Goal: Task Accomplishment & Management: Manage account settings

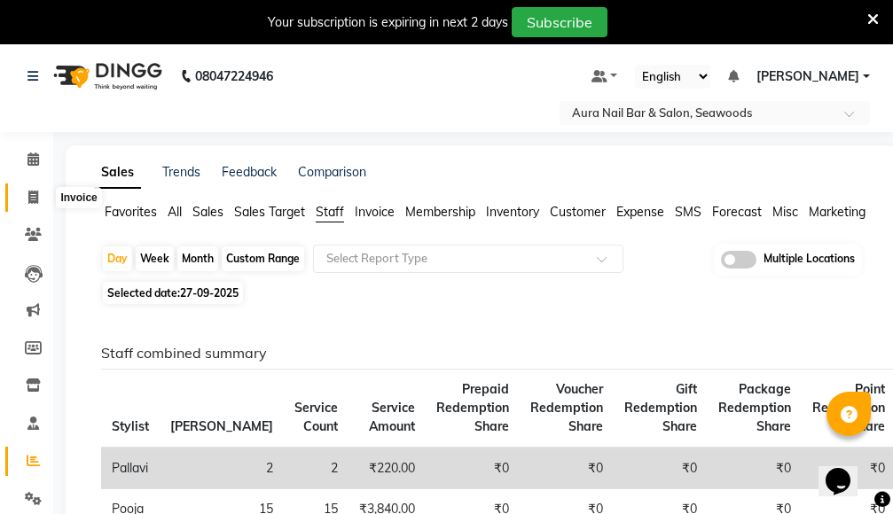
click at [32, 193] on icon at bounding box center [33, 197] width 10 height 13
select select "service"
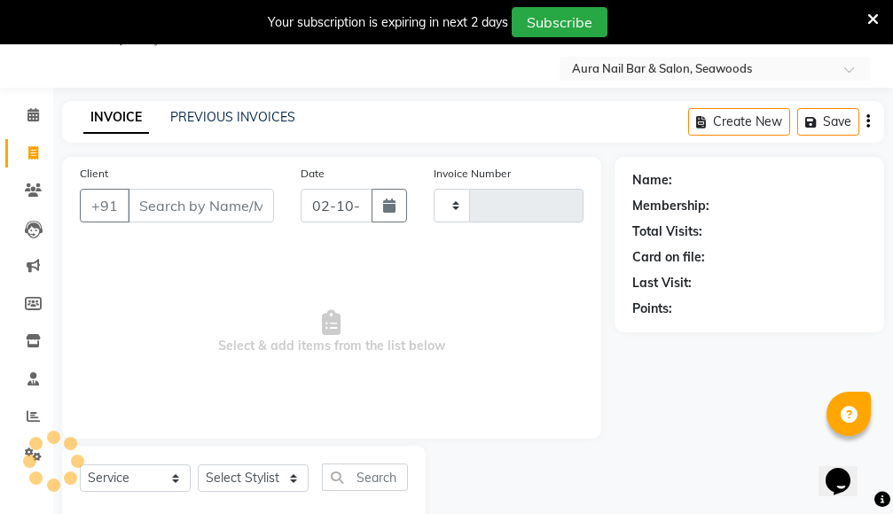
type input "2926"
select select "4994"
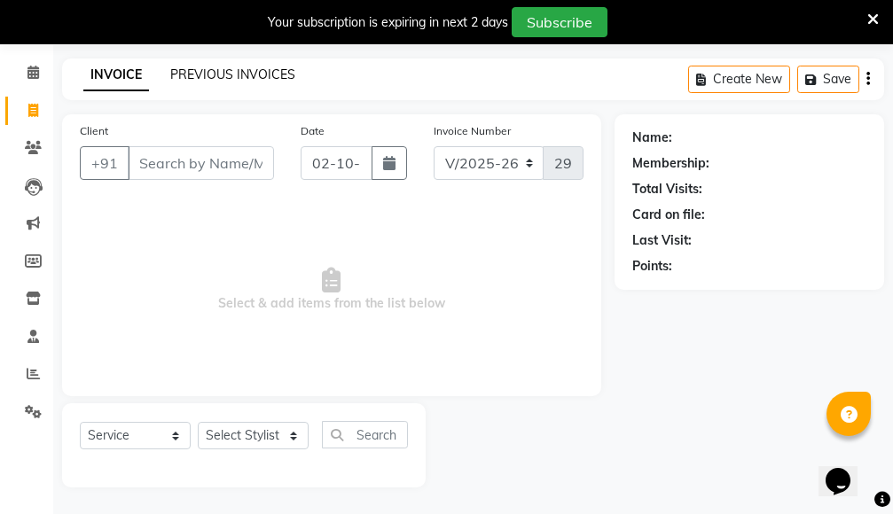
click at [252, 73] on link "PREVIOUS INVOICES" at bounding box center [232, 74] width 125 height 16
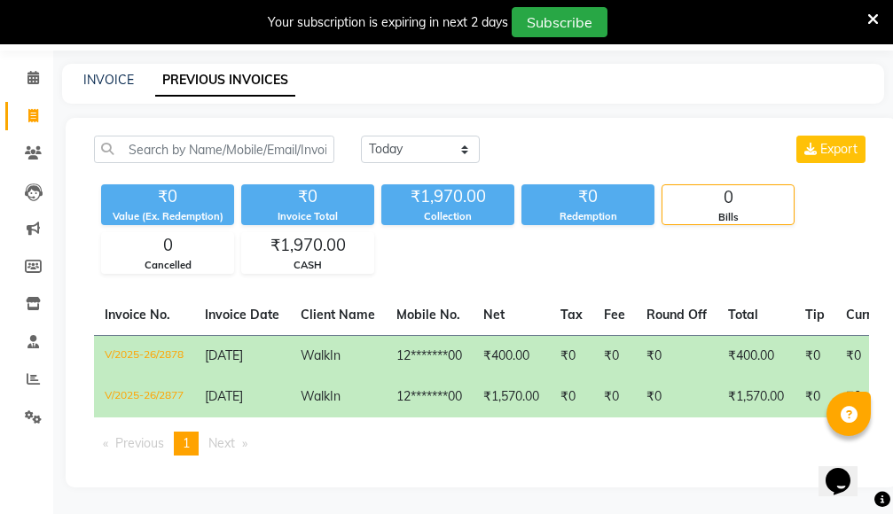
scroll to position [87, 0]
click at [464, 145] on select "Today Yesterday Custom Range" at bounding box center [420, 149] width 119 height 27
select select "range"
click at [361, 136] on select "Today Yesterday Custom Range" at bounding box center [420, 149] width 119 height 27
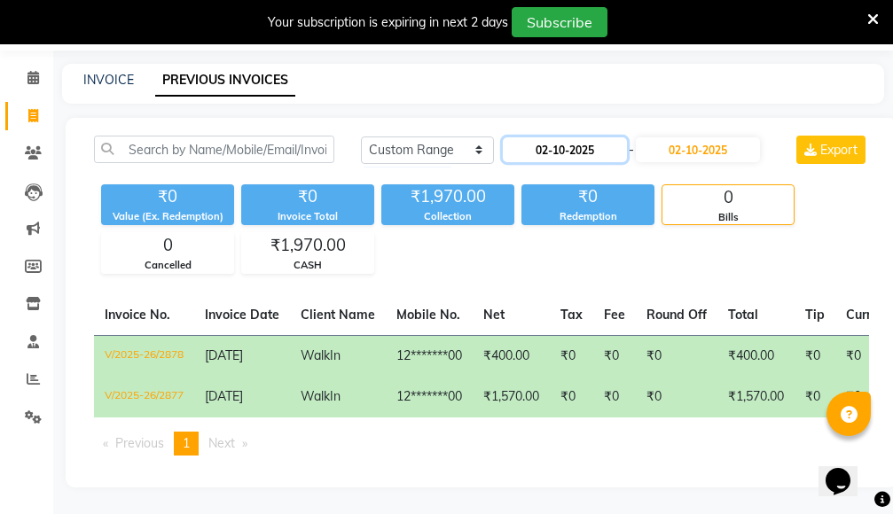
click at [542, 144] on input "02-10-2025" at bounding box center [565, 149] width 124 height 25
select select "10"
select select "2025"
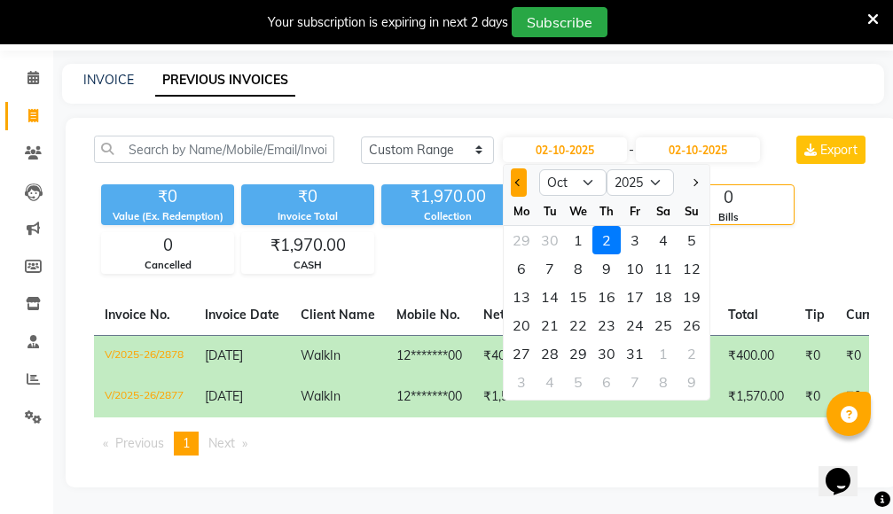
click at [517, 183] on button "Previous month" at bounding box center [518, 182] width 15 height 28
select select "9"
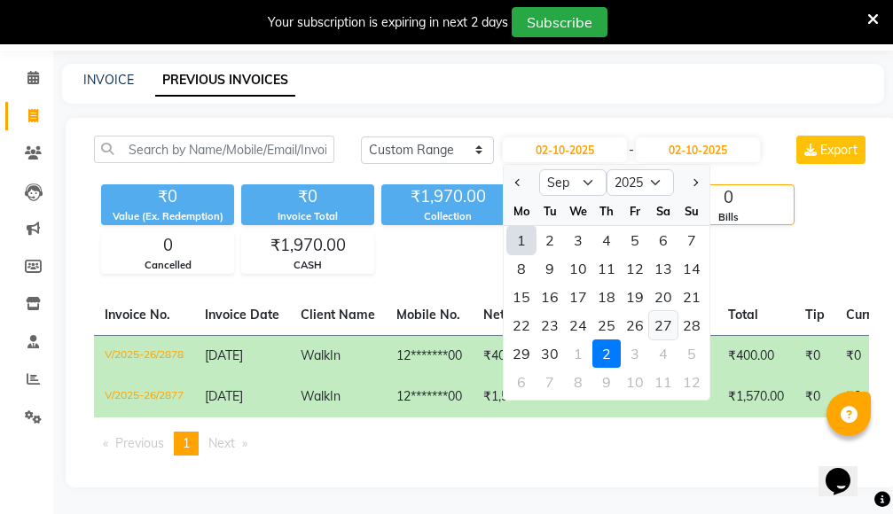
click at [666, 320] on div "27" at bounding box center [663, 325] width 28 height 28
type input "27-09-2025"
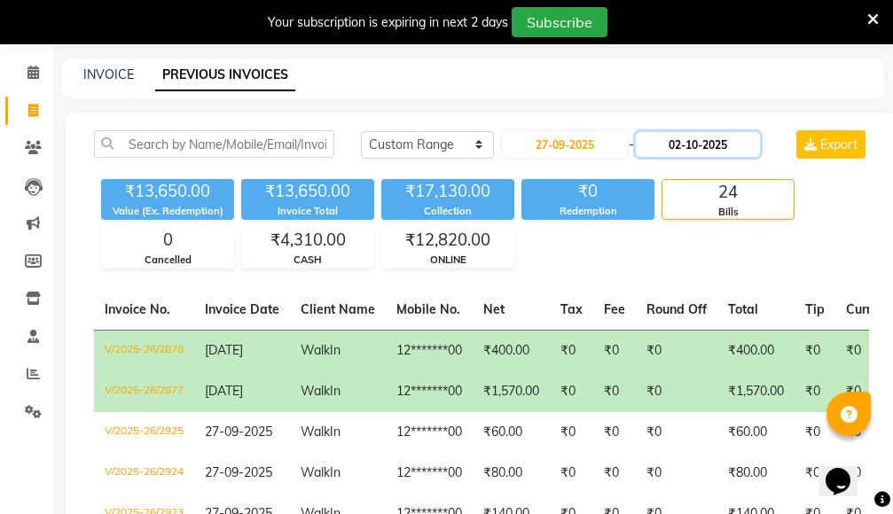
click at [691, 139] on input "02-10-2025" at bounding box center [698, 144] width 124 height 25
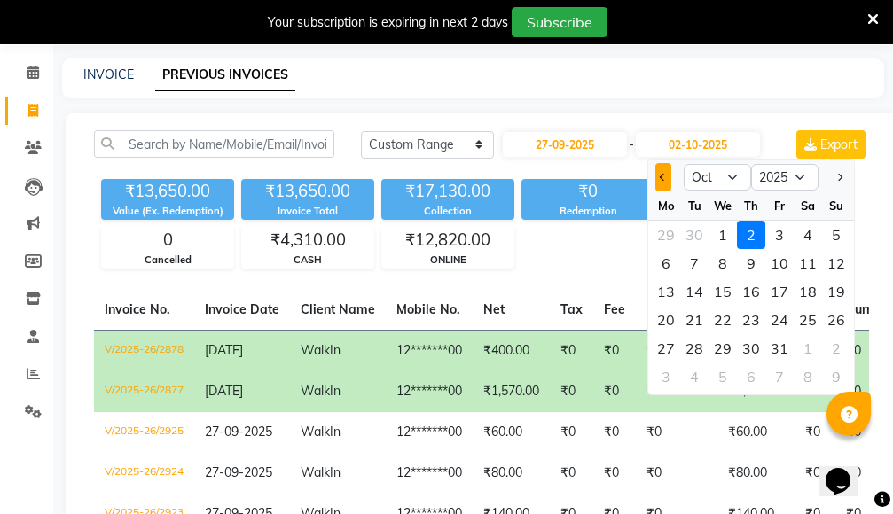
click at [658, 180] on button "Previous month" at bounding box center [662, 177] width 15 height 28
select select "9"
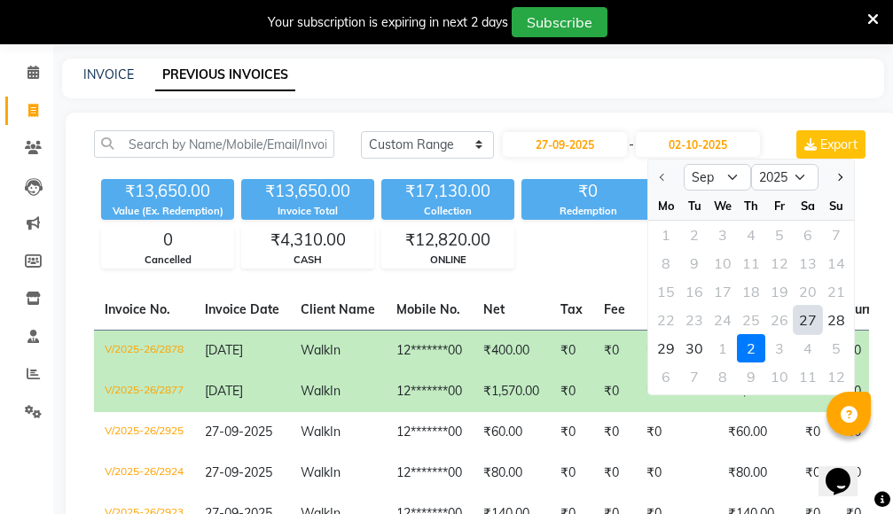
click at [807, 323] on div "27" at bounding box center [807, 320] width 28 height 28
type input "27-09-2025"
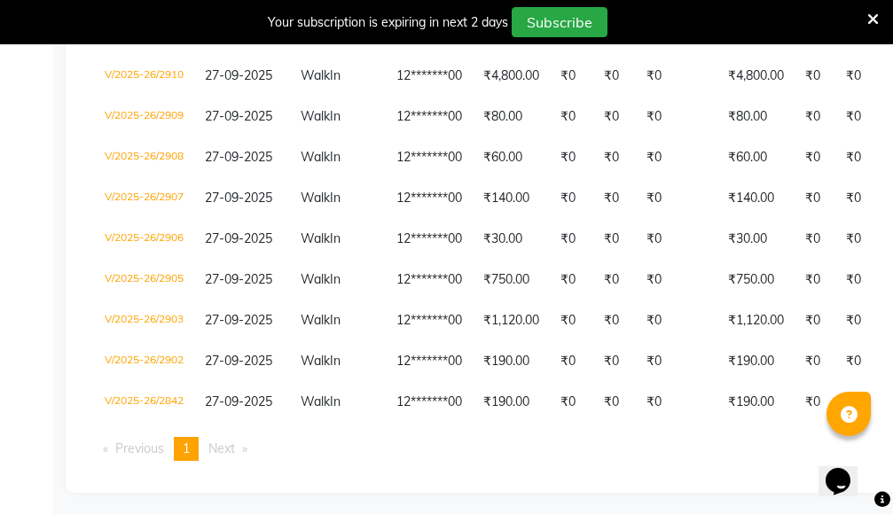
scroll to position [994, 0]
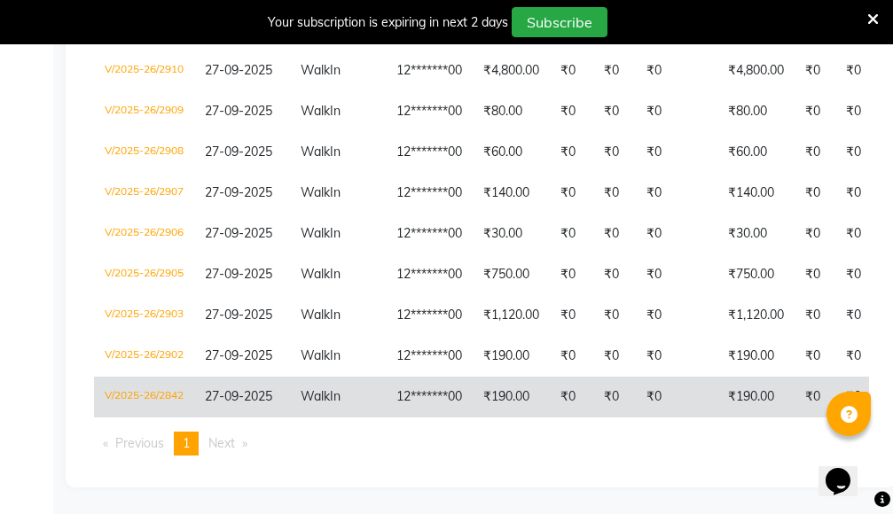
click at [491, 381] on td "₹190.00" at bounding box center [510, 397] width 77 height 41
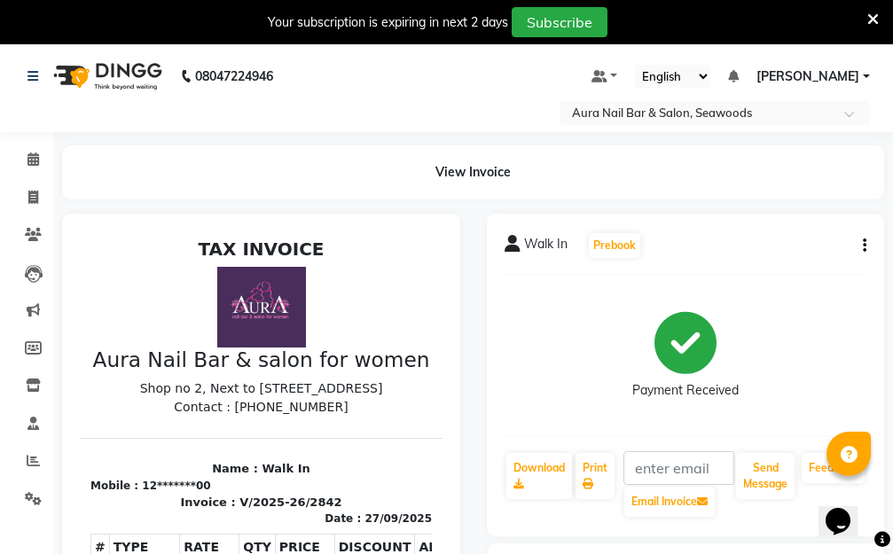
click at [863, 246] on icon "button" at bounding box center [864, 246] width 4 height 1
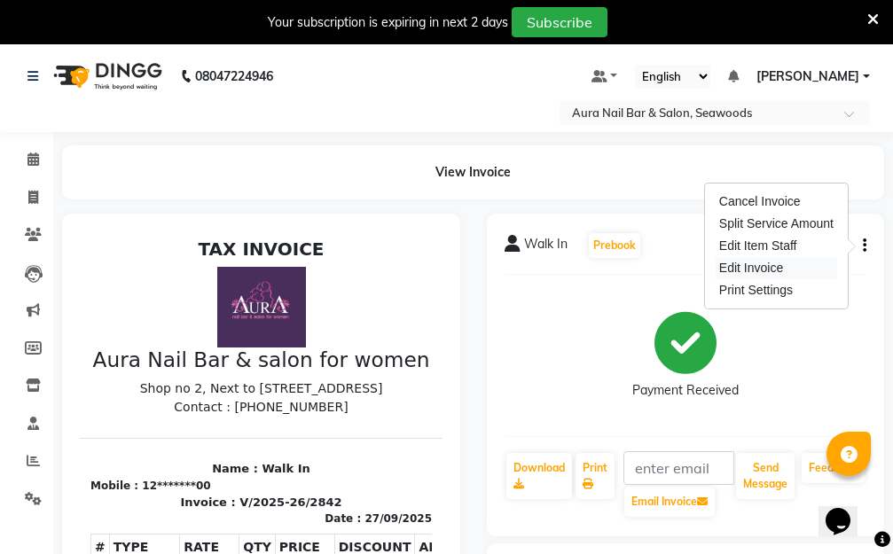
click at [748, 269] on div "Edit Invoice" at bounding box center [775, 268] width 121 height 22
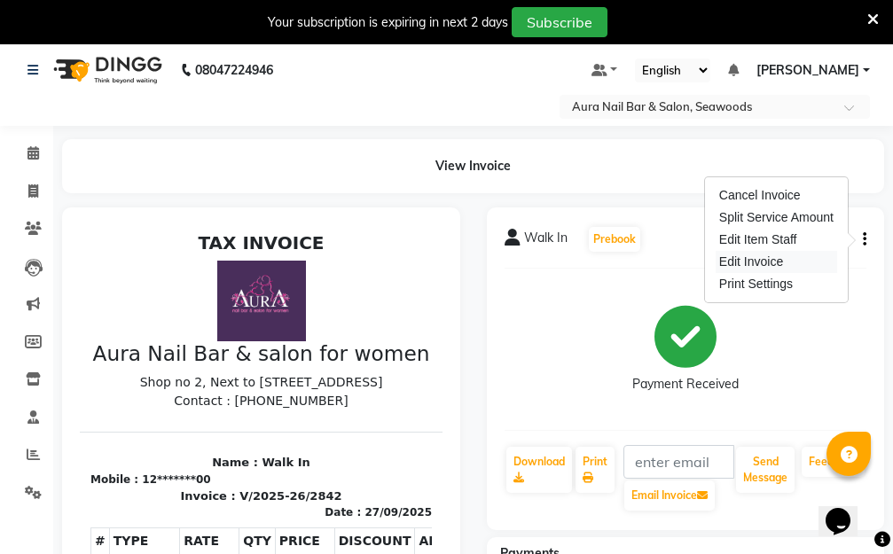
select select "service"
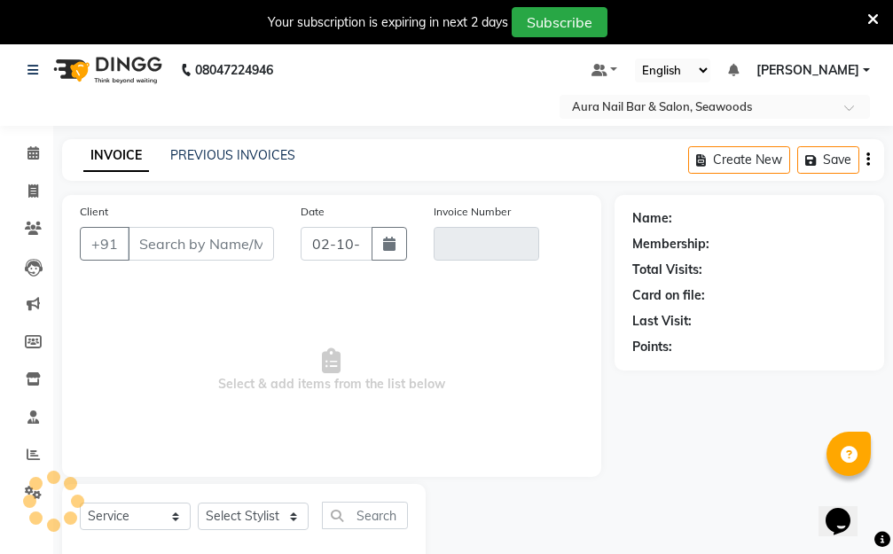
scroll to position [47, 0]
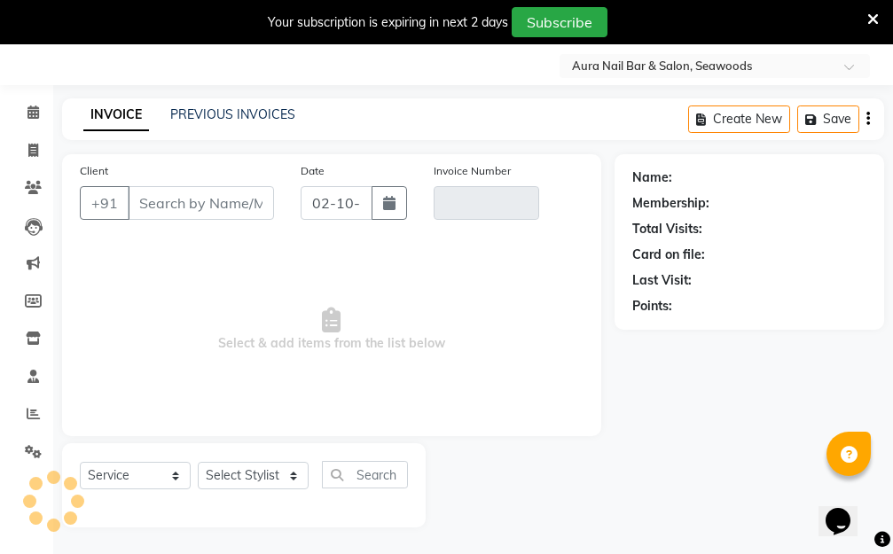
type input "12*******00"
type input "V/2025-26/2842"
select select "1: Object"
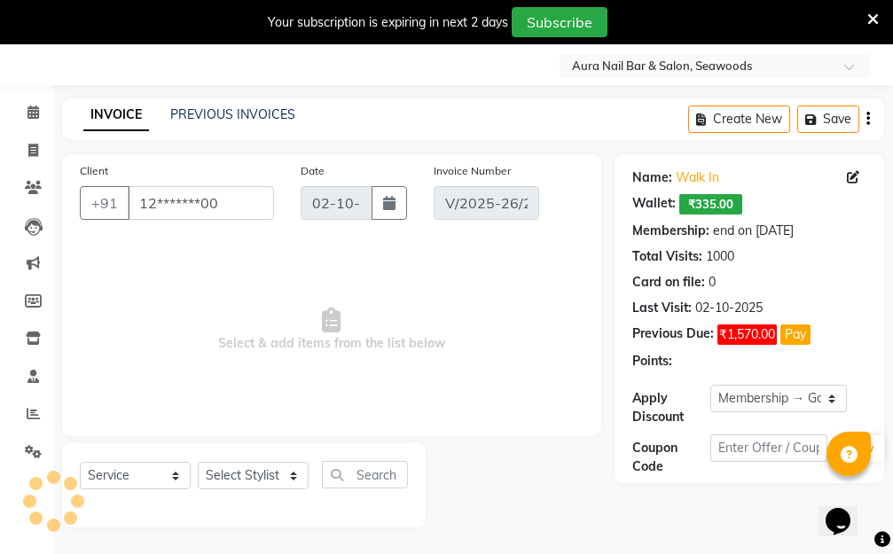
type input "27-09-2025"
select select "select"
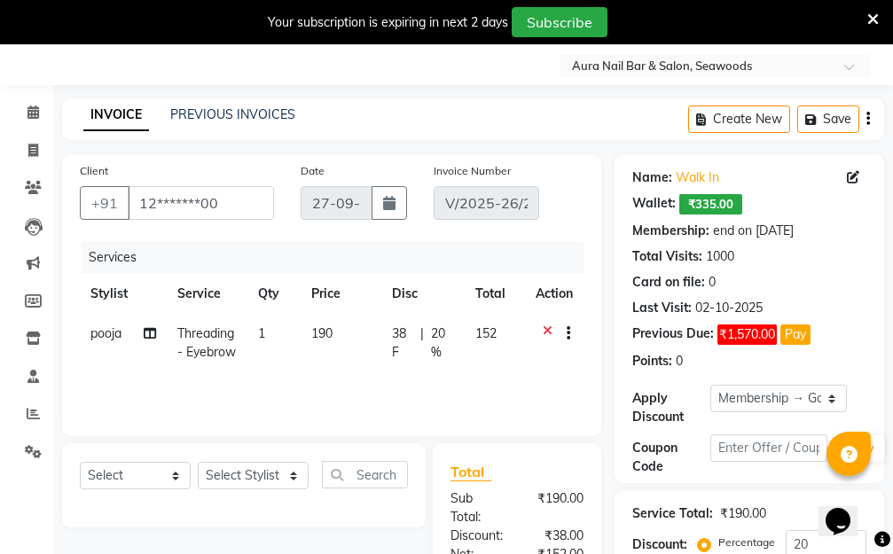
drag, startPoint x: 319, startPoint y: 363, endPoint x: 361, endPoint y: 354, distance: 42.8
click at [322, 363] on td "190" at bounding box center [340, 343] width 81 height 58
select select "83908"
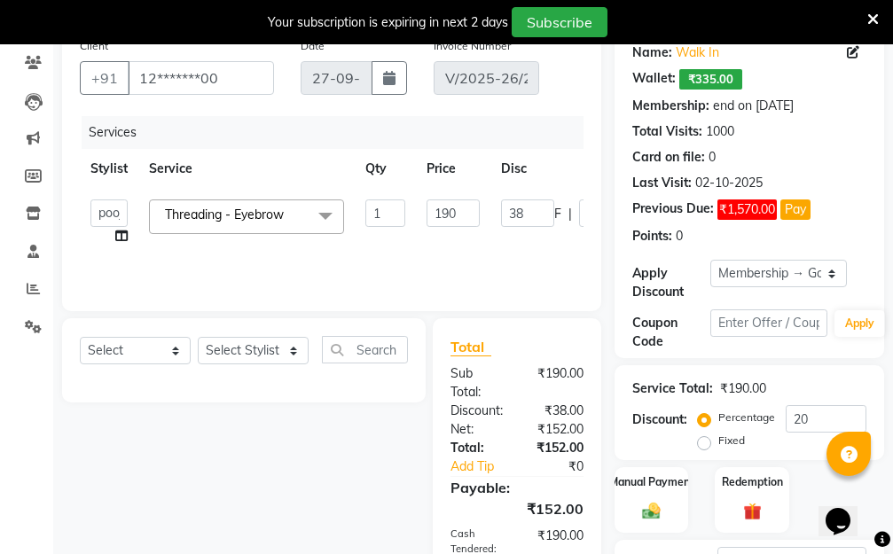
scroll to position [313, 0]
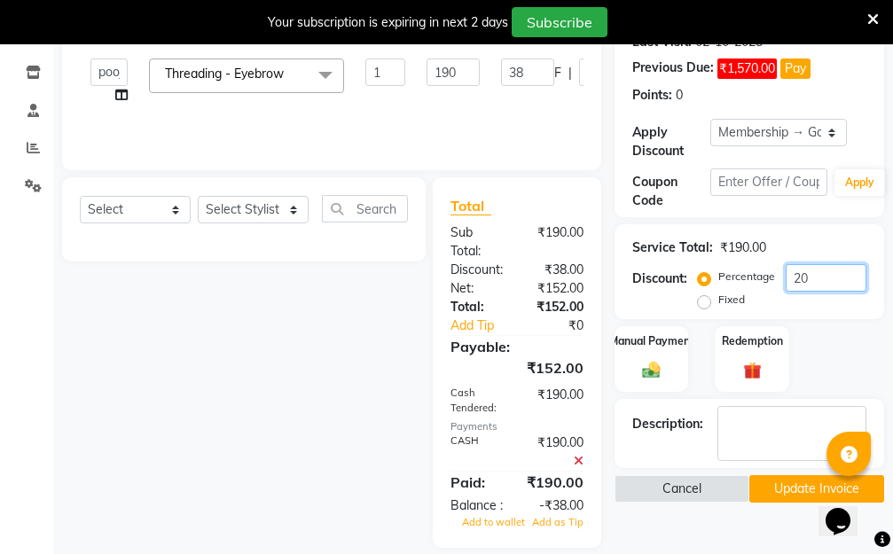
drag, startPoint x: 811, startPoint y: 274, endPoint x: 752, endPoint y: 274, distance: 59.4
click at [752, 274] on div "Percentage Fixed 20" at bounding box center [783, 288] width 165 height 48
type input "0"
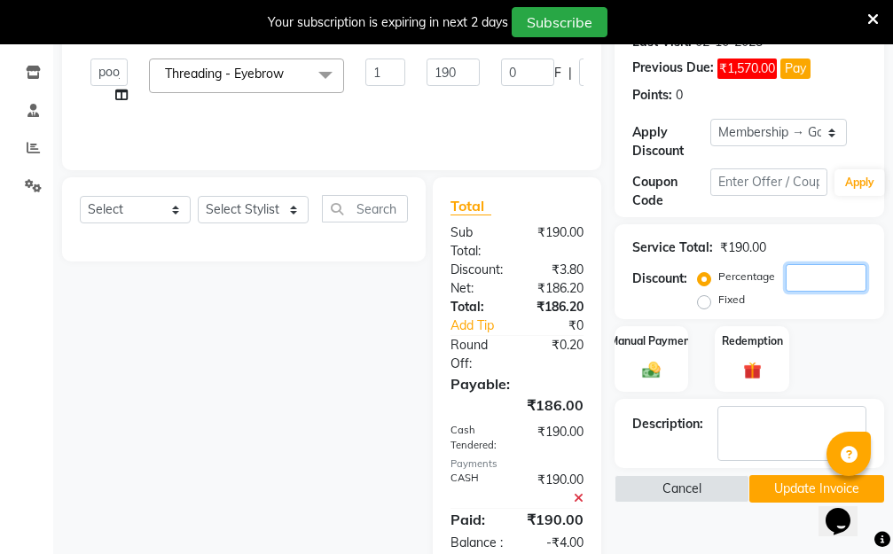
type input "2"
type input "3.8"
type input "2"
type input "20"
type input "38"
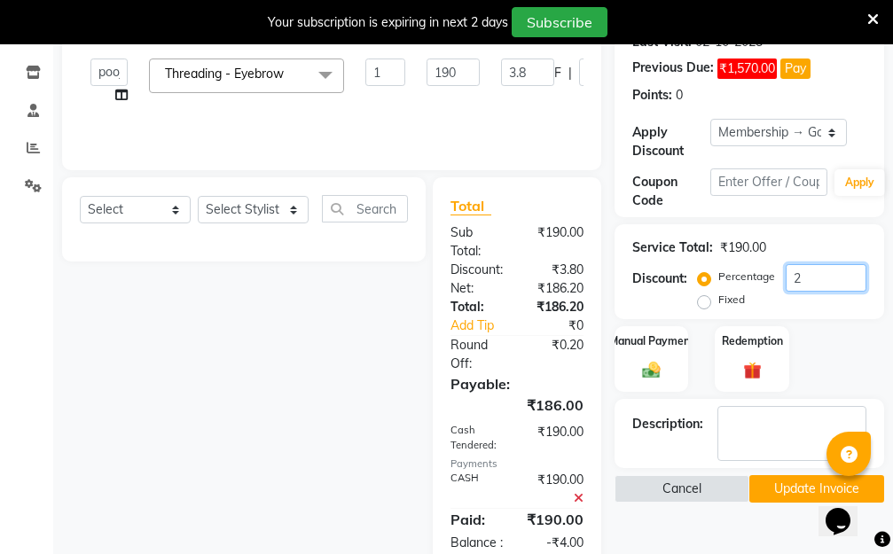
type input "20"
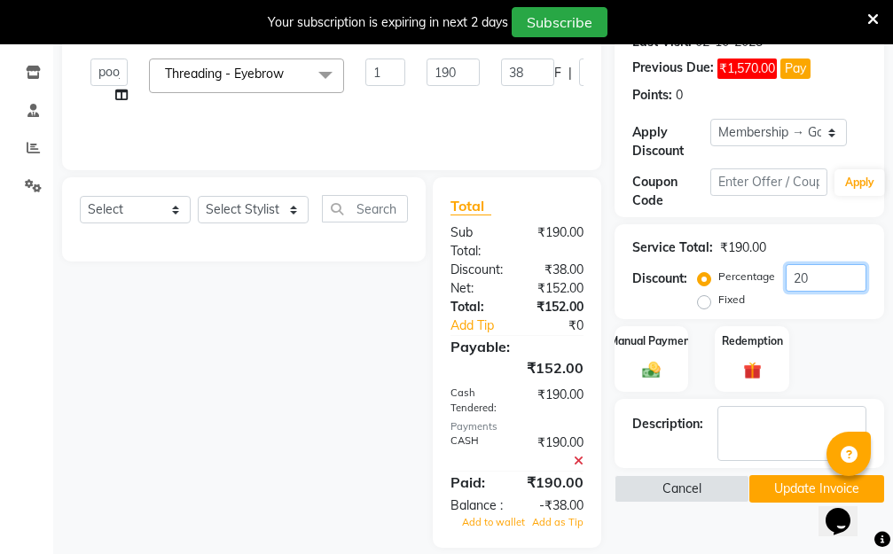
type input "2"
type input "3.8"
type input "2"
type input "0"
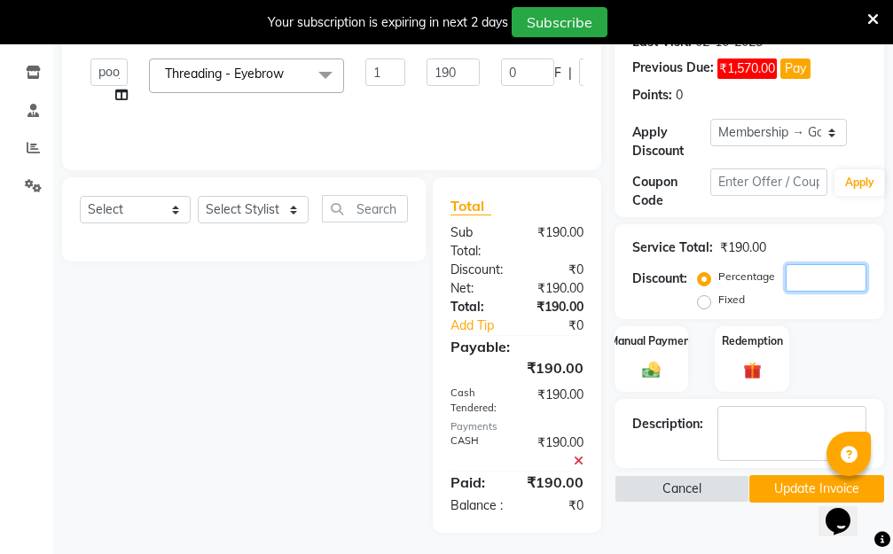
type input "1"
type input "1.9"
type input "1"
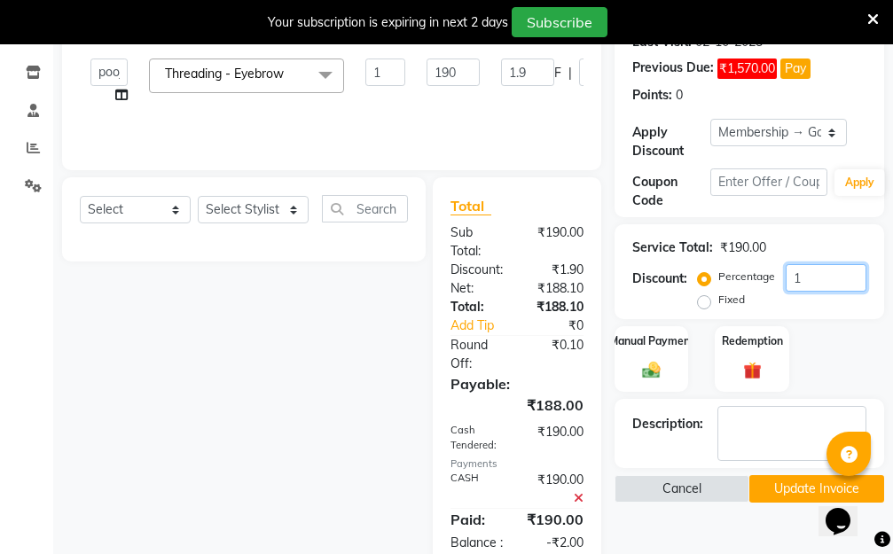
type input "10"
type input "19"
type input "10"
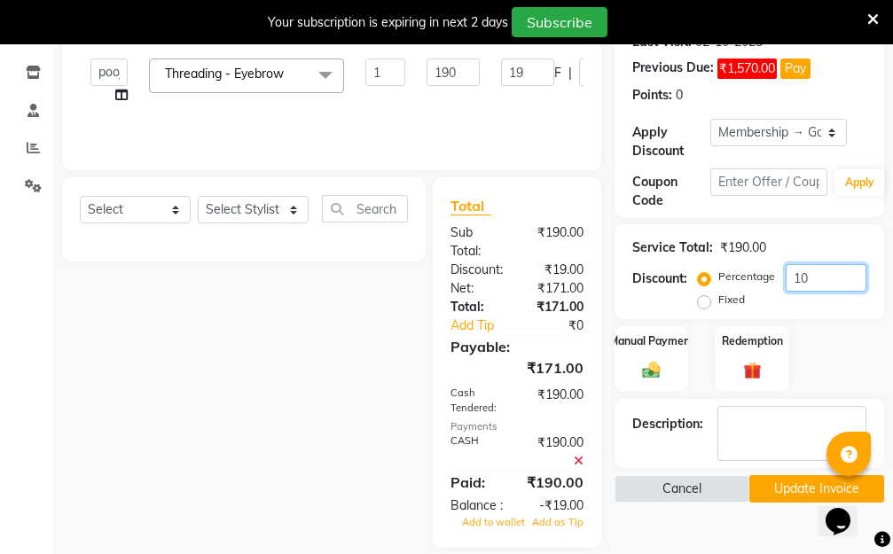
type input "100"
type input "190"
type input "100"
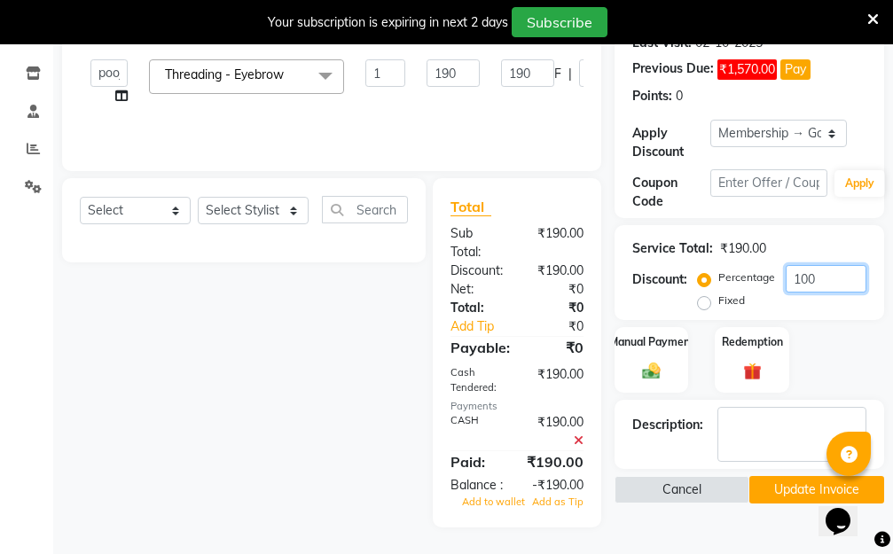
type input "100"
click at [580, 438] on icon at bounding box center [578, 440] width 10 height 12
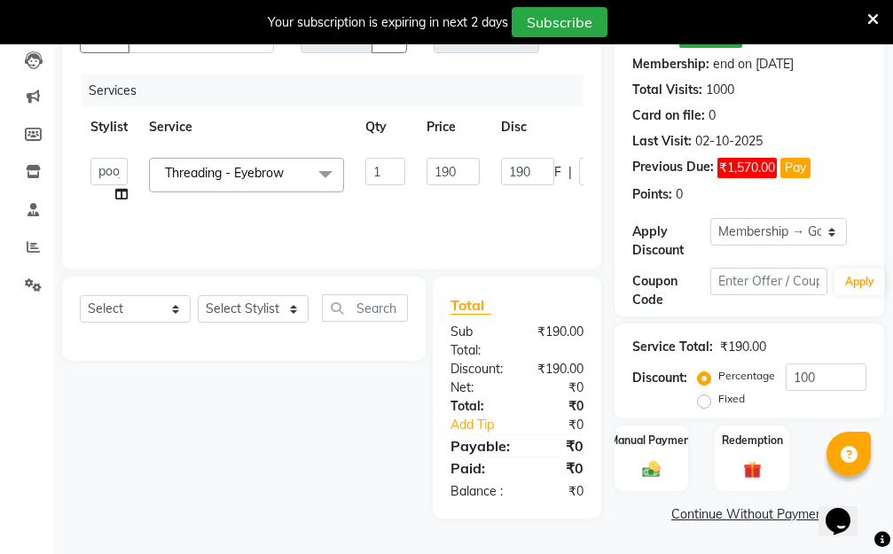
scroll to position [223, 0]
click at [661, 459] on img at bounding box center [651, 469] width 30 height 21
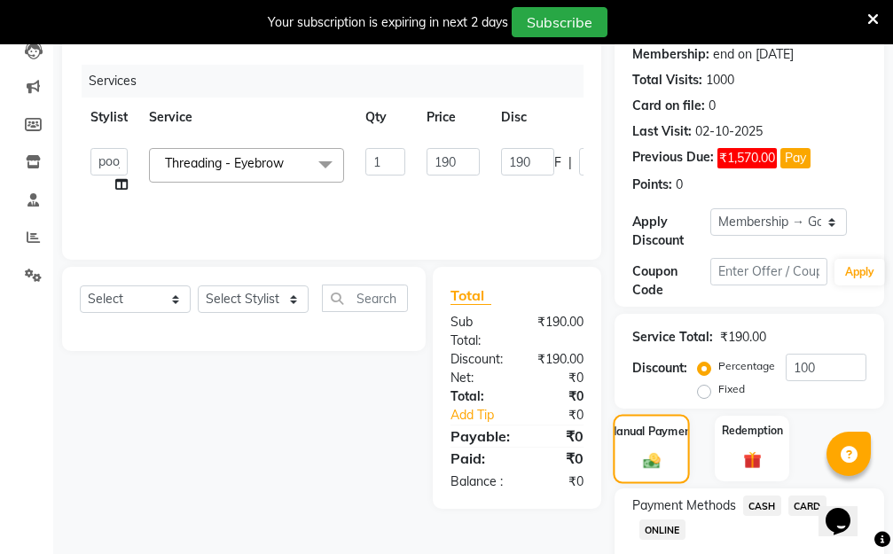
scroll to position [313, 0]
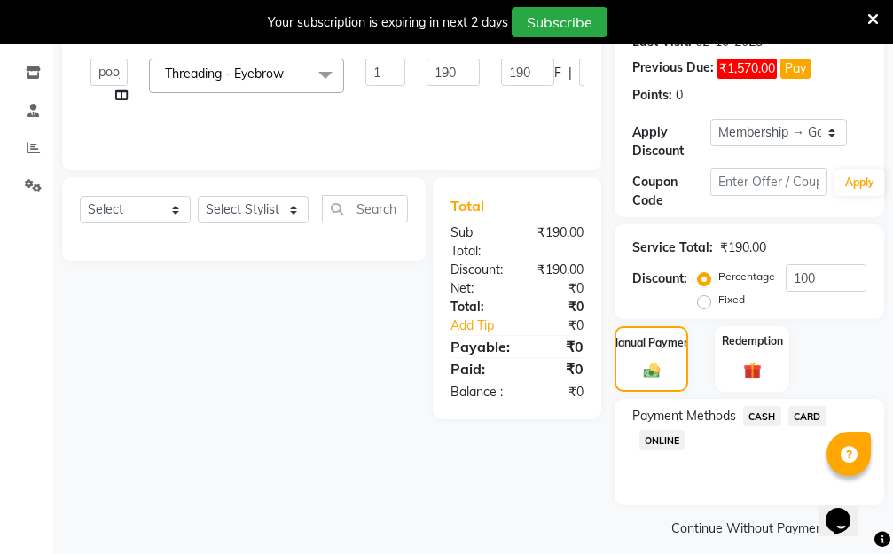
click at [757, 415] on span "CASH" at bounding box center [762, 416] width 38 height 20
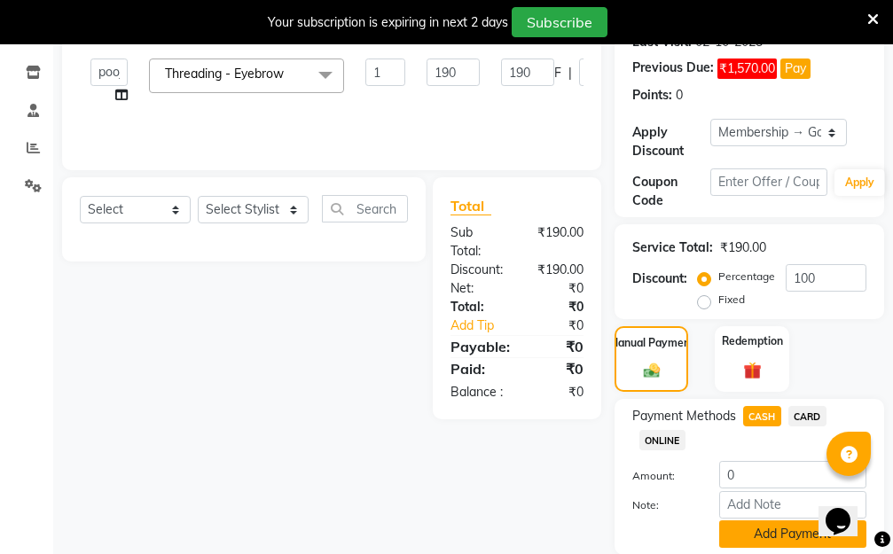
click at [722, 533] on button "Add Payment" at bounding box center [792, 533] width 147 height 27
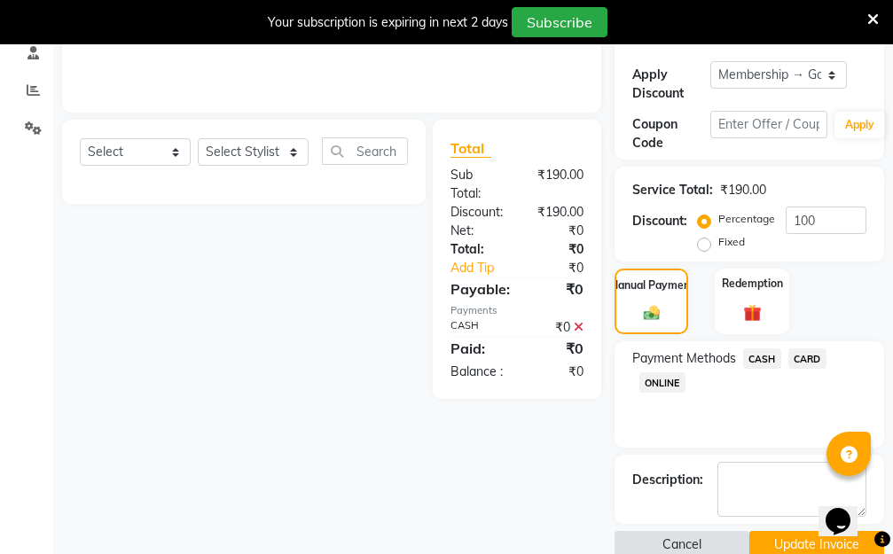
scroll to position [402, 0]
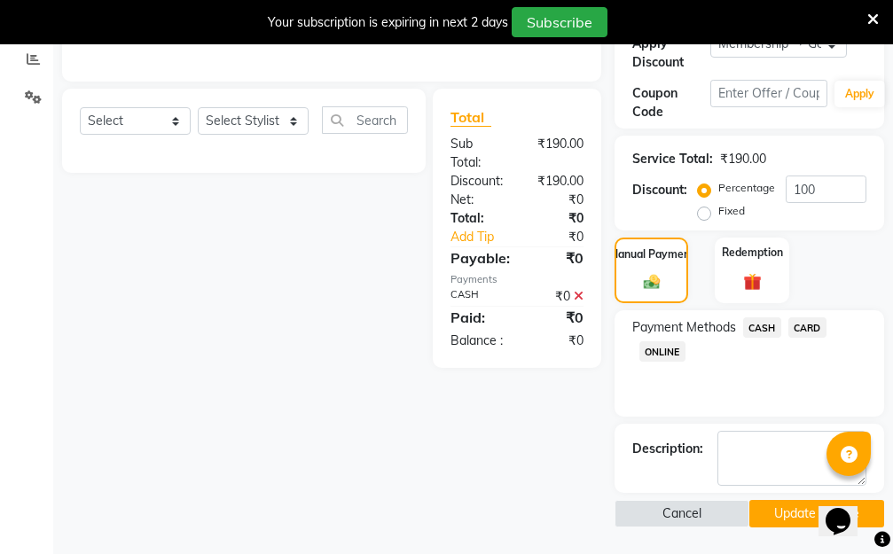
click at [777, 517] on button "Update Invoice" at bounding box center [816, 513] width 135 height 27
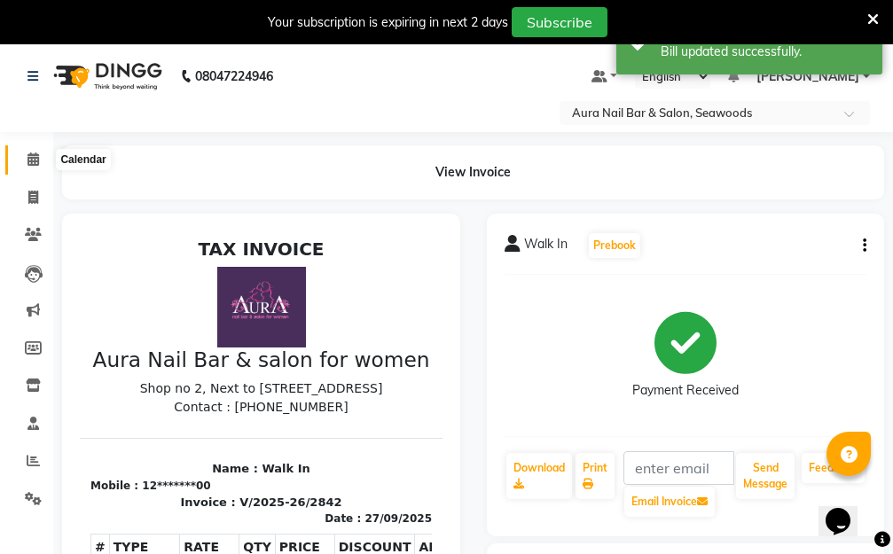
click at [31, 159] on icon at bounding box center [33, 158] width 12 height 13
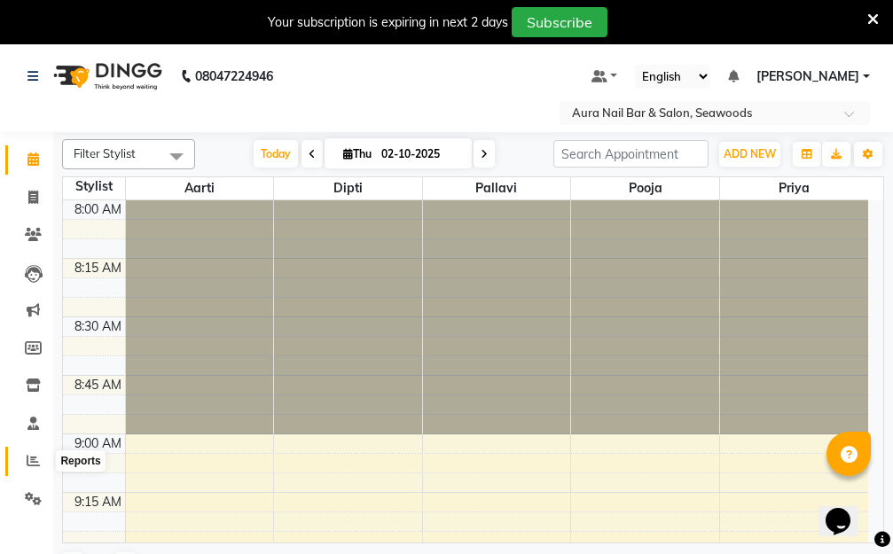
click at [32, 461] on icon at bounding box center [33, 460] width 13 height 13
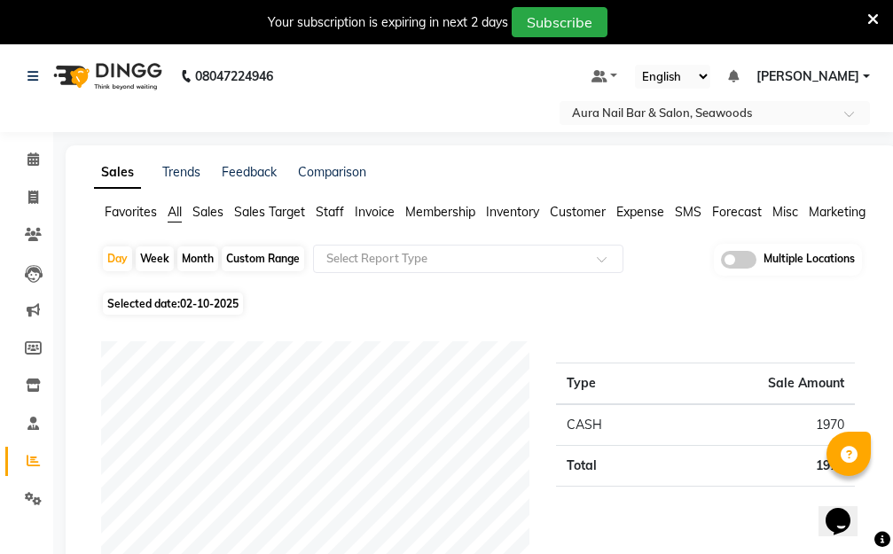
click at [326, 211] on span "Staff" at bounding box center [330, 212] width 28 height 16
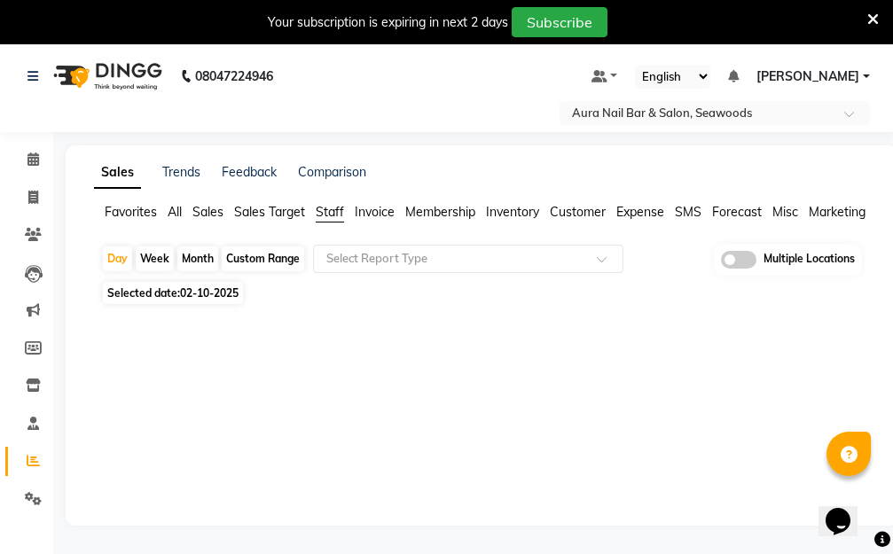
click at [191, 290] on span "02-10-2025" at bounding box center [209, 292] width 58 height 13
select select "10"
select select "2025"
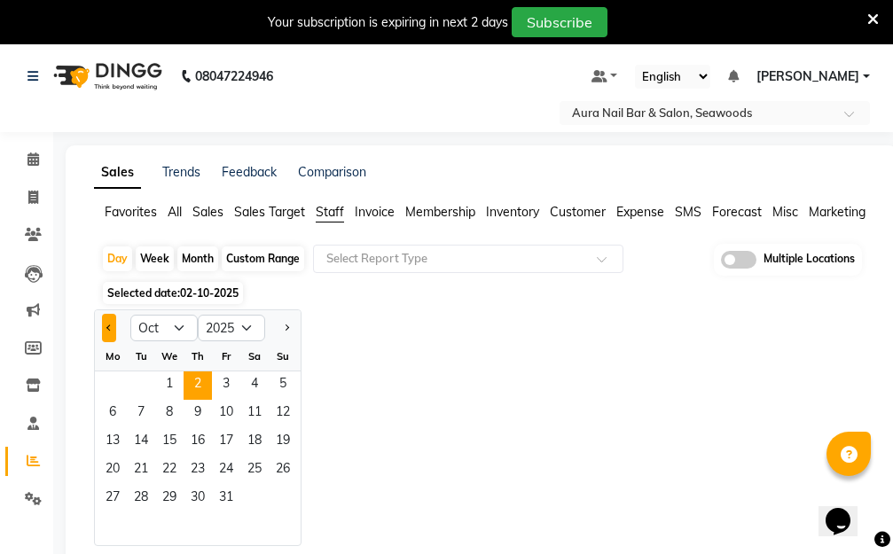
click at [107, 325] on span "Previous month" at bounding box center [109, 327] width 6 height 6
select select "9"
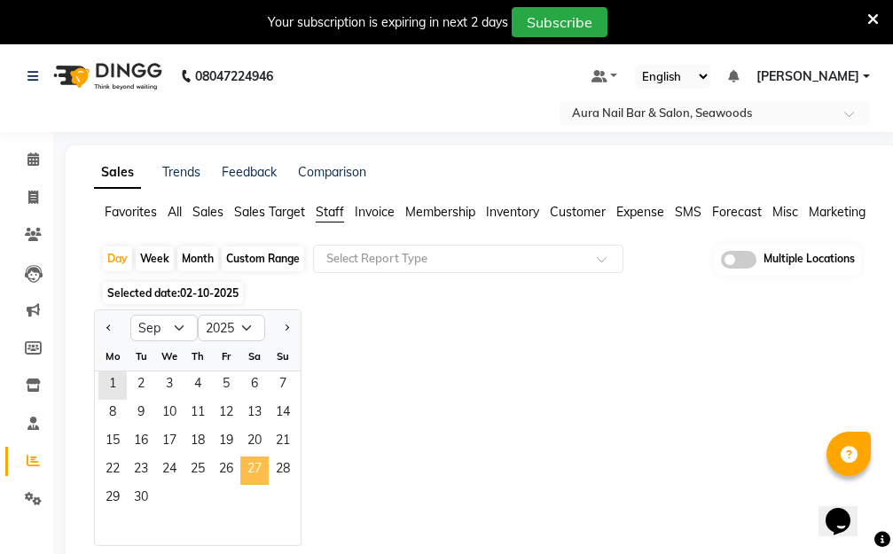
click at [246, 467] on span "27" at bounding box center [254, 470] width 28 height 28
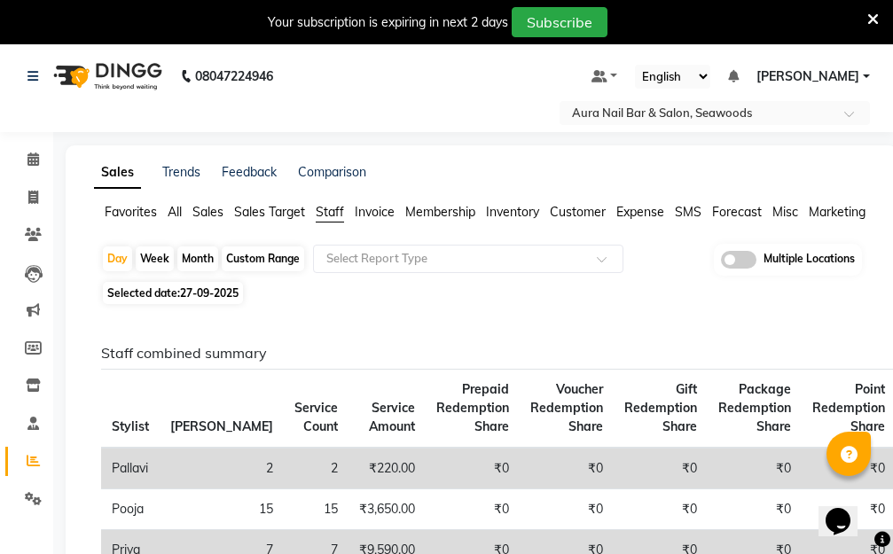
scroll to position [89, 0]
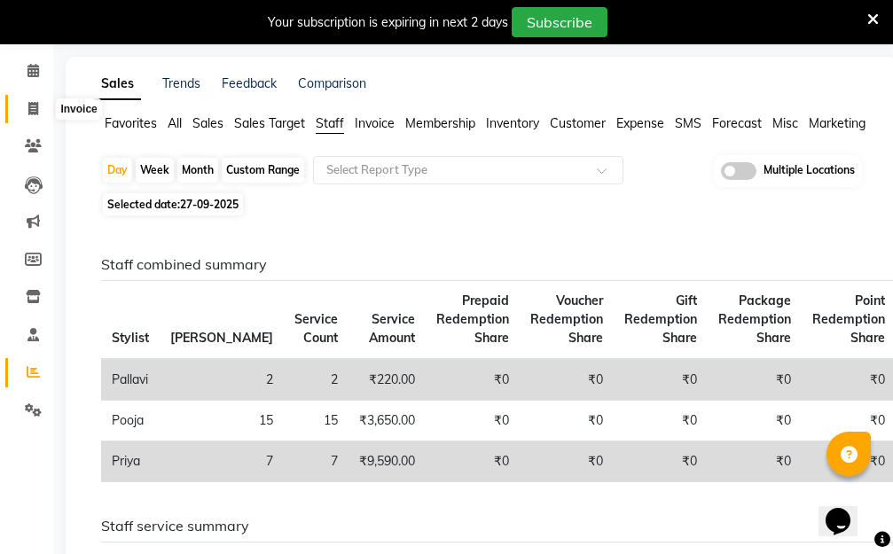
click at [35, 107] on icon at bounding box center [33, 108] width 10 height 13
select select "service"
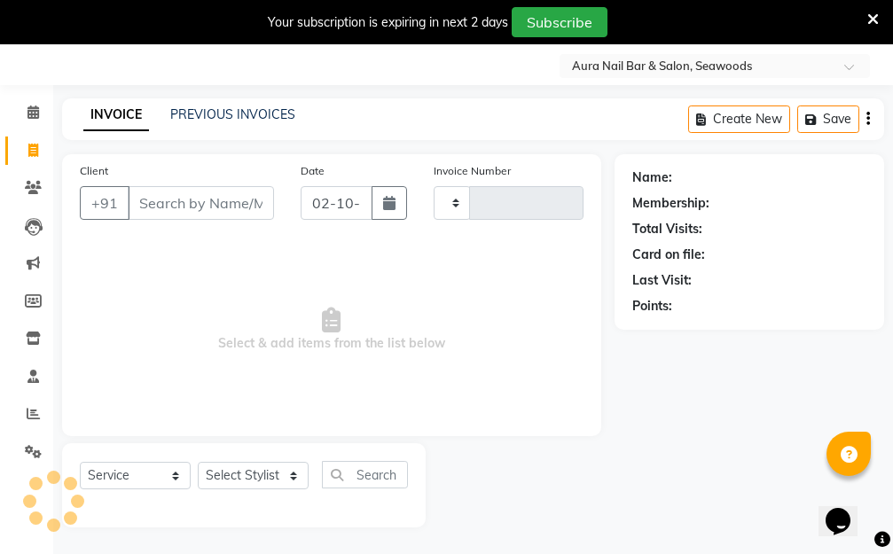
type input "2926"
select select "4994"
click at [237, 113] on link "PREVIOUS INVOICES" at bounding box center [232, 114] width 125 height 16
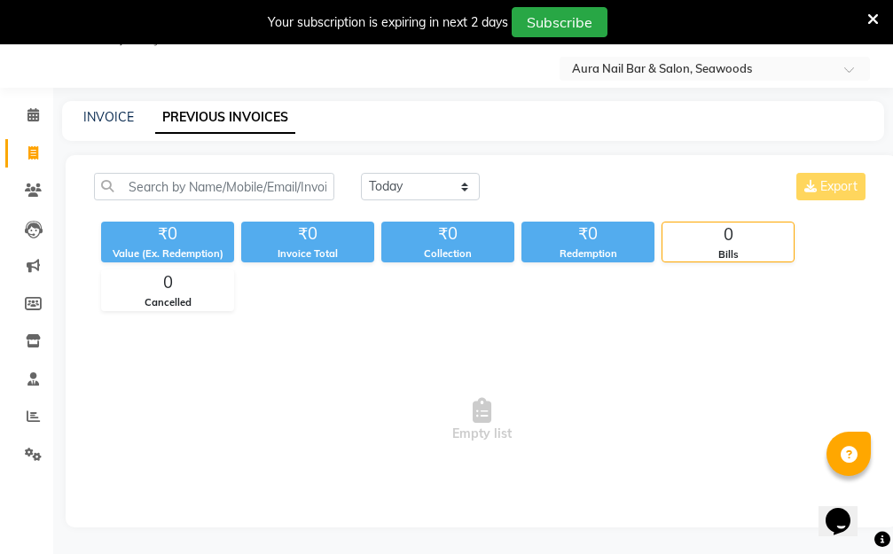
scroll to position [47, 0]
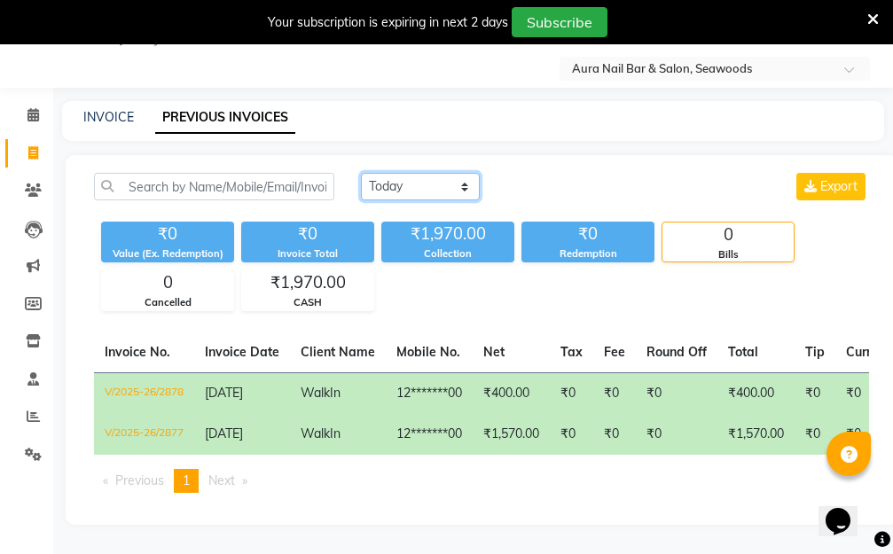
click at [462, 181] on select "Today Yesterday Custom Range" at bounding box center [420, 186] width 119 height 27
select select "range"
click at [361, 173] on select "Today Yesterday Custom Range" at bounding box center [420, 186] width 119 height 27
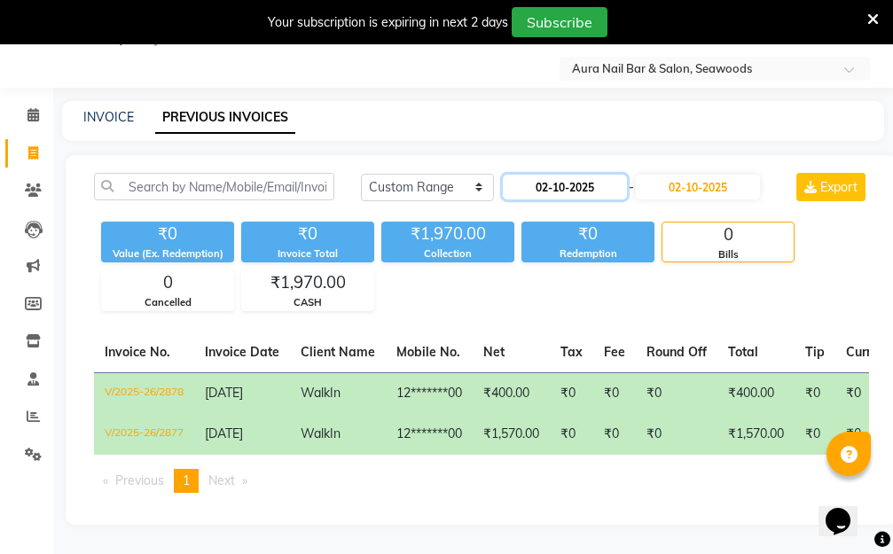
click at [555, 192] on input "02-10-2025" at bounding box center [565, 187] width 124 height 25
select select "10"
select select "2025"
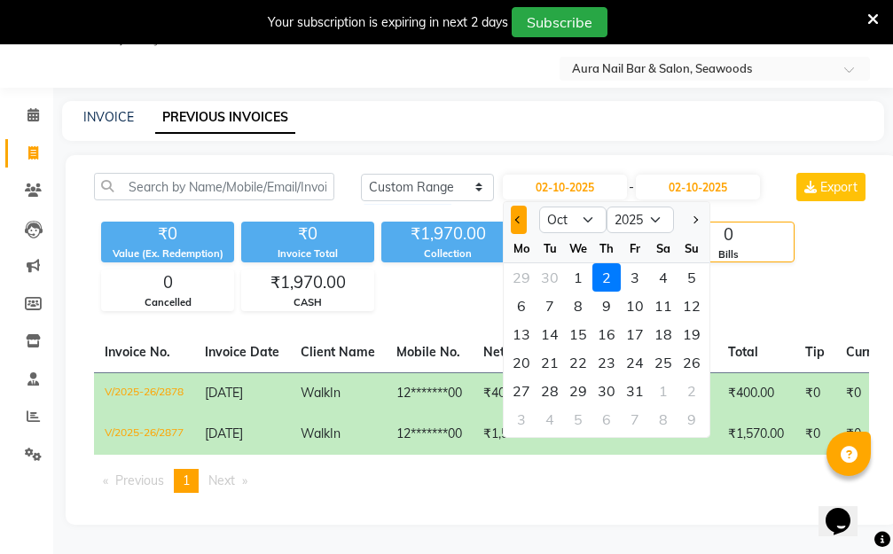
click at [511, 224] on button "Previous month" at bounding box center [518, 220] width 15 height 28
select select "9"
click at [655, 370] on div "27" at bounding box center [663, 362] width 28 height 28
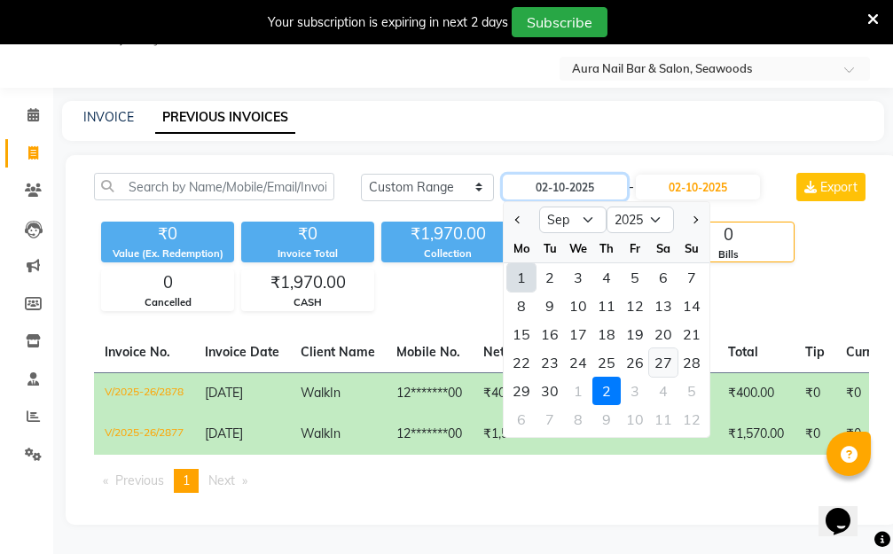
type input "27-09-2025"
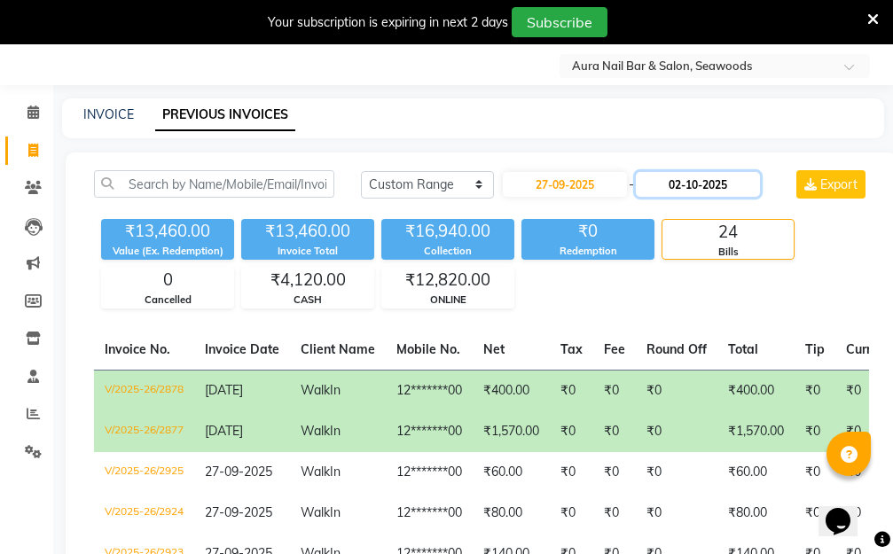
click at [699, 183] on input "02-10-2025" at bounding box center [698, 184] width 124 height 25
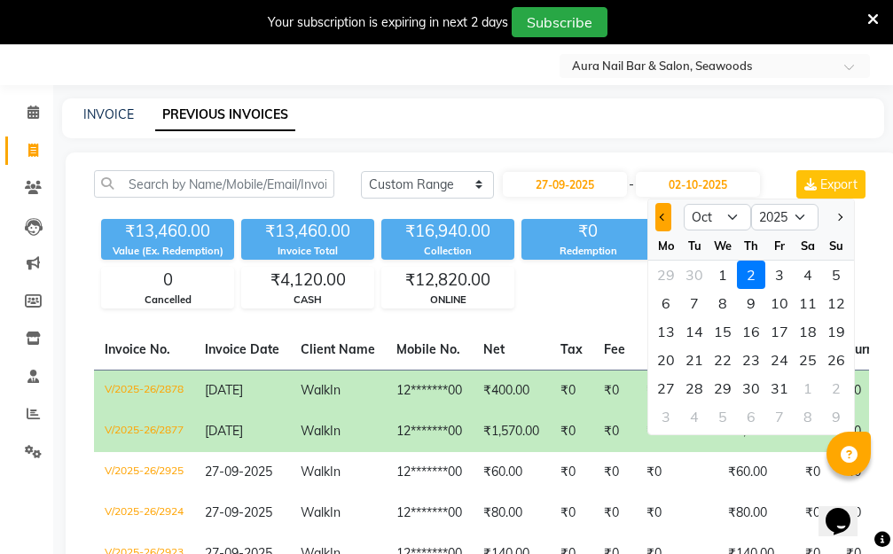
click at [666, 217] on span "Previous month" at bounding box center [662, 217] width 7 height 7
select select "9"
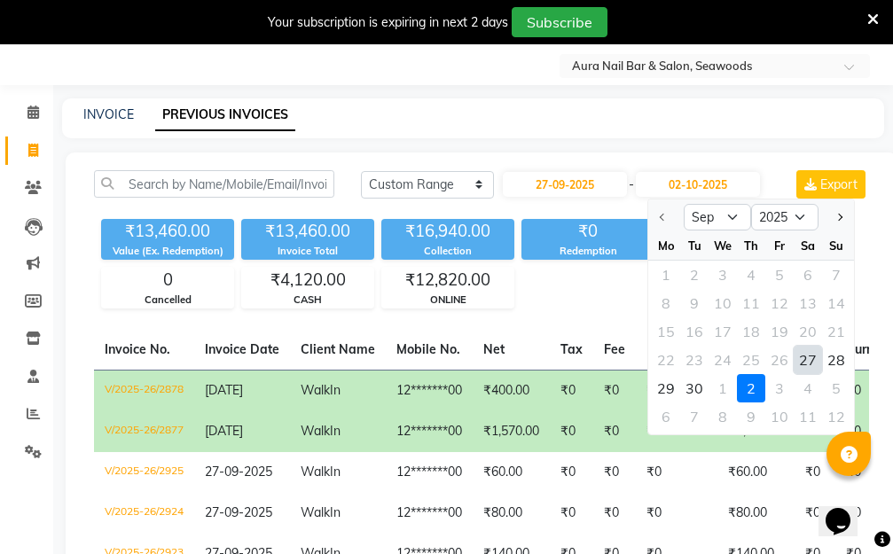
click at [799, 363] on div "27" at bounding box center [807, 360] width 28 height 28
type input "27-09-2025"
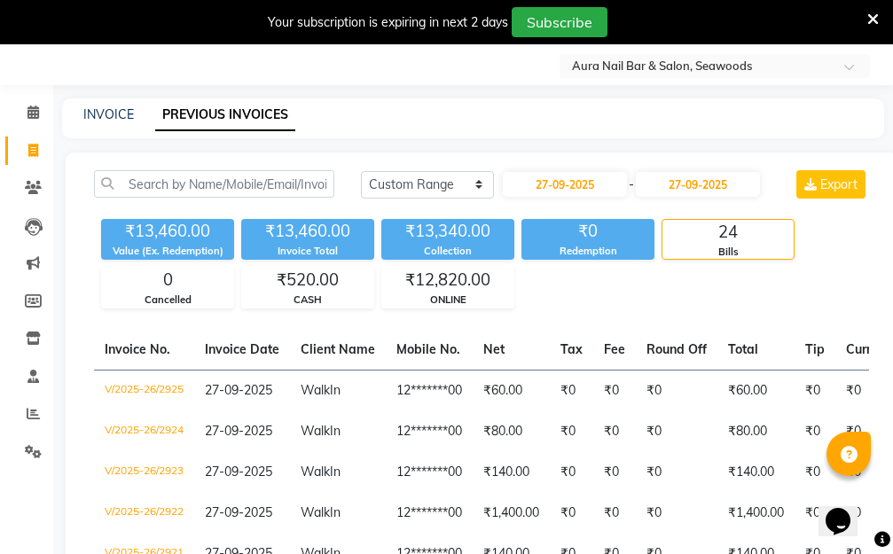
click at [117, 122] on div "INVOICE" at bounding box center [108, 114] width 51 height 19
click at [116, 117] on link "INVOICE" at bounding box center [108, 114] width 51 height 16
select select "service"
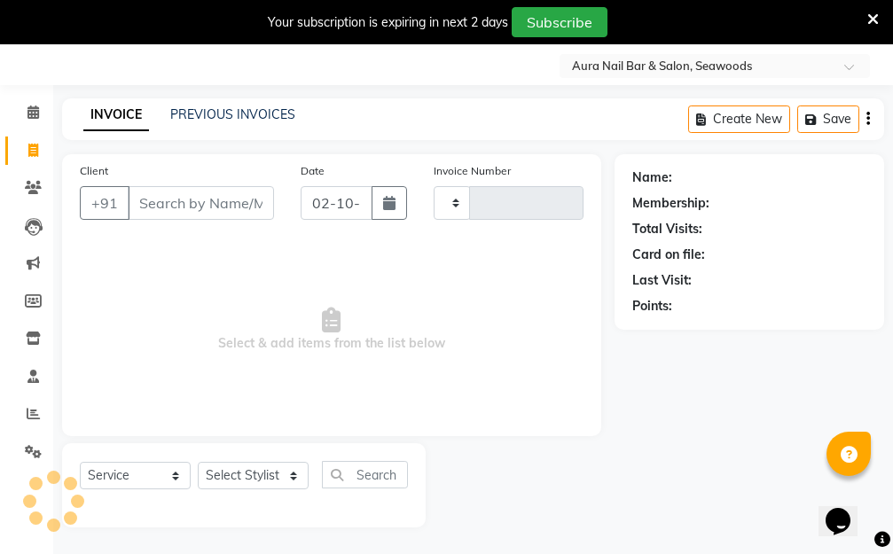
type input "2926"
select select "4994"
click at [196, 202] on input "Client" at bounding box center [201, 203] width 146 height 34
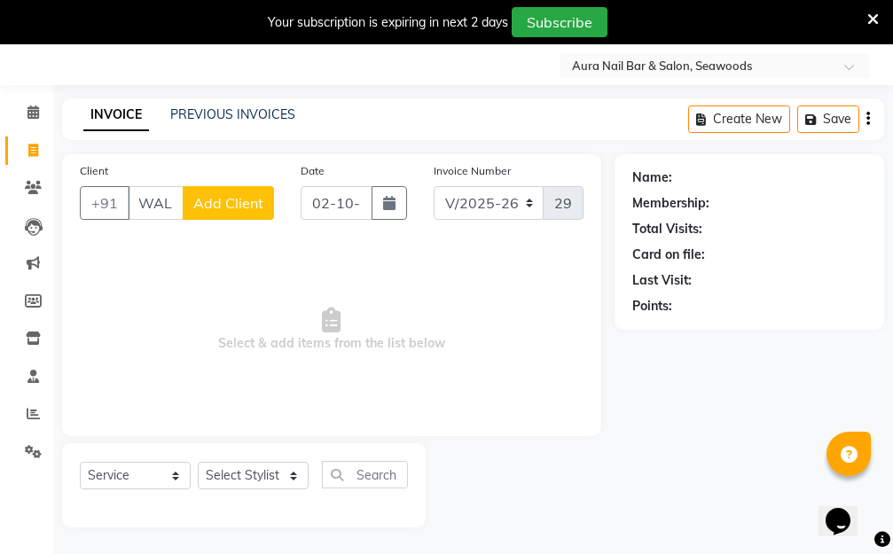
scroll to position [0, 10]
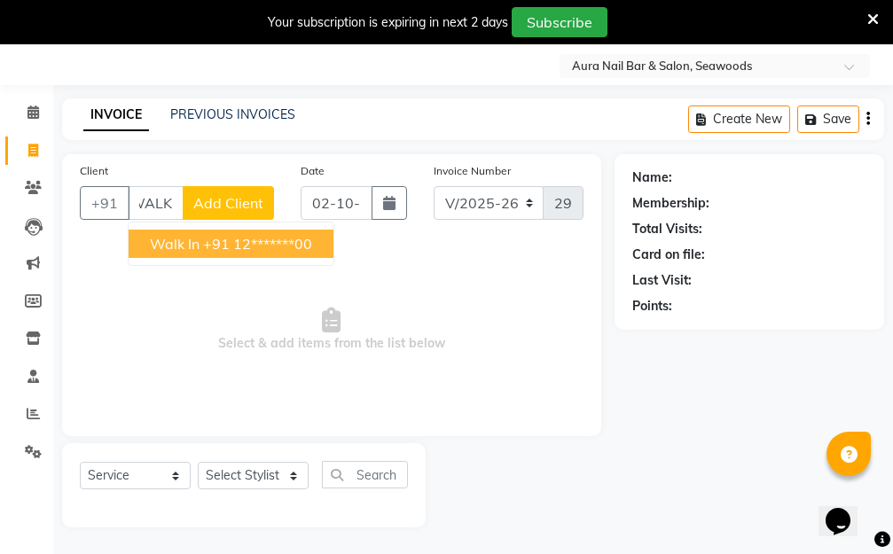
click at [279, 248] on ngb-highlight "+91 12*******00" at bounding box center [257, 244] width 109 height 18
type input "12*******00"
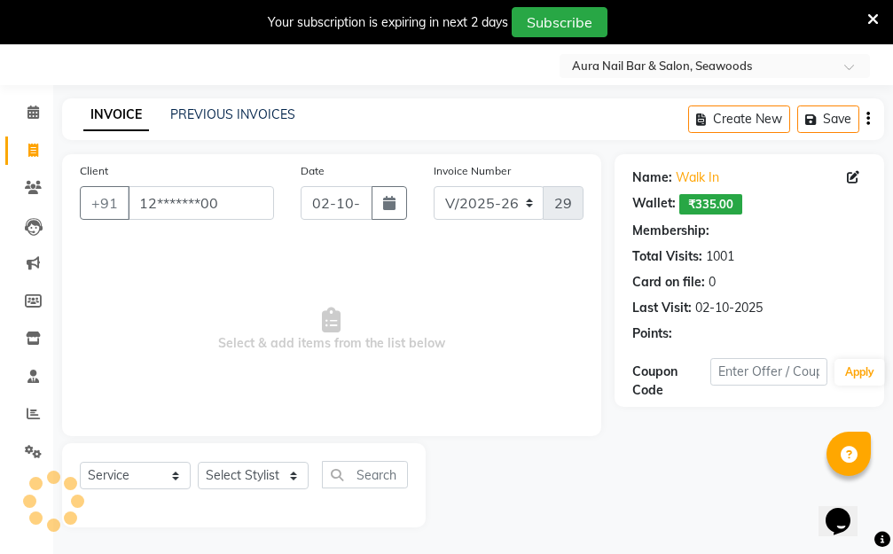
scroll to position [0, 0]
select select "1: Object"
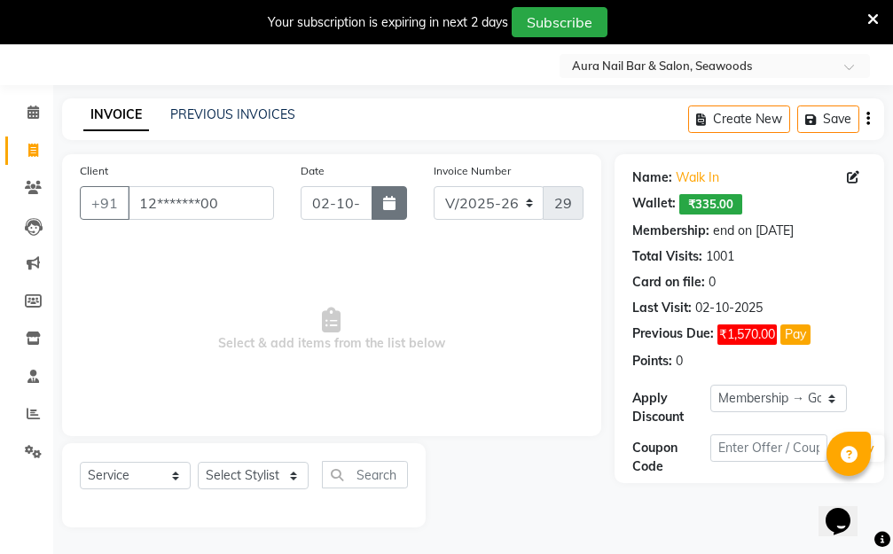
click at [381, 205] on button "button" at bounding box center [388, 203] width 35 height 34
select select "10"
select select "2025"
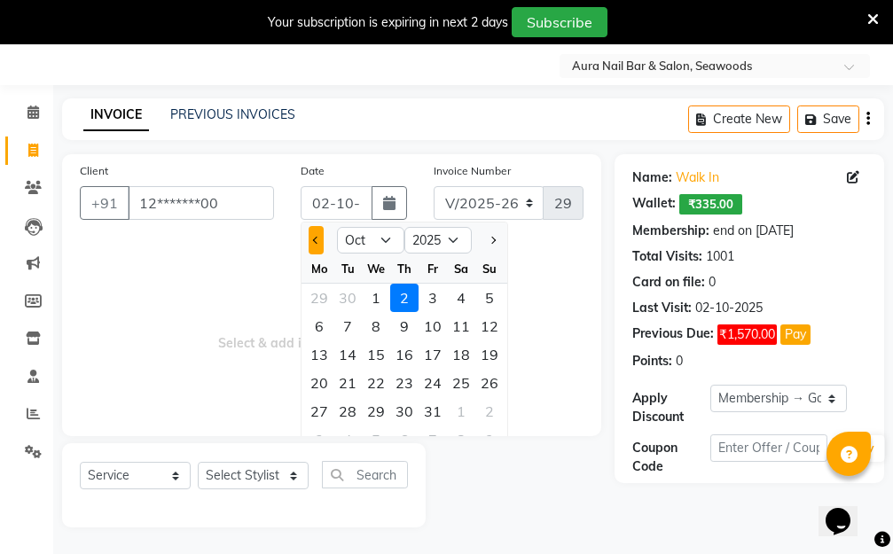
click at [315, 237] on button "Previous month" at bounding box center [315, 240] width 15 height 28
select select "9"
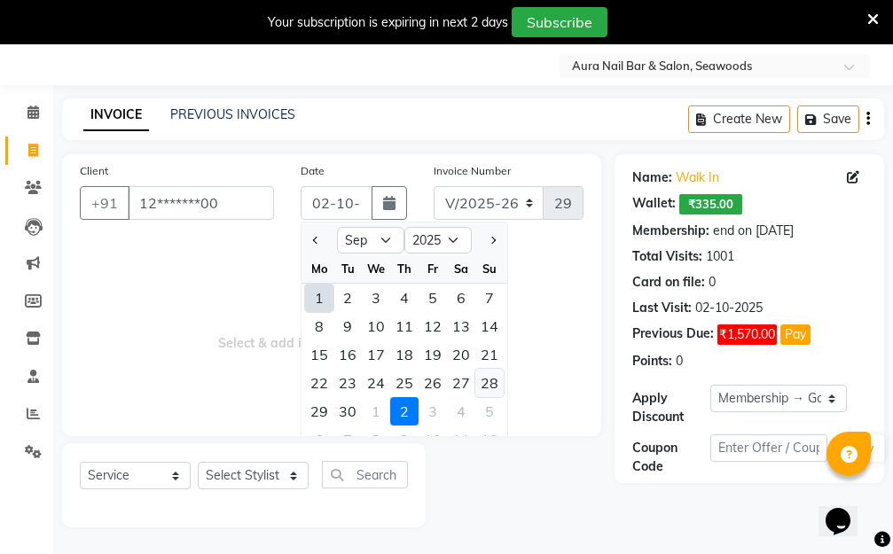
click at [493, 383] on div "28" at bounding box center [489, 383] width 28 height 28
type input "28-09-2025"
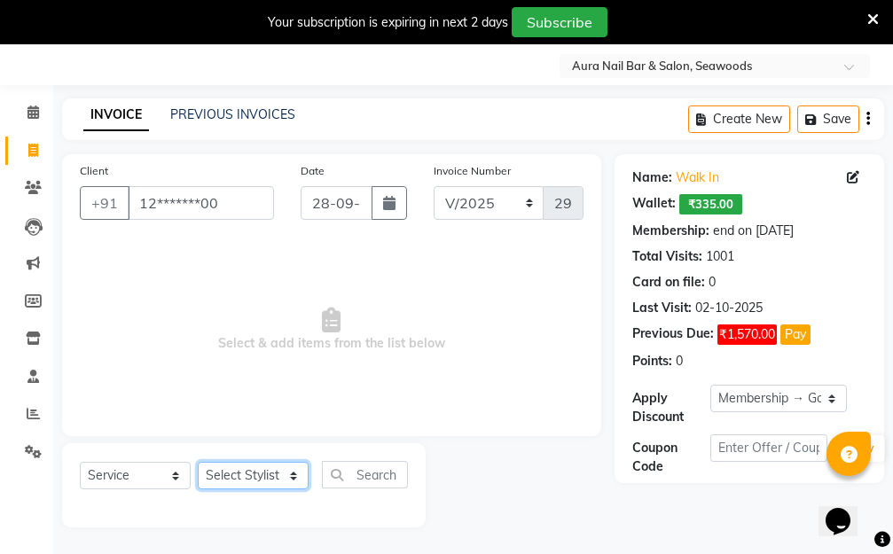
click at [282, 472] on select "Select Stylist Aarti Dipti Manager Pallavi pooja Priya" at bounding box center [253, 475] width 111 height 27
select select "83908"
click at [198, 462] on select "Select Stylist Aarti Dipti Manager Pallavi pooja Priya" at bounding box center [253, 475] width 111 height 27
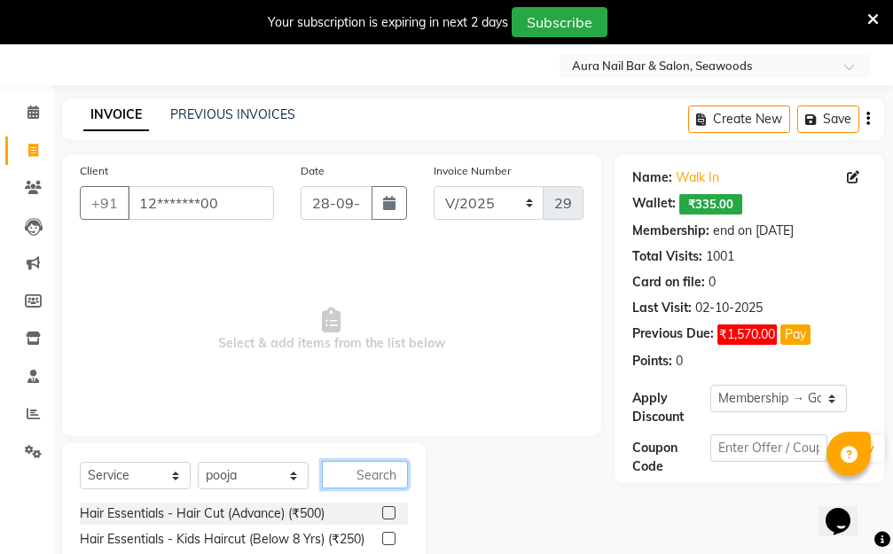
click at [361, 472] on input "text" at bounding box center [365, 474] width 86 height 27
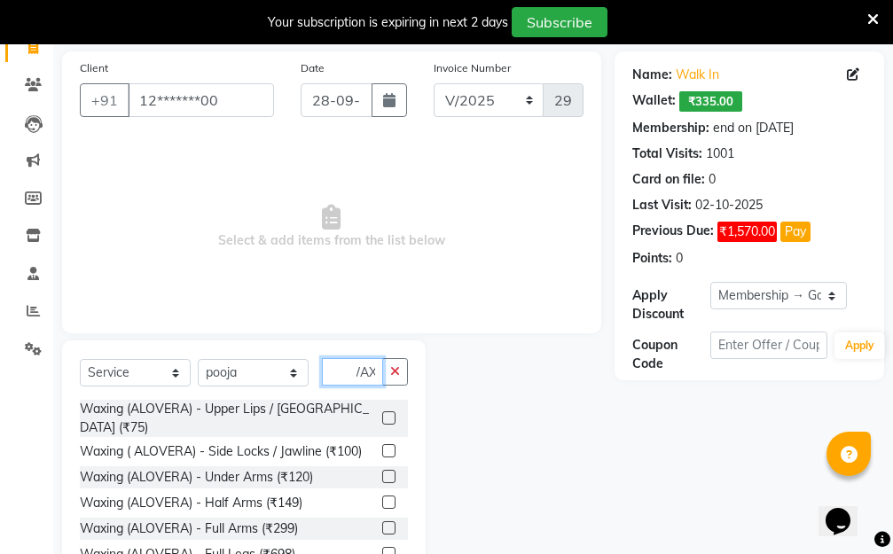
scroll to position [224, 0]
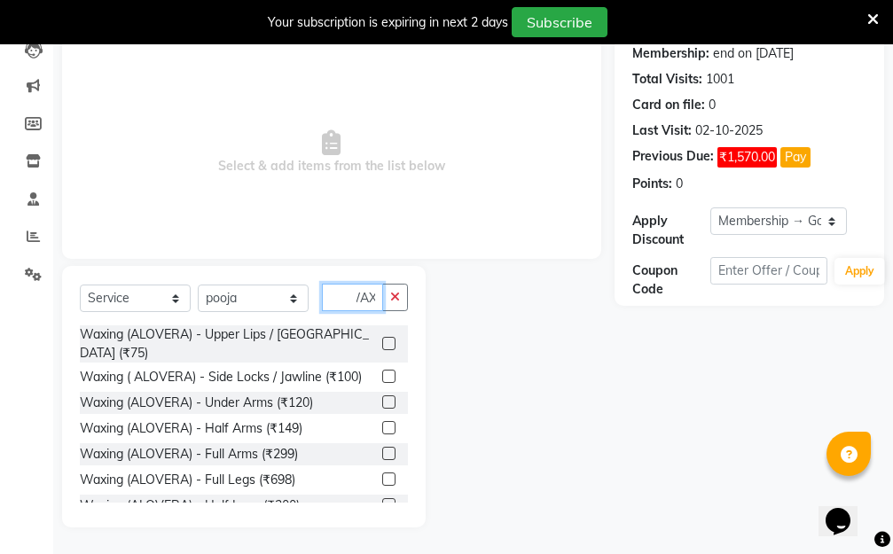
type input "WAX"
click at [382, 475] on label at bounding box center [388, 478] width 13 height 13
click at [382, 475] on input "checkbox" at bounding box center [388, 480] width 12 height 12
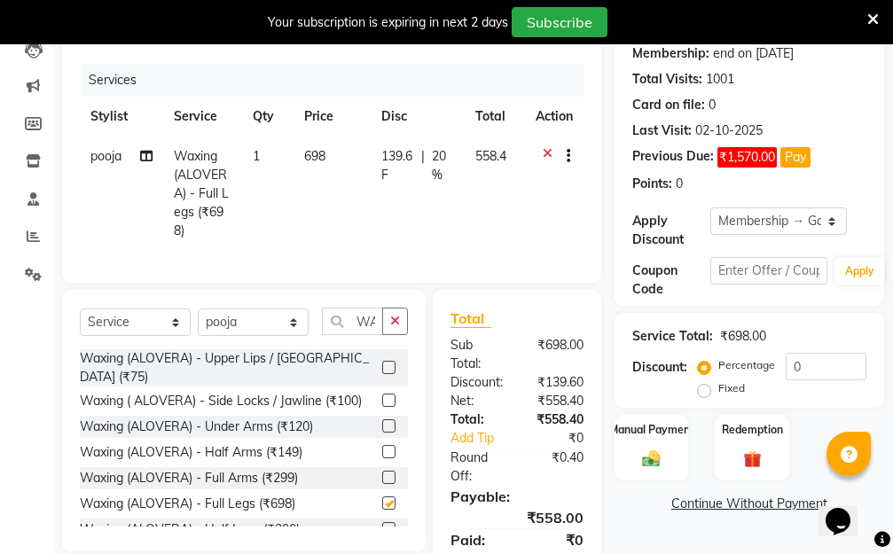
checkbox input "false"
click at [304, 207] on td "698" at bounding box center [331, 193] width 77 height 114
select select "83908"
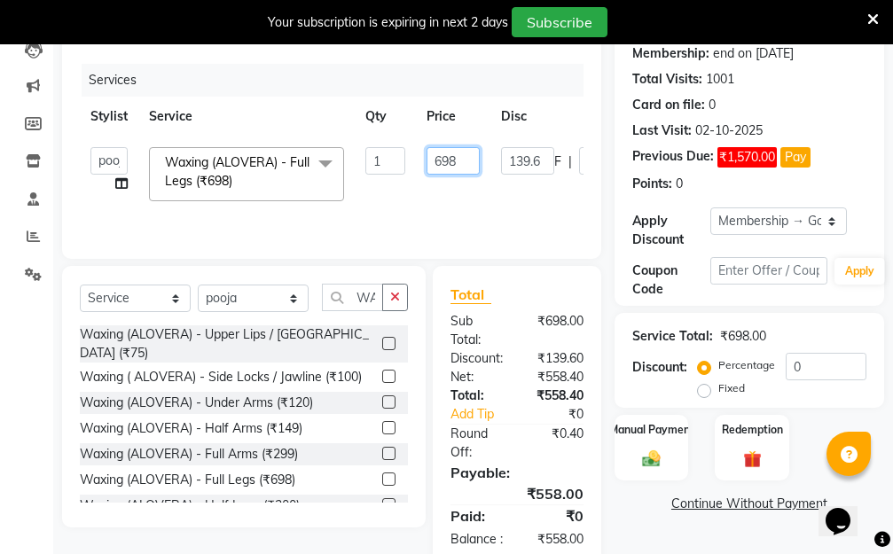
drag, startPoint x: 459, startPoint y: 153, endPoint x: 410, endPoint y: 164, distance: 49.9
click at [416, 162] on td "698" at bounding box center [453, 173] width 74 height 75
type input "720"
click at [516, 199] on tr "Aarti Dipti Manager Pallavi pooja Priya Waxing (ALOVERA) - Full Legs (₹698) x H…" at bounding box center [422, 173] width 684 height 75
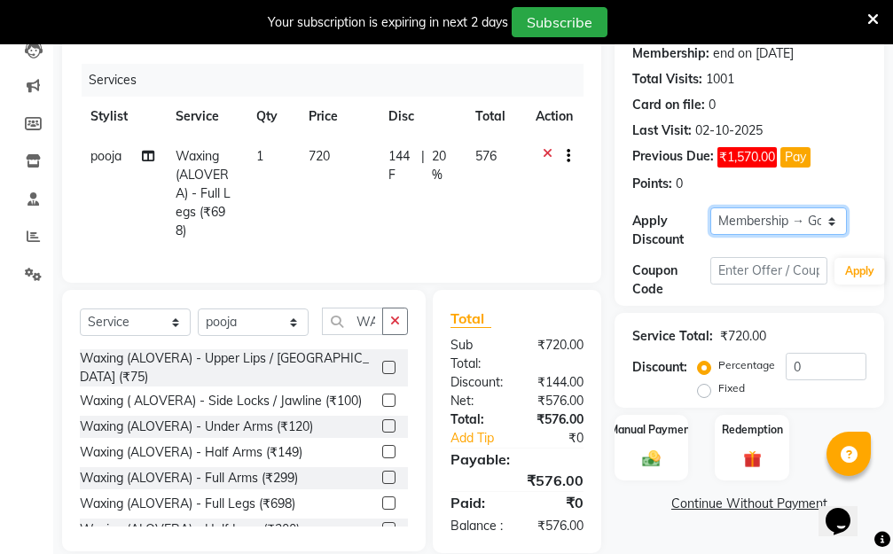
click at [833, 216] on select "Select Membership → Golden Membership Membership → Golden Membership Membership…" at bounding box center [778, 220] width 136 height 27
select select "0:"
click at [710, 207] on select "Select Membership → Golden Membership Membership → Golden Membership Membership…" at bounding box center [778, 220] width 136 height 27
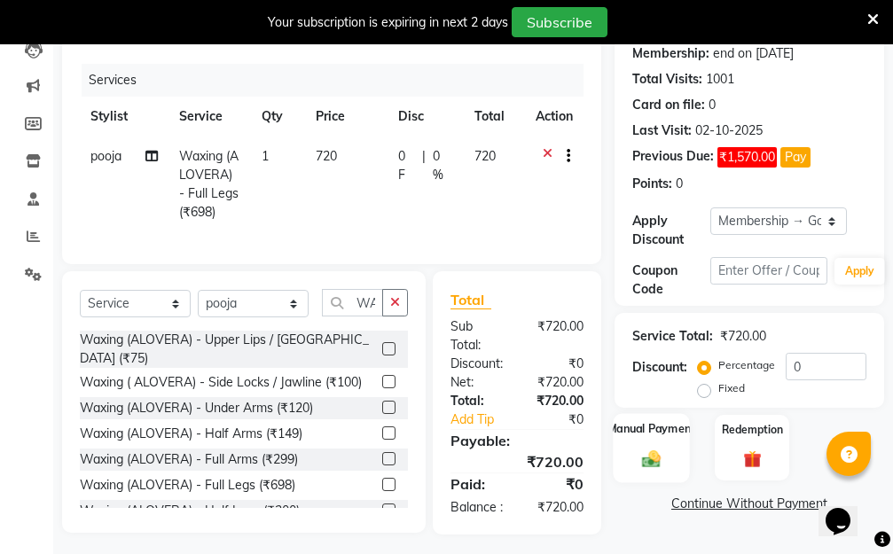
click at [643, 439] on div "Manual Payment" at bounding box center [650, 447] width 77 height 69
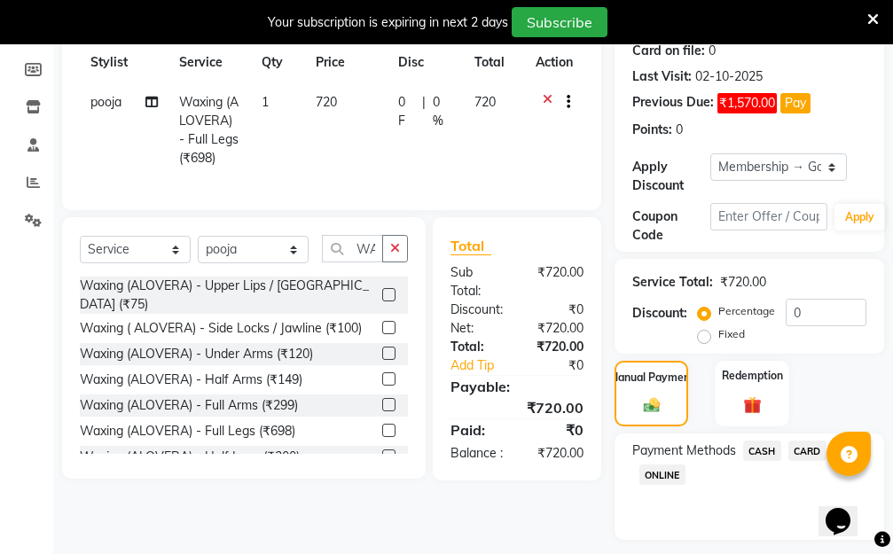
scroll to position [327, 0]
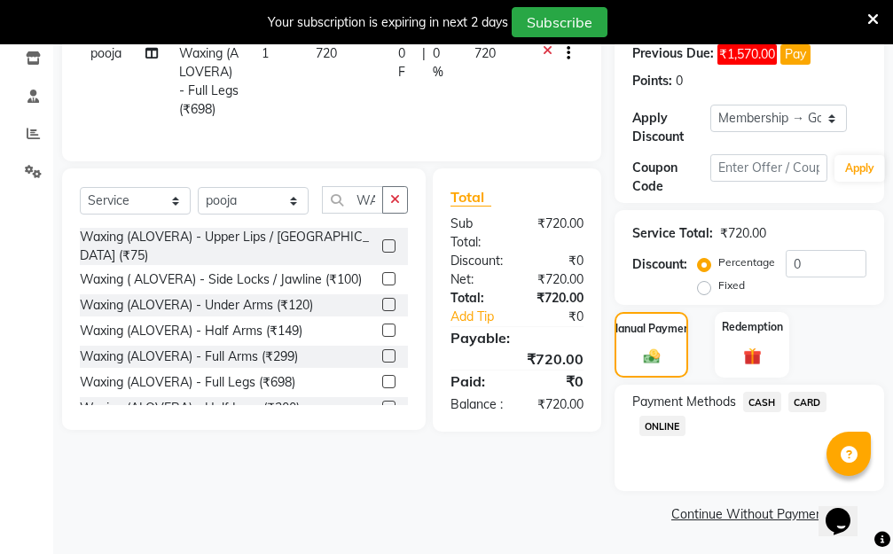
click at [653, 425] on span "ONLINE" at bounding box center [662, 426] width 46 height 20
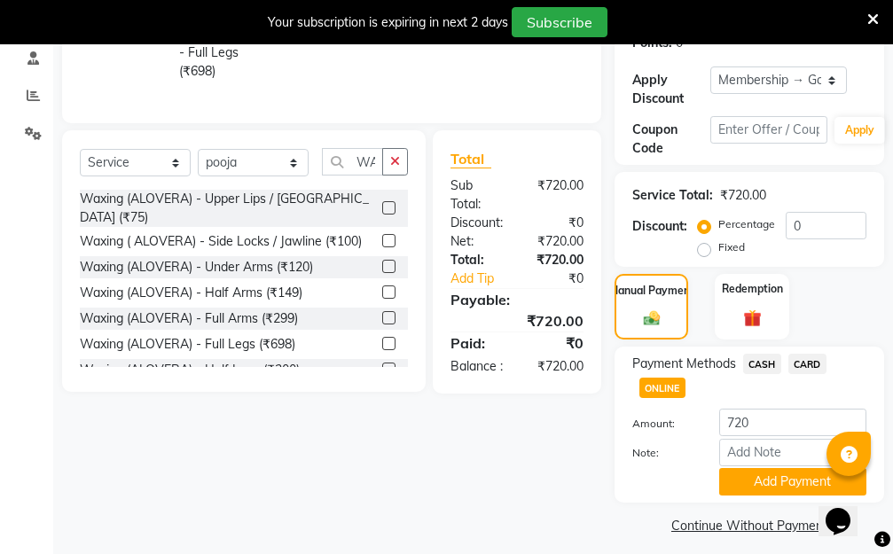
scroll to position [377, 0]
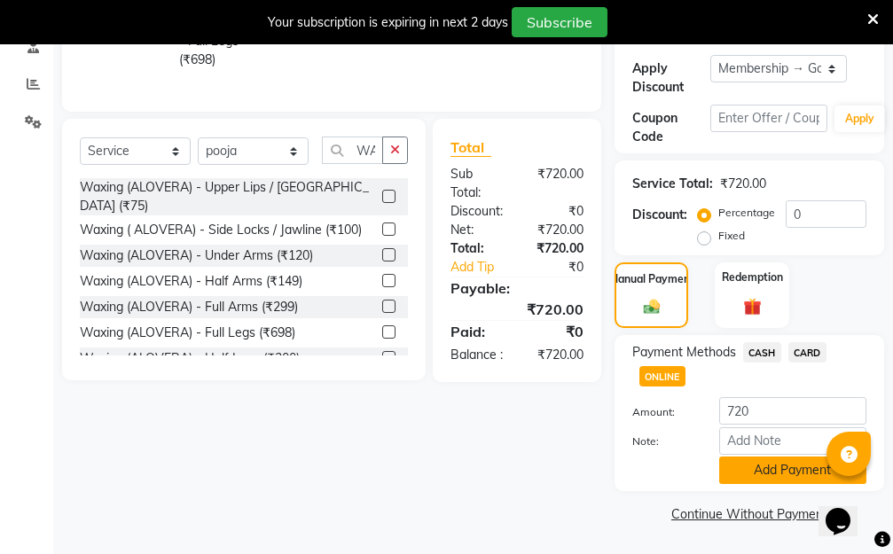
click at [743, 468] on button "Add Payment" at bounding box center [792, 469] width 147 height 27
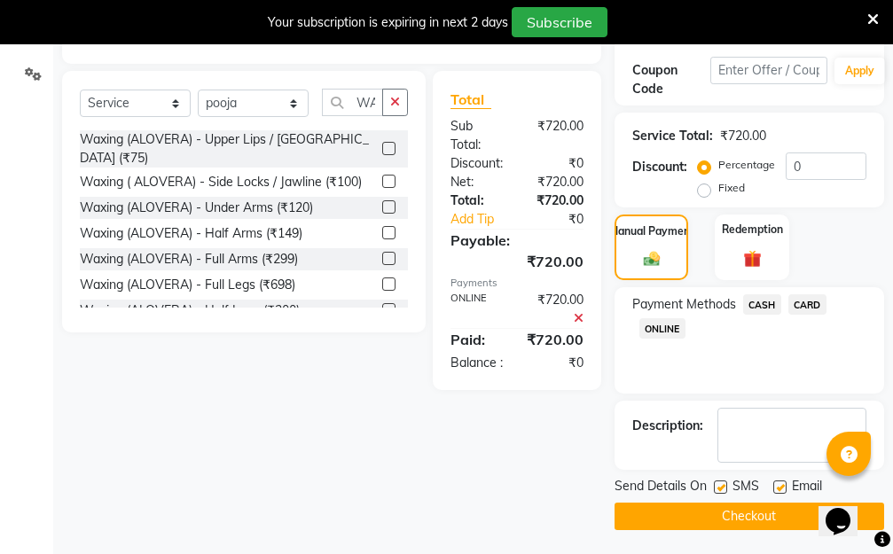
scroll to position [427, 0]
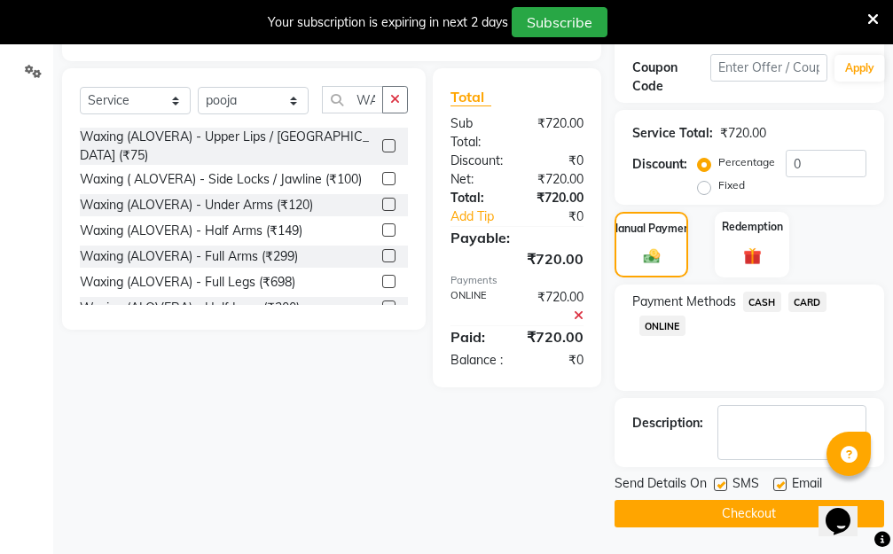
click at [678, 516] on button "Checkout" at bounding box center [748, 513] width 269 height 27
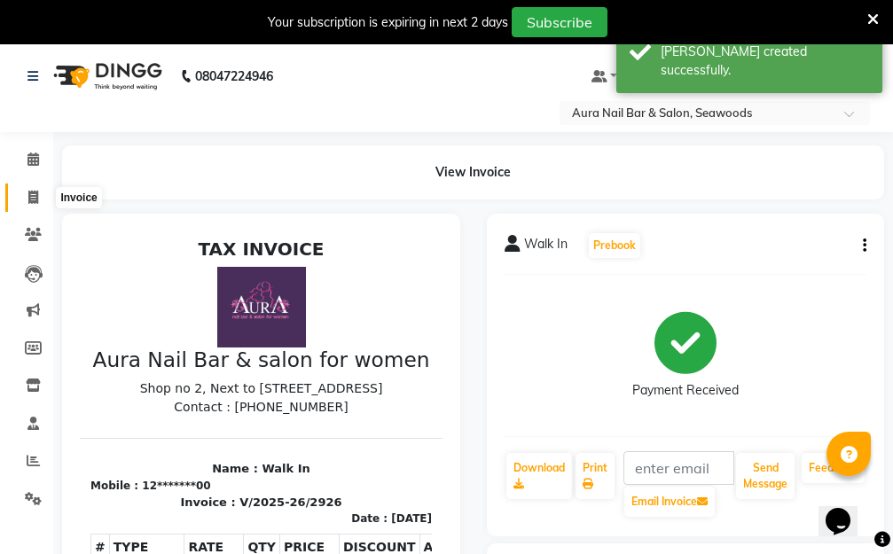
click at [33, 197] on icon at bounding box center [33, 197] width 10 height 13
select select "4994"
select select "service"
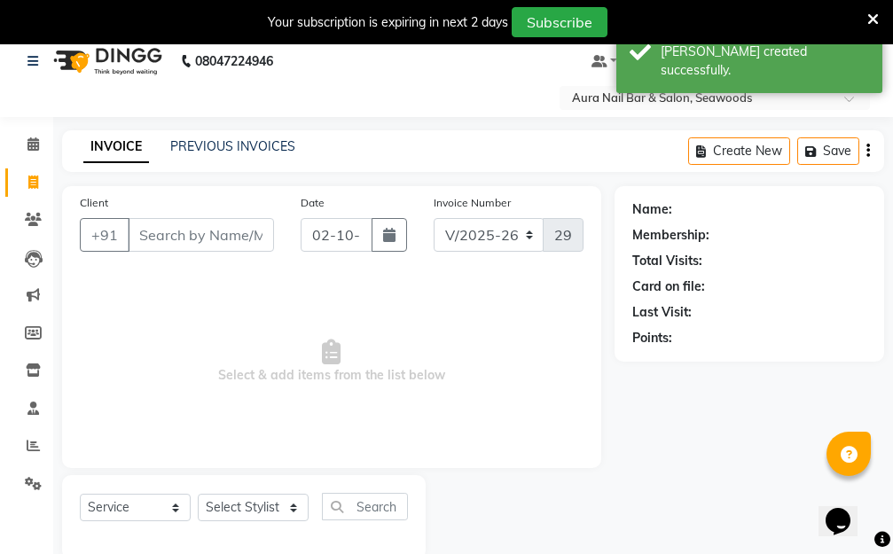
scroll to position [47, 0]
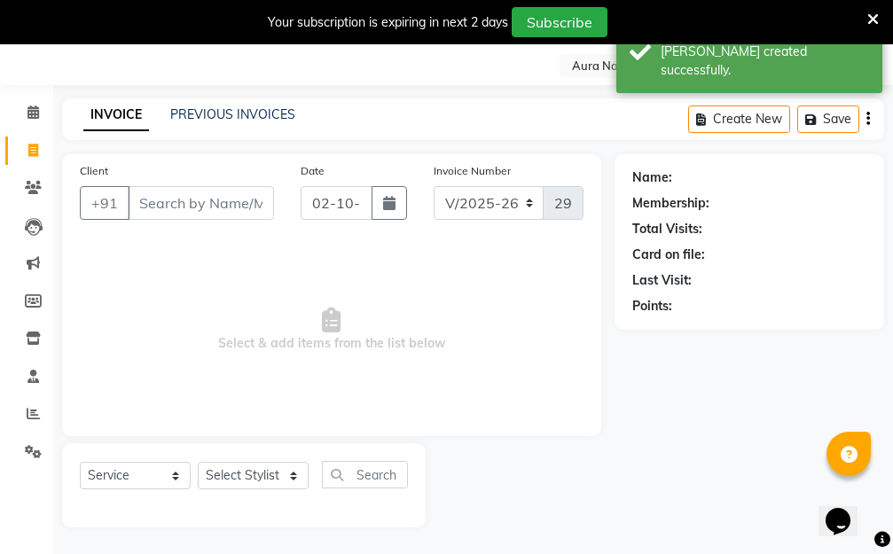
click at [225, 198] on input "Client" at bounding box center [201, 203] width 146 height 34
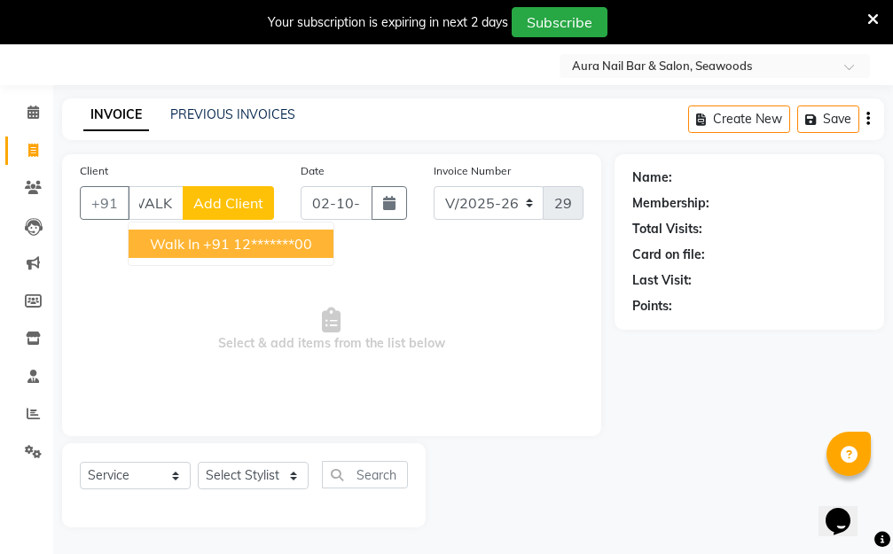
click at [191, 250] on span "Walk In" at bounding box center [175, 244] width 50 height 18
type input "12*******00"
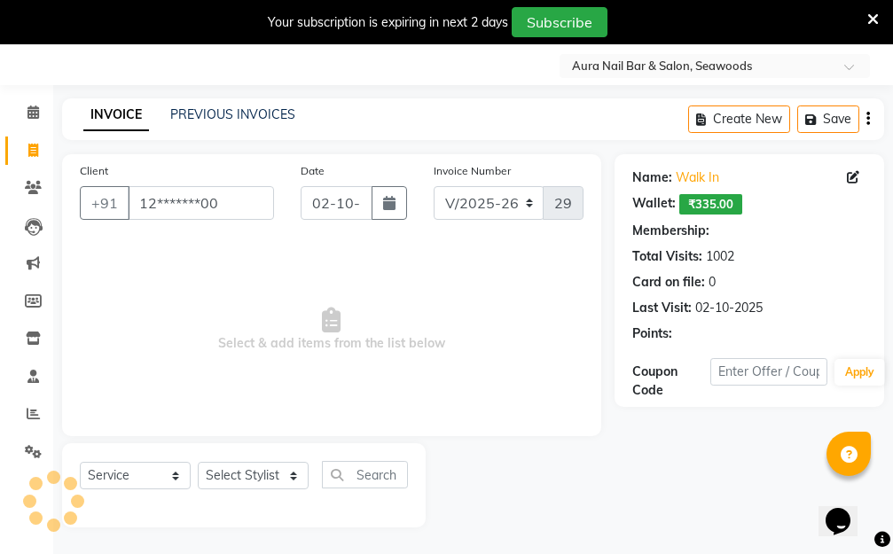
scroll to position [0, 0]
select select "1: Object"
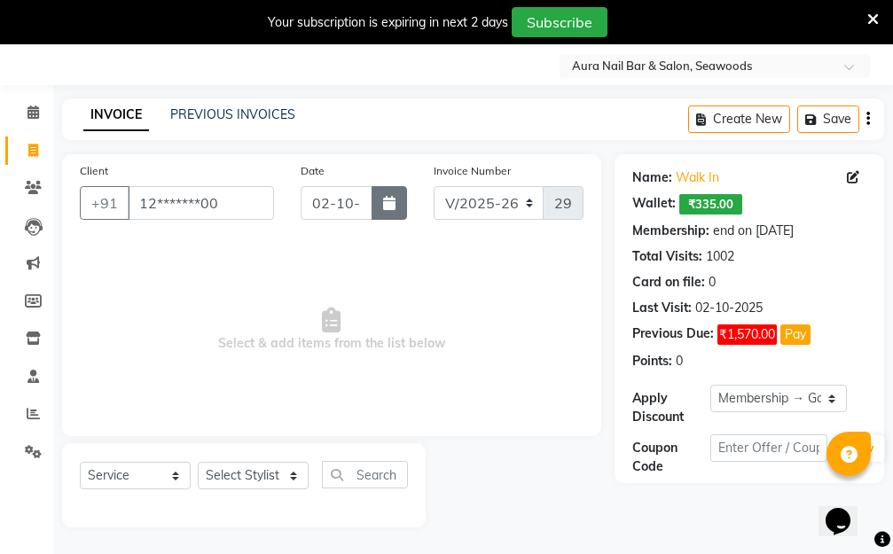
click at [394, 204] on icon "button" at bounding box center [389, 203] width 12 height 14
select select "10"
select select "2025"
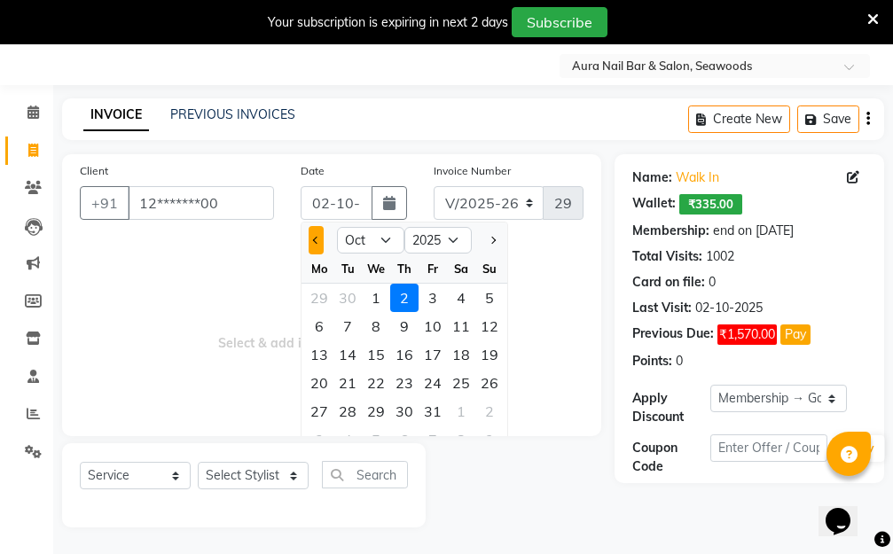
click at [313, 241] on span "Previous month" at bounding box center [316, 240] width 7 height 7
select select "9"
click at [488, 385] on div "28" at bounding box center [489, 383] width 28 height 28
type input "28-09-2025"
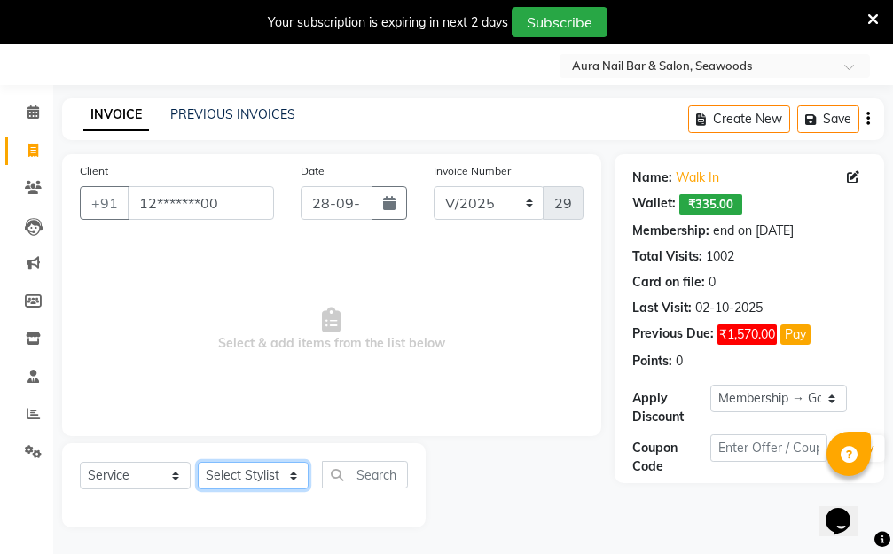
click at [294, 472] on select "Select Stylist Aarti Dipti Manager Pallavi pooja Priya" at bounding box center [253, 475] width 111 height 27
select select "31261"
click at [198, 462] on select "Select Stylist Aarti Dipti Manager Pallavi pooja Priya" at bounding box center [253, 475] width 111 height 27
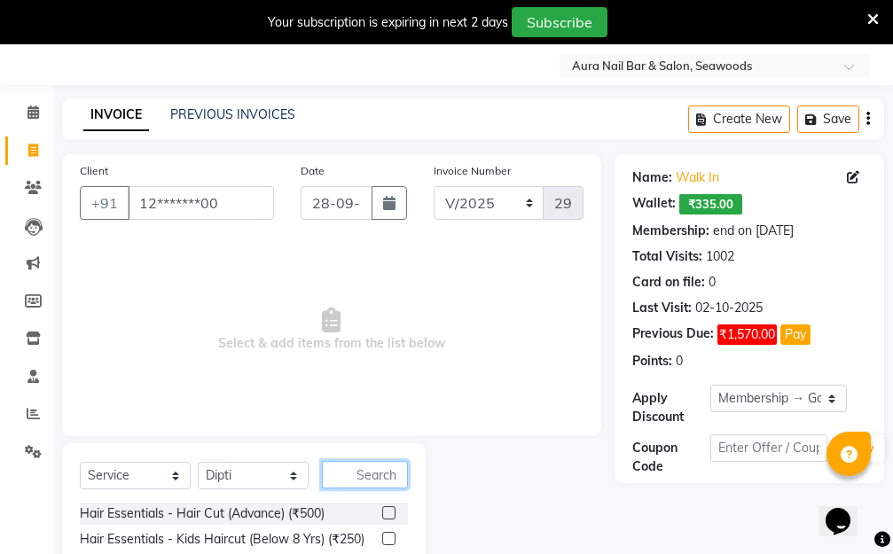
click at [347, 468] on input "text" at bounding box center [365, 474] width 86 height 27
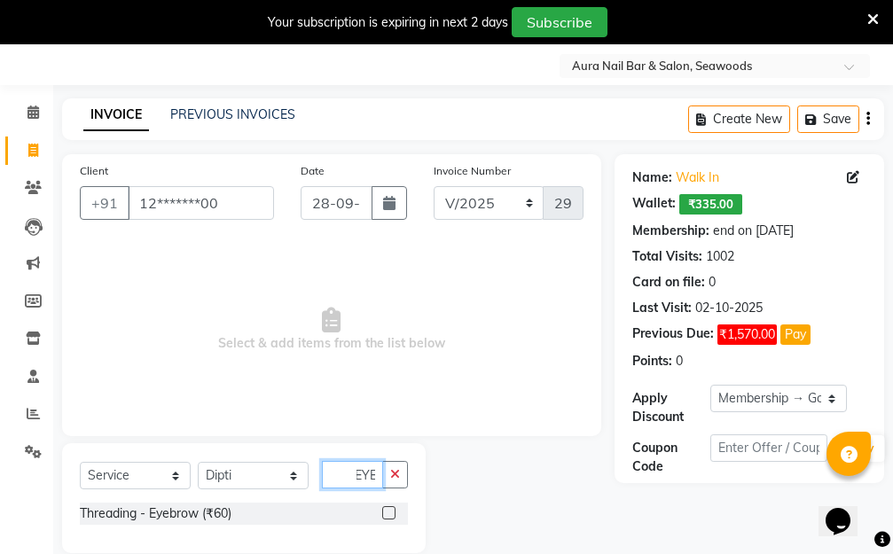
type input "EYE"
click at [392, 511] on label at bounding box center [388, 512] width 13 height 13
click at [392, 511] on input "checkbox" at bounding box center [388, 514] width 12 height 12
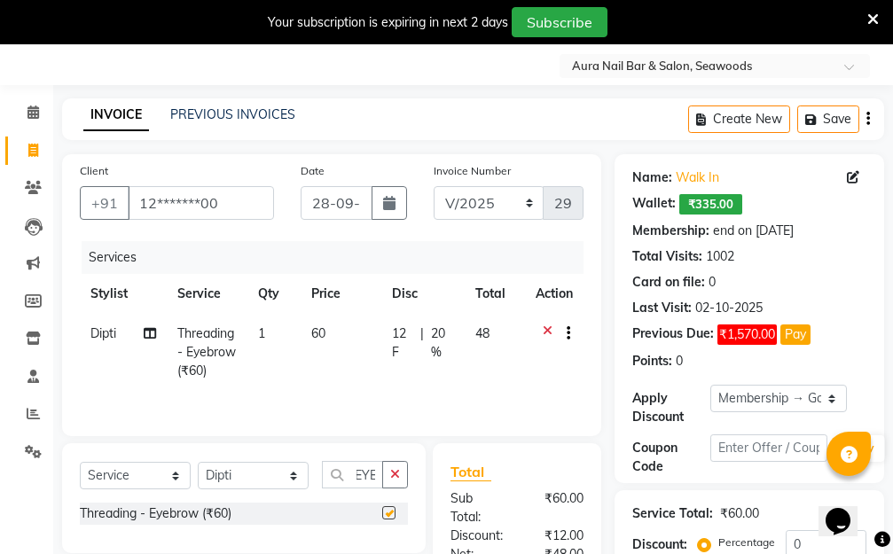
scroll to position [0, 0]
checkbox input "false"
click at [312, 357] on td "60" at bounding box center [340, 352] width 81 height 77
select select "31261"
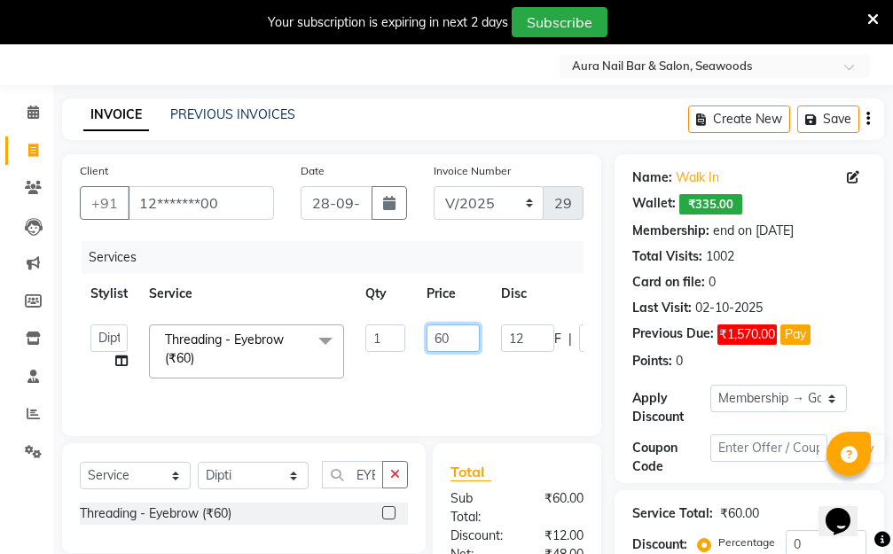
drag, startPoint x: 449, startPoint y: 332, endPoint x: 421, endPoint y: 332, distance: 28.4
click at [423, 332] on td "60" at bounding box center [453, 351] width 74 height 75
type input "80"
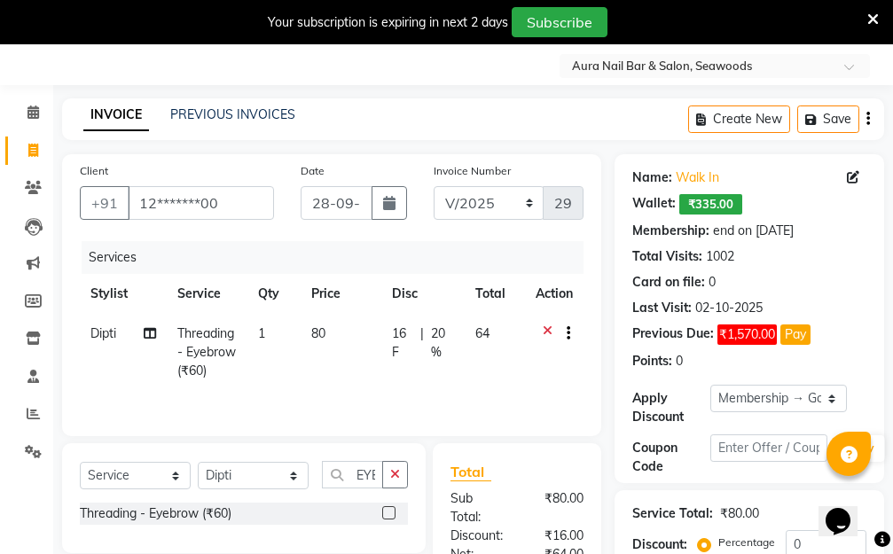
click at [497, 379] on tr "Dipti Threading - Eyebrow (₹60) 1 80 16 F | 20 % 64" at bounding box center [331, 352] width 503 height 77
click at [831, 402] on select "Select Membership → Golden Membership Membership → Golden Membership Membership…" at bounding box center [778, 398] width 136 height 27
select select "0:"
click at [710, 385] on select "Select Membership → Golden Membership Membership → Golden Membership Membership…" at bounding box center [778, 398] width 136 height 27
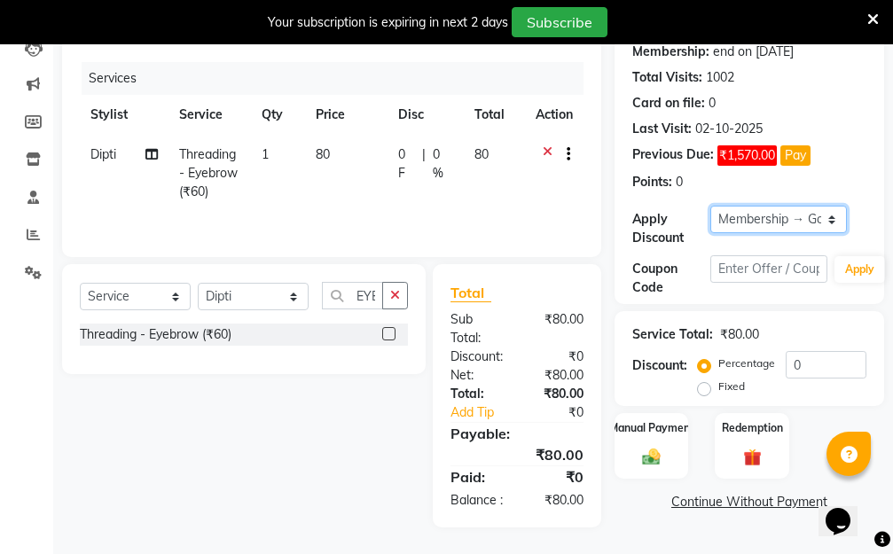
scroll to position [246, 0]
click at [649, 425] on div "Manual Payment" at bounding box center [650, 445] width 77 height 69
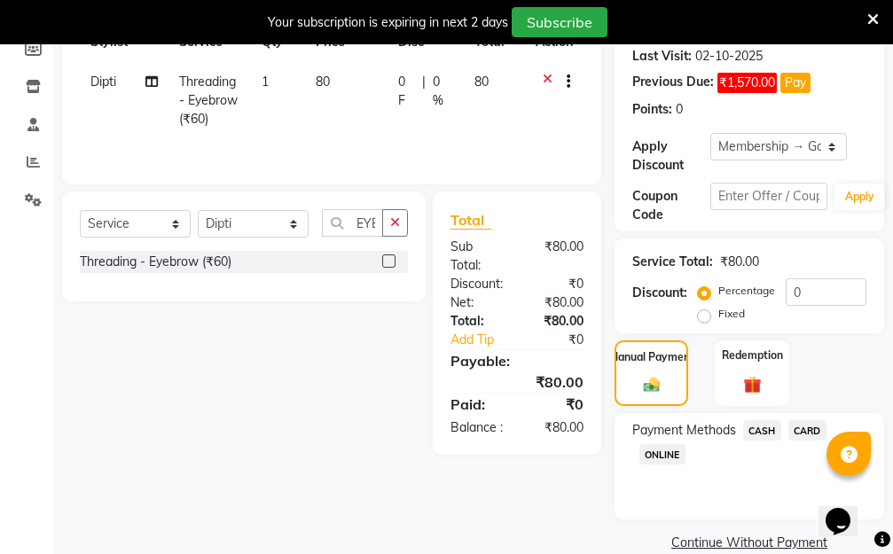
scroll to position [327, 0]
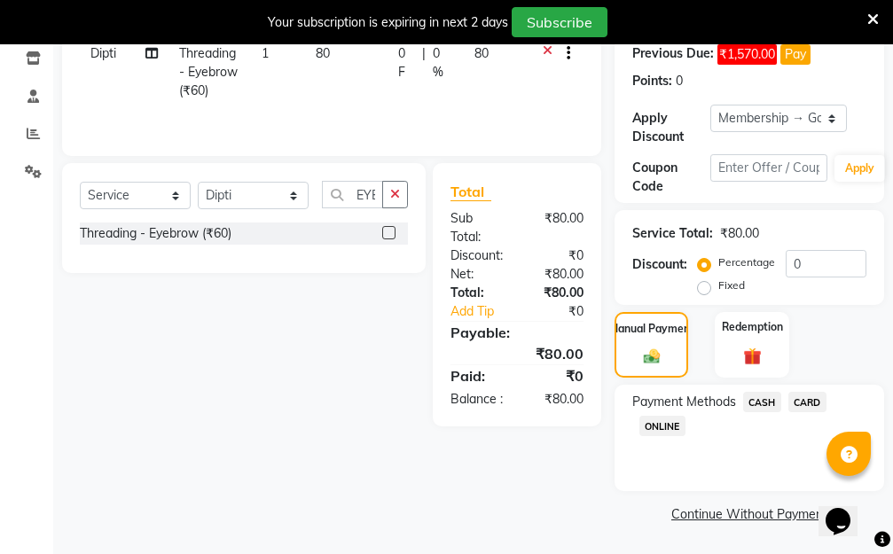
click at [760, 402] on span "CASH" at bounding box center [762, 402] width 38 height 20
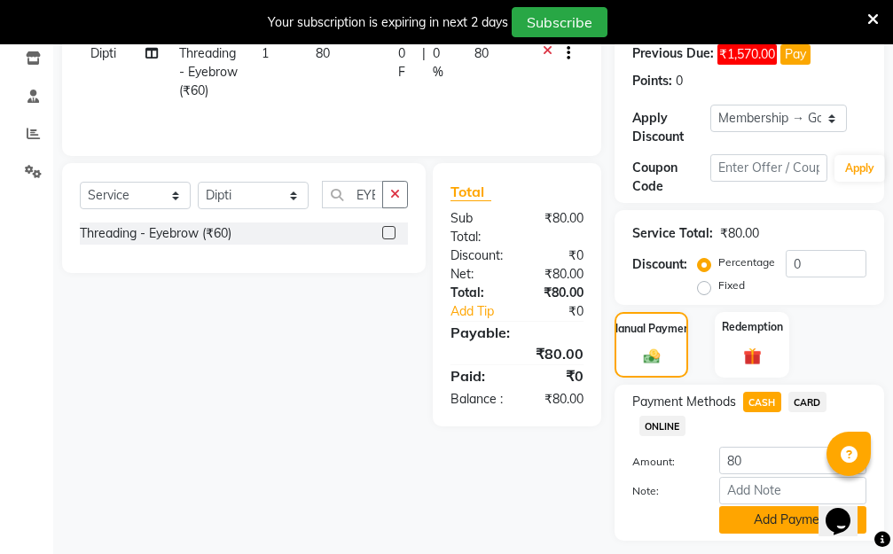
click at [756, 520] on button "Add Payment" at bounding box center [792, 519] width 147 height 27
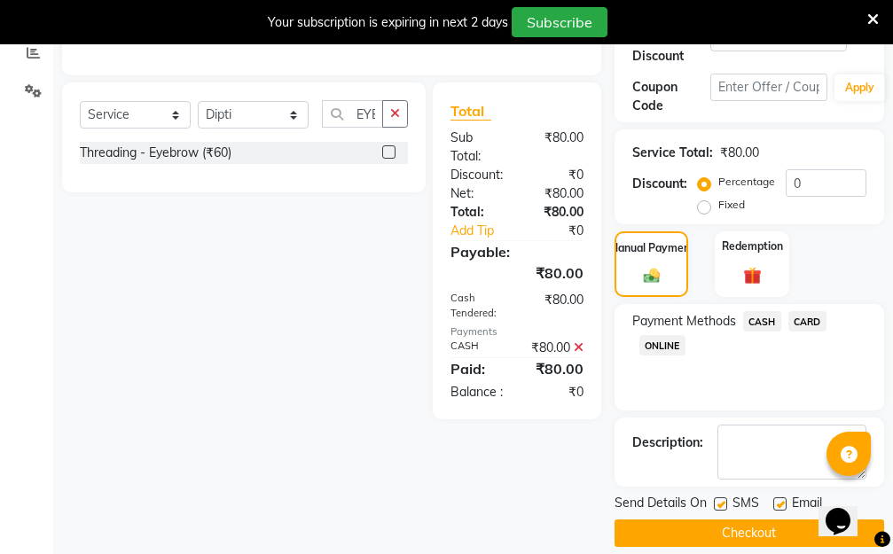
scroll to position [427, 0]
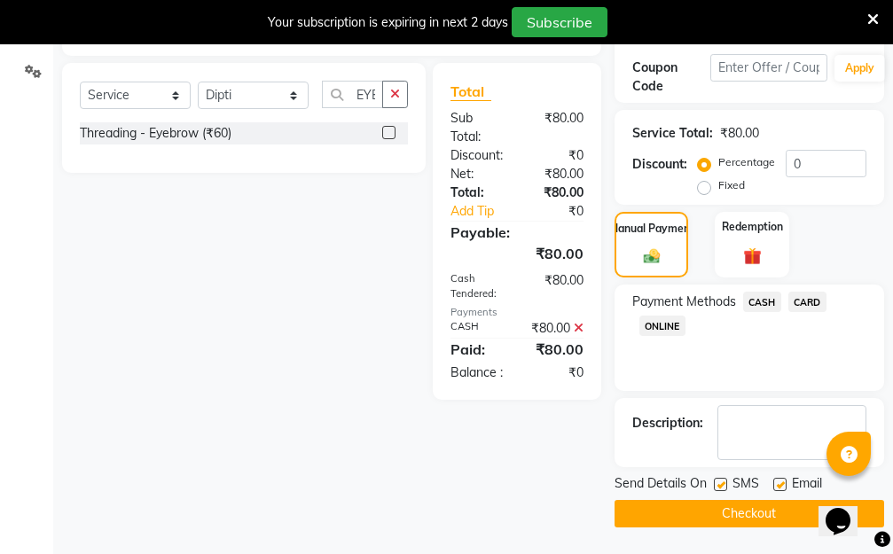
click at [758, 519] on button "Checkout" at bounding box center [748, 513] width 269 height 27
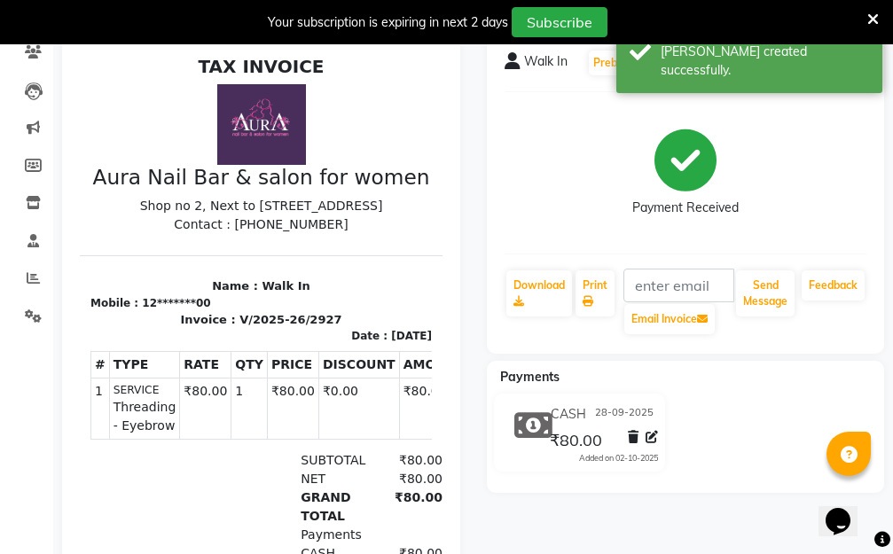
scroll to position [26, 0]
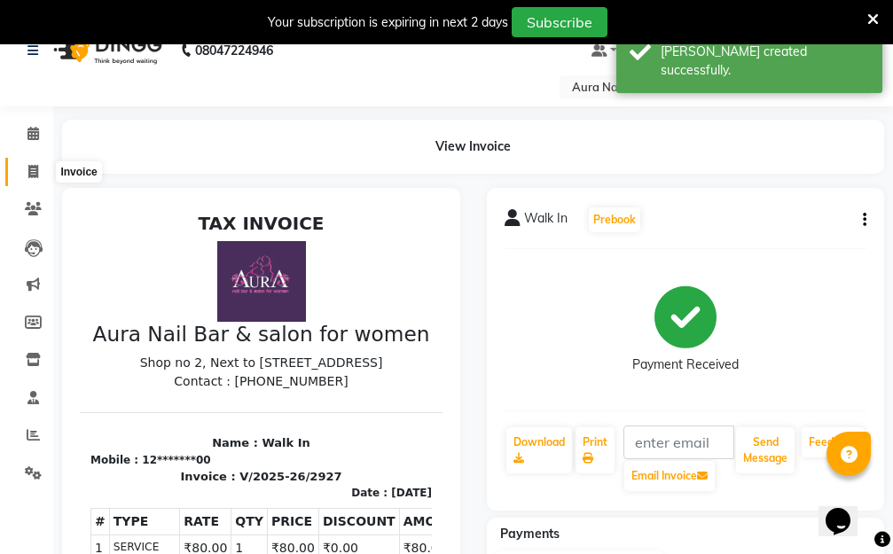
click at [33, 168] on icon at bounding box center [33, 171] width 10 height 13
select select "4994"
select select "service"
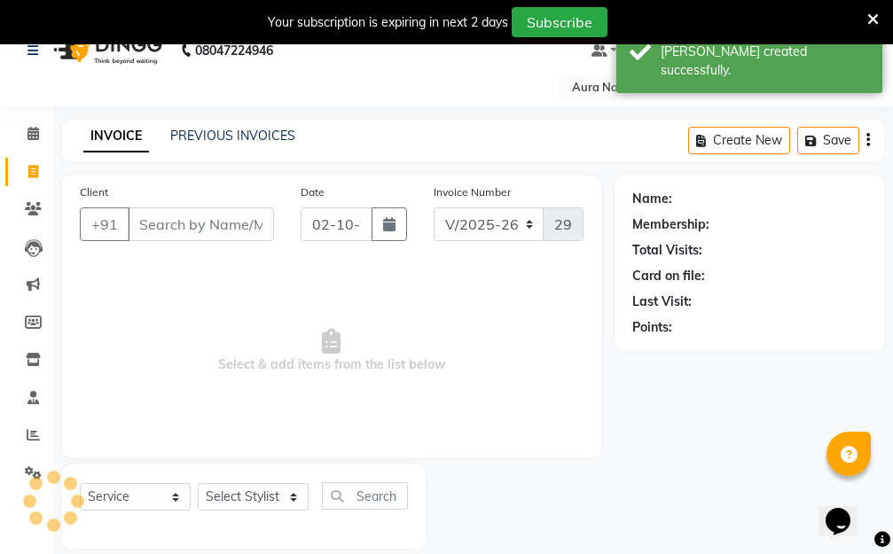
scroll to position [47, 0]
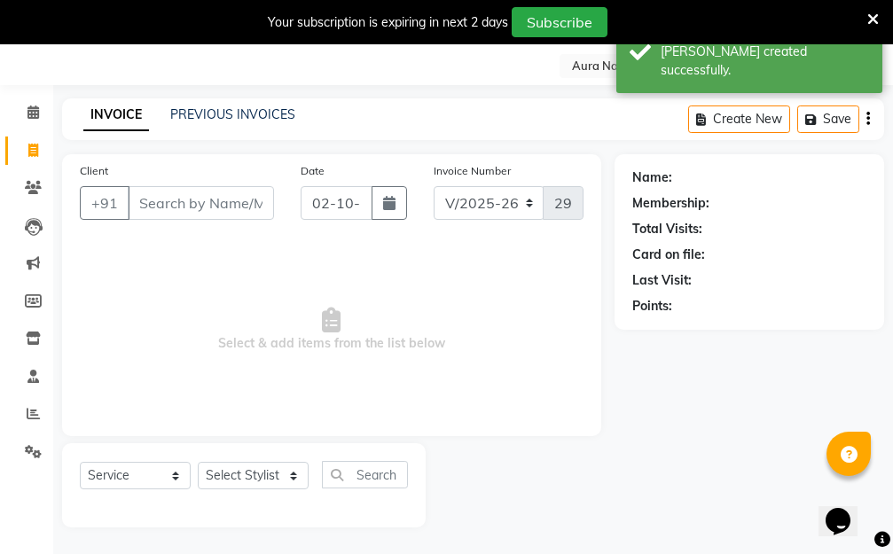
click at [215, 202] on input "Client" at bounding box center [201, 203] width 146 height 34
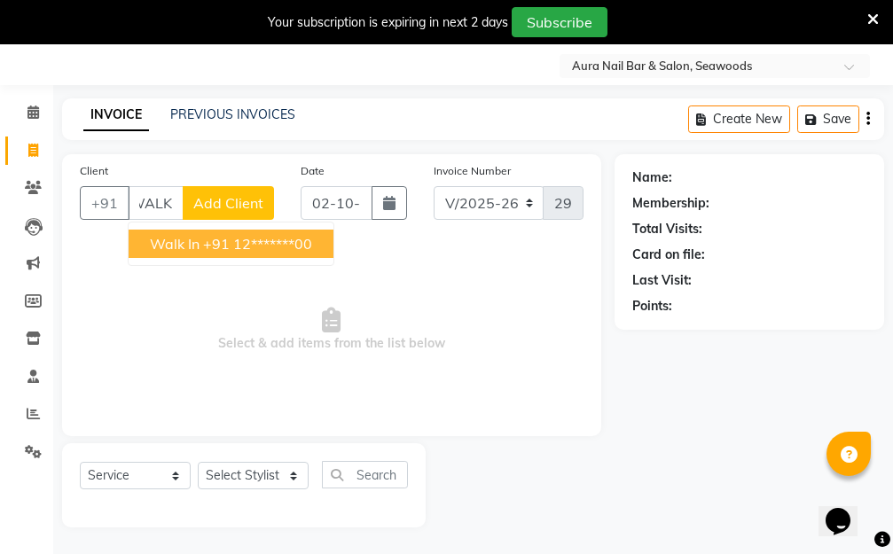
drag, startPoint x: 256, startPoint y: 245, endPoint x: 315, endPoint y: 249, distance: 58.7
click at [256, 247] on ngb-highlight "+91 12*******00" at bounding box center [257, 244] width 109 height 18
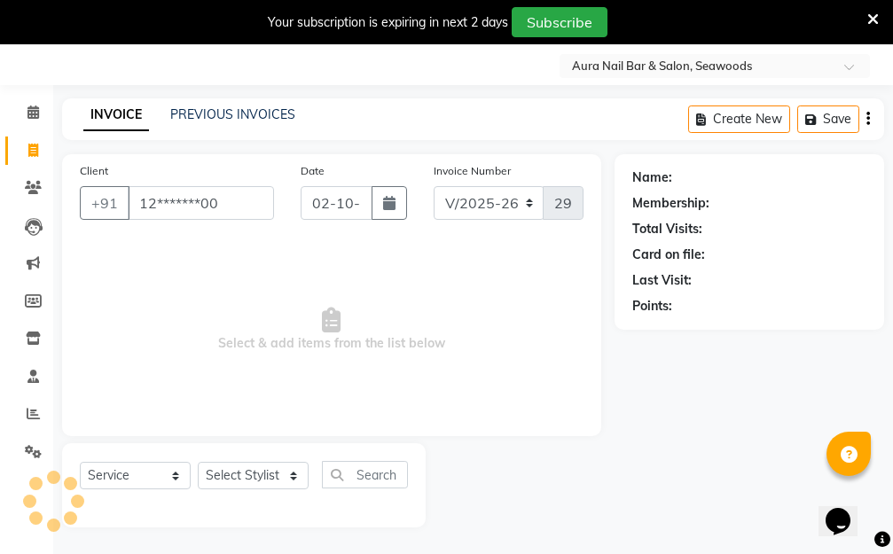
scroll to position [0, 0]
type input "12*******00"
select select "1: Object"
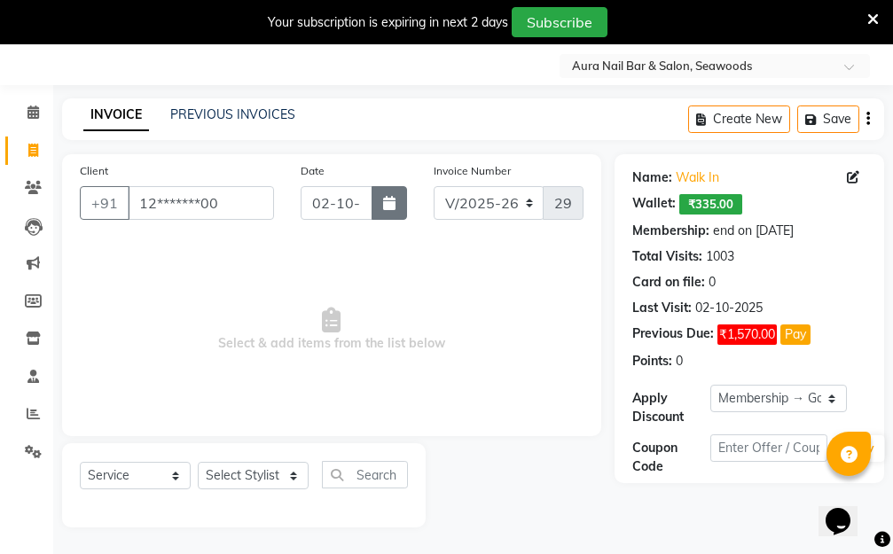
click at [394, 201] on icon "button" at bounding box center [389, 203] width 12 height 14
select select "10"
select select "2025"
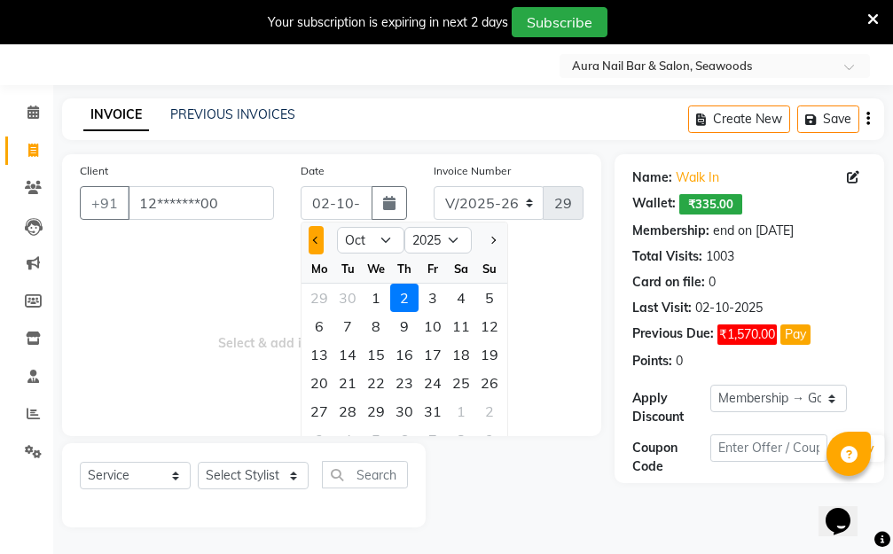
click at [312, 237] on button "Previous month" at bounding box center [315, 240] width 15 height 28
select select "9"
click at [488, 385] on div "28" at bounding box center [489, 383] width 28 height 28
type input "28-09-2025"
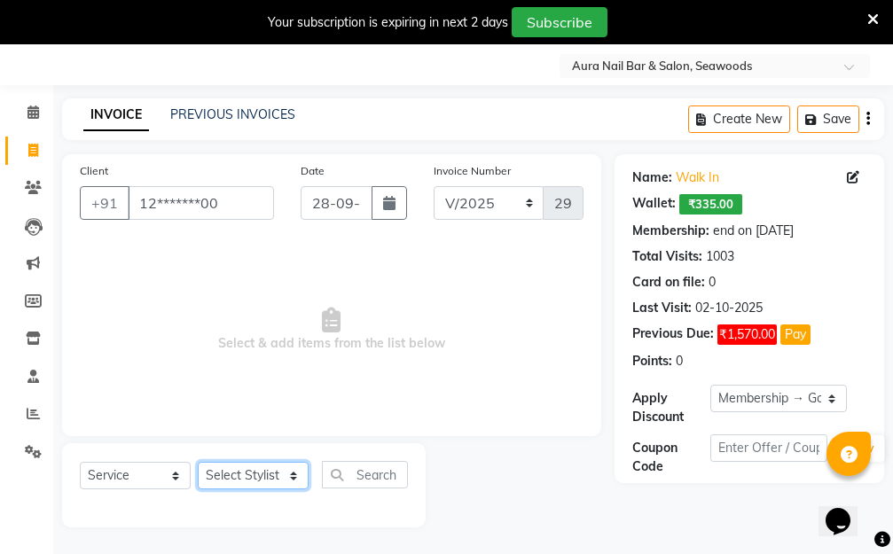
click at [292, 473] on select "Select Stylist Aarti Dipti Manager Pallavi pooja Priya" at bounding box center [253, 475] width 111 height 27
select select "31261"
click at [198, 462] on select "Select Stylist Aarti Dipti Manager Pallavi pooja Priya" at bounding box center [253, 475] width 111 height 27
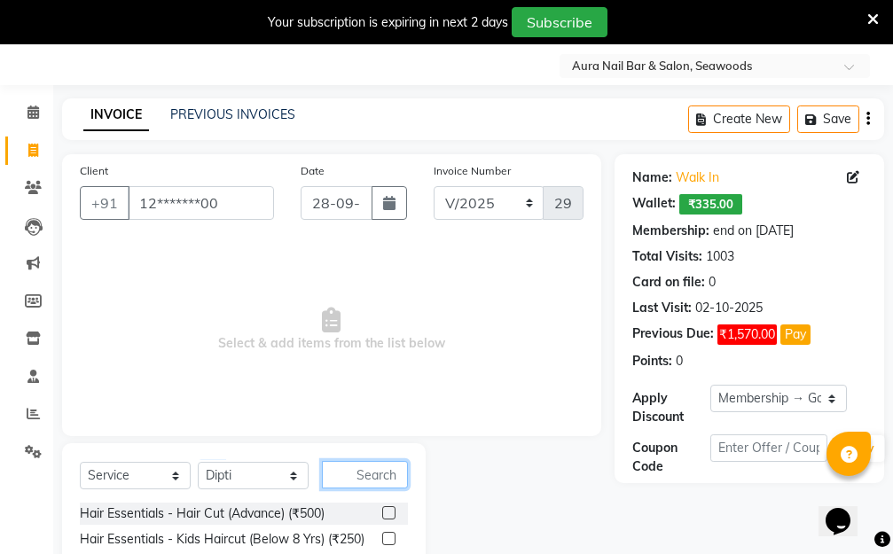
click at [363, 471] on input "text" at bounding box center [365, 474] width 86 height 27
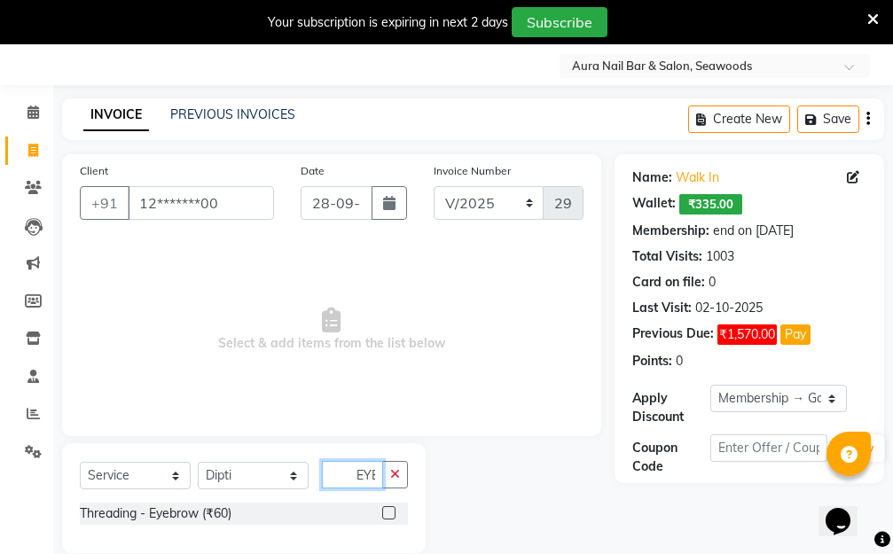
scroll to position [0, 2]
type input "EYE"
click at [386, 509] on label at bounding box center [388, 512] width 13 height 13
click at [386, 509] on input "checkbox" at bounding box center [388, 514] width 12 height 12
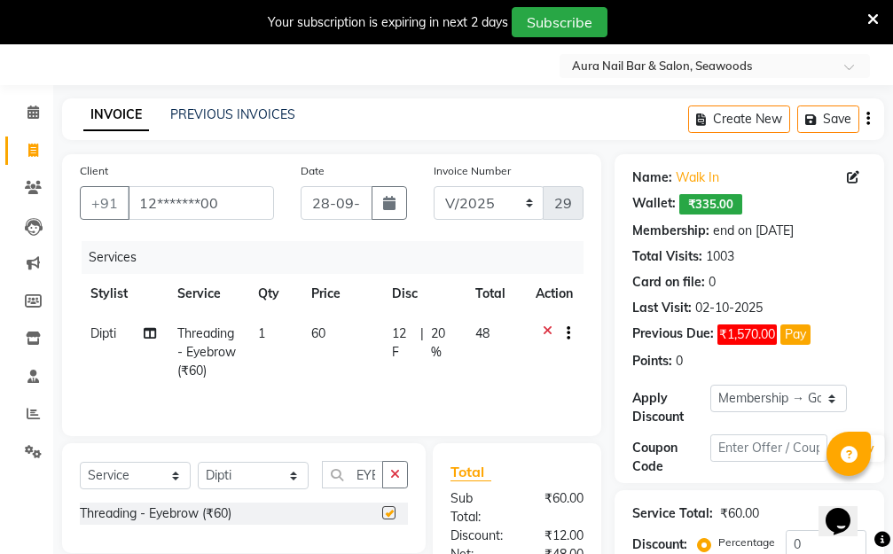
checkbox input "false"
click at [314, 362] on td "60" at bounding box center [340, 352] width 81 height 77
select select "31261"
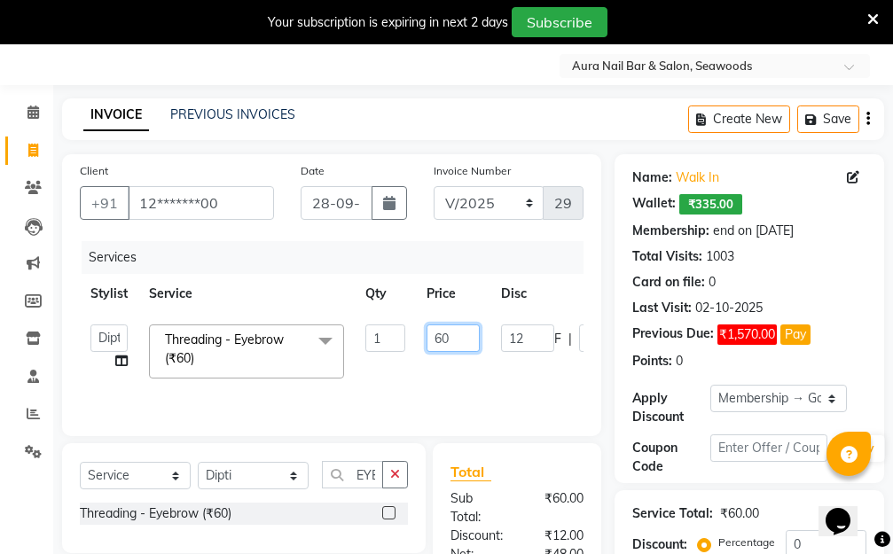
drag, startPoint x: 451, startPoint y: 328, endPoint x: 386, endPoint y: 336, distance: 65.2
click at [386, 336] on tr "Aarti Dipti Manager Pallavi pooja Priya Threading - Eyebrow (₹60) x Hair Essent…" at bounding box center [421, 351] width 683 height 75
type input "80"
click at [533, 370] on tr "Aarti Dipti Manager Pallavi pooja Priya Threading - Eyebrow (₹60) x Hair Essent…" at bounding box center [421, 351] width 683 height 75
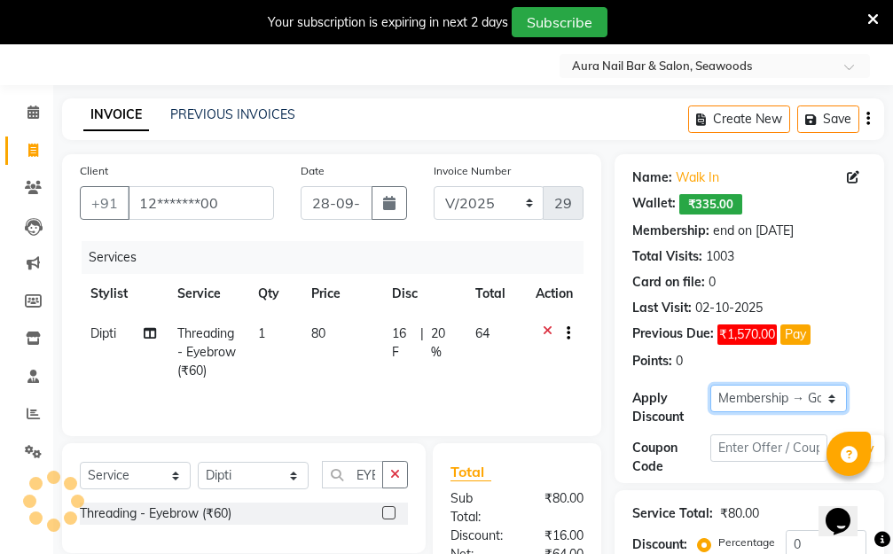
click at [834, 394] on select "Select Membership → Golden Membership Membership → Golden Membership Membership…" at bounding box center [778, 398] width 136 height 27
select select "0:"
click at [710, 385] on select "Select Membership → Golden Membership Membership → Golden Membership Membership…" at bounding box center [778, 398] width 136 height 27
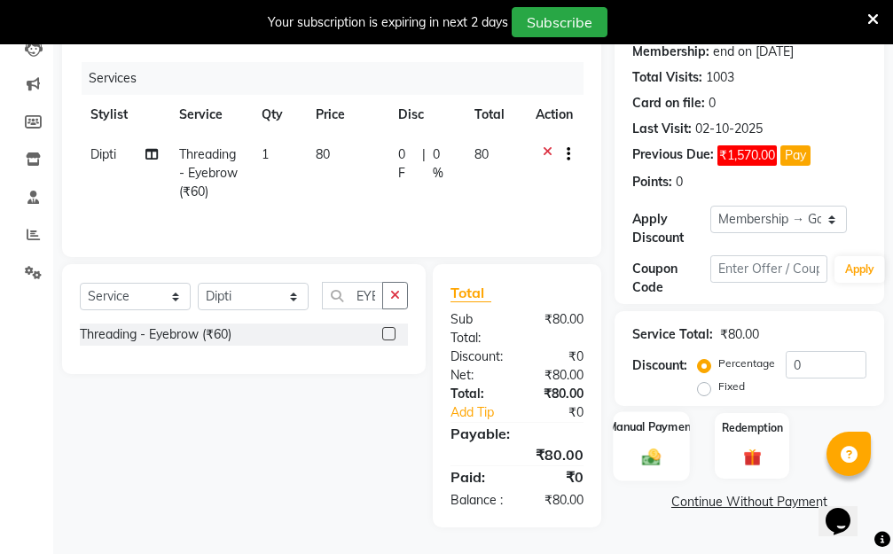
click at [636, 447] on img at bounding box center [651, 457] width 30 height 21
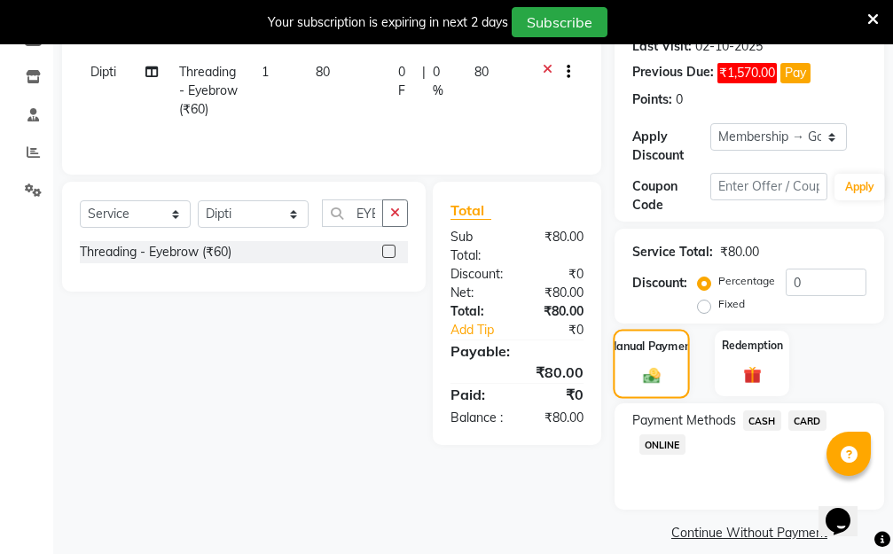
scroll to position [327, 0]
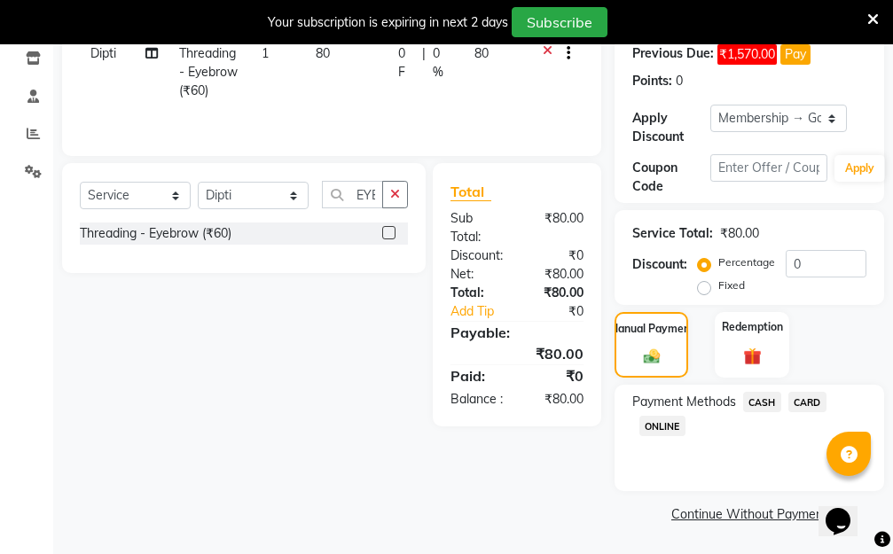
click at [755, 398] on span "CASH" at bounding box center [762, 402] width 38 height 20
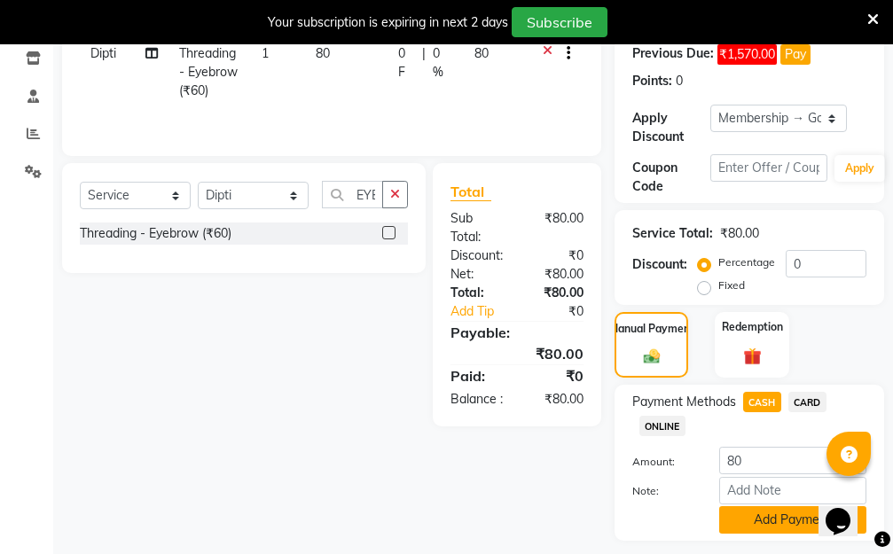
click at [762, 511] on button "Add Payment" at bounding box center [792, 519] width 147 height 27
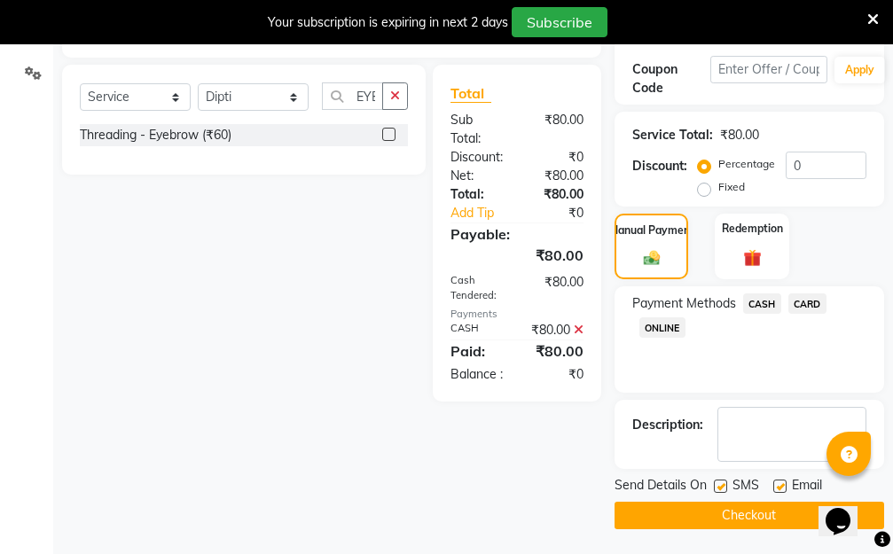
scroll to position [427, 0]
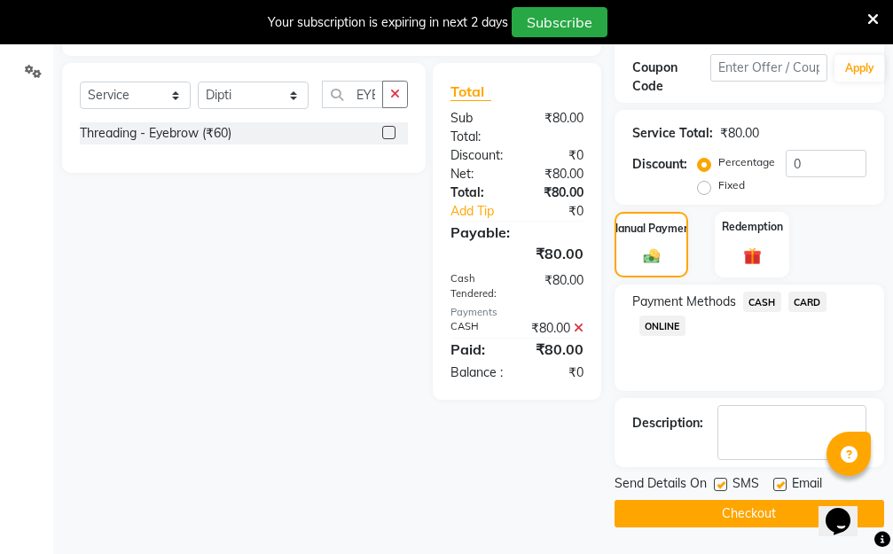
click at [722, 508] on button "Checkout" at bounding box center [748, 513] width 269 height 27
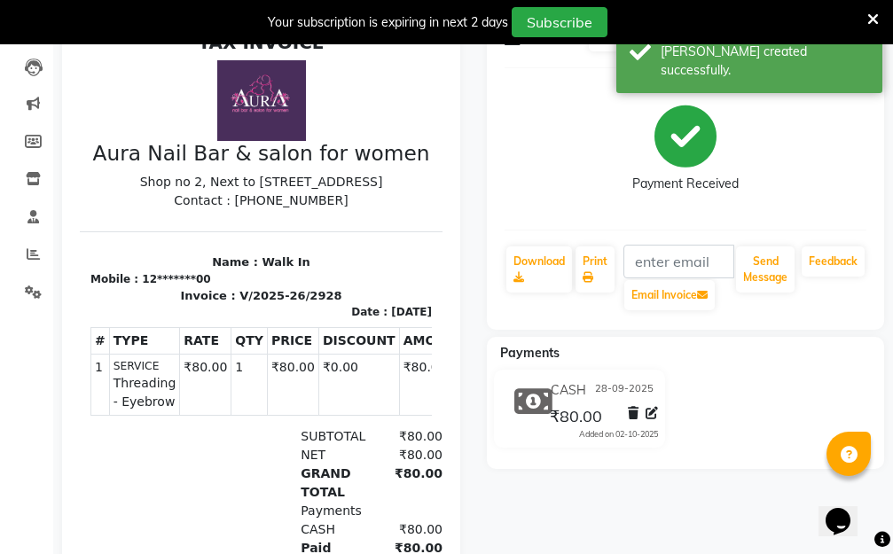
scroll to position [114, 0]
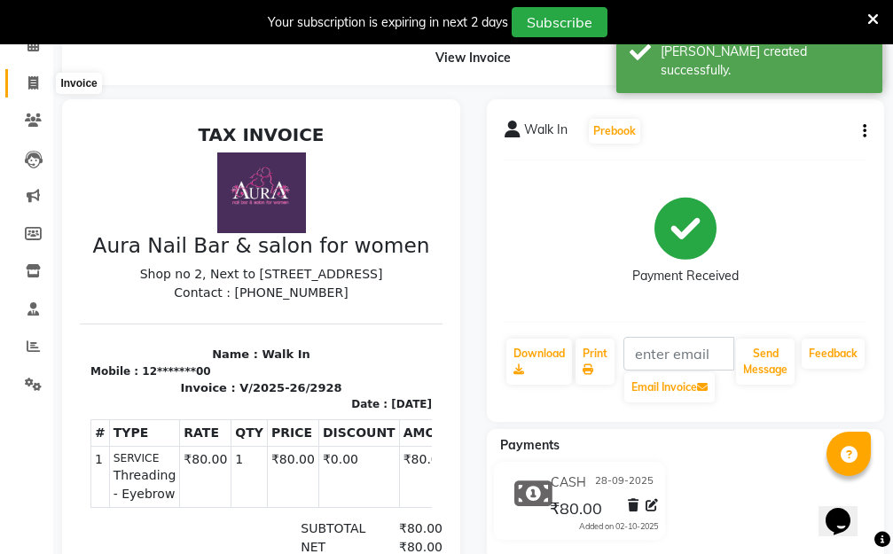
click at [34, 82] on icon at bounding box center [33, 82] width 10 height 13
select select "service"
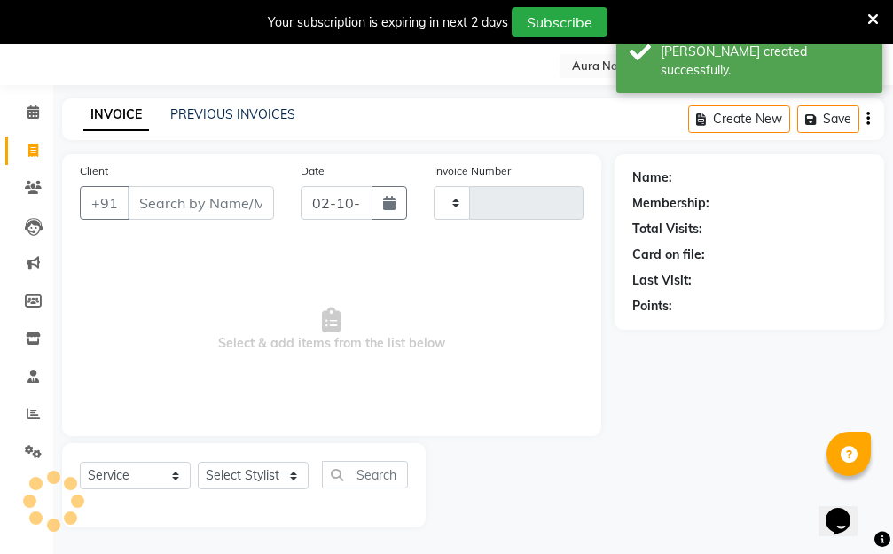
scroll to position [47, 0]
type input "2929"
select select "4994"
click at [176, 212] on input "Client" at bounding box center [201, 203] width 146 height 34
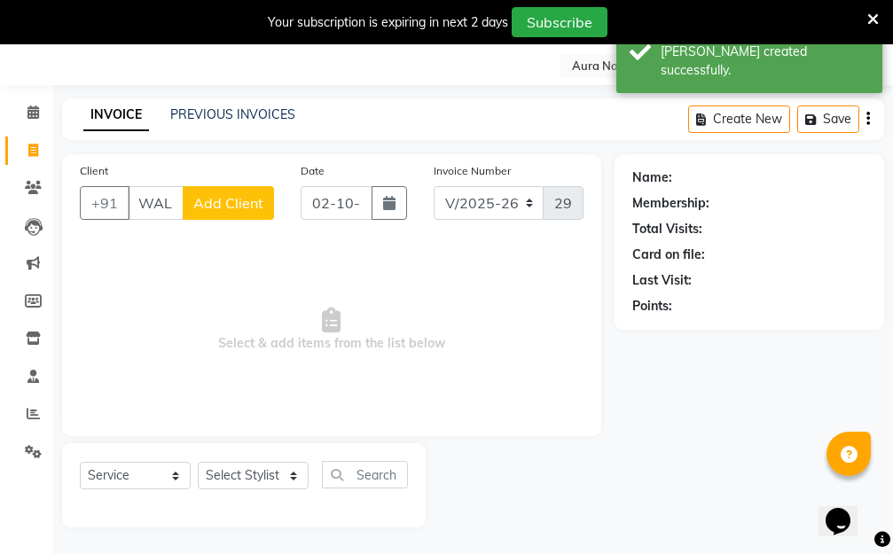
scroll to position [0, 10]
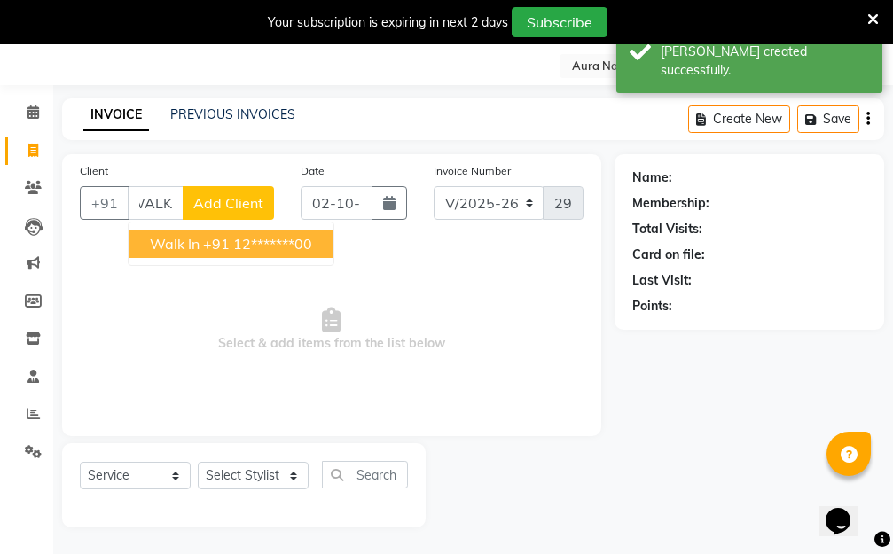
click at [259, 243] on ngb-highlight "+91 12*******00" at bounding box center [257, 244] width 109 height 18
type input "12*******00"
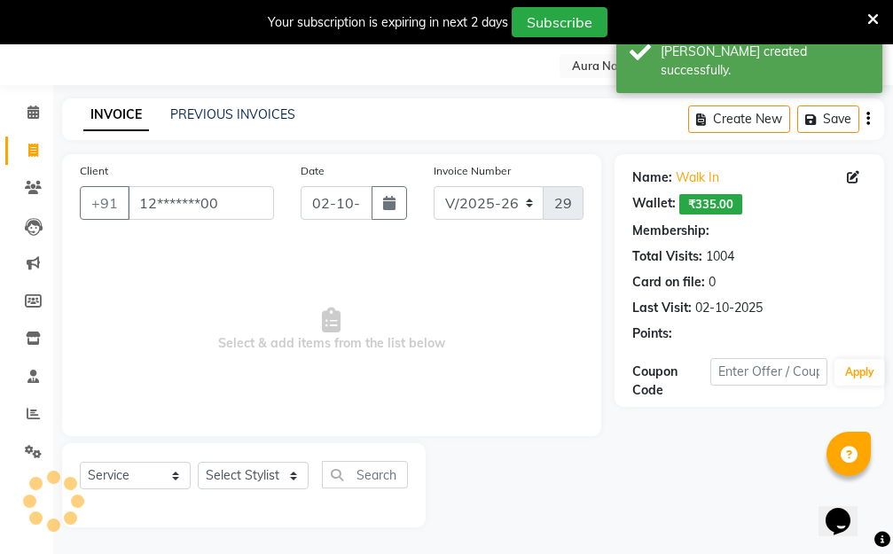
scroll to position [0, 0]
select select "1: Object"
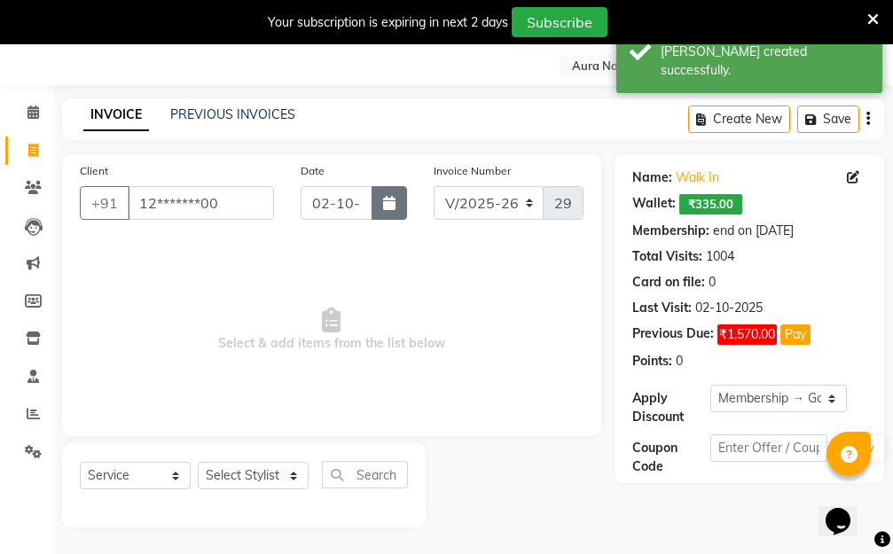
click at [388, 207] on icon "button" at bounding box center [389, 203] width 12 height 14
select select "10"
select select "2025"
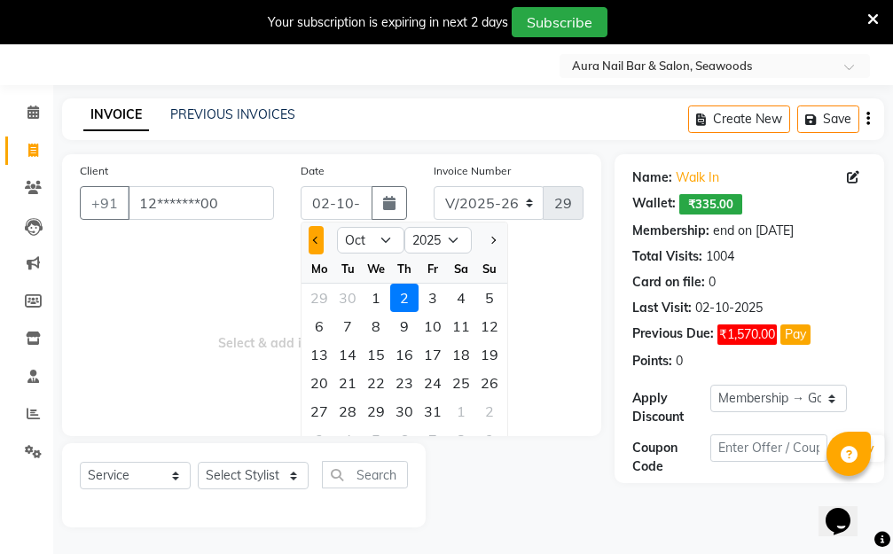
click at [318, 241] on span "Previous month" at bounding box center [316, 240] width 7 height 7
select select "9"
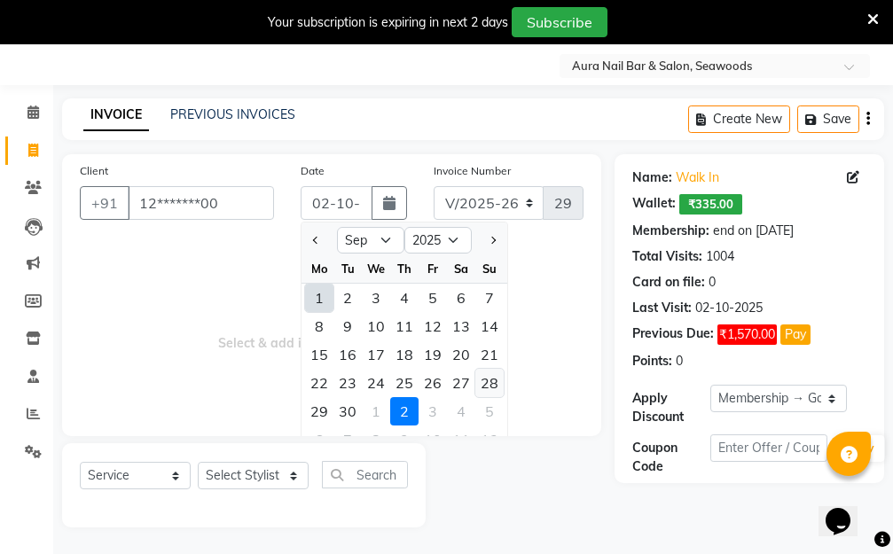
click at [494, 380] on div "28" at bounding box center [489, 383] width 28 height 28
type input "28-09-2025"
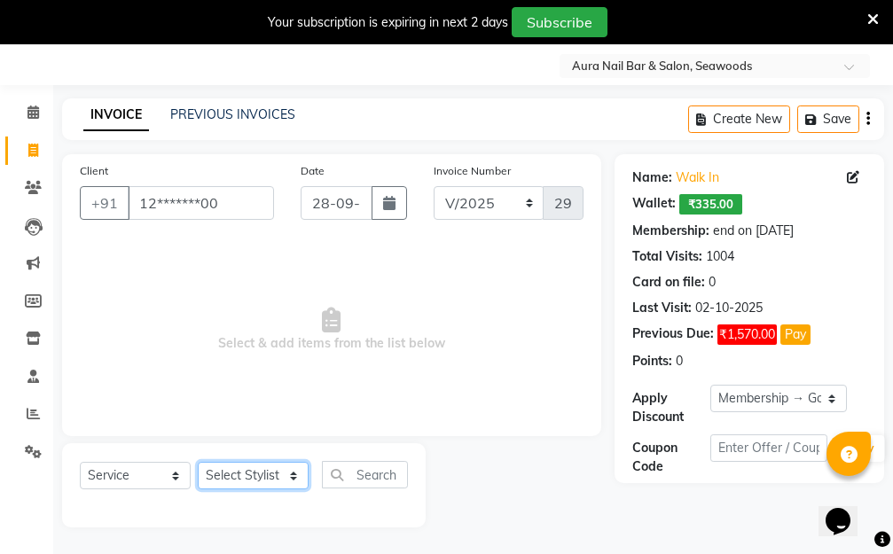
click at [292, 473] on select "Select Stylist Aarti Dipti Manager Pallavi pooja Priya" at bounding box center [253, 475] width 111 height 27
select select "31261"
click at [198, 462] on select "Select Stylist Aarti Dipti Manager Pallavi pooja Priya" at bounding box center [253, 475] width 111 height 27
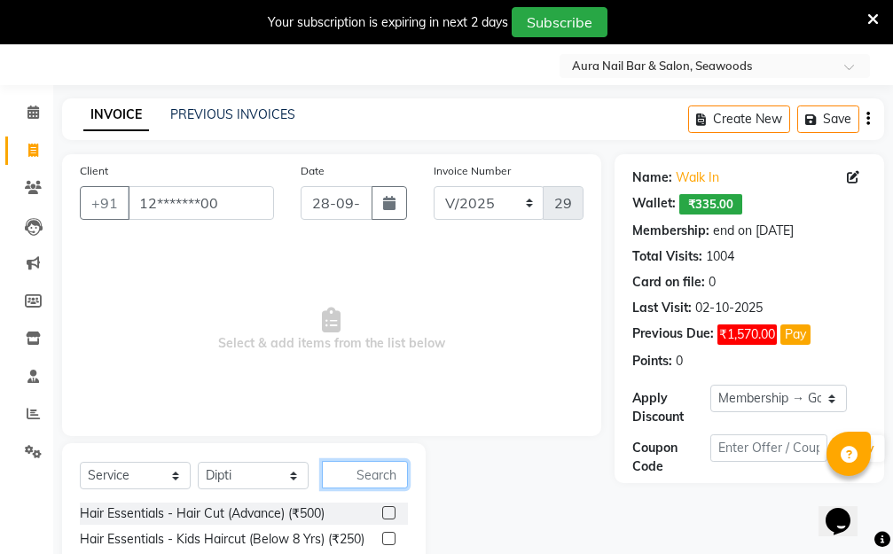
click at [347, 472] on input "text" at bounding box center [365, 474] width 86 height 27
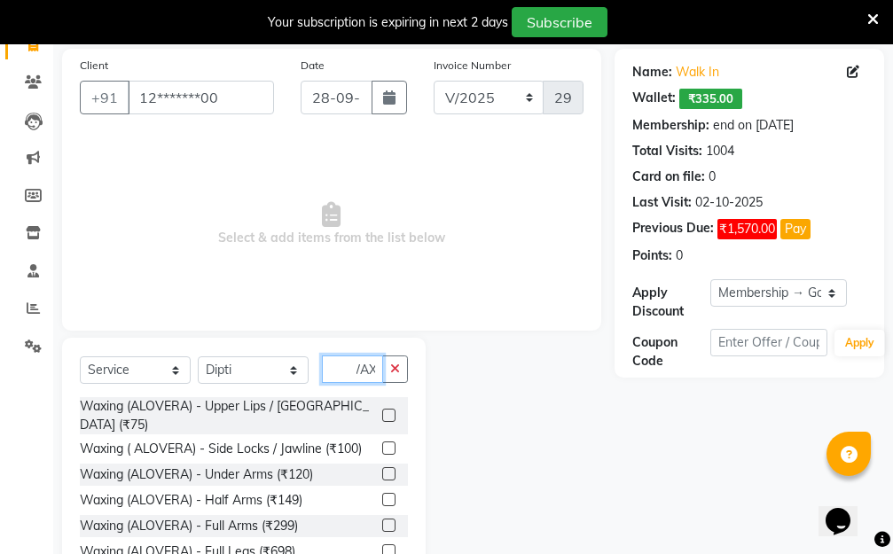
scroll to position [224, 0]
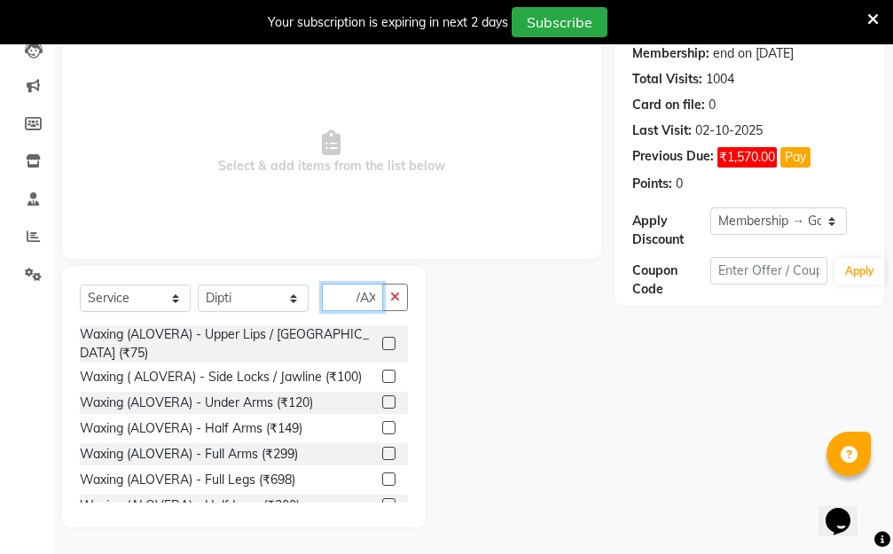
type input "WAX"
click at [382, 474] on label at bounding box center [388, 478] width 13 height 13
click at [382, 474] on input "checkbox" at bounding box center [388, 480] width 12 height 12
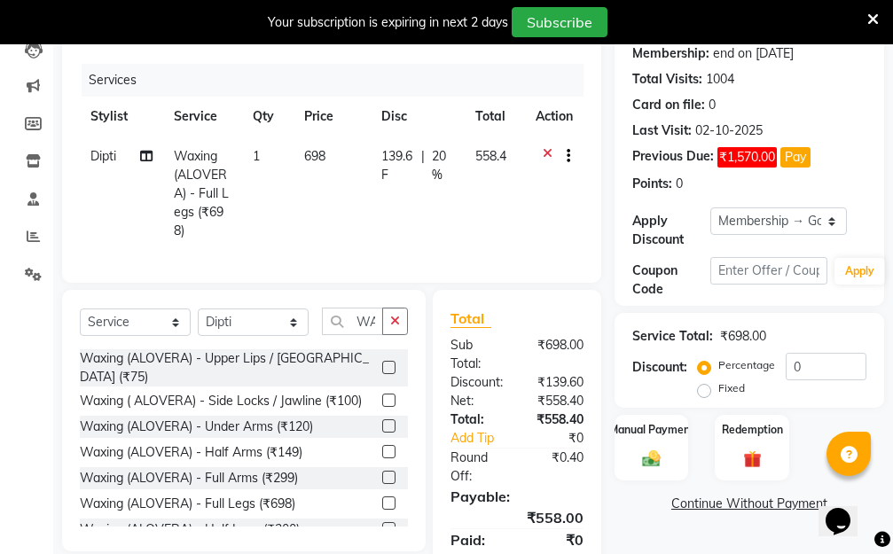
checkbox input "false"
click at [359, 189] on td "698" at bounding box center [331, 193] width 77 height 114
select select "31261"
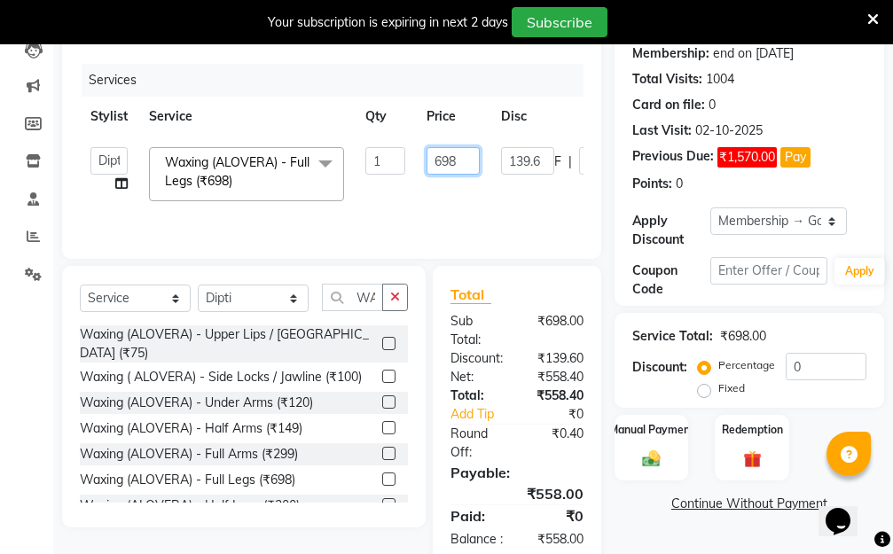
drag, startPoint x: 461, startPoint y: 152, endPoint x: 345, endPoint y: 152, distance: 116.1
click at [353, 152] on tr "Aarti Dipti Manager Pallavi pooja Priya Waxing (ALOVERA) - Full Legs (₹698) x H…" at bounding box center [422, 173] width 684 height 75
type input "650"
click at [490, 201] on tr "Aarti Dipti Manager Pallavi pooja Priya Waxing (ALOVERA) - Full Legs (₹698) x H…" at bounding box center [422, 173] width 684 height 75
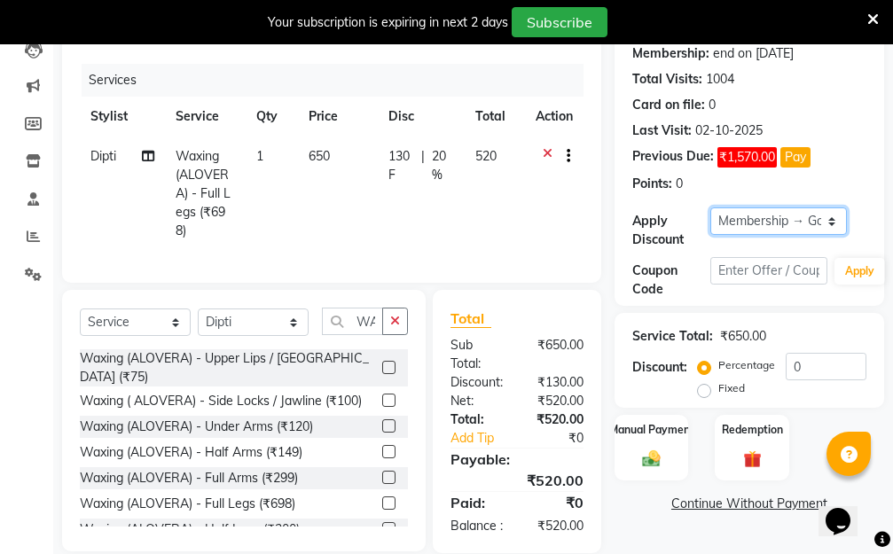
click at [830, 222] on select "Select Membership → Golden Membership Membership → Golden Membership Membership…" at bounding box center [778, 220] width 136 height 27
select select "0:"
click at [710, 207] on select "Select Membership → Golden Membership Membership → Golden Membership Membership…" at bounding box center [778, 220] width 136 height 27
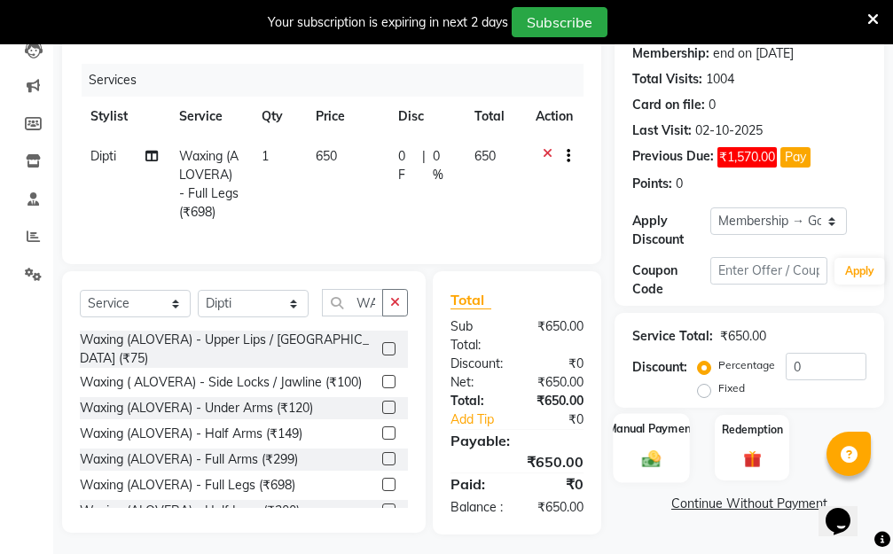
click at [659, 432] on label "Manual Payment" at bounding box center [651, 428] width 89 height 17
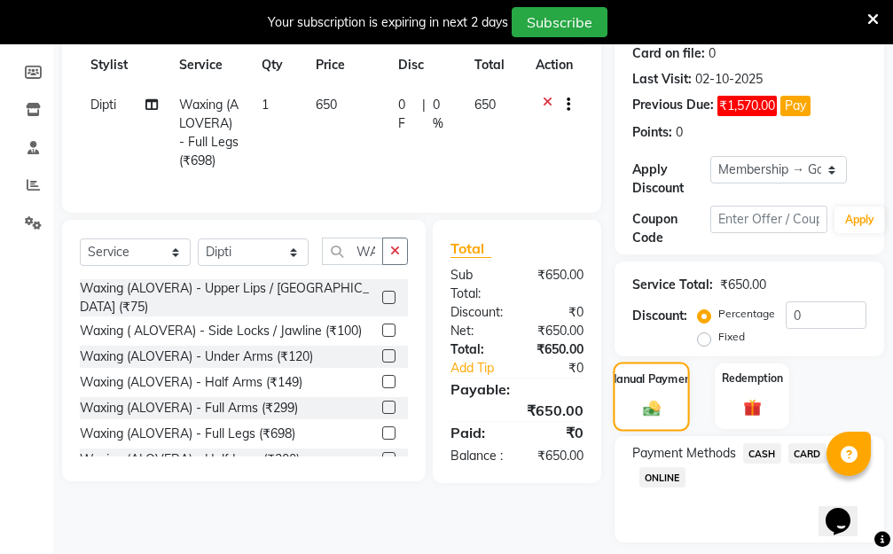
scroll to position [327, 0]
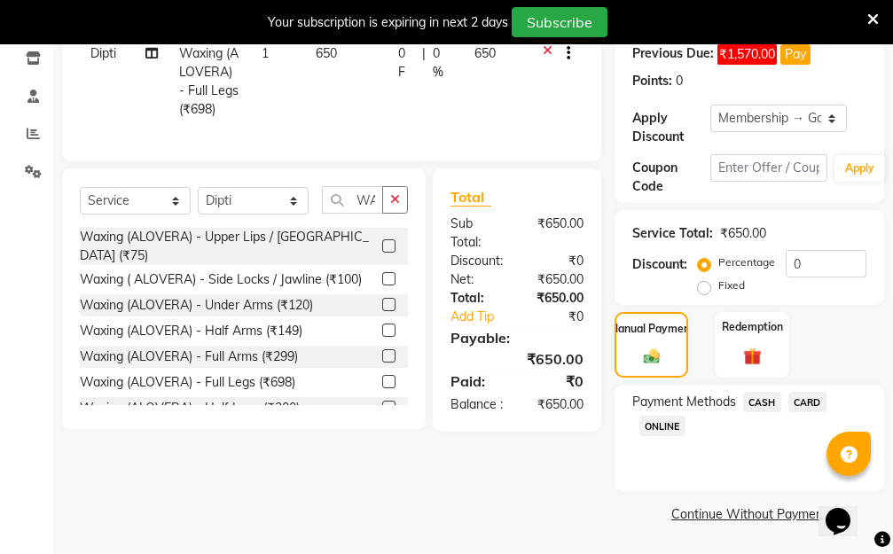
click at [668, 427] on span "ONLINE" at bounding box center [662, 426] width 46 height 20
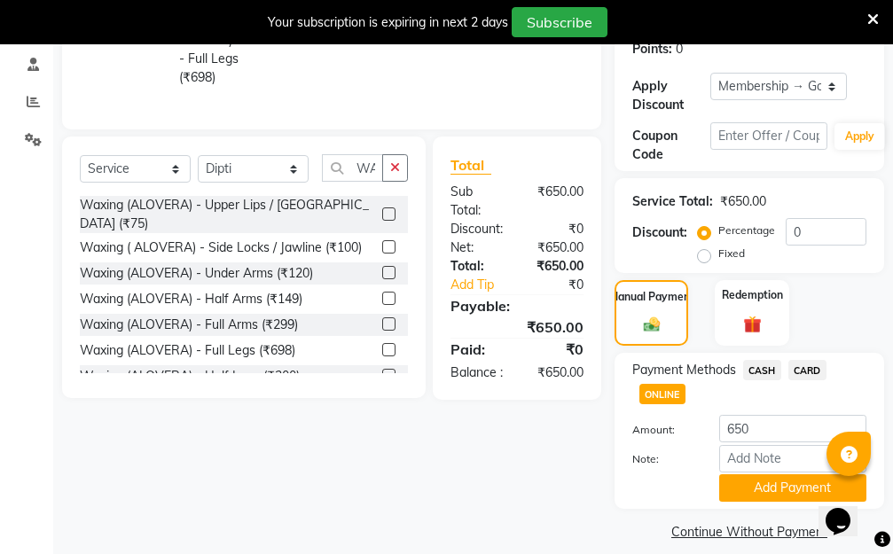
scroll to position [377, 0]
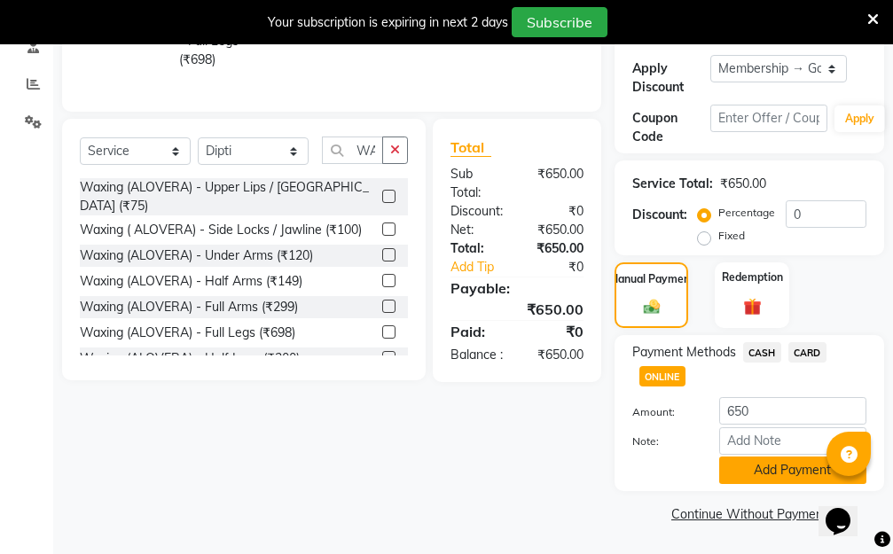
click at [774, 472] on button "Add Payment" at bounding box center [792, 469] width 147 height 27
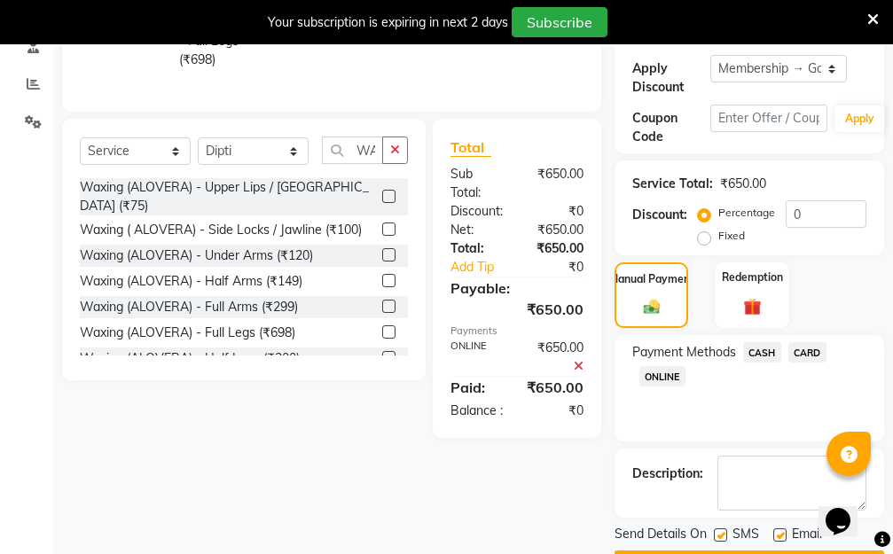
scroll to position [427, 0]
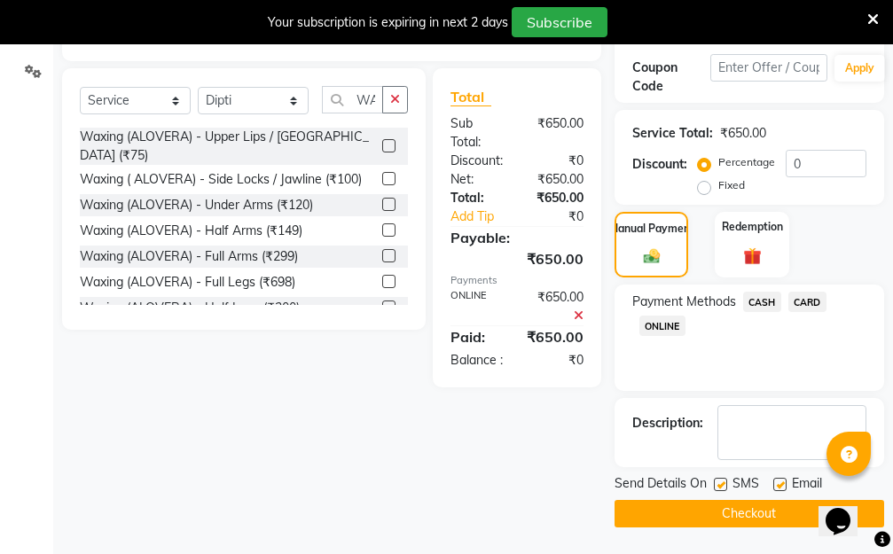
click at [651, 511] on button "Checkout" at bounding box center [748, 513] width 269 height 27
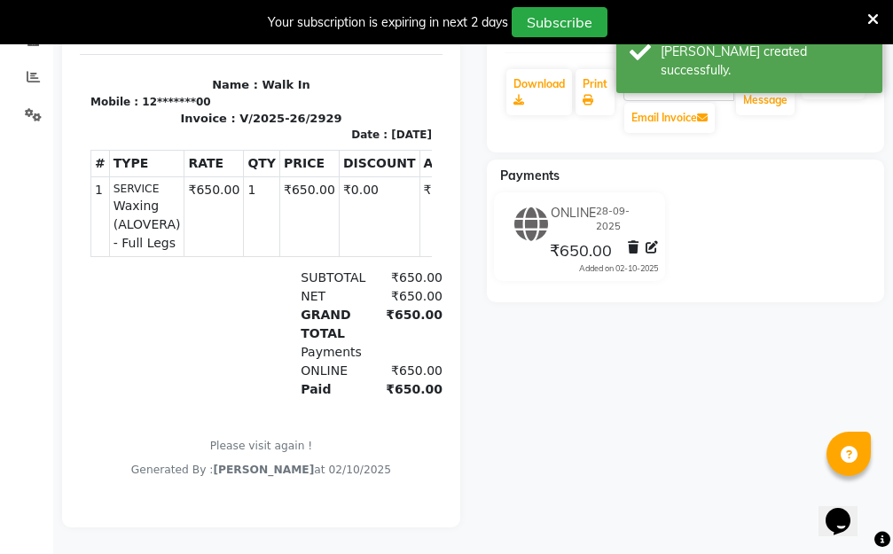
scroll to position [133, 0]
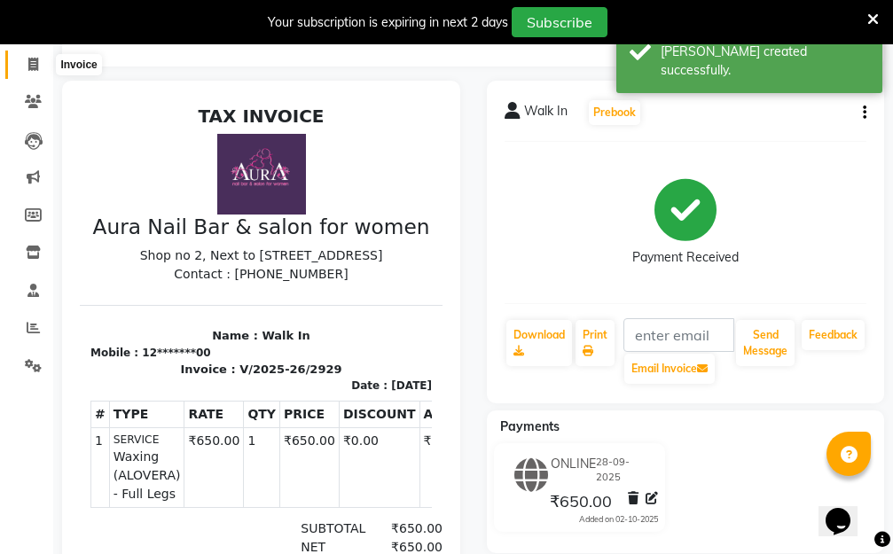
click at [32, 66] on icon at bounding box center [33, 64] width 10 height 13
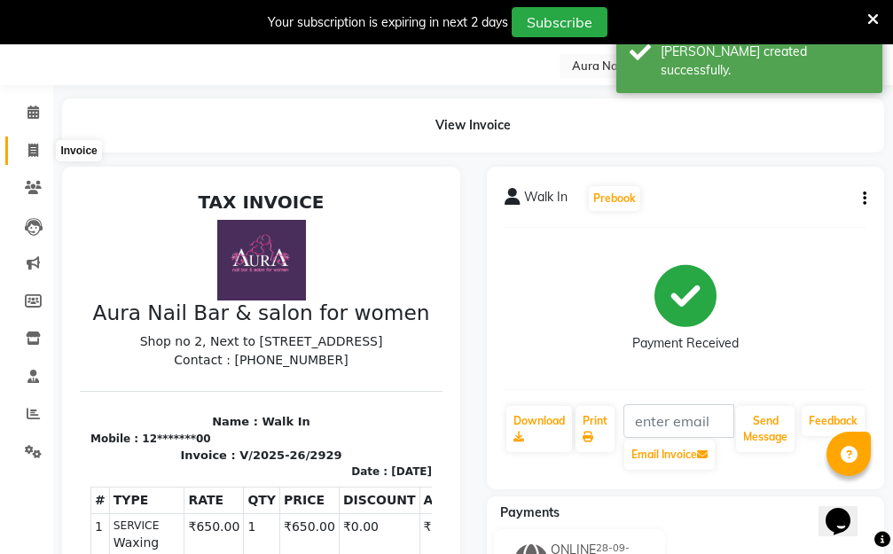
select select "4994"
select select "service"
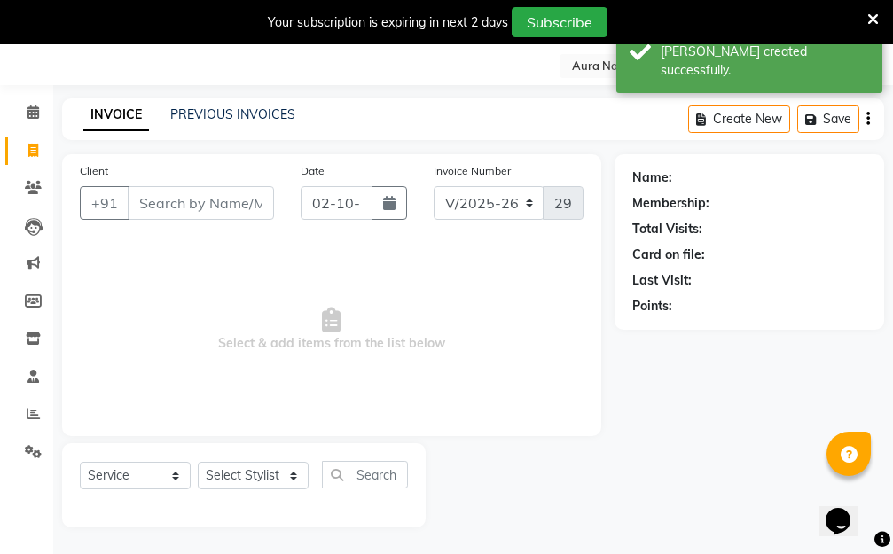
click at [220, 196] on input "Client" at bounding box center [201, 203] width 146 height 34
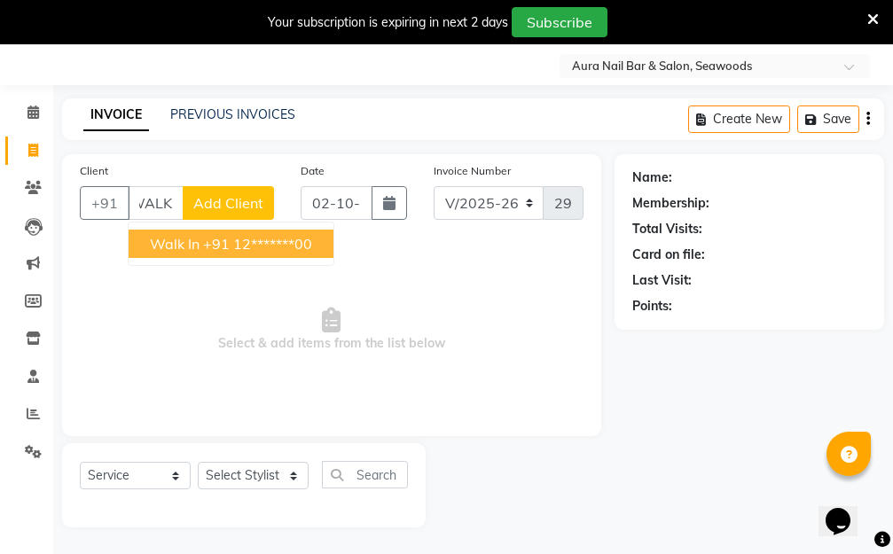
click at [262, 245] on ngb-highlight "+91 12*******00" at bounding box center [257, 244] width 109 height 18
type input "12*******00"
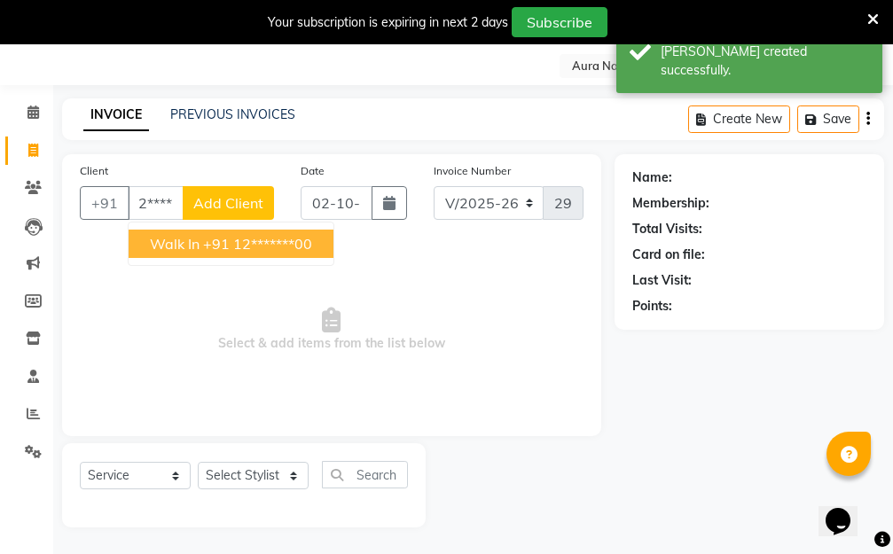
scroll to position [0, 0]
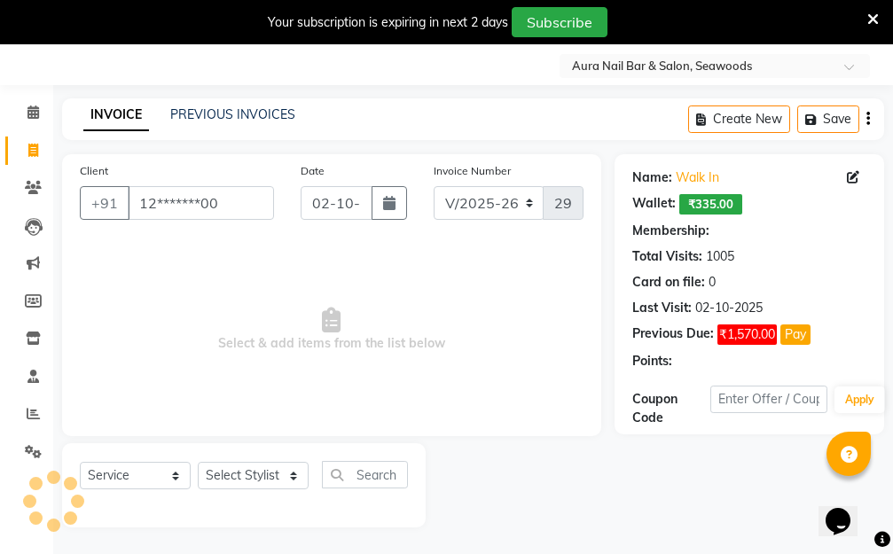
select select "1: Object"
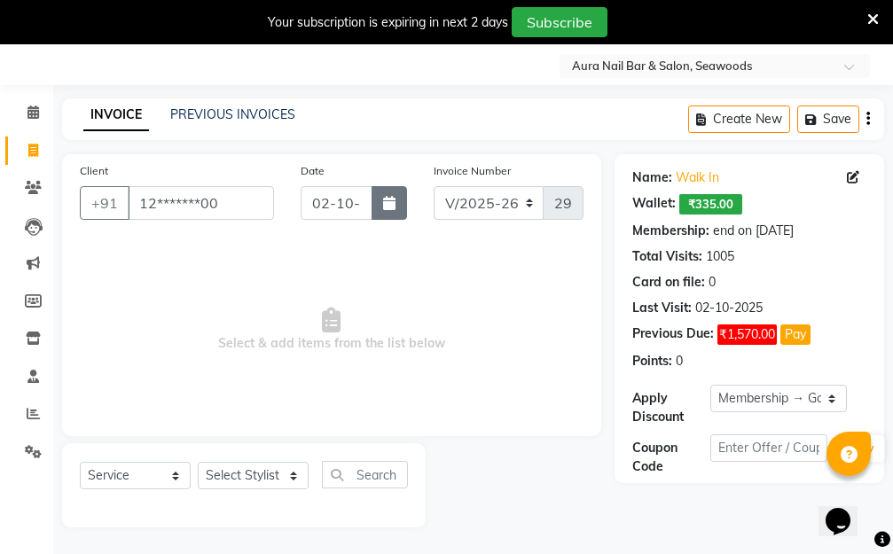
click at [394, 200] on icon "button" at bounding box center [389, 203] width 12 height 14
select select "10"
select select "2025"
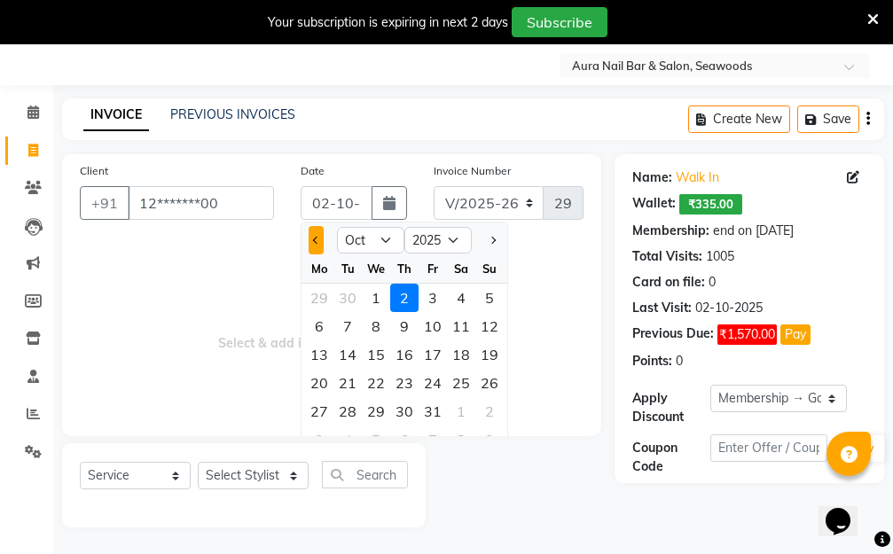
click at [310, 240] on button "Previous month" at bounding box center [315, 240] width 15 height 28
select select "9"
click at [489, 384] on div "28" at bounding box center [489, 383] width 28 height 28
type input "28-09-2025"
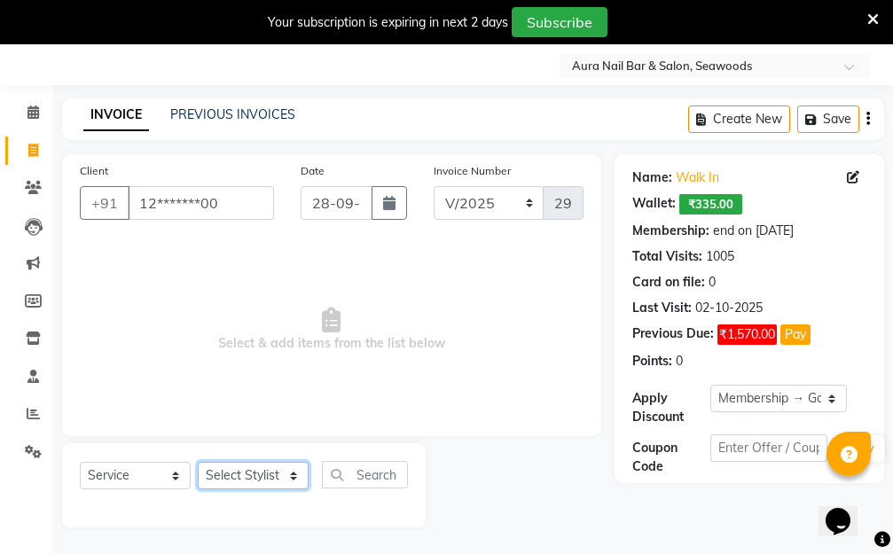
click at [241, 472] on select "Select Stylist Aarti Dipti Manager Pallavi pooja Priya" at bounding box center [253, 475] width 111 height 27
select select "31262"
click at [198, 462] on select "Select Stylist Aarti Dipti Manager Pallavi pooja Priya" at bounding box center [253, 475] width 111 height 27
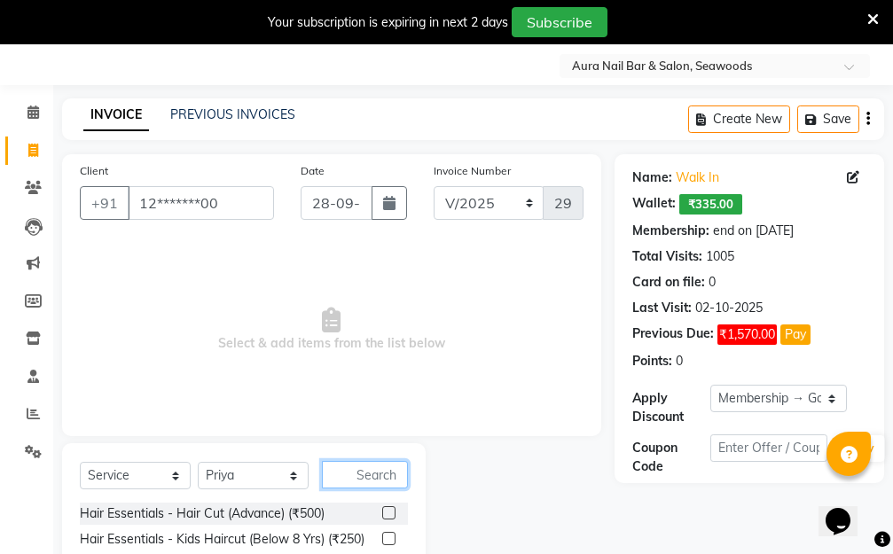
click at [354, 471] on input "text" at bounding box center [365, 474] width 86 height 27
type input "YE"
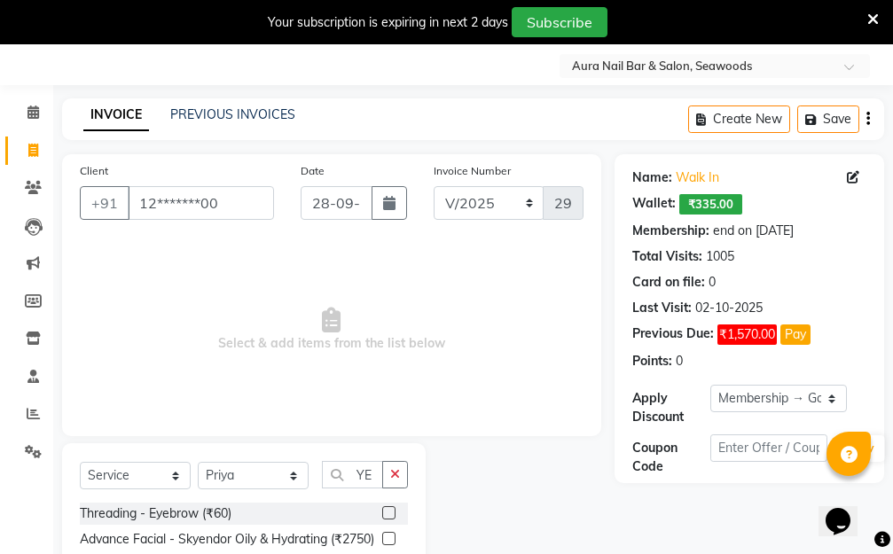
click at [387, 505] on div at bounding box center [395, 514] width 26 height 22
click at [383, 508] on label at bounding box center [388, 512] width 13 height 13
click at [383, 508] on input "checkbox" at bounding box center [388, 514] width 12 height 12
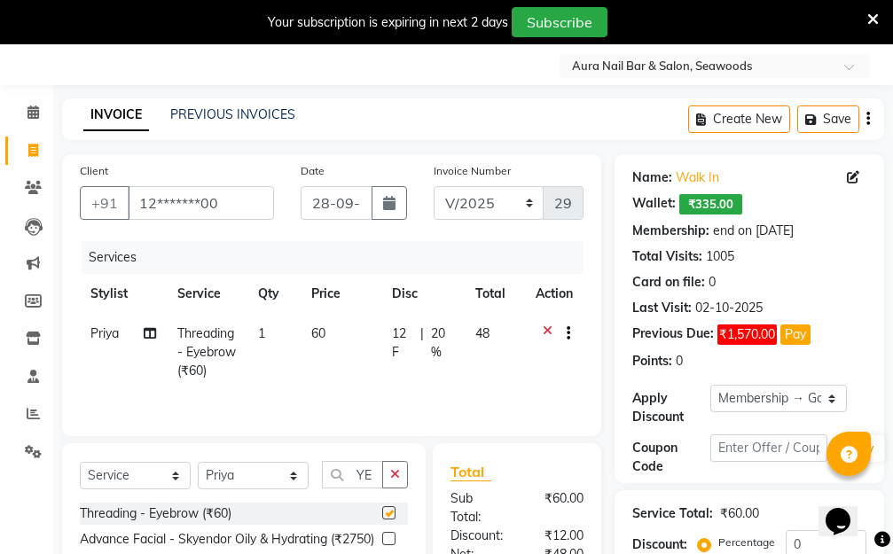
checkbox input "false"
click at [833, 393] on select "Select Membership → Golden Membership Membership → Golden Membership Membership…" at bounding box center [778, 398] width 136 height 27
select select "0:"
click at [710, 385] on select "Select Membership → Golden Membership Membership → Golden Membership Membership…" at bounding box center [778, 398] width 136 height 27
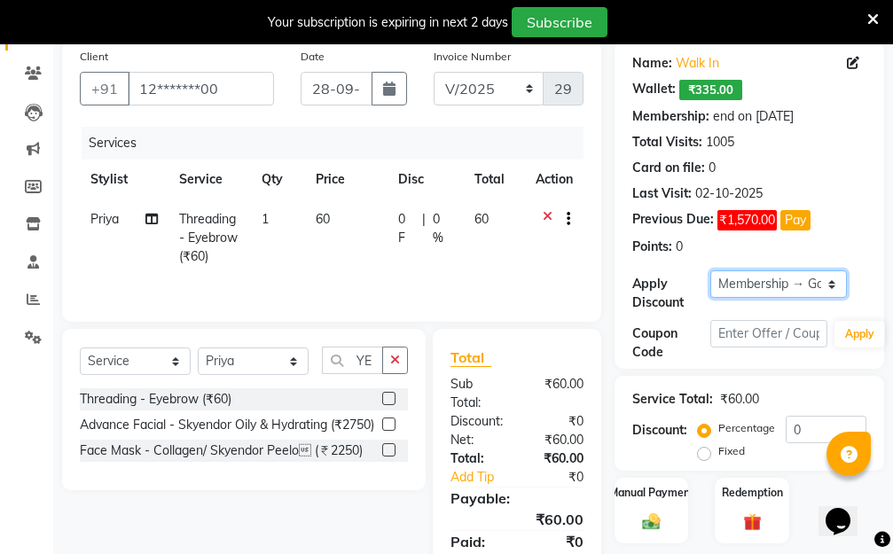
scroll to position [246, 0]
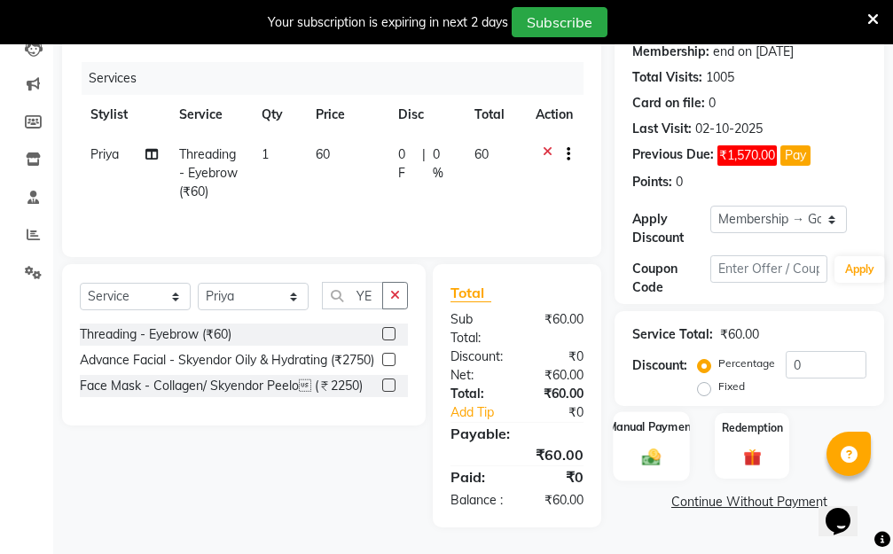
click at [644, 447] on img at bounding box center [651, 457] width 30 height 21
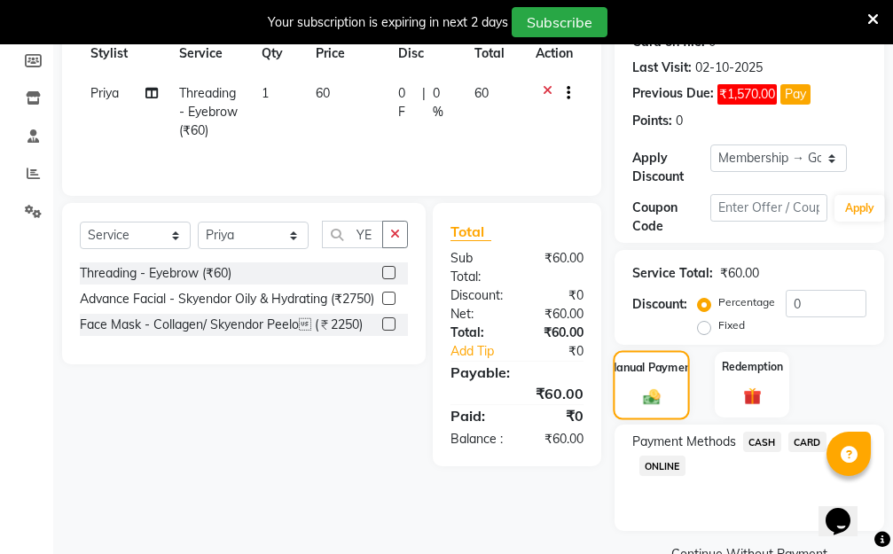
scroll to position [327, 0]
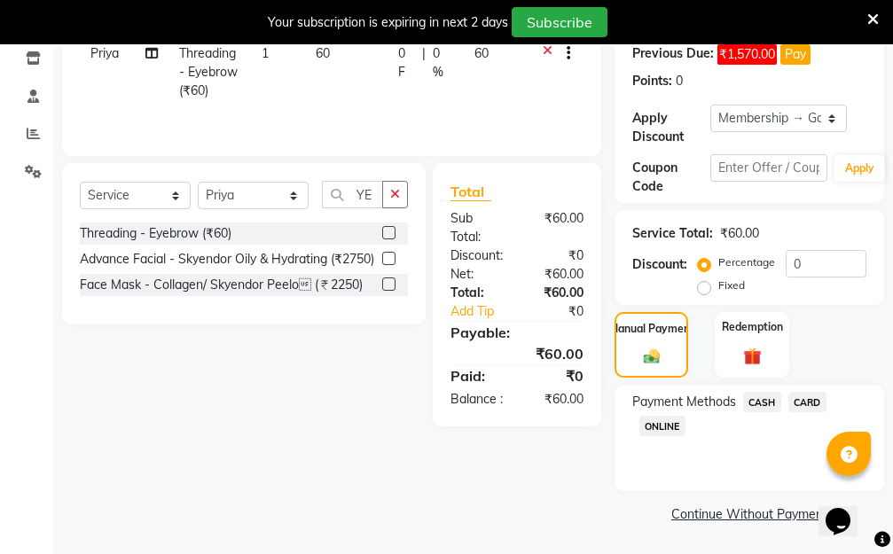
click at [657, 425] on span "ONLINE" at bounding box center [662, 426] width 46 height 20
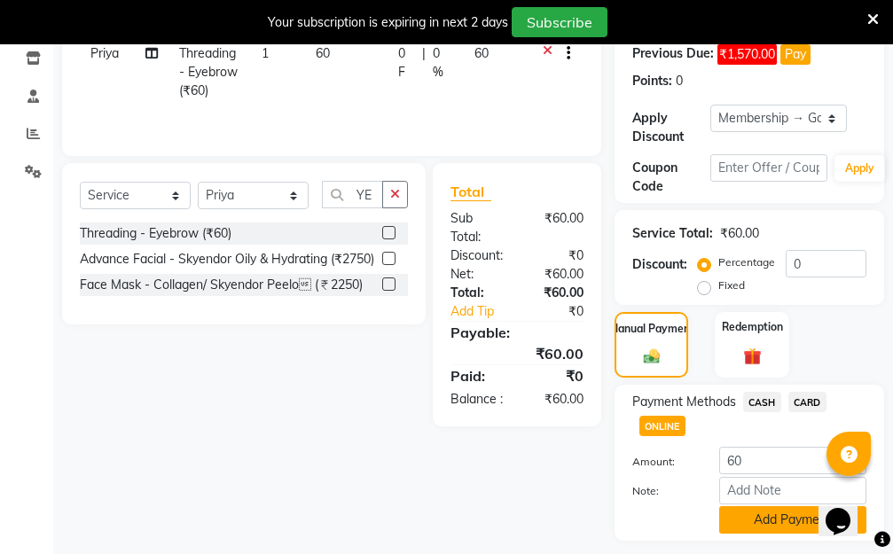
click at [719, 526] on button "Add Payment" at bounding box center [792, 519] width 147 height 27
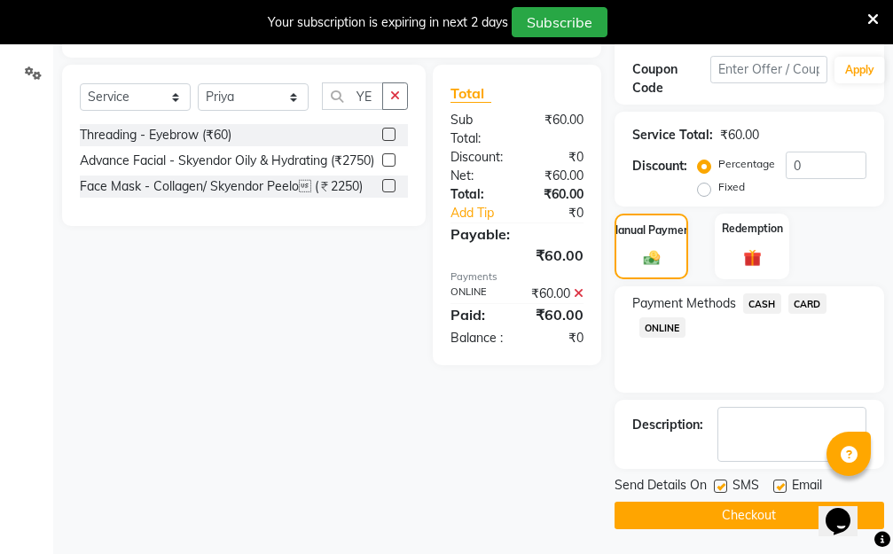
scroll to position [427, 0]
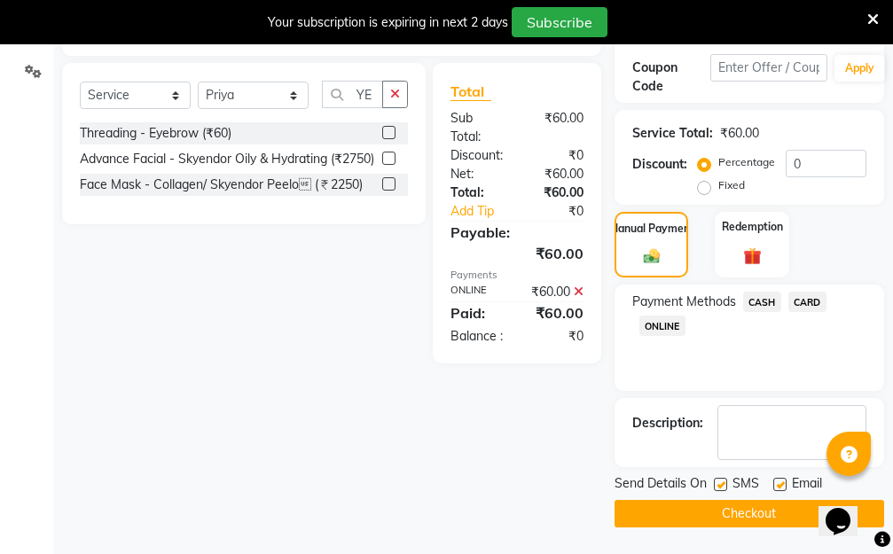
click at [684, 516] on button "Checkout" at bounding box center [748, 513] width 269 height 27
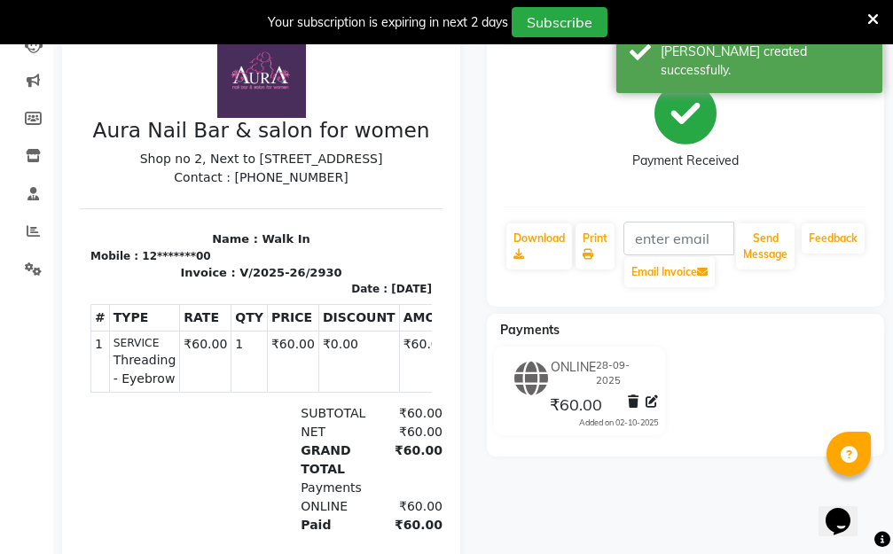
scroll to position [26, 0]
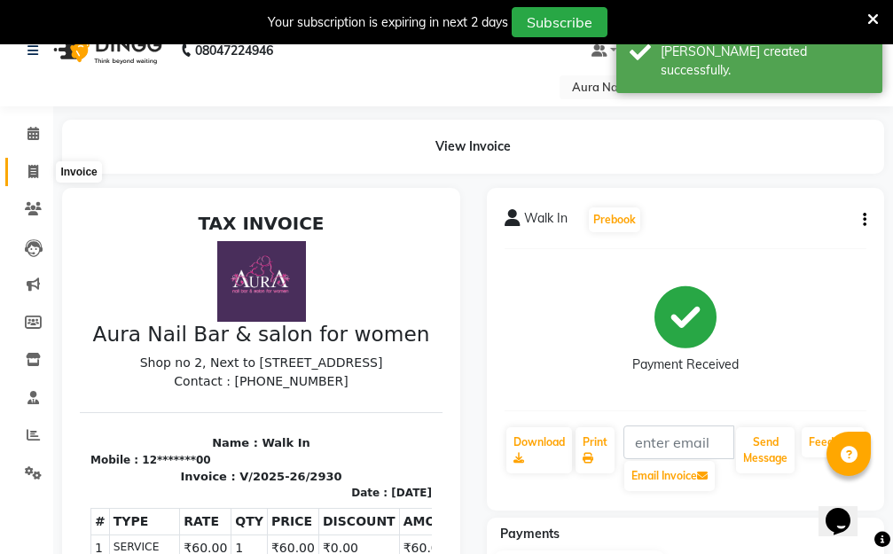
click at [31, 173] on icon at bounding box center [33, 171] width 10 height 13
select select "service"
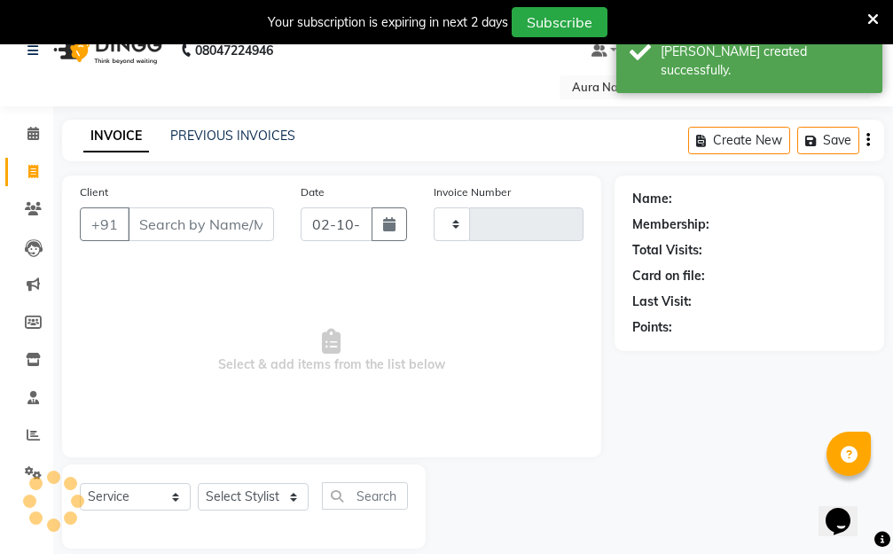
scroll to position [47, 0]
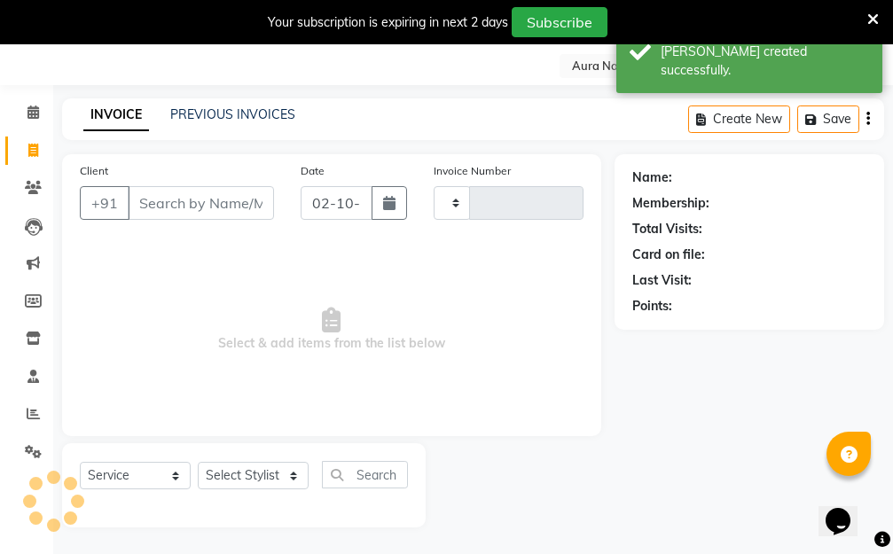
type input "2931"
select select "4994"
click at [219, 208] on input "Client" at bounding box center [201, 203] width 146 height 34
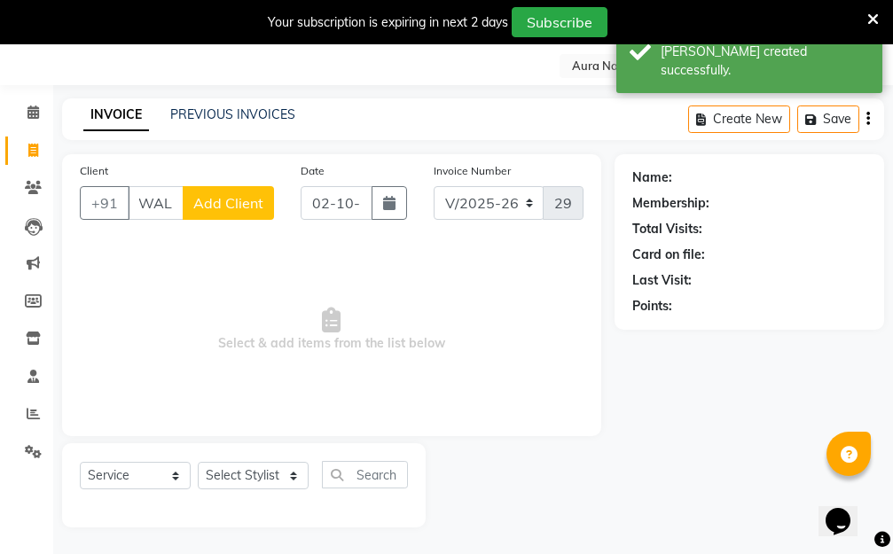
scroll to position [0, 10]
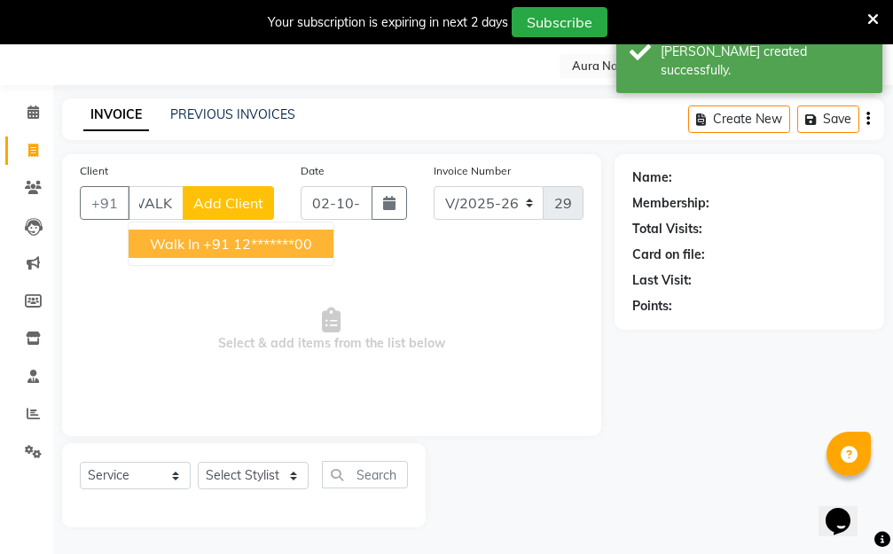
click at [187, 249] on span "Walk In" at bounding box center [175, 244] width 50 height 18
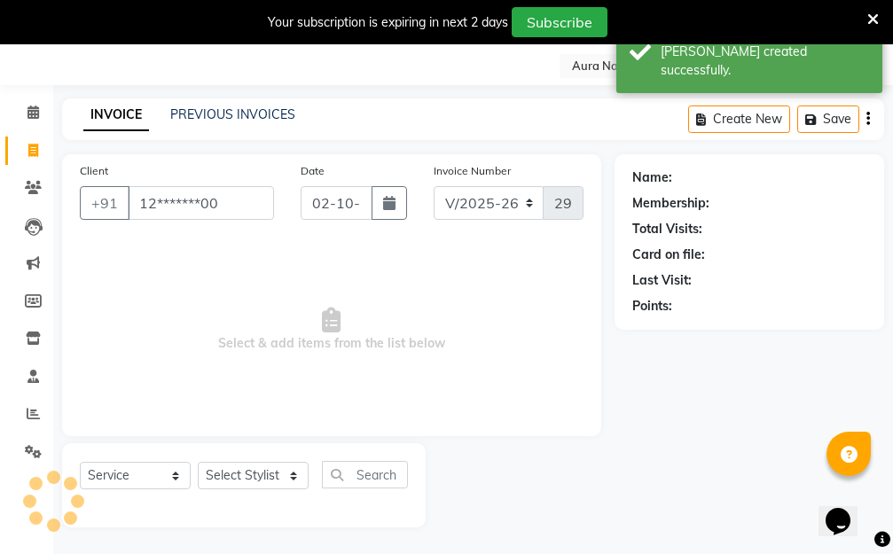
type input "12*******00"
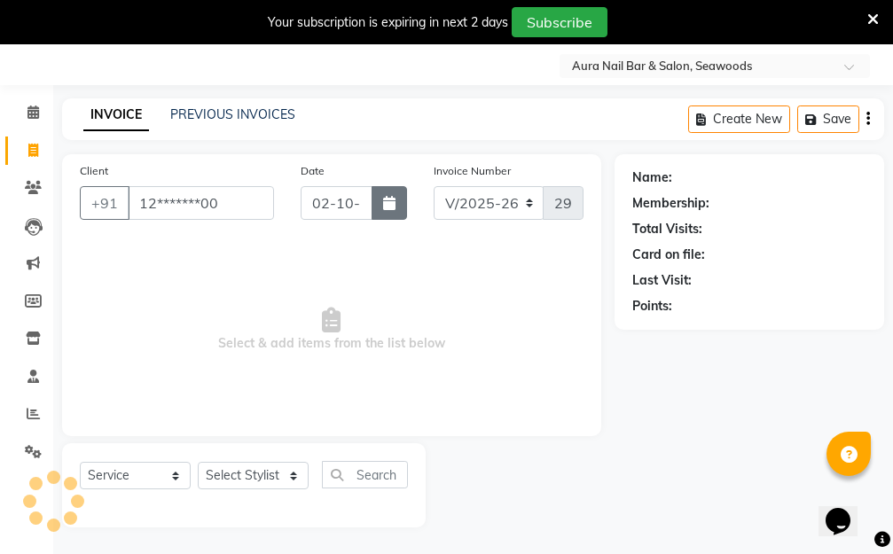
select select "1: Object"
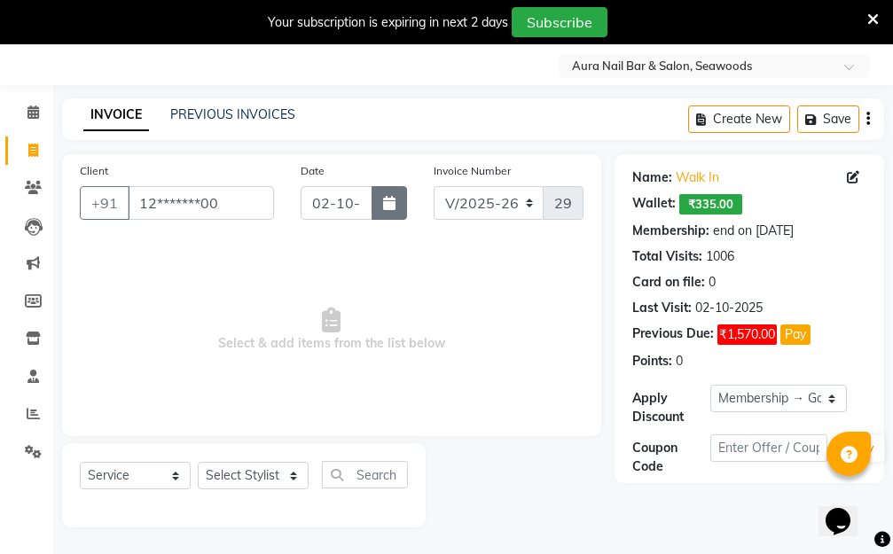
click at [381, 192] on button "button" at bounding box center [388, 203] width 35 height 34
select select "10"
select select "2025"
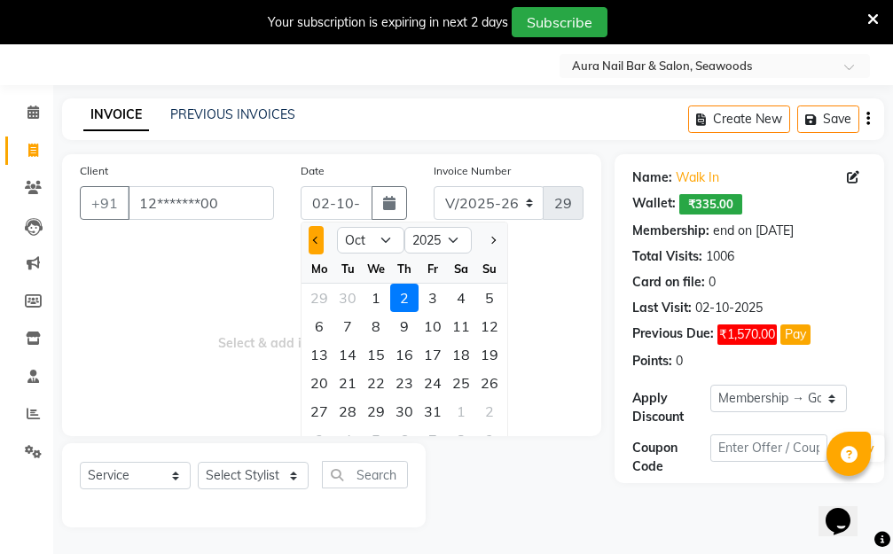
click at [309, 236] on button "Previous month" at bounding box center [315, 240] width 15 height 28
select select "9"
click at [490, 386] on div "28" at bounding box center [489, 383] width 28 height 28
type input "28-09-2025"
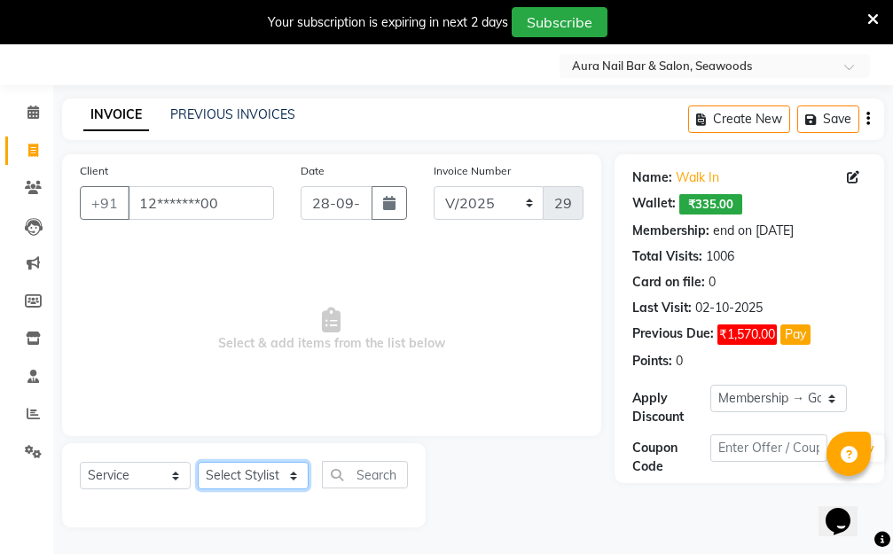
click at [274, 478] on select "Select Stylist Aarti Dipti Manager Pallavi pooja Priya" at bounding box center [253, 475] width 111 height 27
select select "83908"
click at [198, 462] on select "Select Stylist Aarti Dipti Manager Pallavi pooja Priya" at bounding box center [253, 475] width 111 height 27
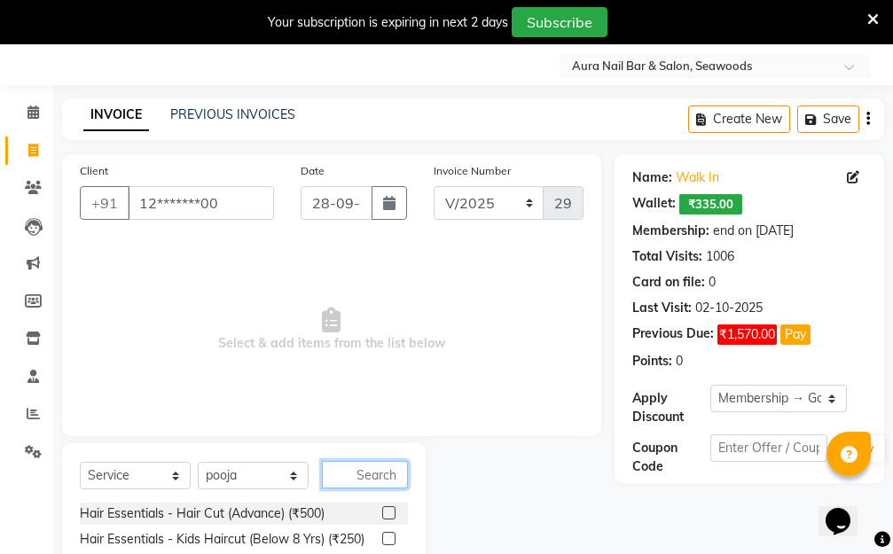
click at [350, 469] on input "text" at bounding box center [365, 474] width 86 height 27
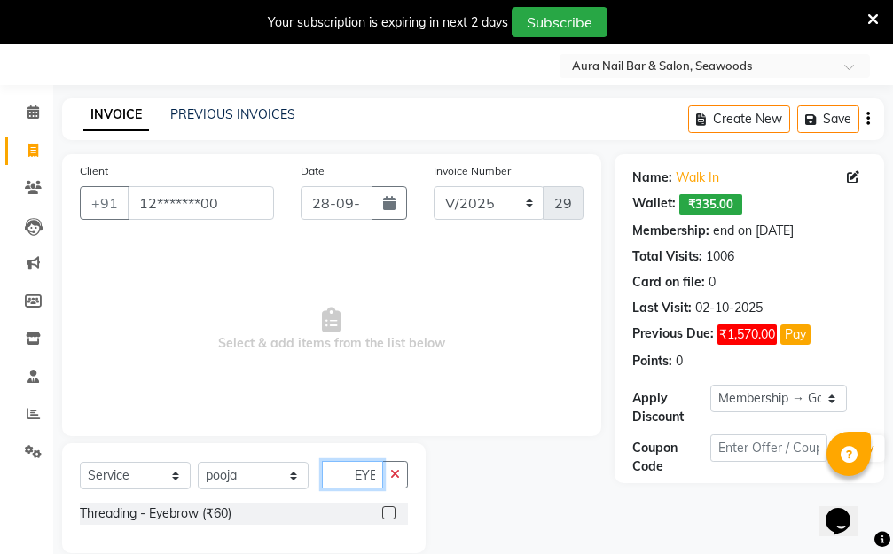
type input "EYE"
click at [386, 512] on label at bounding box center [388, 512] width 13 height 13
click at [386, 512] on input "checkbox" at bounding box center [388, 514] width 12 height 12
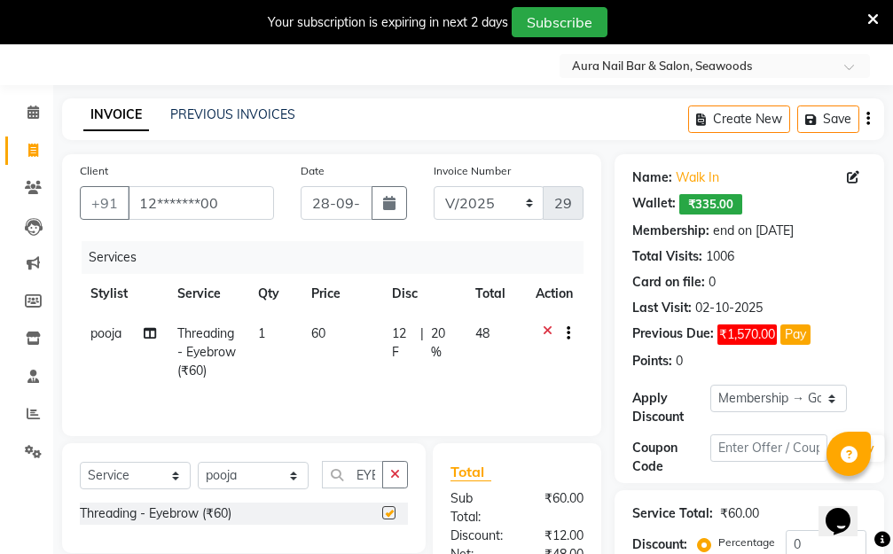
checkbox input "false"
click at [356, 370] on td "60" at bounding box center [340, 352] width 81 height 77
select select "83908"
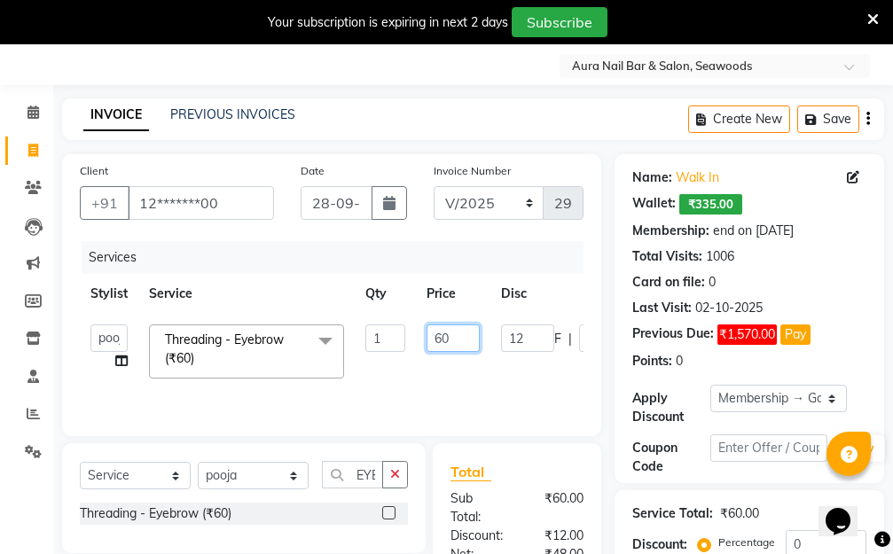
drag, startPoint x: 462, startPoint y: 341, endPoint x: 395, endPoint y: 337, distance: 66.6
click at [395, 337] on tr "Aarti Dipti Manager Pallavi pooja Priya Threading - Eyebrow (₹60) x Hair Essent…" at bounding box center [421, 351] width 683 height 75
type input "110"
click at [519, 365] on tr "Aarti Dipti Manager Pallavi pooja Priya Threading - Eyebrow (₹60) x Hair Essent…" at bounding box center [421, 351] width 683 height 75
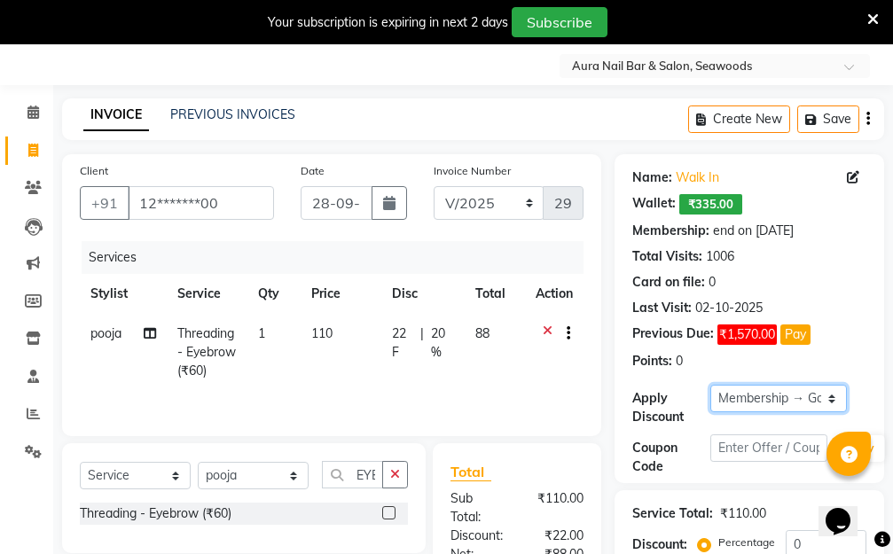
click at [834, 397] on select "Select Membership → Golden Membership Membership → Golden Membership Membership…" at bounding box center [778, 398] width 136 height 27
select select "0:"
click at [710, 385] on select "Select Membership → Golden Membership Membership → Golden Membership Membership…" at bounding box center [778, 398] width 136 height 27
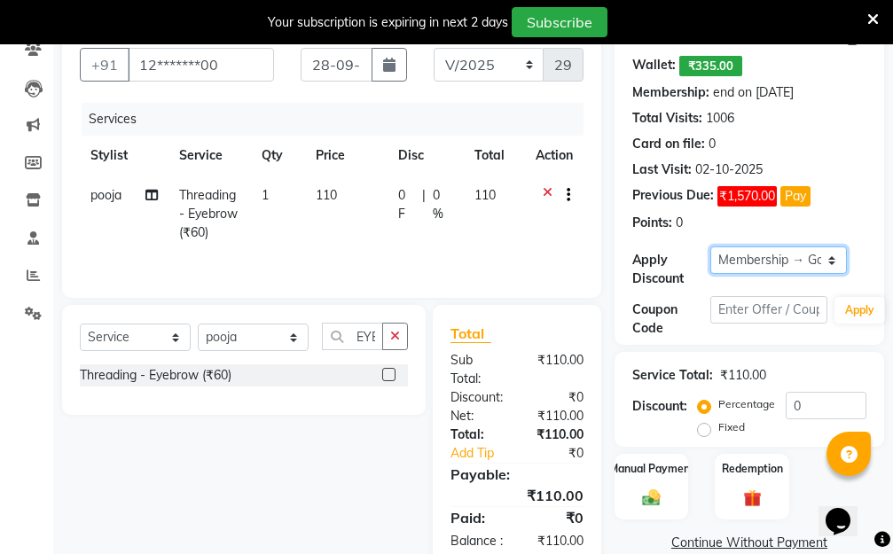
scroll to position [246, 0]
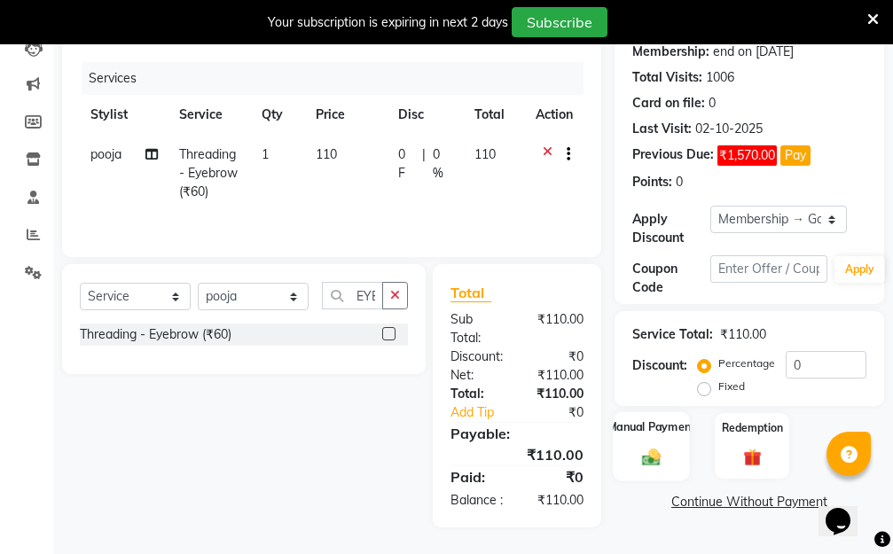
click at [640, 419] on div "Manual Payment" at bounding box center [650, 445] width 77 height 69
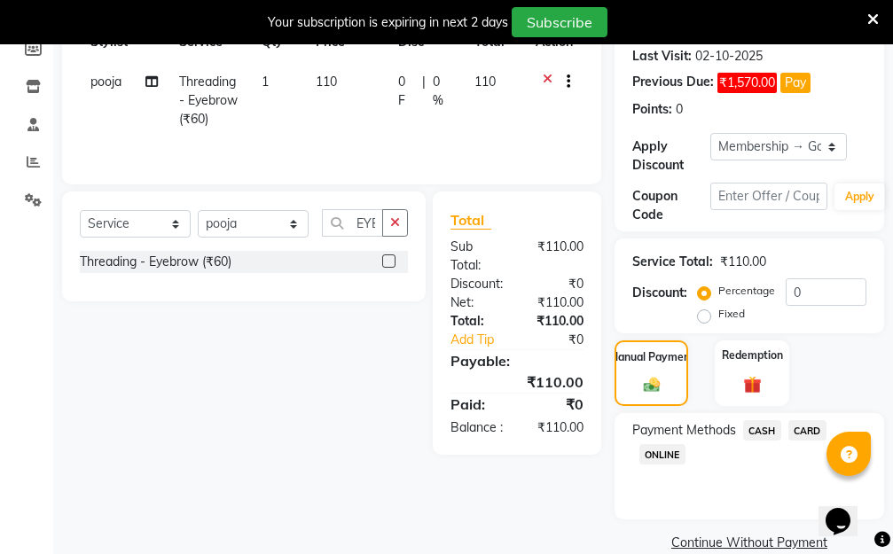
scroll to position [327, 0]
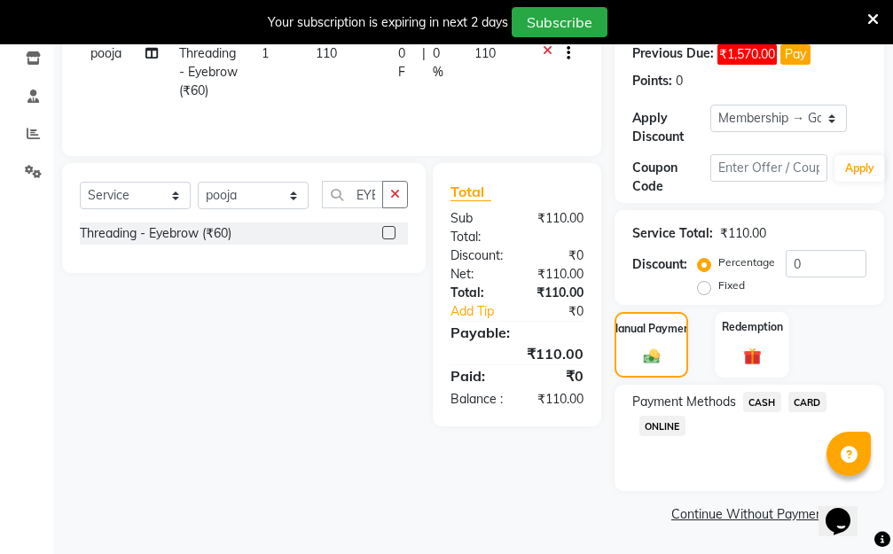
click at [673, 428] on span "ONLINE" at bounding box center [662, 426] width 46 height 20
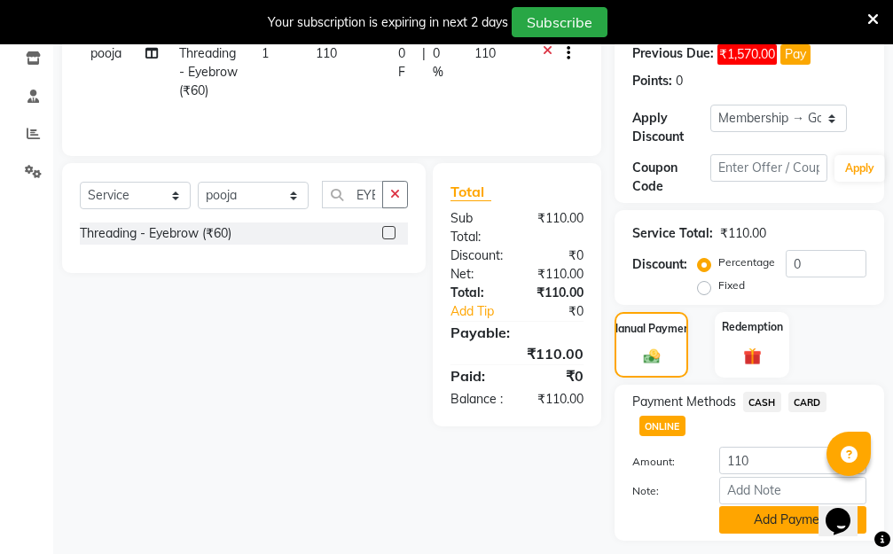
click at [760, 525] on button "Add Payment" at bounding box center [792, 519] width 147 height 27
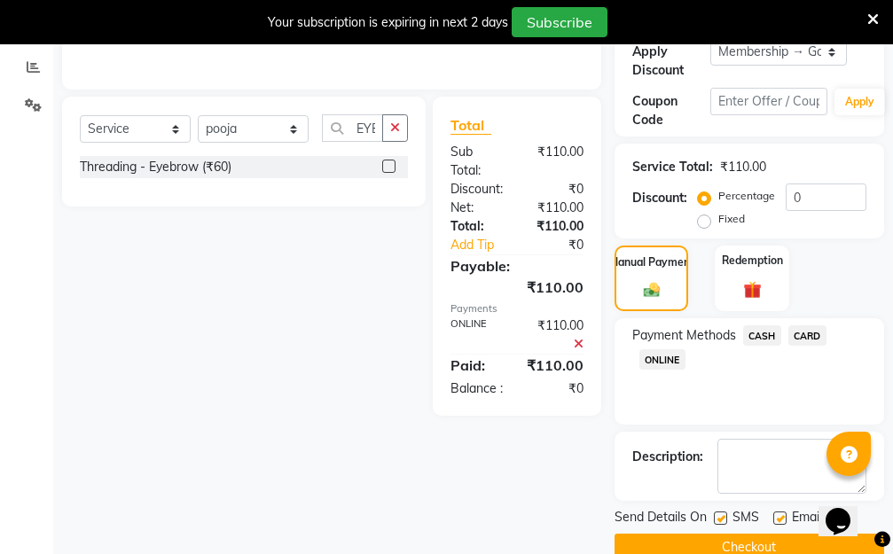
scroll to position [427, 0]
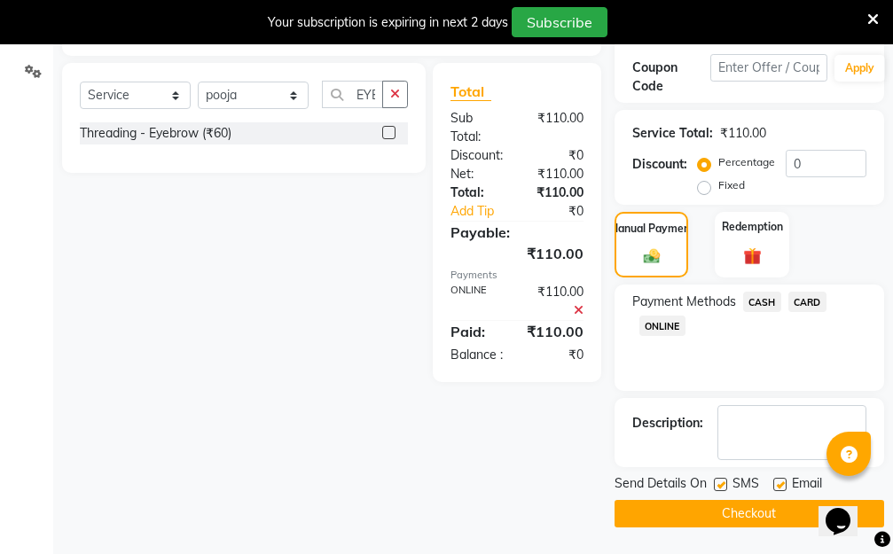
click at [736, 511] on button "Checkout" at bounding box center [748, 513] width 269 height 27
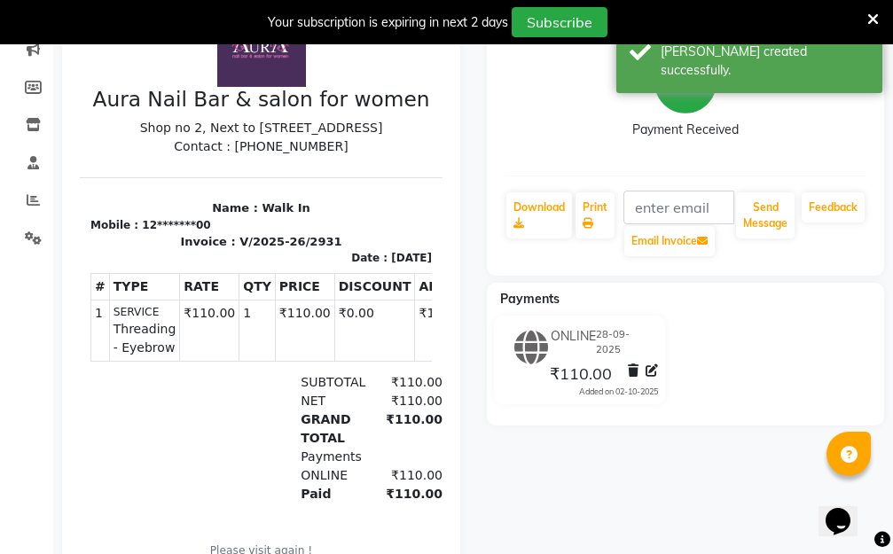
scroll to position [26, 0]
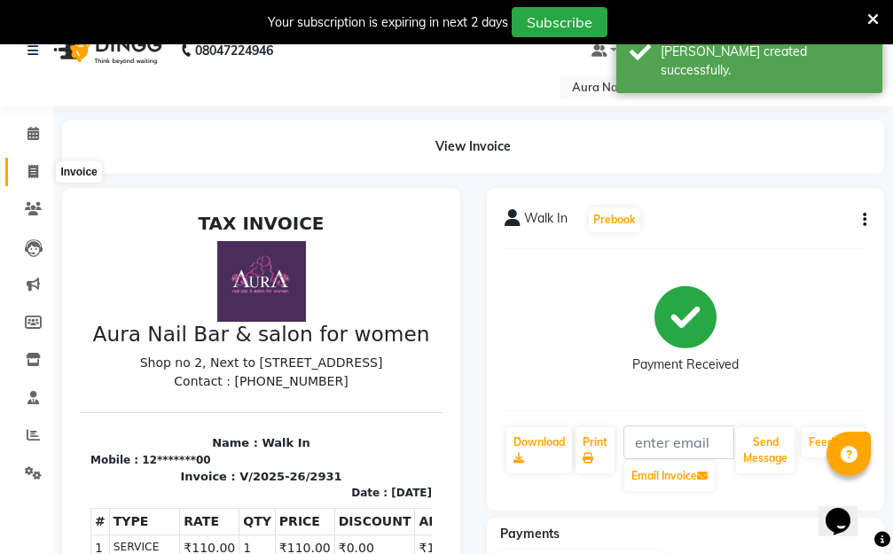
click at [34, 168] on icon at bounding box center [33, 171] width 10 height 13
select select "service"
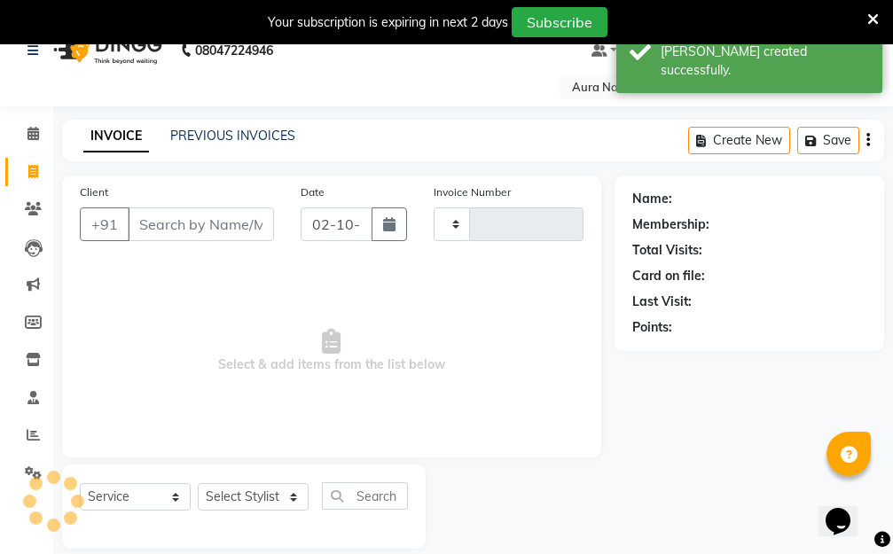
scroll to position [47, 0]
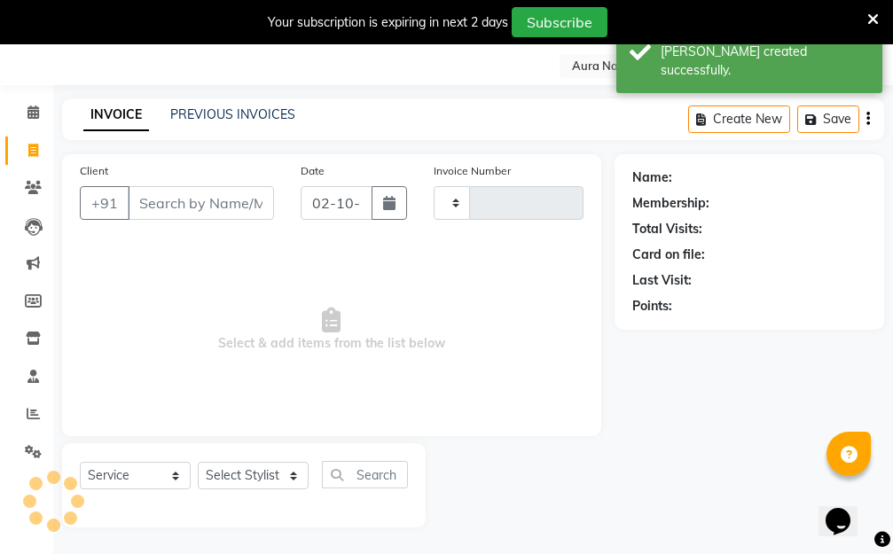
type input "2932"
select select "4994"
click at [184, 207] on input "Client" at bounding box center [201, 203] width 146 height 34
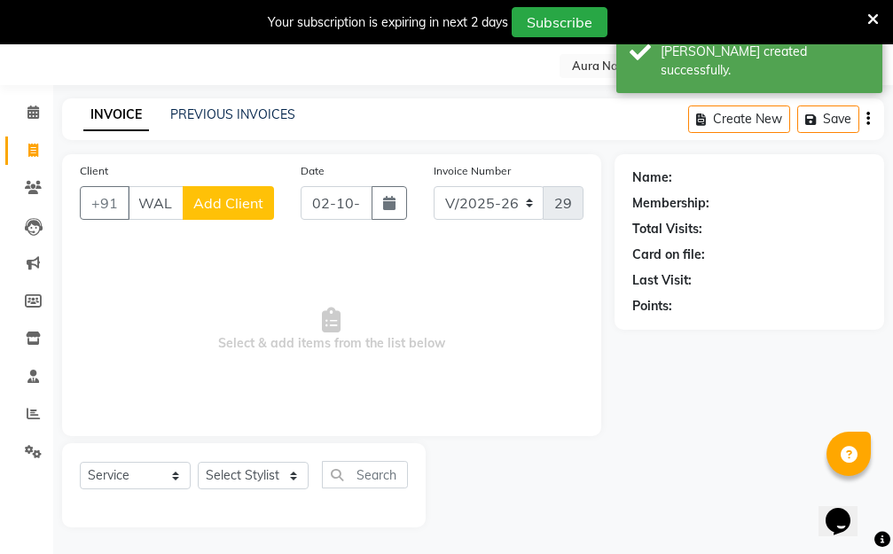
scroll to position [0, 10]
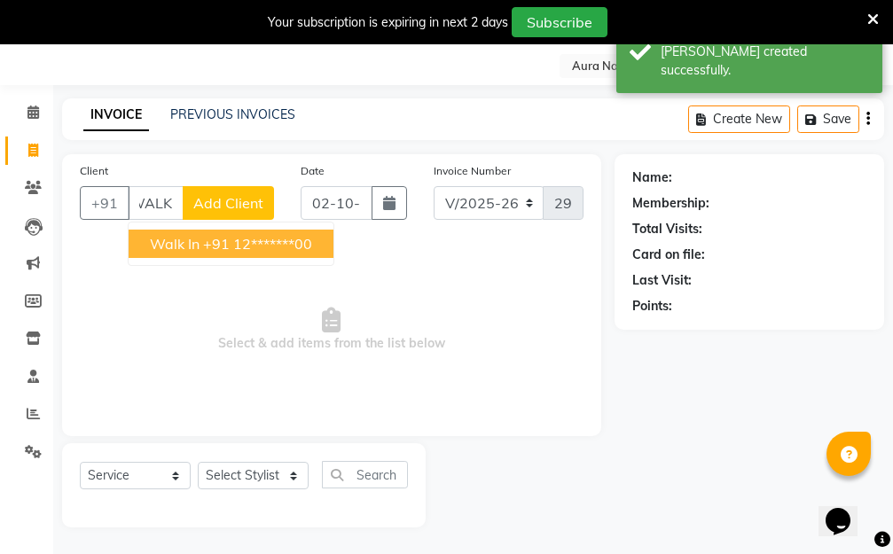
drag, startPoint x: 243, startPoint y: 244, endPoint x: 311, endPoint y: 246, distance: 68.3
click at [243, 245] on ngb-highlight "+91 12*******00" at bounding box center [257, 244] width 109 height 18
type input "12*******00"
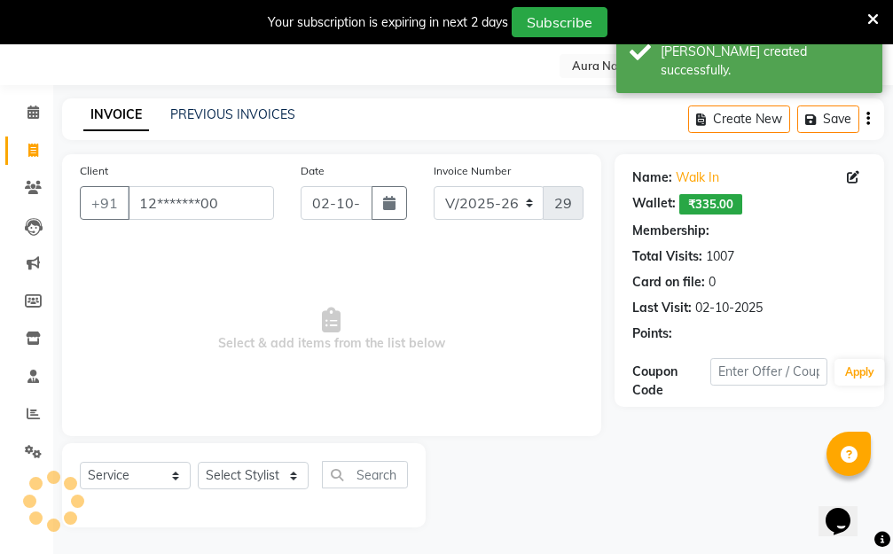
scroll to position [0, 0]
select select "1: Object"
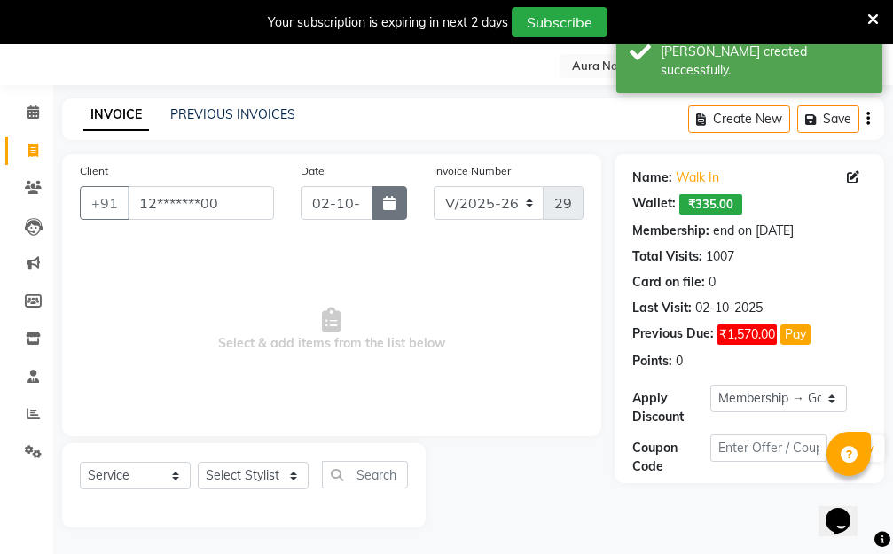
click at [379, 198] on button "button" at bounding box center [388, 203] width 35 height 34
select select "10"
select select "2025"
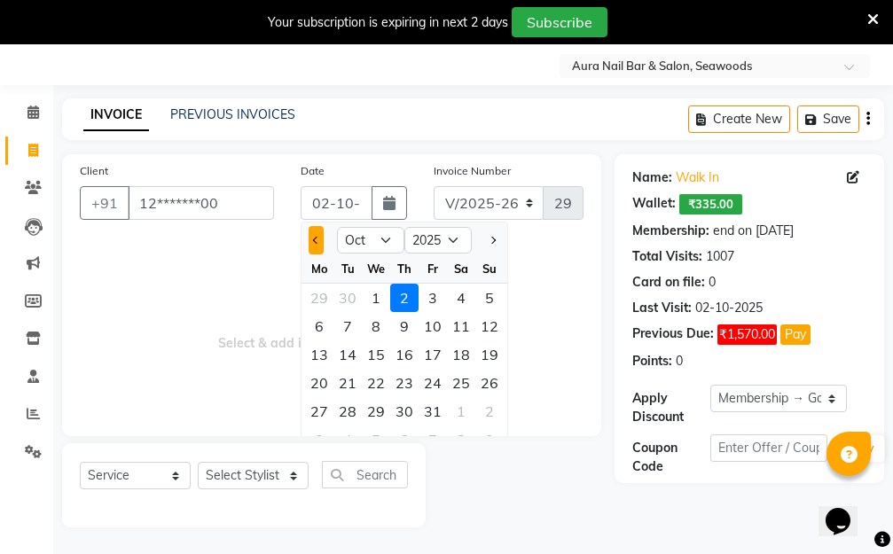
click at [312, 246] on button "Previous month" at bounding box center [315, 240] width 15 height 28
select select "9"
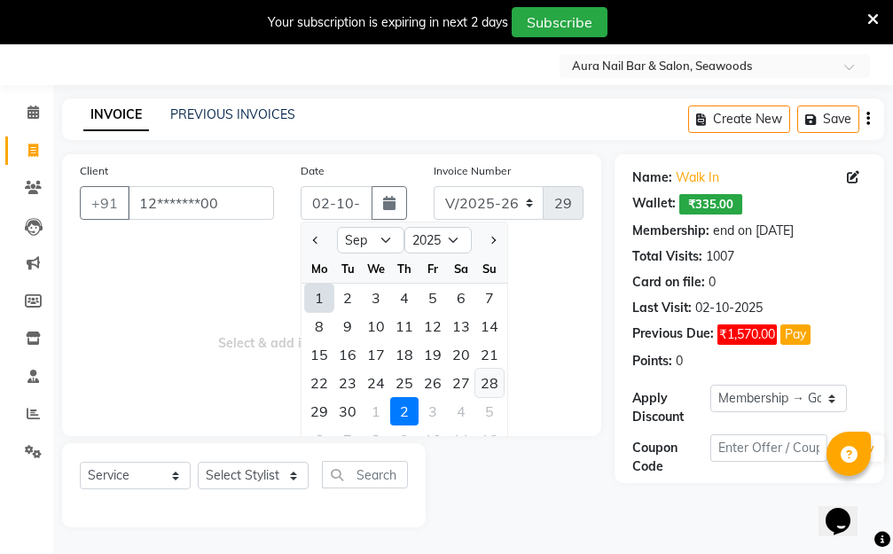
click at [489, 381] on div "28" at bounding box center [489, 383] width 28 height 28
type input "28-09-2025"
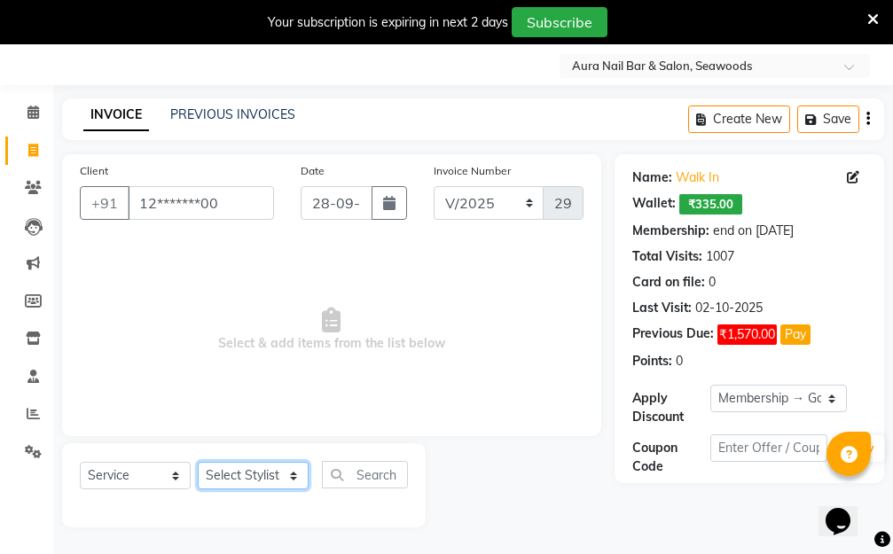
click at [292, 477] on select "Select Stylist Aarti Dipti Manager Pallavi pooja Priya" at bounding box center [253, 475] width 111 height 27
select select "31262"
click at [198, 462] on select "Select Stylist Aarti Dipti Manager Pallavi pooja Priya" at bounding box center [253, 475] width 111 height 27
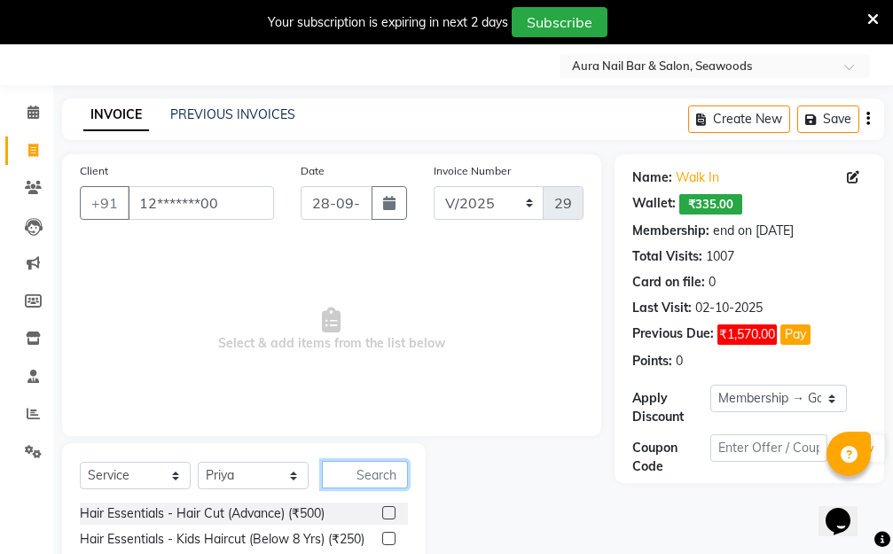
click at [362, 468] on input "text" at bounding box center [365, 474] width 86 height 27
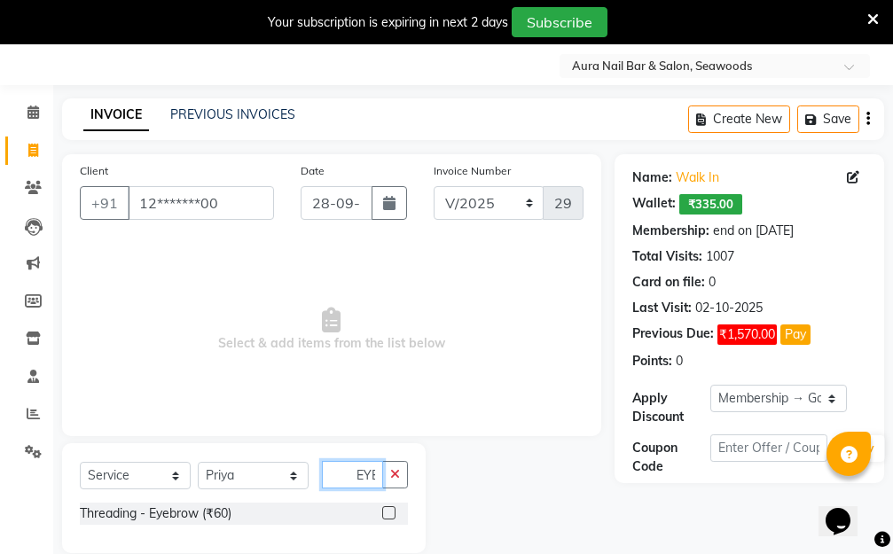
scroll to position [0, 2]
type input "EYE"
click at [387, 513] on label at bounding box center [388, 512] width 13 height 13
click at [387, 513] on input "checkbox" at bounding box center [388, 514] width 12 height 12
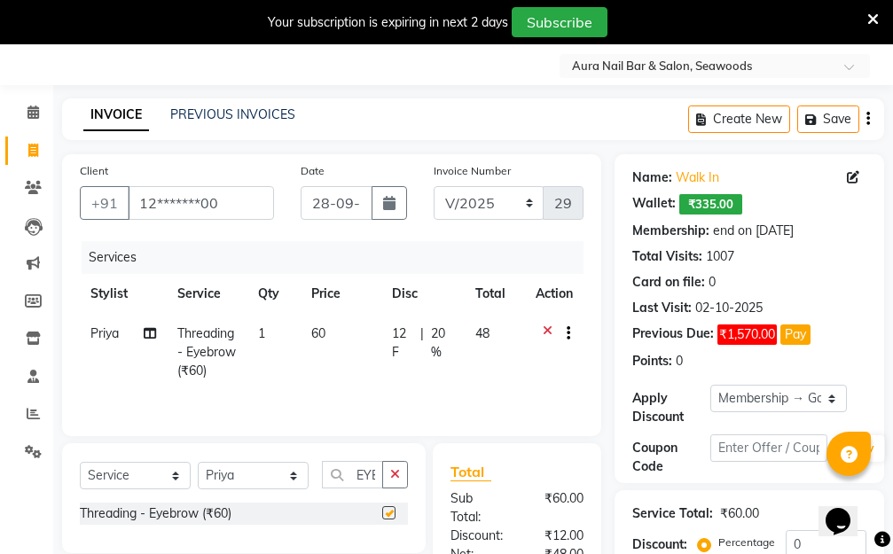
checkbox input "false"
click at [340, 357] on td "60" at bounding box center [340, 352] width 81 height 77
select select "31262"
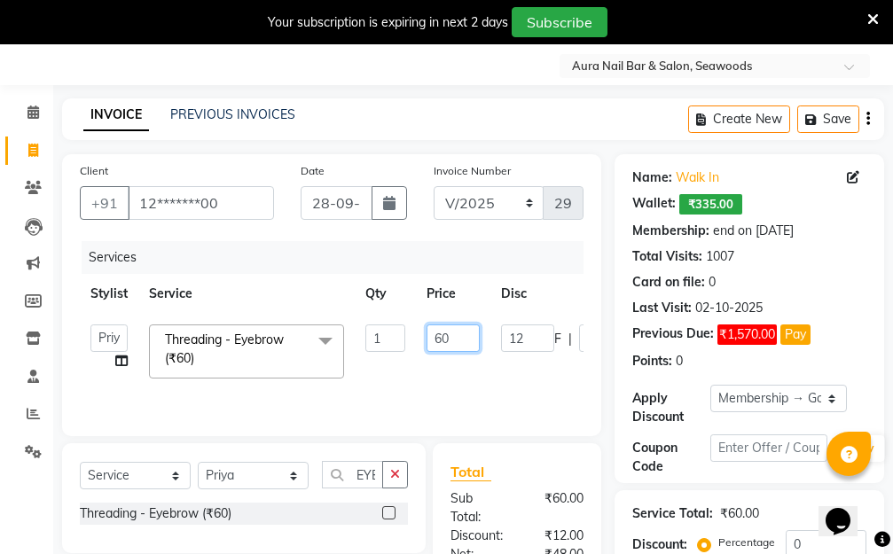
drag, startPoint x: 448, startPoint y: 330, endPoint x: 388, endPoint y: 331, distance: 59.4
click at [391, 331] on tr "Aarti Dipti Manager Pallavi pooja Priya Threading - Eyebrow (₹60) x Hair Essent…" at bounding box center [421, 351] width 683 height 75
type input "100"
click at [495, 374] on tr "Aarti Dipti Manager Pallavi pooja Priya Threading - Eyebrow (₹60) x Hair Essent…" at bounding box center [421, 351] width 683 height 75
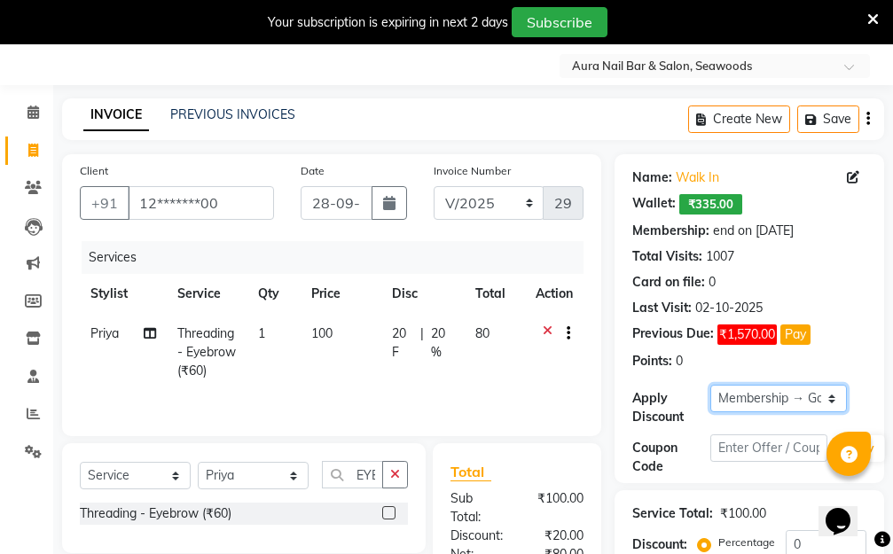
click at [829, 396] on select "Select Membership → Golden Membership Membership → Golden Membership Membership…" at bounding box center [778, 398] width 136 height 27
select select "0:"
click at [710, 385] on select "Select Membership → Golden Membership Membership → Golden Membership Membership…" at bounding box center [778, 398] width 136 height 27
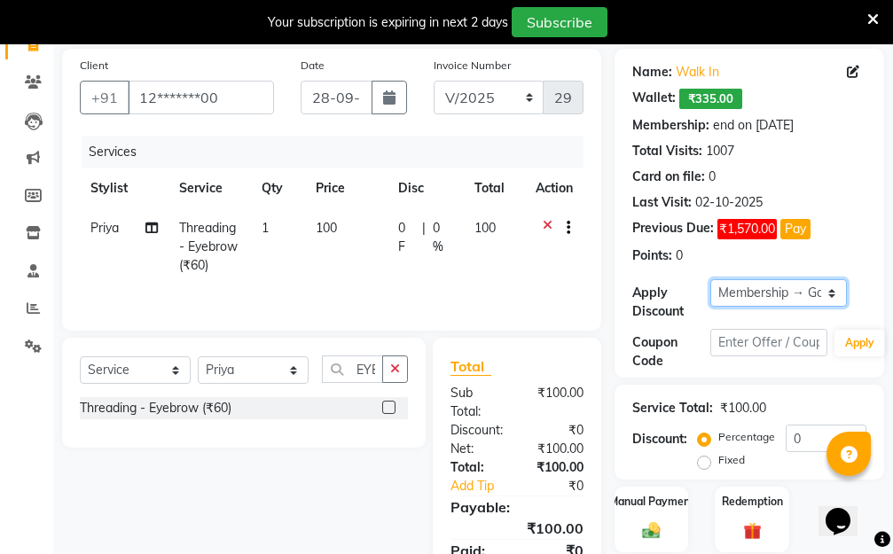
scroll to position [246, 0]
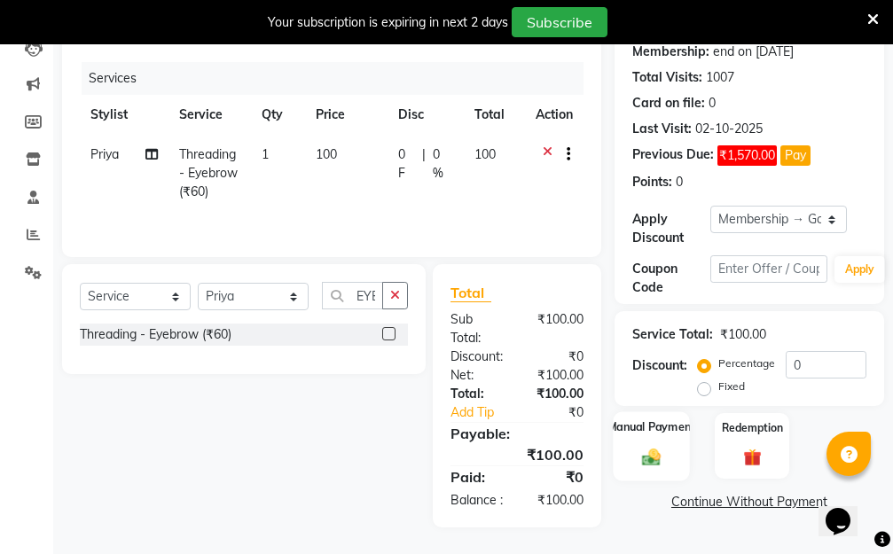
click at [649, 447] on img at bounding box center [651, 457] width 30 height 21
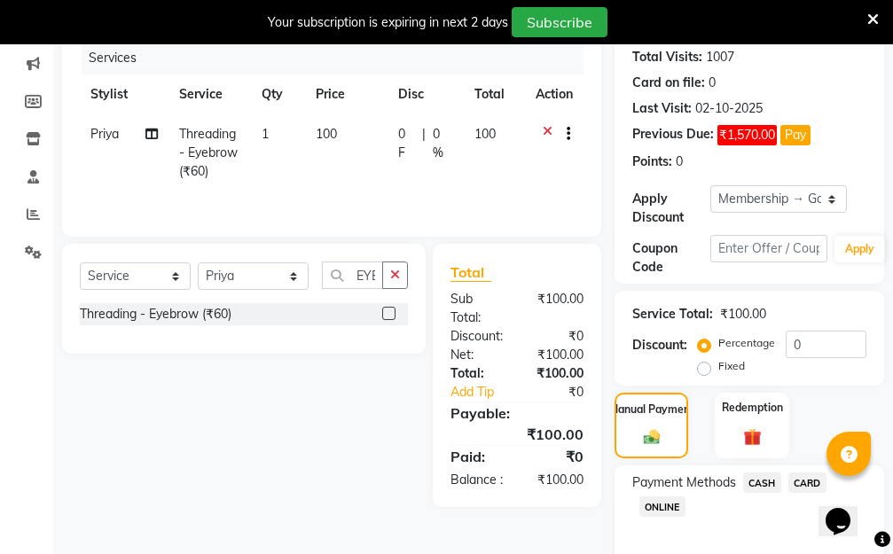
click at [667, 505] on span "ONLINE" at bounding box center [662, 506] width 46 height 20
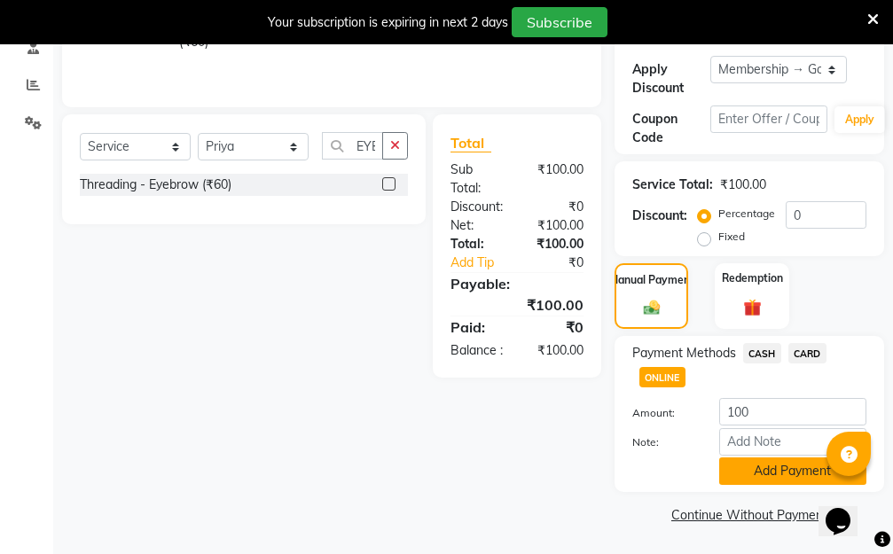
scroll to position [377, 0]
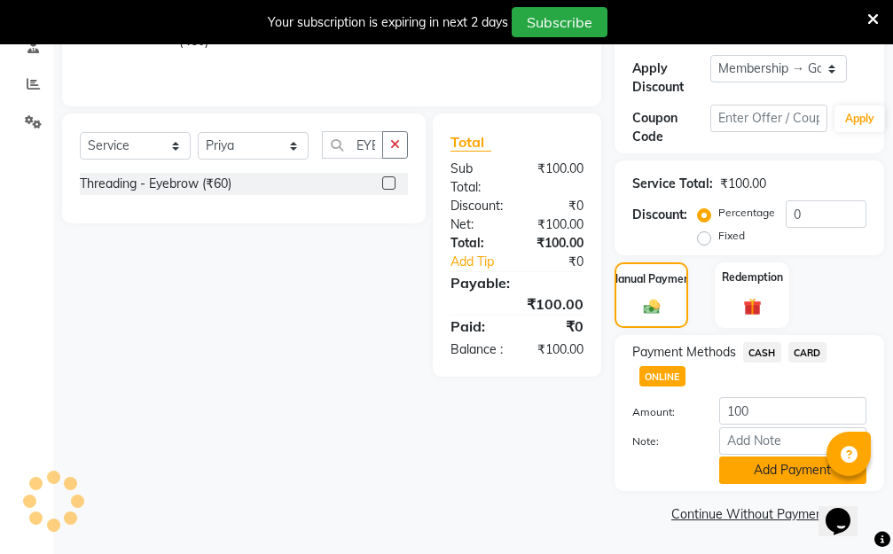
click at [751, 478] on button "Add Payment" at bounding box center [792, 469] width 147 height 27
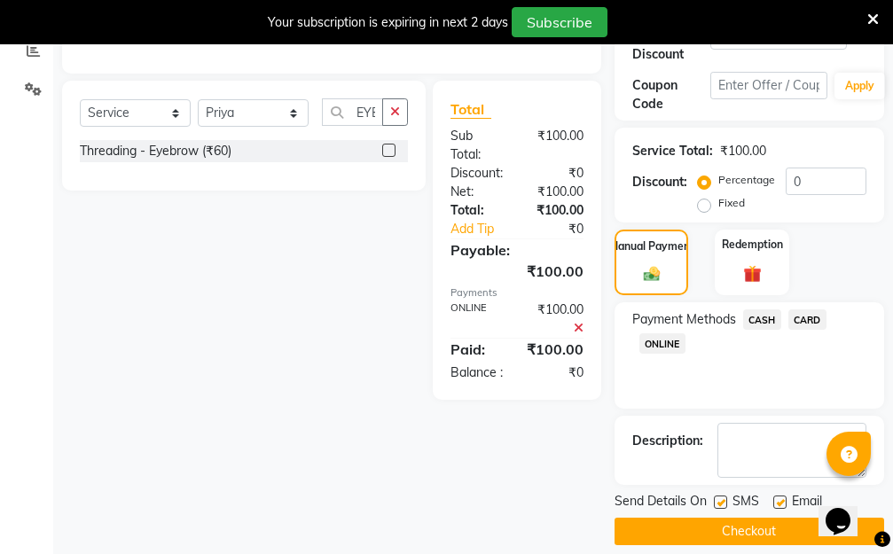
scroll to position [427, 0]
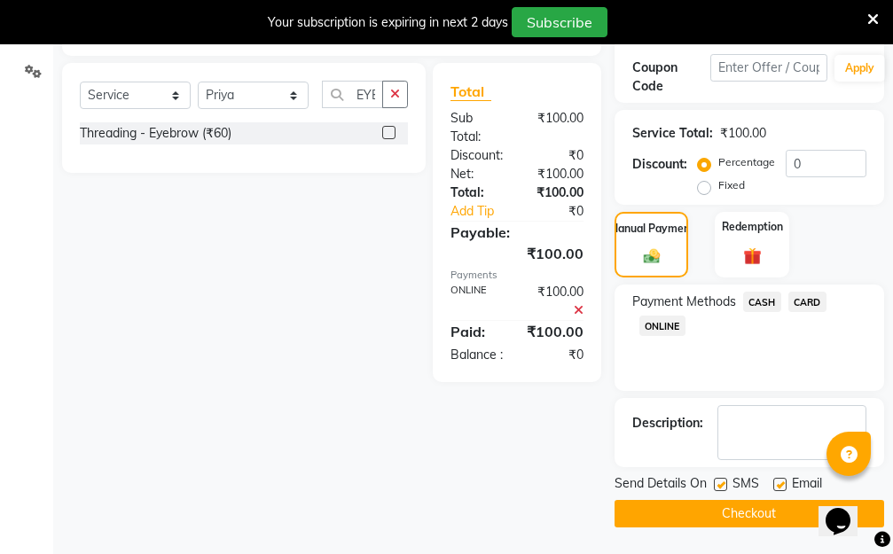
click at [719, 511] on button "Checkout" at bounding box center [748, 513] width 269 height 27
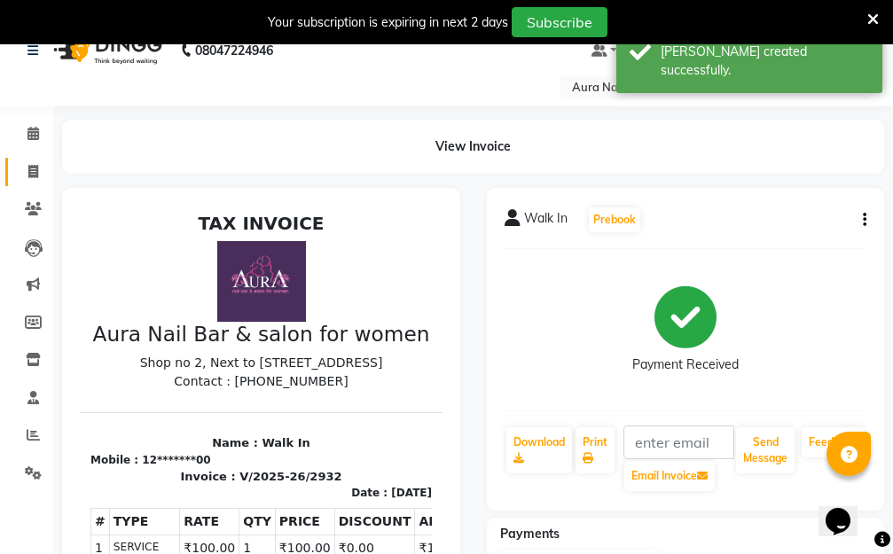
scroll to position [4, 0]
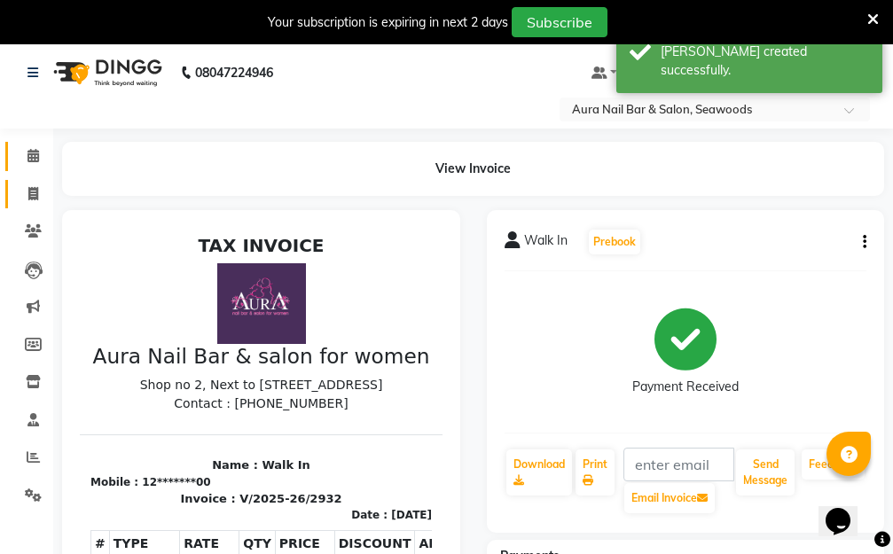
click at [33, 162] on ul "Calendar Invoice Clients Leads Marketing Members Inventory Staff Reports Settin…" at bounding box center [26, 330] width 53 height 386
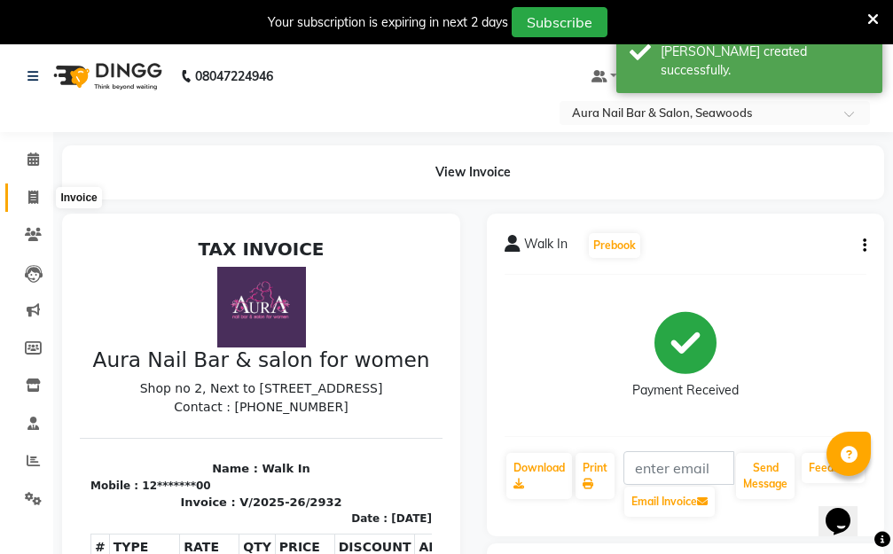
click at [35, 193] on icon at bounding box center [33, 197] width 10 height 13
select select "service"
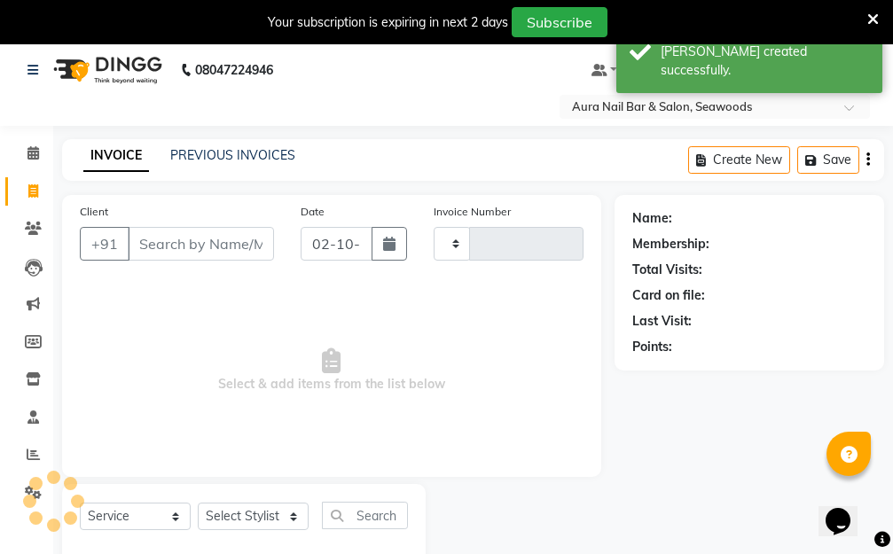
type input "2933"
select select "4994"
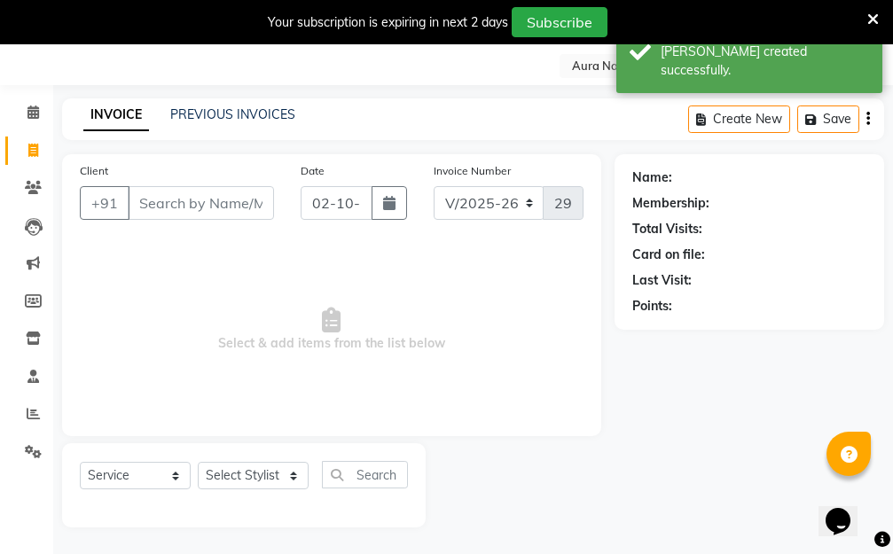
click at [225, 202] on input "Client" at bounding box center [201, 203] width 146 height 34
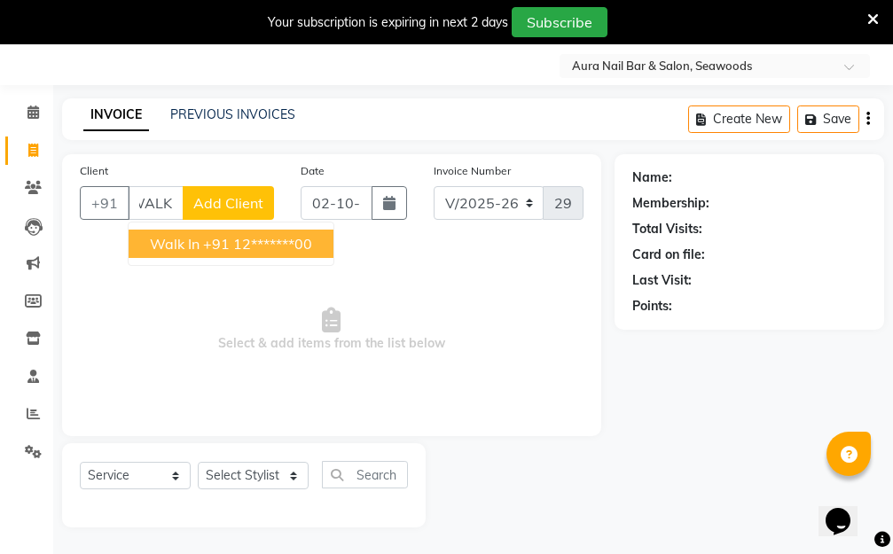
click at [253, 242] on ngb-highlight "+91 12*******00" at bounding box center [257, 244] width 109 height 18
type input "12*******00"
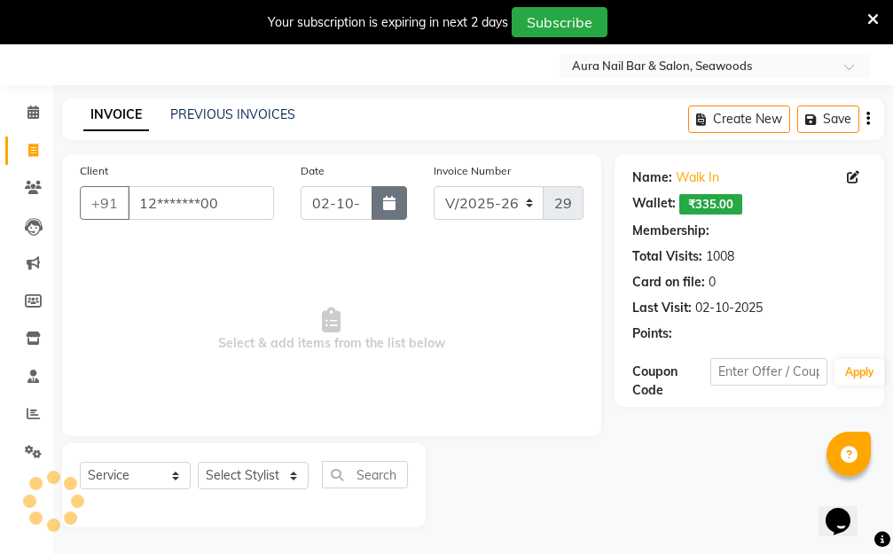
select select "1: Object"
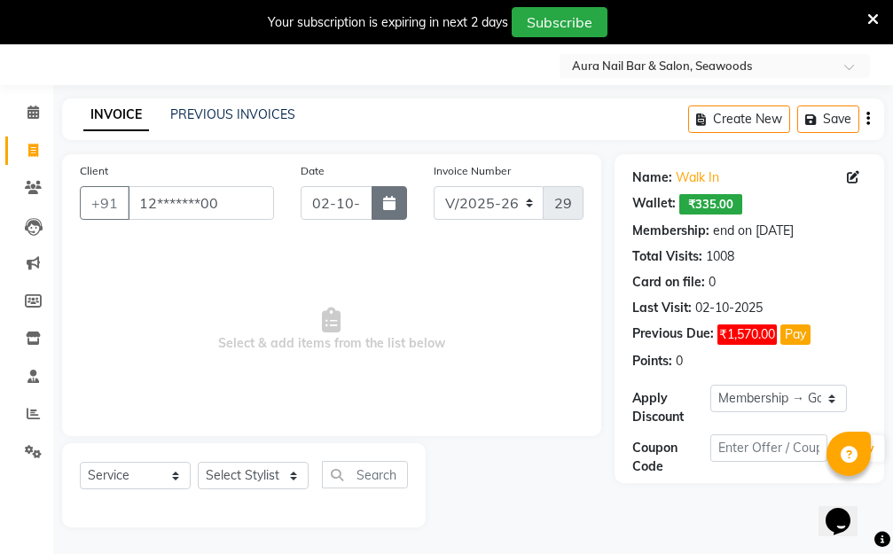
click at [387, 194] on button "button" at bounding box center [388, 203] width 35 height 34
select select "10"
select select "2025"
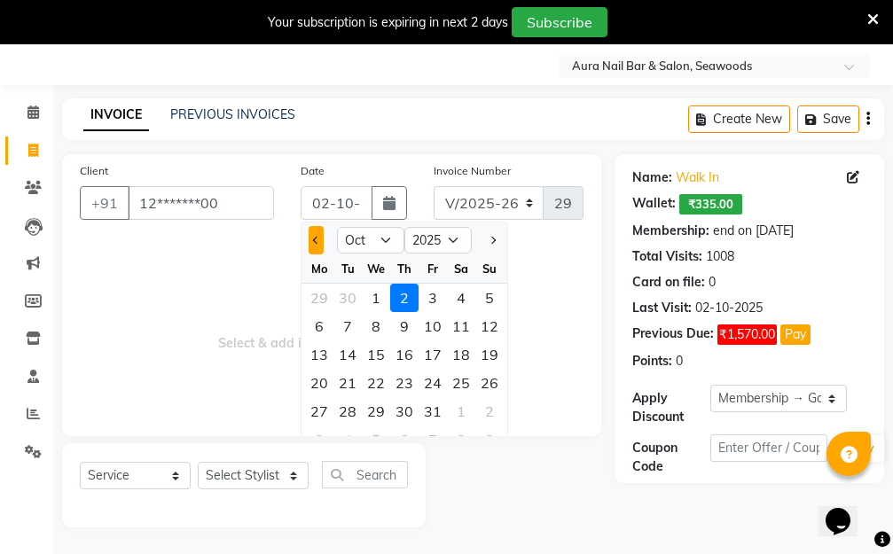
click at [315, 246] on button "Previous month" at bounding box center [315, 240] width 15 height 28
select select "9"
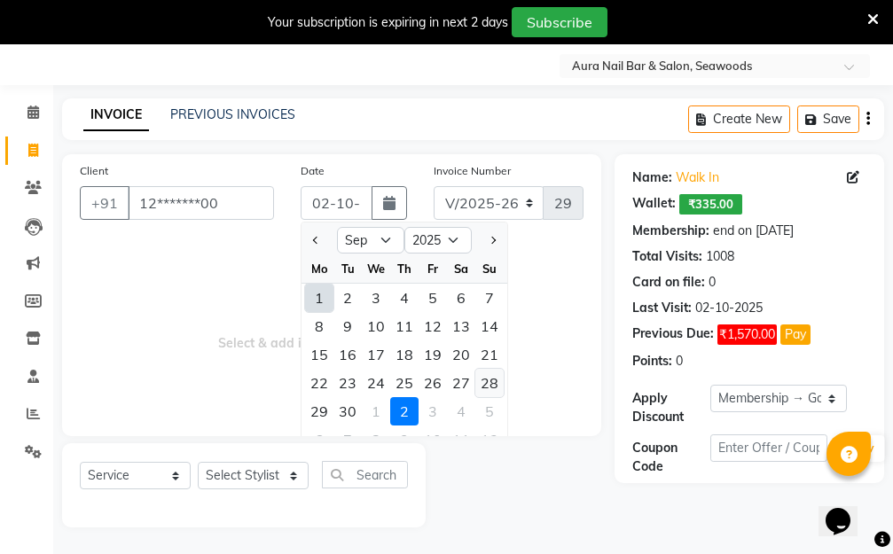
click at [490, 383] on div "28" at bounding box center [489, 383] width 28 height 28
type input "28-09-2025"
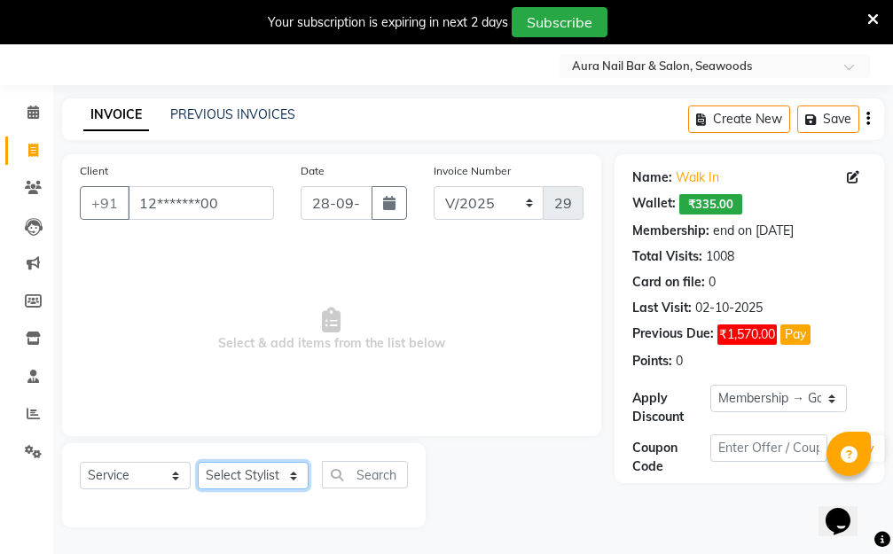
click at [291, 476] on select "Select Stylist Aarti Dipti Manager Pallavi pooja Priya" at bounding box center [253, 475] width 111 height 27
select select "31261"
click at [198, 462] on select "Select Stylist Aarti Dipti Manager Pallavi pooja Priya" at bounding box center [253, 475] width 111 height 27
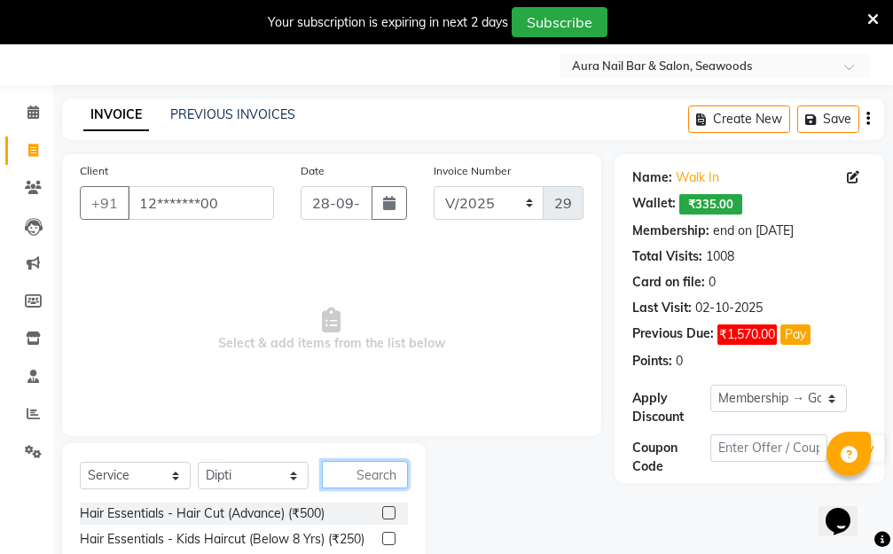
click at [354, 473] on input "text" at bounding box center [365, 474] width 86 height 27
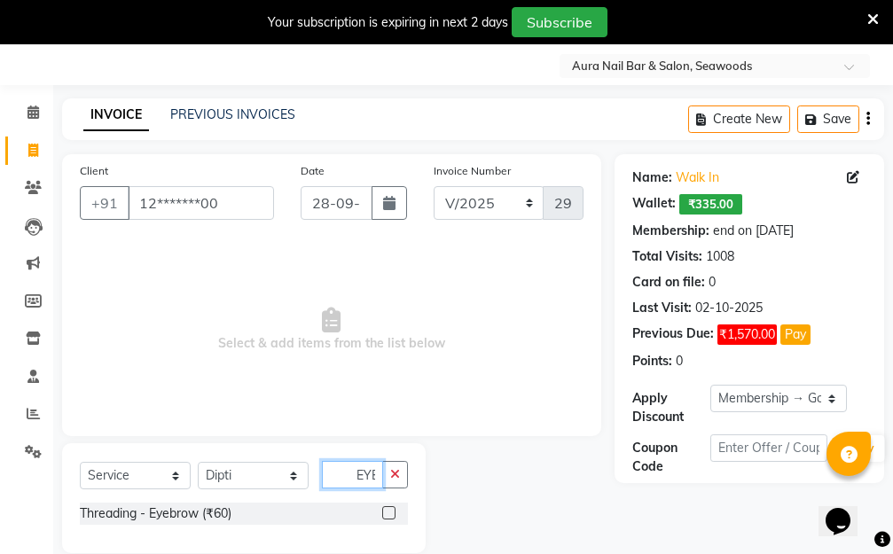
scroll to position [0, 2]
type input "EYE"
click at [384, 509] on label at bounding box center [388, 512] width 13 height 13
click at [384, 509] on input "checkbox" at bounding box center [388, 514] width 12 height 12
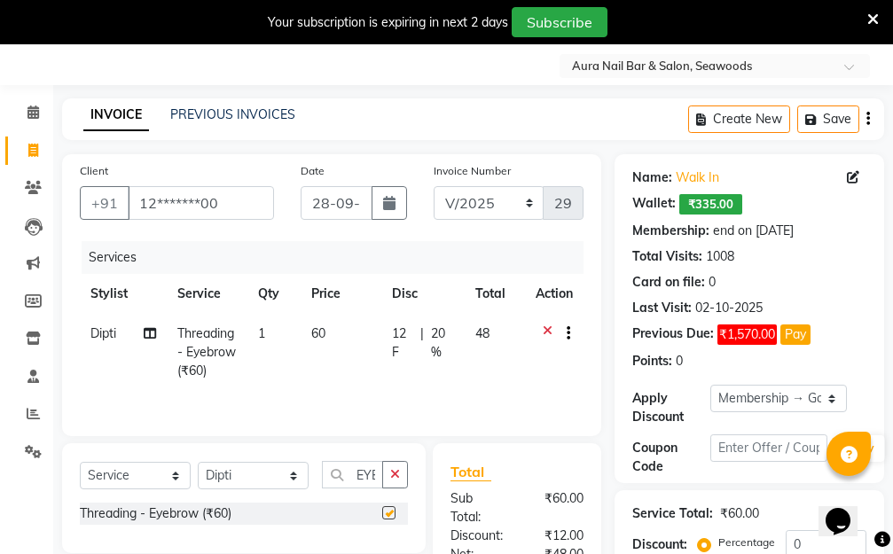
checkbox input "false"
click at [311, 347] on td "60" at bounding box center [340, 352] width 81 height 77
select select "31261"
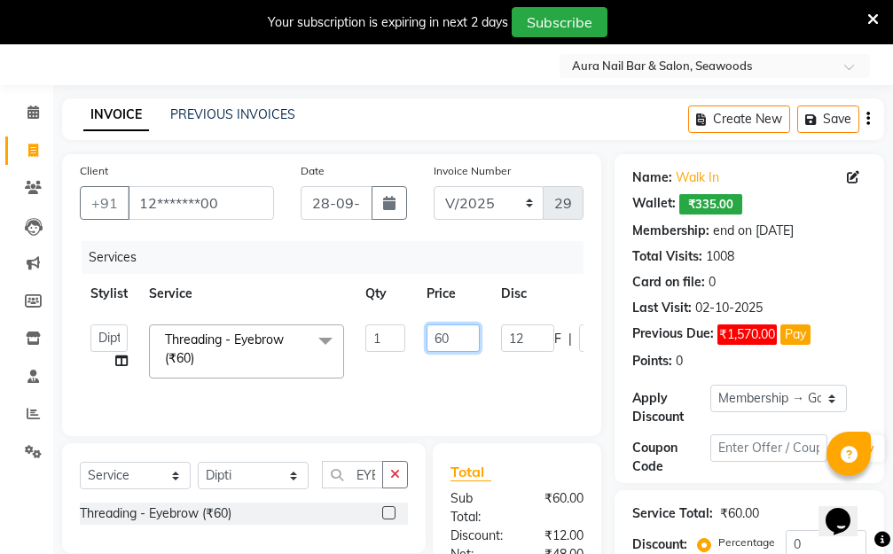
drag, startPoint x: 420, startPoint y: 329, endPoint x: 390, endPoint y: 329, distance: 30.1
click at [391, 329] on tr "Aarti Dipti Manager Pallavi pooja Priya Threading - Eyebrow (₹60) x Hair Essent…" at bounding box center [421, 351] width 683 height 75
type input "50"
click at [508, 372] on tr "Aarti Dipti Manager Pallavi pooja Priya Threading - Eyebrow (₹60) x Hair Essent…" at bounding box center [421, 351] width 683 height 75
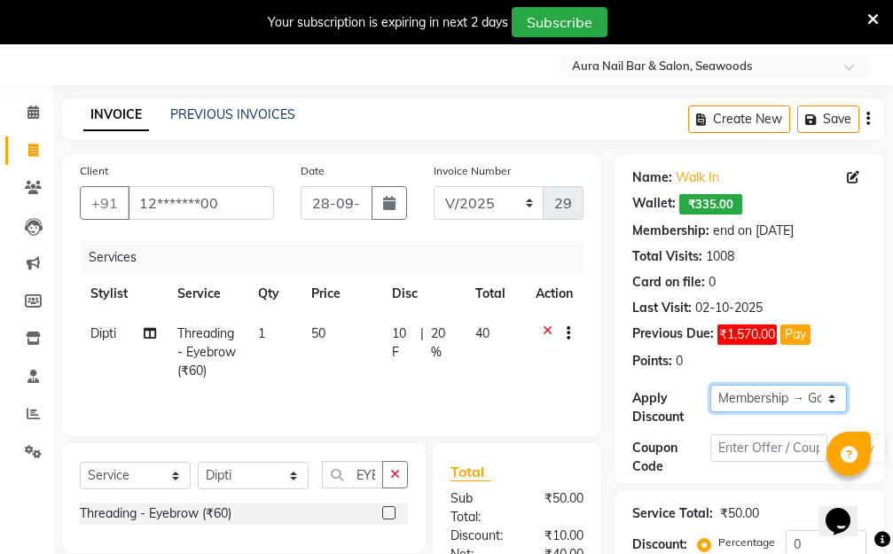
click at [831, 394] on select "Select Membership → Golden Membership Membership → Golden Membership Membership…" at bounding box center [778, 398] width 136 height 27
select select "0:"
click at [710, 385] on select "Select Membership → Golden Membership Membership → Golden Membership Membership…" at bounding box center [778, 398] width 136 height 27
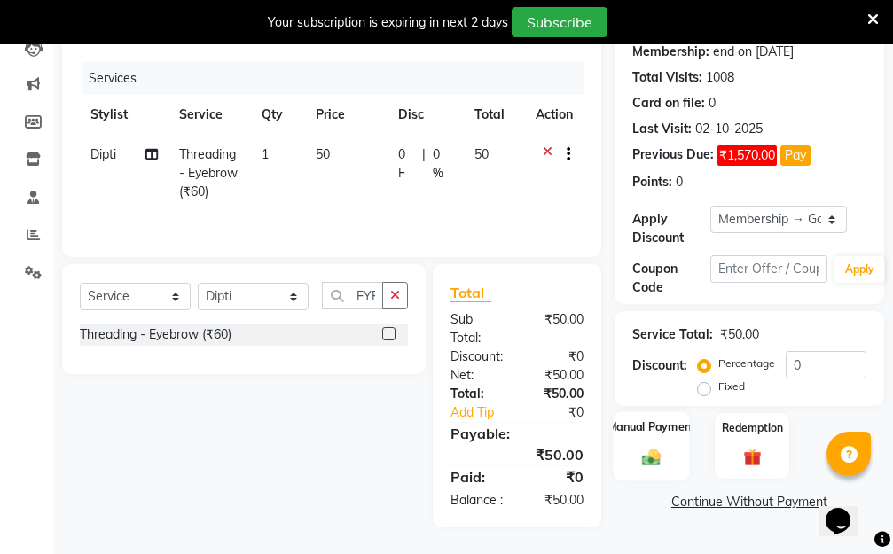
click at [651, 423] on div "Manual Payment" at bounding box center [650, 445] width 77 height 69
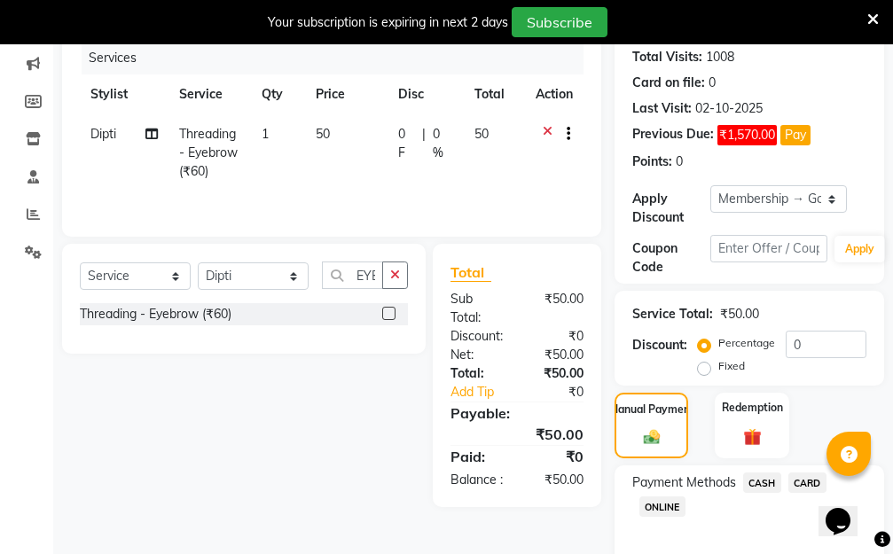
click at [767, 482] on span "CASH" at bounding box center [762, 482] width 38 height 20
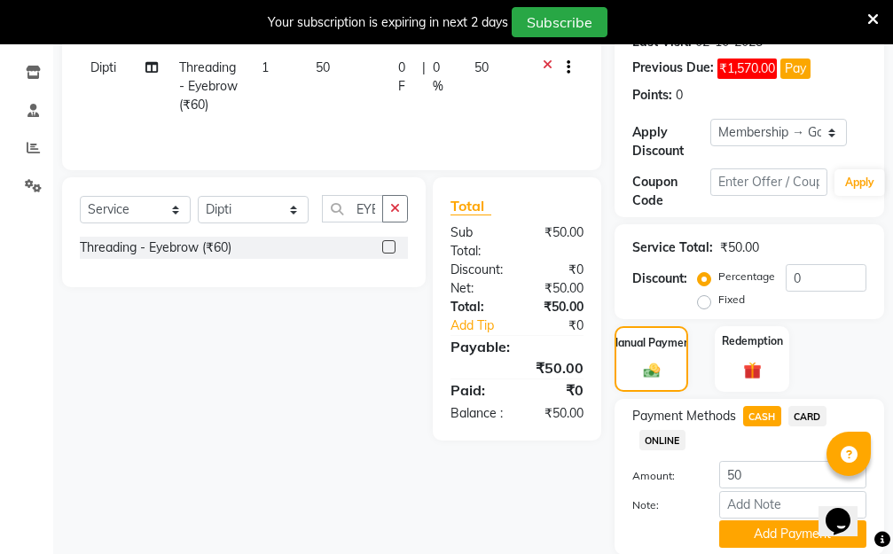
scroll to position [377, 0]
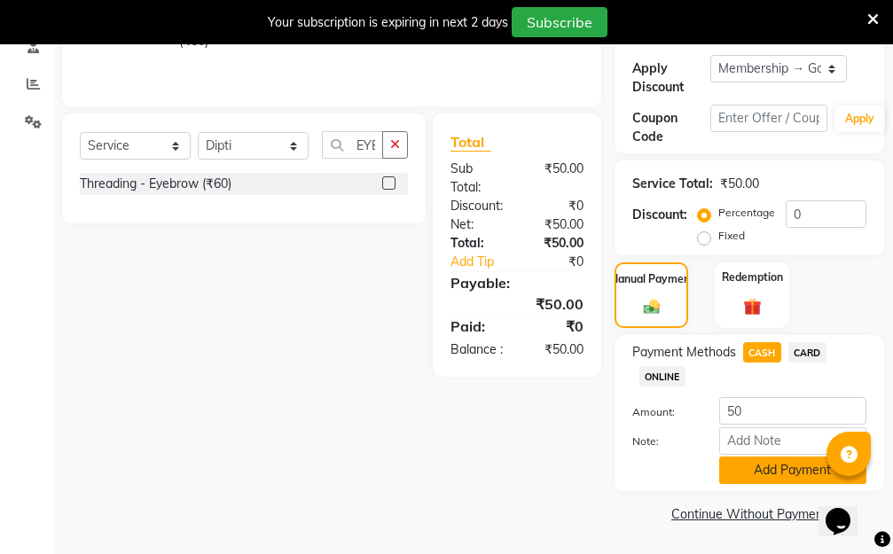
click at [746, 473] on button "Add Payment" at bounding box center [792, 469] width 147 height 27
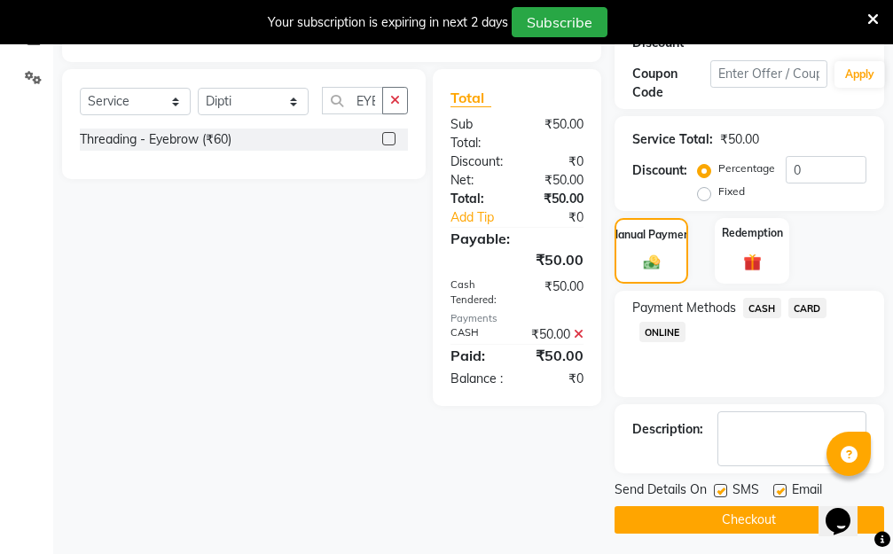
scroll to position [427, 0]
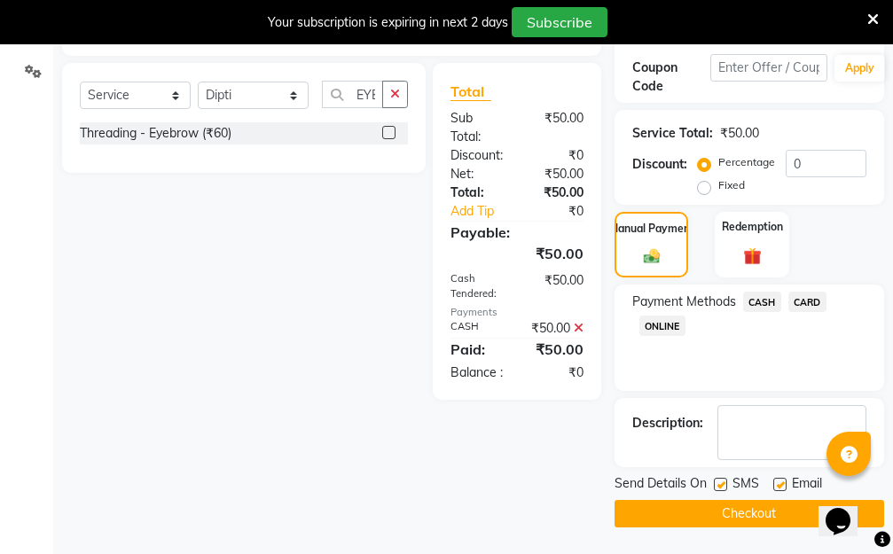
click at [664, 519] on button "Checkout" at bounding box center [748, 513] width 269 height 27
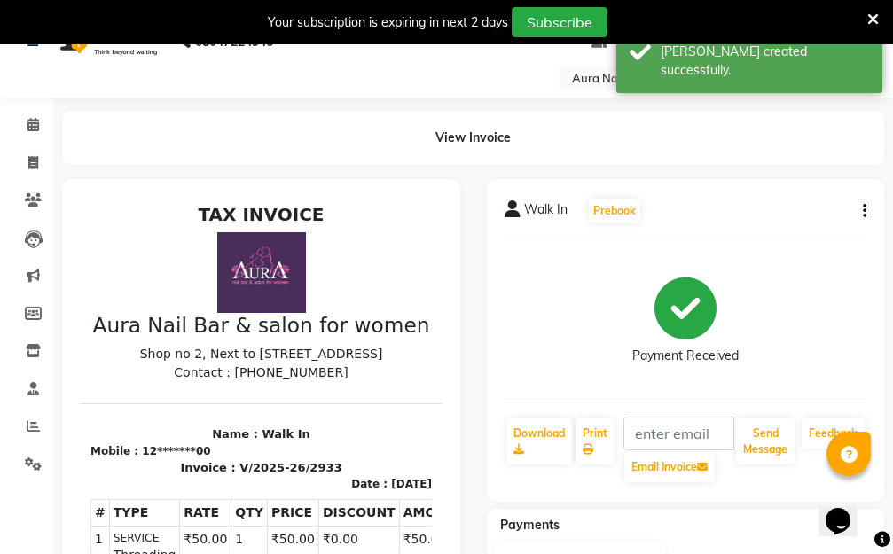
scroll to position [26, 0]
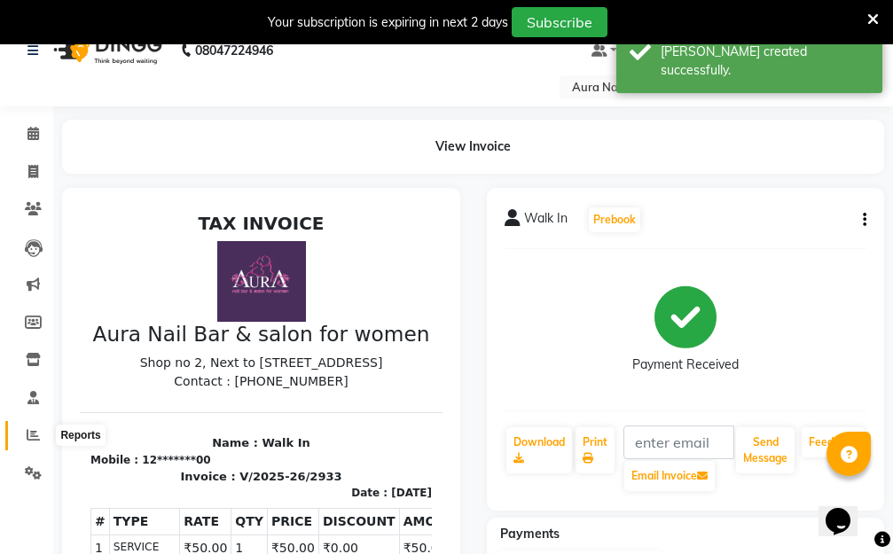
click at [31, 436] on icon at bounding box center [33, 434] width 13 height 13
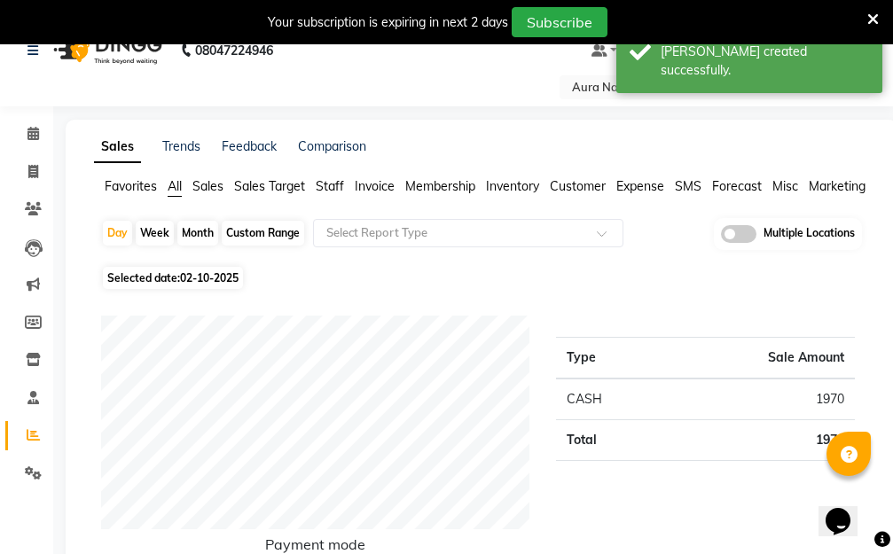
click at [328, 185] on span "Staff" at bounding box center [330, 186] width 28 height 16
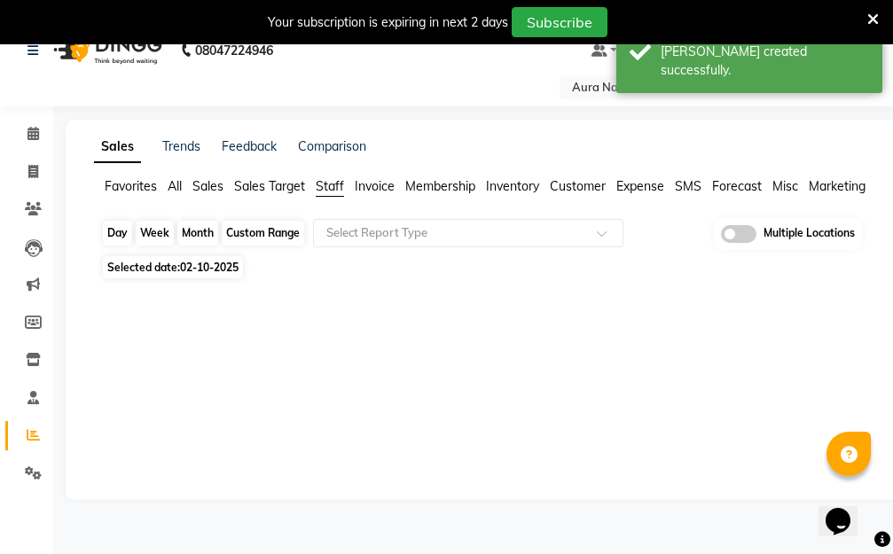
click at [120, 238] on div "Day" at bounding box center [117, 233] width 29 height 25
select select "10"
select select "2025"
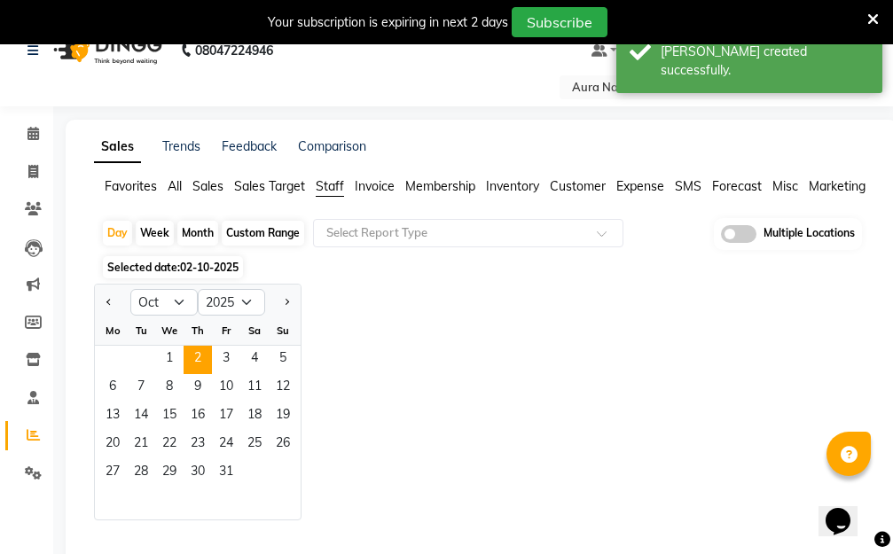
drag, startPoint x: 105, startPoint y: 301, endPoint x: 154, endPoint y: 313, distance: 51.0
click at [105, 301] on button "Previous month" at bounding box center [109, 302] width 14 height 28
select select "9"
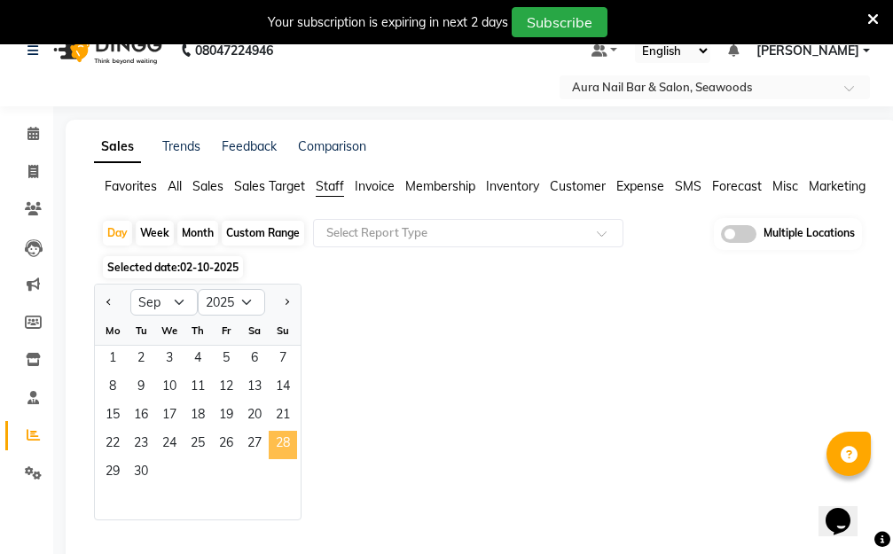
click at [284, 447] on span "28" at bounding box center [283, 445] width 28 height 28
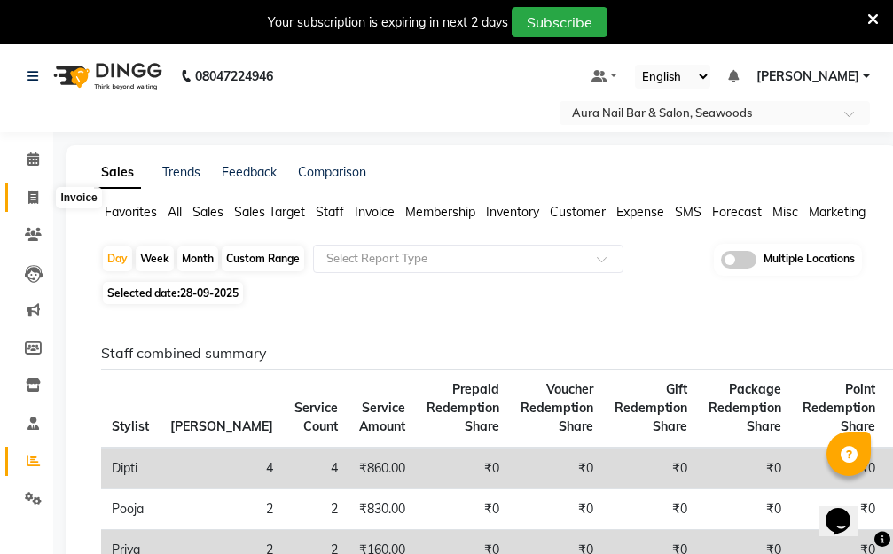
click at [33, 198] on icon at bounding box center [33, 197] width 10 height 13
select select "4994"
select select "service"
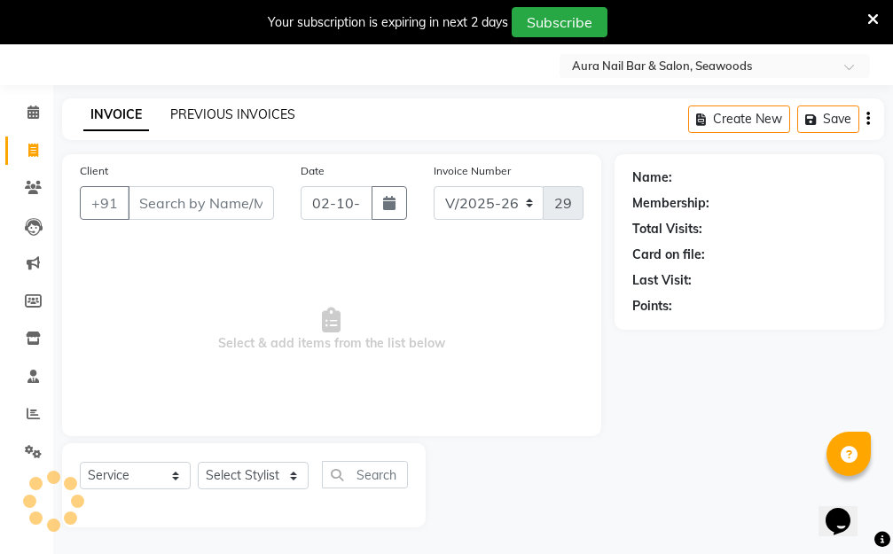
click at [261, 109] on link "PREVIOUS INVOICES" at bounding box center [232, 114] width 125 height 16
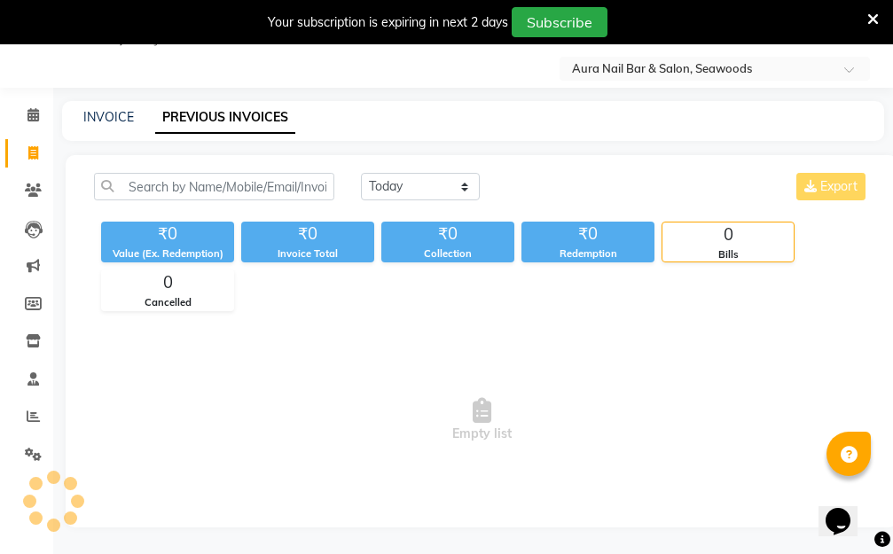
scroll to position [47, 0]
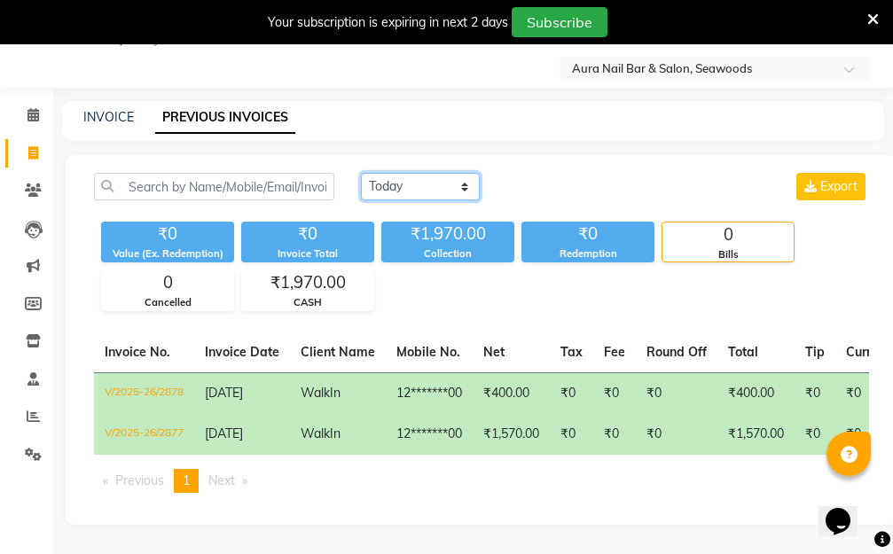
click at [462, 179] on select "Today Yesterday Custom Range" at bounding box center [420, 186] width 119 height 27
select select "range"
click at [361, 173] on select "Today Yesterday Custom Range" at bounding box center [420, 186] width 119 height 27
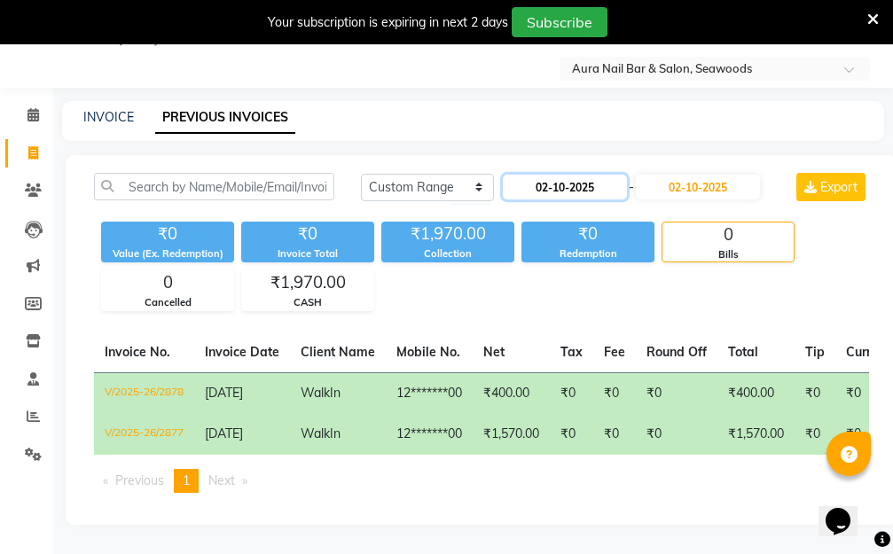
click at [552, 184] on input "02-10-2025" at bounding box center [565, 187] width 124 height 25
select select "10"
select select "2025"
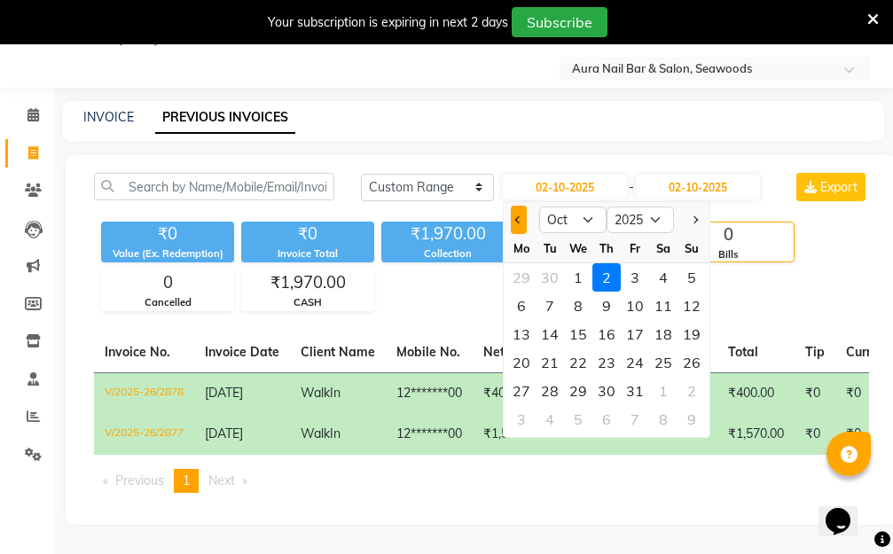
click at [519, 218] on span "Previous month" at bounding box center [518, 219] width 7 height 7
select select "9"
click at [692, 363] on div "28" at bounding box center [691, 362] width 28 height 28
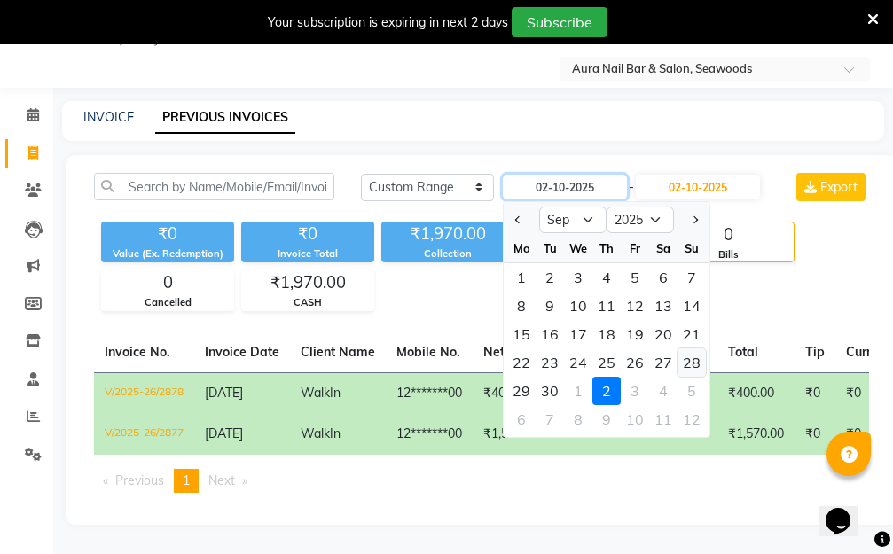
type input "28-09-2025"
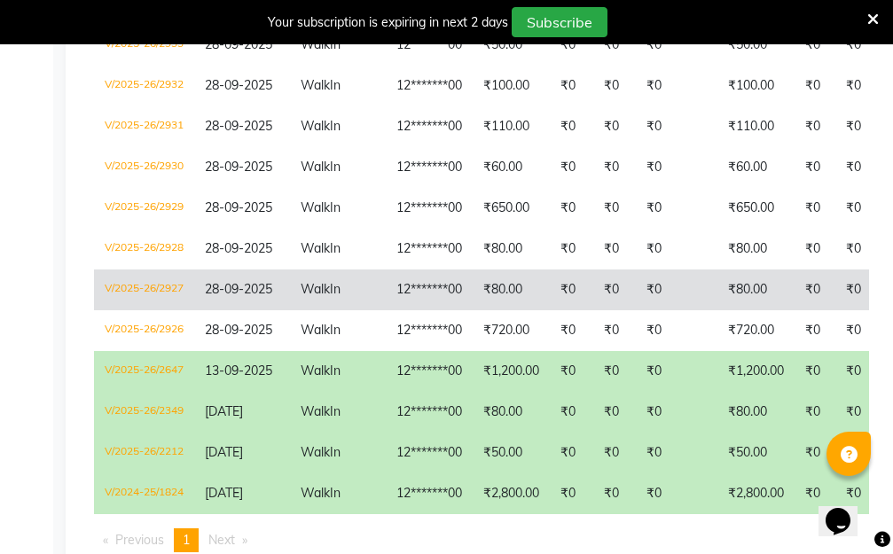
scroll to position [546, 0]
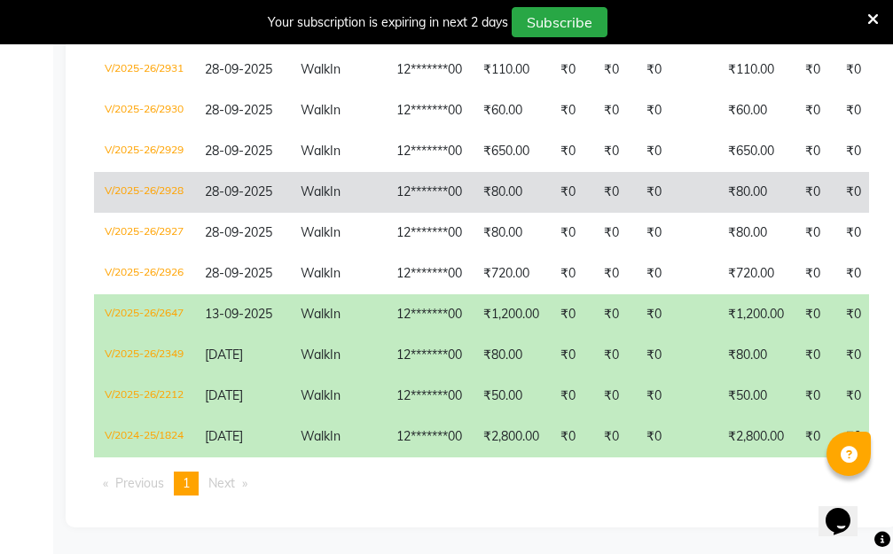
click at [530, 181] on td "₹80.00" at bounding box center [510, 192] width 77 height 41
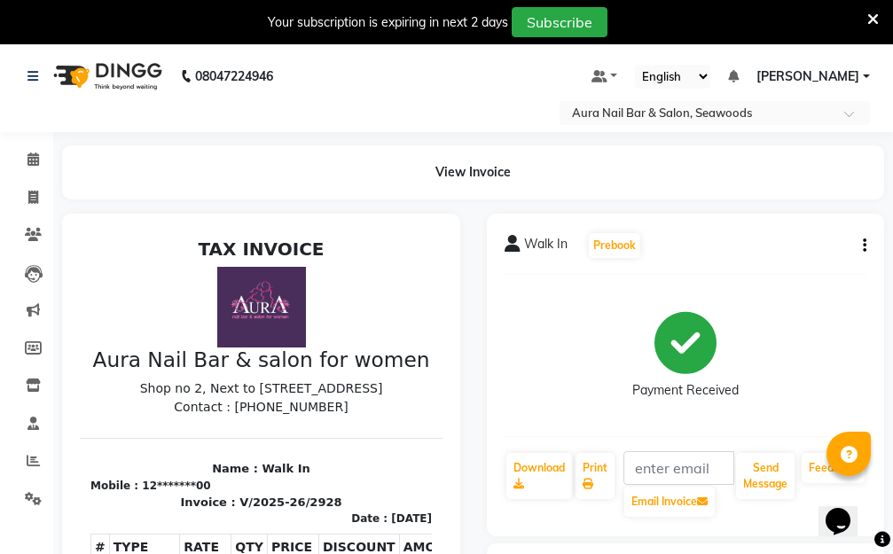
click at [861, 243] on button "button" at bounding box center [860, 246] width 11 height 19
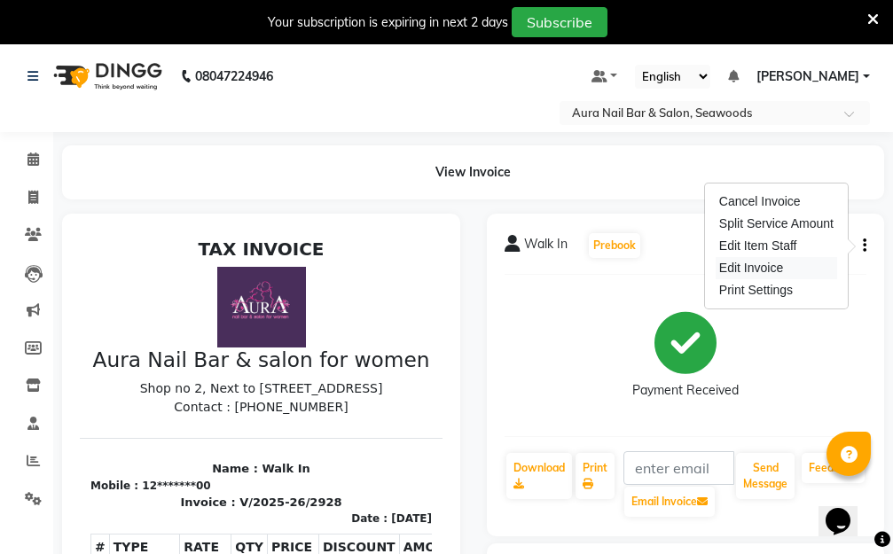
click at [771, 267] on div "Edit Invoice" at bounding box center [775, 268] width 121 height 22
select select "service"
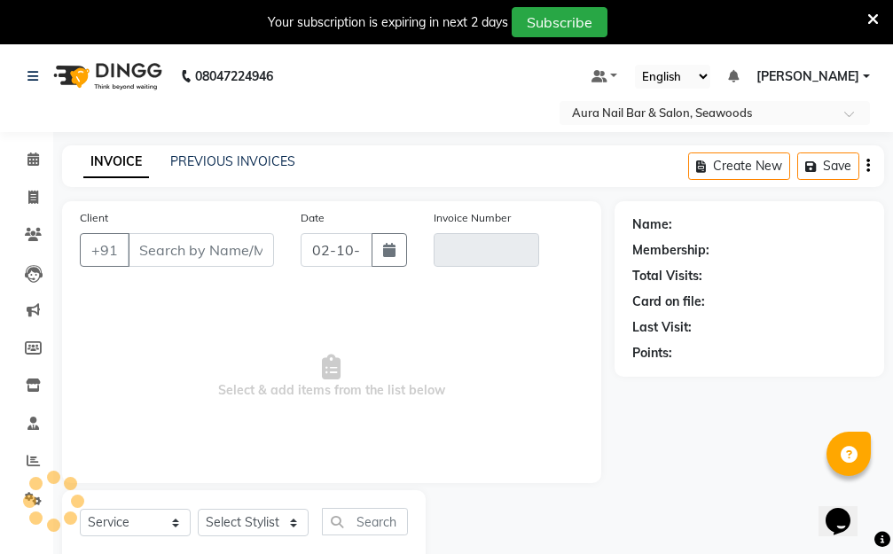
scroll to position [47, 0]
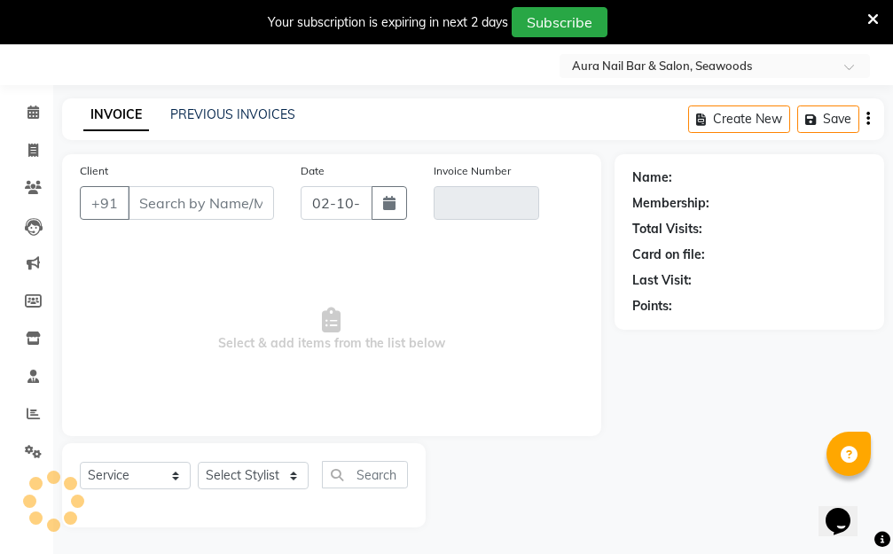
type input "12*******00"
type input "V/2025-26/2928"
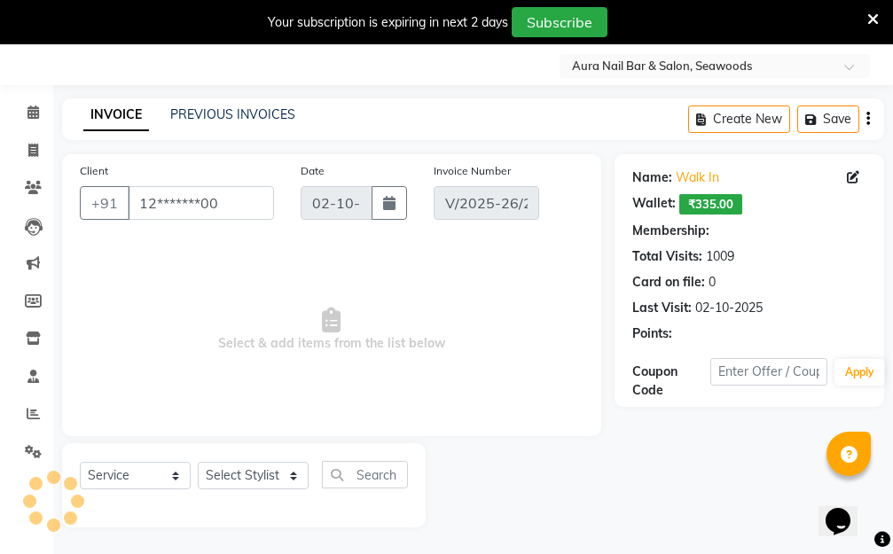
type input "28-09-2025"
select select "select"
select select "1: Object"
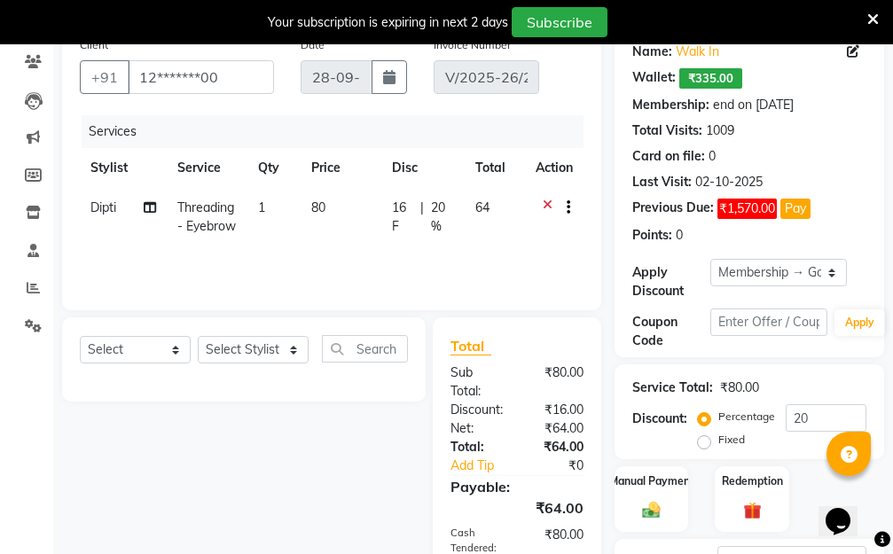
scroll to position [352, 0]
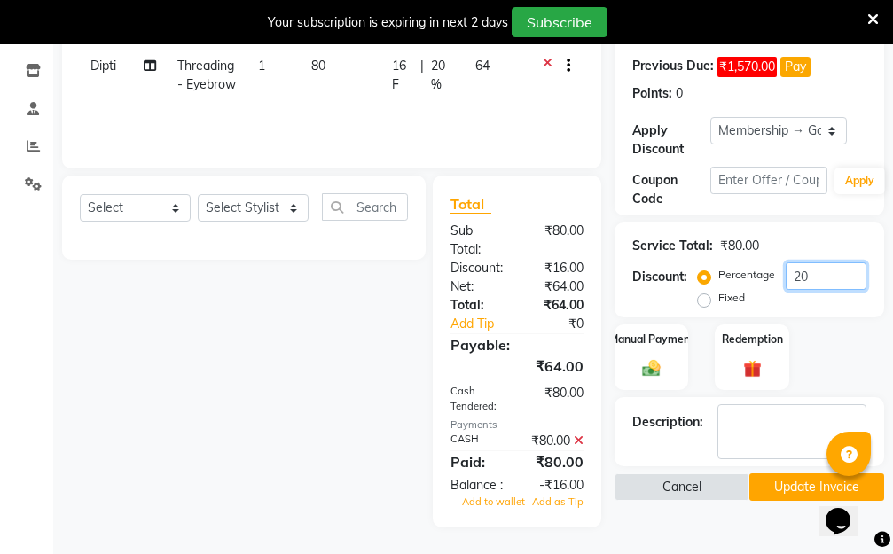
drag, startPoint x: 811, startPoint y: 238, endPoint x: 754, endPoint y: 238, distance: 56.7
click at [759, 262] on div "Percentage Fixed 20" at bounding box center [783, 286] width 165 height 48
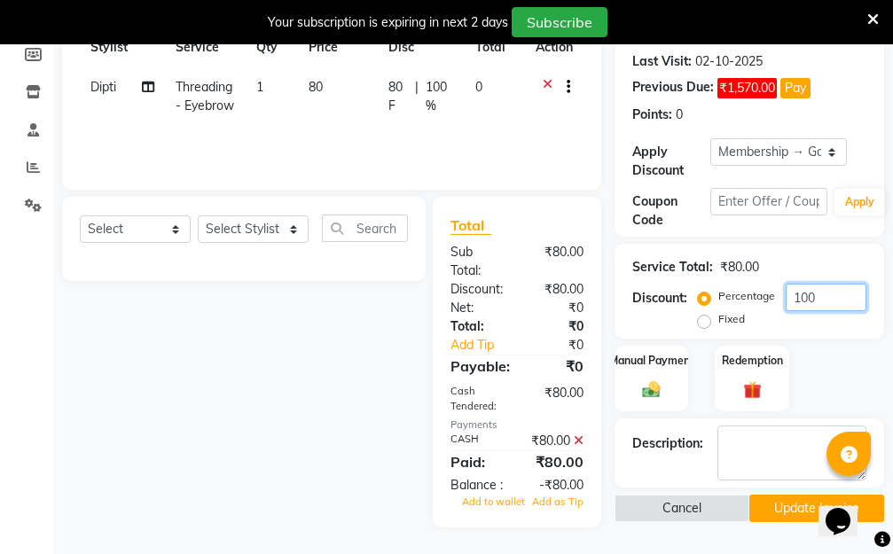
type input "100"
click at [572, 432] on div "₹80.00" at bounding box center [557, 441] width 80 height 19
click at [575, 434] on icon at bounding box center [578, 440] width 10 height 12
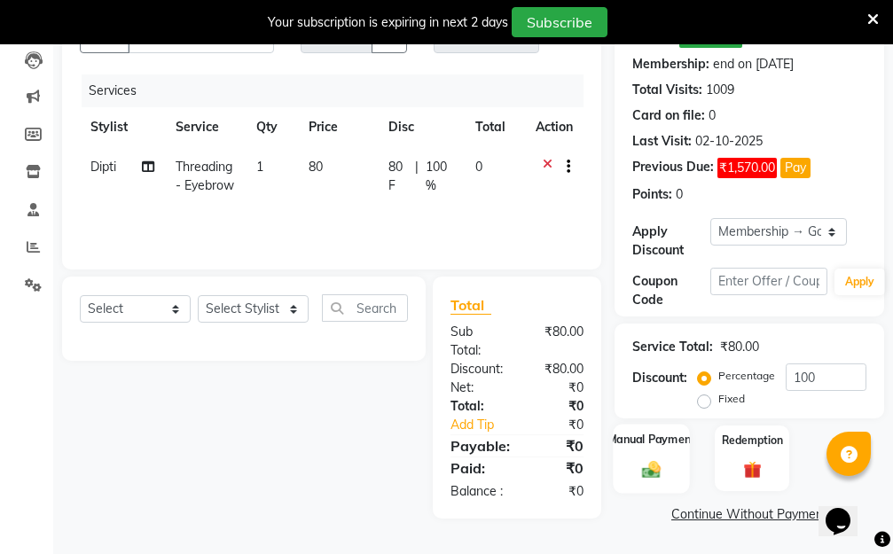
click at [636, 459] on img at bounding box center [651, 469] width 30 height 21
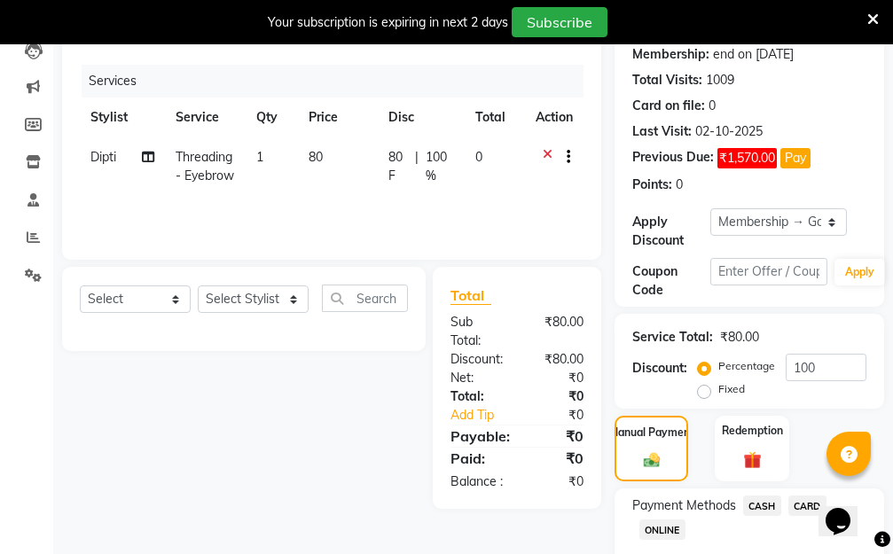
scroll to position [327, 0]
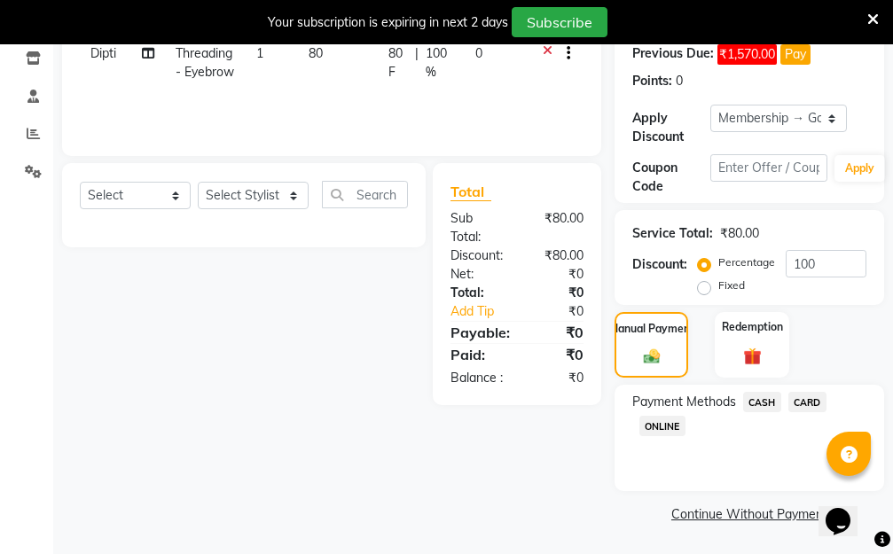
click at [759, 398] on span "CASH" at bounding box center [762, 402] width 38 height 20
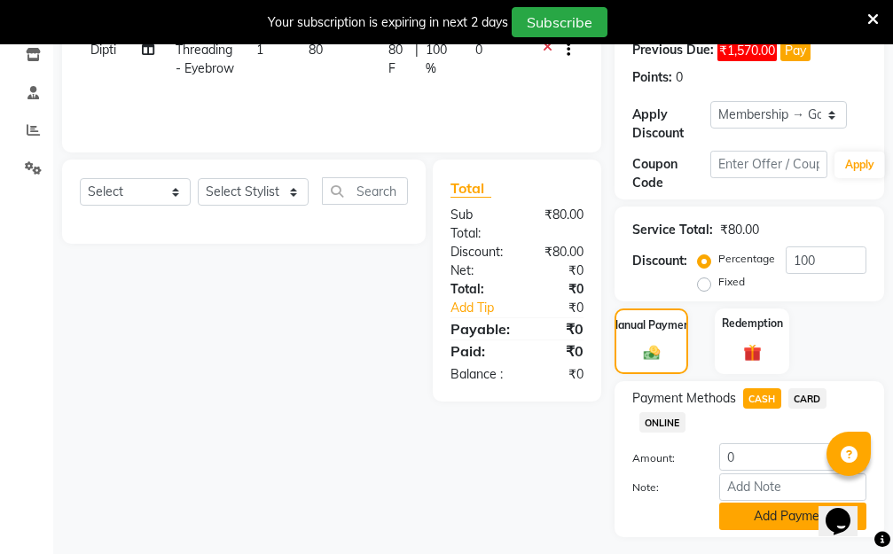
click at [746, 511] on button "Add Payment" at bounding box center [792, 516] width 147 height 27
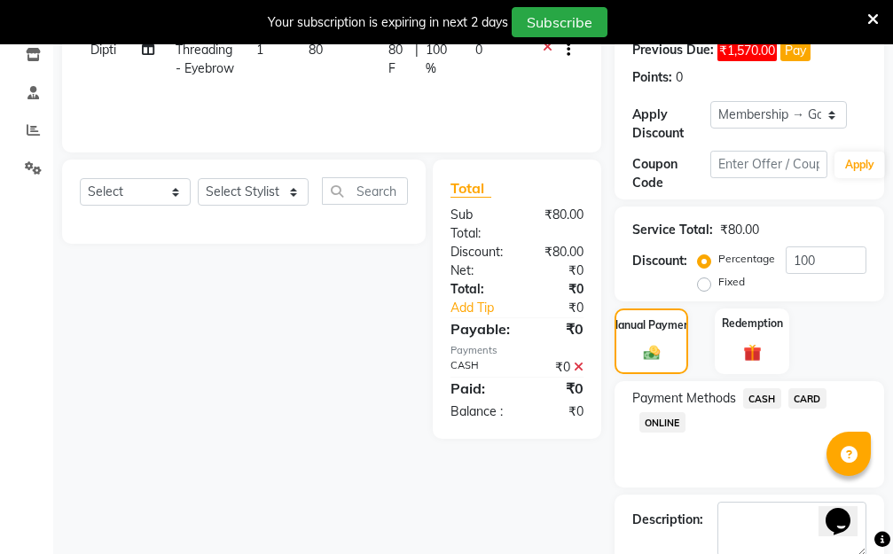
scroll to position [402, 0]
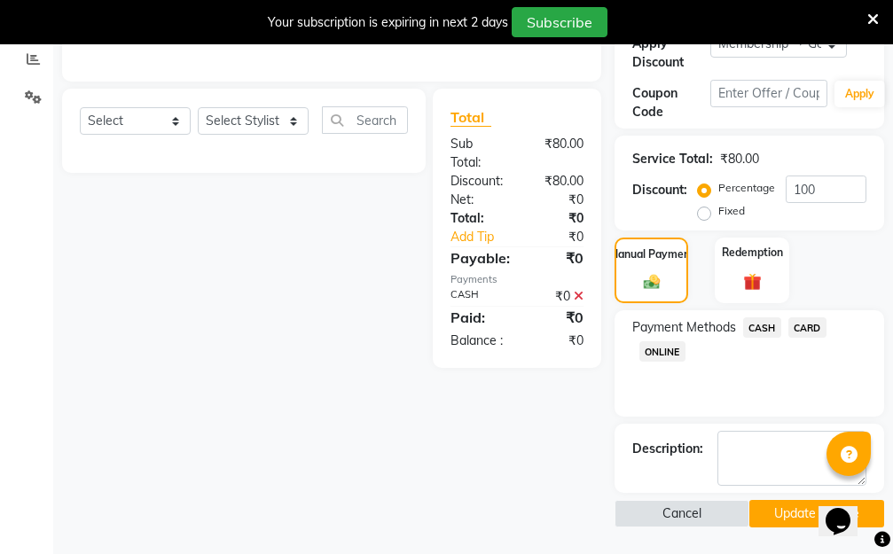
click at [790, 516] on button "Update Invoice" at bounding box center [816, 513] width 135 height 27
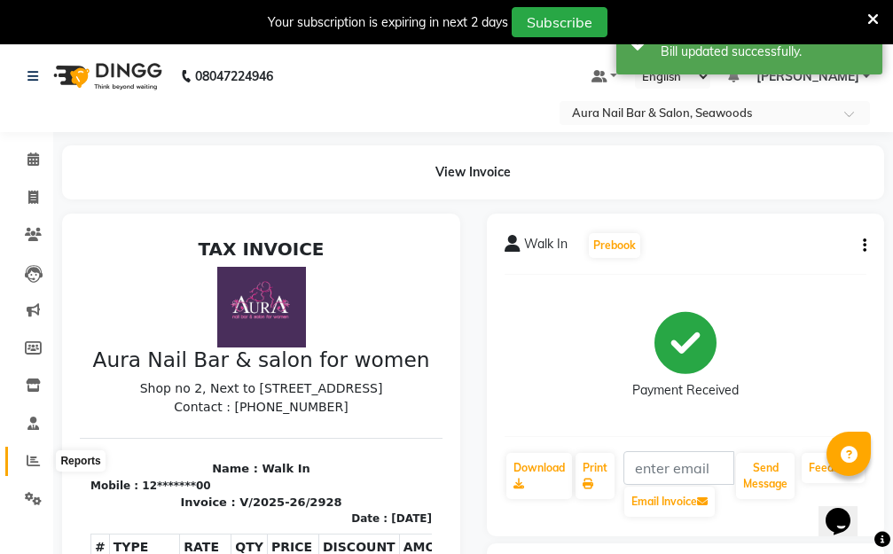
click at [31, 462] on icon at bounding box center [33, 460] width 13 height 13
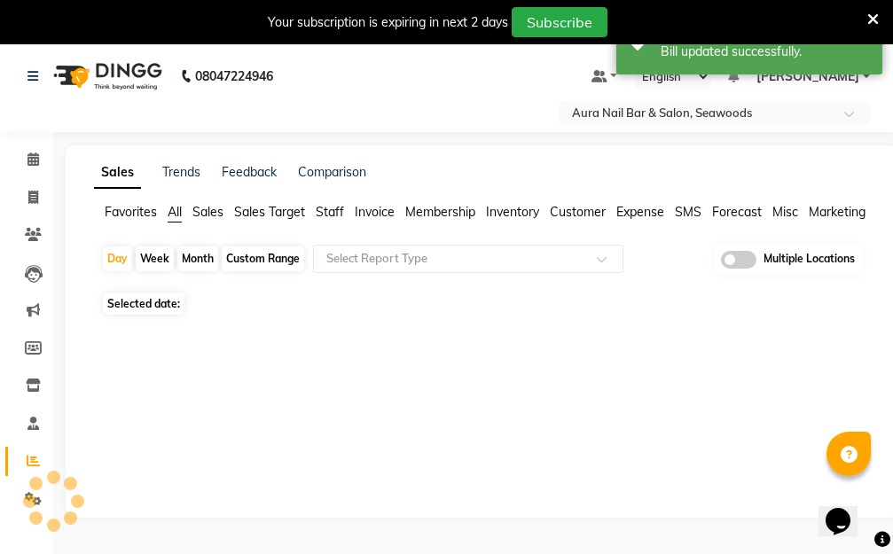
click at [335, 216] on span "Staff" at bounding box center [330, 212] width 28 height 16
click at [118, 258] on div "Day" at bounding box center [117, 258] width 29 height 25
select select "10"
select select "2025"
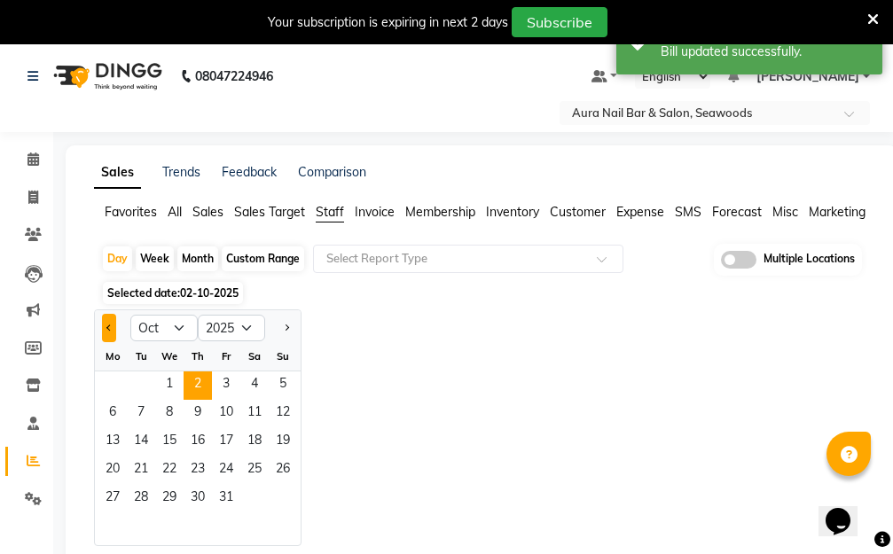
click at [112, 332] on button "Previous month" at bounding box center [109, 328] width 14 height 28
select select "9"
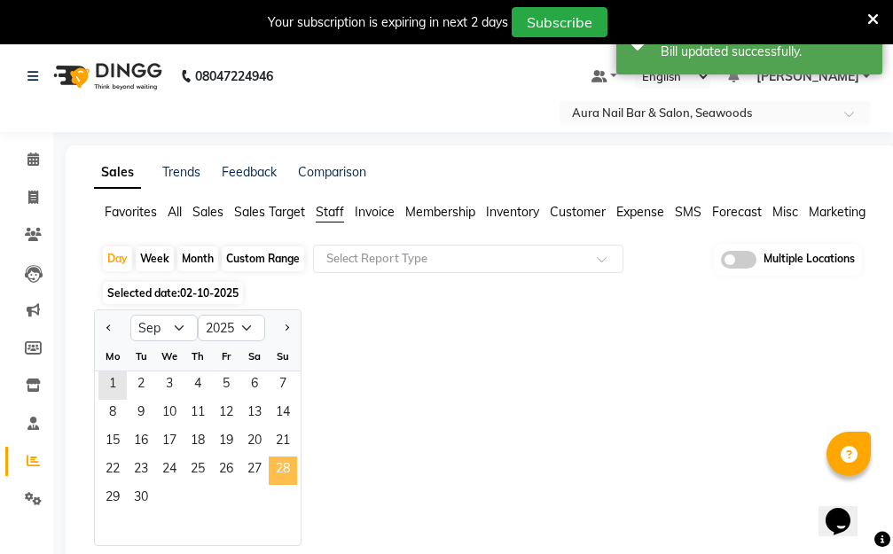
click at [277, 475] on span "28" at bounding box center [283, 470] width 28 height 28
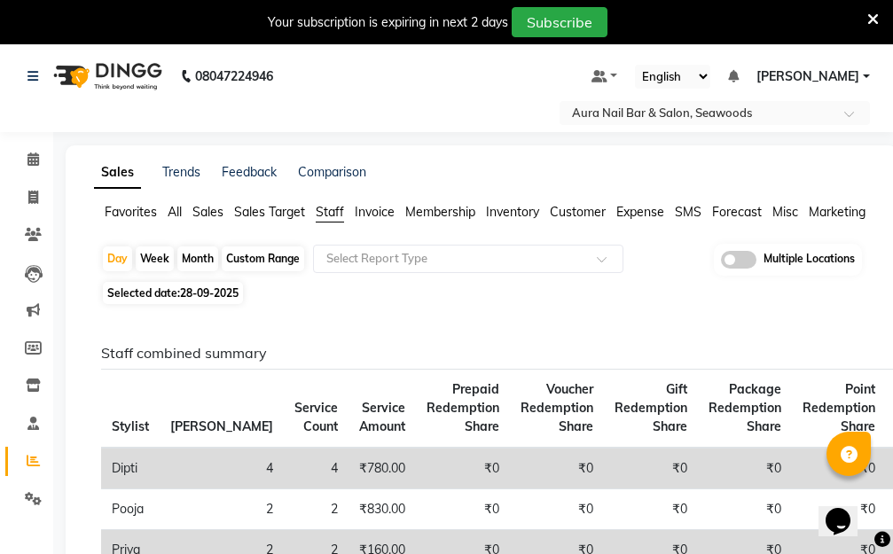
scroll to position [89, 0]
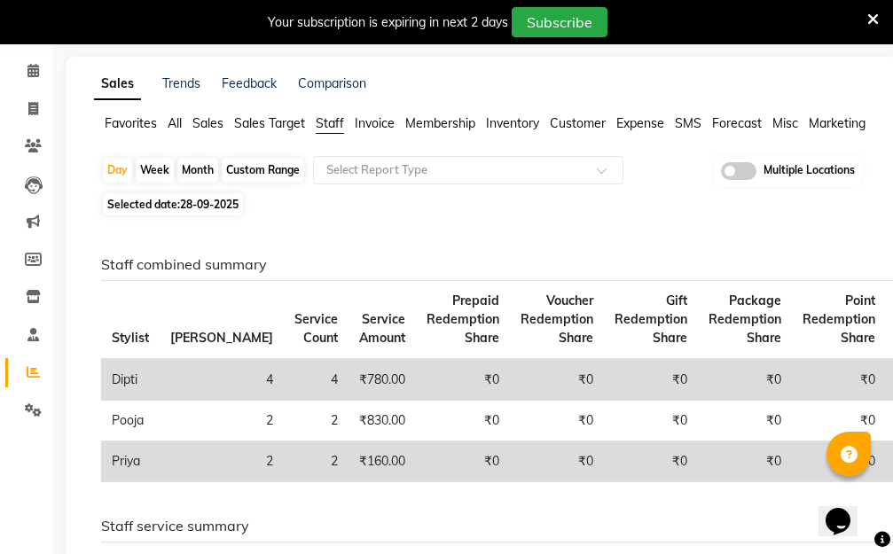
click at [31, 108] on icon at bounding box center [33, 108] width 10 height 13
select select "service"
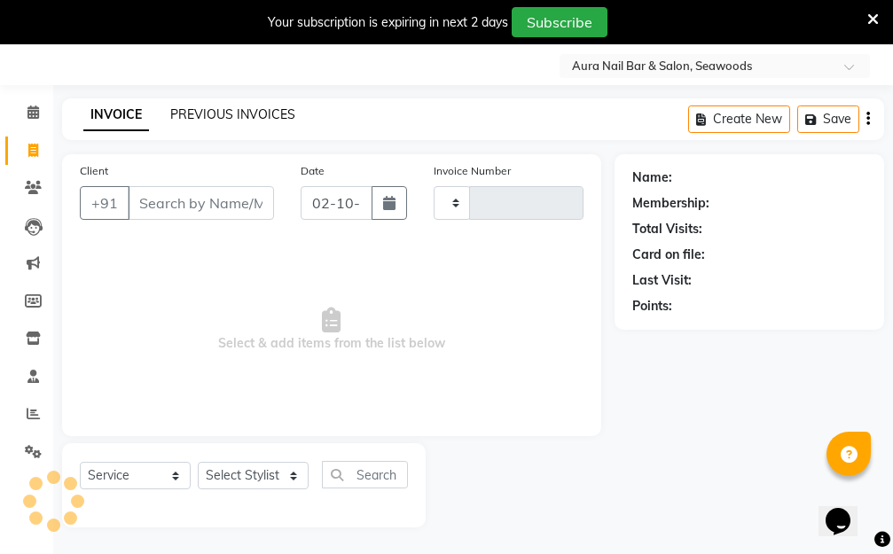
type input "2934"
select select "4994"
click at [260, 112] on link "PREVIOUS INVOICES" at bounding box center [232, 114] width 125 height 16
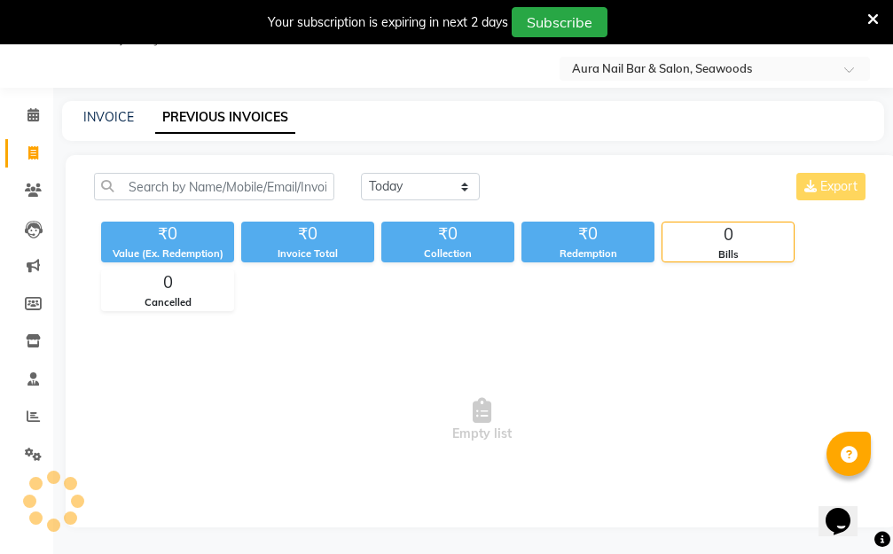
scroll to position [47, 0]
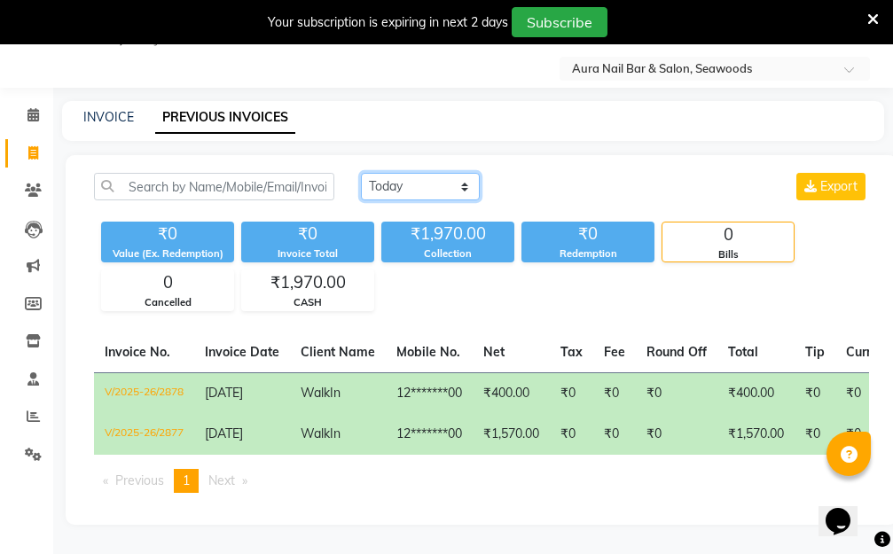
click at [466, 188] on select "Today Yesterday Custom Range" at bounding box center [420, 186] width 119 height 27
select select "range"
click at [361, 173] on select "Today Yesterday Custom Range" at bounding box center [420, 186] width 119 height 27
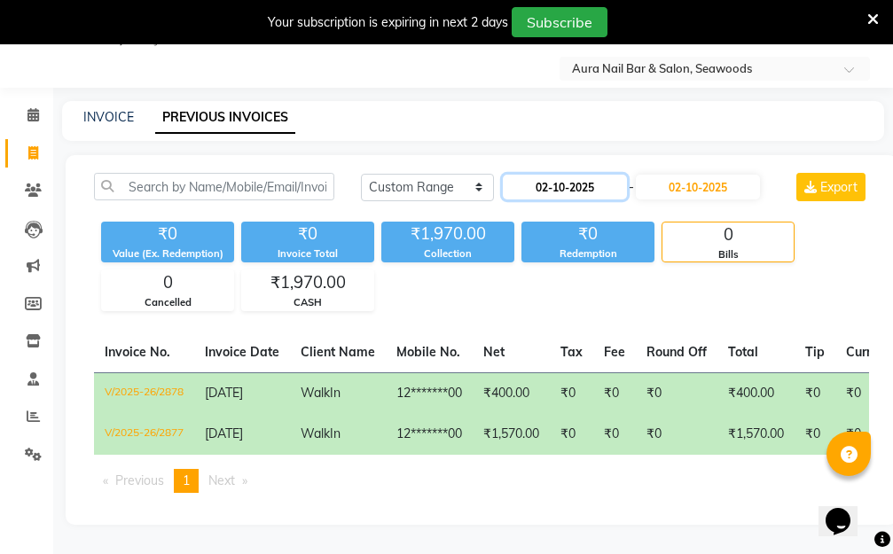
drag, startPoint x: 567, startPoint y: 183, endPoint x: 537, endPoint y: 192, distance: 31.4
click at [566, 184] on input "02-10-2025" at bounding box center [565, 187] width 124 height 25
select select "10"
select select "2025"
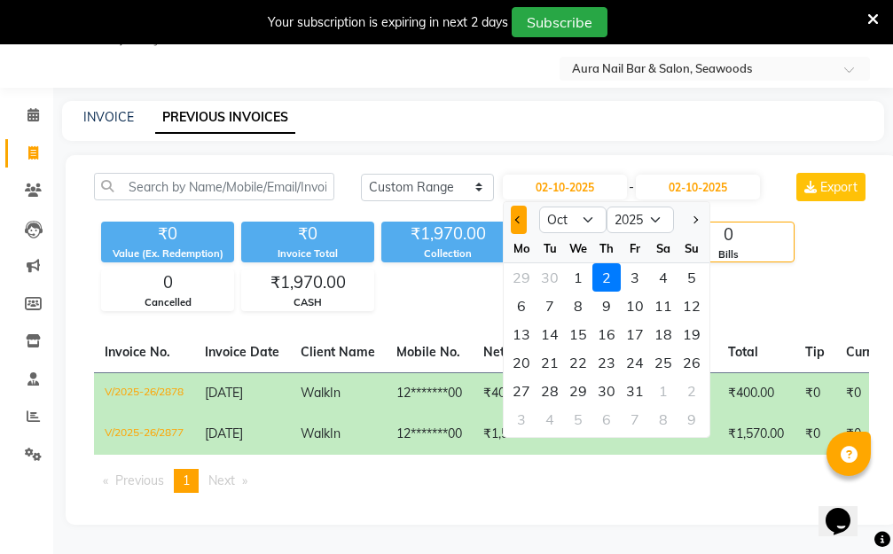
drag, startPoint x: 516, startPoint y: 213, endPoint x: 511, endPoint y: 222, distance: 10.3
click at [516, 214] on button "Previous month" at bounding box center [518, 220] width 15 height 28
select select "9"
click at [694, 356] on div "28" at bounding box center [691, 362] width 28 height 28
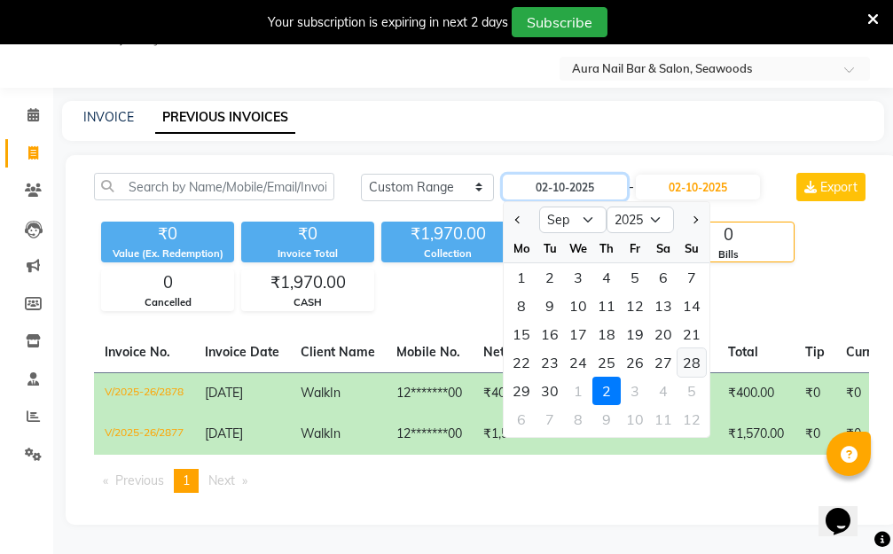
type input "28-09-2025"
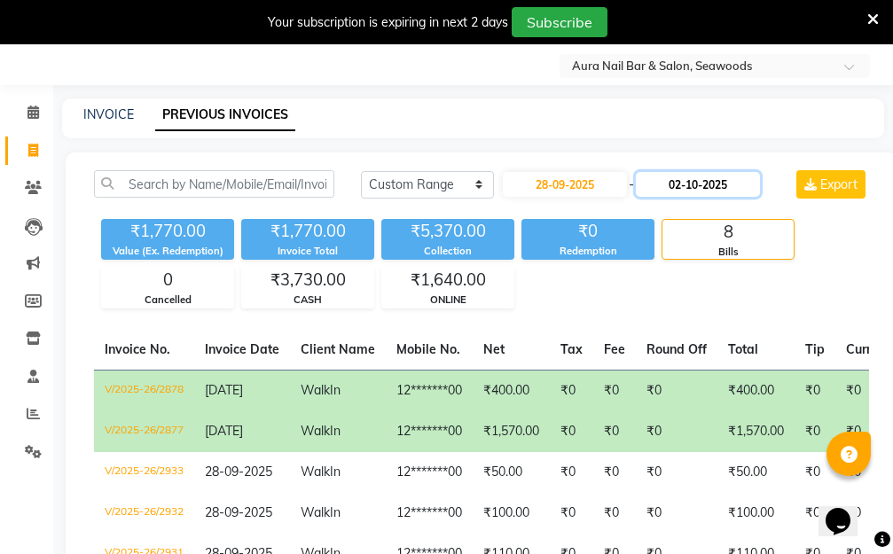
click at [693, 189] on input "02-10-2025" at bounding box center [698, 184] width 124 height 25
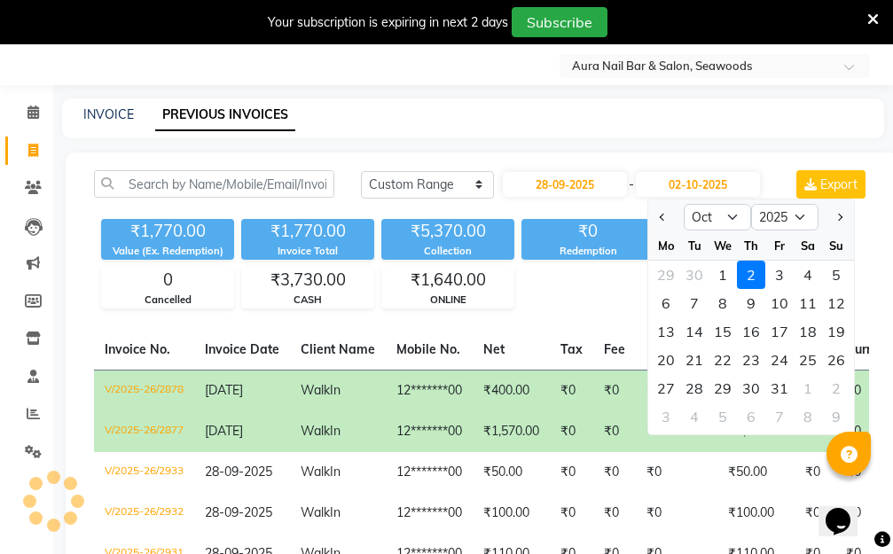
drag, startPoint x: 670, startPoint y: 219, endPoint x: 651, endPoint y: 238, distance: 27.0
click at [668, 218] on button "Previous month" at bounding box center [662, 217] width 15 height 28
select select "9"
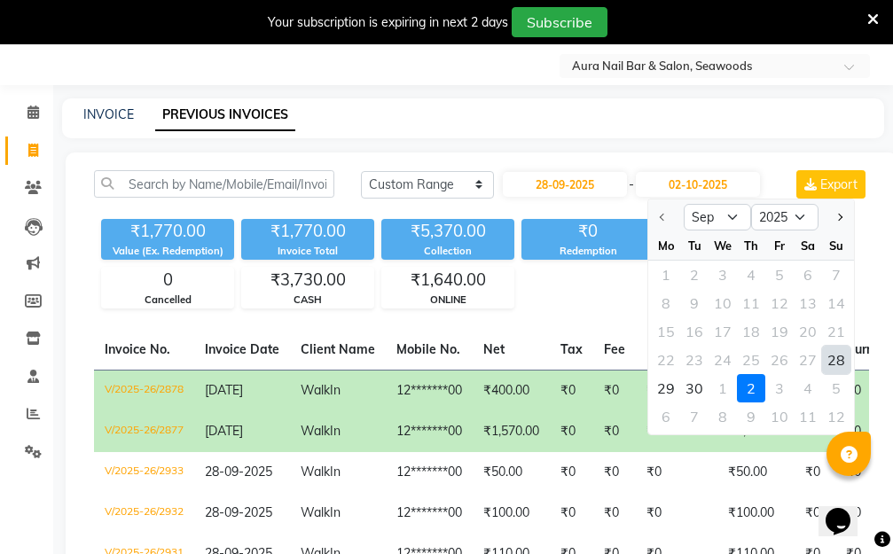
click at [830, 357] on div "28" at bounding box center [836, 360] width 28 height 28
type input "28-09-2025"
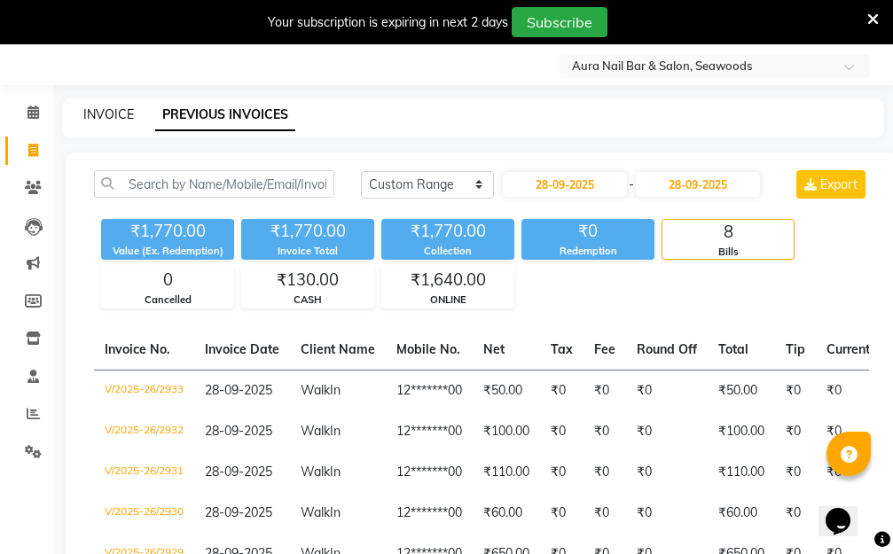
click at [119, 109] on link "INVOICE" at bounding box center [108, 114] width 51 height 16
select select "service"
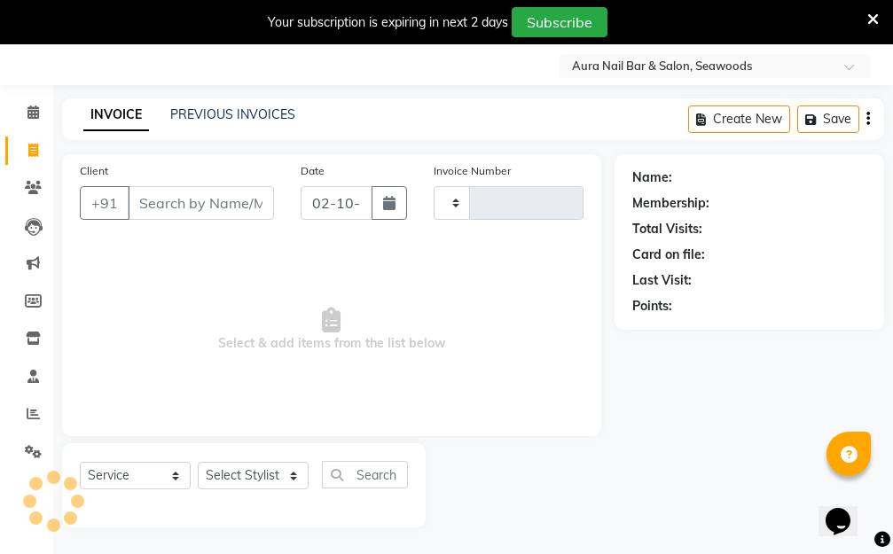
type input "2934"
select select "4994"
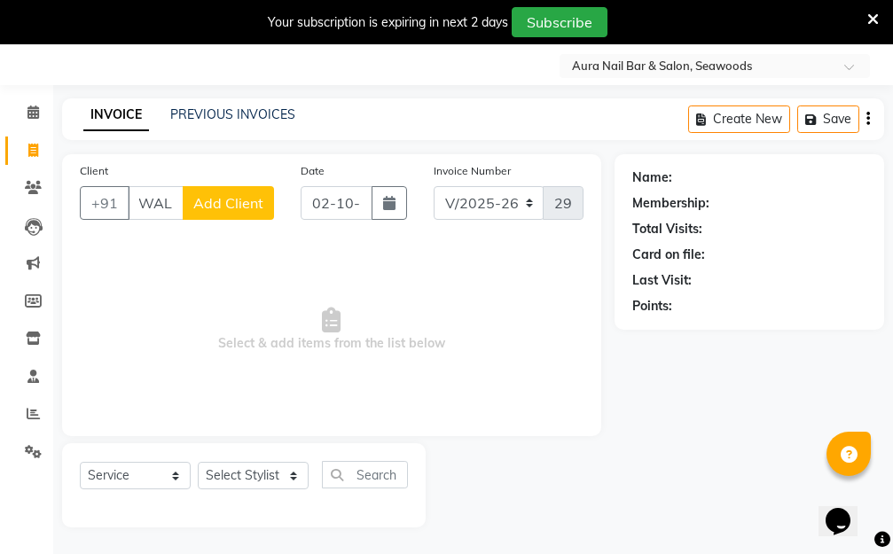
scroll to position [0, 10]
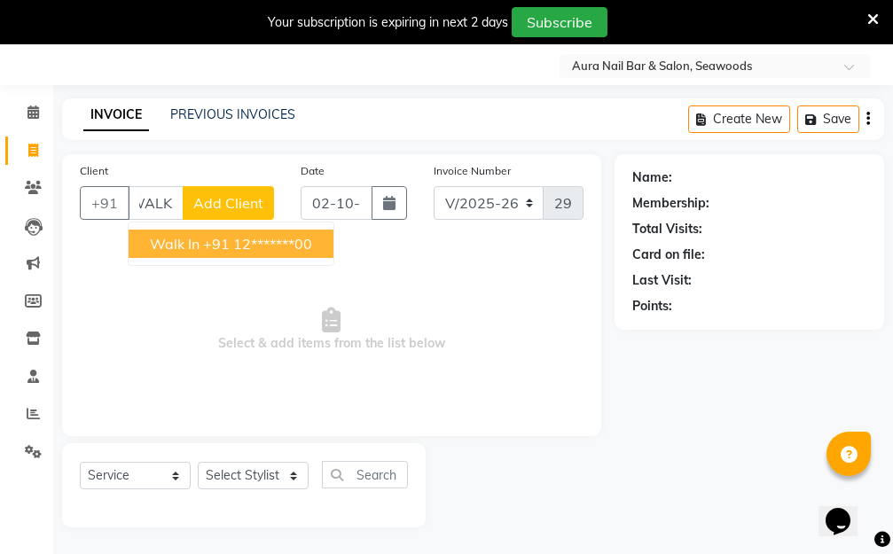
click at [277, 236] on ngb-highlight "+91 12*******00" at bounding box center [257, 244] width 109 height 18
type input "12*******00"
select select "1: Object"
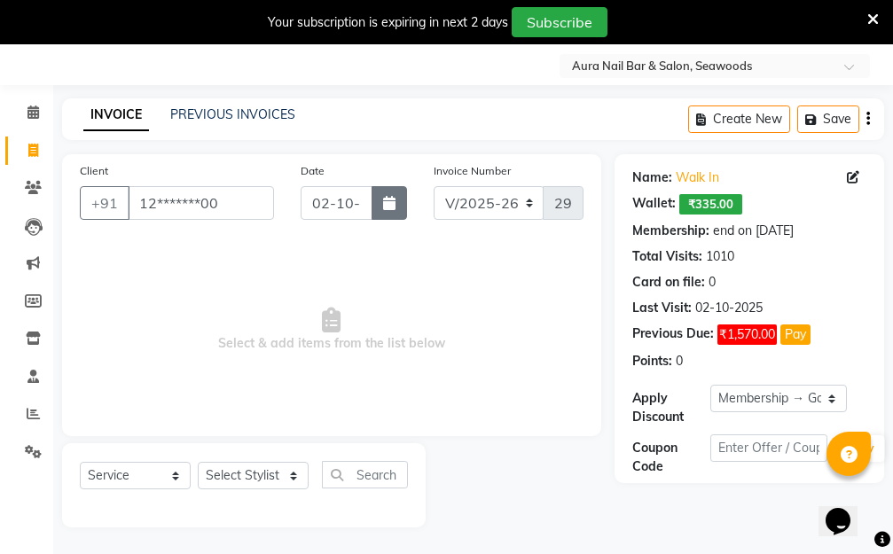
click at [386, 195] on button "button" at bounding box center [388, 203] width 35 height 34
select select "10"
select select "2025"
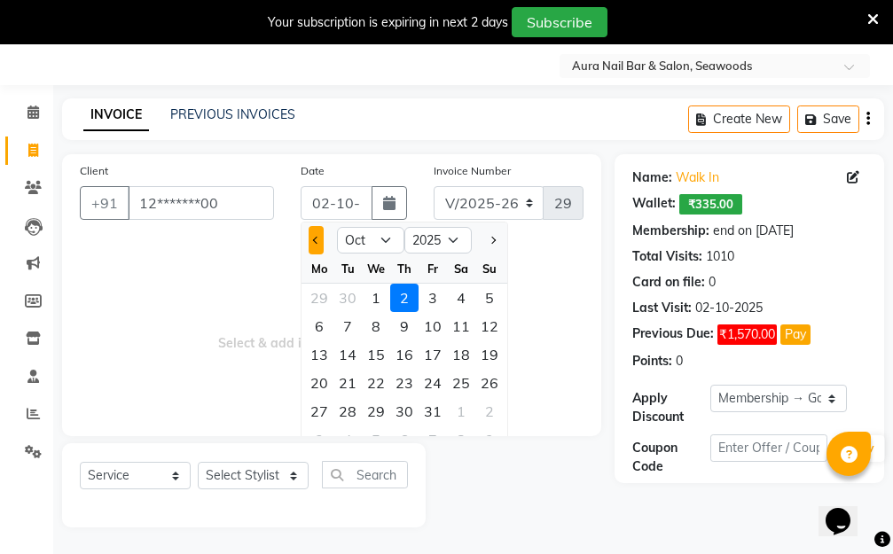
click at [310, 240] on button "Previous month" at bounding box center [315, 240] width 15 height 28
select select "9"
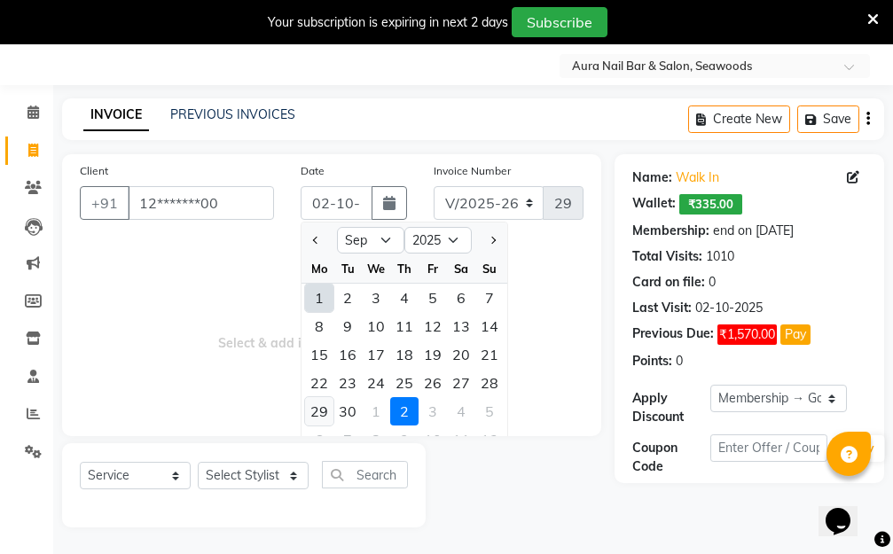
click at [321, 409] on div "29" at bounding box center [319, 411] width 28 height 28
type input "29-09-2025"
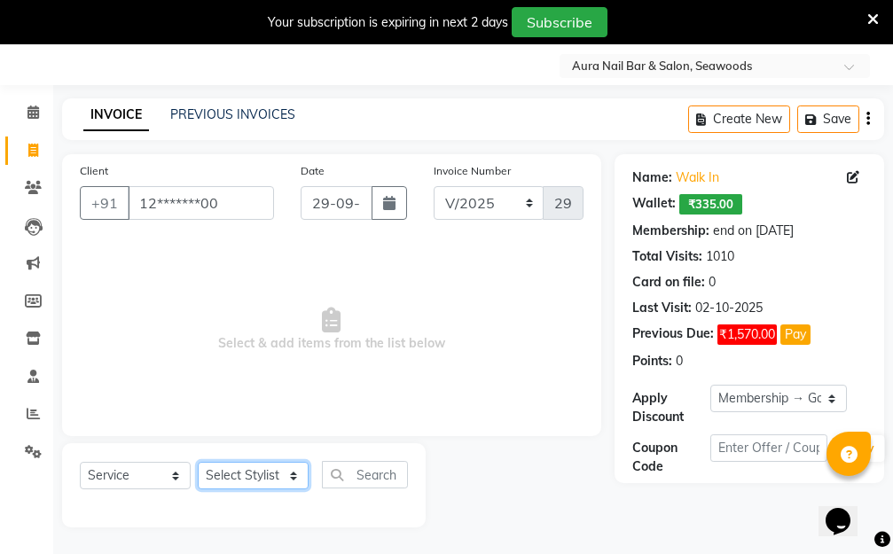
click at [286, 468] on select "Select Stylist Aarti Dipti Manager Pallavi pooja Priya" at bounding box center [253, 475] width 111 height 27
select select "31261"
click at [198, 462] on select "Select Stylist Aarti Dipti Manager Pallavi pooja Priya" at bounding box center [253, 475] width 111 height 27
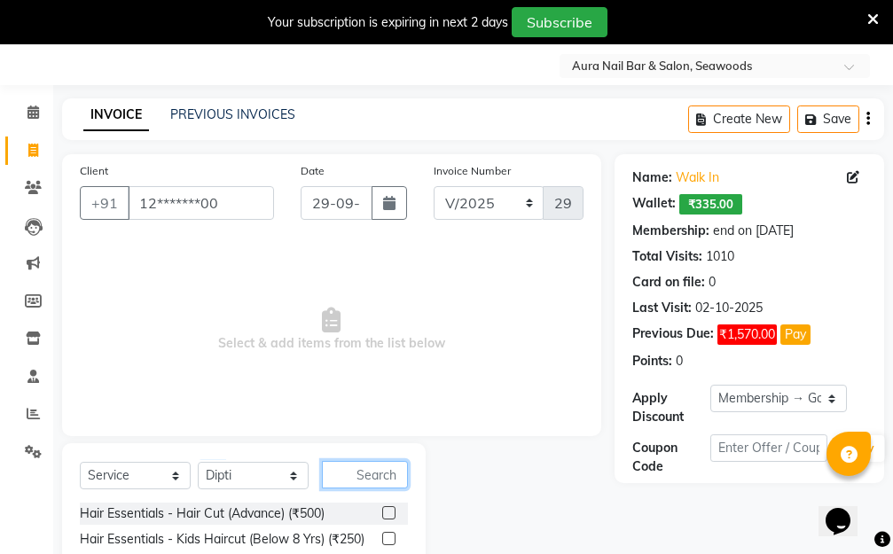
click at [359, 472] on input "text" at bounding box center [365, 474] width 86 height 27
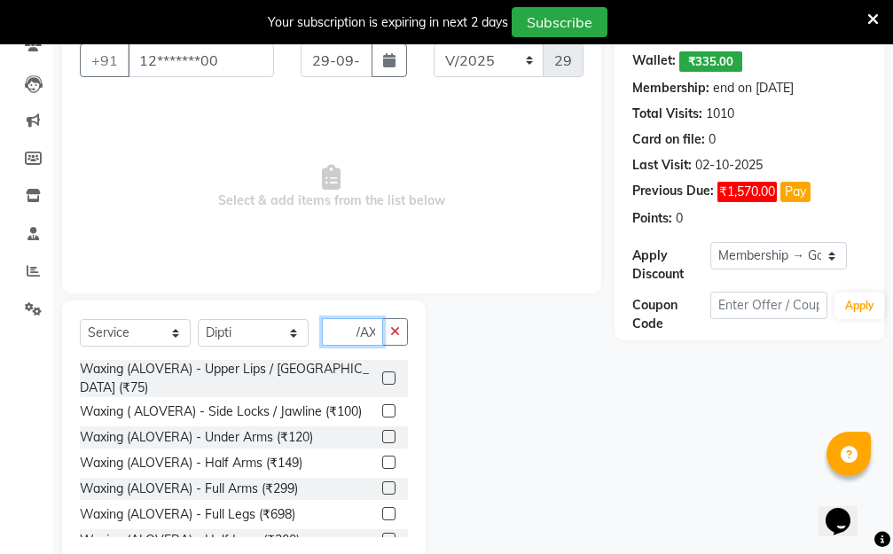
scroll to position [224, 0]
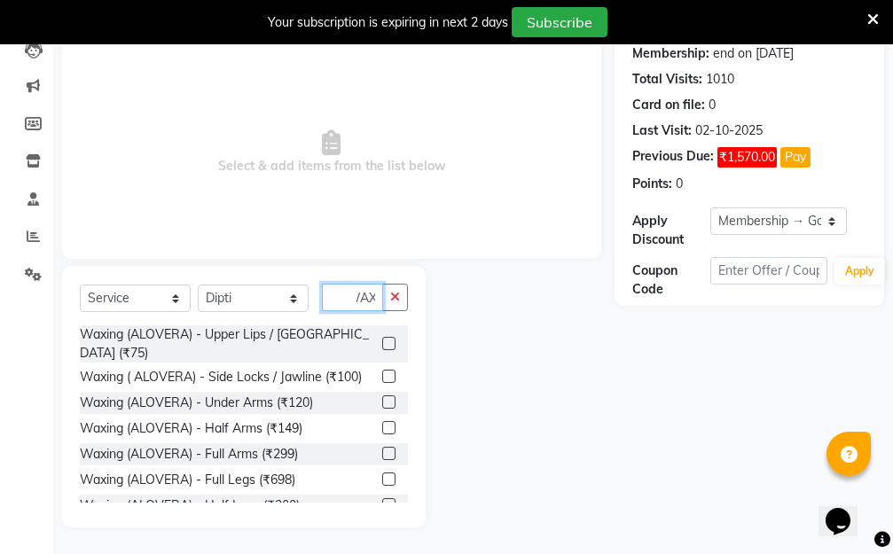
type input "WAX"
click at [382, 450] on label at bounding box center [388, 453] width 13 height 13
click at [382, 450] on input "checkbox" at bounding box center [388, 454] width 12 height 12
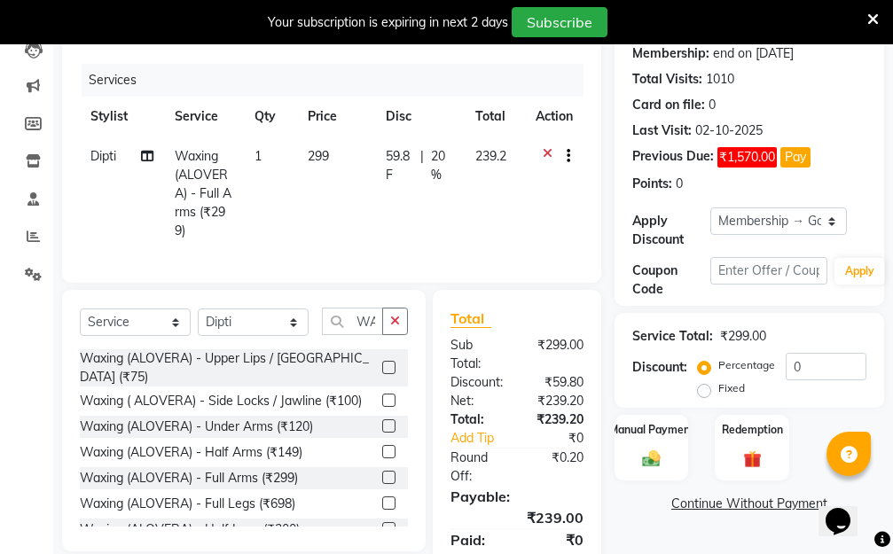
checkbox input "false"
click at [384, 170] on td "59.8 F | 20 %" at bounding box center [420, 193] width 90 height 114
select select "31261"
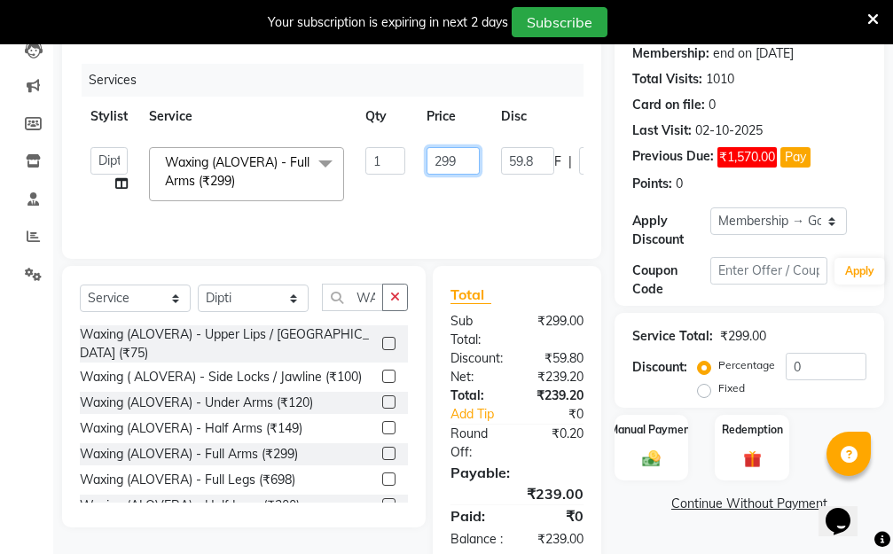
drag, startPoint x: 464, startPoint y: 157, endPoint x: 389, endPoint y: 173, distance: 76.1
click at [394, 172] on tr "Aarti Dipti Manager Pallavi pooja Priya Waxing (ALOVERA) - Full Arms (₹299) x H…" at bounding box center [422, 173] width 684 height 75
type input "1200"
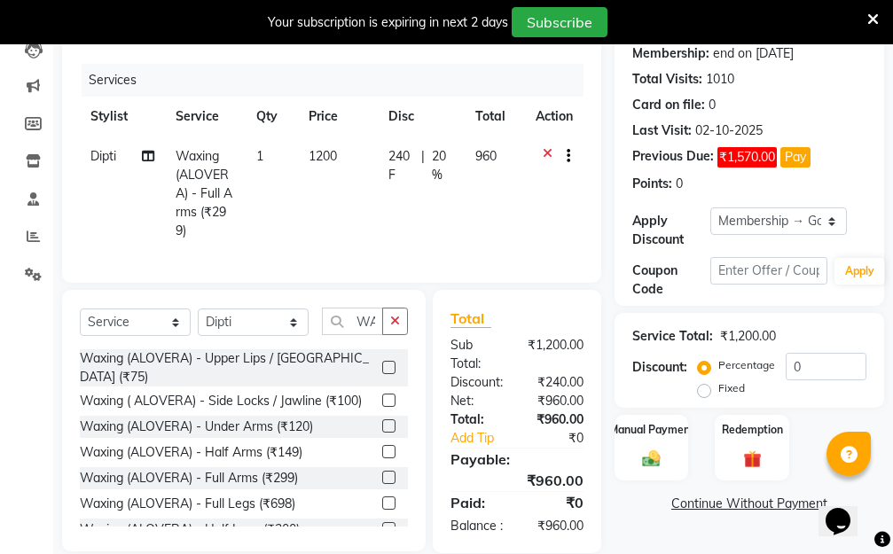
click at [485, 200] on tr "Dipti Waxing (ALOVERA) - Full Arms (₹299) 1 1200 240 F | 20 % 960" at bounding box center [331, 193] width 503 height 114
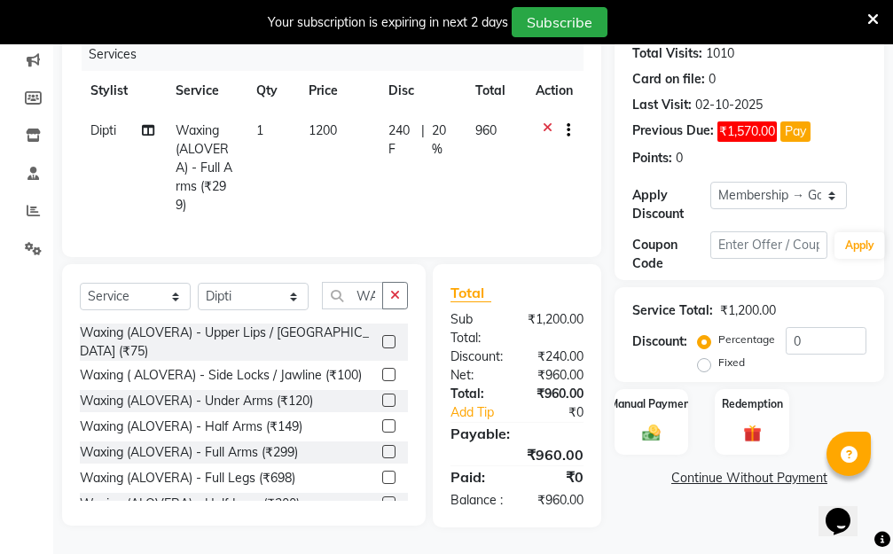
scroll to position [284, 0]
click at [834, 182] on select "Select Membership → Golden Membership Membership → Golden Membership Membership…" at bounding box center [778, 195] width 136 height 27
select select "0:"
click at [710, 182] on select "Select Membership → Golden Membership Membership → Golden Membership Membership…" at bounding box center [778, 195] width 136 height 27
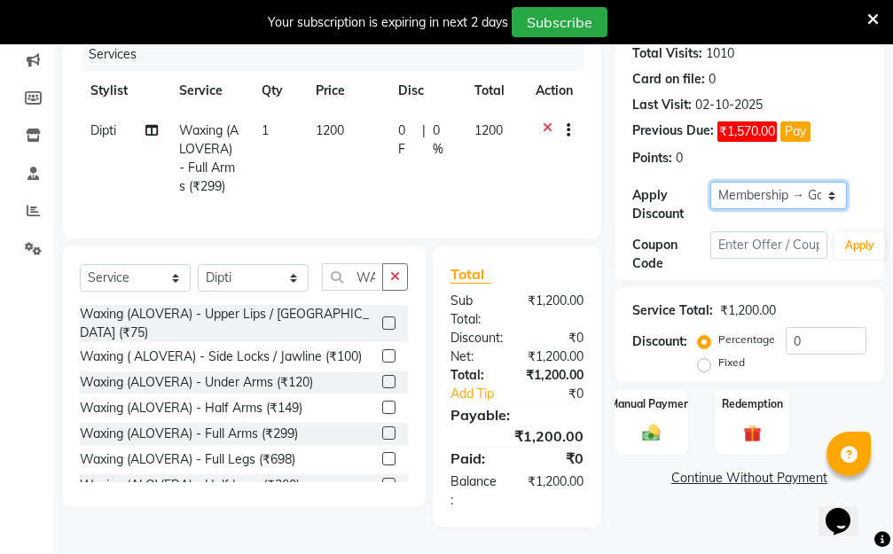
scroll to position [265, 0]
click at [175, 277] on select "Select Service Product Membership Package Voucher Prepaid Gift Card" at bounding box center [135, 277] width 111 height 27
select select "product"
click at [80, 264] on select "Select Service Product Membership Package Voucher Prepaid Gift Card" at bounding box center [135, 277] width 111 height 27
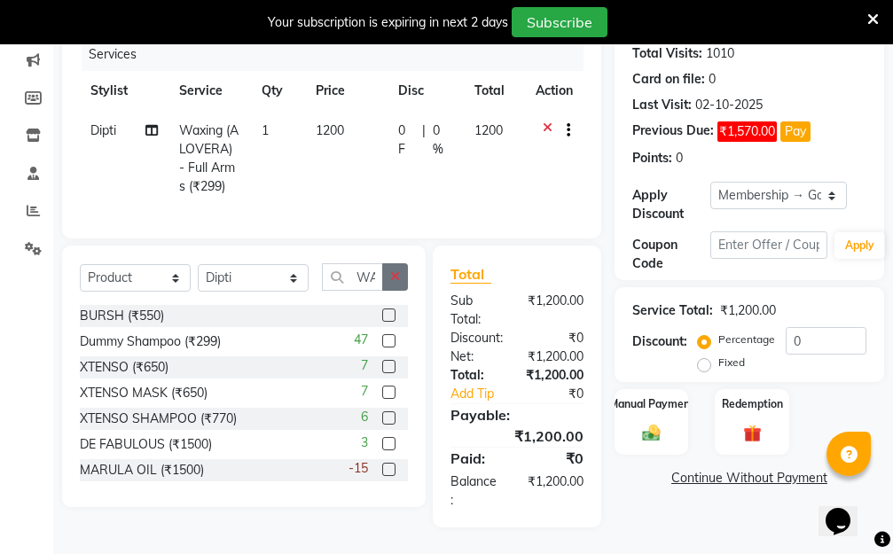
click at [391, 273] on icon "button" at bounding box center [395, 276] width 10 height 12
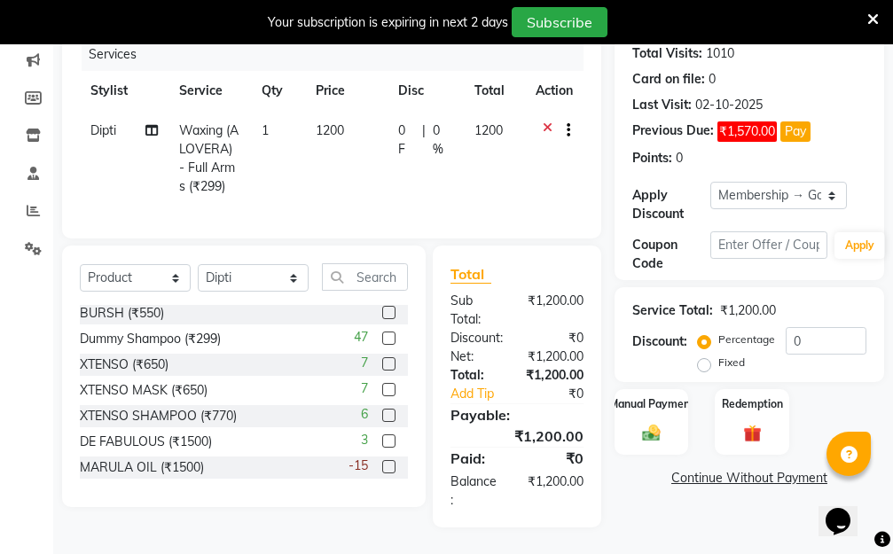
click at [382, 465] on label at bounding box center [388, 466] width 13 height 13
click at [382, 465] on input "checkbox" at bounding box center [388, 468] width 12 height 12
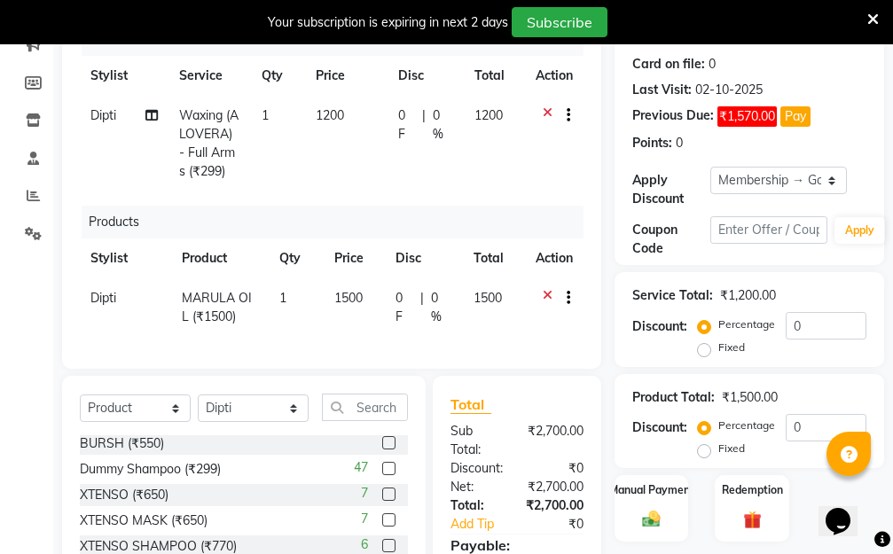
checkbox input "false"
click at [322, 316] on td "1" at bounding box center [296, 307] width 55 height 58
select select "31261"
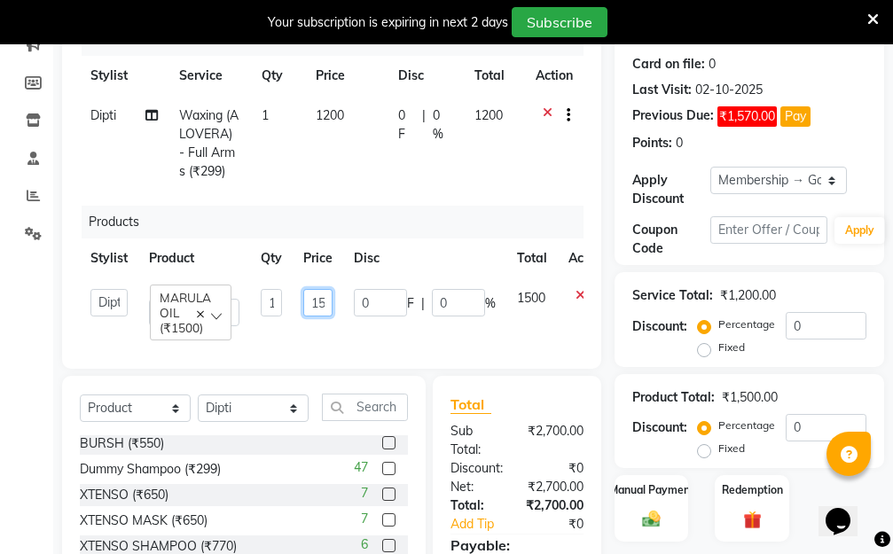
drag, startPoint x: 294, startPoint y: 294, endPoint x: 264, endPoint y: 294, distance: 30.1
click at [264, 294] on tr "Aarti Dipti Manager Pallavi pooja Priya MARULA OIL (₹1500) 1 1500 0 F | 0 % 1500" at bounding box center [348, 307] width 536 height 58
type input "0"
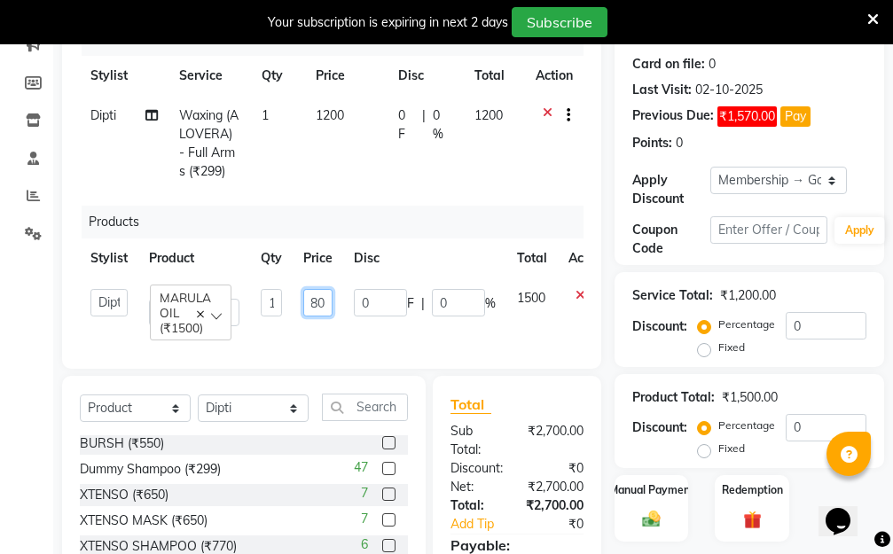
type input "1800"
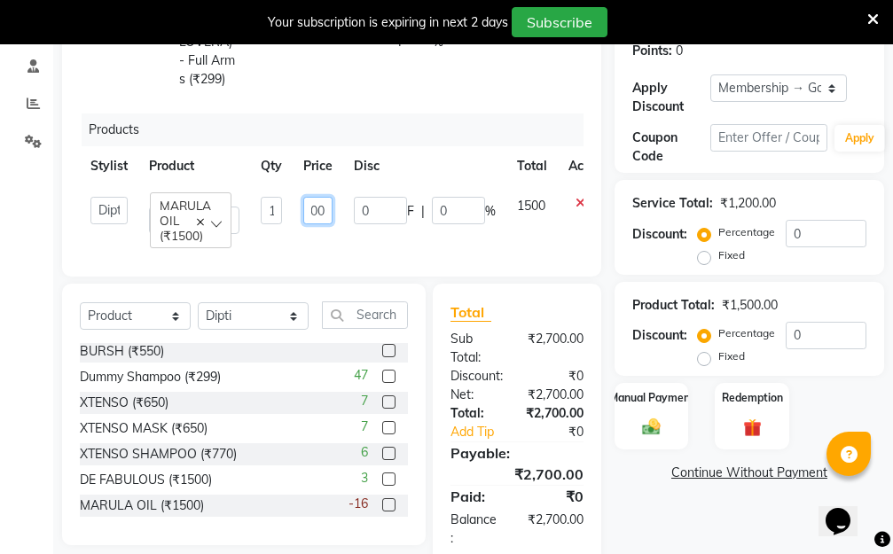
scroll to position [410, 0]
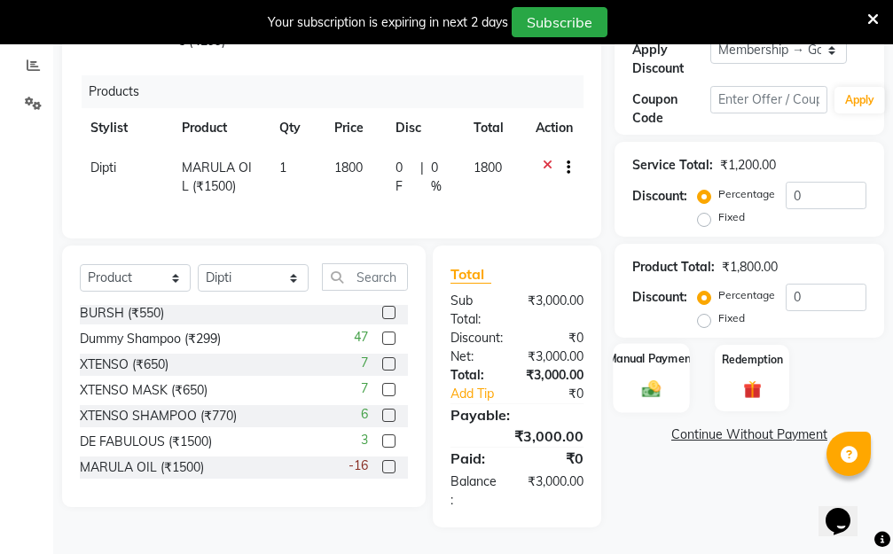
click at [651, 378] on img at bounding box center [651, 388] width 30 height 21
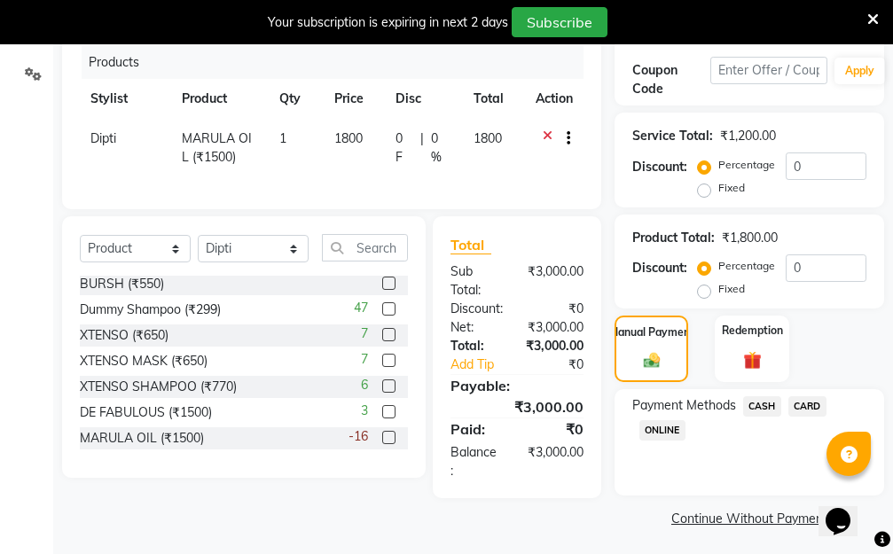
scroll to position [429, 0]
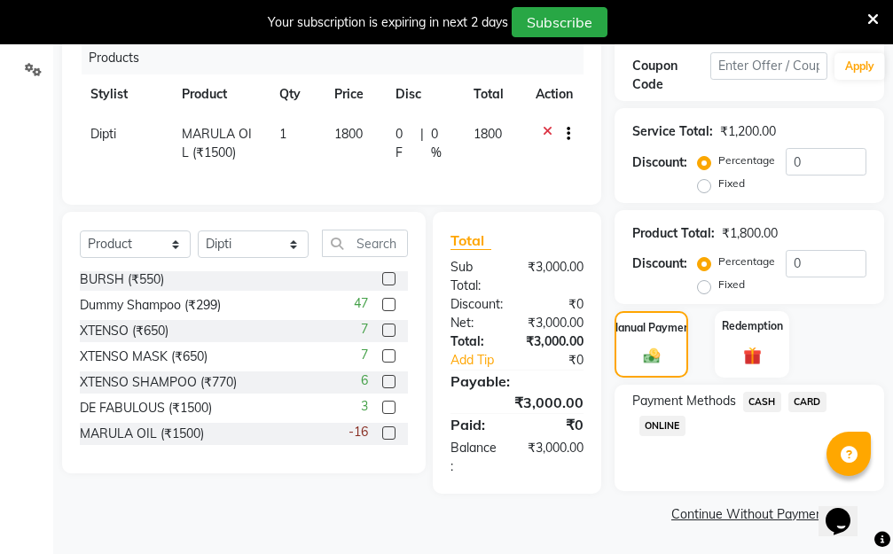
click at [760, 405] on span "CASH" at bounding box center [762, 402] width 38 height 20
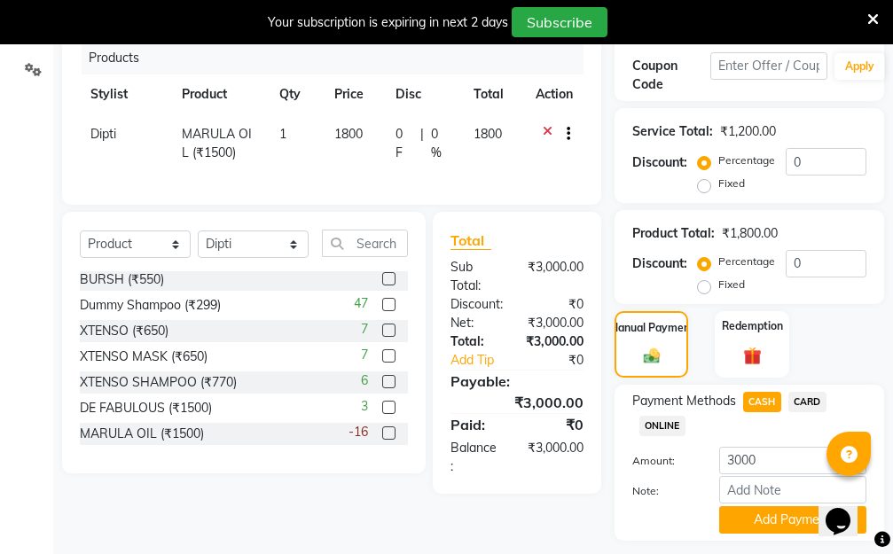
scroll to position [479, 0]
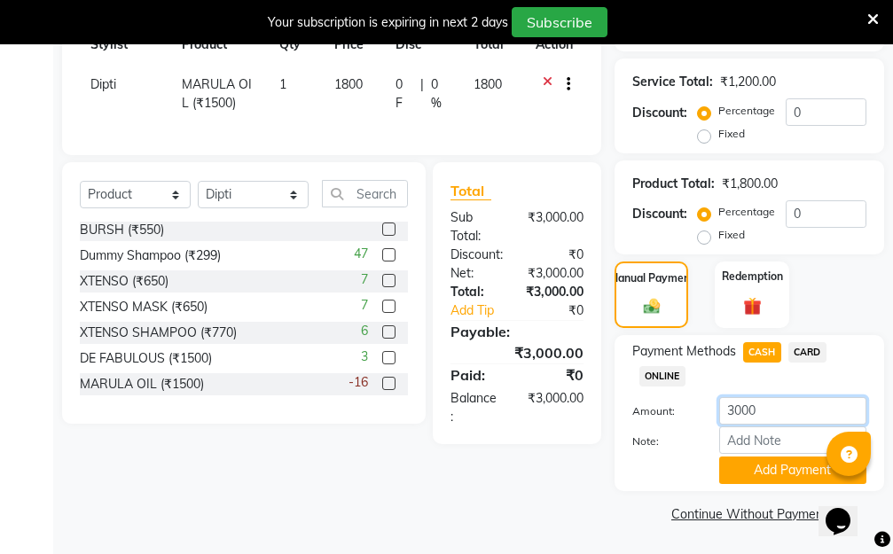
drag, startPoint x: 787, startPoint y: 397, endPoint x: 671, endPoint y: 417, distance: 117.9
click at [672, 417] on div "Amount: 3000" at bounding box center [749, 412] width 261 height 30
type input "1500"
click at [799, 466] on button "Add Payment" at bounding box center [792, 469] width 147 height 27
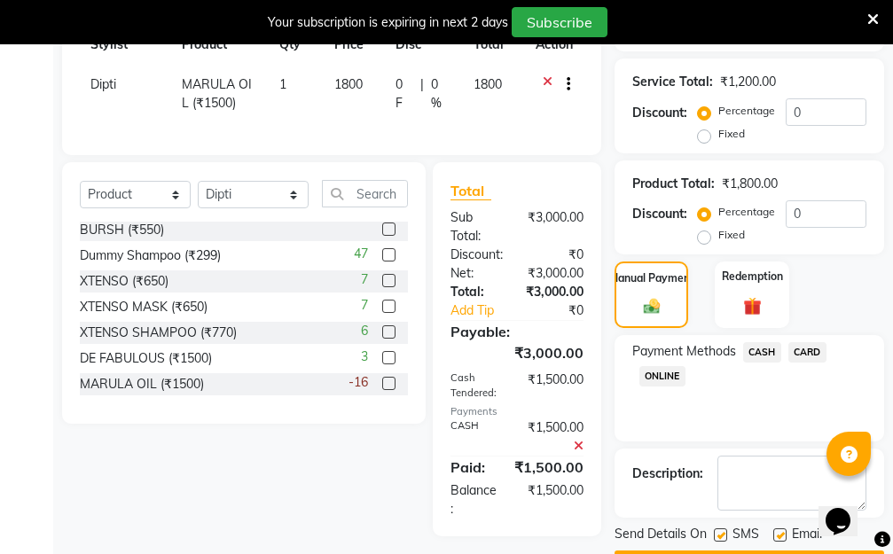
click at [660, 373] on span "ONLINE" at bounding box center [662, 376] width 46 height 20
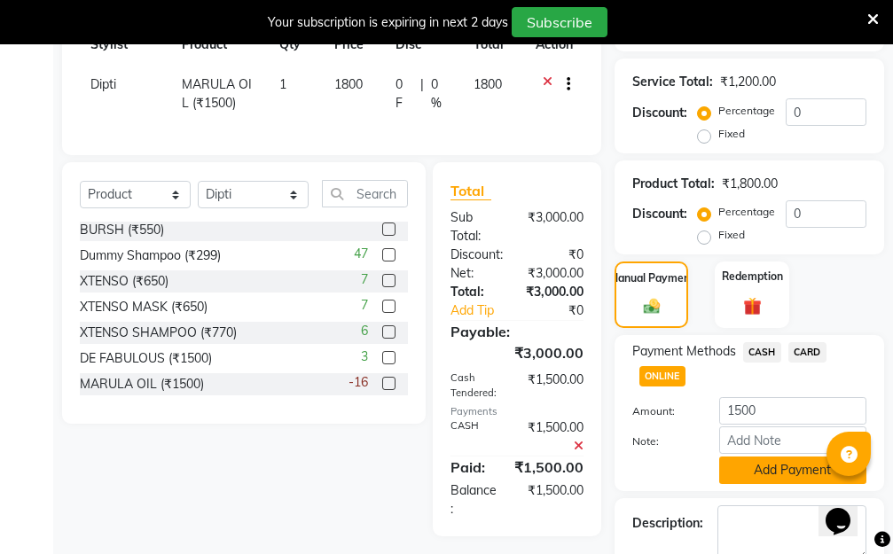
click at [781, 470] on button "Add Payment" at bounding box center [792, 469] width 147 height 27
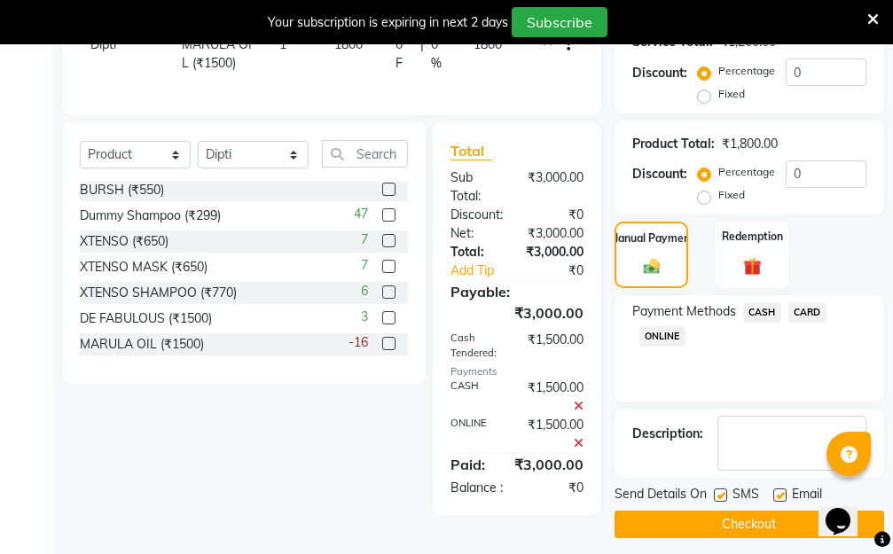
scroll to position [540, 0]
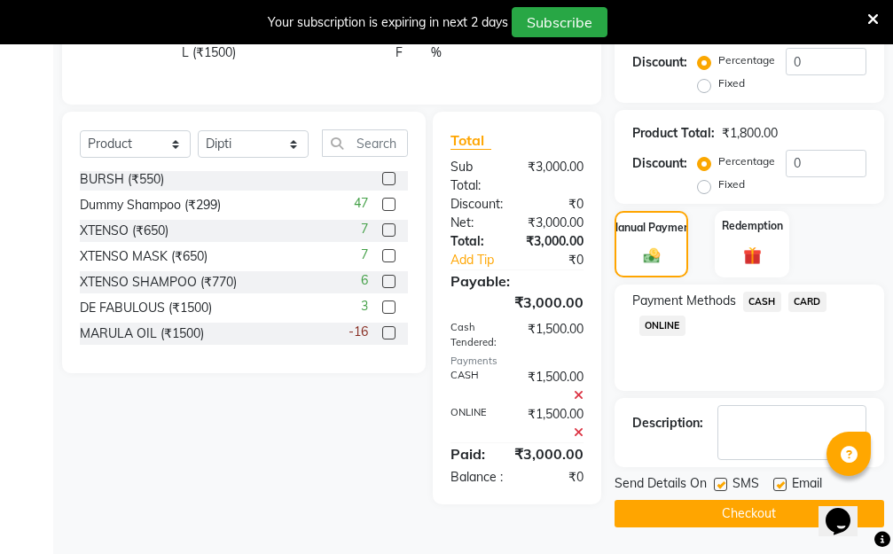
click at [730, 500] on button "Checkout" at bounding box center [748, 513] width 269 height 27
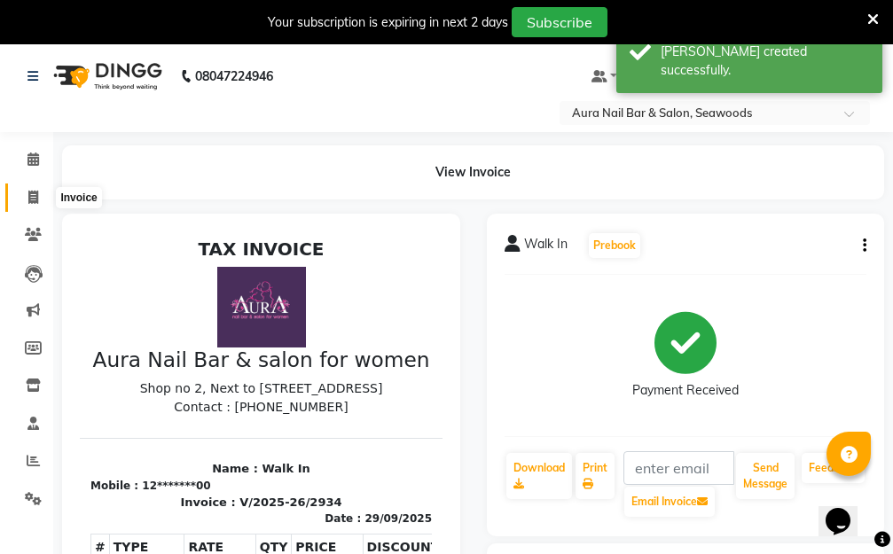
click at [33, 197] on icon at bounding box center [33, 197] width 10 height 13
select select "4994"
select select "service"
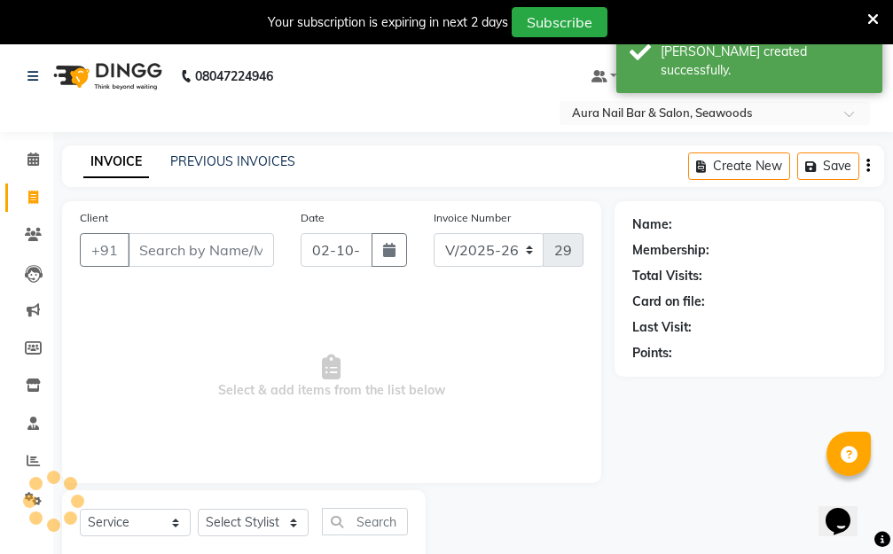
scroll to position [47, 0]
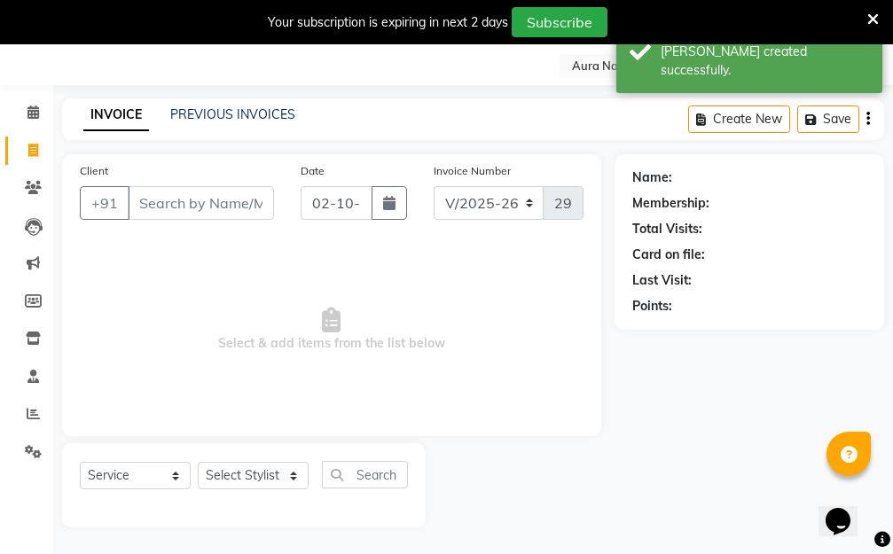
click at [209, 209] on input "Client" at bounding box center [201, 203] width 146 height 34
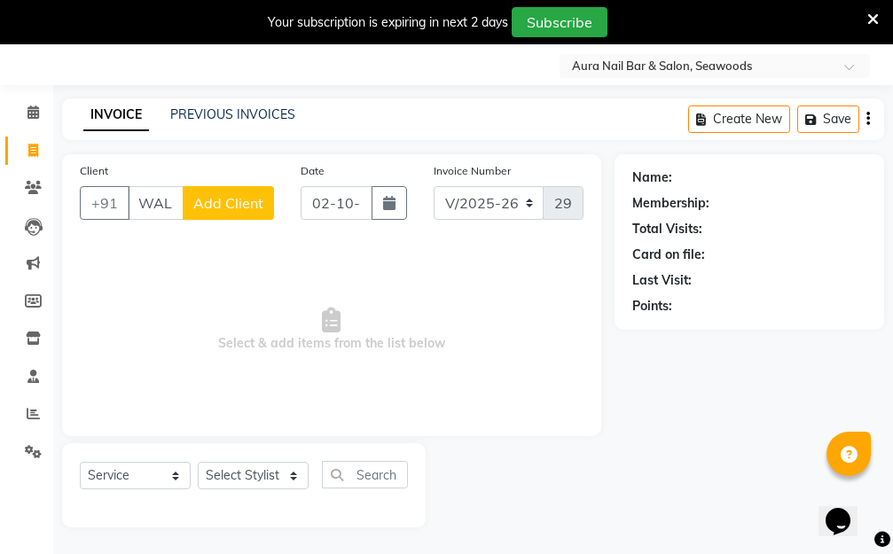
scroll to position [0, 10]
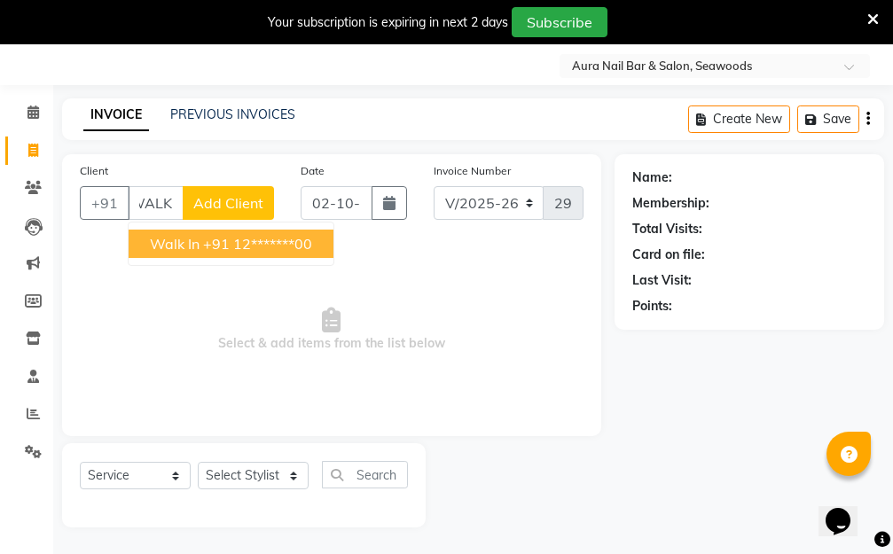
drag, startPoint x: 257, startPoint y: 250, endPoint x: 367, endPoint y: 231, distance: 111.5
click at [258, 250] on ngb-highlight "+91 12*******00" at bounding box center [257, 244] width 109 height 18
type input "12*******00"
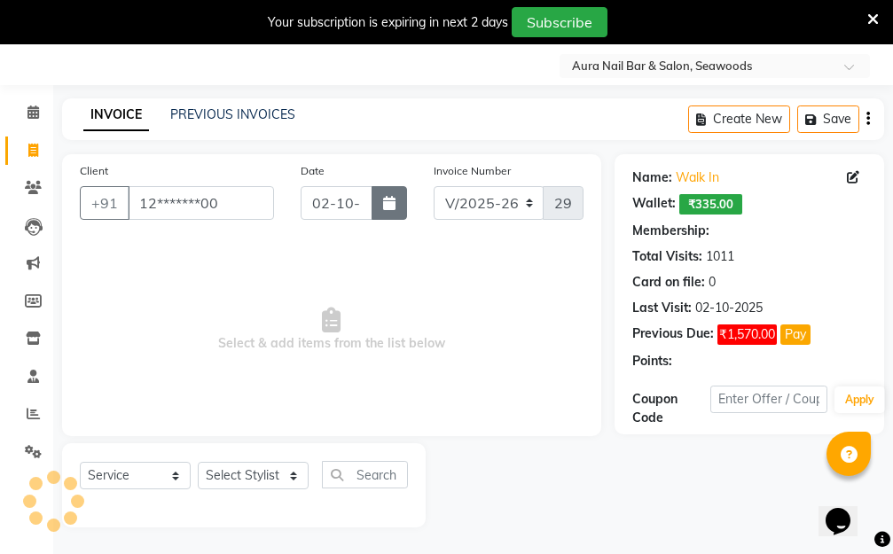
select select "1: Object"
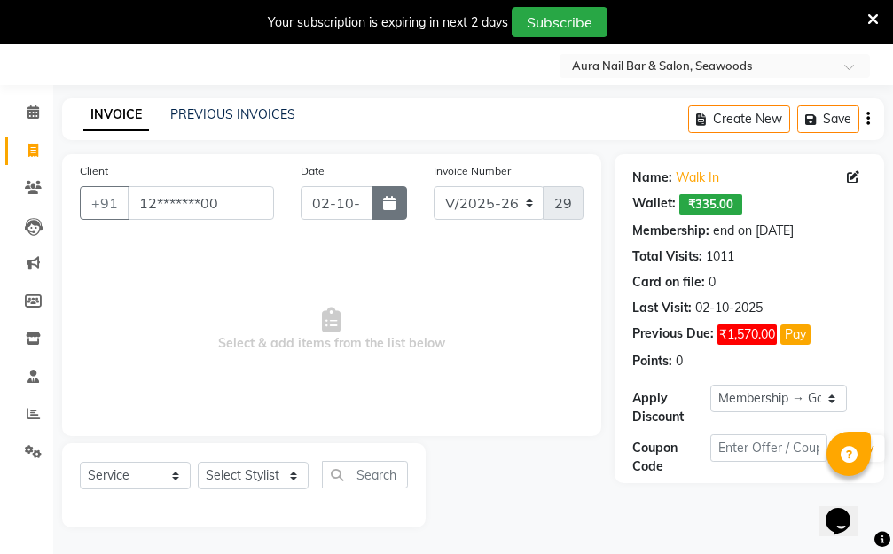
click at [386, 203] on icon "button" at bounding box center [389, 203] width 12 height 14
select select "10"
select select "2025"
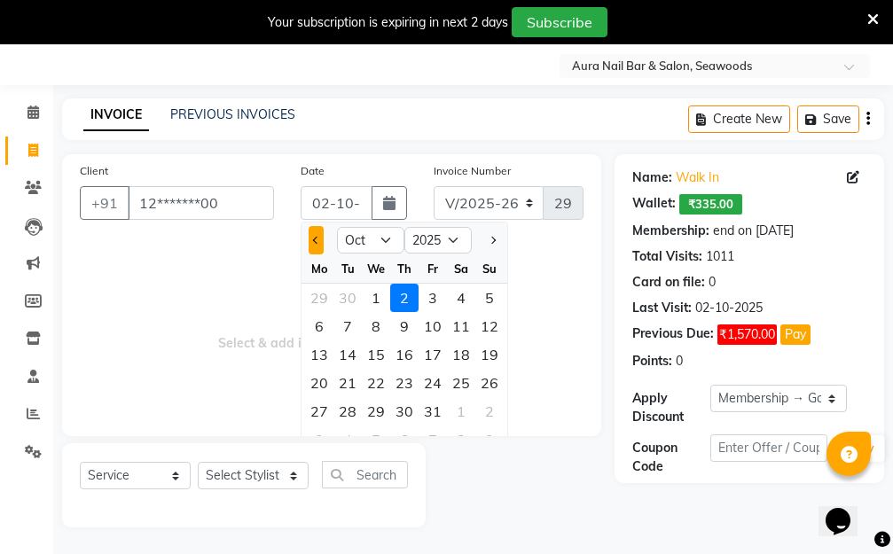
click at [316, 242] on span "Previous month" at bounding box center [316, 240] width 7 height 7
select select "9"
click at [493, 381] on div "28" at bounding box center [489, 383] width 28 height 28
type input "28-09-2025"
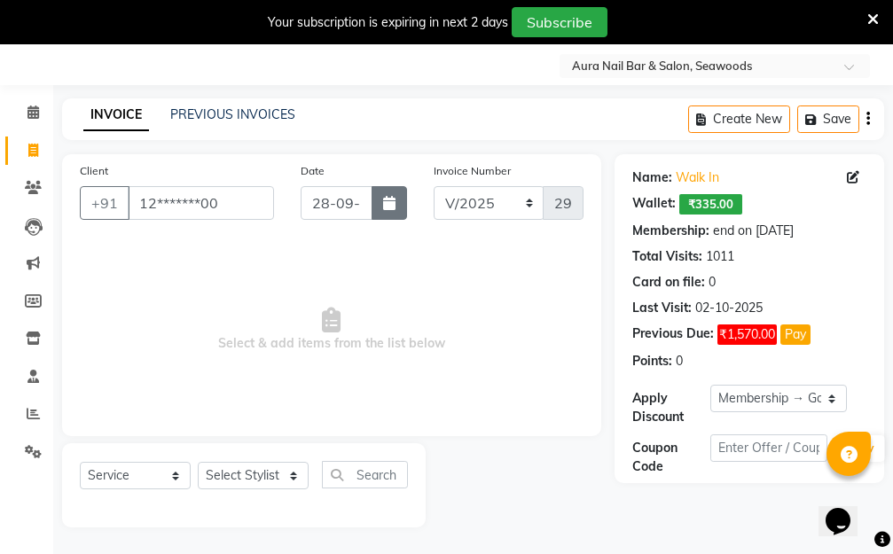
click at [386, 203] on icon "button" at bounding box center [389, 203] width 12 height 14
select select "9"
select select "2025"
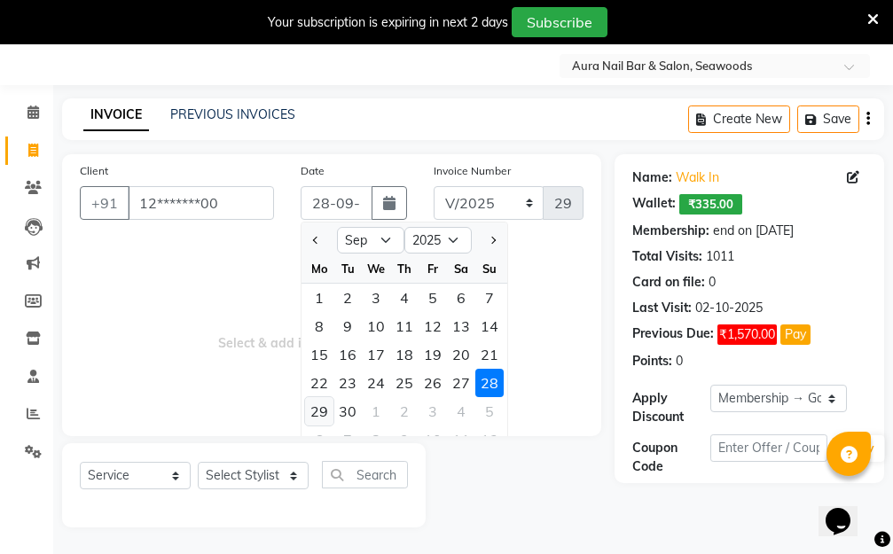
click at [321, 414] on div "29" at bounding box center [319, 411] width 28 height 28
type input "29-09-2025"
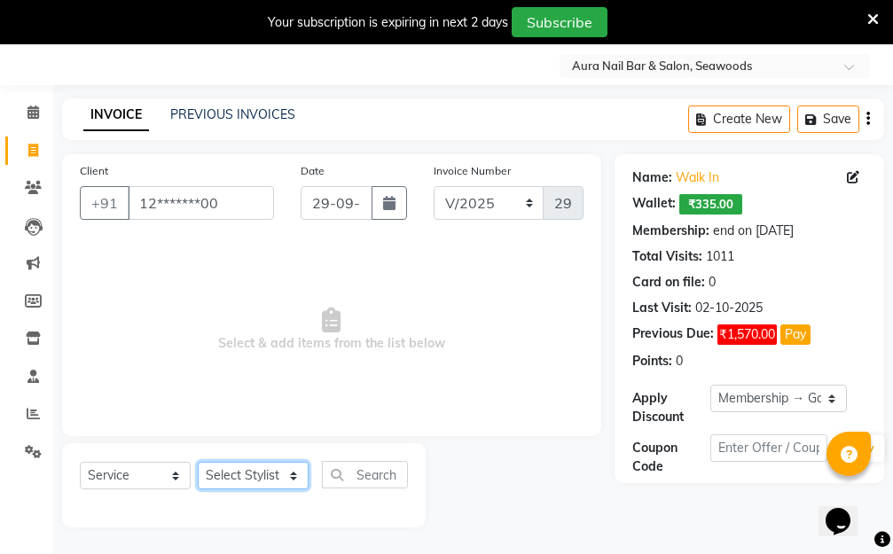
click at [294, 475] on select "Select Stylist Aarti Dipti Manager Pallavi pooja Priya" at bounding box center [253, 475] width 111 height 27
select select "31261"
click at [198, 462] on select "Select Stylist Aarti Dipti Manager Pallavi pooja Priya" at bounding box center [253, 475] width 111 height 27
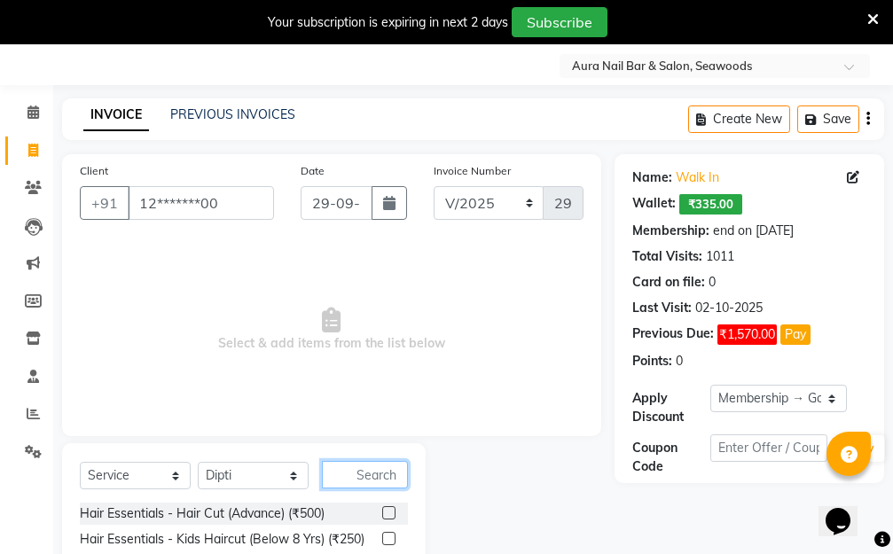
click at [355, 471] on input "text" at bounding box center [365, 474] width 86 height 27
type input "W"
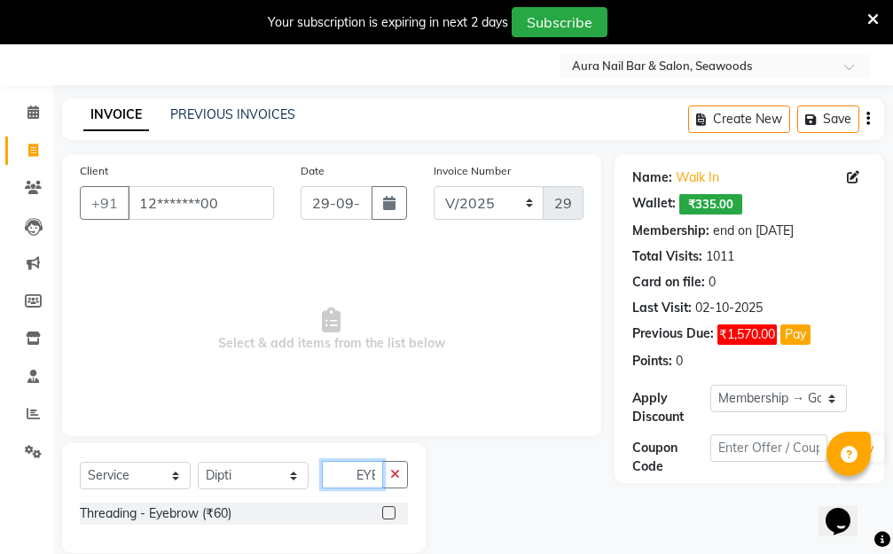
scroll to position [0, 2]
type input "EYE"
click at [390, 512] on label at bounding box center [388, 512] width 13 height 13
click at [390, 512] on input "checkbox" at bounding box center [388, 514] width 12 height 12
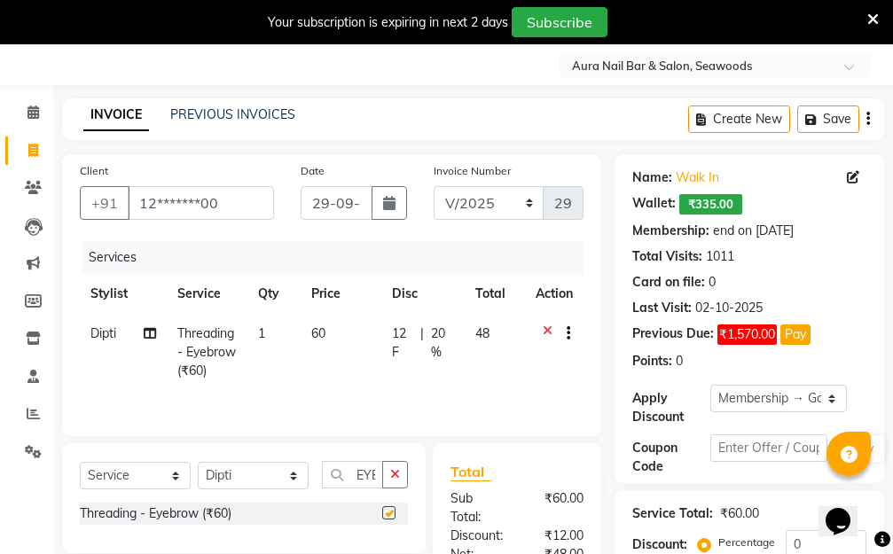
checkbox input "false"
click at [351, 335] on td "60" at bounding box center [340, 352] width 81 height 77
select select "31261"
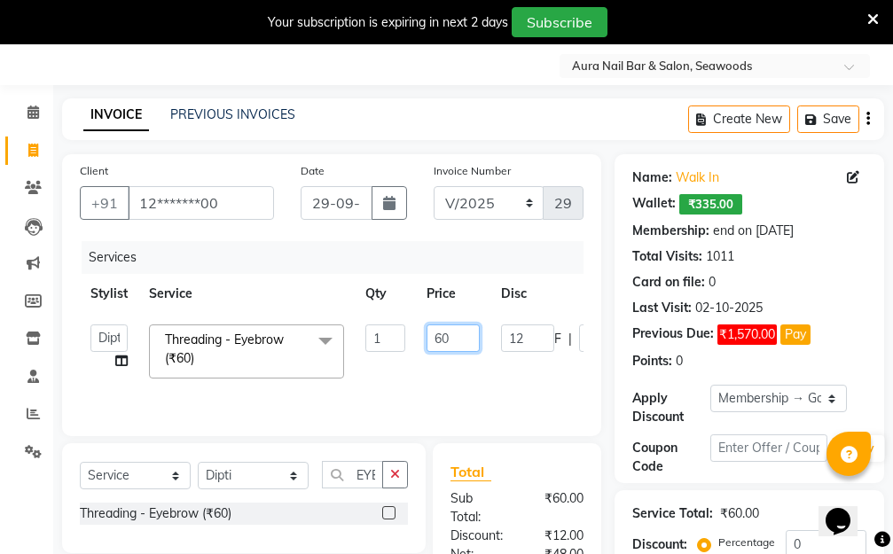
drag, startPoint x: 430, startPoint y: 338, endPoint x: 398, endPoint y: 339, distance: 31.9
click at [401, 338] on tr "Aarti Dipti Manager Pallavi pooja Priya Threading - Eyebrow (₹60) x Hair Essent…" at bounding box center [421, 351] width 683 height 75
type input "50"
click at [494, 374] on tr "Aarti Dipti Manager Pallavi pooja Priya Threading - Eyebrow (₹60) x Hair Essent…" at bounding box center [421, 351] width 683 height 75
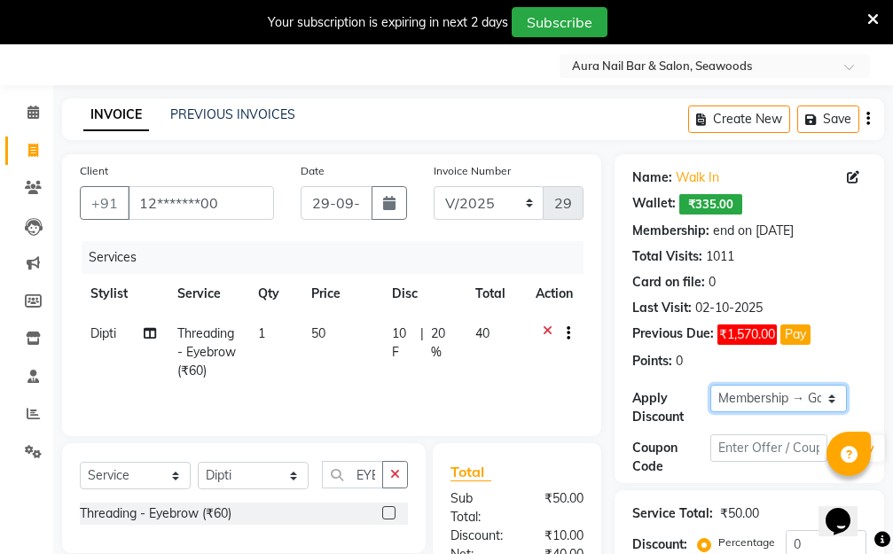
click at [833, 396] on select "Select Membership → Golden Membership Membership → Golden Membership Membership…" at bounding box center [778, 398] width 136 height 27
select select "0:"
click at [710, 385] on select "Select Membership → Golden Membership Membership → Golden Membership Membership…" at bounding box center [778, 398] width 136 height 27
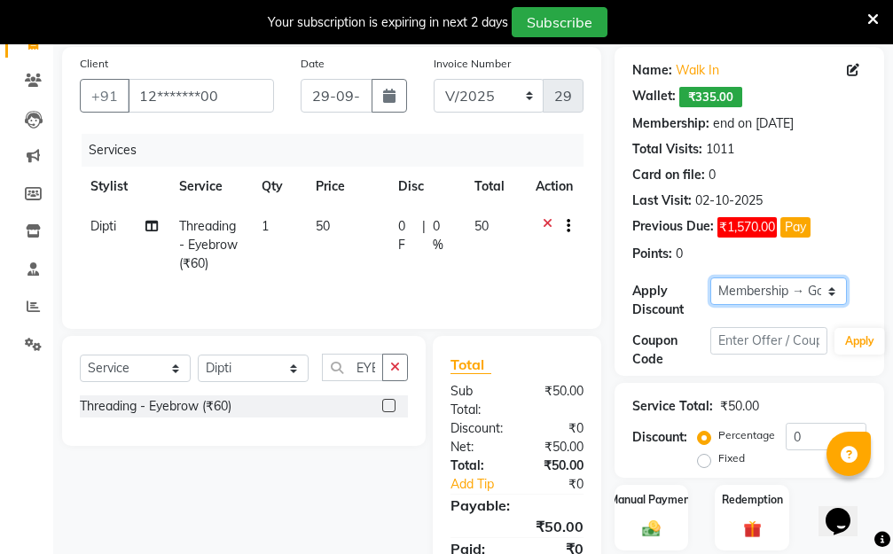
scroll to position [246, 0]
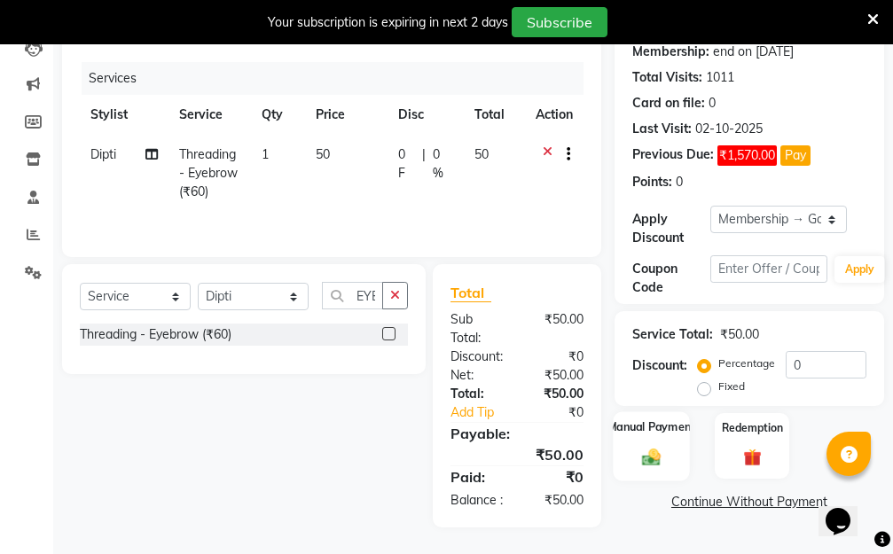
click at [653, 447] on img at bounding box center [651, 457] width 30 height 21
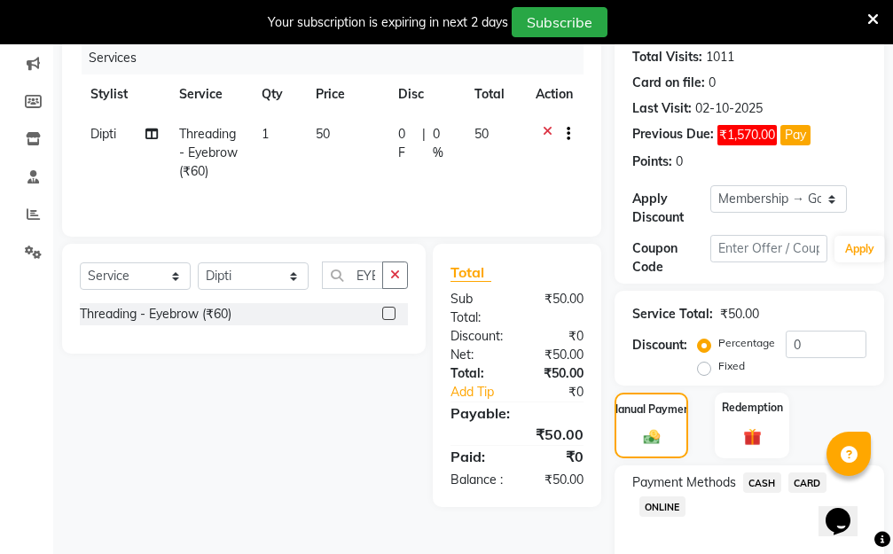
click at [657, 499] on span "ONLINE" at bounding box center [662, 506] width 46 height 20
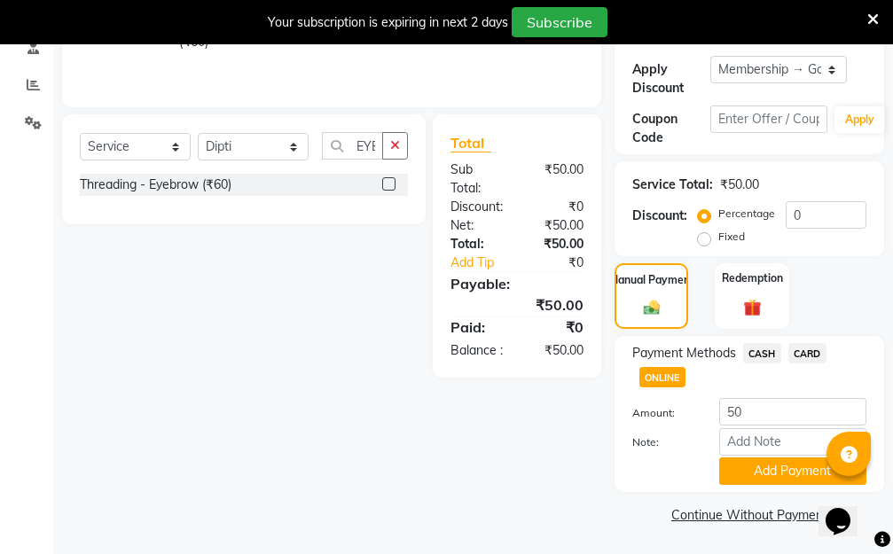
scroll to position [377, 0]
click at [760, 477] on button "Add Payment" at bounding box center [792, 469] width 147 height 27
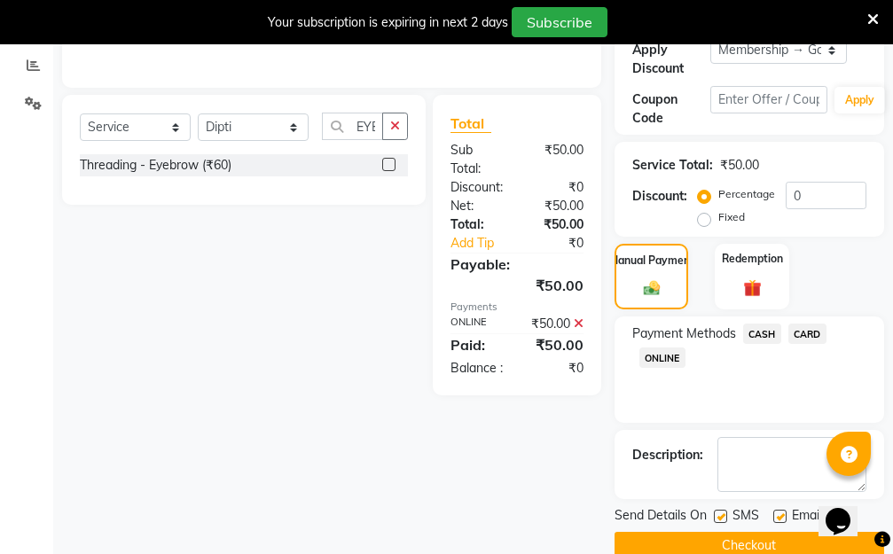
scroll to position [427, 0]
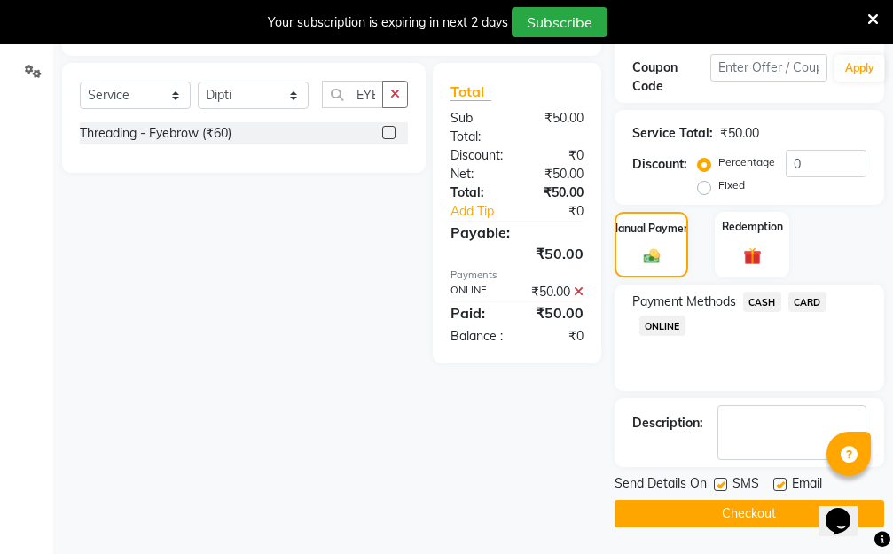
click at [718, 517] on button "Checkout" at bounding box center [748, 513] width 269 height 27
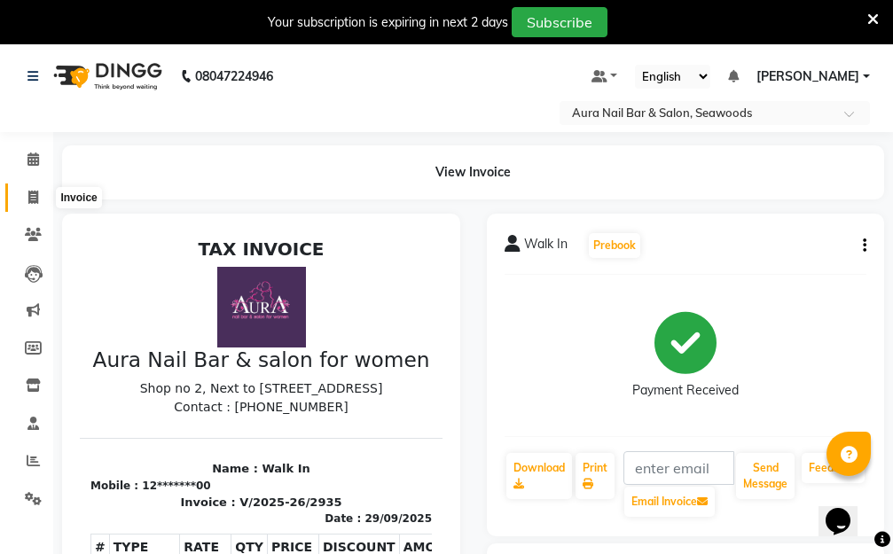
click at [30, 195] on icon at bounding box center [33, 197] width 10 height 13
select select "service"
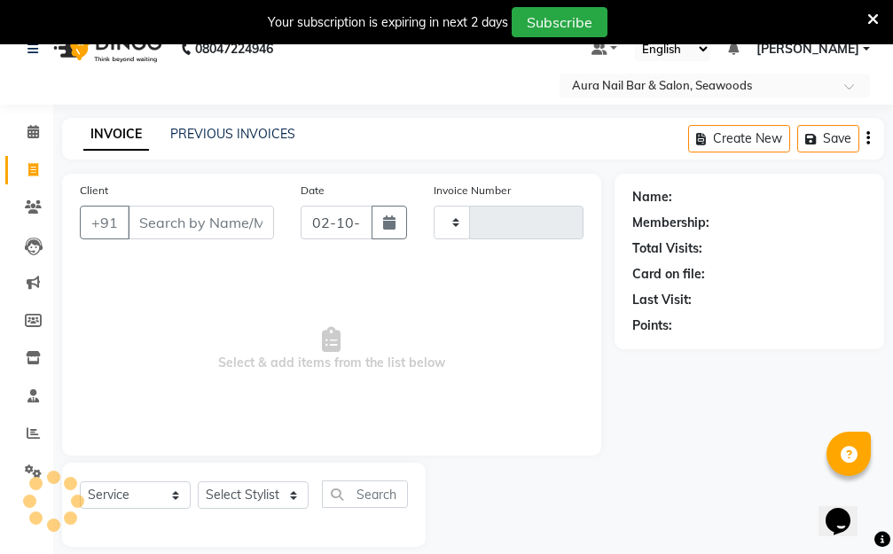
type input "2936"
select select "4994"
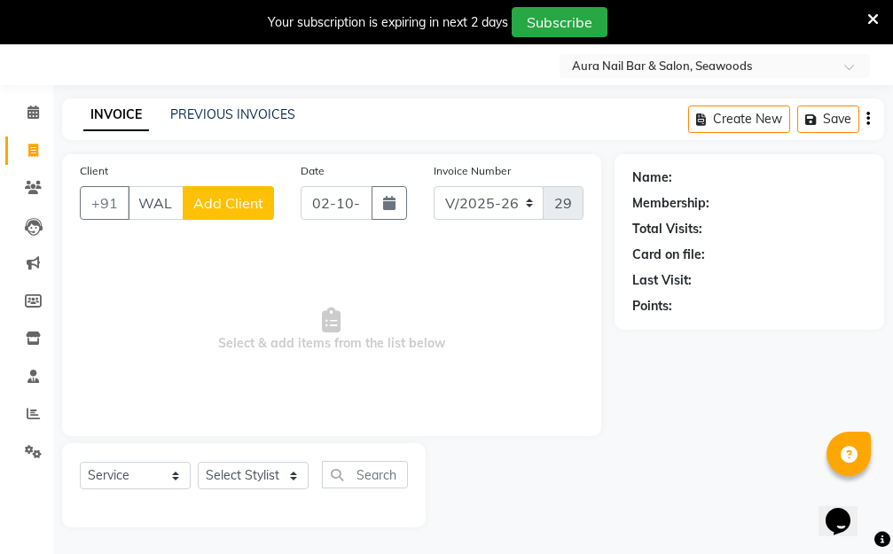
scroll to position [0, 10]
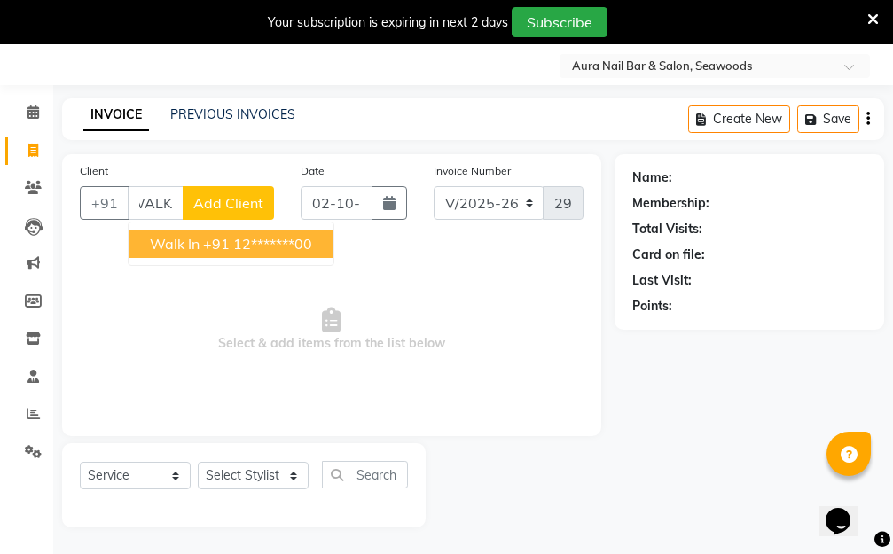
click at [235, 248] on ngb-highlight "+91 12*******00" at bounding box center [257, 244] width 109 height 18
type input "12*******00"
select select "1: Object"
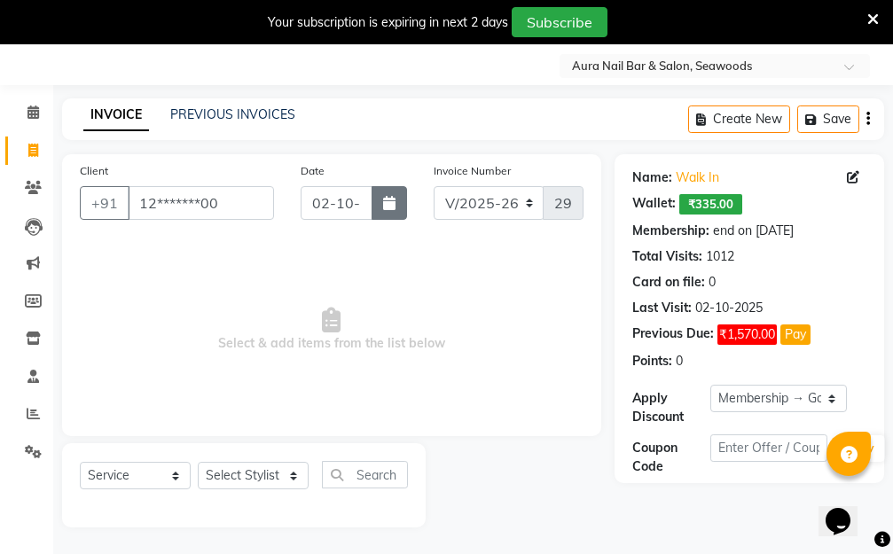
click at [388, 209] on icon "button" at bounding box center [389, 203] width 12 height 14
select select "10"
select select "2025"
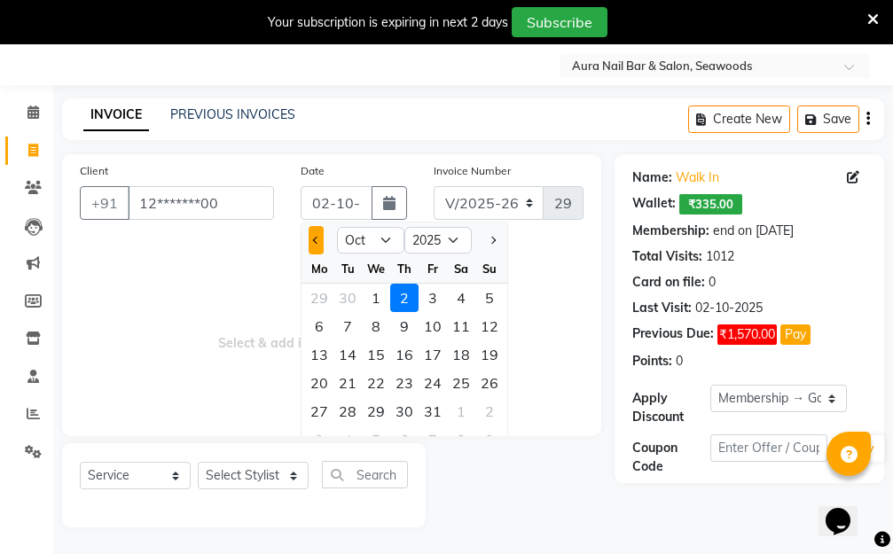
click at [315, 245] on button "Previous month" at bounding box center [315, 240] width 15 height 28
select select "9"
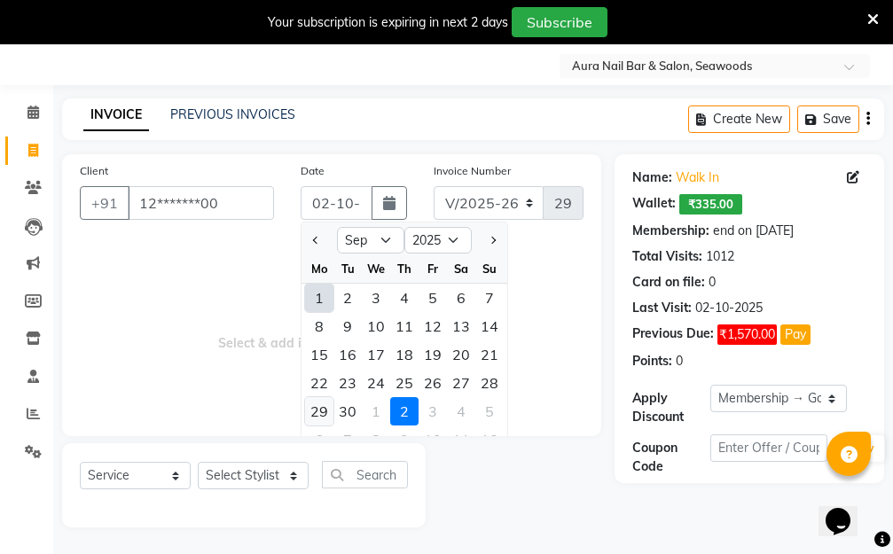
click at [317, 409] on div "29" at bounding box center [319, 411] width 28 height 28
type input "29-09-2025"
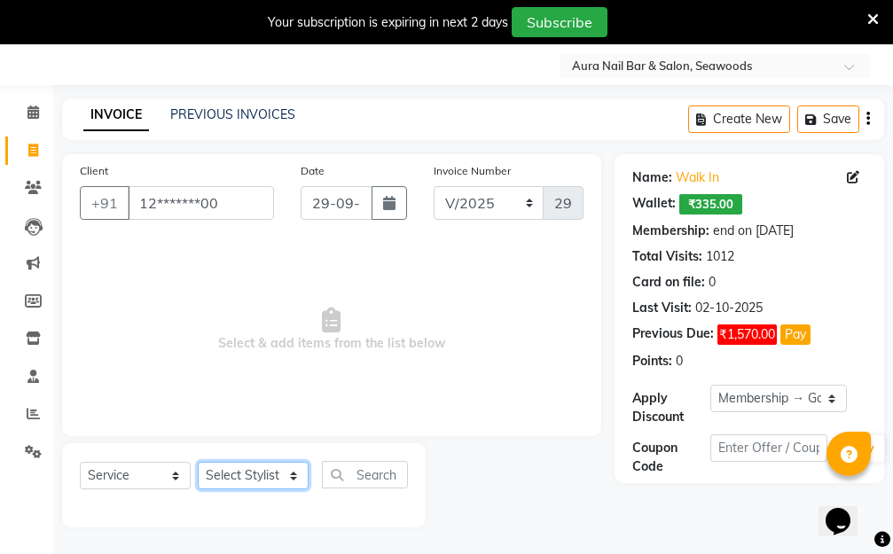
click at [295, 475] on select "Select Stylist Aarti Dipti Manager Pallavi pooja Priya" at bounding box center [253, 475] width 111 height 27
select select "31262"
click at [198, 462] on select "Select Stylist Aarti Dipti Manager Pallavi pooja Priya" at bounding box center [253, 475] width 111 height 27
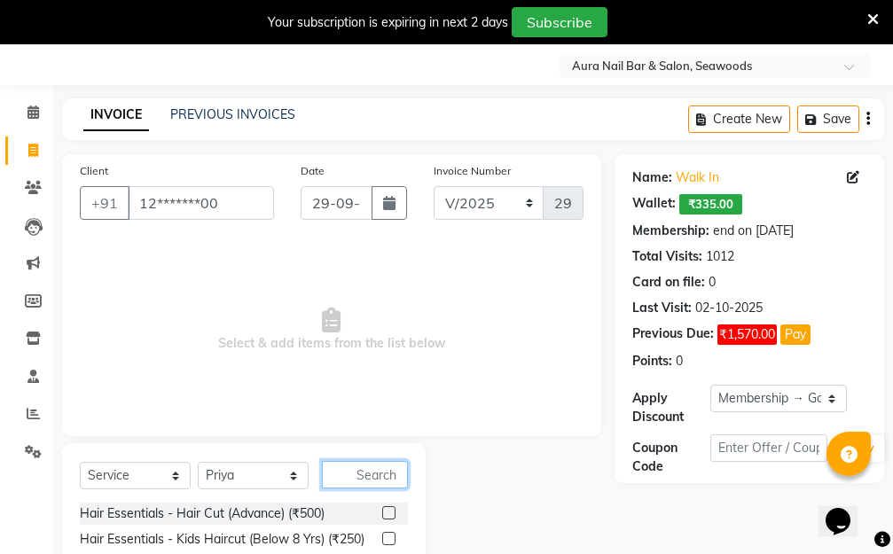
click at [343, 471] on input "text" at bounding box center [365, 474] width 86 height 27
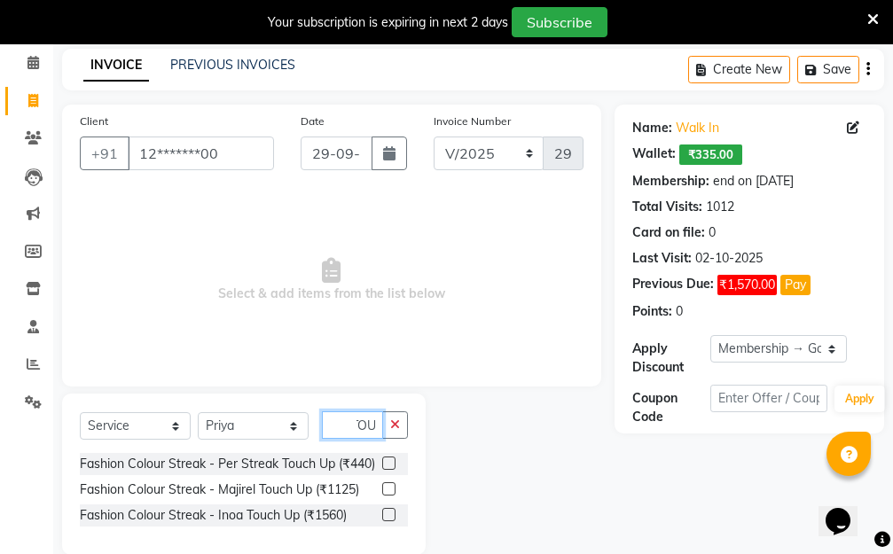
scroll to position [124, 0]
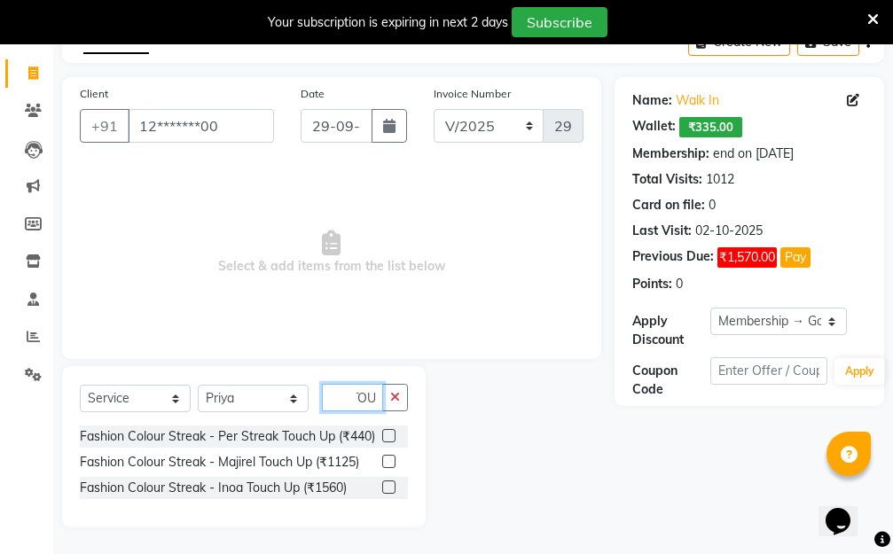
type input "TOU"
click at [387, 460] on label at bounding box center [388, 461] width 13 height 13
click at [387, 460] on input "checkbox" at bounding box center [388, 462] width 12 height 12
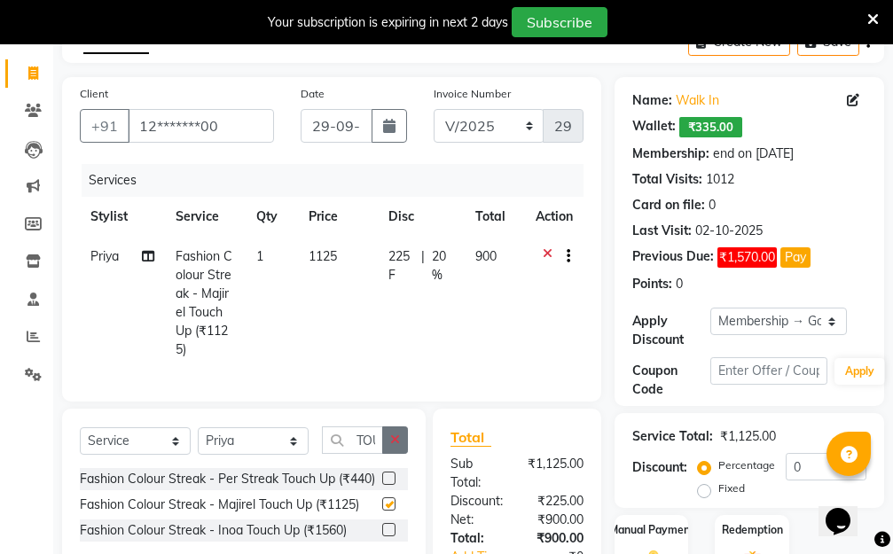
checkbox input "false"
click at [347, 299] on td "1125" at bounding box center [337, 303] width 79 height 133
select select "31262"
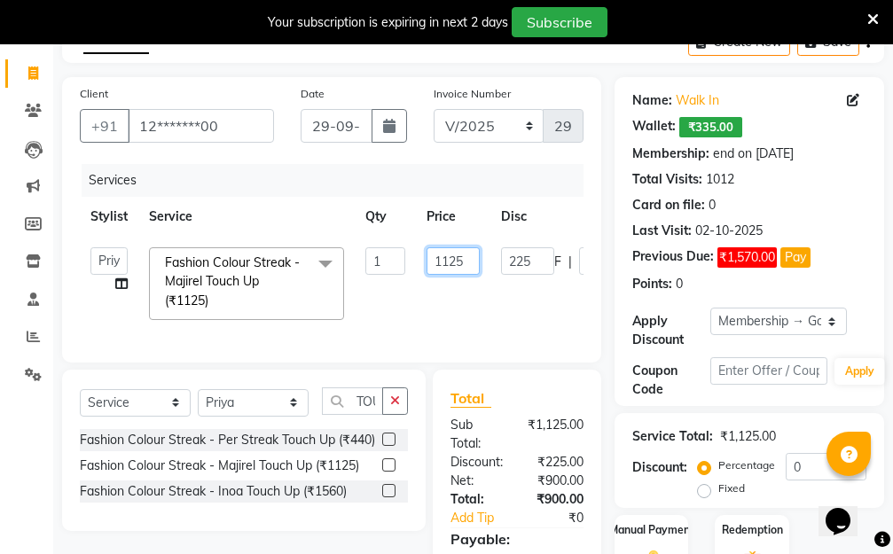
drag, startPoint x: 464, startPoint y: 257, endPoint x: 408, endPoint y: 261, distance: 56.9
click at [409, 261] on tr "Aarti Dipti Manager Pallavi pooja Priya Fashion Colour Streak - Majirel Touch U…" at bounding box center [421, 284] width 683 height 94
type input "1480"
click at [498, 305] on tr "Aarti Dipti Manager Pallavi pooja Priya Fashion Colour Streak - Majirel Touch U…" at bounding box center [421, 284] width 683 height 94
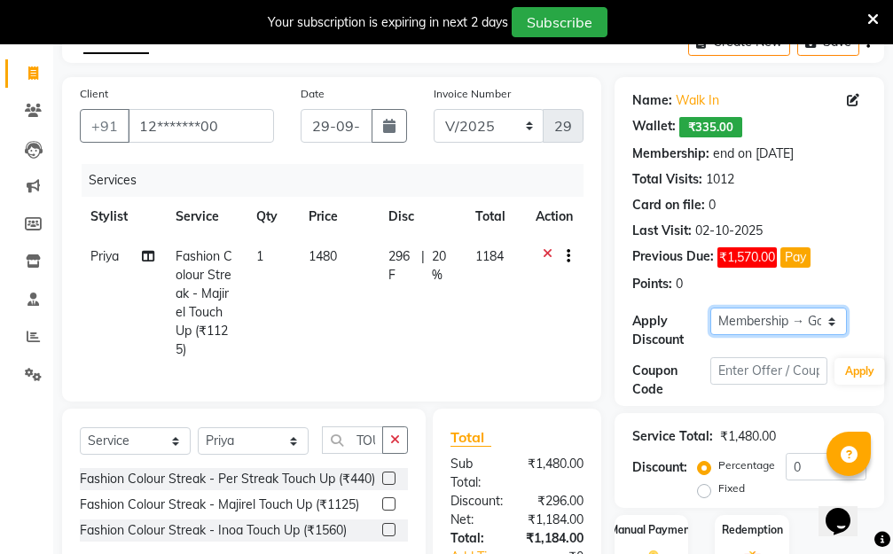
click at [828, 318] on select "Select Membership → Golden Membership Membership → Golden Membership Membership…" at bounding box center [778, 321] width 136 height 27
select select "0:"
click at [710, 308] on select "Select Membership → Golden Membership Membership → Golden Membership Membership…" at bounding box center [778, 321] width 136 height 27
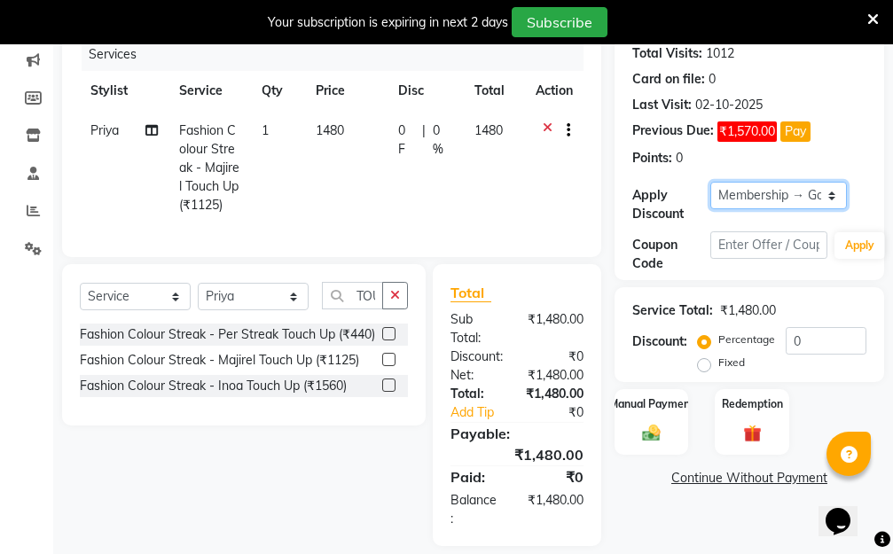
scroll to position [284, 0]
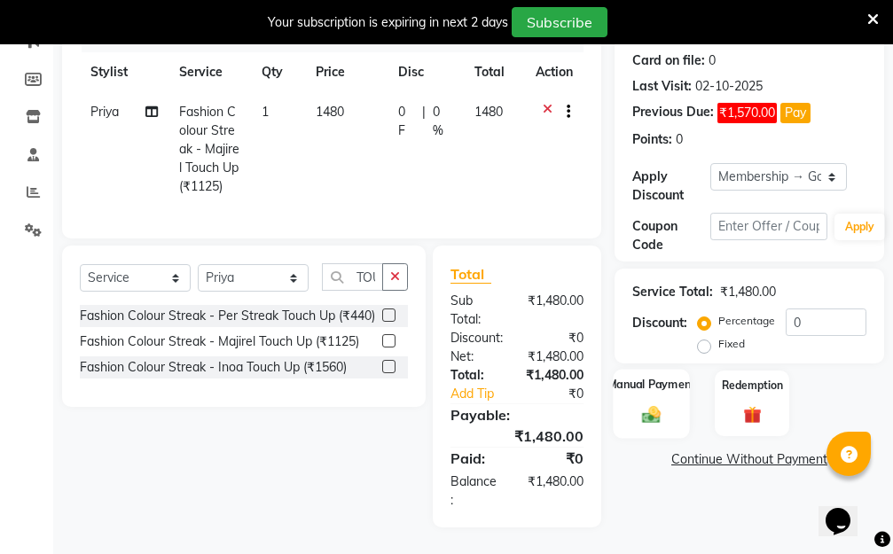
click at [642, 404] on img at bounding box center [651, 414] width 30 height 21
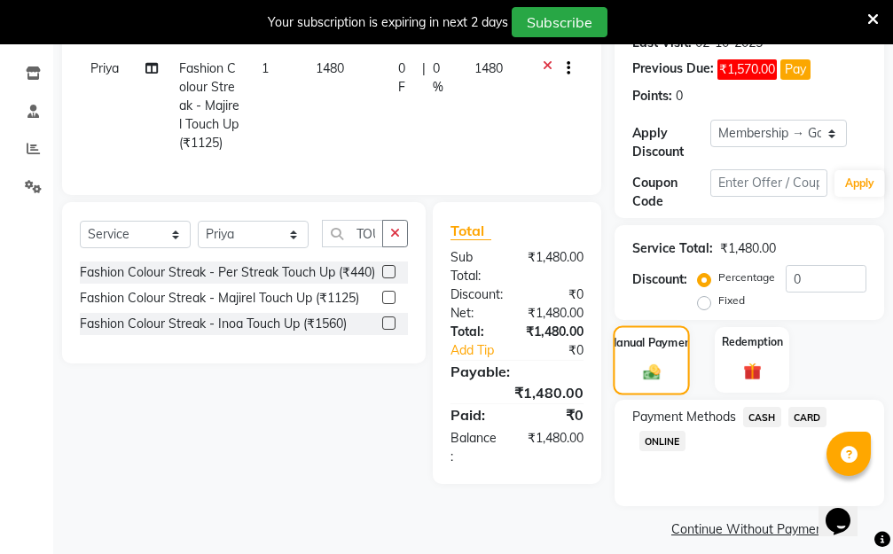
scroll to position [327, 0]
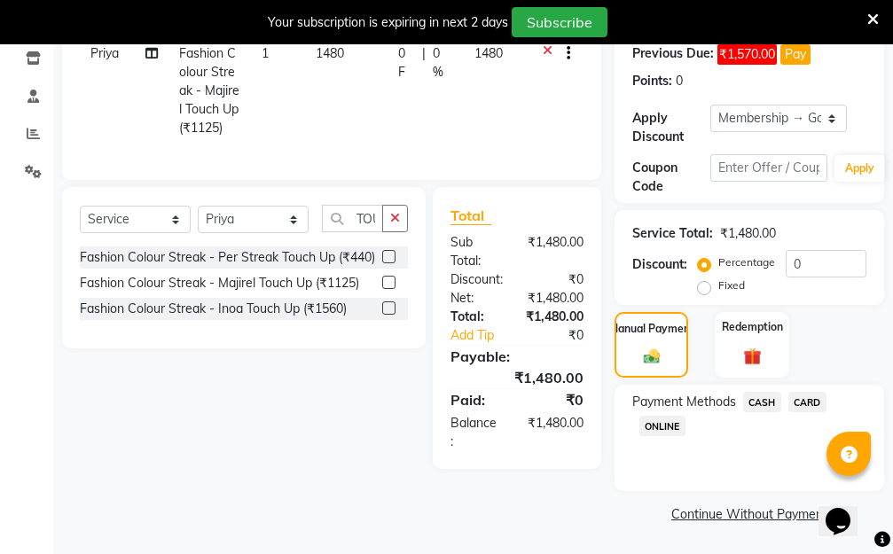
click at [758, 403] on span "CASH" at bounding box center [762, 402] width 38 height 20
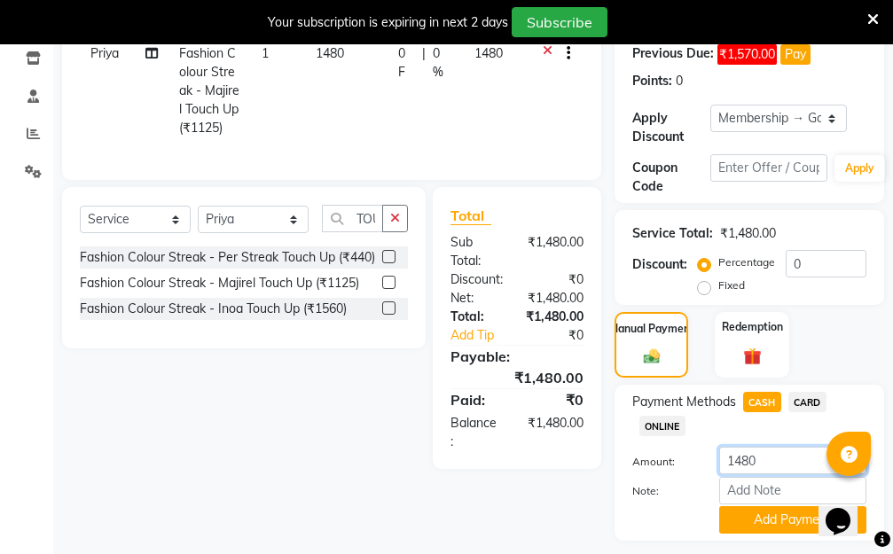
drag, startPoint x: 761, startPoint y: 453, endPoint x: 635, endPoint y: 459, distance: 126.9
click at [686, 463] on div "Amount: 1480" at bounding box center [749, 462] width 261 height 30
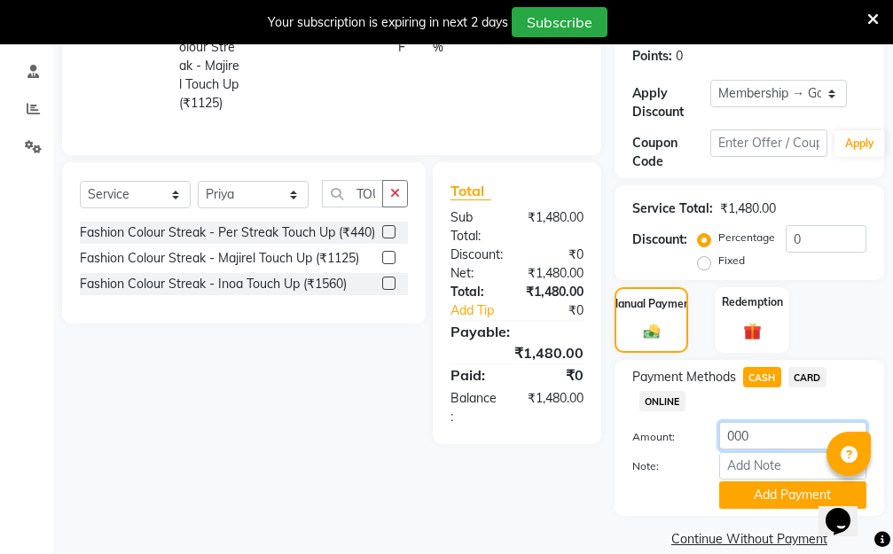
scroll to position [377, 0]
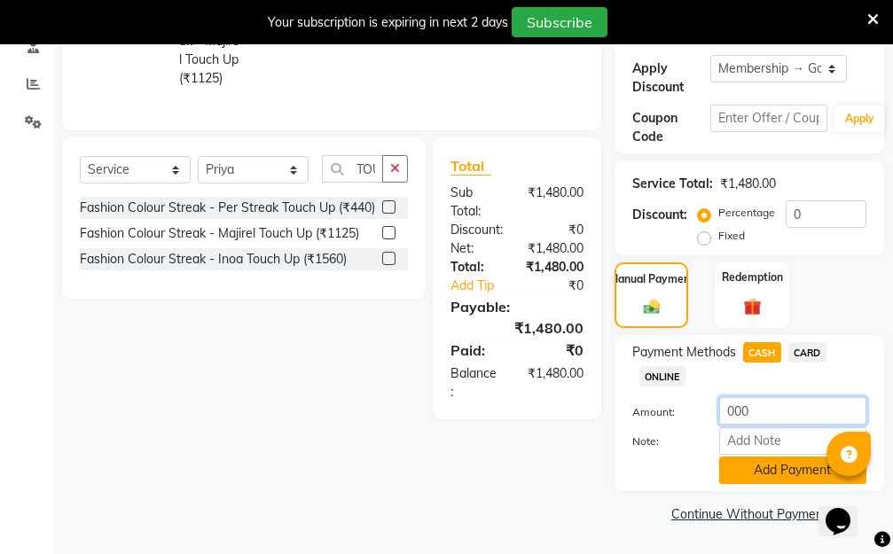
type input "000"
click at [776, 473] on button "Add Payment" at bounding box center [792, 469] width 147 height 27
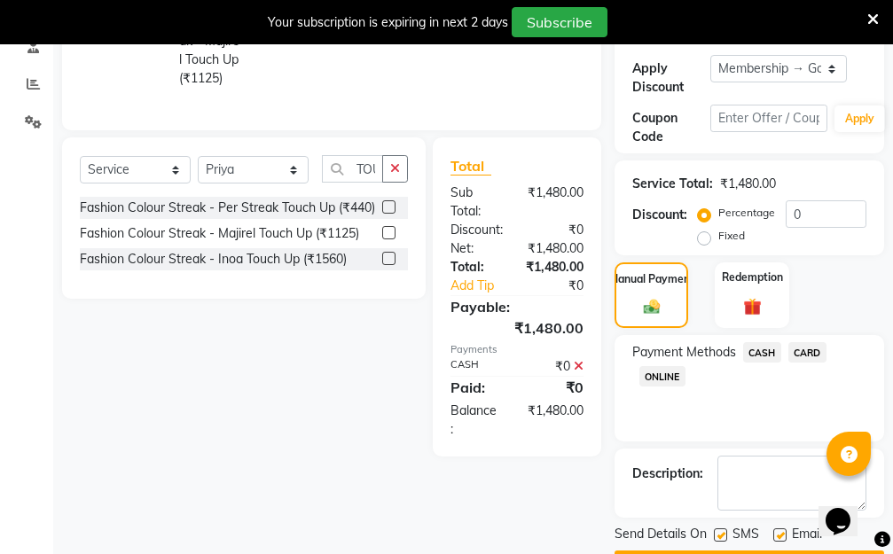
scroll to position [427, 0]
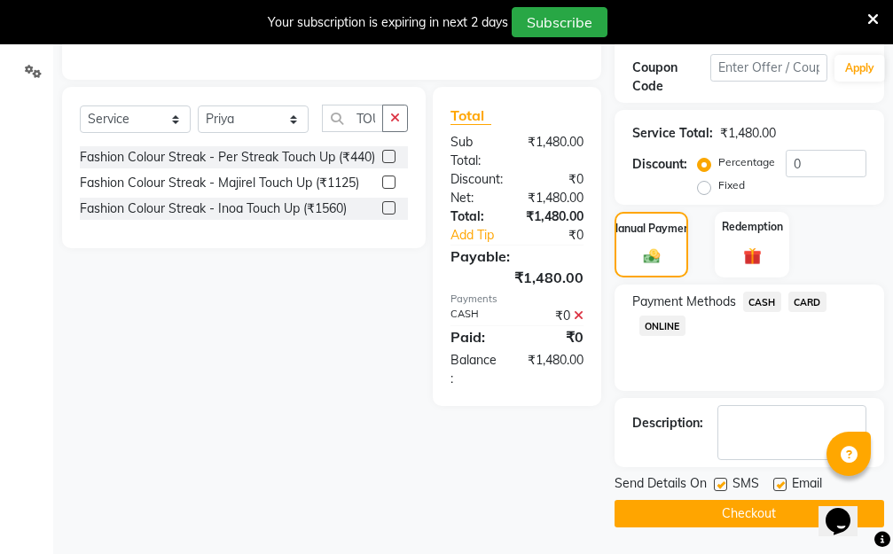
click at [699, 518] on button "Checkout" at bounding box center [748, 513] width 269 height 27
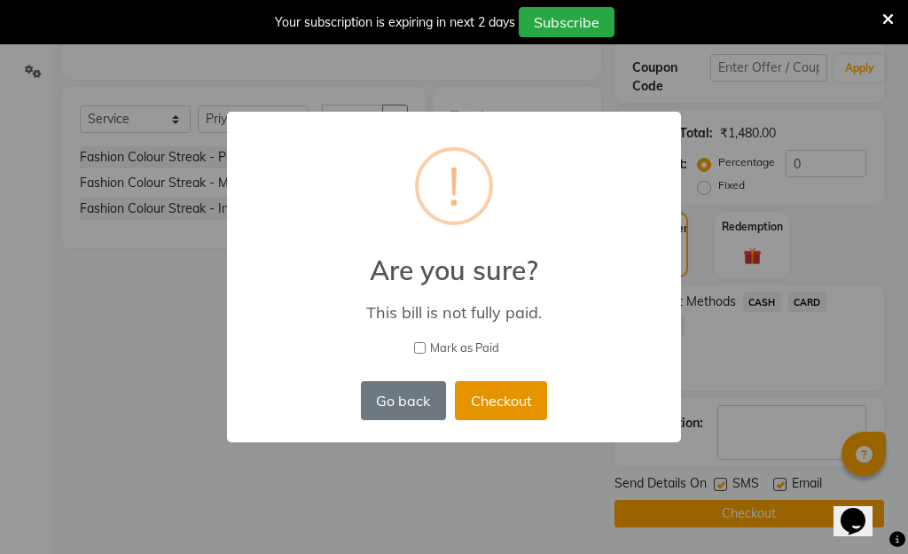
click at [492, 394] on button "Checkout" at bounding box center [501, 400] width 92 height 39
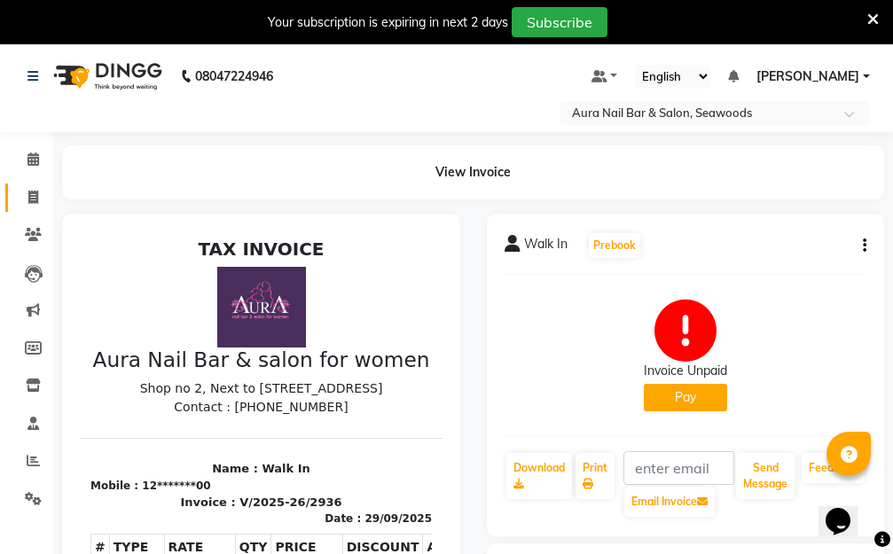
click at [32, 197] on icon at bounding box center [33, 197] width 10 height 13
select select "4994"
select select "service"
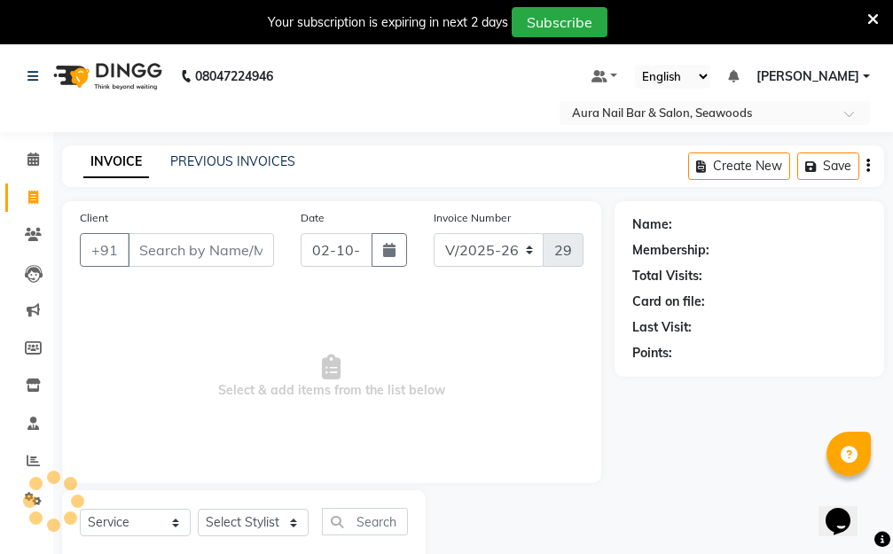
scroll to position [47, 0]
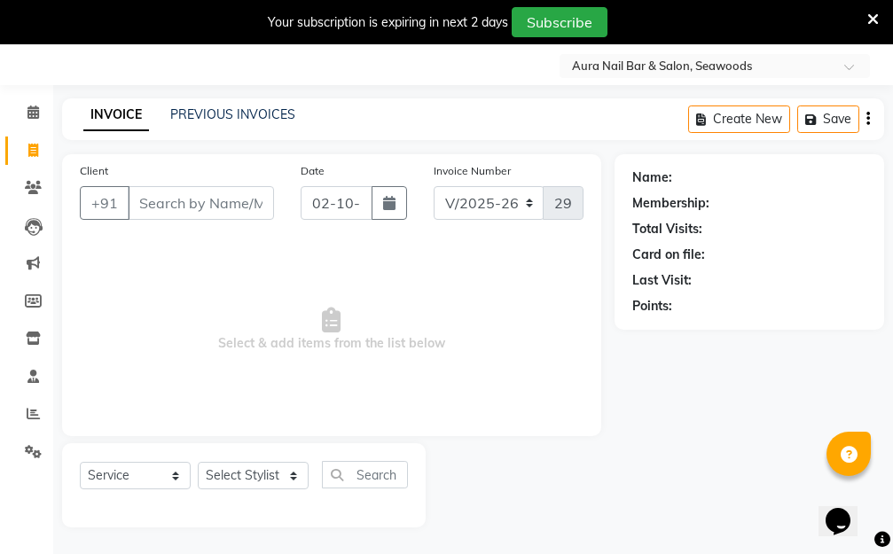
click at [199, 206] on input "Client" at bounding box center [201, 203] width 146 height 34
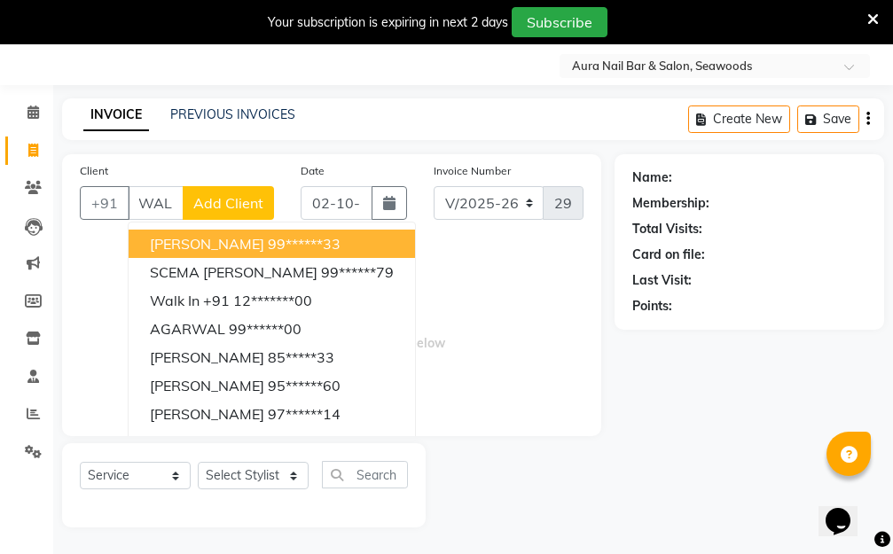
scroll to position [0, 10]
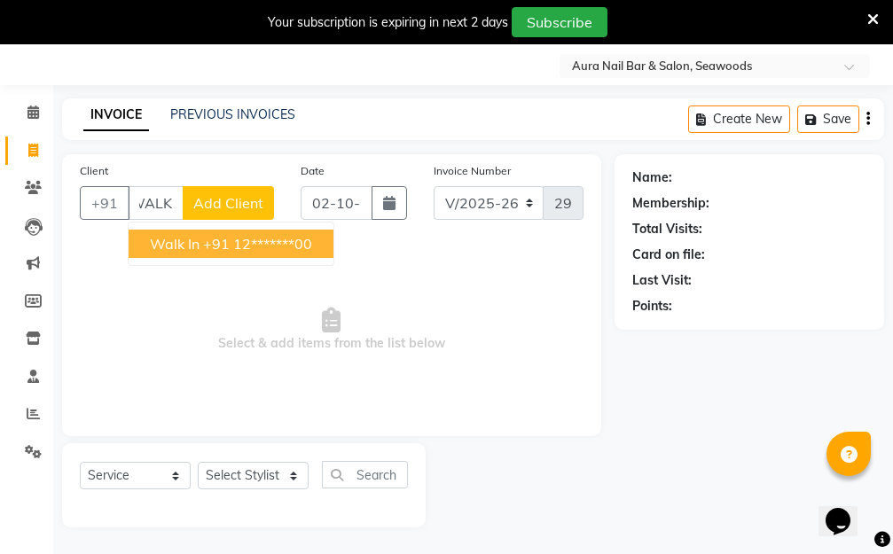
click at [261, 247] on ngb-highlight "+91 12*******00" at bounding box center [257, 244] width 109 height 18
type input "12*******00"
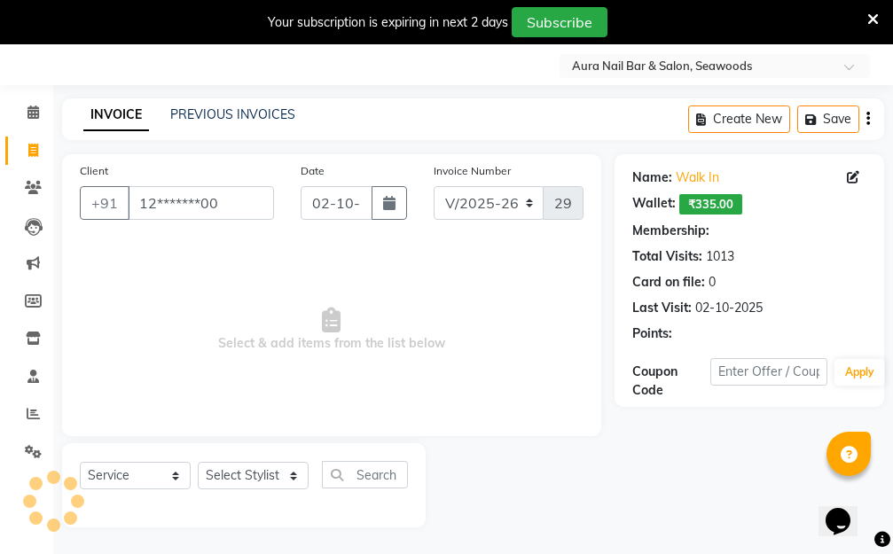
scroll to position [0, 0]
select select "1: Object"
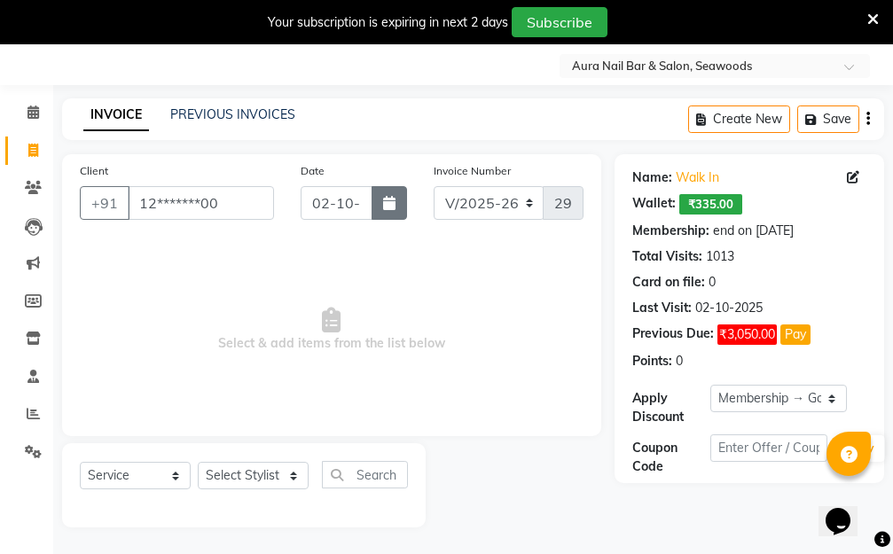
click at [386, 201] on icon "button" at bounding box center [389, 203] width 12 height 14
select select "10"
select select "2025"
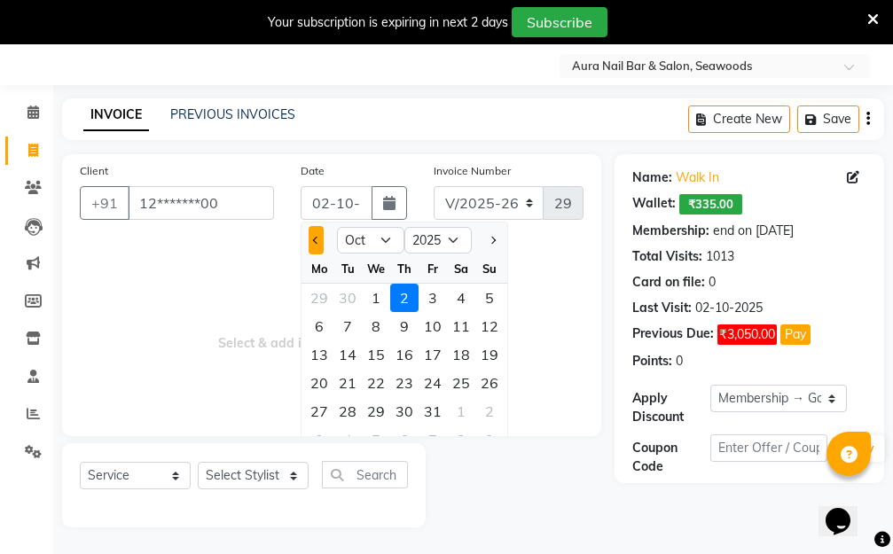
click at [321, 236] on button "Previous month" at bounding box center [315, 240] width 15 height 28
select select "9"
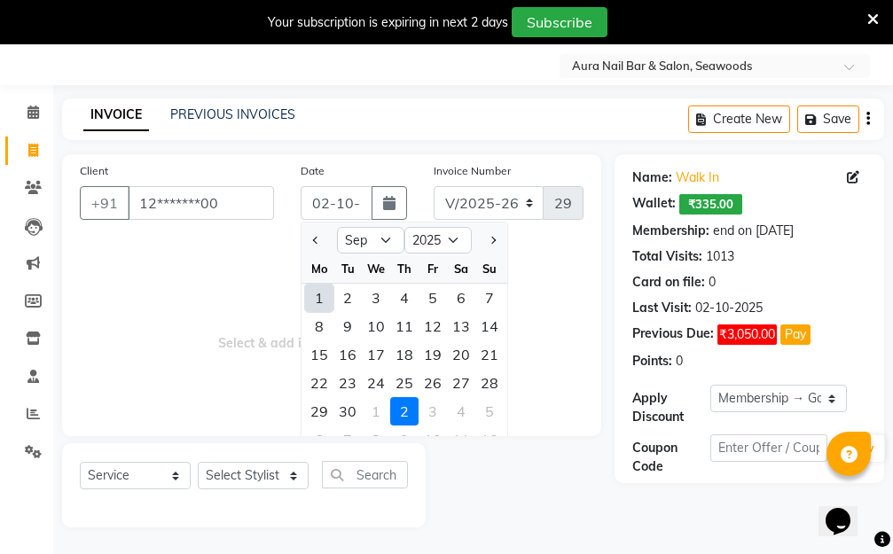
click at [317, 411] on div "29" at bounding box center [319, 411] width 28 height 28
type input "29-09-2025"
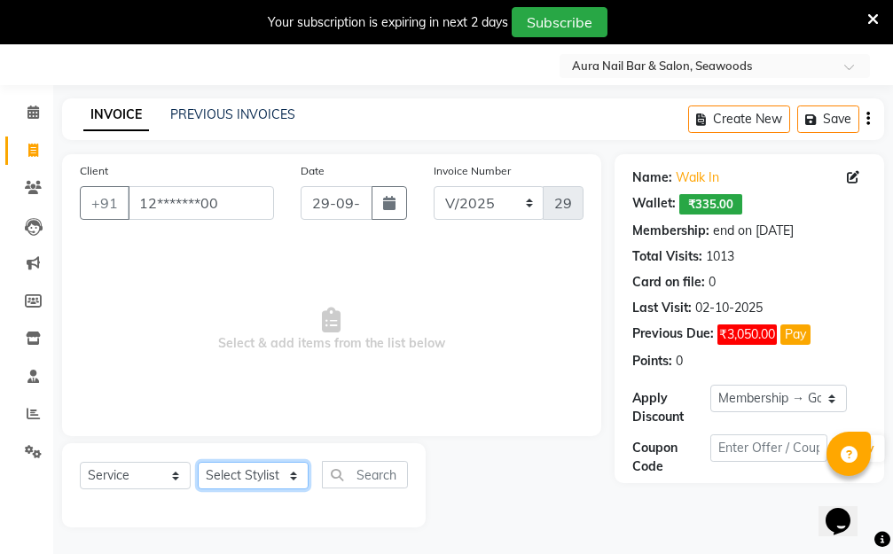
click at [285, 472] on select "Select Stylist Aarti Dipti Manager Pallavi pooja Priya" at bounding box center [253, 475] width 111 height 27
select select "31261"
click at [198, 462] on select "Select Stylist Aarti Dipti Manager Pallavi pooja Priya" at bounding box center [253, 475] width 111 height 27
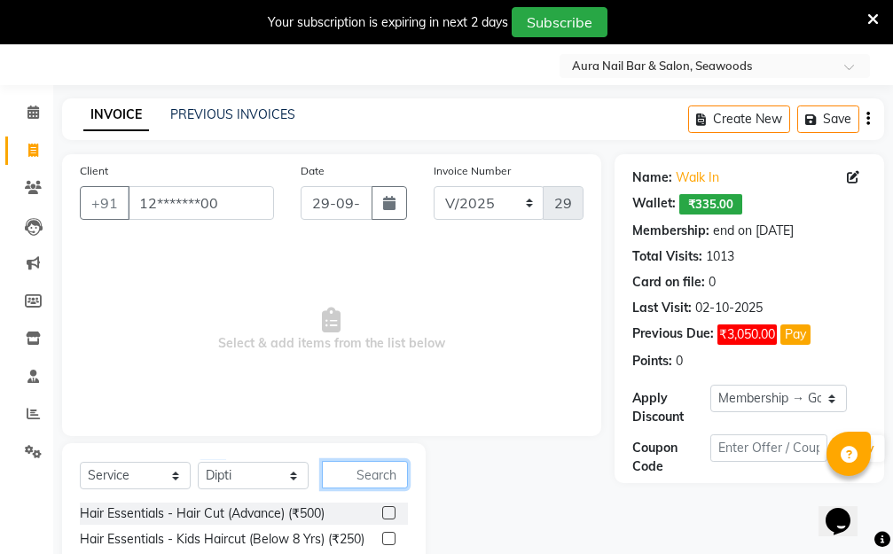
click at [352, 470] on input "text" at bounding box center [365, 474] width 86 height 27
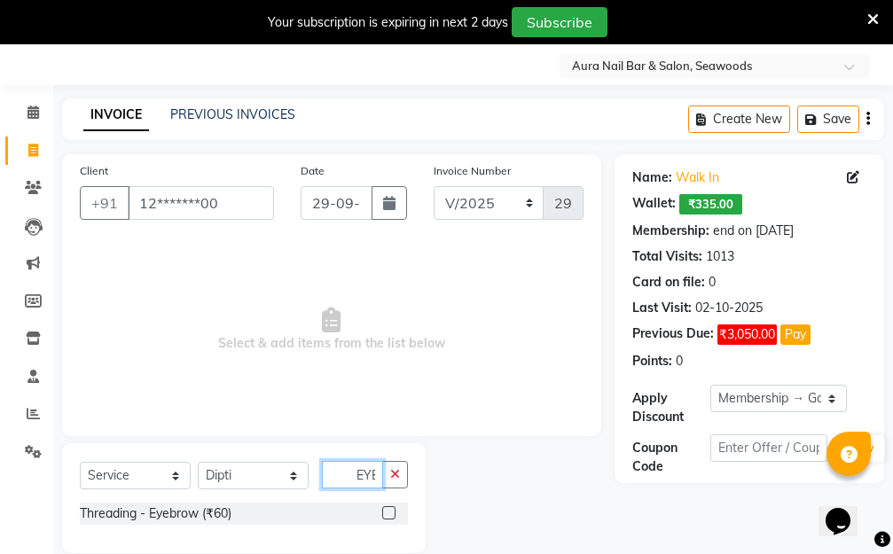
scroll to position [0, 2]
type input "EYE"
drag, startPoint x: 387, startPoint y: 514, endPoint x: 363, endPoint y: 495, distance: 31.0
click at [387, 513] on label at bounding box center [388, 512] width 13 height 13
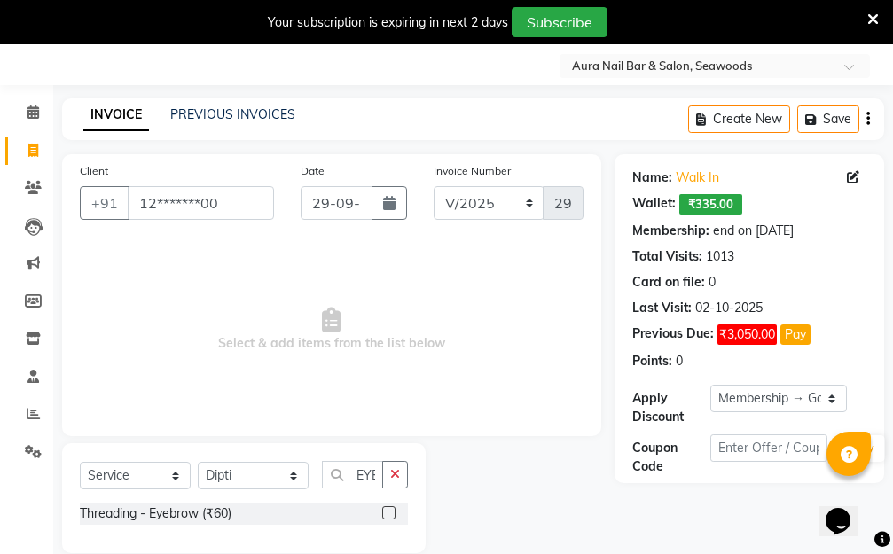
click at [387, 513] on input "checkbox" at bounding box center [388, 514] width 12 height 12
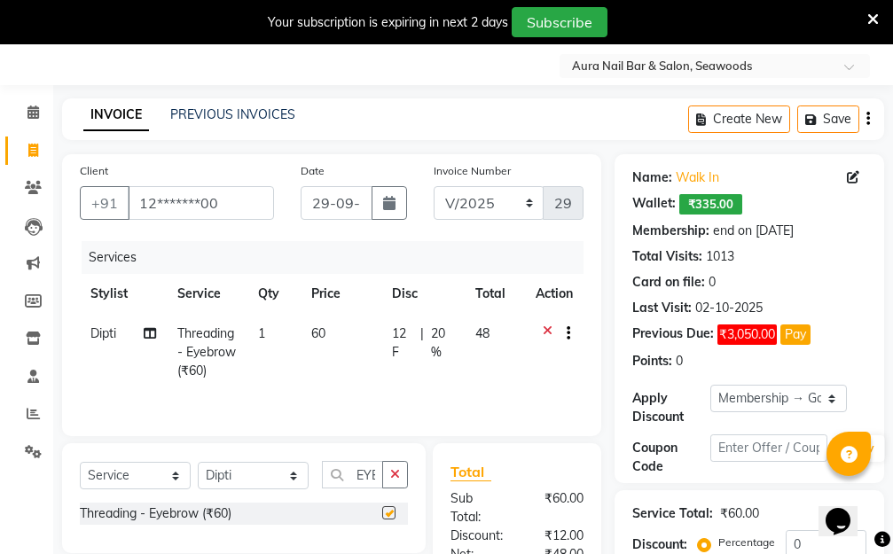
checkbox input "false"
click at [362, 352] on td "60" at bounding box center [340, 352] width 81 height 77
select select "31261"
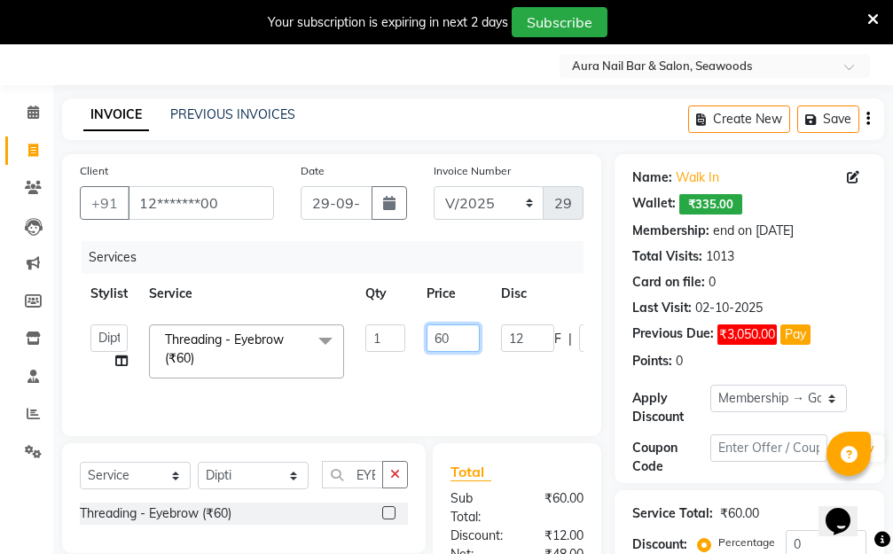
drag, startPoint x: 451, startPoint y: 331, endPoint x: 388, endPoint y: 339, distance: 63.4
click at [393, 339] on tr "Aarti Dipti Manager Pallavi pooja Priya Threading - Eyebrow (₹60) x Hair Essent…" at bounding box center [421, 351] width 683 height 75
type input "140"
click at [507, 371] on tr "Aarti Dipti Manager Pallavi pooja Priya Threading - Eyebrow (₹60) x Hair Essent…" at bounding box center [421, 351] width 683 height 75
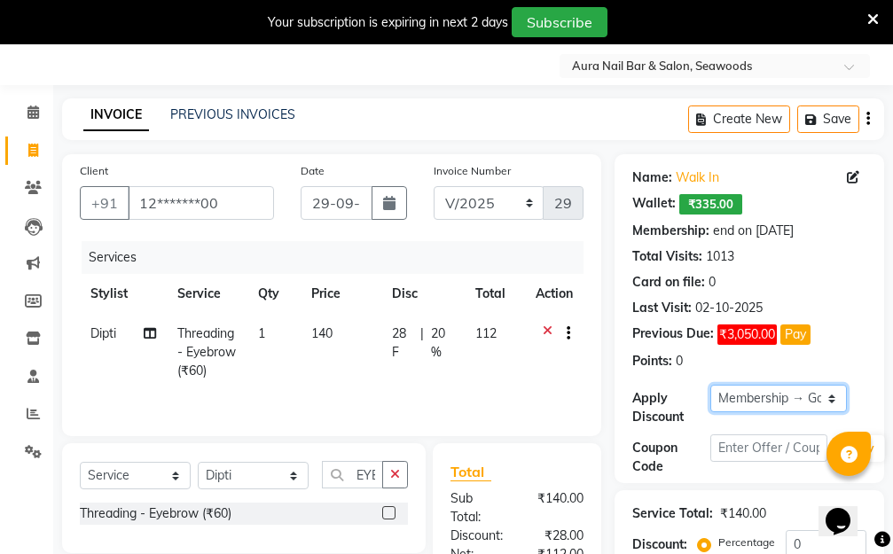
click at [831, 394] on select "Select Membership → Golden Membership Membership → Golden Membership Membership…" at bounding box center [778, 398] width 136 height 27
select select "0:"
click at [710, 385] on select "Select Membership → Golden Membership Membership → Golden Membership Membership…" at bounding box center [778, 398] width 136 height 27
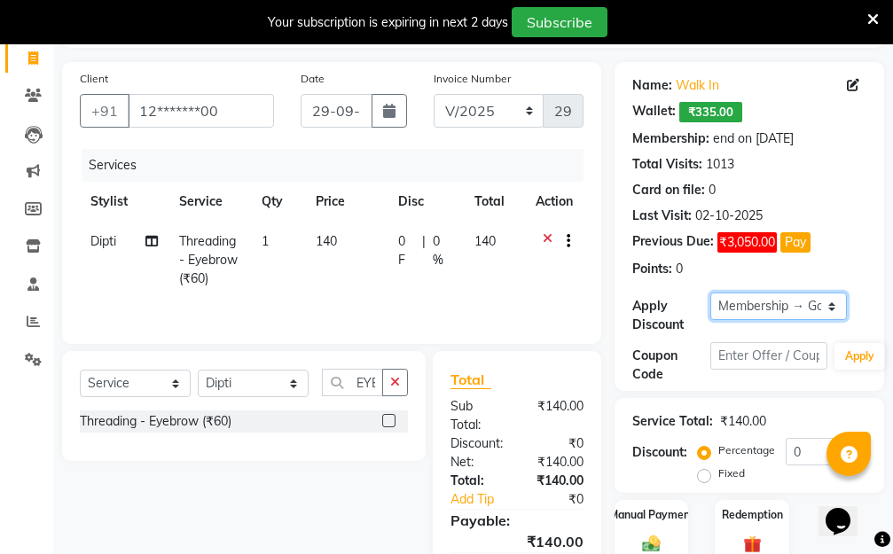
scroll to position [246, 0]
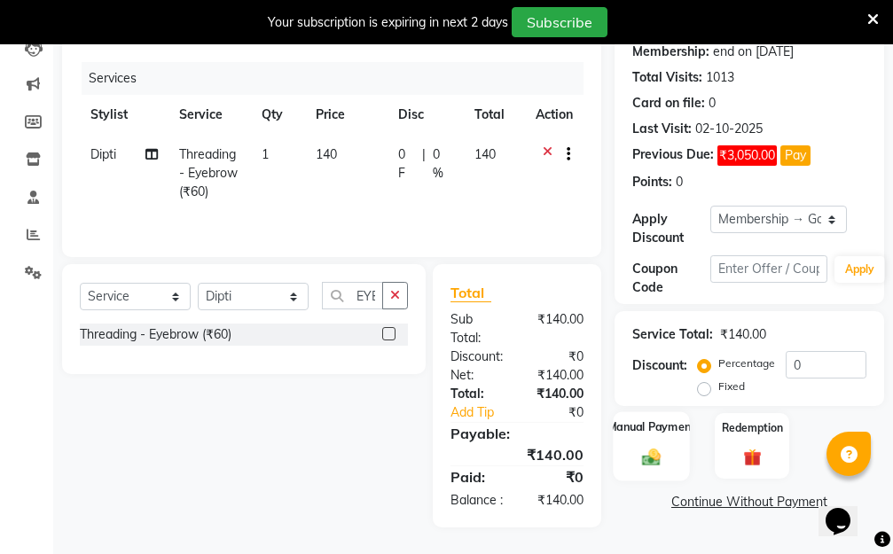
click at [655, 423] on div "Manual Payment" at bounding box center [650, 445] width 77 height 69
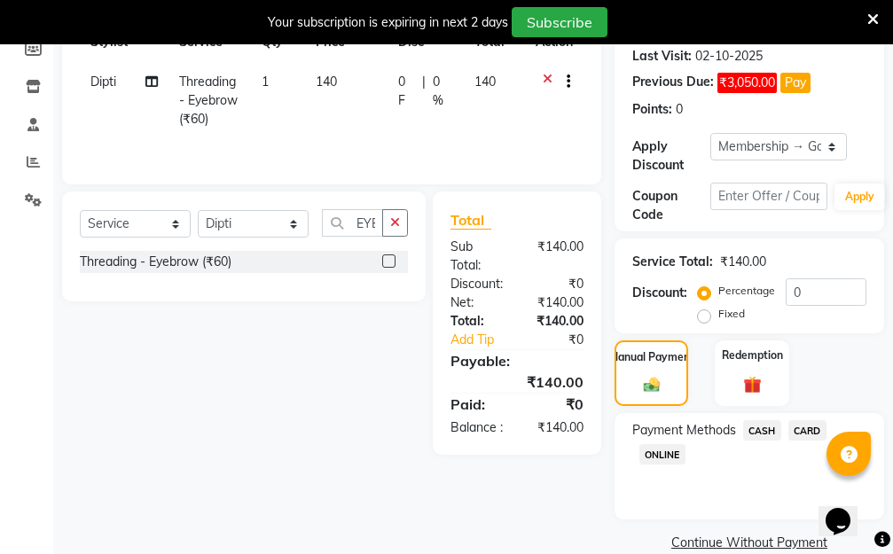
scroll to position [327, 0]
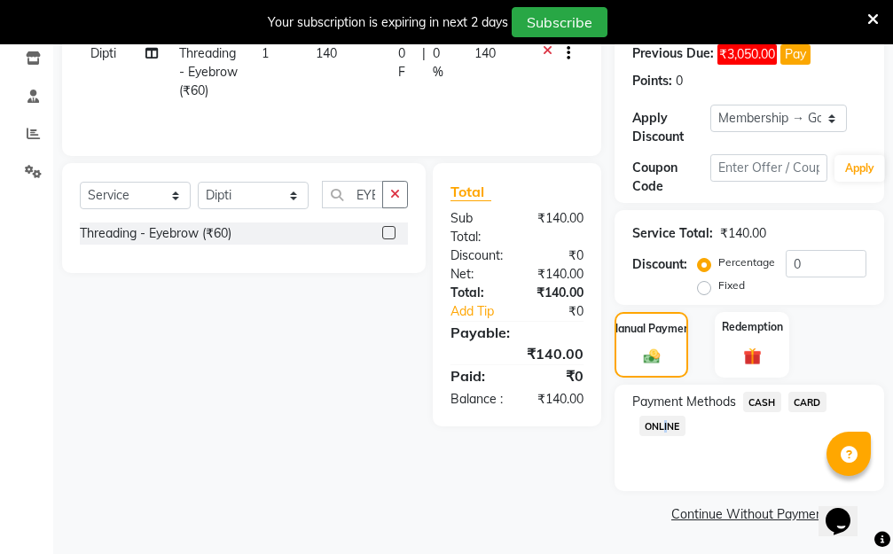
drag, startPoint x: 661, startPoint y: 422, endPoint x: 671, endPoint y: 422, distance: 9.7
click at [662, 422] on span "ONLINE" at bounding box center [662, 426] width 46 height 20
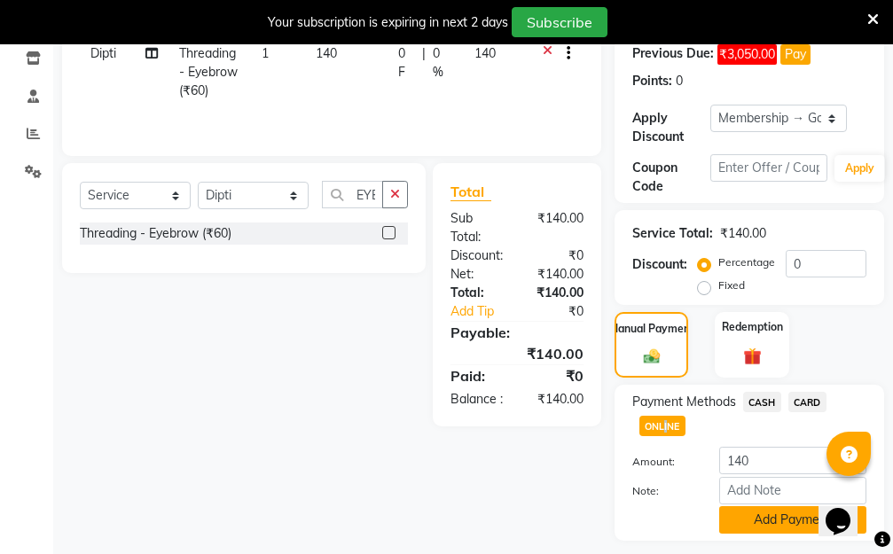
click at [773, 525] on button "Add Payment" at bounding box center [792, 519] width 147 height 27
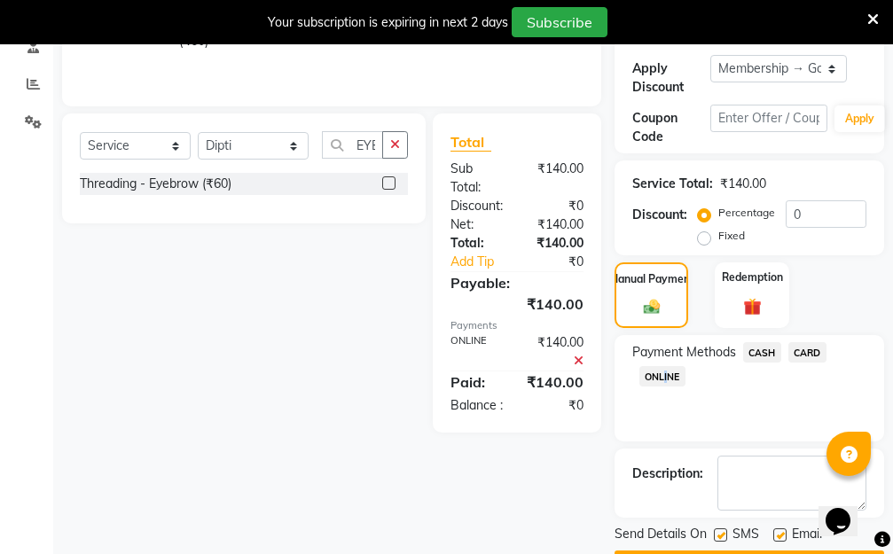
scroll to position [427, 0]
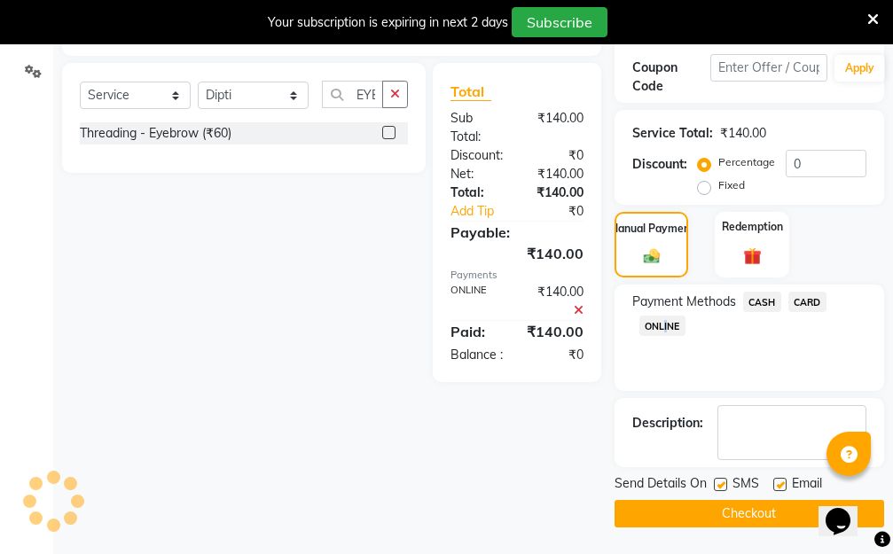
click at [768, 515] on button "Checkout" at bounding box center [748, 513] width 269 height 27
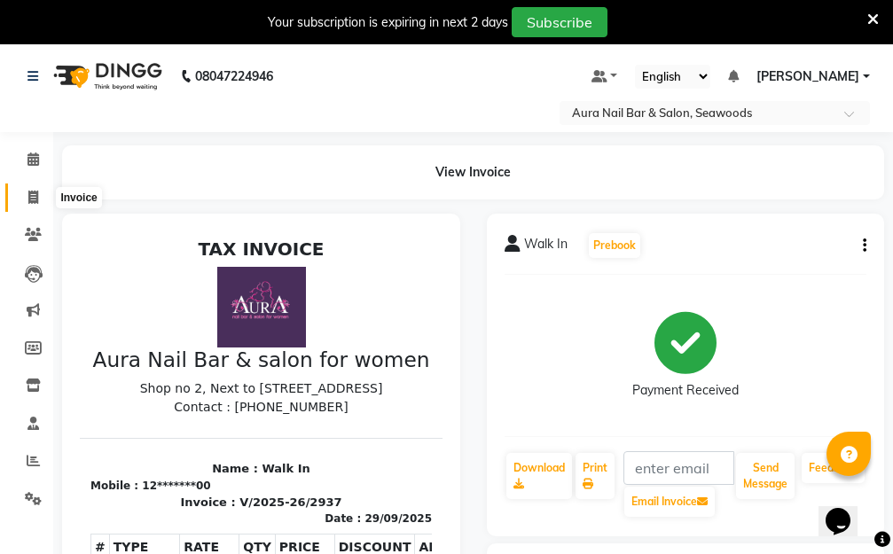
click at [30, 196] on icon at bounding box center [33, 197] width 10 height 13
select select "service"
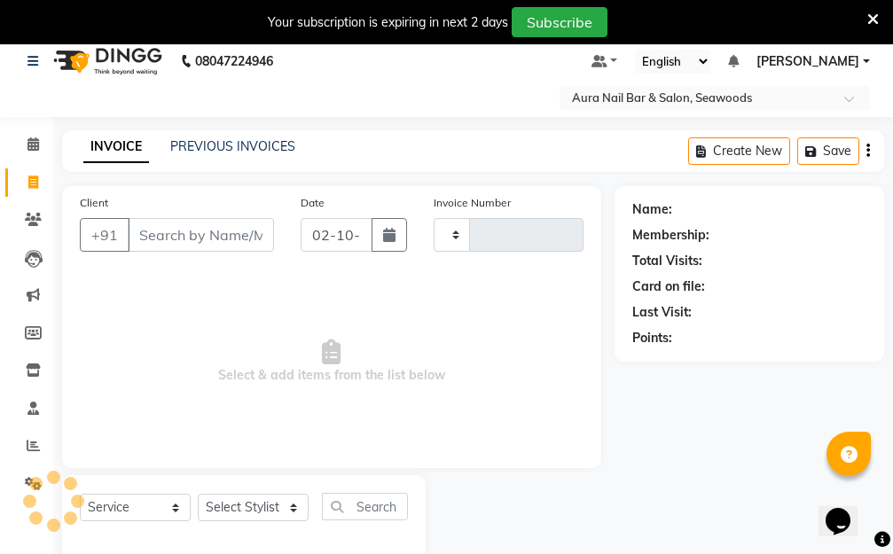
type input "2938"
select select "4994"
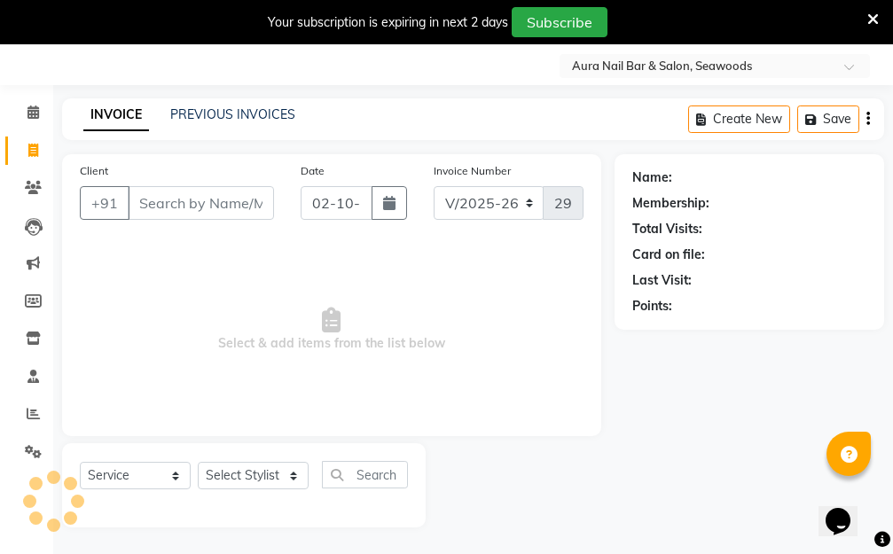
click at [193, 205] on input "Client" at bounding box center [201, 203] width 146 height 34
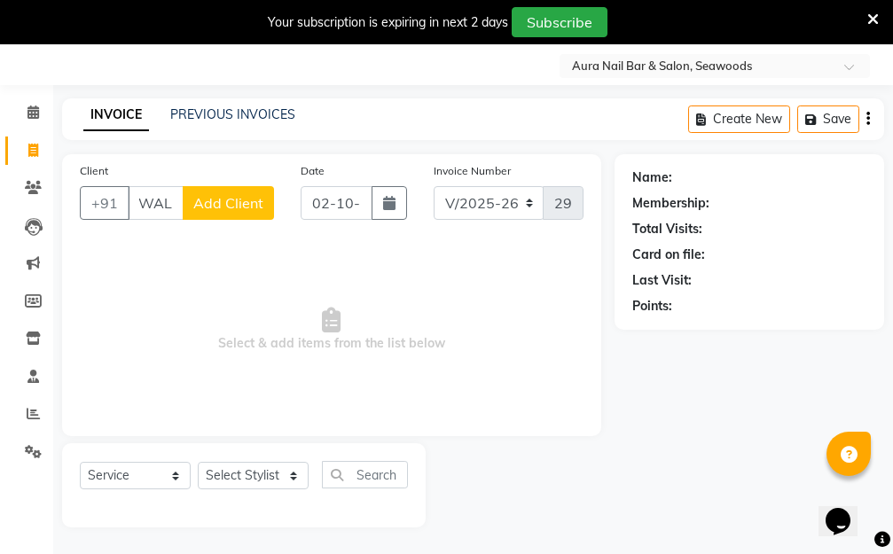
scroll to position [0, 10]
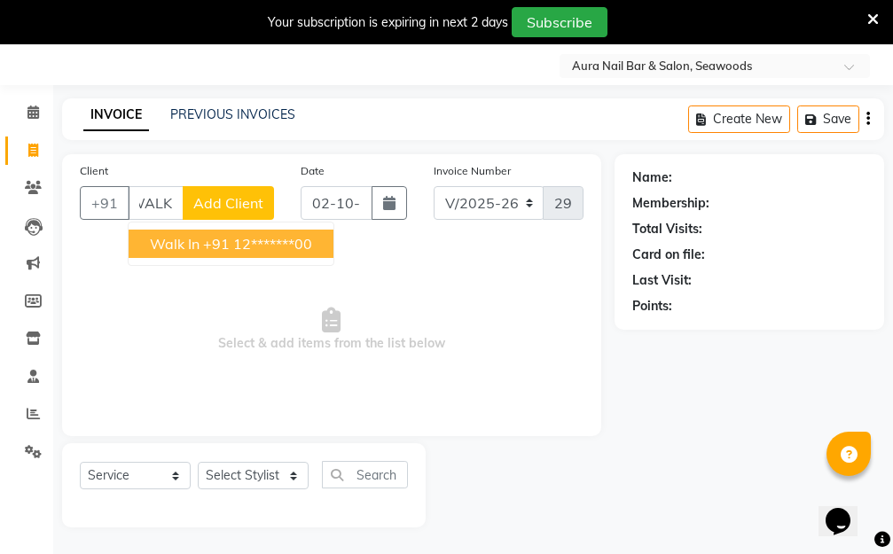
click at [230, 251] on ngb-highlight "+91 12*******00" at bounding box center [257, 244] width 109 height 18
type input "12*******00"
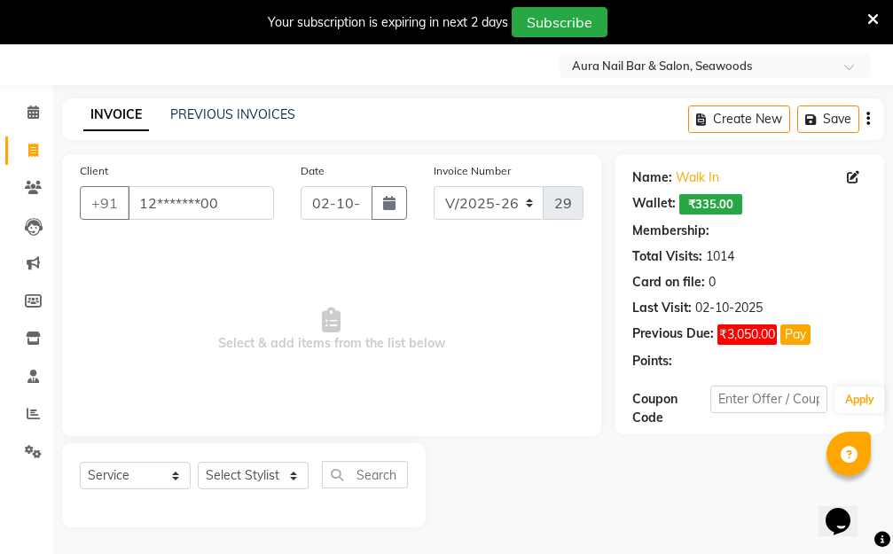
select select "1: Object"
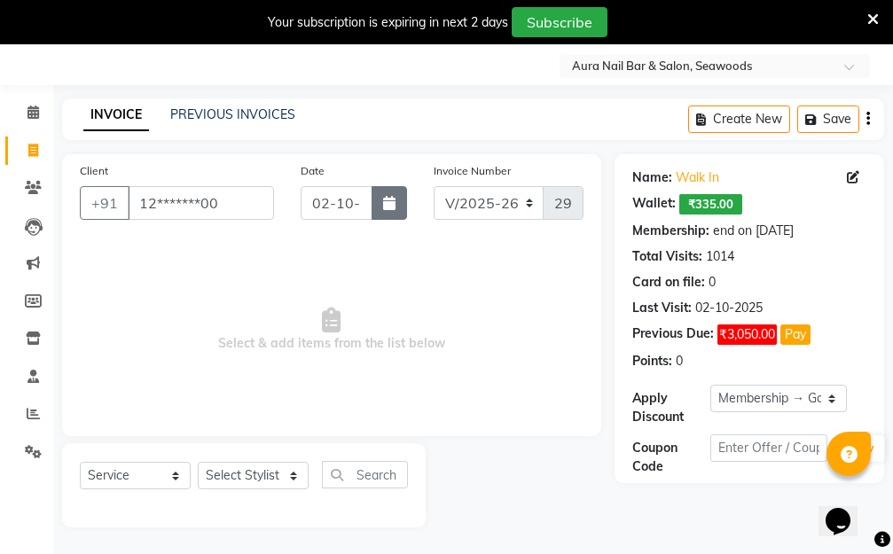
click at [387, 199] on icon "button" at bounding box center [389, 203] width 12 height 14
select select "10"
select select "2025"
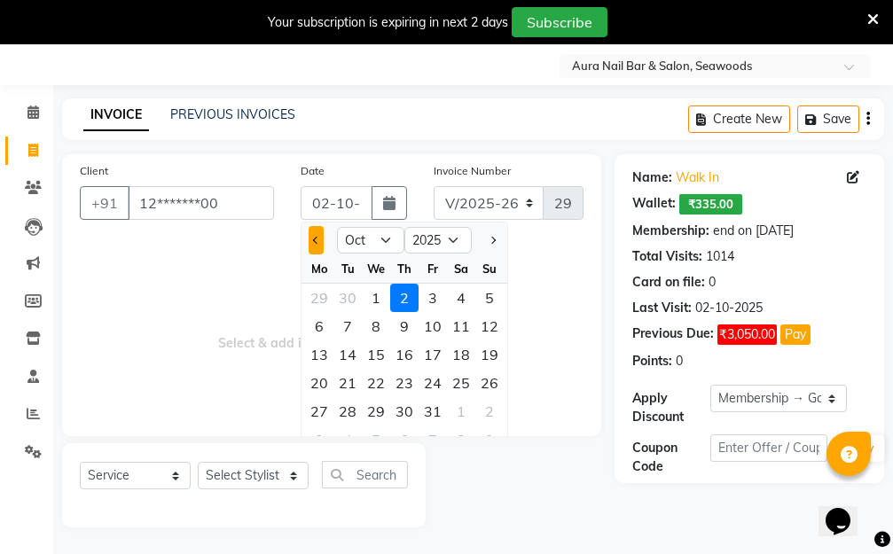
click at [313, 240] on span "Previous month" at bounding box center [316, 240] width 7 height 7
select select "9"
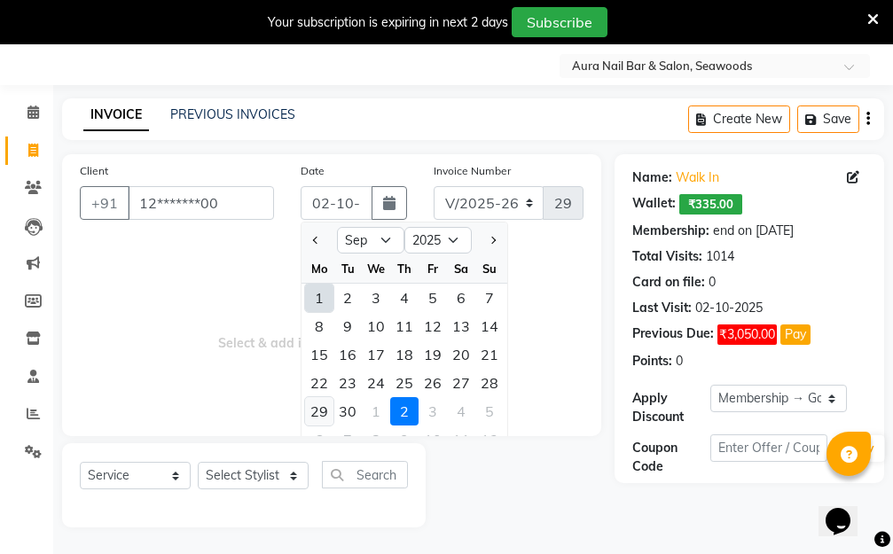
click at [314, 412] on div "29" at bounding box center [319, 411] width 28 height 28
type input "29-09-2025"
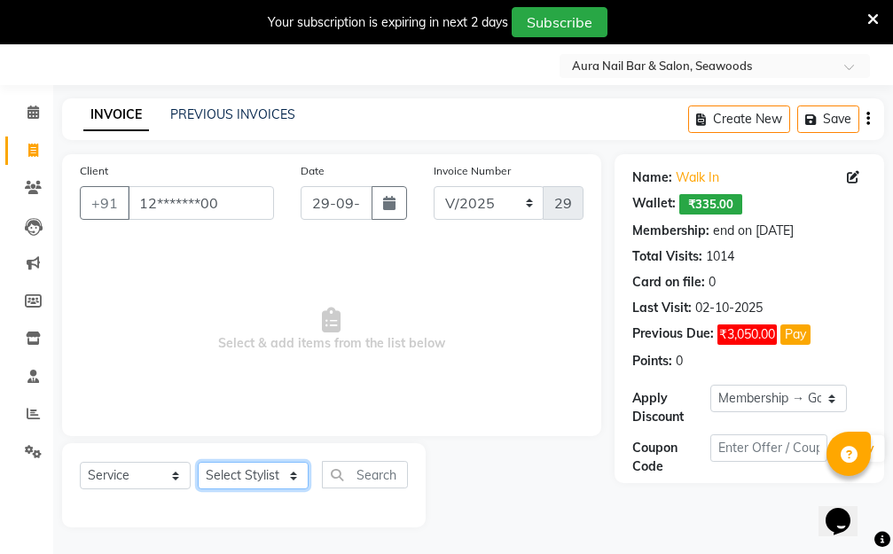
click at [290, 476] on select "Select Stylist Aarti Dipti Manager Pallavi pooja Priya" at bounding box center [253, 475] width 111 height 27
select select "31262"
click at [198, 462] on select "Select Stylist Aarti Dipti Manager Pallavi pooja Priya" at bounding box center [253, 475] width 111 height 27
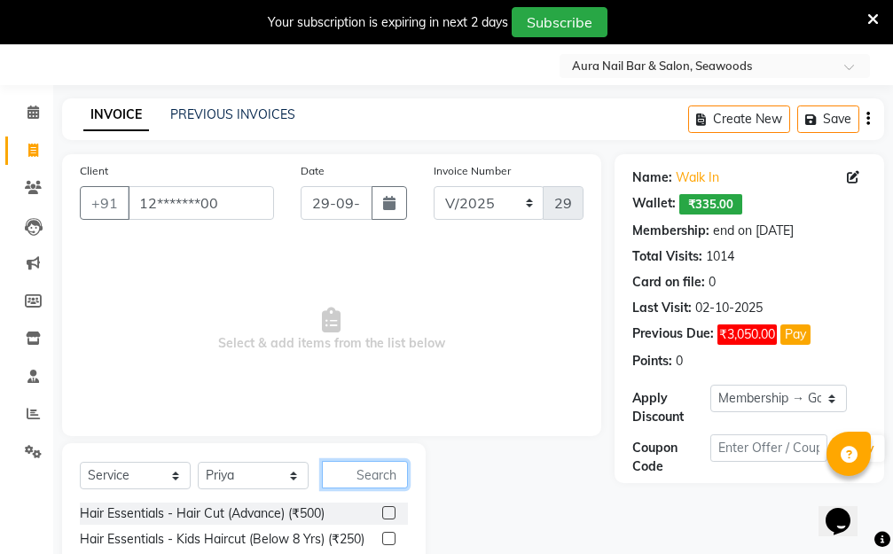
click at [345, 467] on input "text" at bounding box center [365, 474] width 86 height 27
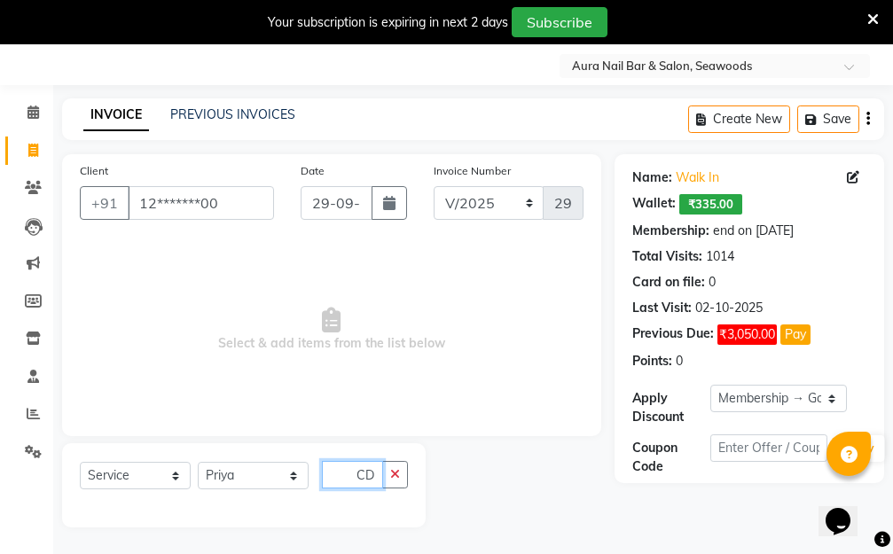
type input "C"
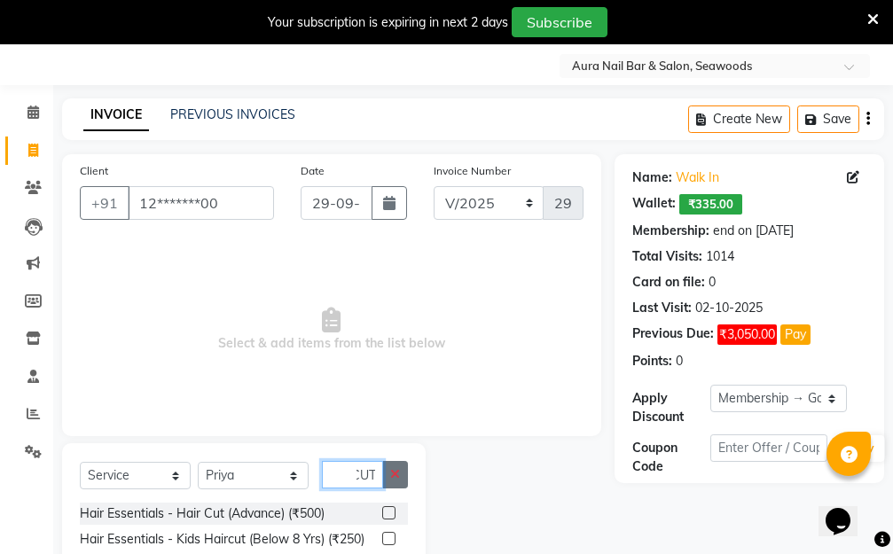
scroll to position [124, 0]
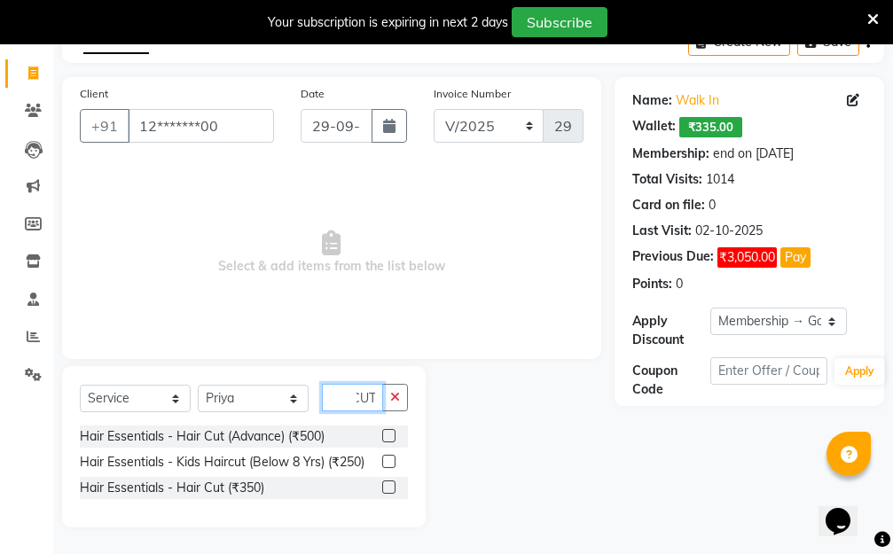
type input "CUT"
click at [389, 459] on label at bounding box center [388, 461] width 13 height 13
click at [389, 459] on input "checkbox" at bounding box center [388, 462] width 12 height 12
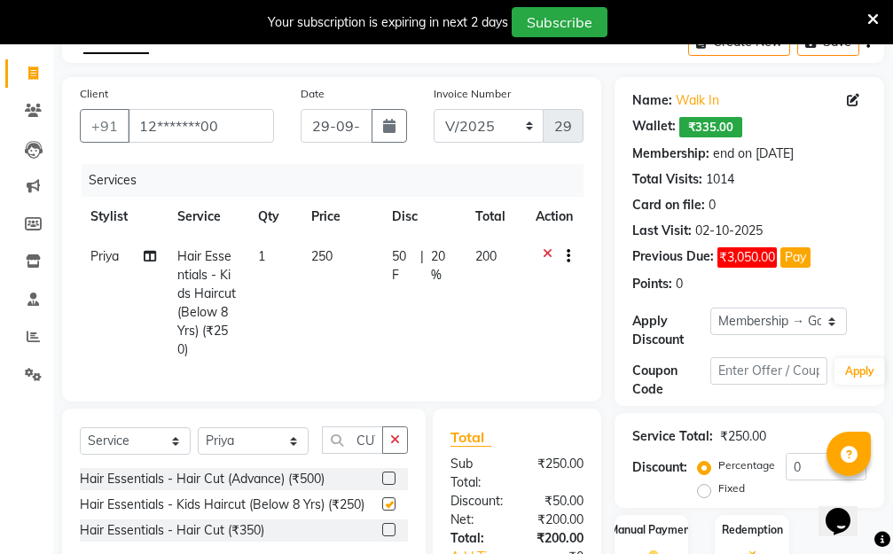
checkbox input "false"
click at [359, 292] on td "250" at bounding box center [340, 303] width 81 height 133
select select "31262"
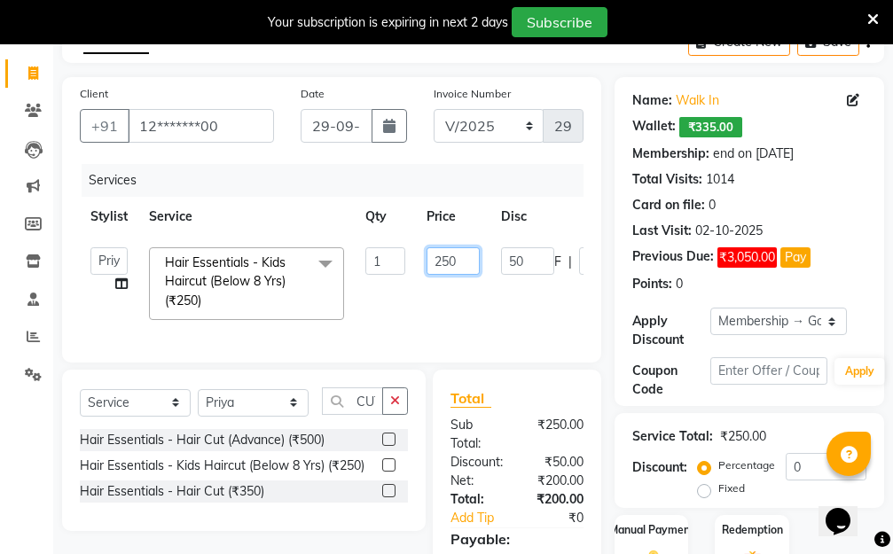
drag, startPoint x: 455, startPoint y: 256, endPoint x: 412, endPoint y: 257, distance: 42.6
click at [412, 257] on tr "Aarti Dipti Manager Pallavi pooja Priya Hair Essentials - Kids Haircut (Below 8…" at bounding box center [421, 284] width 683 height 94
type input "2000"
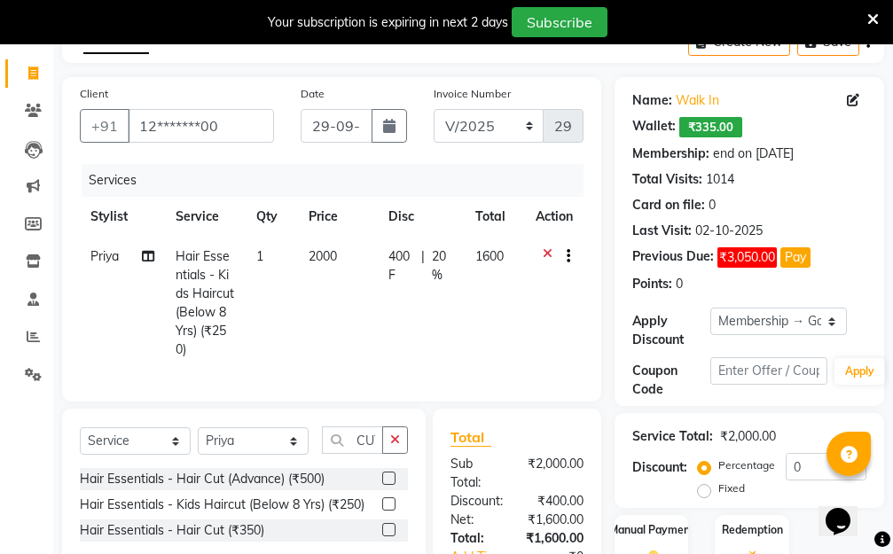
click at [504, 321] on tr "Priya Hair Essentials - Kids Haircut (Below 8 Yrs) (₹250) 1 2000 400 F | 20 % 1…" at bounding box center [331, 303] width 503 height 133
click at [826, 320] on select "Select Membership → Golden Membership Membership → Golden Membership Membership…" at bounding box center [778, 321] width 136 height 27
select select "0:"
click at [710, 308] on select "Select Membership → Golden Membership Membership → Golden Membership Membership…" at bounding box center [778, 321] width 136 height 27
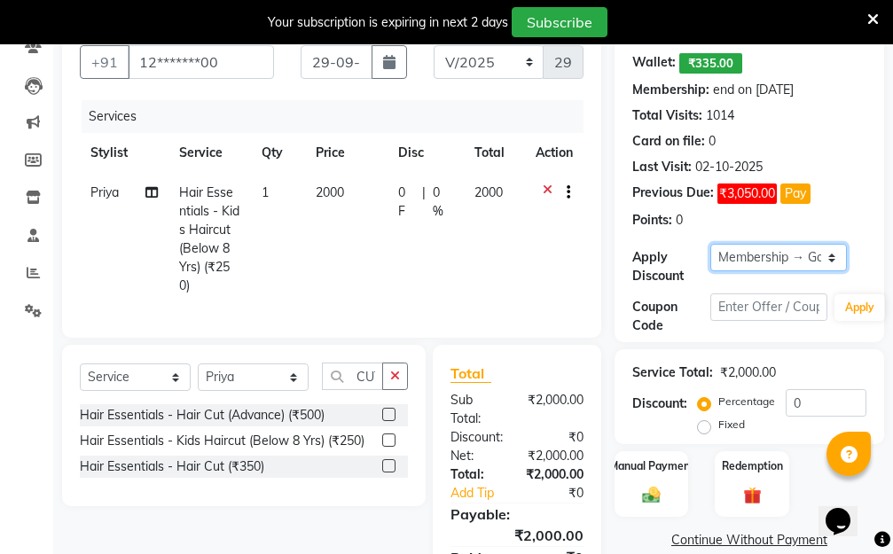
scroll to position [284, 0]
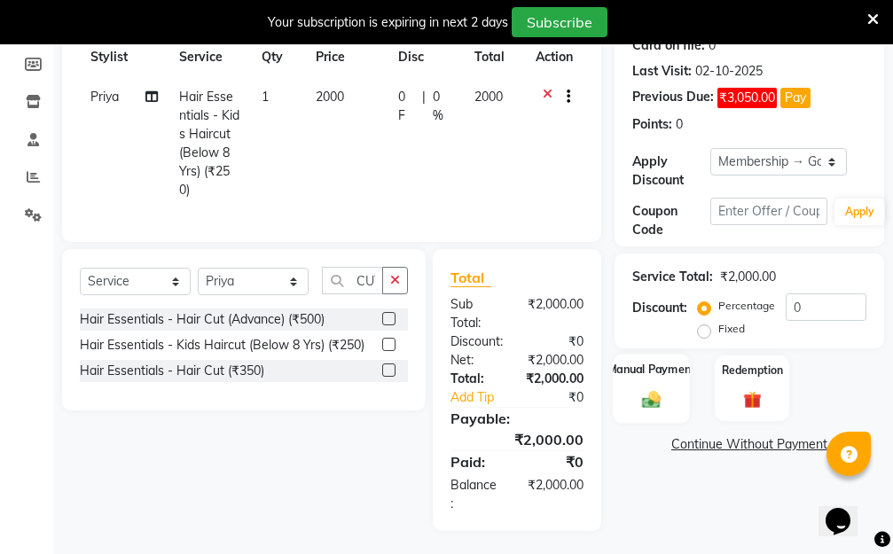
click at [644, 387] on div "Manual Payment" at bounding box center [650, 388] width 77 height 69
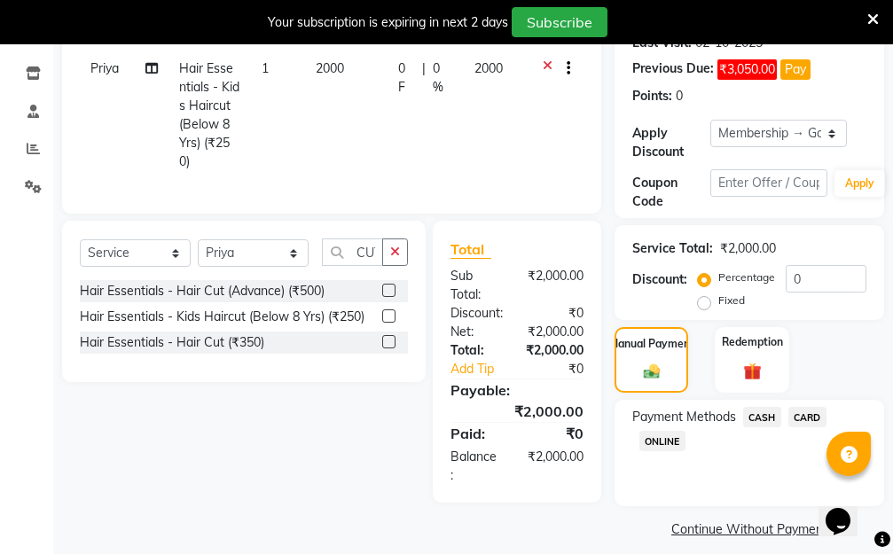
scroll to position [327, 0]
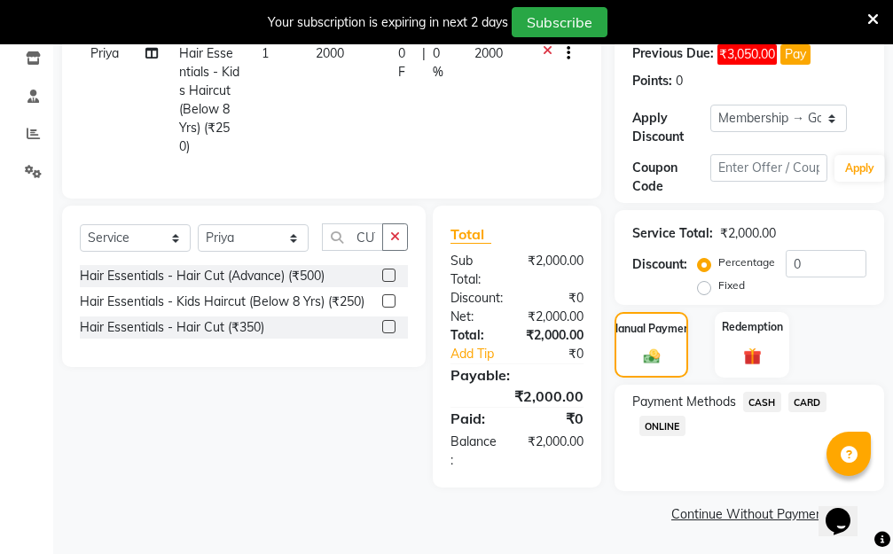
click at [656, 427] on span "ONLINE" at bounding box center [662, 426] width 46 height 20
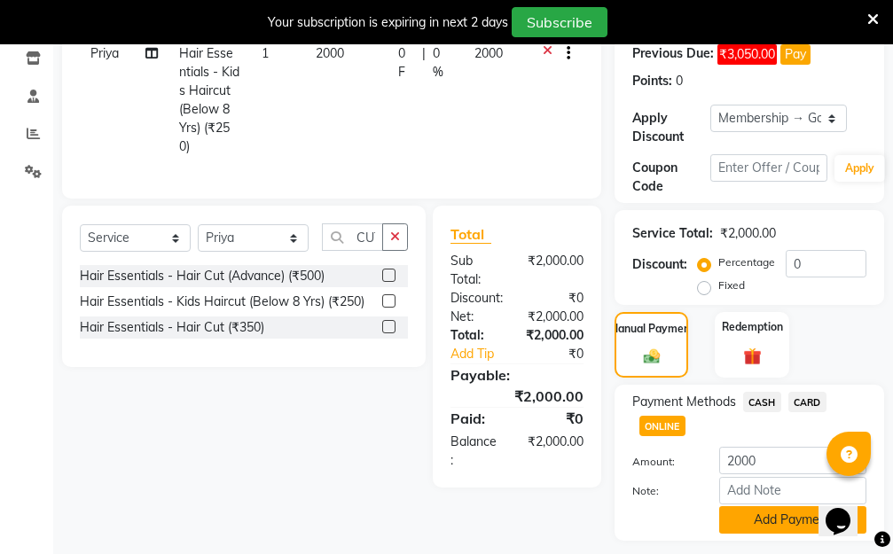
click at [775, 522] on button "Add Payment" at bounding box center [792, 519] width 147 height 27
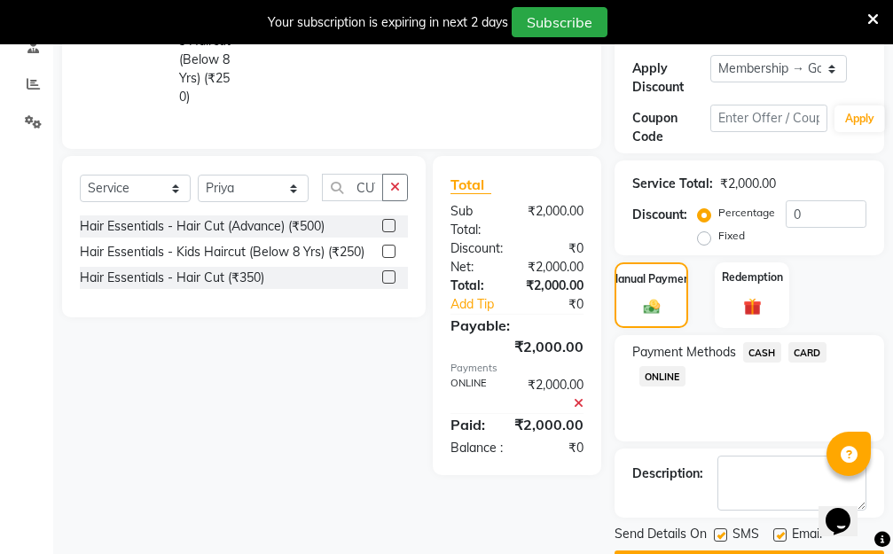
scroll to position [427, 0]
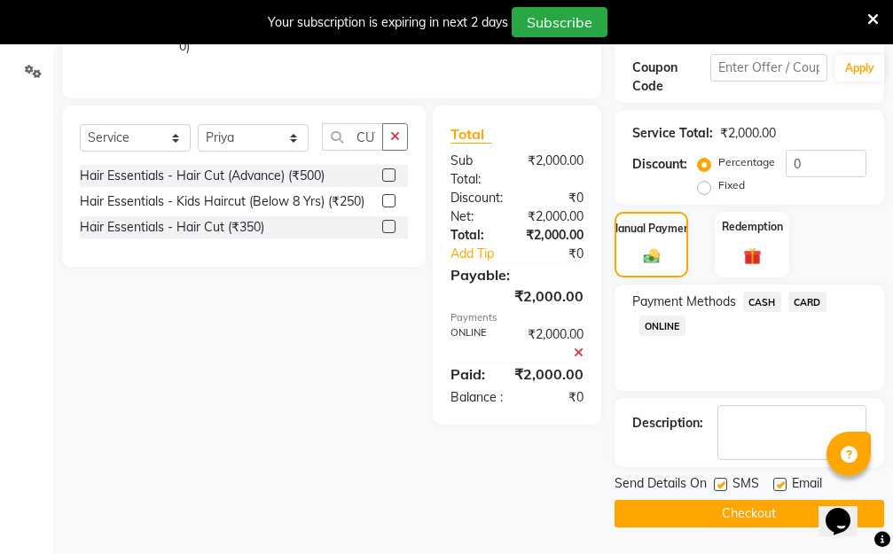
click at [776, 511] on button "Checkout" at bounding box center [748, 513] width 269 height 27
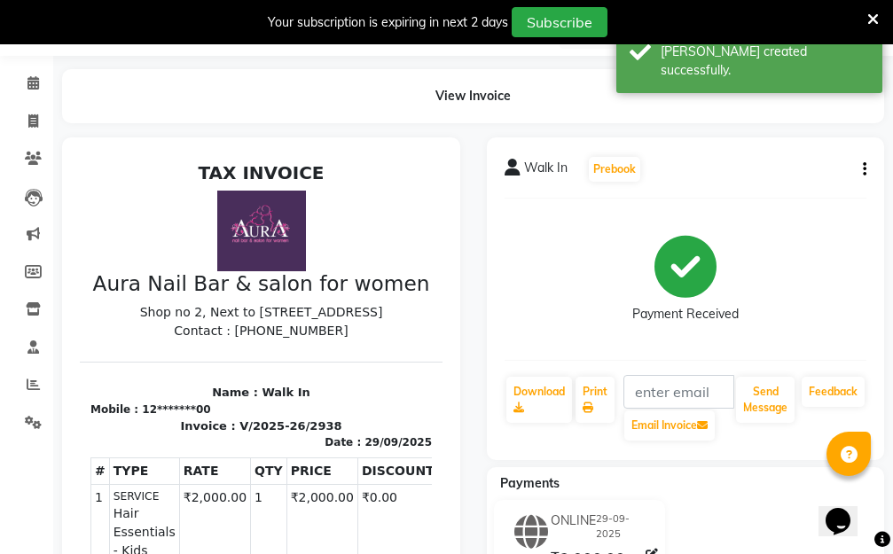
scroll to position [73, 0]
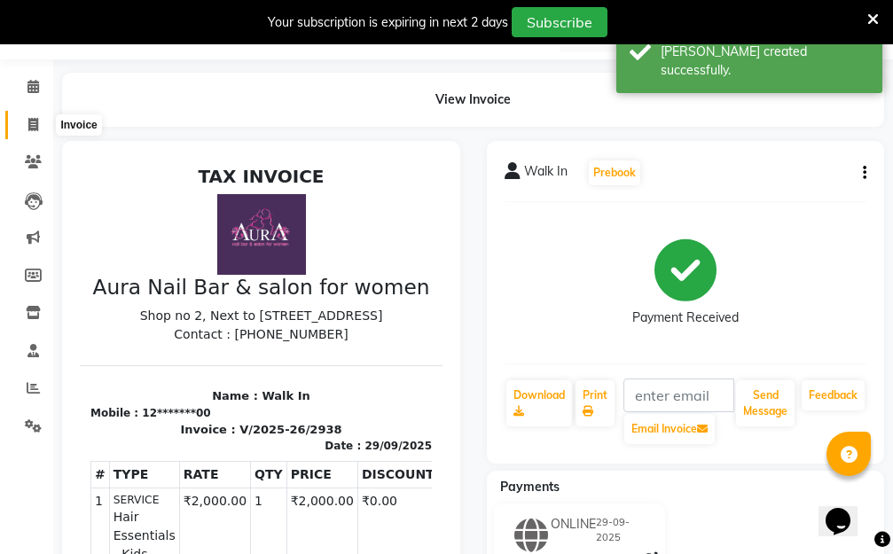
click at [32, 121] on icon at bounding box center [33, 124] width 10 height 13
select select "service"
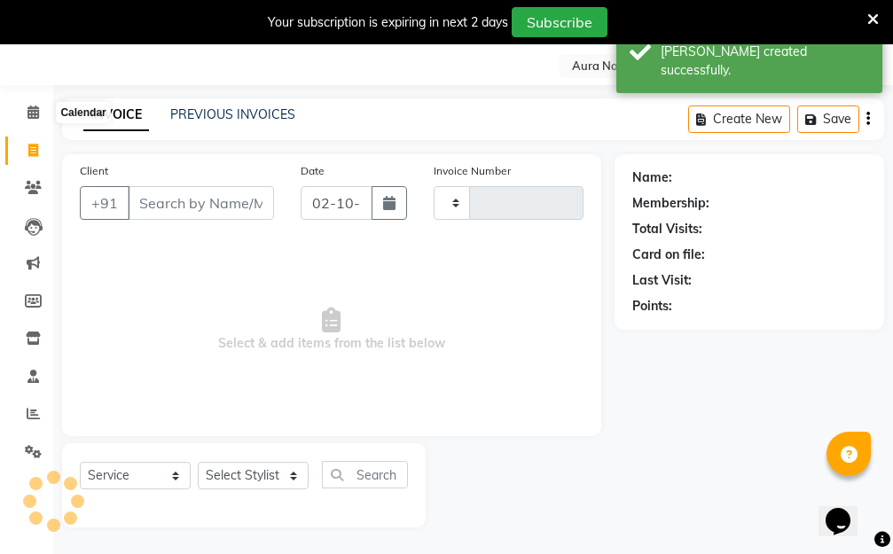
scroll to position [47, 0]
type input "2939"
select select "4994"
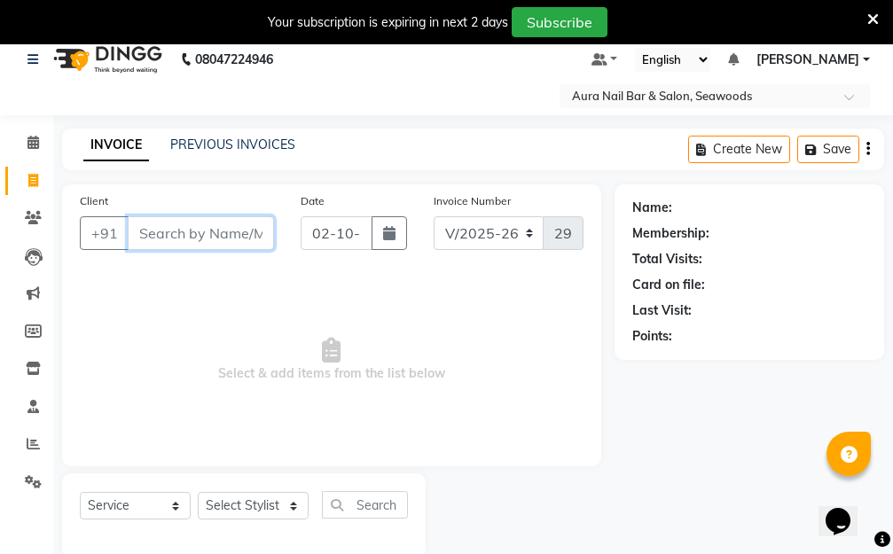
scroll to position [0, 0]
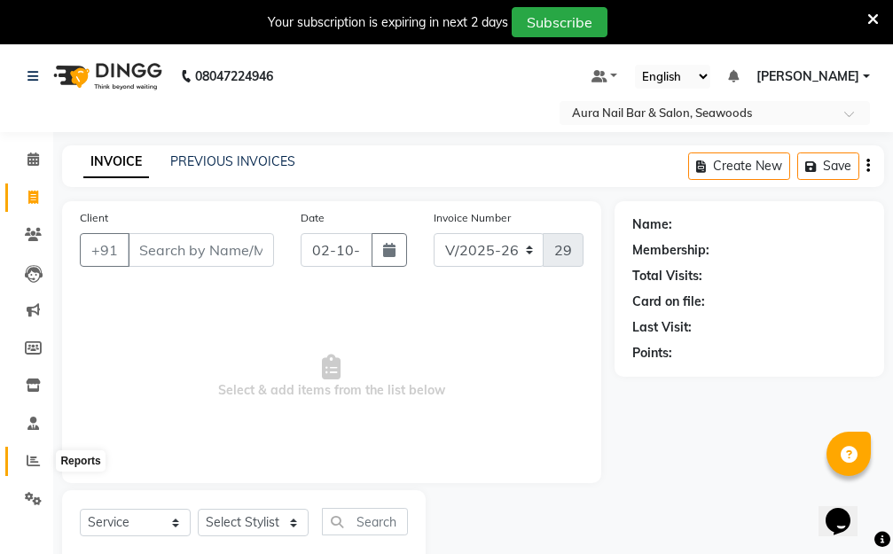
click at [33, 464] on icon at bounding box center [33, 460] width 13 height 13
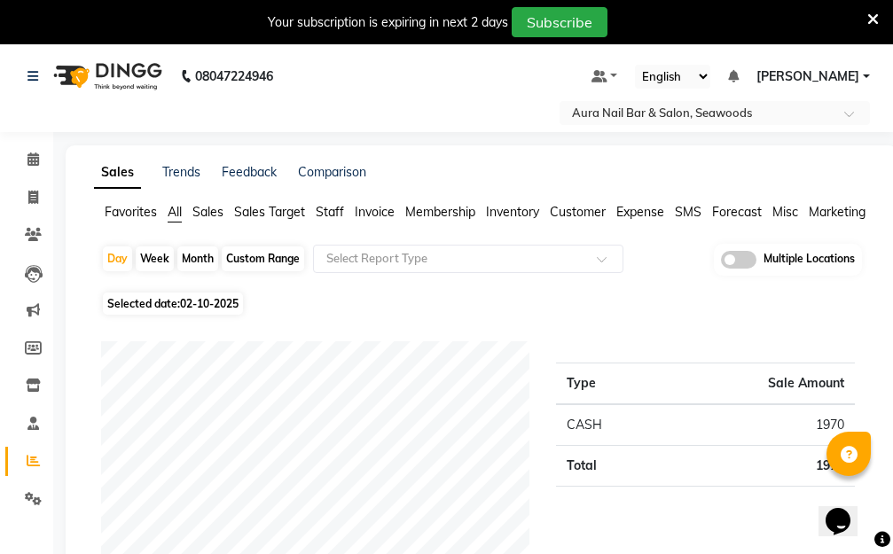
drag, startPoint x: 331, startPoint y: 208, endPoint x: 211, endPoint y: 264, distance: 132.0
click at [331, 209] on span "Staff" at bounding box center [330, 212] width 28 height 16
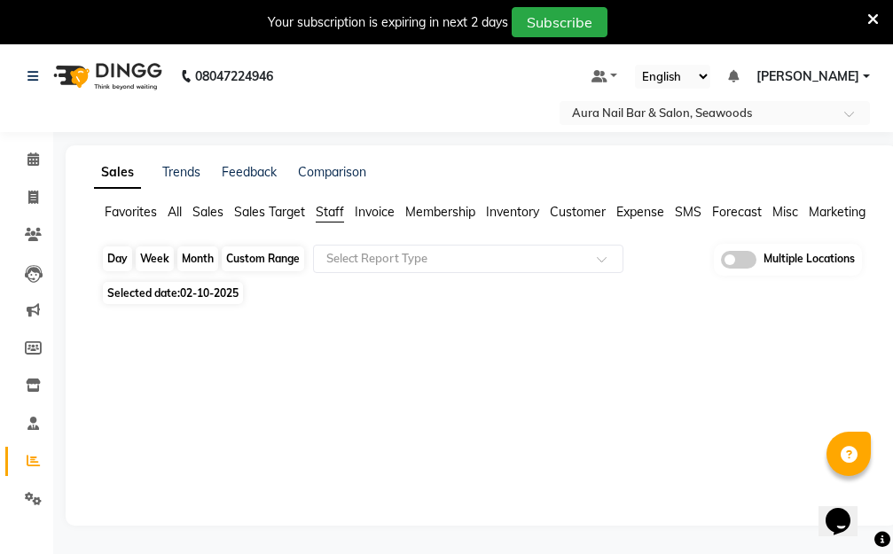
click at [114, 261] on div "Day" at bounding box center [117, 258] width 29 height 25
select select "10"
select select "2025"
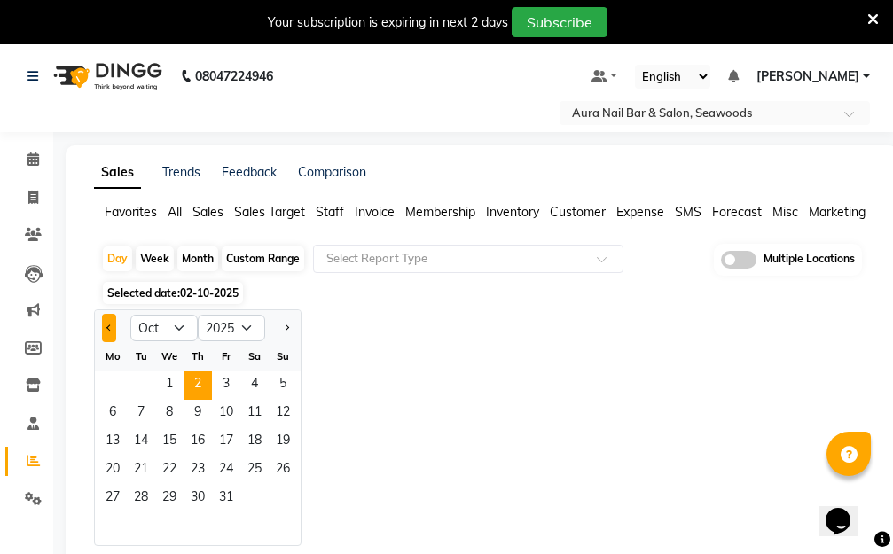
click at [106, 324] on button "Previous month" at bounding box center [109, 328] width 14 height 28
select select "9"
click at [106, 498] on span "29" at bounding box center [112, 499] width 28 height 28
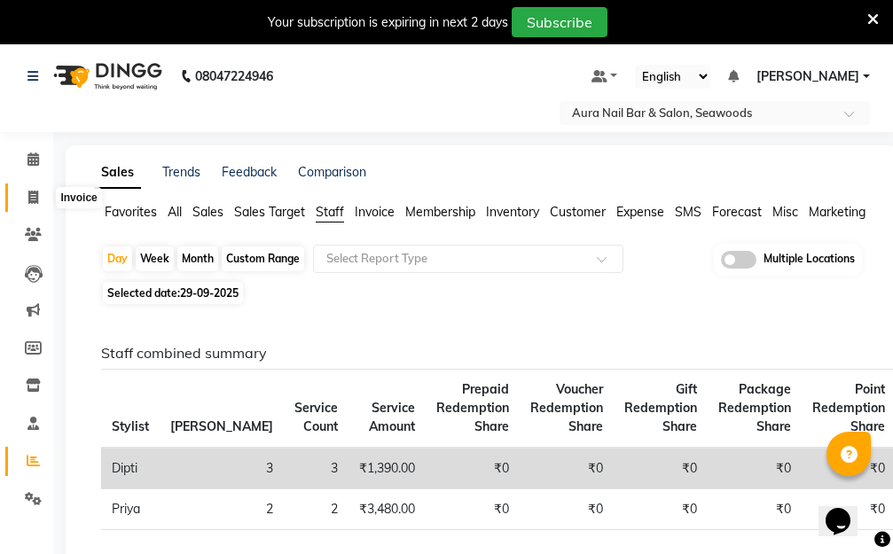
click at [28, 195] on icon at bounding box center [33, 197] width 10 height 13
select select "service"
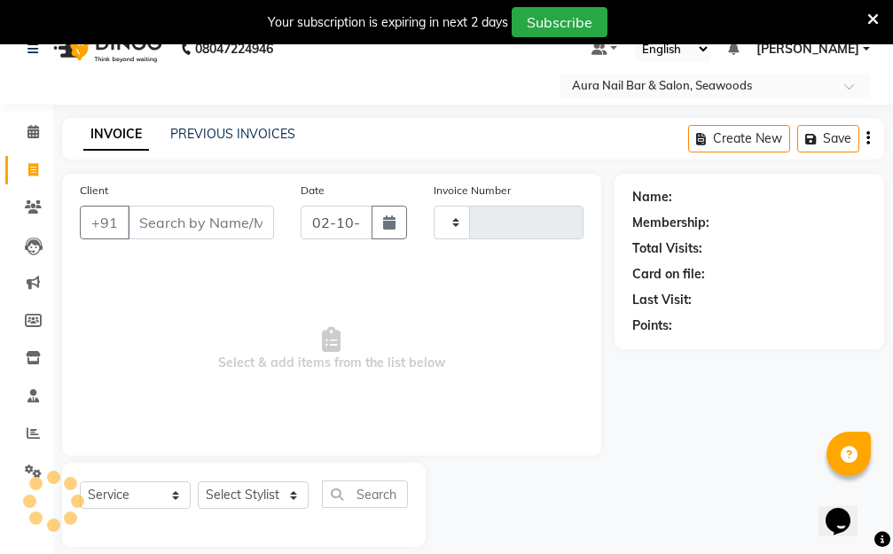
type input "2939"
select select "4994"
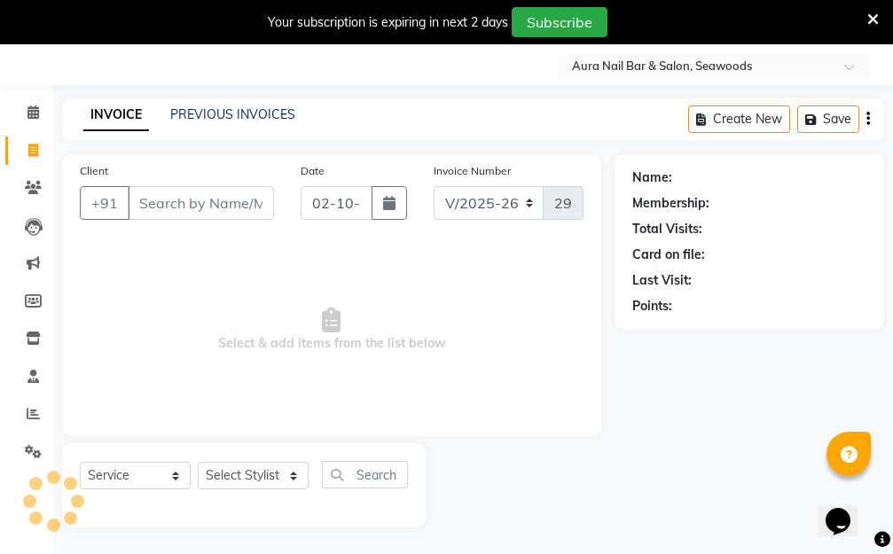
click at [239, 105] on div "PREVIOUS INVOICES" at bounding box center [232, 114] width 125 height 19
click at [245, 111] on link "PREVIOUS INVOICES" at bounding box center [232, 114] width 125 height 16
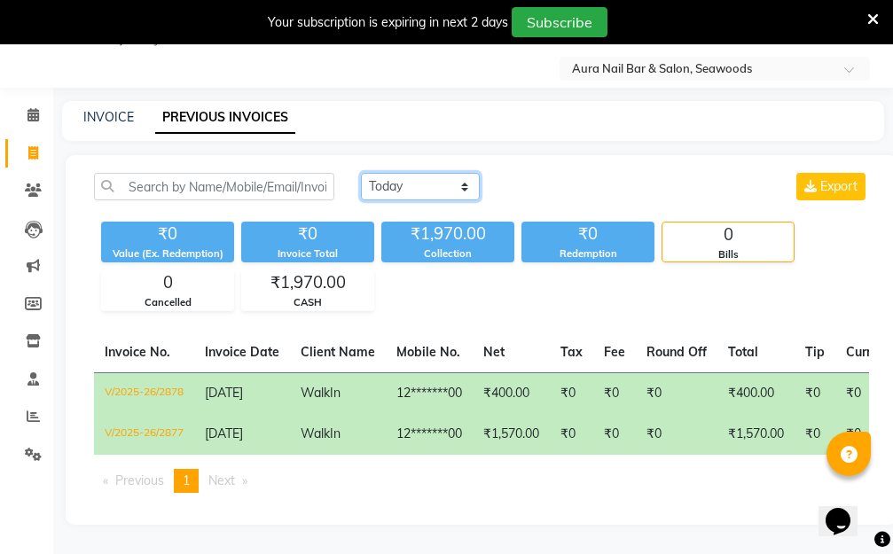
click at [468, 181] on select "Today Yesterday Custom Range" at bounding box center [420, 186] width 119 height 27
select select "range"
click at [361, 173] on select "Today Yesterday Custom Range" at bounding box center [420, 186] width 119 height 27
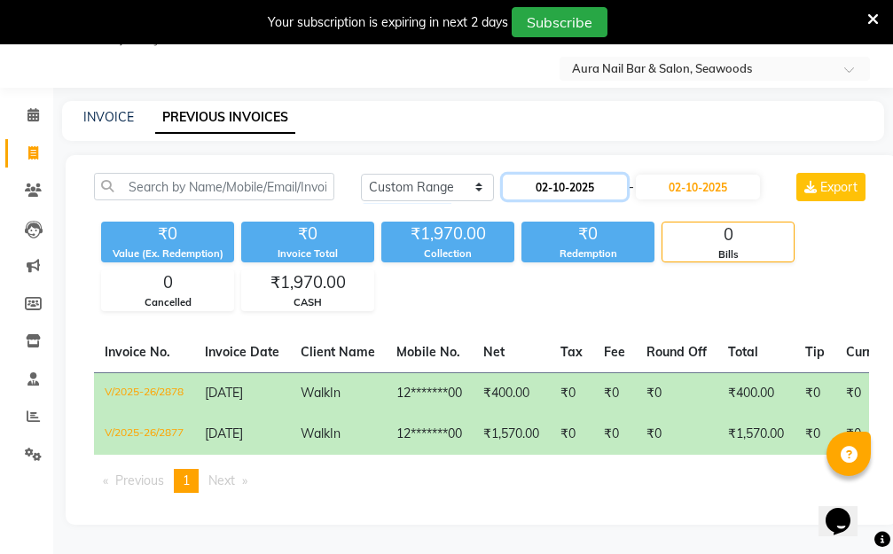
click at [548, 183] on input "02-10-2025" at bounding box center [565, 187] width 124 height 25
select select "10"
select select "2025"
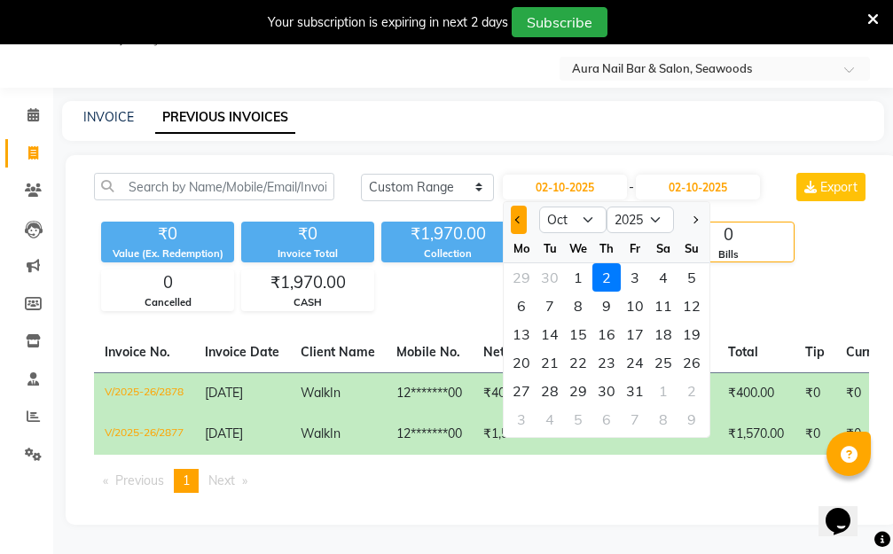
click at [513, 216] on button "Previous month" at bounding box center [518, 220] width 15 height 28
select select "9"
click at [519, 391] on div "29" at bounding box center [521, 391] width 28 height 28
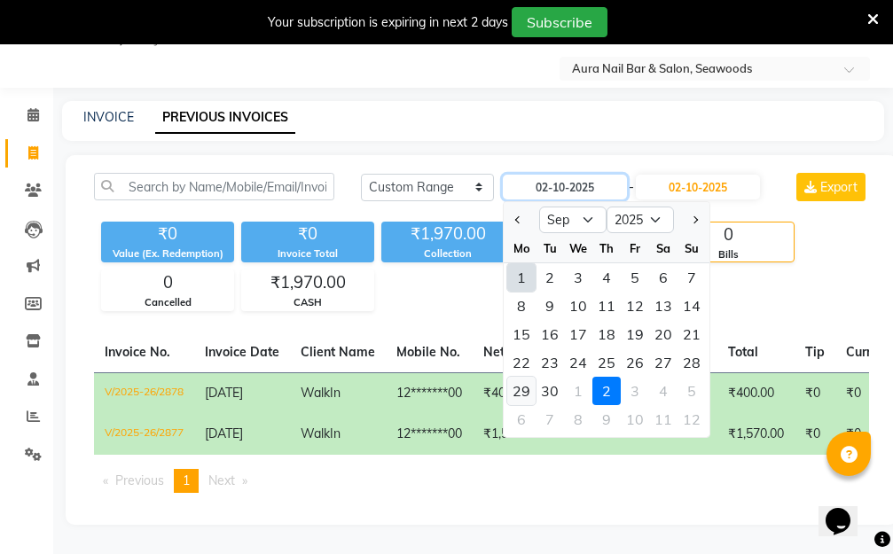
type input "29-09-2025"
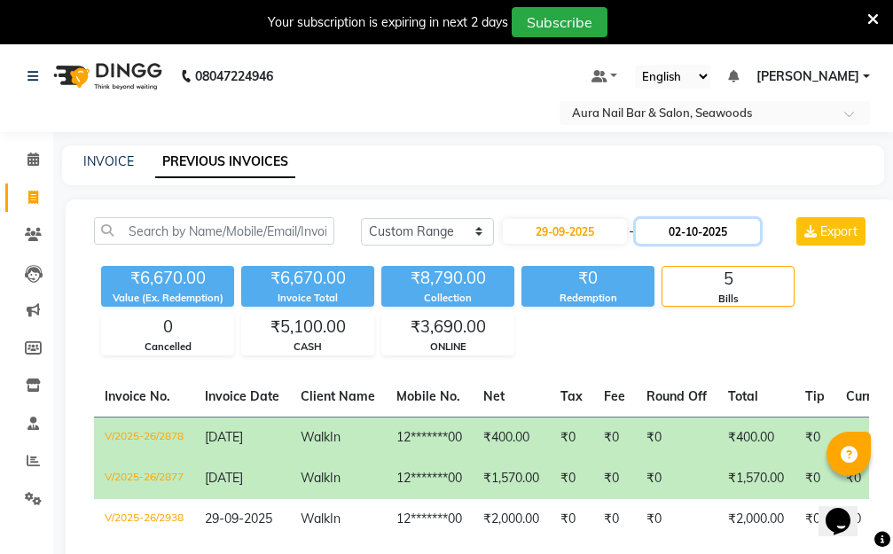
click at [693, 225] on input "02-10-2025" at bounding box center [698, 231] width 124 height 25
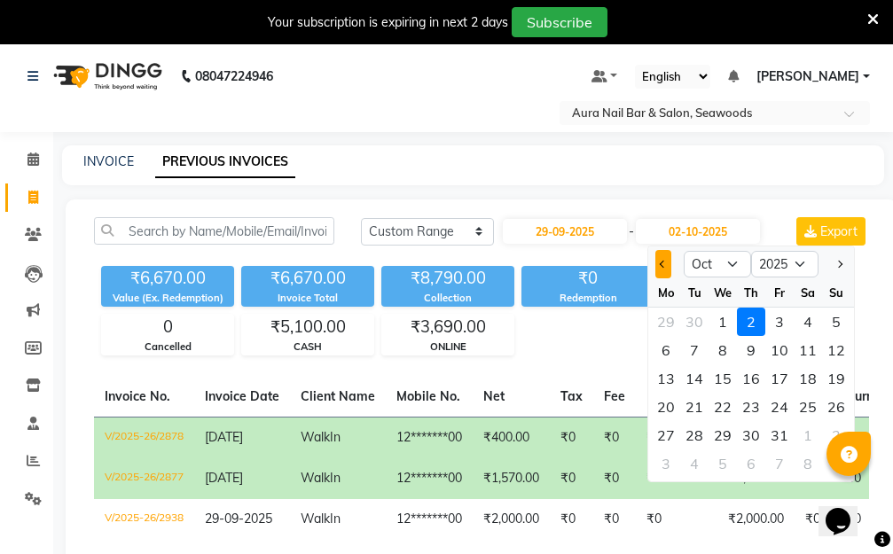
click at [656, 261] on button "Previous month" at bounding box center [662, 264] width 15 height 28
select select "9"
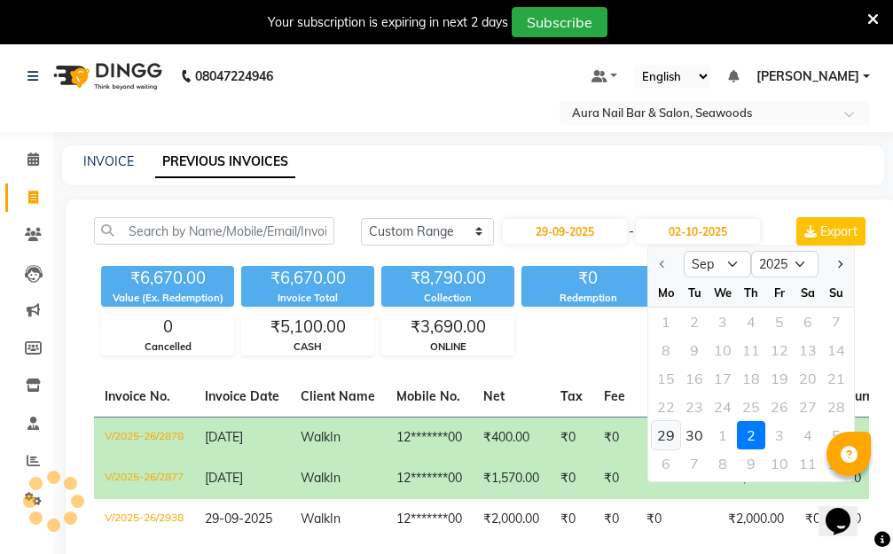
click at [667, 434] on div "29" at bounding box center [665, 435] width 28 height 28
type input "29-09-2025"
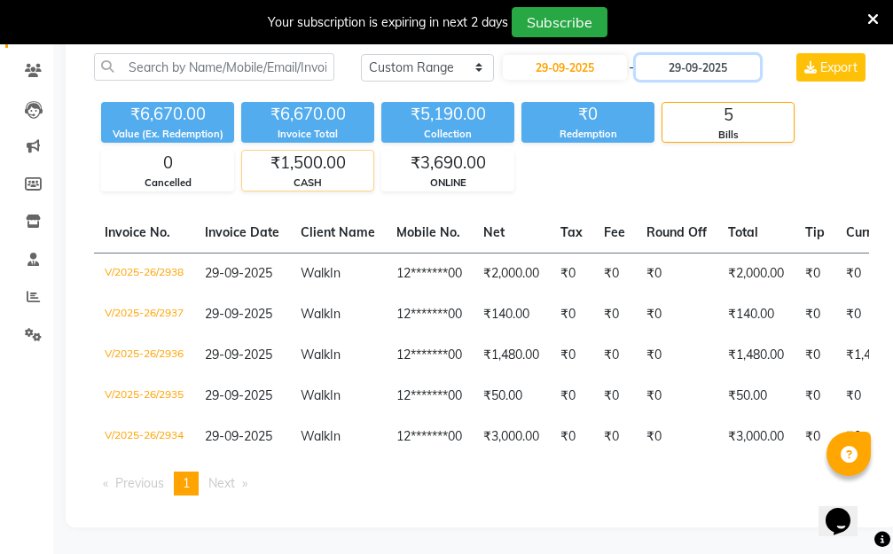
scroll to position [179, 0]
click at [34, 290] on icon at bounding box center [33, 296] width 13 height 13
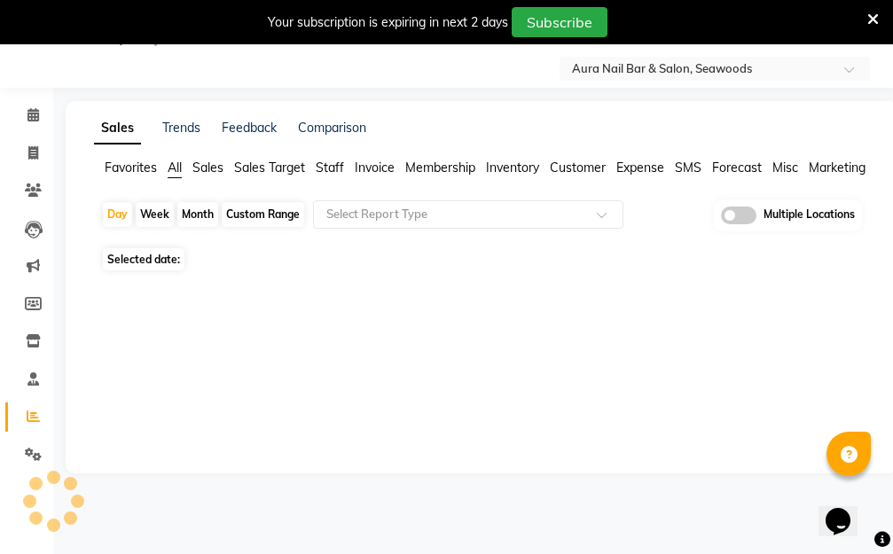
scroll to position [44, 0]
drag, startPoint x: 322, startPoint y: 166, endPoint x: 319, endPoint y: 175, distance: 9.3
click at [323, 166] on span "Staff" at bounding box center [330, 168] width 28 height 16
click at [116, 213] on div "Day" at bounding box center [117, 214] width 29 height 25
select select "10"
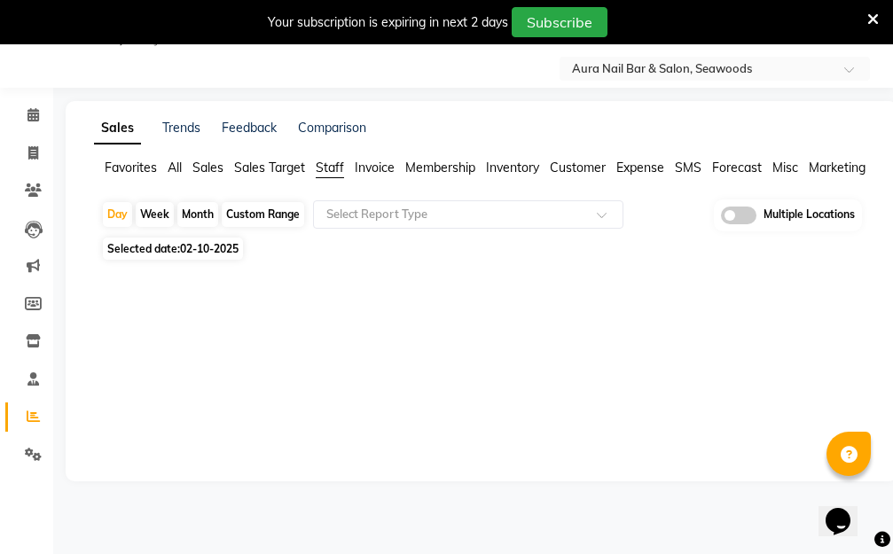
select select "2025"
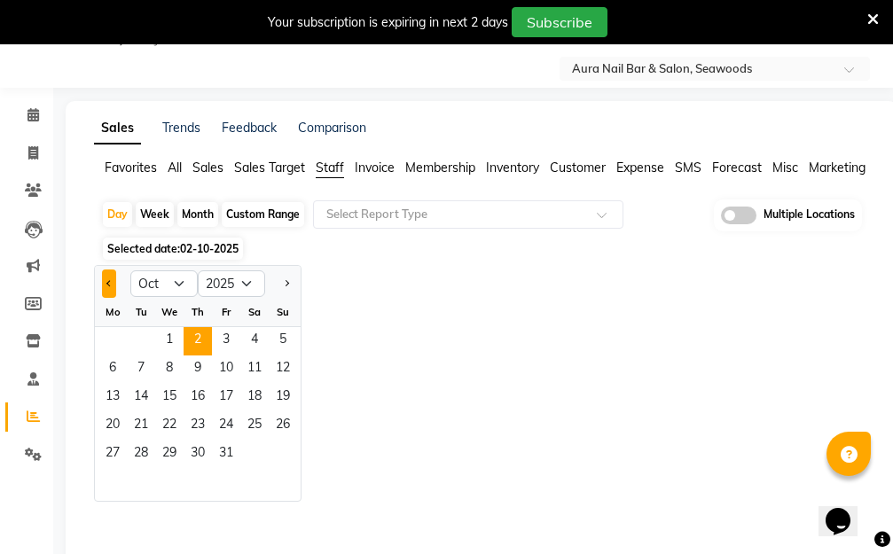
click at [109, 280] on span "Previous month" at bounding box center [109, 282] width 6 height 6
select select "9"
click at [114, 455] on span "29" at bounding box center [112, 455] width 28 height 28
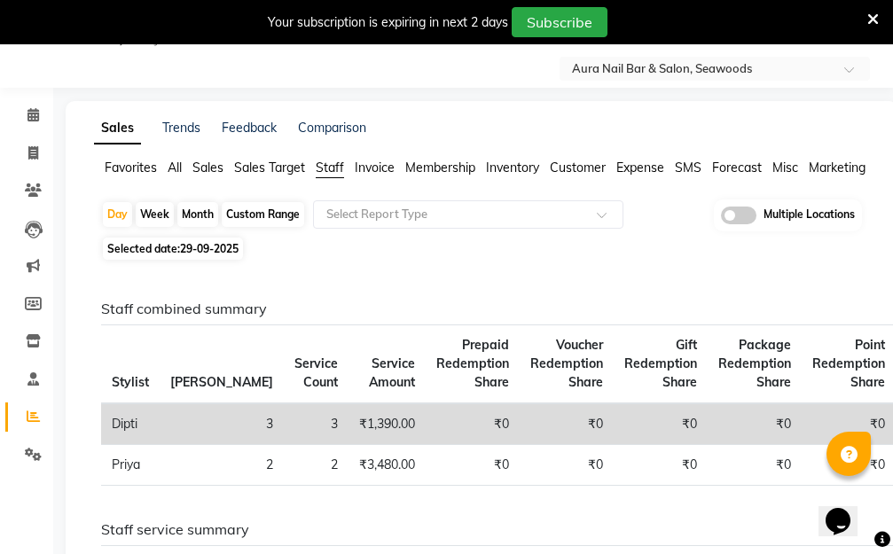
click at [425, 421] on td "₹0" at bounding box center [472, 424] width 94 height 42
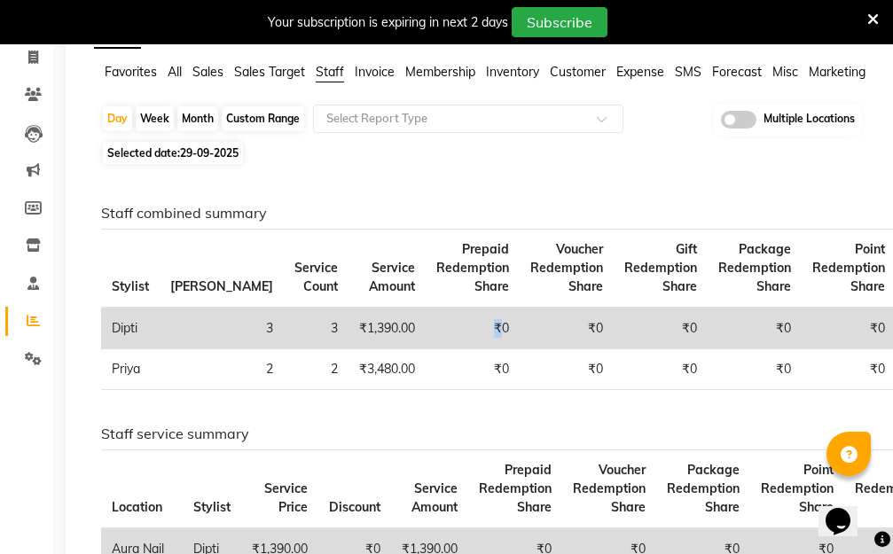
scroll to position [133, 0]
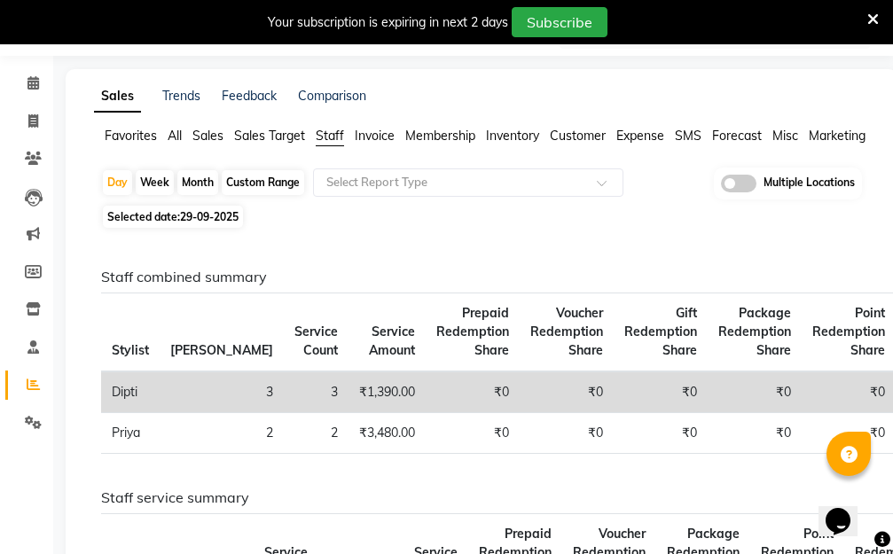
scroll to position [44, 0]
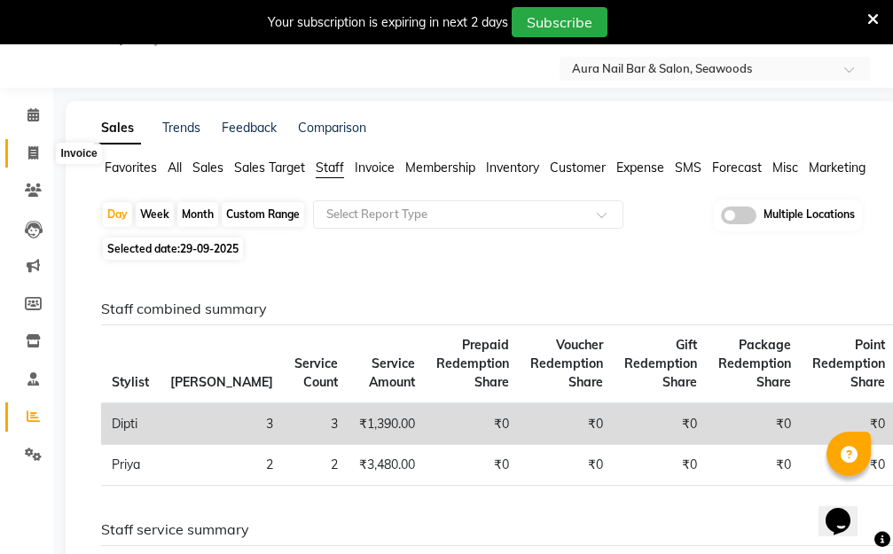
click at [31, 146] on icon at bounding box center [33, 152] width 10 height 13
select select "service"
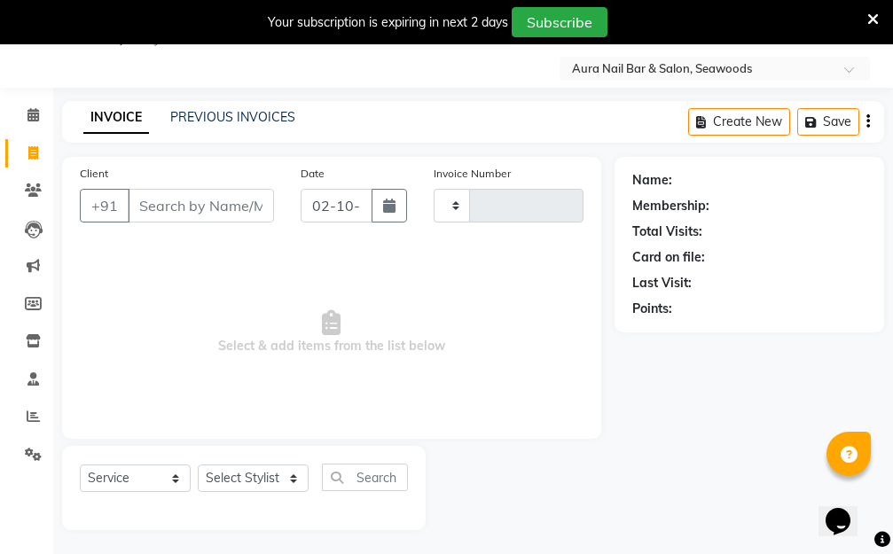
scroll to position [47, 0]
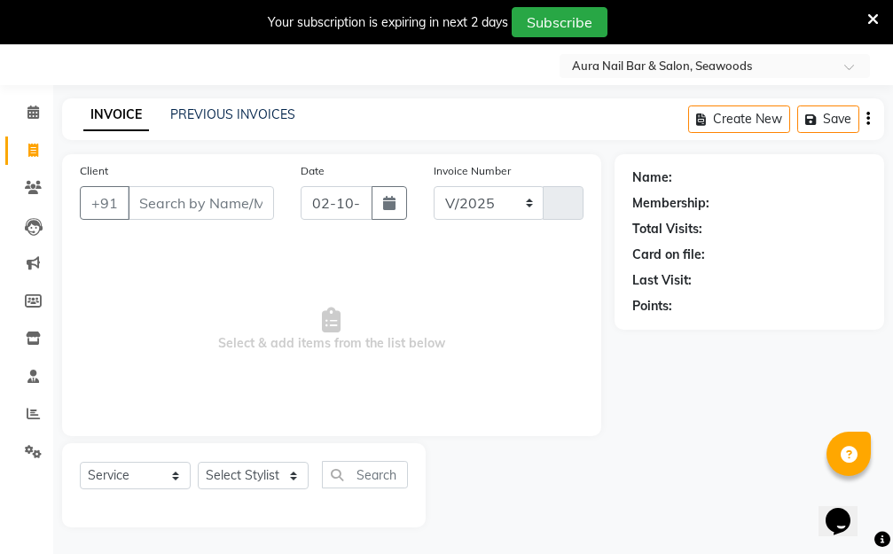
select select "4994"
type input "2939"
click at [268, 113] on link "PREVIOUS INVOICES" at bounding box center [232, 114] width 125 height 16
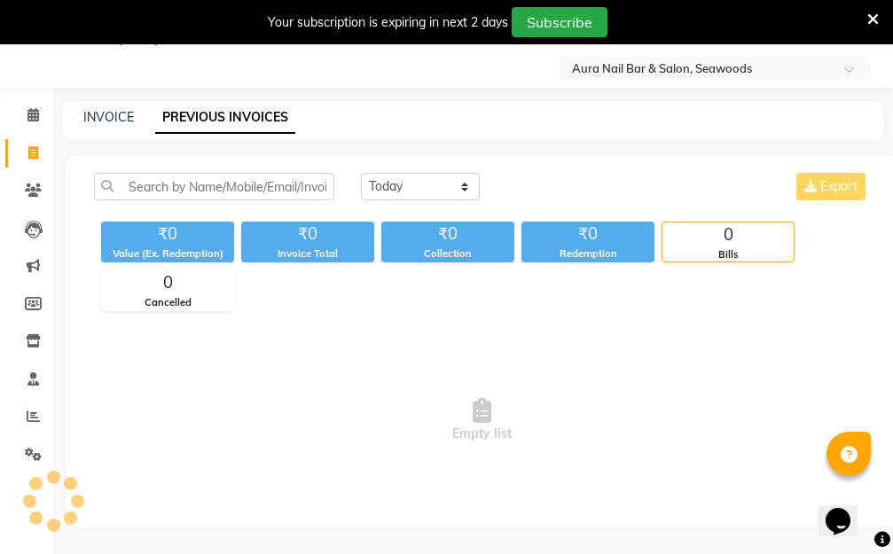
scroll to position [47, 0]
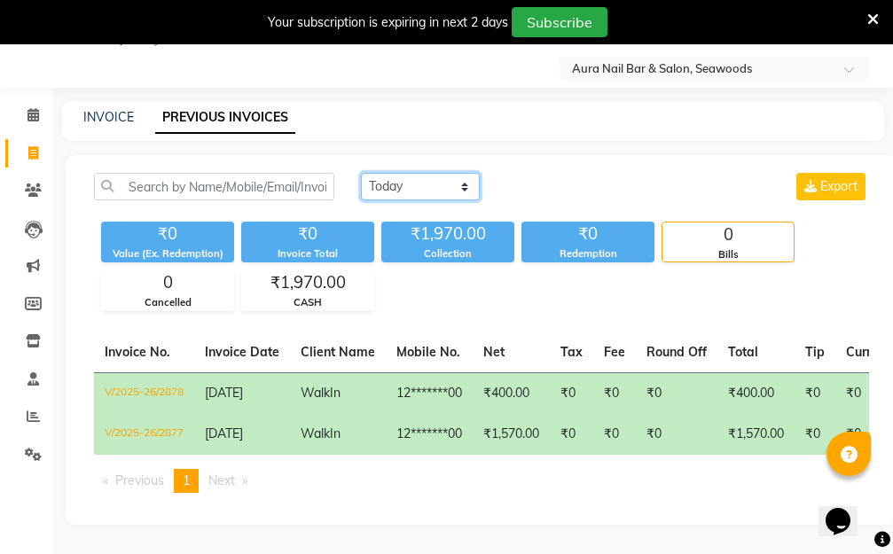
click at [463, 180] on select "Today Yesterday Custom Range" at bounding box center [420, 186] width 119 height 27
select select "range"
click at [361, 173] on select "Today Yesterday Custom Range" at bounding box center [420, 186] width 119 height 27
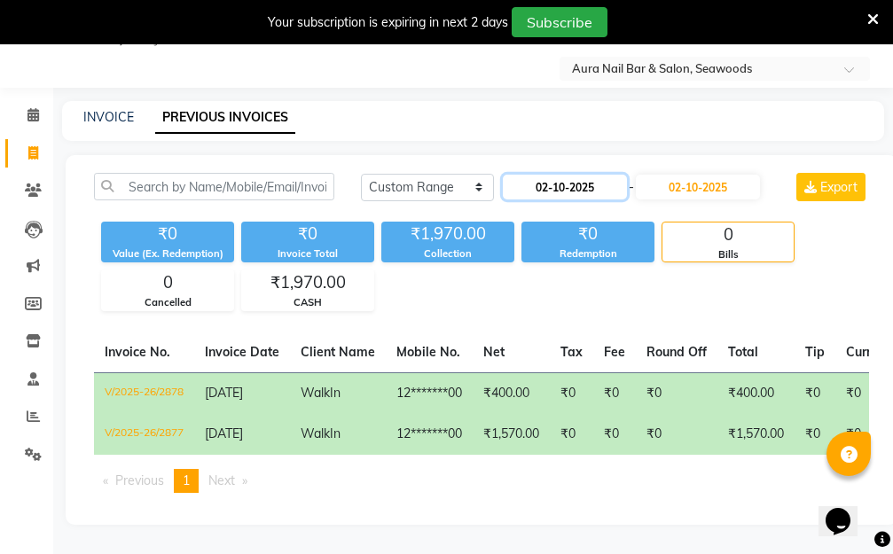
click at [542, 183] on input "02-10-2025" at bounding box center [565, 187] width 124 height 25
select select "10"
select select "2025"
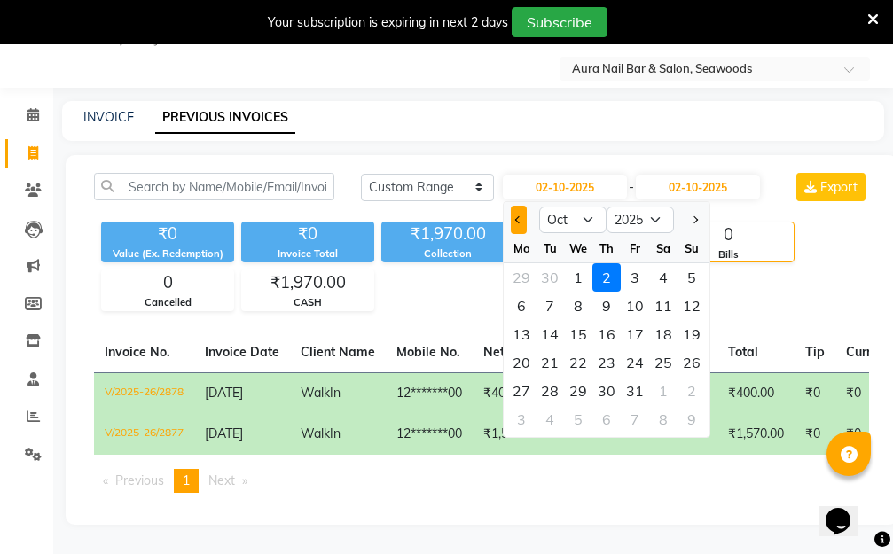
click at [517, 216] on span "Previous month" at bounding box center [518, 219] width 7 height 7
select select "9"
click at [523, 388] on div "29" at bounding box center [521, 391] width 28 height 28
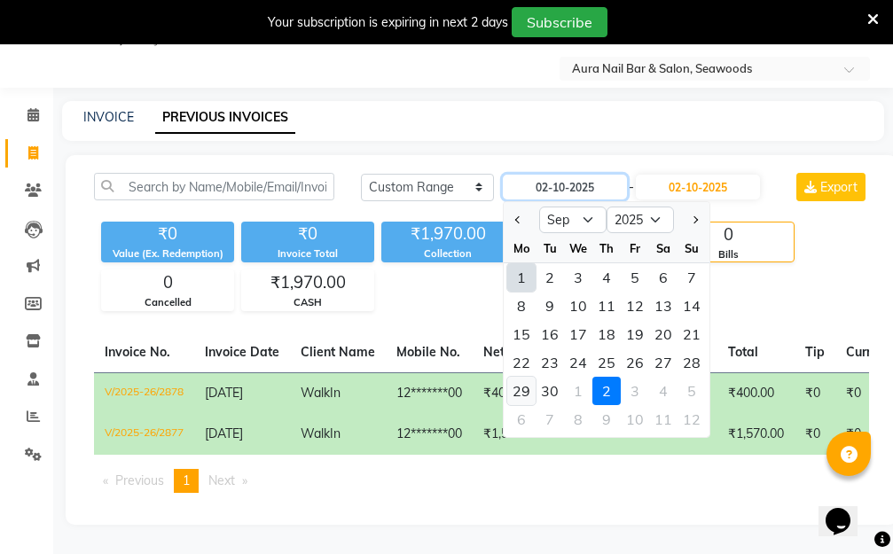
type input "29-09-2025"
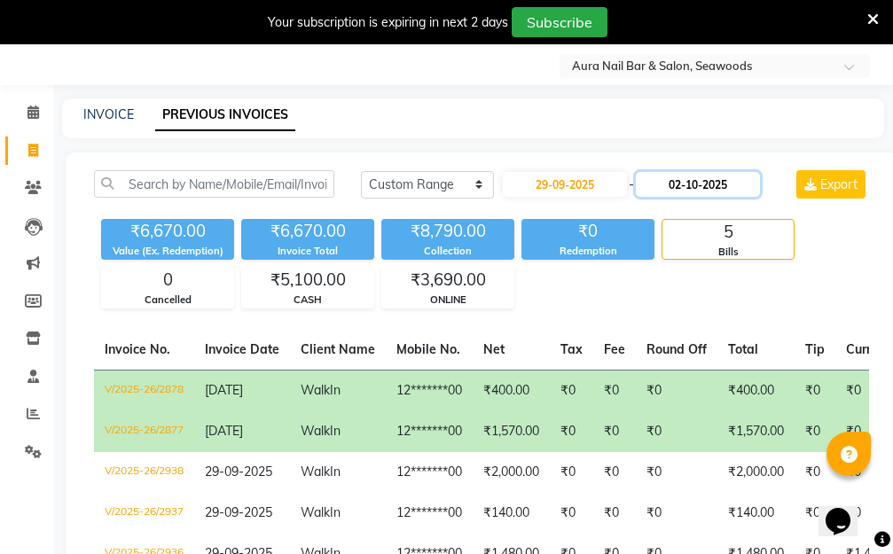
click at [689, 181] on input "02-10-2025" at bounding box center [698, 184] width 124 height 25
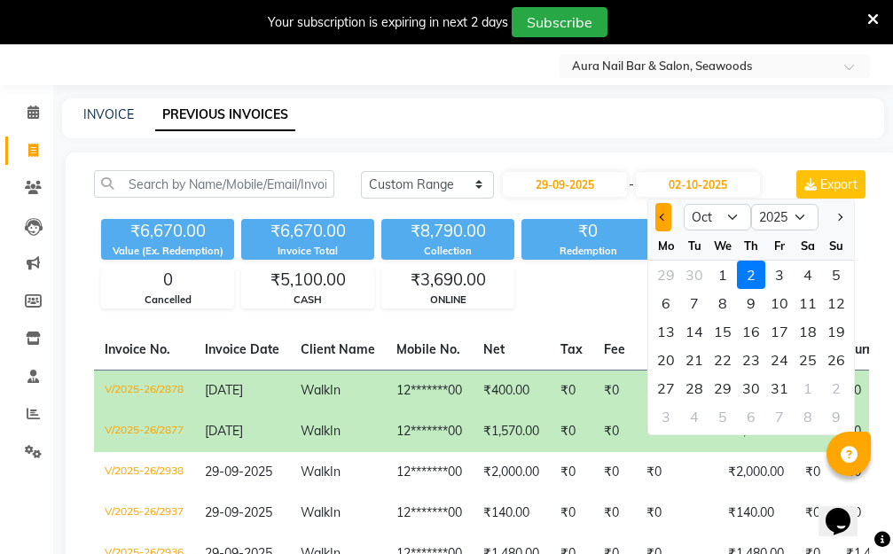
click at [659, 214] on button "Previous month" at bounding box center [662, 217] width 15 height 28
select select "9"
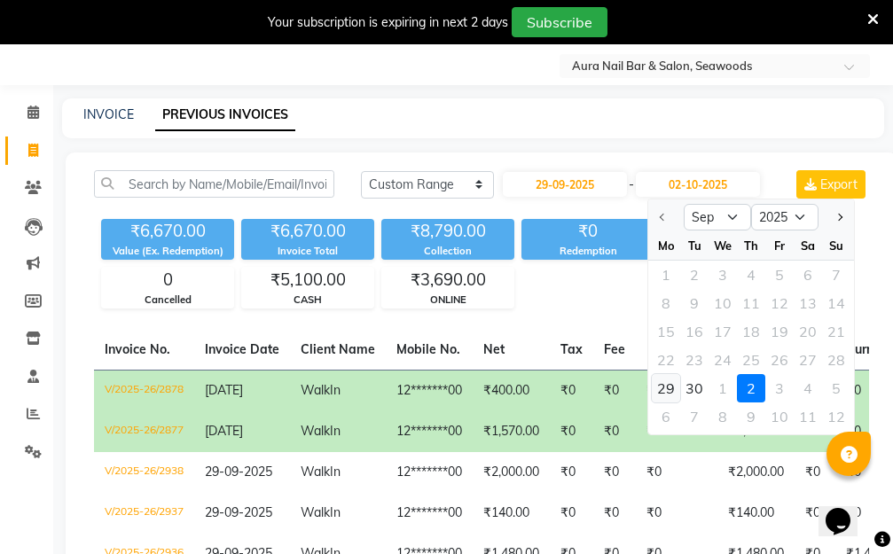
click at [661, 387] on div "29" at bounding box center [665, 388] width 28 height 28
type input "29-09-2025"
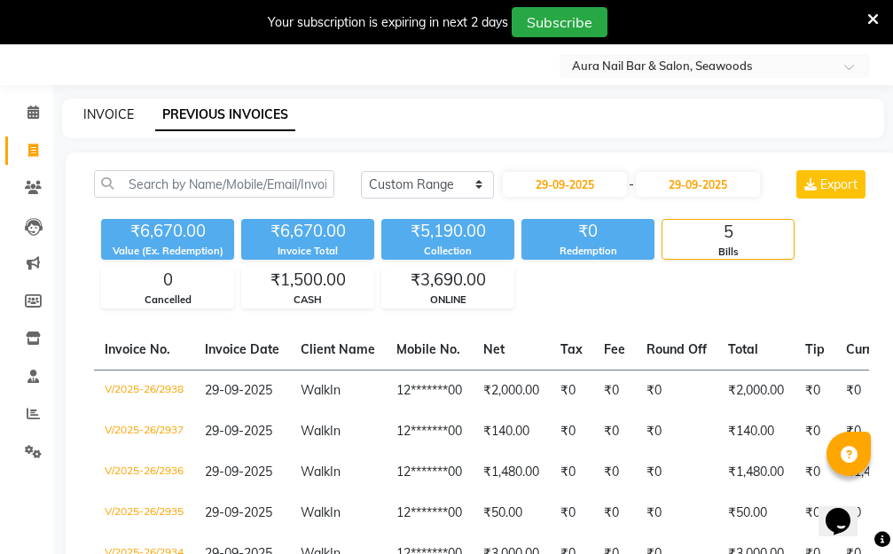
click at [100, 108] on link "INVOICE" at bounding box center [108, 114] width 51 height 16
select select "service"
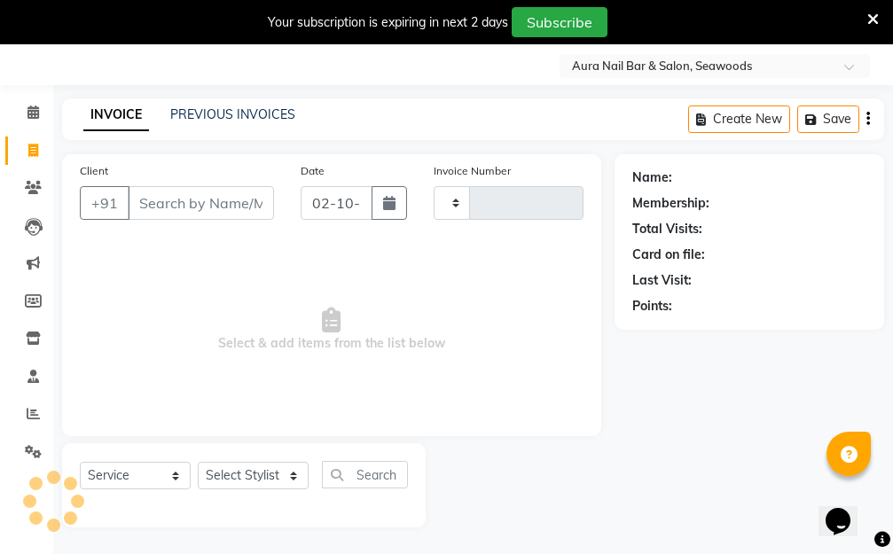
type input "2939"
select select "4994"
click at [233, 199] on input "Client" at bounding box center [201, 203] width 146 height 34
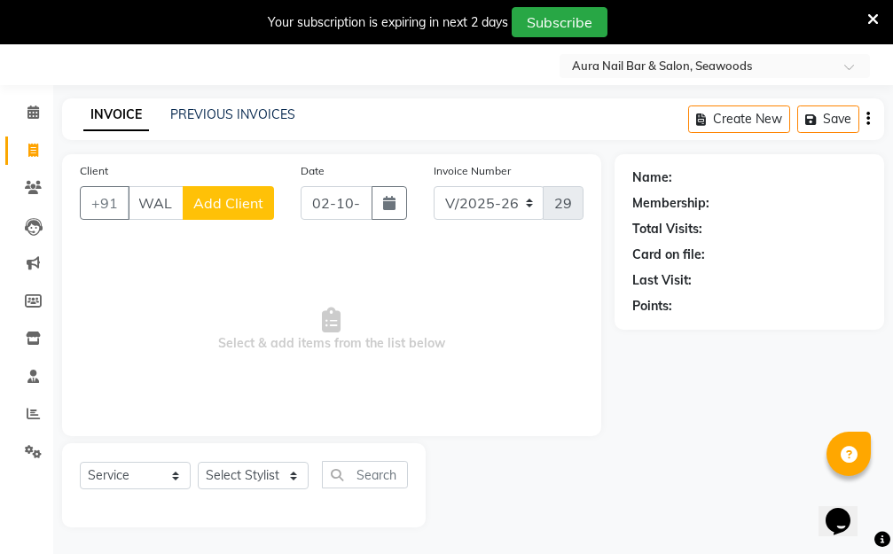
scroll to position [0, 10]
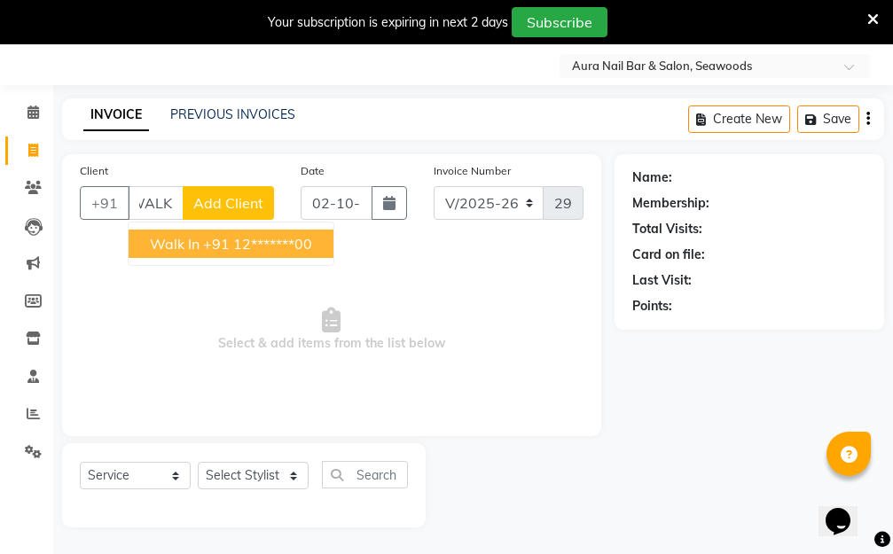
click at [221, 240] on ngb-highlight "+91 12*******00" at bounding box center [257, 244] width 109 height 18
type input "12*******00"
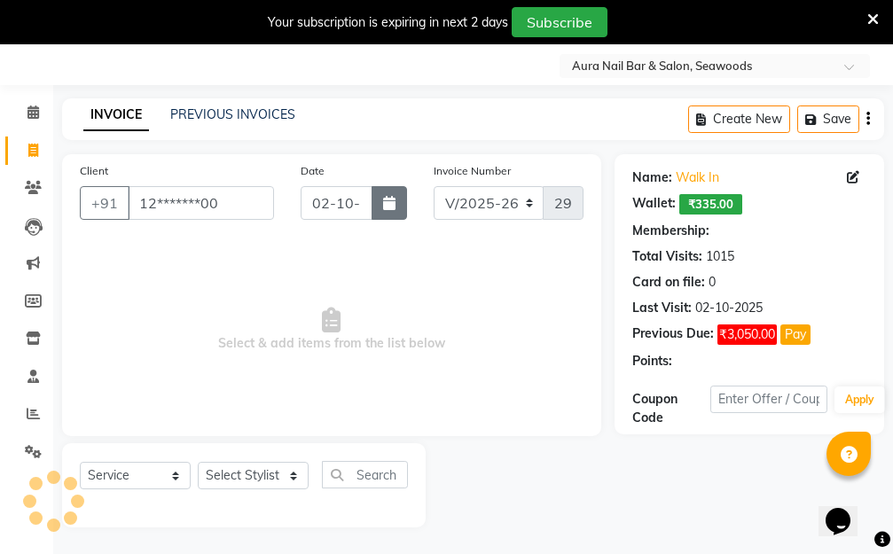
select select "1: Object"
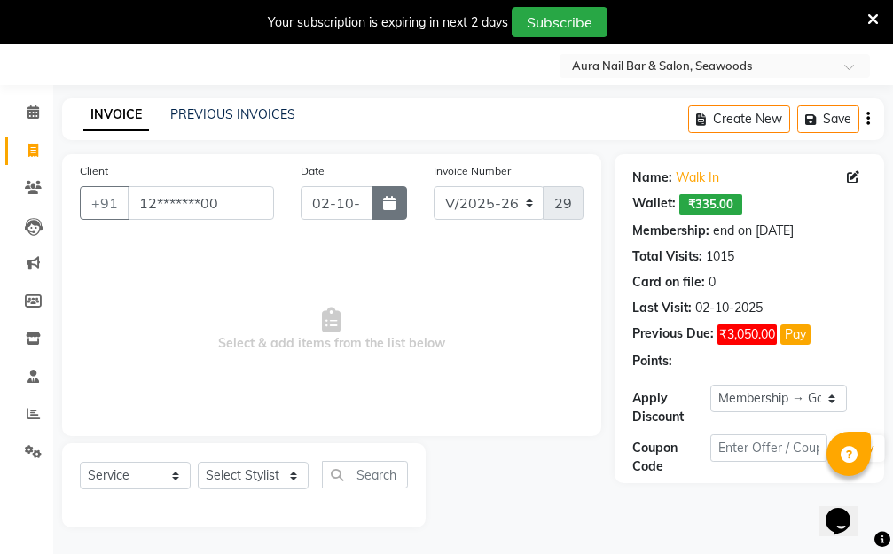
click at [386, 198] on icon "button" at bounding box center [389, 203] width 12 height 14
select select "10"
select select "2025"
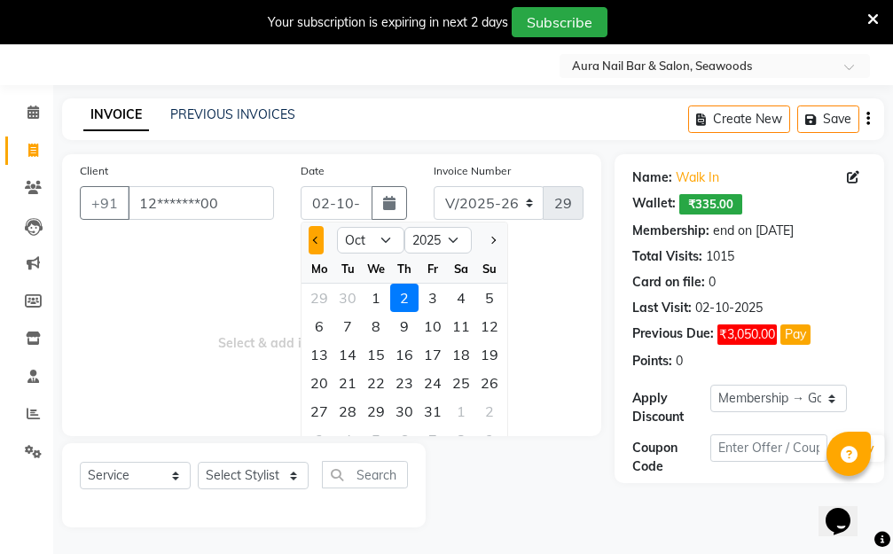
click at [312, 236] on button "Previous month" at bounding box center [315, 240] width 15 height 28
select select "9"
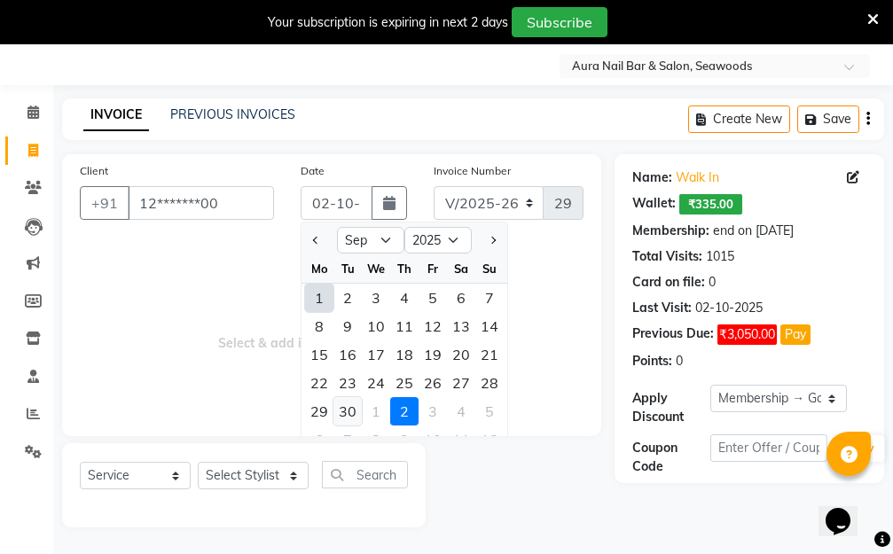
click at [349, 409] on div "30" at bounding box center [347, 411] width 28 height 28
type input "30-09-2025"
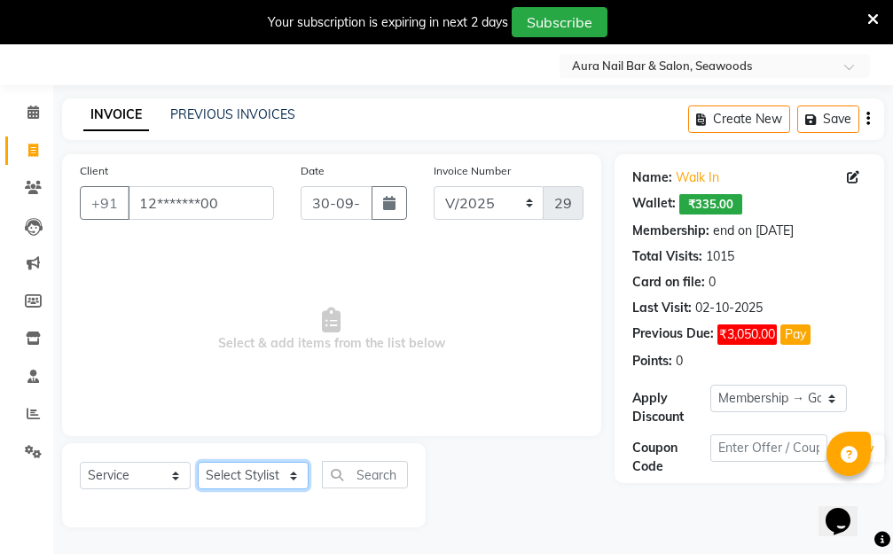
click at [263, 475] on select "Select Stylist Aarti Dipti Manager Pallavi pooja Priya" at bounding box center [253, 475] width 111 height 27
select select "31263"
click at [198, 462] on select "Select Stylist Aarti Dipti Manager Pallavi pooja Priya" at bounding box center [253, 475] width 111 height 27
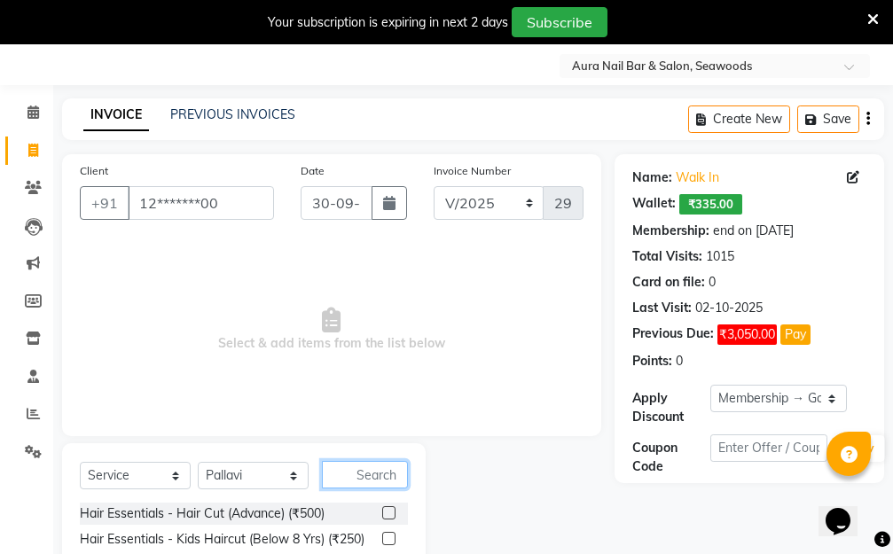
click at [351, 471] on input "text" at bounding box center [365, 474] width 86 height 27
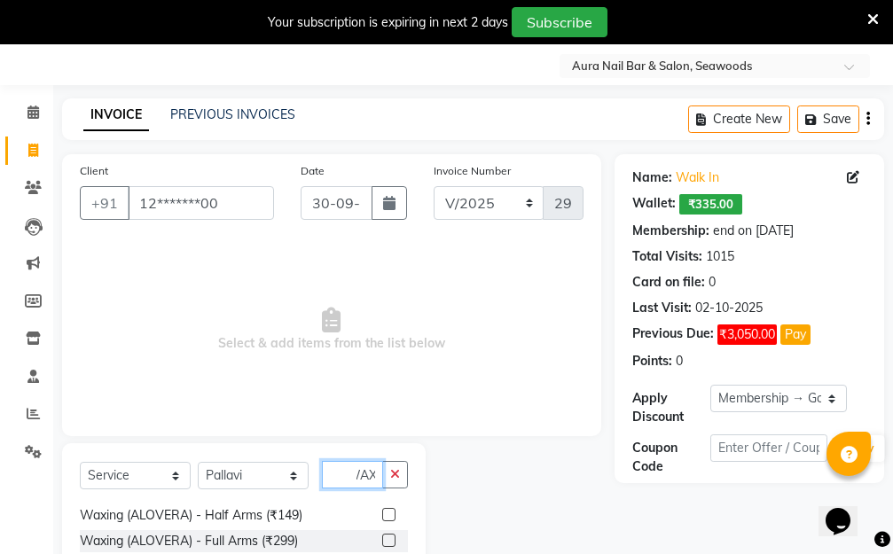
scroll to position [266, 0]
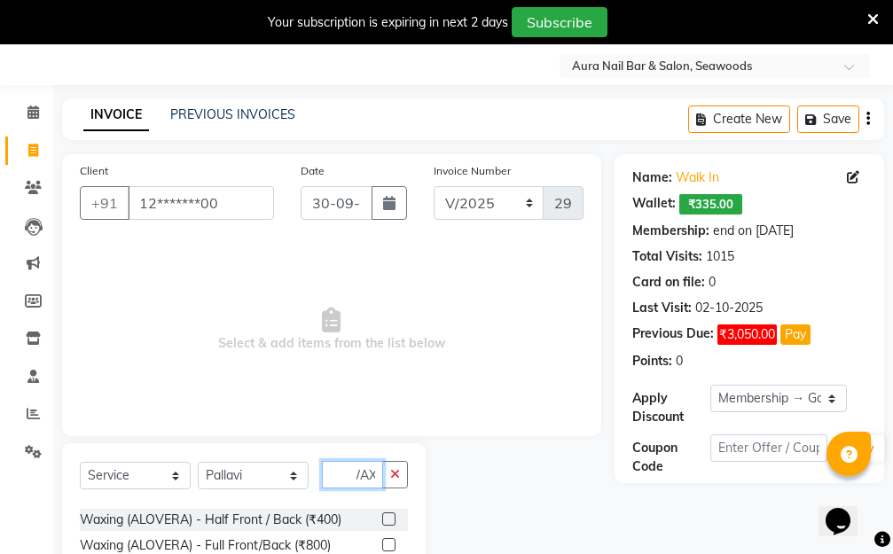
type input "WAX"
click at [382, 521] on label at bounding box center [388, 518] width 13 height 13
click at [382, 521] on input "checkbox" at bounding box center [388, 520] width 12 height 12
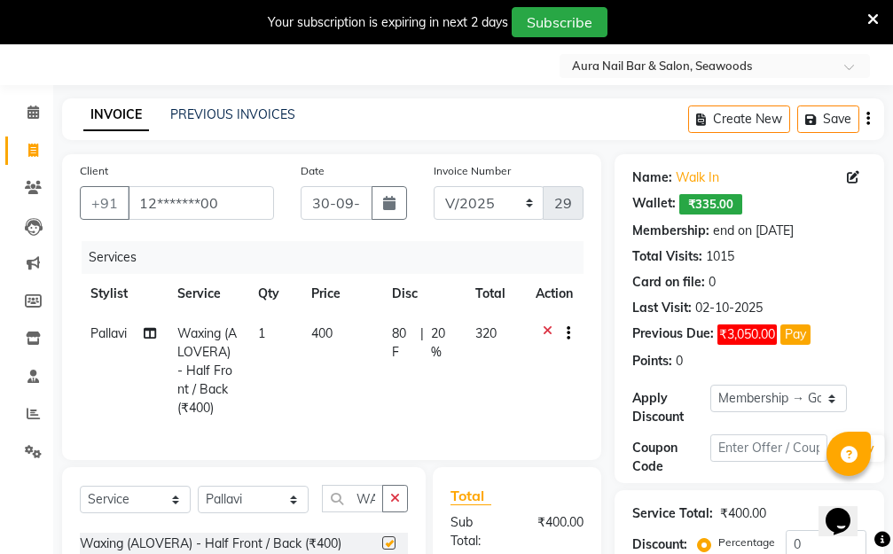
checkbox input "false"
drag, startPoint x: 365, startPoint y: 348, endPoint x: 421, endPoint y: 337, distance: 57.0
click at [364, 349] on td "400" at bounding box center [340, 371] width 81 height 114
select select "31263"
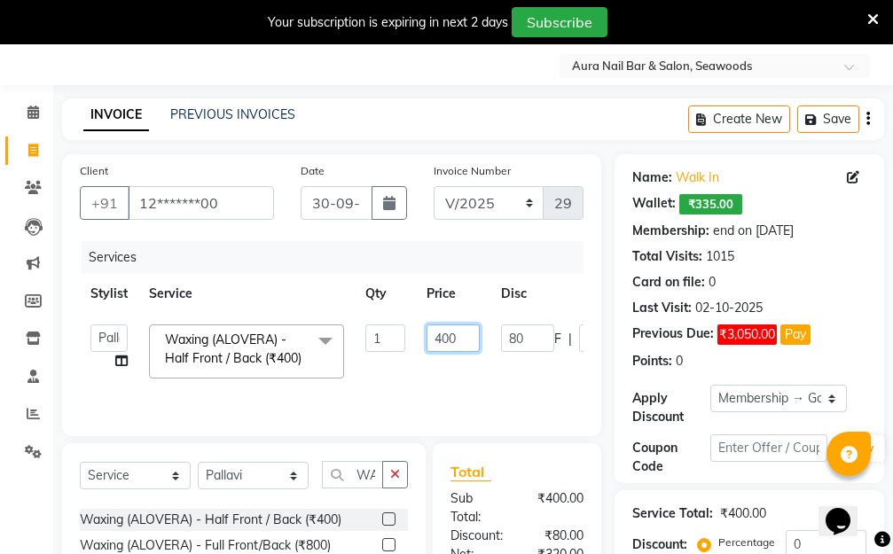
drag, startPoint x: 442, startPoint y: 333, endPoint x: 381, endPoint y: 345, distance: 62.2
click at [384, 345] on tr "Aarti Dipti Manager Pallavi pooja Priya Waxing (ALOVERA) - Half Front / Back (₹…" at bounding box center [421, 351] width 683 height 75
type input "60"
click at [830, 395] on select "Select Membership → Golden Membership Membership → Golden Membership Membership…" at bounding box center [778, 398] width 136 height 27
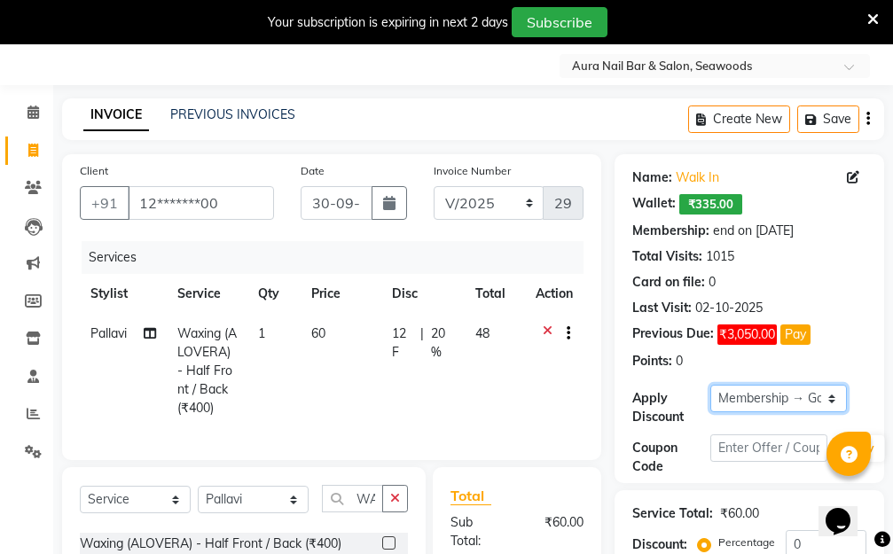
select select "0:"
click at [710, 385] on select "Select Membership → Golden Membership Membership → Golden Membership Membership…" at bounding box center [778, 398] width 136 height 27
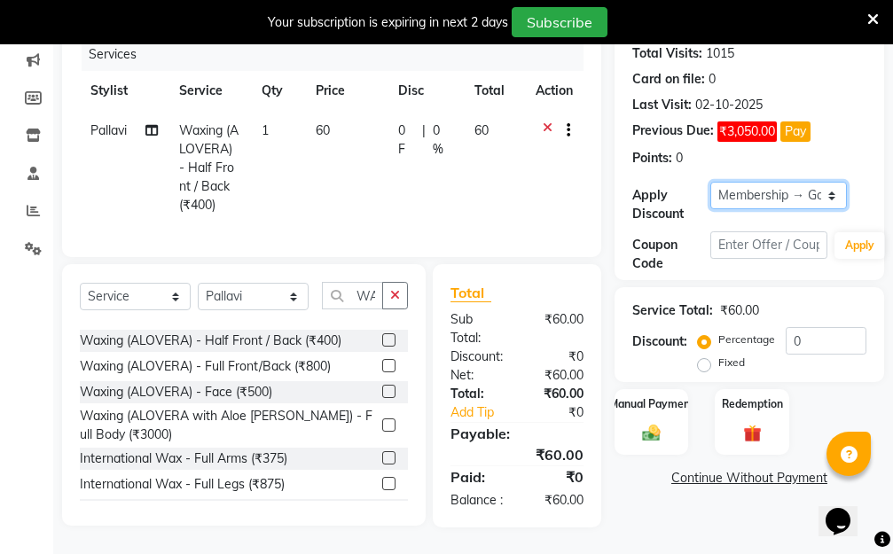
scroll to position [284, 0]
click at [662, 423] on img at bounding box center [651, 433] width 30 height 21
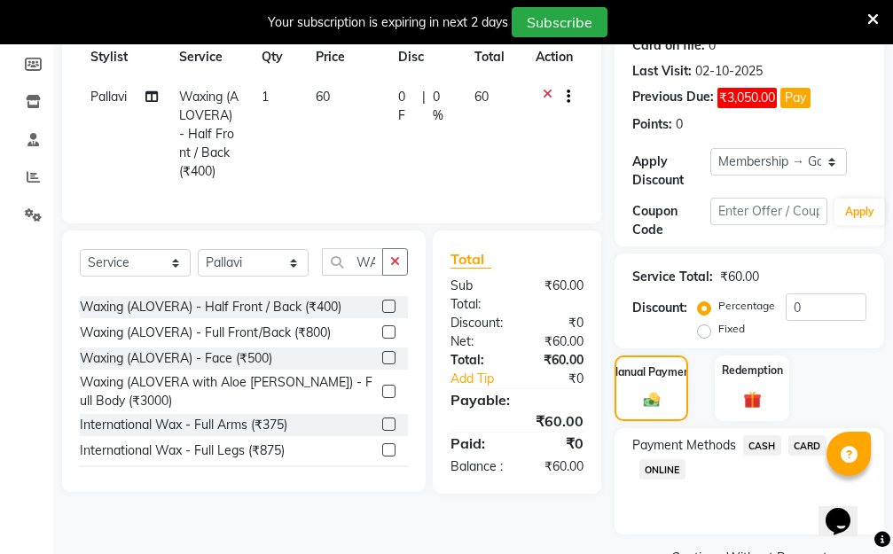
click at [766, 441] on span "CASH" at bounding box center [762, 445] width 38 height 20
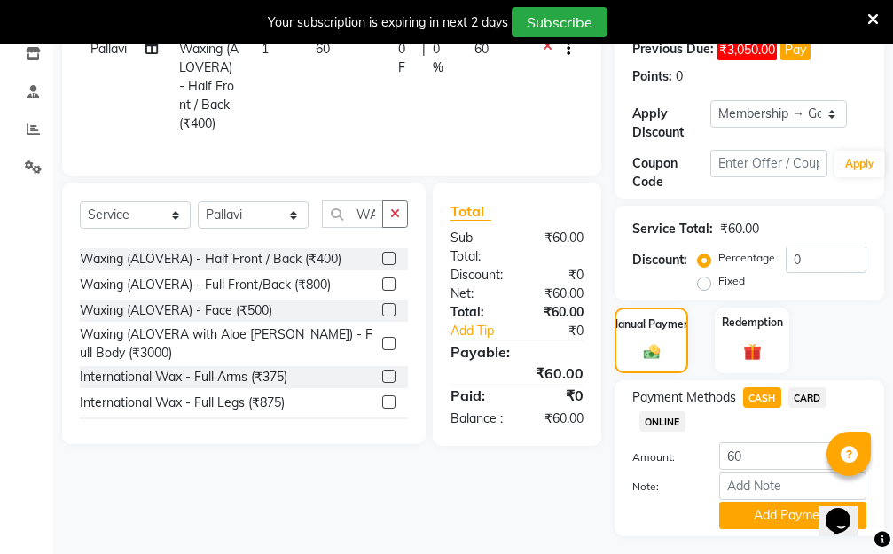
scroll to position [377, 0]
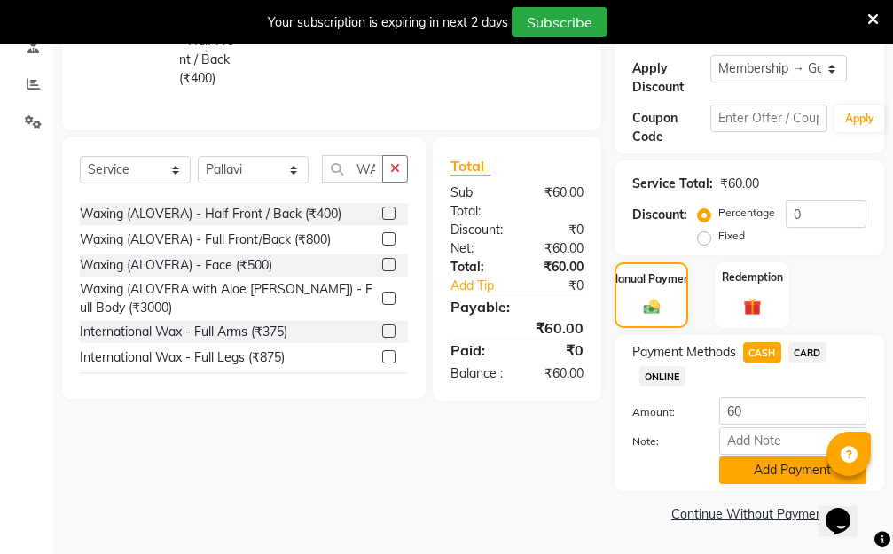
click at [755, 467] on button "Add Payment" at bounding box center [792, 469] width 147 height 27
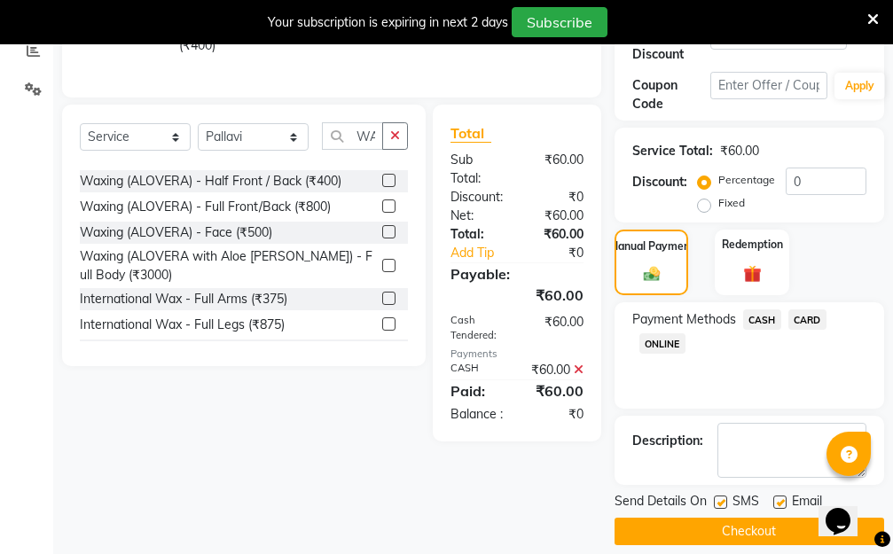
scroll to position [427, 0]
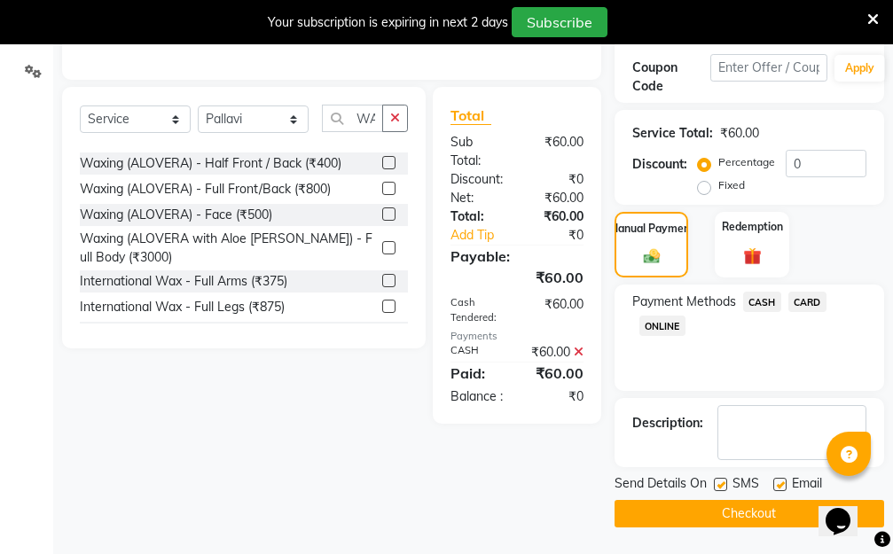
click at [706, 512] on button "Checkout" at bounding box center [748, 513] width 269 height 27
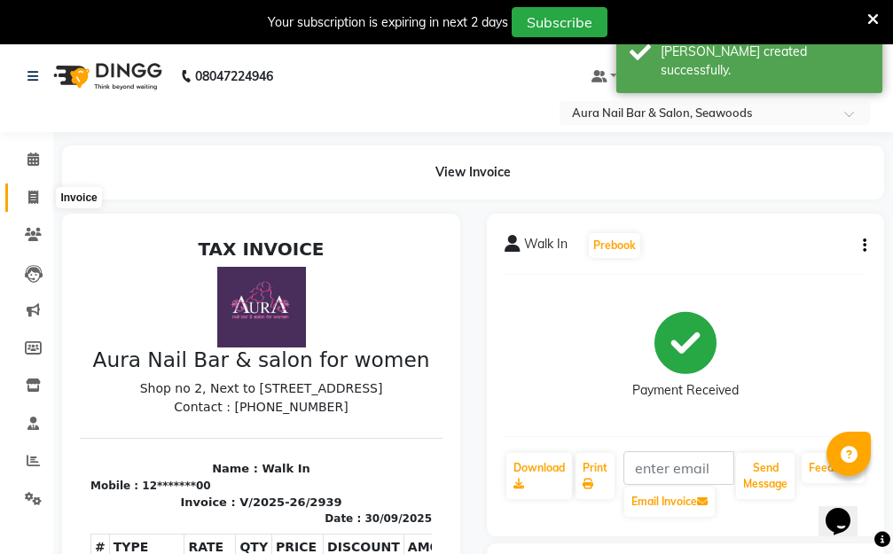
click at [34, 192] on icon at bounding box center [33, 197] width 10 height 13
select select "4994"
select select "service"
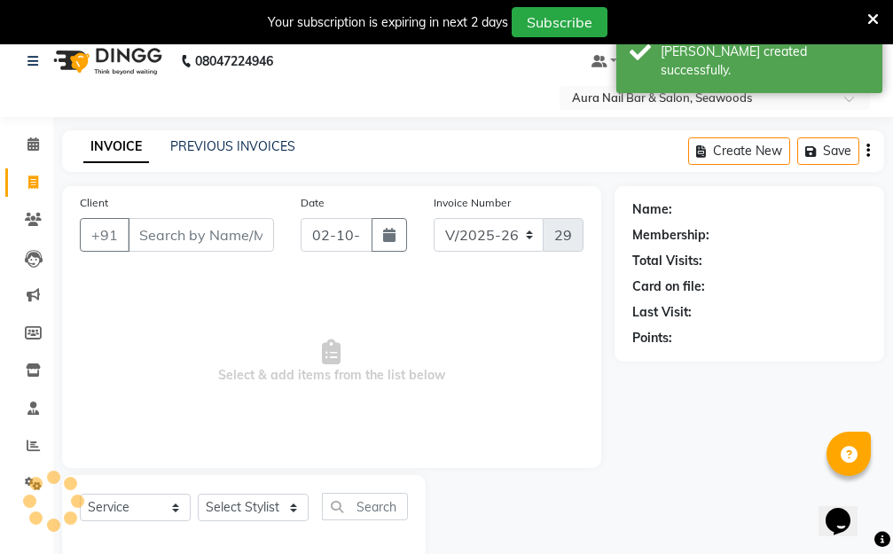
scroll to position [47, 0]
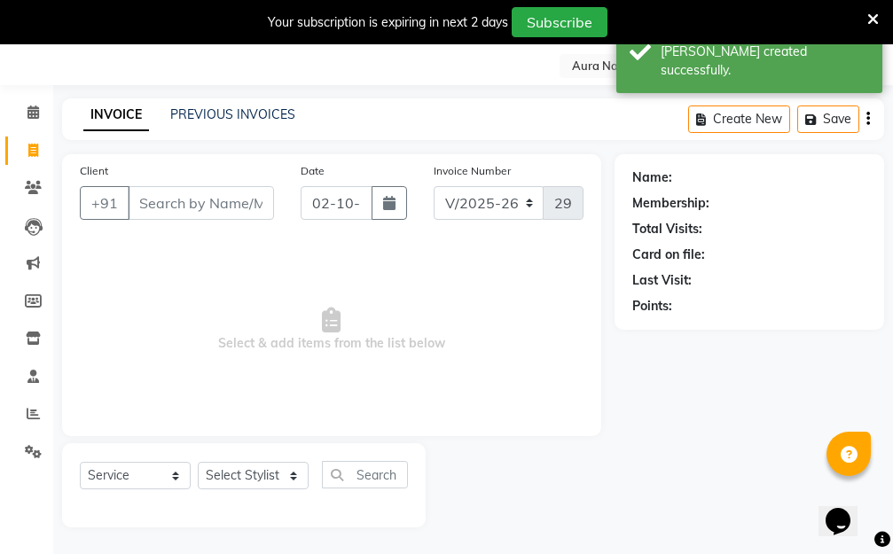
click at [232, 202] on input "Client" at bounding box center [201, 203] width 146 height 34
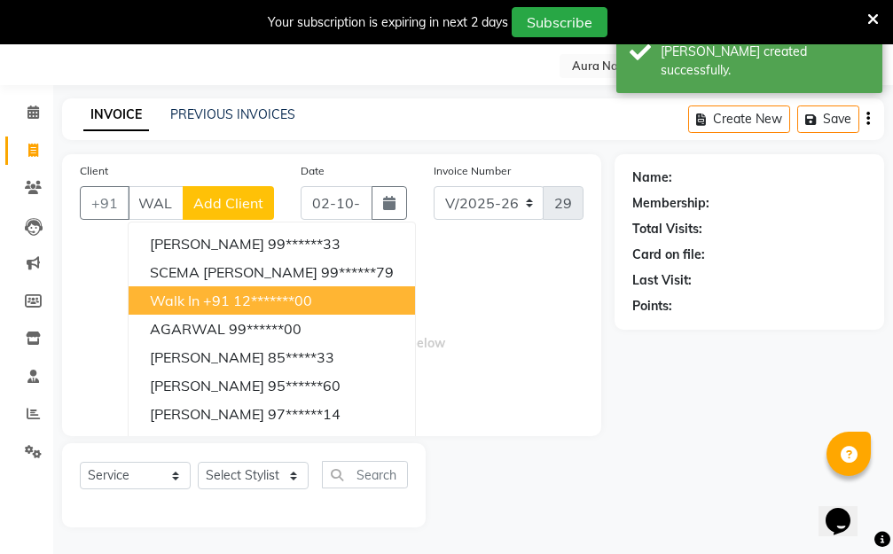
click at [241, 300] on ngb-highlight "+91 12*******00" at bounding box center [257, 301] width 109 height 18
type input "12*******00"
select select "1: Object"
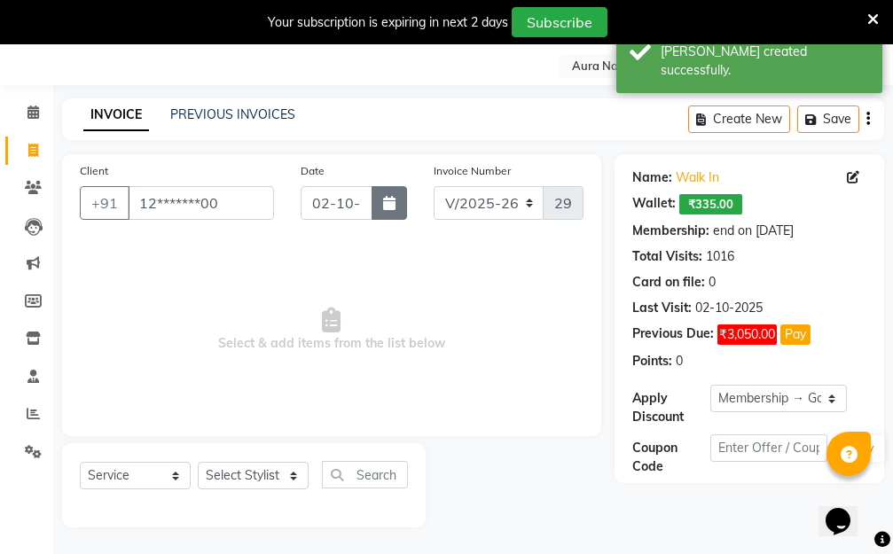
click at [394, 198] on icon "button" at bounding box center [389, 203] width 12 height 14
select select "10"
select select "2025"
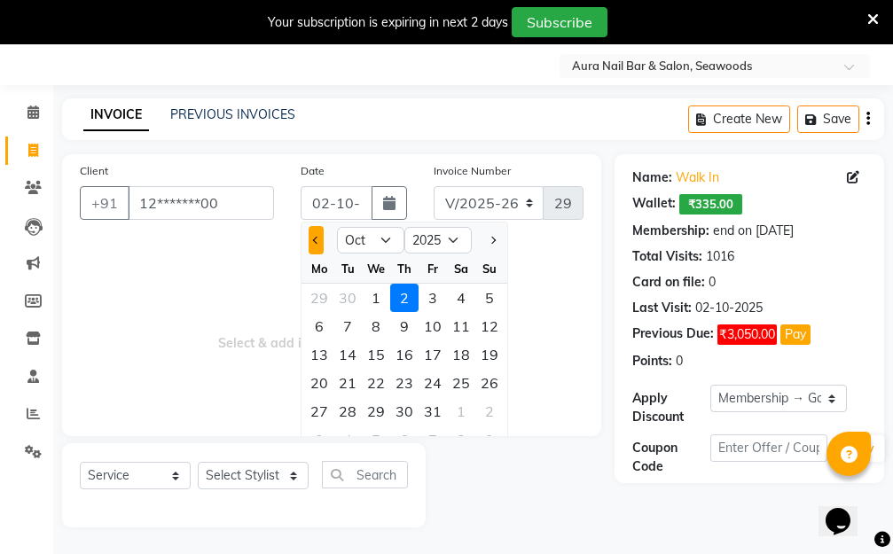
click at [321, 238] on button "Previous month" at bounding box center [315, 240] width 15 height 28
select select "9"
click at [343, 412] on div "30" at bounding box center [347, 411] width 28 height 28
type input "30-09-2025"
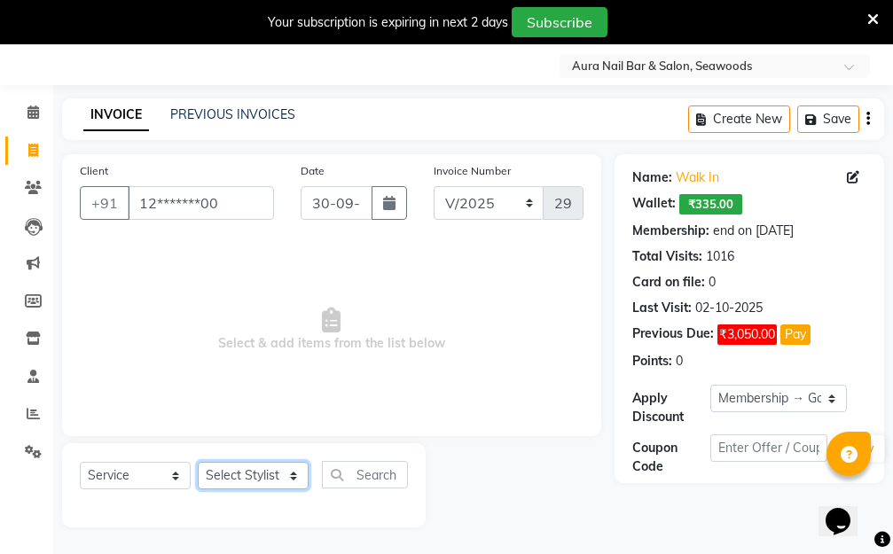
click at [291, 473] on select "Select Stylist Aarti Dipti Manager Pallavi pooja Priya" at bounding box center [253, 475] width 111 height 27
select select "31261"
click at [198, 462] on select "Select Stylist Aarti Dipti Manager Pallavi pooja Priya" at bounding box center [253, 475] width 111 height 27
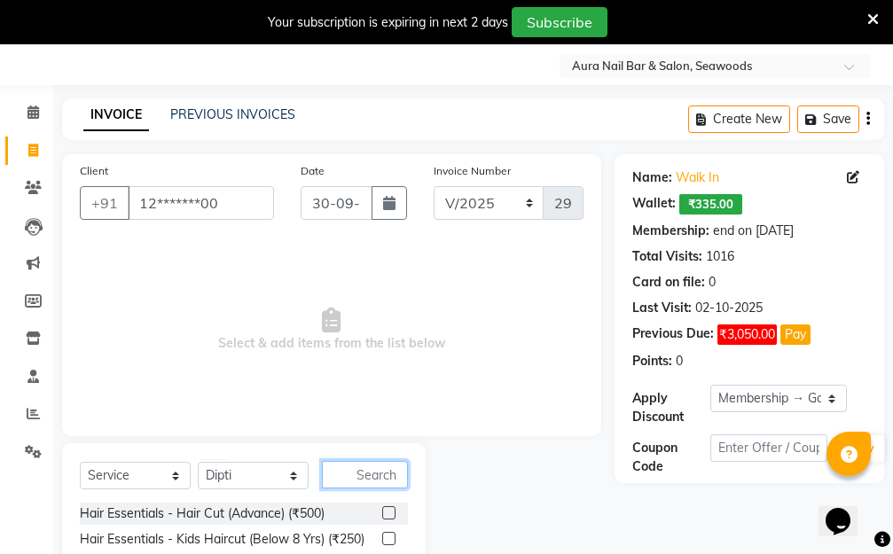
click at [352, 473] on input "text" at bounding box center [365, 474] width 86 height 27
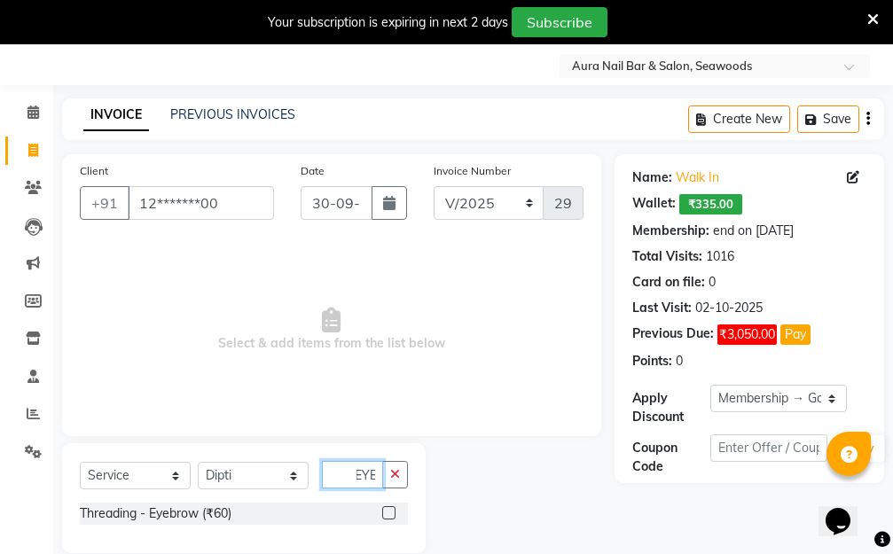
type input "EYE"
click at [386, 510] on label at bounding box center [388, 512] width 13 height 13
click at [386, 510] on input "checkbox" at bounding box center [388, 514] width 12 height 12
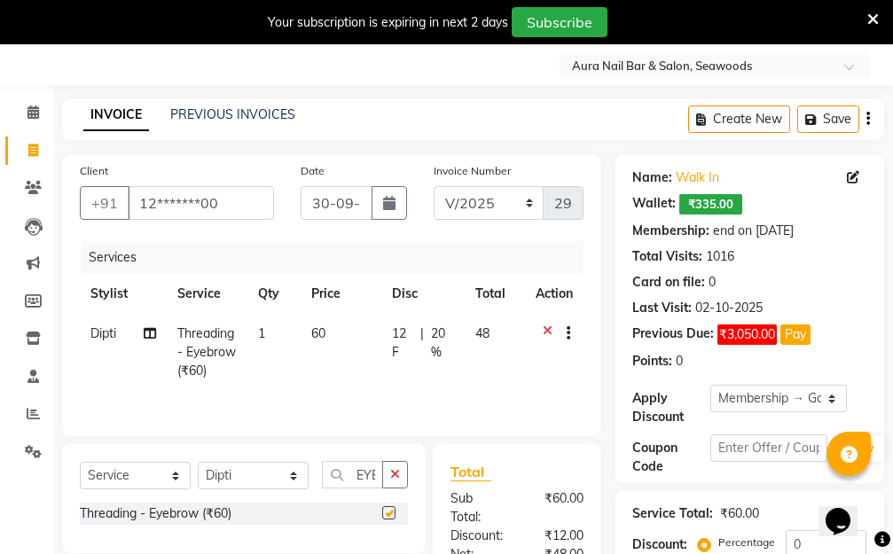
checkbox input "false"
click at [831, 398] on select "Select Membership → Golden Membership Membership → Golden Membership Membership…" at bounding box center [778, 398] width 136 height 27
select select "0:"
click at [710, 385] on select "Select Membership → Golden Membership Membership → Golden Membership Membership…" at bounding box center [778, 398] width 136 height 27
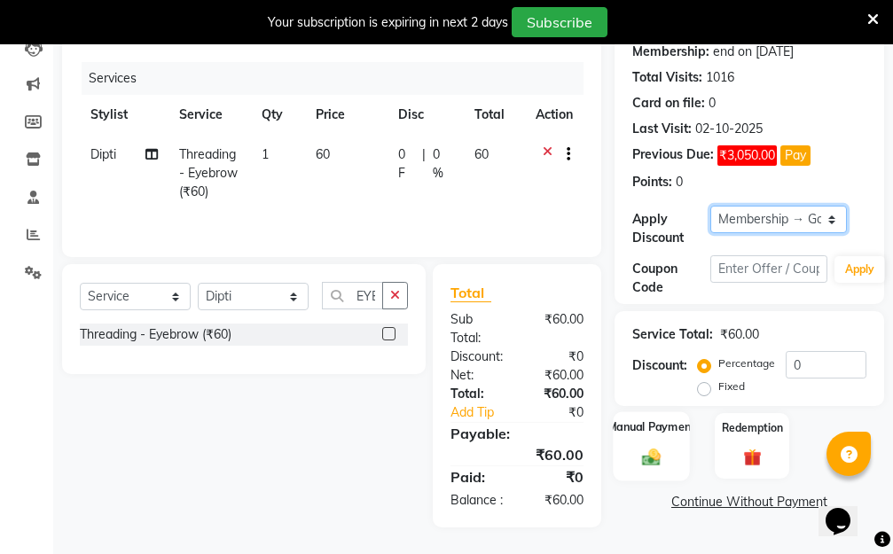
scroll to position [246, 0]
click at [645, 447] on img at bounding box center [651, 457] width 30 height 21
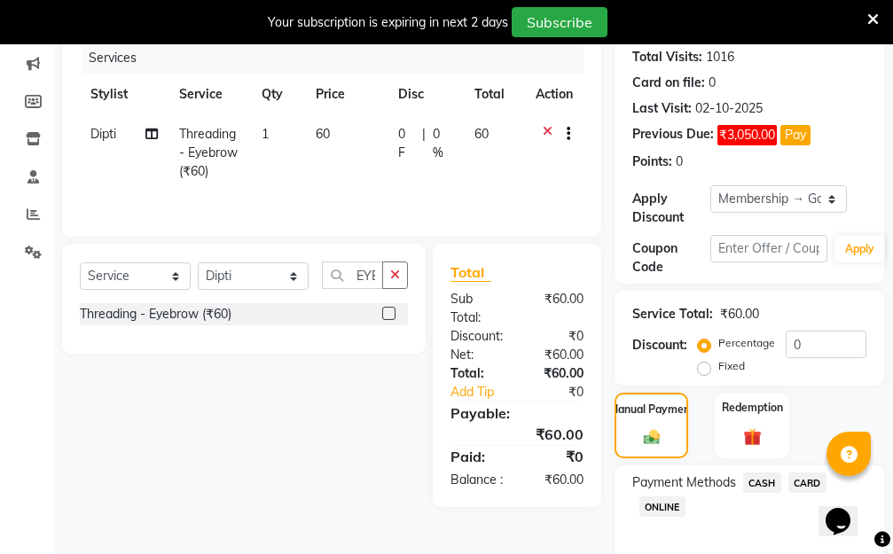
click at [760, 480] on span "CASH" at bounding box center [762, 482] width 38 height 20
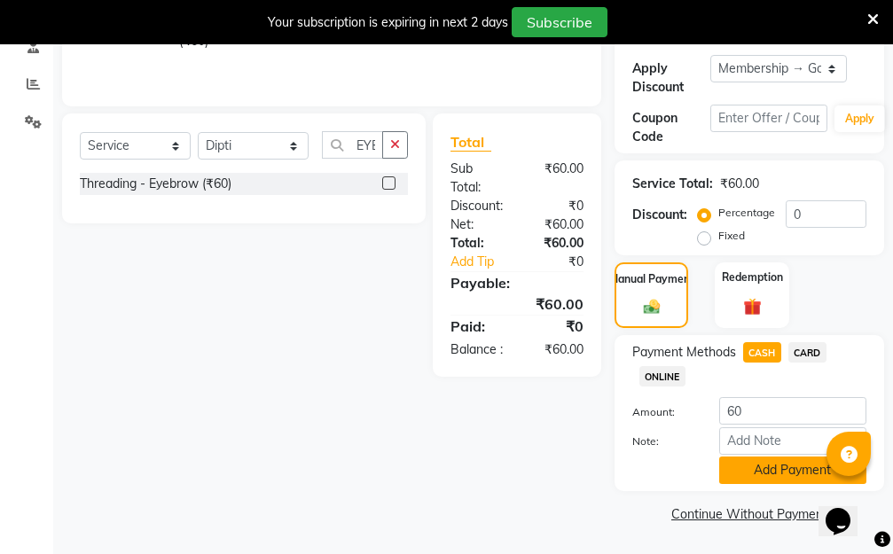
click at [752, 478] on button "Add Payment" at bounding box center [792, 469] width 147 height 27
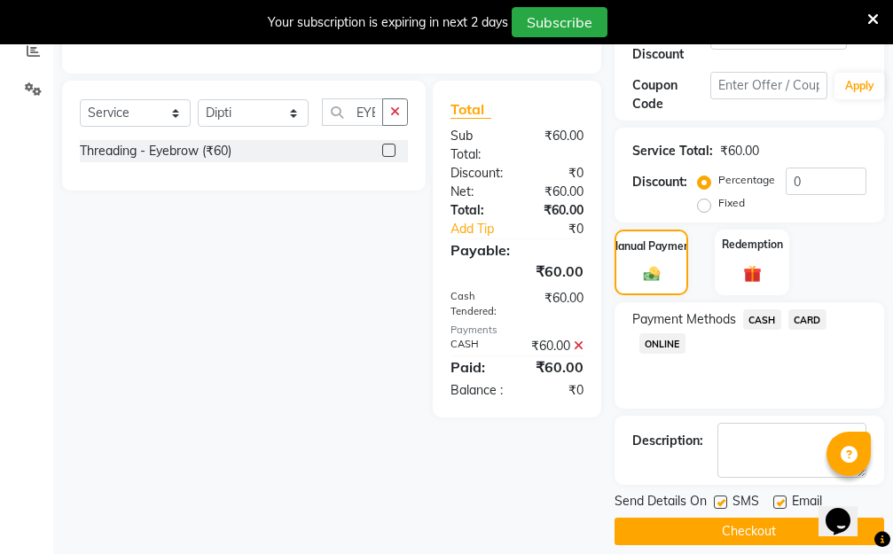
scroll to position [427, 0]
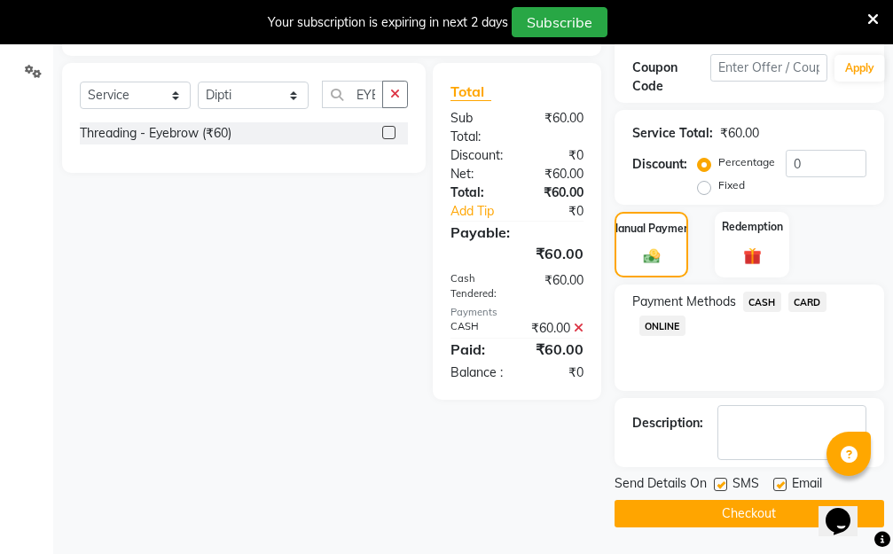
click at [715, 514] on button "Checkout" at bounding box center [748, 513] width 269 height 27
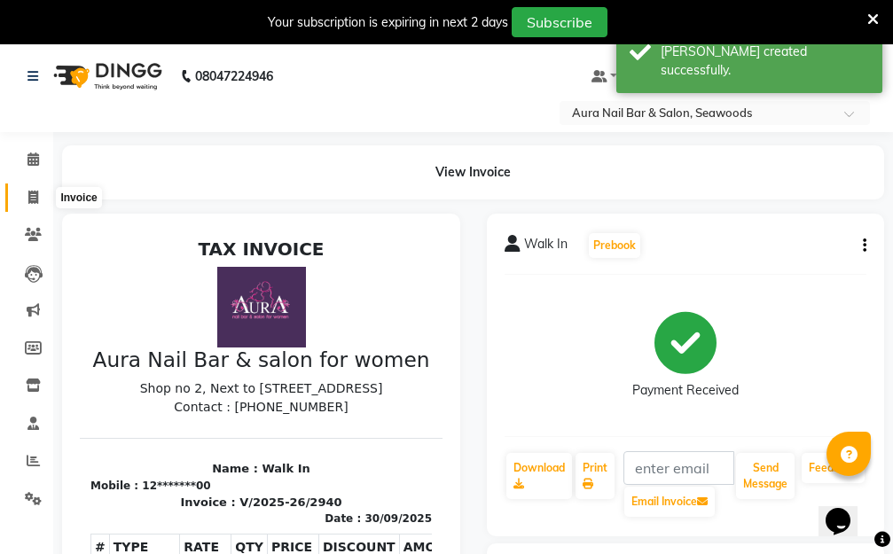
click at [36, 192] on icon at bounding box center [33, 197] width 10 height 13
select select "service"
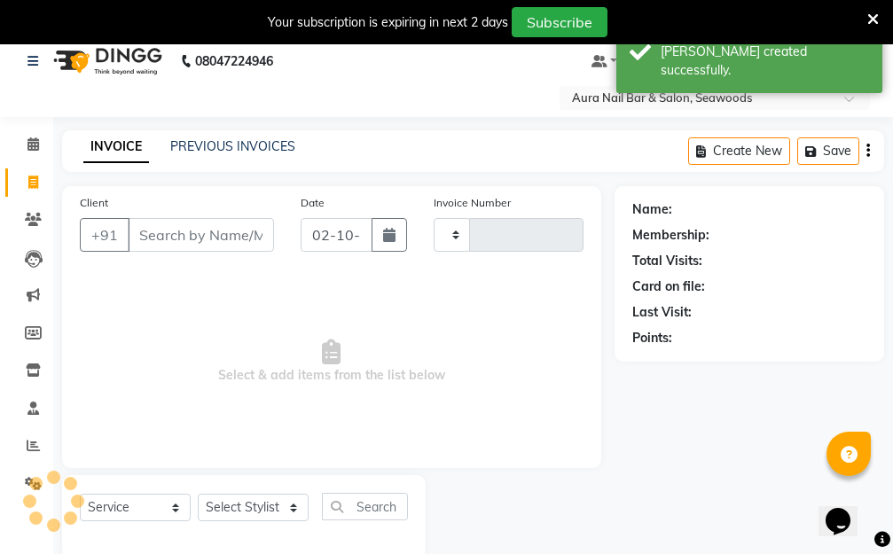
scroll to position [47, 0]
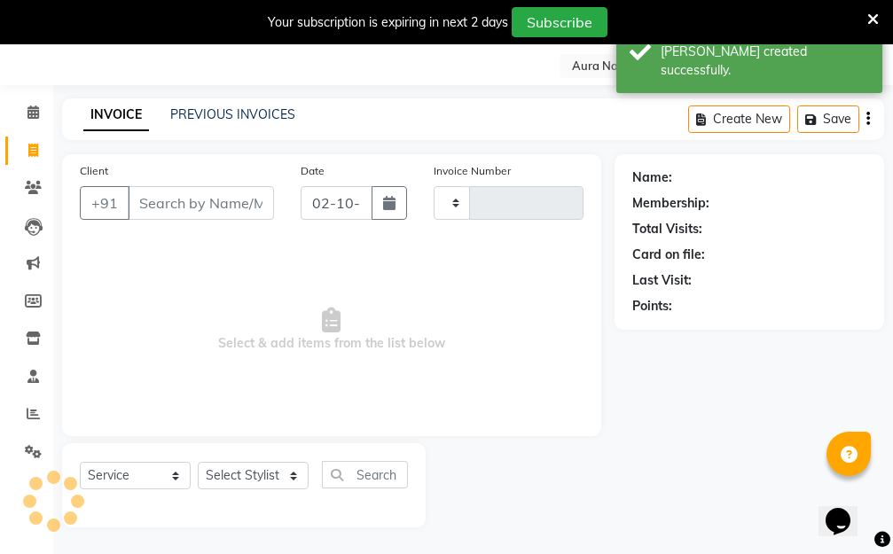
click at [193, 213] on input "Client" at bounding box center [201, 203] width 146 height 34
type input "2941"
select select "4994"
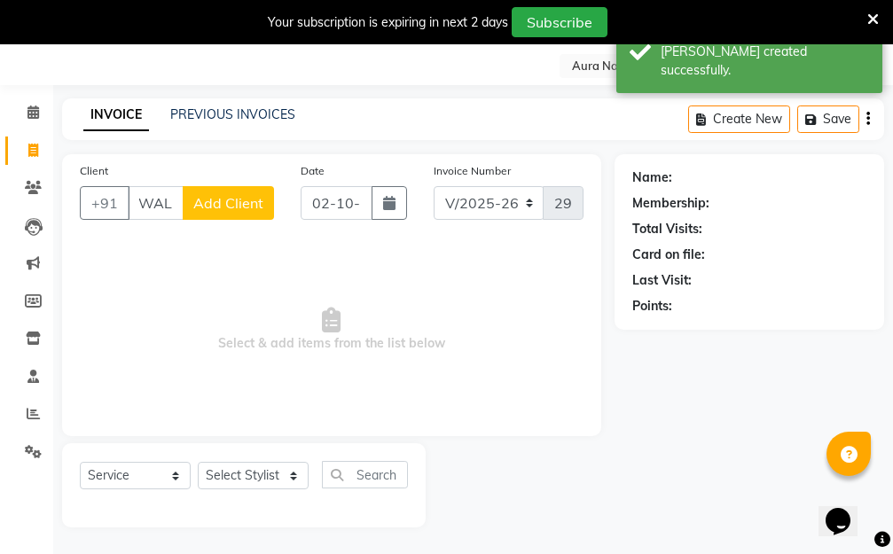
scroll to position [0, 10]
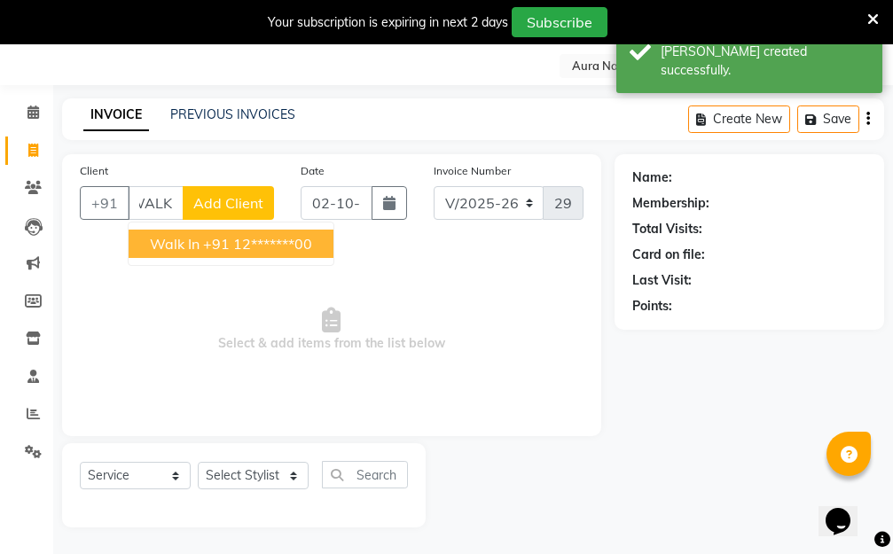
click at [193, 245] on span "Walk In" at bounding box center [175, 244] width 50 height 18
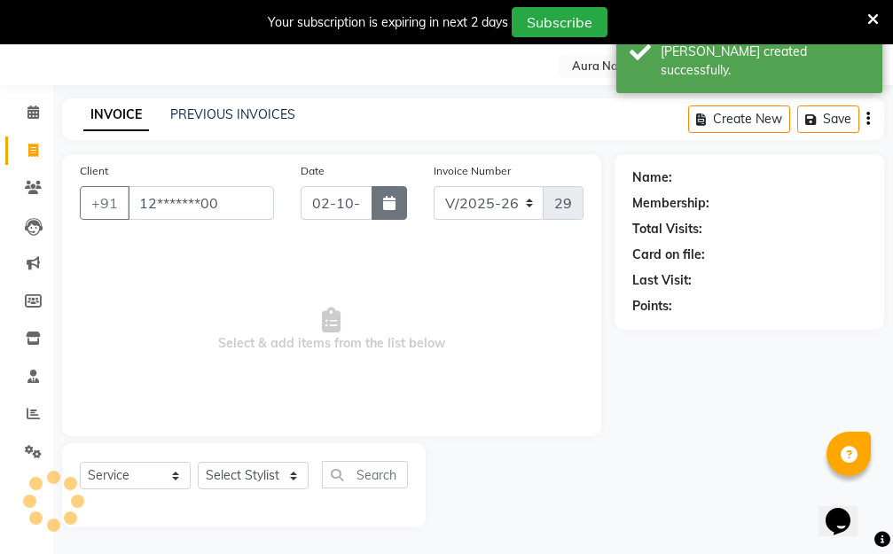
type input "12*******00"
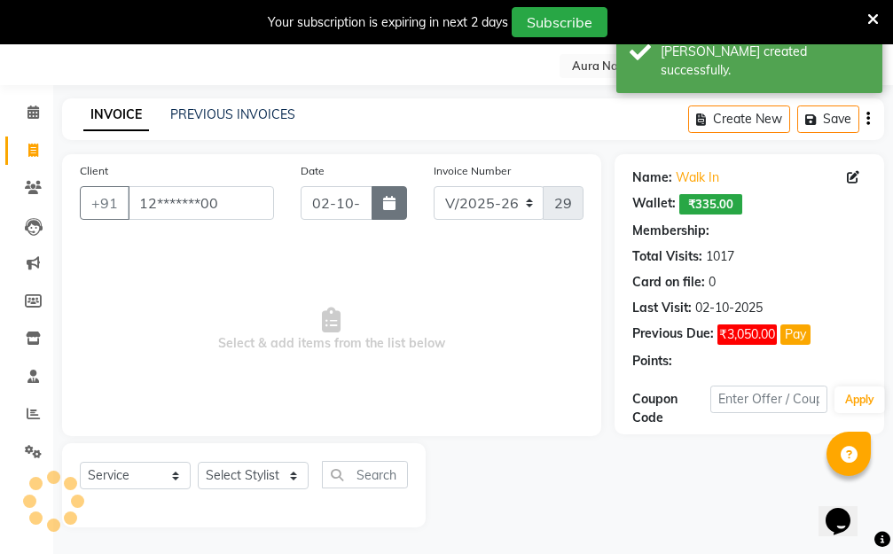
select select "1: Object"
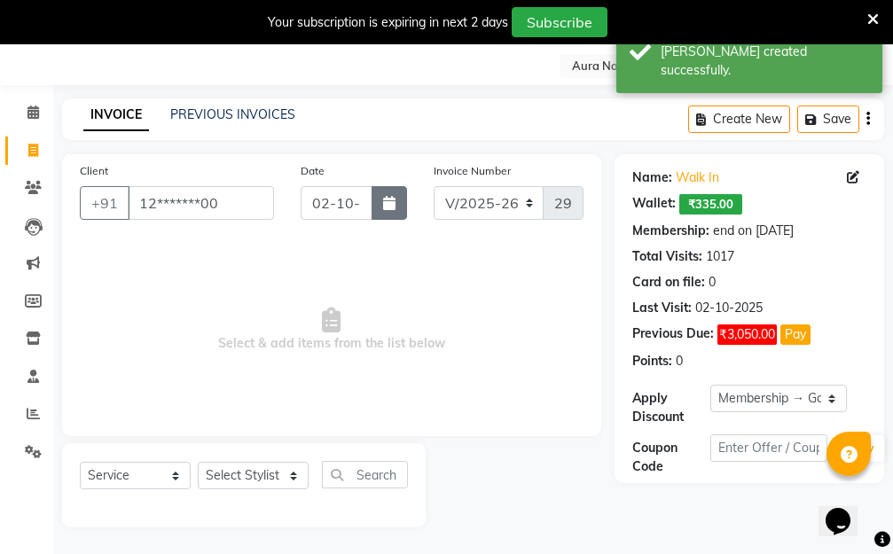
click at [384, 206] on icon "button" at bounding box center [389, 203] width 12 height 14
select select "10"
select select "2025"
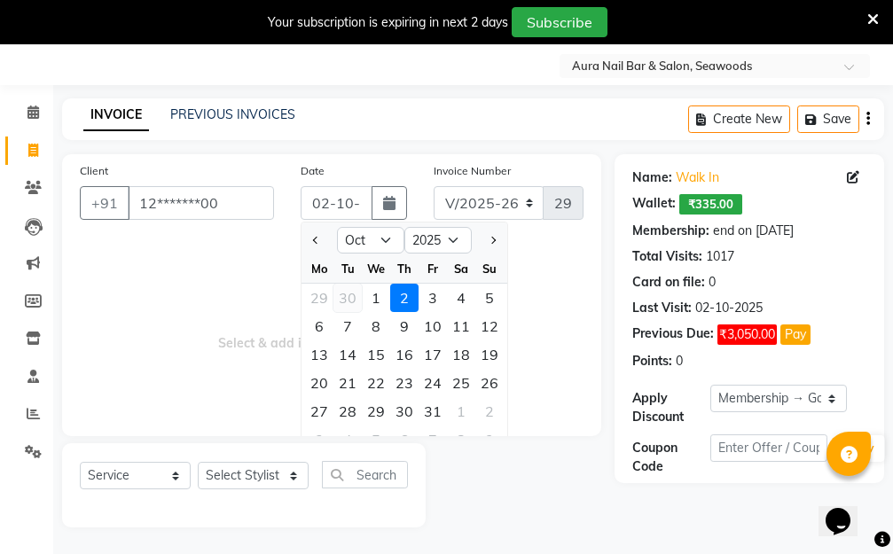
click at [347, 294] on div "30" at bounding box center [347, 298] width 28 height 28
type input "30-09-2025"
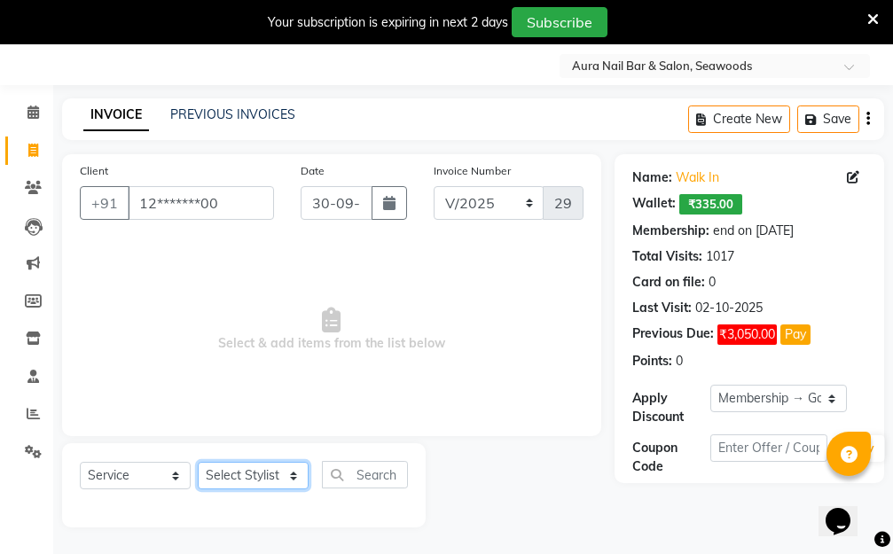
click at [289, 476] on select "Select Stylist Aarti Dipti Manager Pallavi pooja Priya" at bounding box center [253, 475] width 111 height 27
select select "31261"
click at [198, 462] on select "Select Stylist Aarti Dipti Manager Pallavi pooja Priya" at bounding box center [253, 475] width 111 height 27
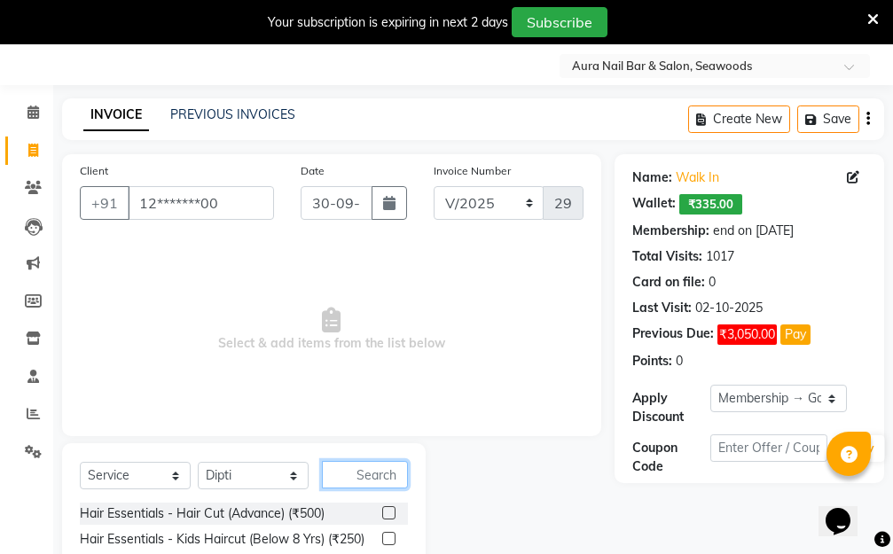
click at [355, 468] on input "text" at bounding box center [365, 474] width 86 height 27
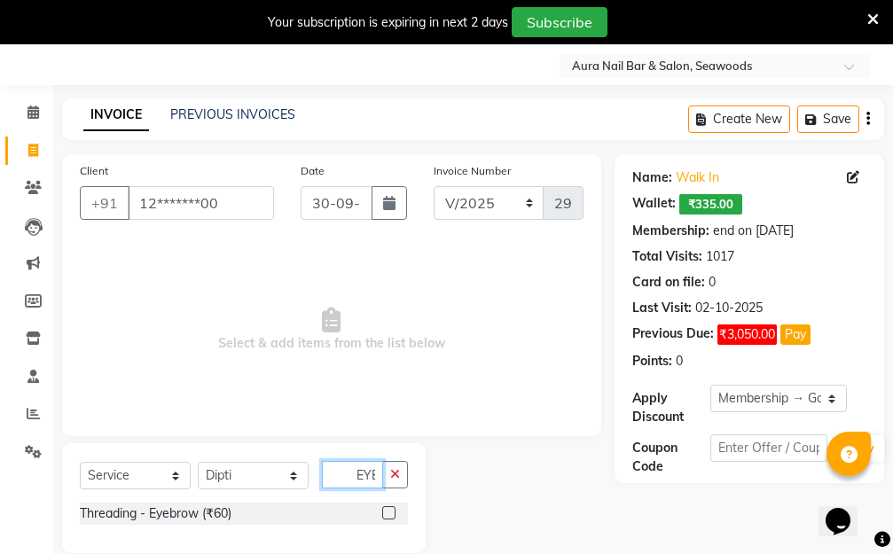
scroll to position [0, 2]
type input "EYE"
drag, startPoint x: 391, startPoint y: 512, endPoint x: 393, endPoint y: 482, distance: 30.2
click at [393, 510] on label at bounding box center [388, 512] width 13 height 13
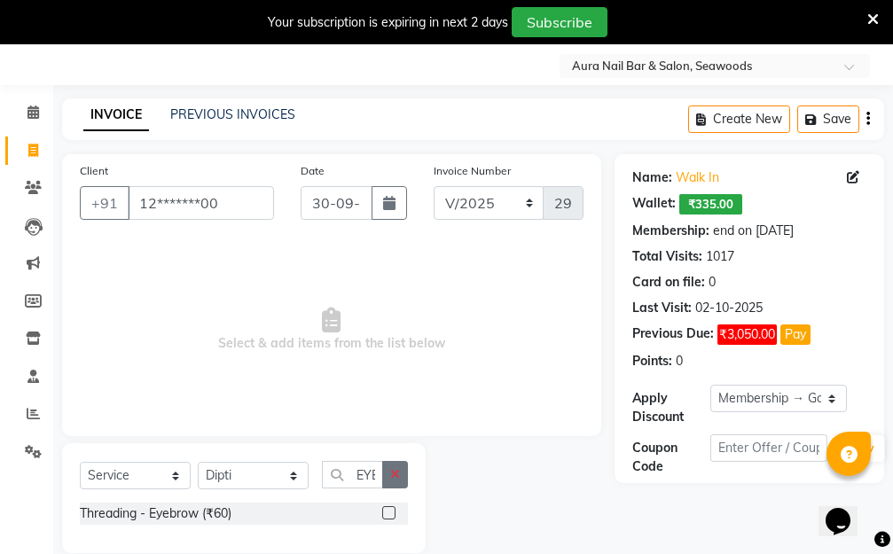
click at [393, 510] on input "checkbox" at bounding box center [388, 514] width 12 height 12
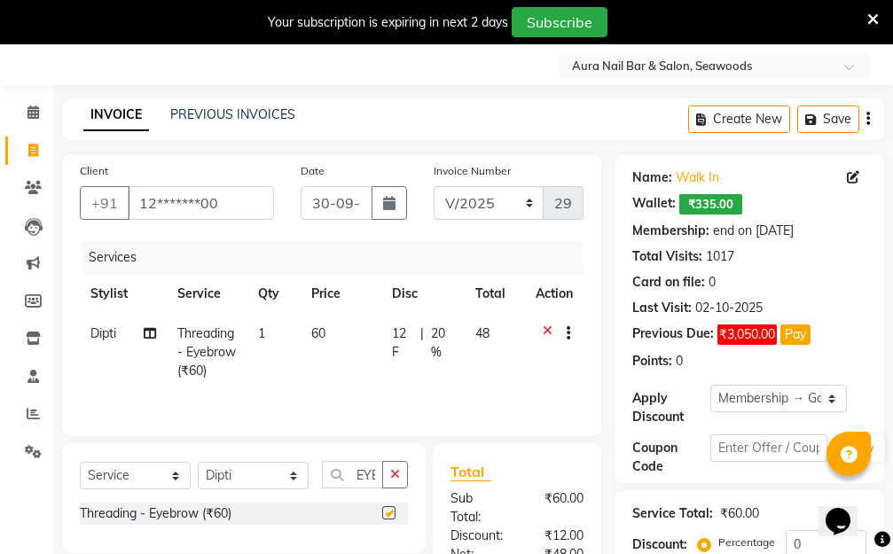
click at [366, 374] on td "60" at bounding box center [340, 352] width 81 height 77
checkbox input "false"
select select "31261"
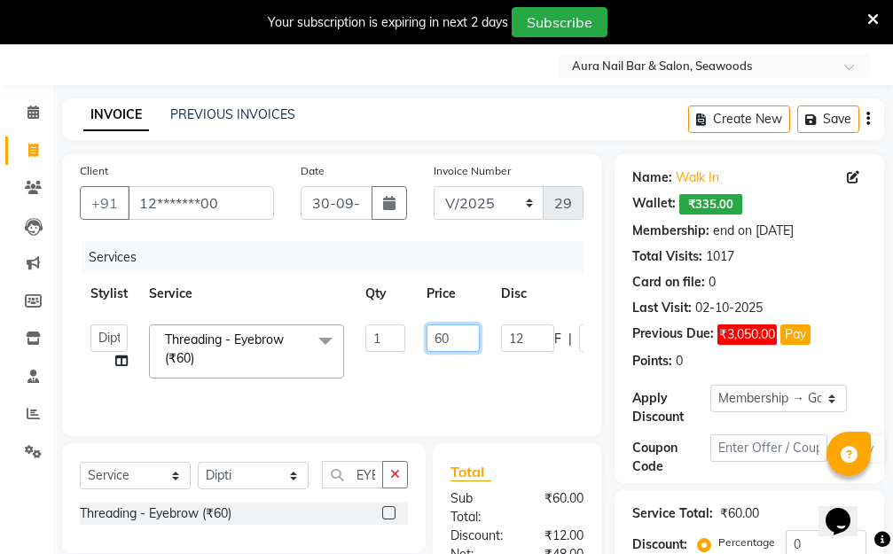
drag, startPoint x: 428, startPoint y: 332, endPoint x: 360, endPoint y: 333, distance: 68.3
click at [363, 332] on tr "Aarti Dipti Manager Pallavi pooja Priya Threading - Eyebrow (₹60) x Hair Essent…" at bounding box center [421, 351] width 683 height 75
type input "100"
click at [506, 370] on tr "Aarti Dipti Manager Pallavi pooja Priya Threading - Eyebrow (₹60) x Hair Essent…" at bounding box center [421, 351] width 683 height 75
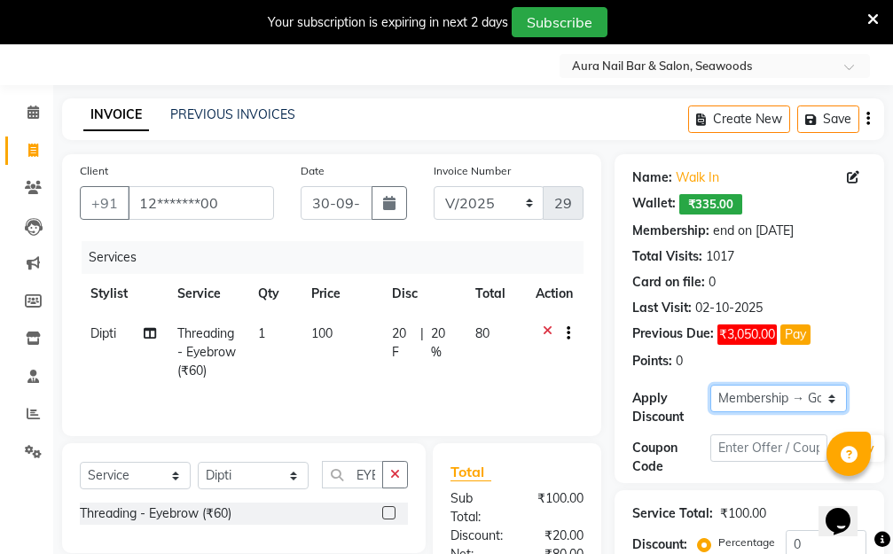
click at [829, 399] on select "Select Membership → Golden Membership Membership → Golden Membership Membership…" at bounding box center [778, 398] width 136 height 27
select select "0:"
click at [710, 385] on select "Select Membership → Golden Membership Membership → Golden Membership Membership…" at bounding box center [778, 398] width 136 height 27
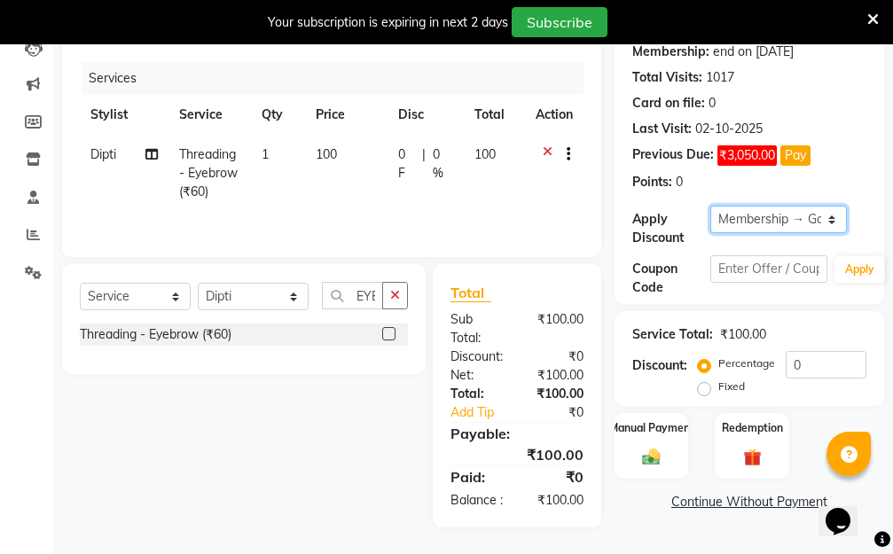
scroll to position [246, 0]
click at [643, 421] on div "Manual Payment" at bounding box center [650, 445] width 77 height 69
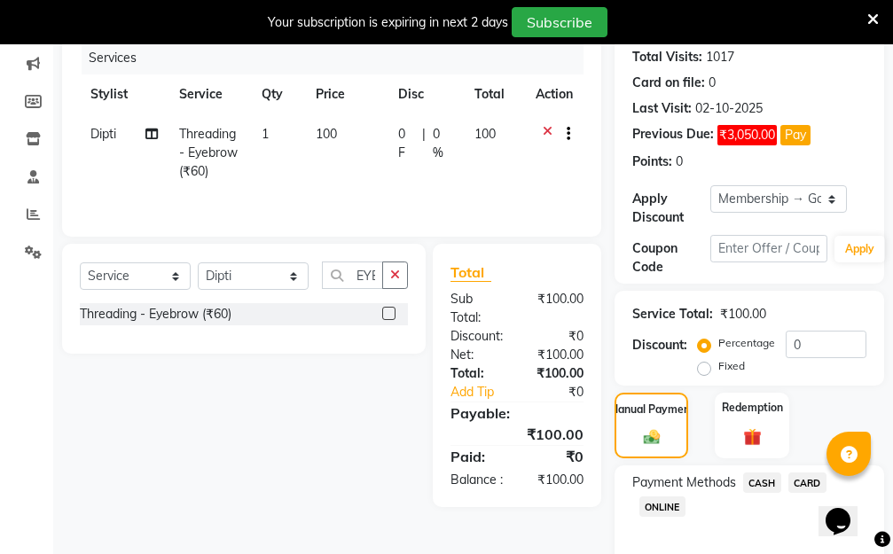
click at [668, 506] on span "ONLINE" at bounding box center [662, 506] width 46 height 20
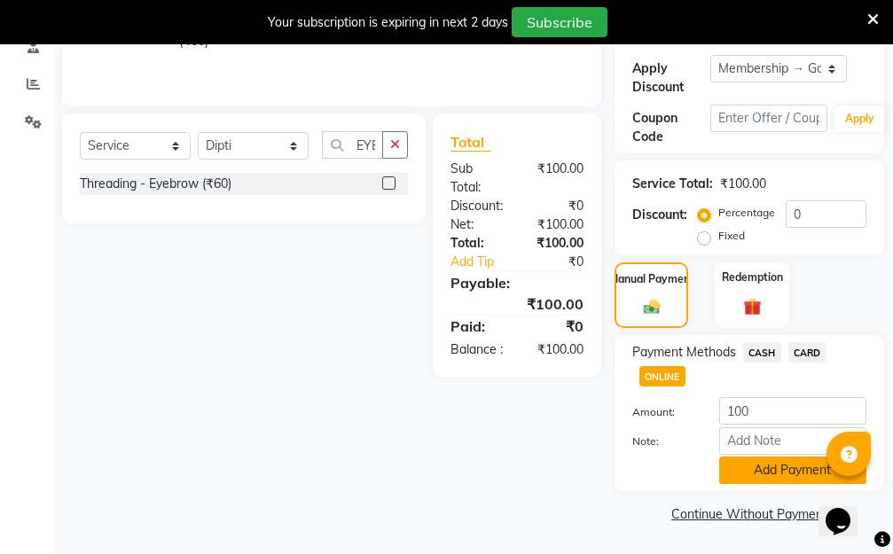
click at [765, 468] on button "Add Payment" at bounding box center [792, 469] width 147 height 27
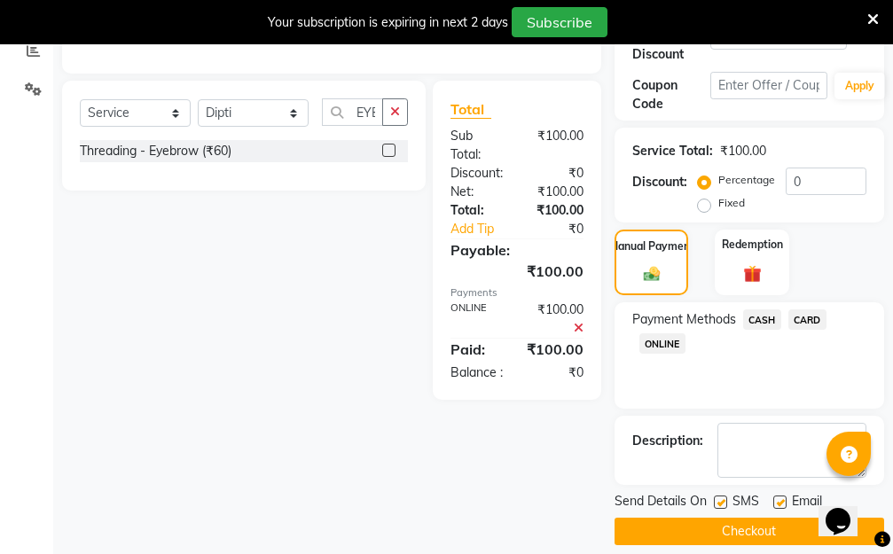
scroll to position [427, 0]
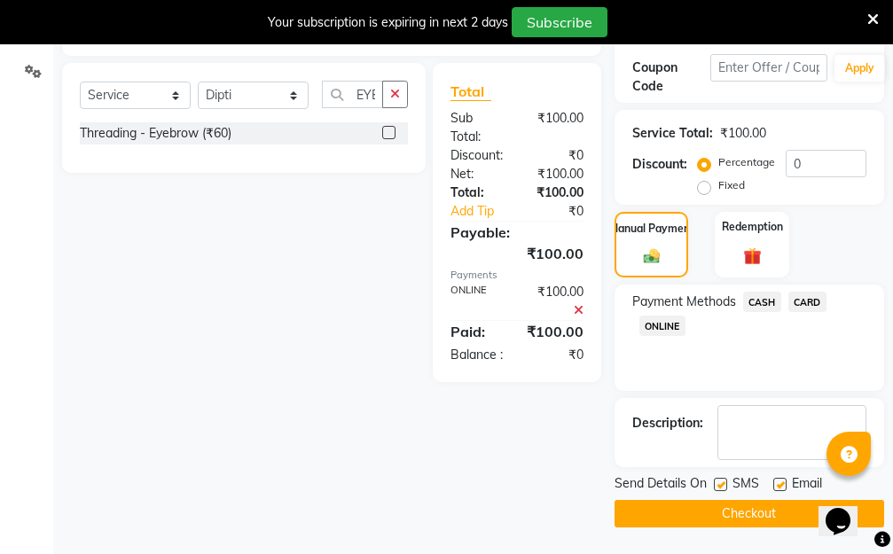
click at [707, 516] on button "Checkout" at bounding box center [748, 513] width 269 height 27
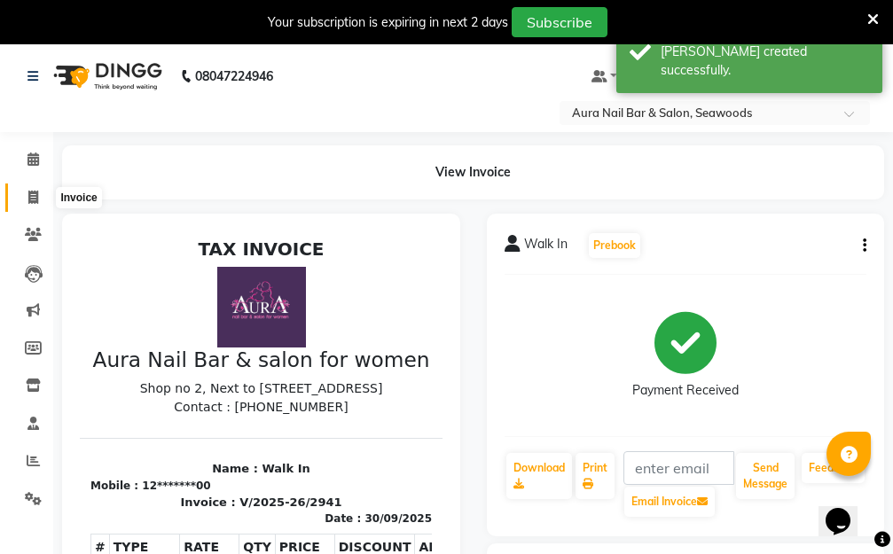
click at [35, 193] on icon at bounding box center [33, 197] width 10 height 13
select select "service"
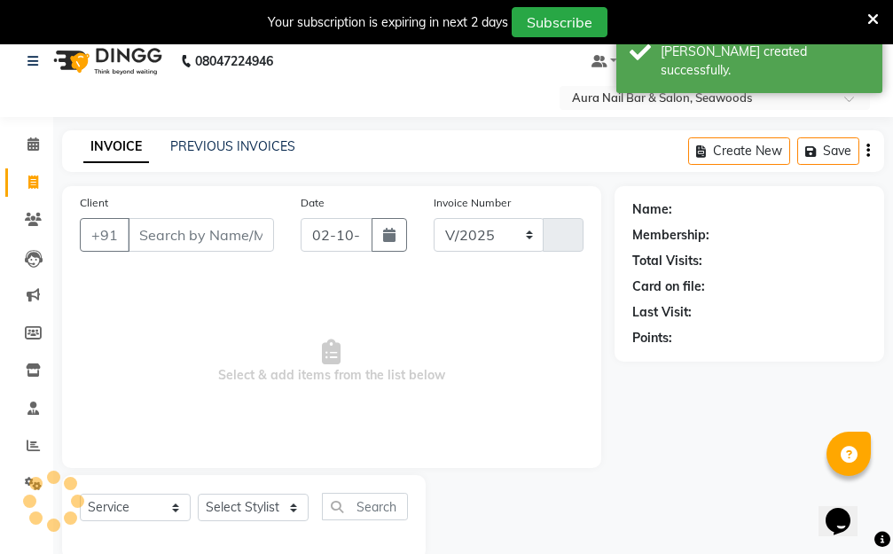
select select "4994"
type input "2942"
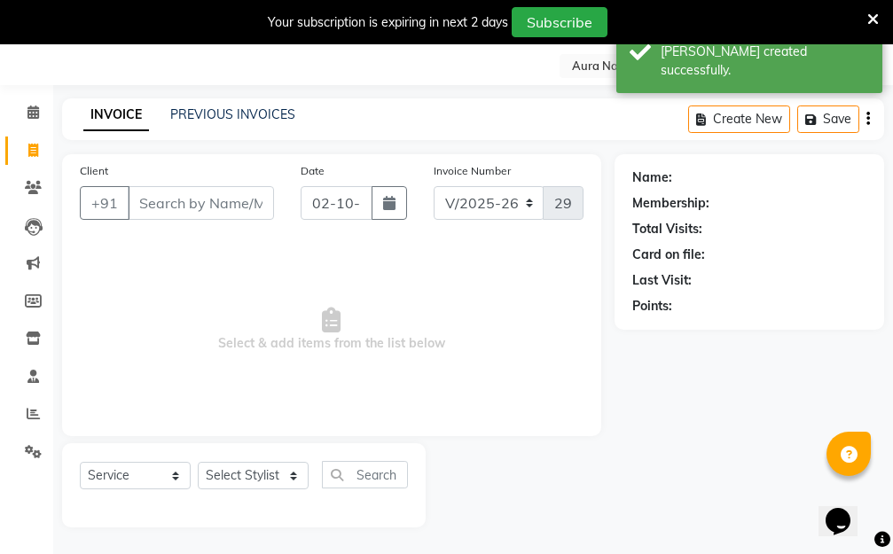
click at [218, 194] on input "Client" at bounding box center [201, 203] width 146 height 34
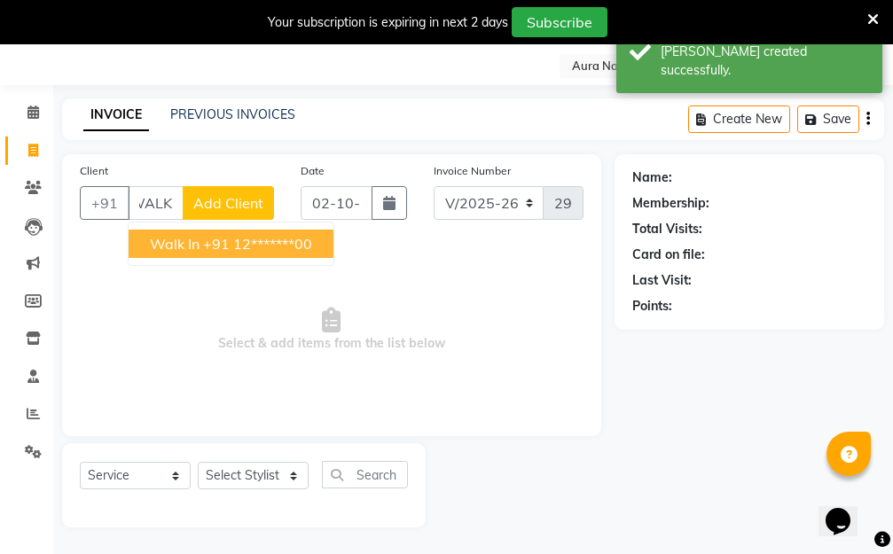
drag, startPoint x: 210, startPoint y: 245, endPoint x: 245, endPoint y: 242, distance: 34.7
click at [215, 246] on ngb-highlight "+91 12*******00" at bounding box center [257, 244] width 109 height 18
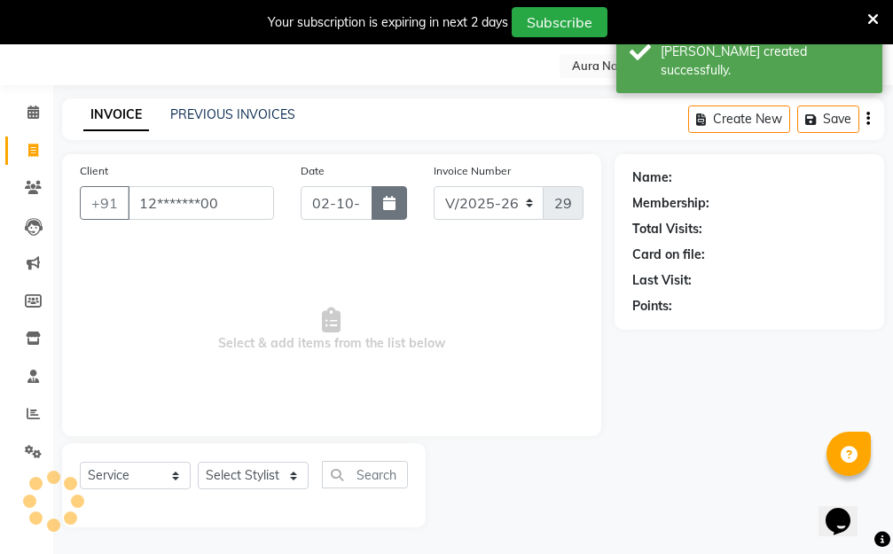
scroll to position [0, 0]
type input "12*******00"
select select "1: Object"
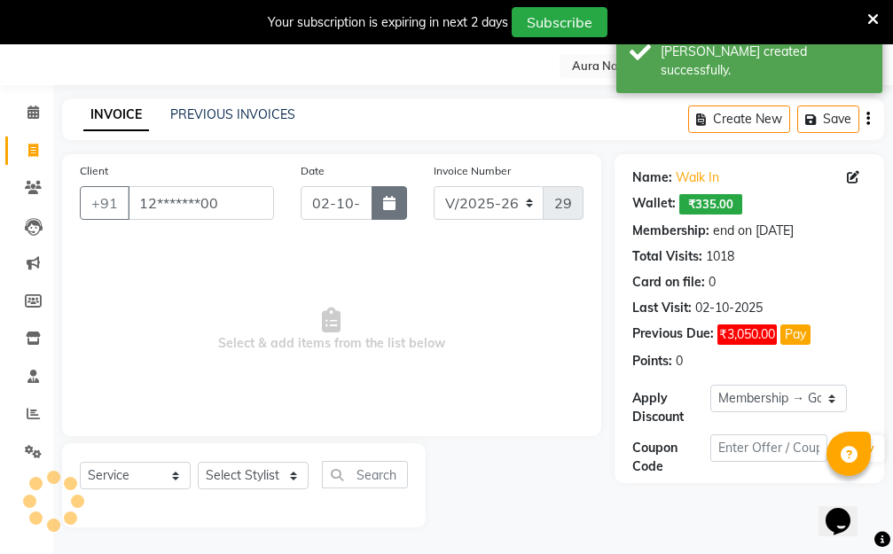
click at [392, 191] on button "button" at bounding box center [388, 203] width 35 height 34
select select "10"
select select "2025"
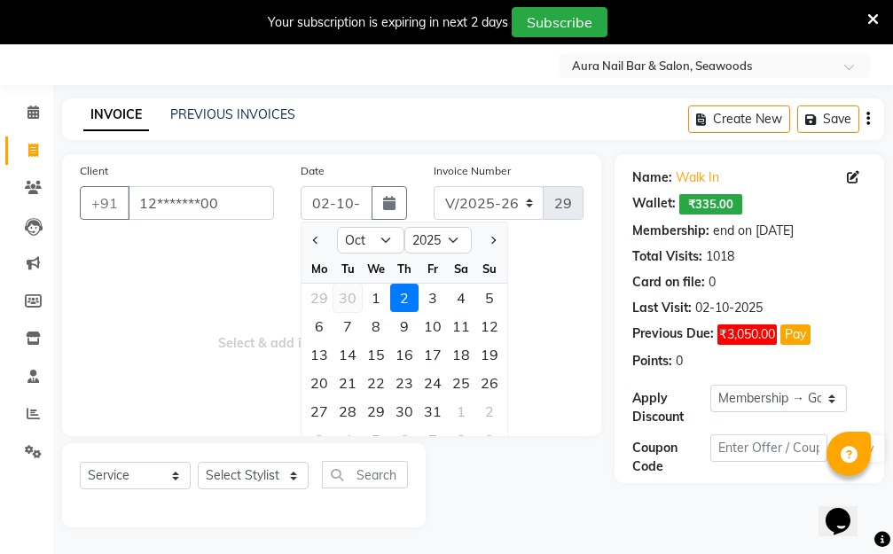
click at [350, 297] on div "30" at bounding box center [347, 298] width 28 height 28
type input "30-09-2025"
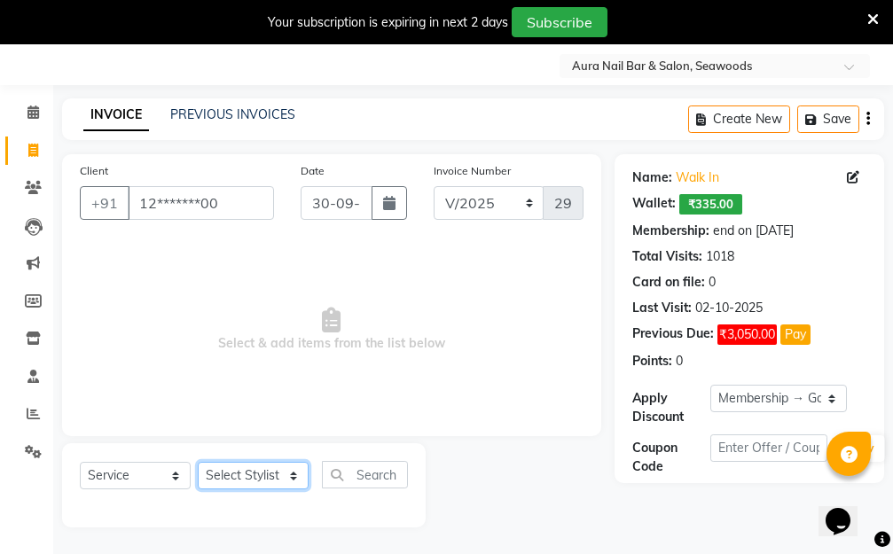
click at [294, 473] on select "Select Stylist Aarti Dipti Manager Pallavi pooja Priya" at bounding box center [253, 475] width 111 height 27
select select "31262"
click at [198, 462] on select "Select Stylist Aarti Dipti Manager Pallavi pooja Priya" at bounding box center [253, 475] width 111 height 27
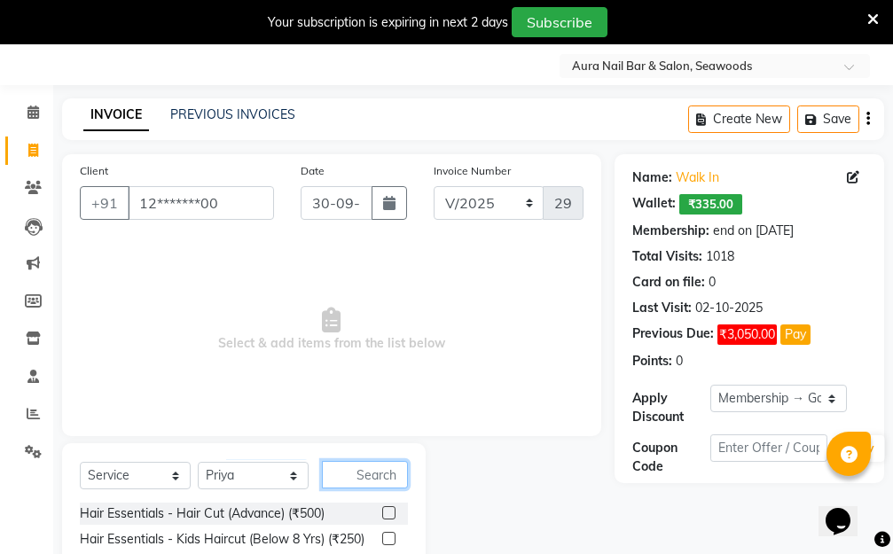
click at [360, 474] on input "text" at bounding box center [365, 474] width 86 height 27
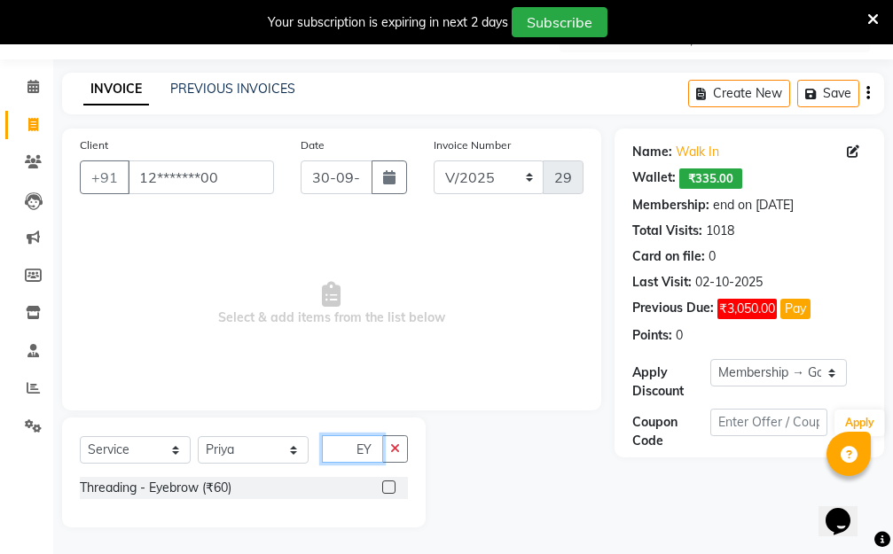
type input "E"
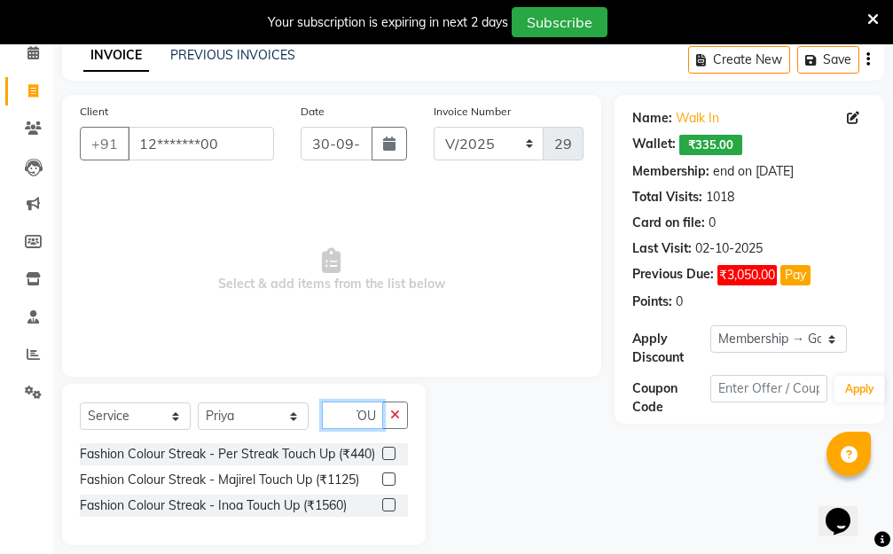
scroll to position [124, 0]
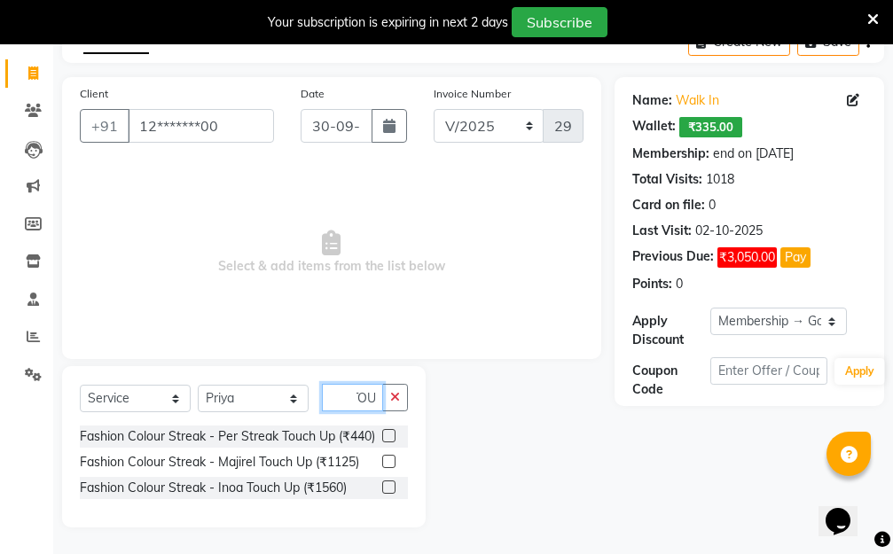
type input "TOU"
click at [387, 485] on label at bounding box center [388, 486] width 13 height 13
click at [387, 485] on input "checkbox" at bounding box center [388, 488] width 12 height 12
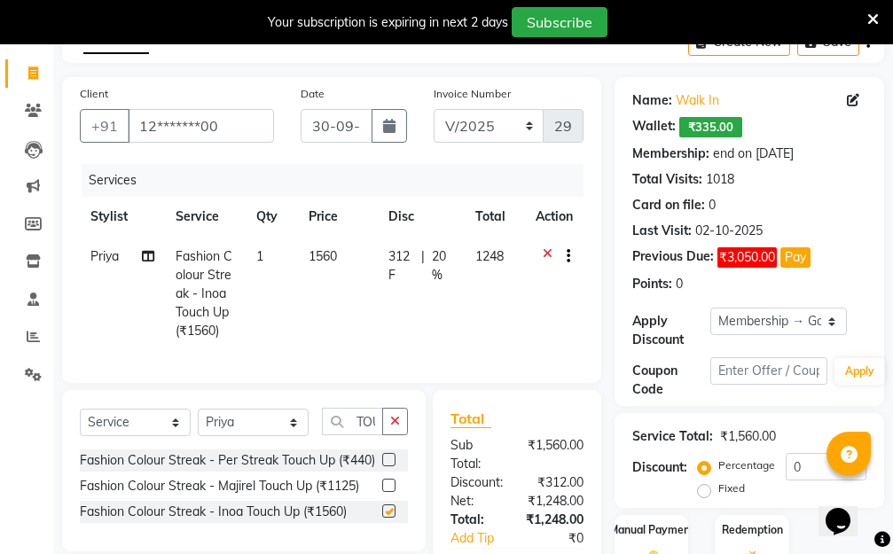
checkbox input "false"
click at [359, 291] on td "1560" at bounding box center [337, 294] width 79 height 114
select select "31262"
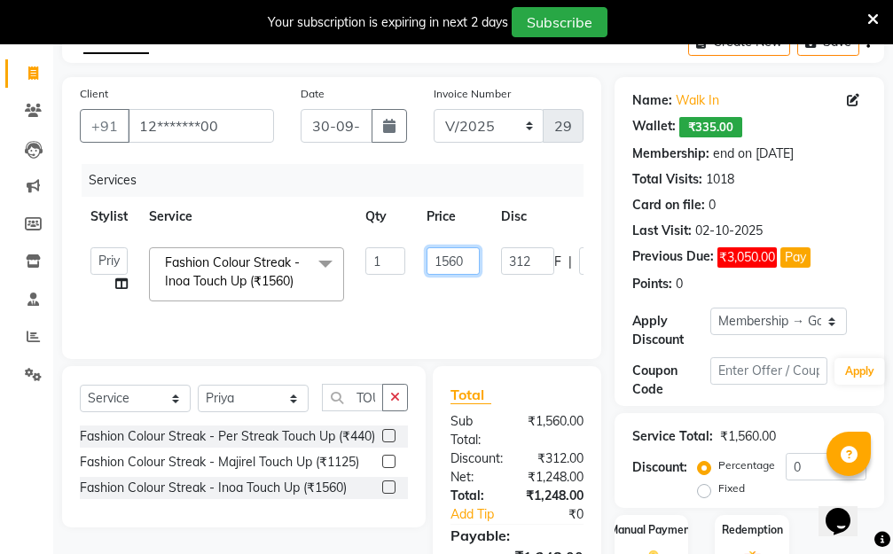
drag, startPoint x: 452, startPoint y: 254, endPoint x: 408, endPoint y: 262, distance: 45.0
click at [411, 262] on tr "Aarti Dipti Manager Pallavi pooja Priya Fashion Colour Streak - Inoa Touch Up (…" at bounding box center [421, 274] width 683 height 75
type input "3000"
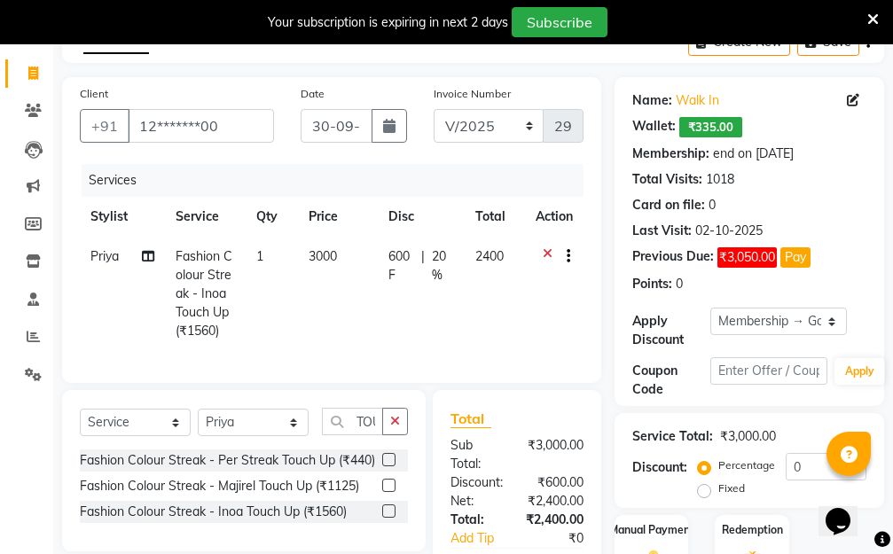
click at [516, 299] on tr "Priya Fashion Colour Streak - Inoa Touch Up (₹1560) 1 3000 600 F | 20 % 2400" at bounding box center [331, 294] width 503 height 114
click at [833, 317] on select "Select Membership → Golden Membership Membership → Golden Membership Membership…" at bounding box center [778, 321] width 136 height 27
select select "0:"
click at [710, 308] on select "Select Membership → Golden Membership Membership → Golden Membership Membership…" at bounding box center [778, 321] width 136 height 27
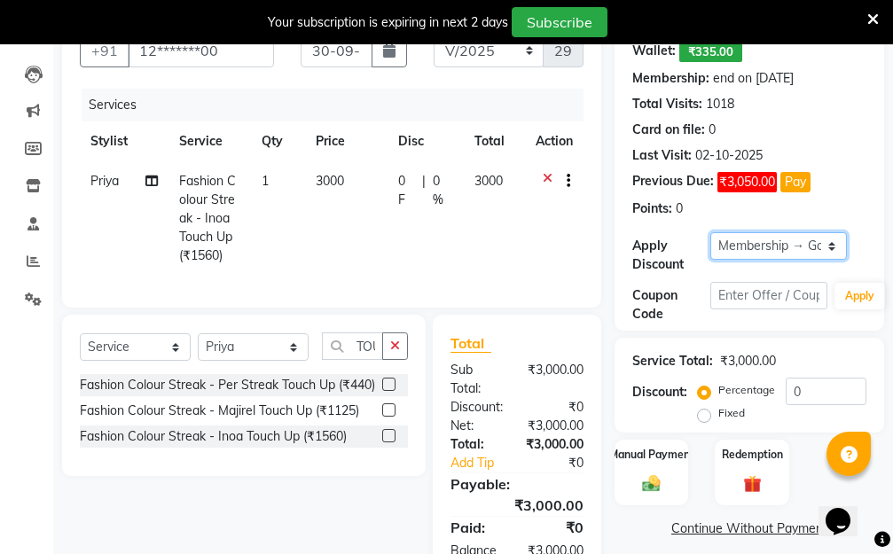
scroll to position [284, 0]
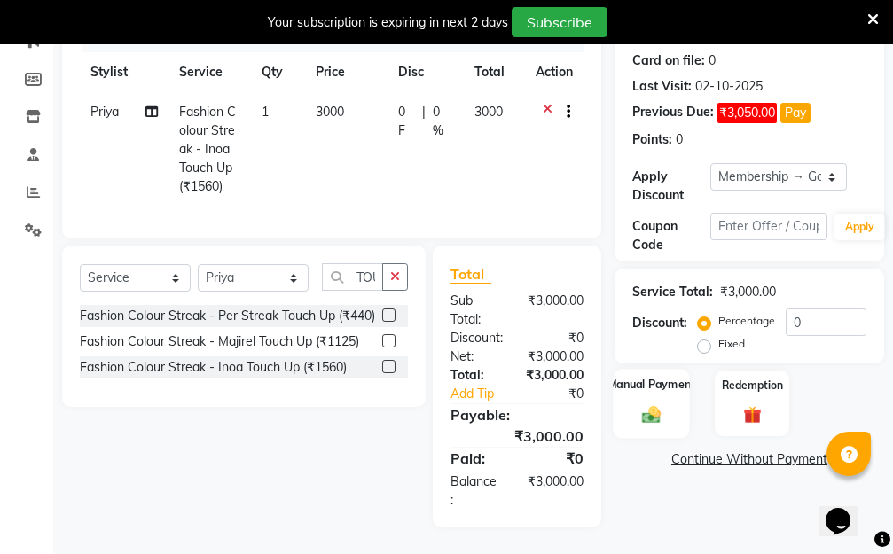
click at [654, 385] on div "Manual Payment" at bounding box center [650, 403] width 77 height 69
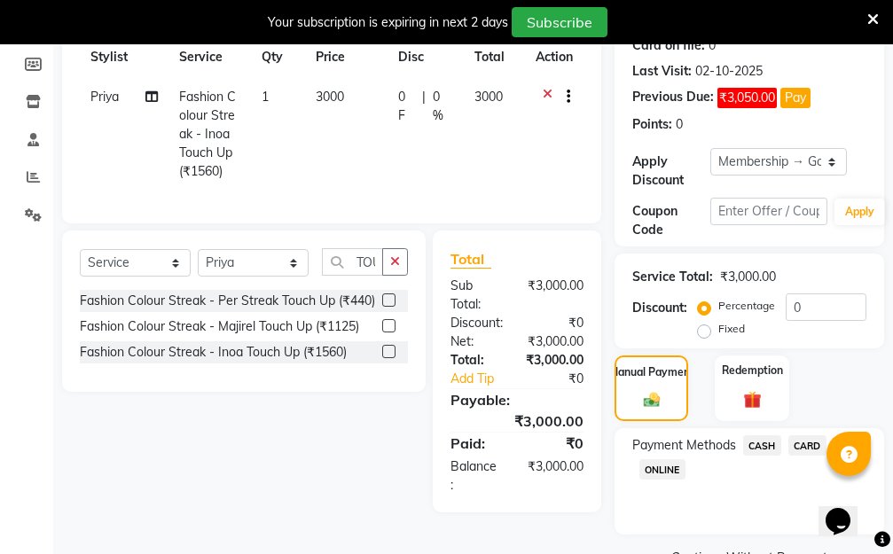
click at [674, 466] on span "ONLINE" at bounding box center [662, 469] width 46 height 20
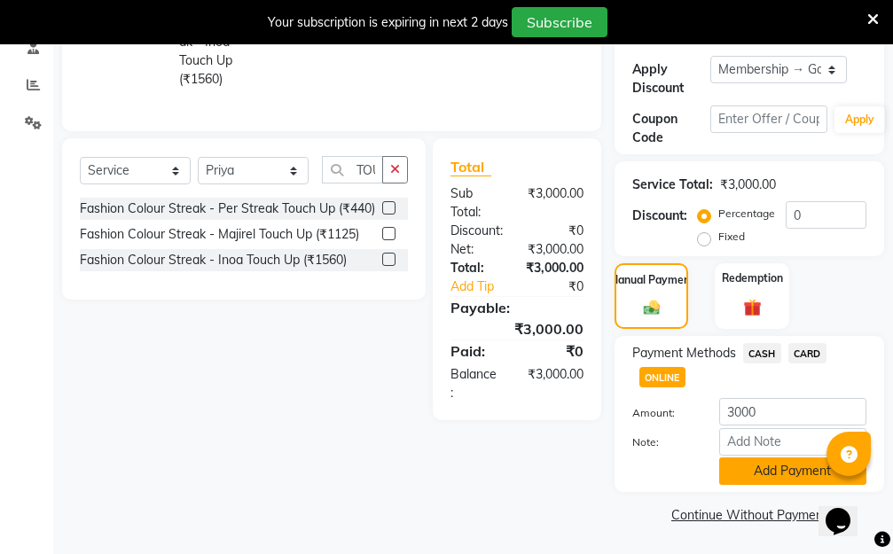
scroll to position [377, 0]
click at [765, 466] on button "Add Payment" at bounding box center [792, 469] width 147 height 27
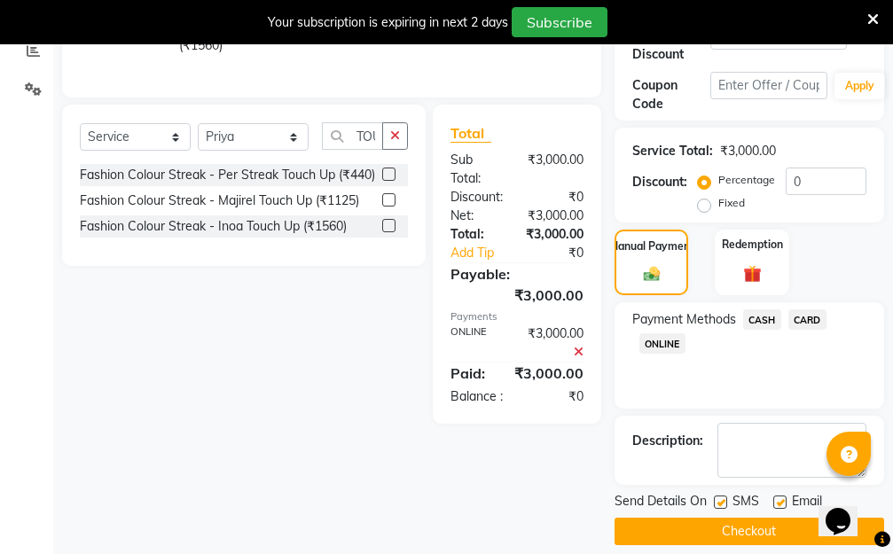
scroll to position [427, 0]
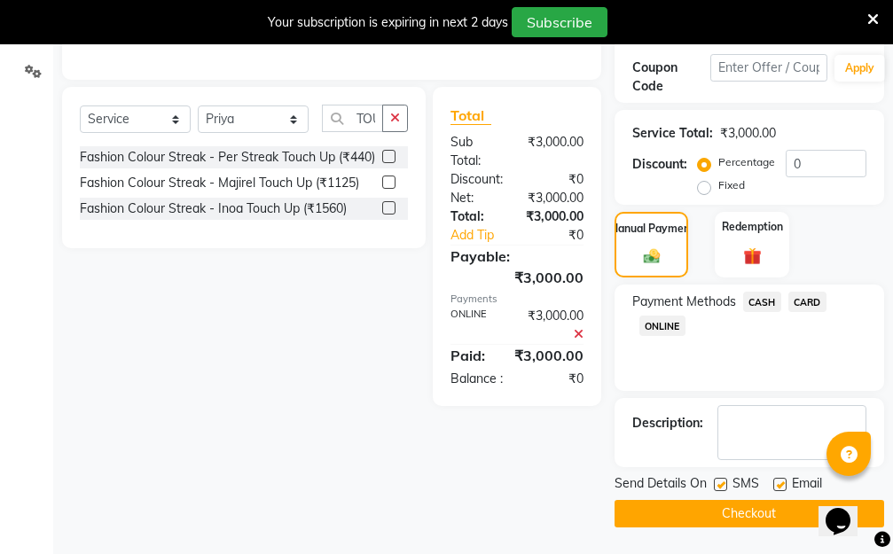
click at [749, 517] on button "Checkout" at bounding box center [748, 513] width 269 height 27
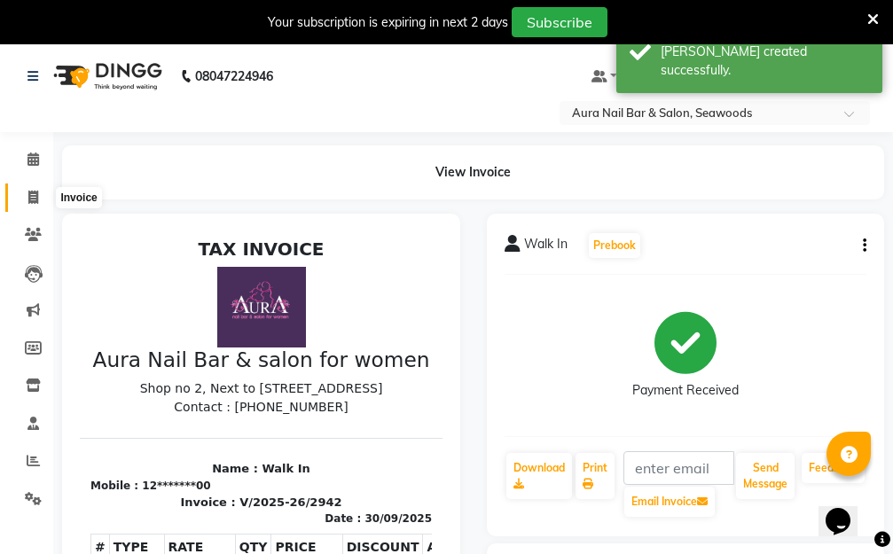
click at [33, 199] on icon at bounding box center [33, 197] width 10 height 13
select select "4994"
select select "service"
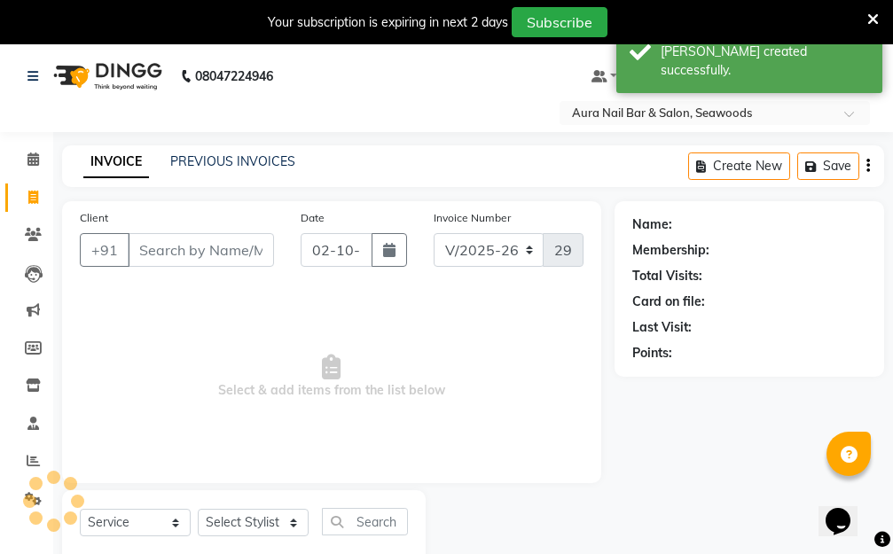
scroll to position [47, 0]
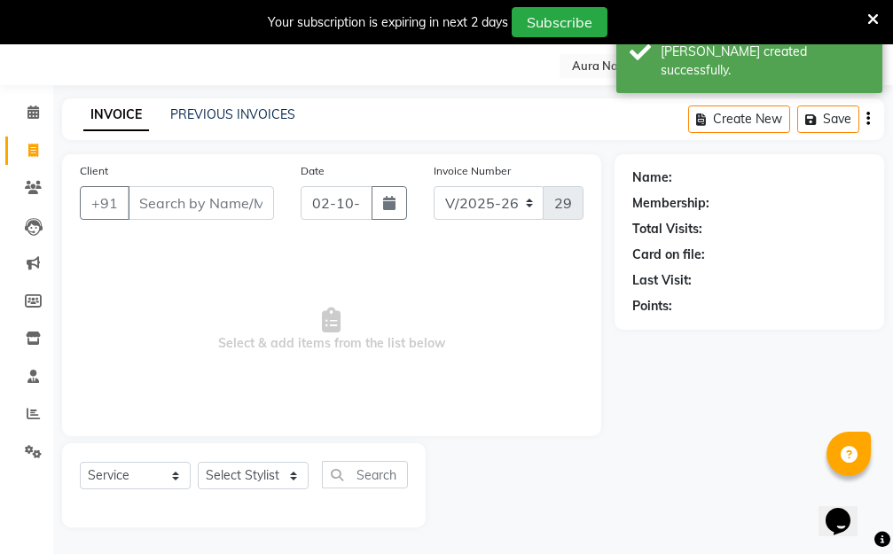
click at [216, 207] on input "Client" at bounding box center [201, 203] width 146 height 34
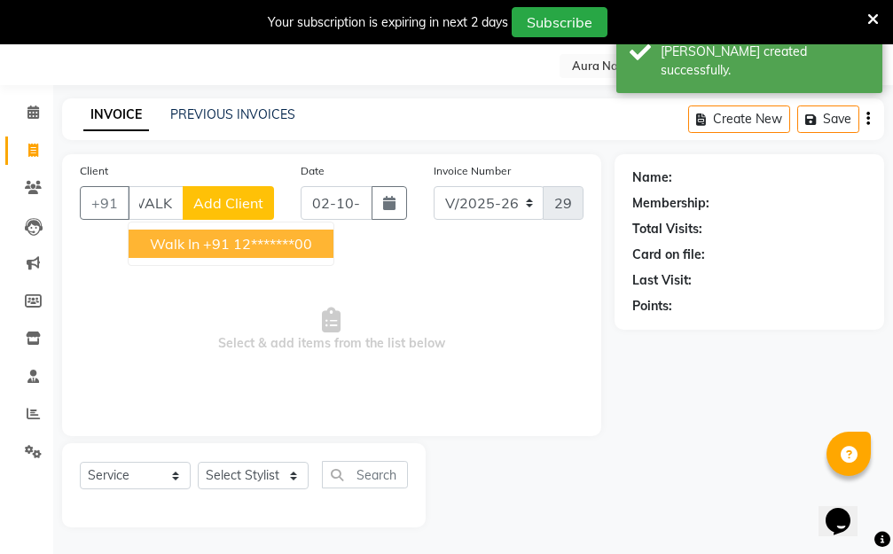
click at [261, 245] on ngb-highlight "+91 12*******00" at bounding box center [257, 244] width 109 height 18
type input "12*******00"
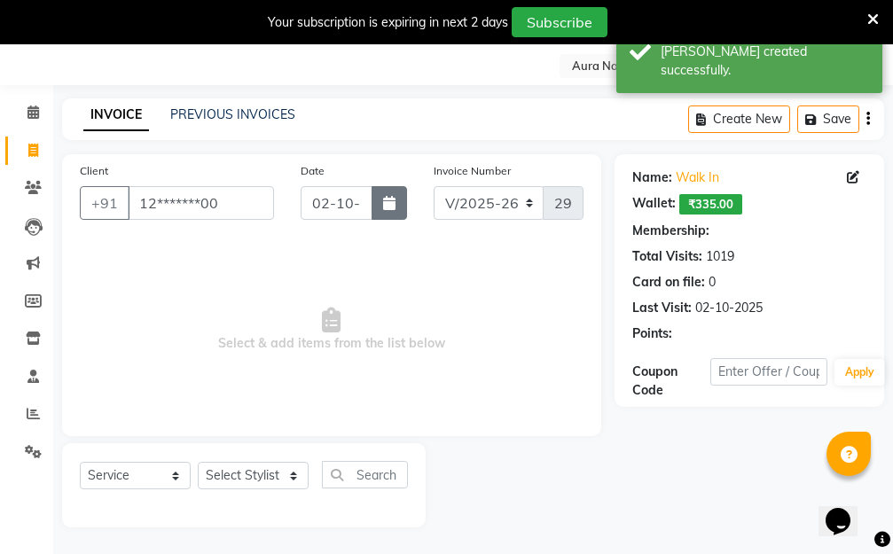
scroll to position [0, 0]
select select "1: Object"
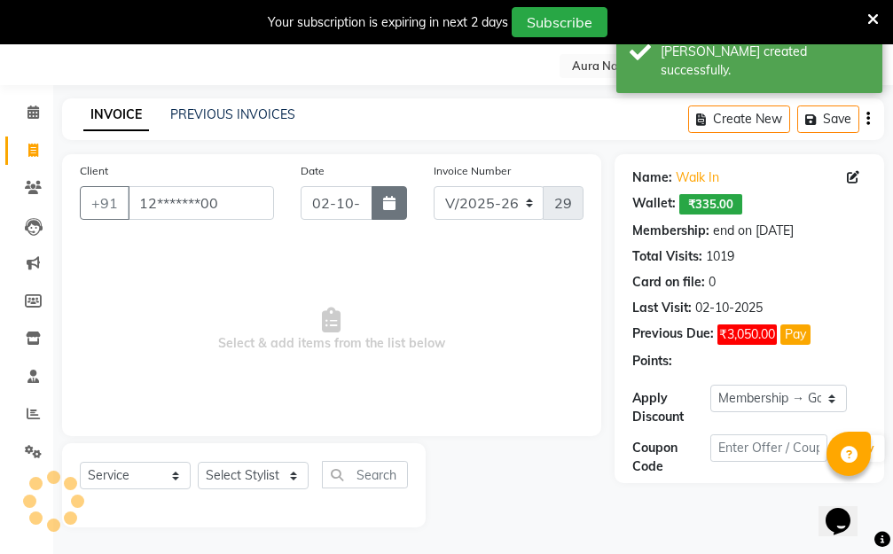
click at [394, 206] on icon "button" at bounding box center [389, 203] width 12 height 14
select select "10"
select select "2025"
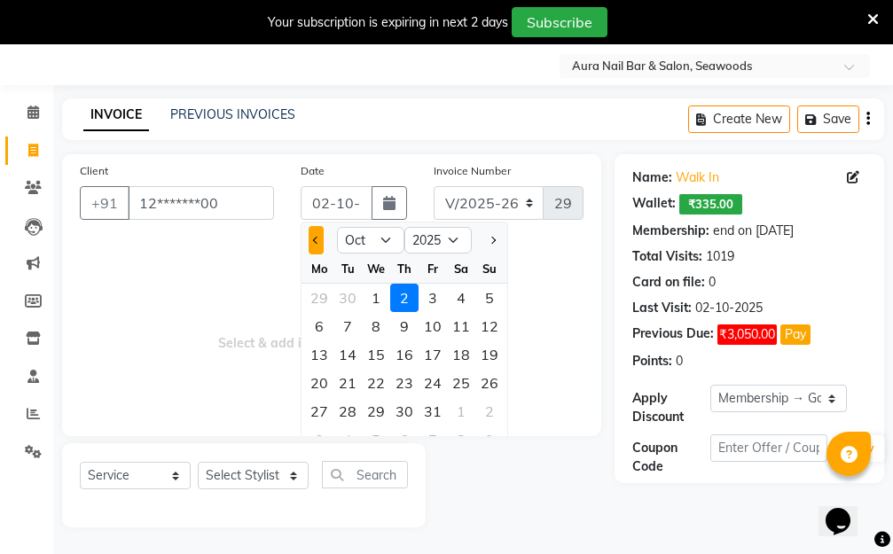
click at [321, 233] on button "Previous month" at bounding box center [315, 240] width 15 height 28
select select "9"
click at [348, 409] on div "30" at bounding box center [347, 411] width 28 height 28
type input "30-09-2025"
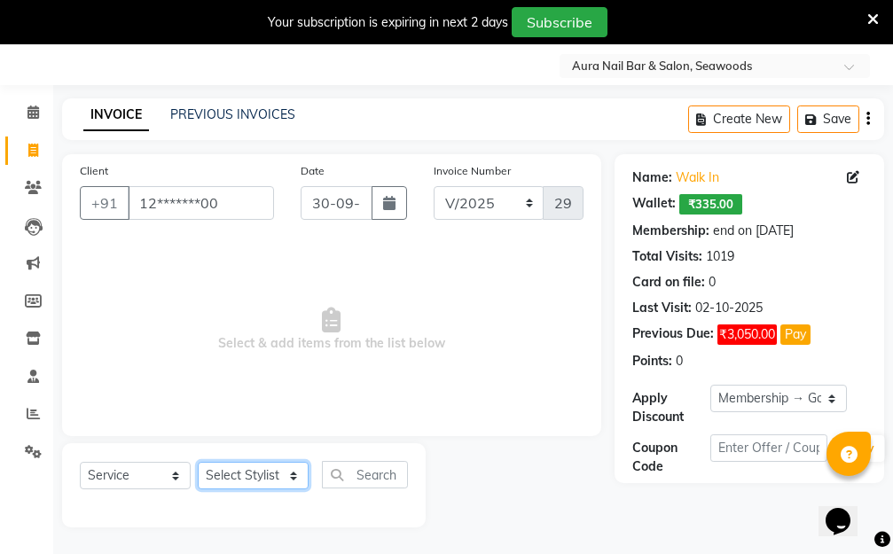
click at [285, 479] on select "Select Stylist Aarti Dipti Manager Pallavi pooja Priya" at bounding box center [253, 475] width 111 height 27
select select "31262"
click at [198, 462] on select "Select Stylist Aarti Dipti Manager Pallavi pooja Priya" at bounding box center [253, 475] width 111 height 27
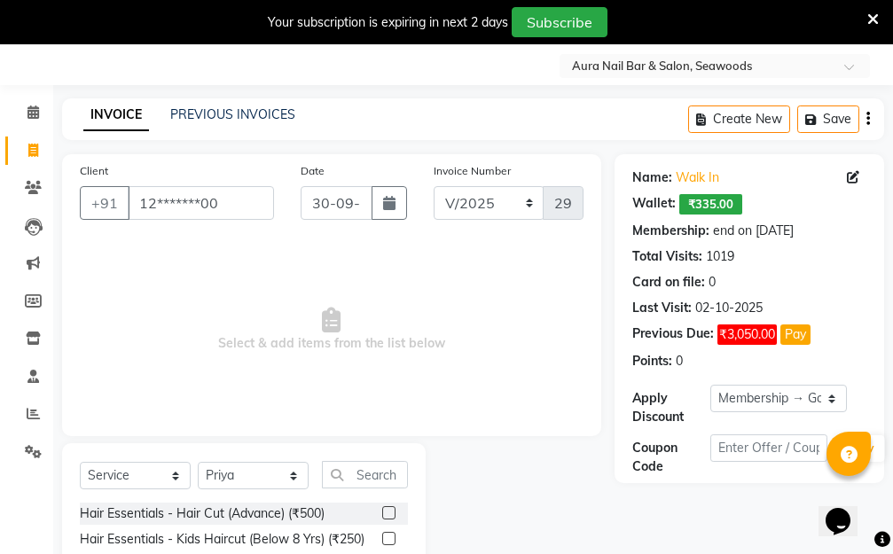
click at [382, 511] on label at bounding box center [388, 512] width 13 height 13
click at [382, 511] on input "checkbox" at bounding box center [388, 514] width 12 height 12
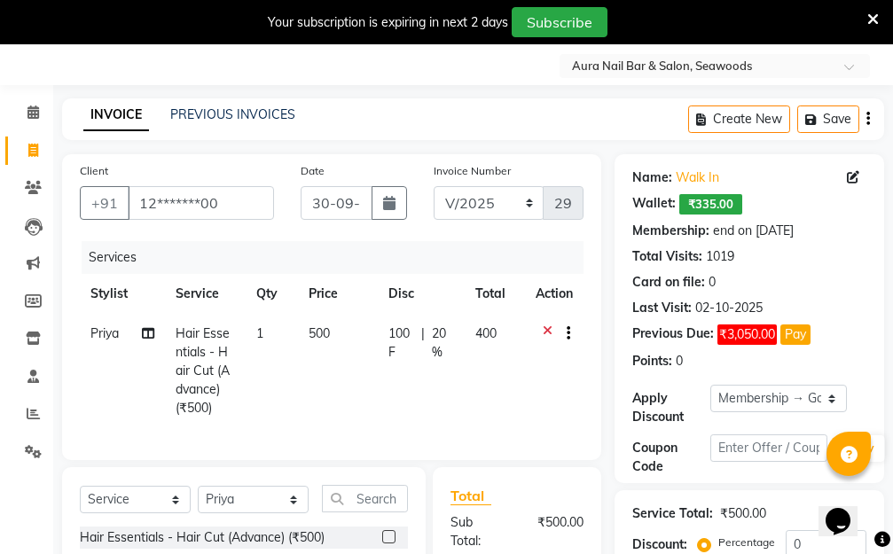
click at [345, 354] on td "500" at bounding box center [337, 371] width 79 height 114
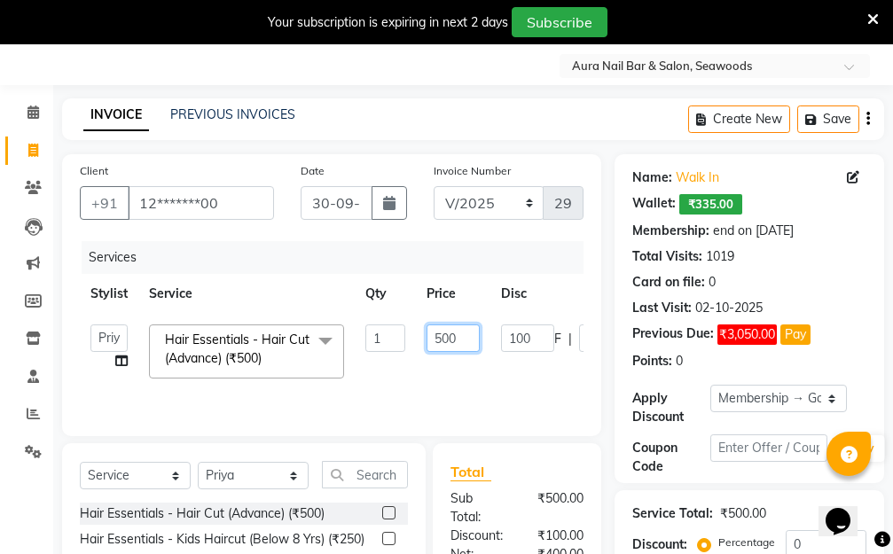
drag, startPoint x: 464, startPoint y: 334, endPoint x: 408, endPoint y: 338, distance: 56.0
click at [408, 338] on tr "Aarti Dipti Manager Pallavi pooja Priya Hair Essentials - Hair Cut (Advance) (₹…" at bounding box center [421, 351] width 683 height 75
drag, startPoint x: 485, startPoint y: 390, endPoint x: 568, endPoint y: 385, distance: 83.5
click at [485, 391] on div "Services Stylist Service Qty Price Disc Total Action Aarti Dipti Manager Pallav…" at bounding box center [331, 329] width 503 height 177
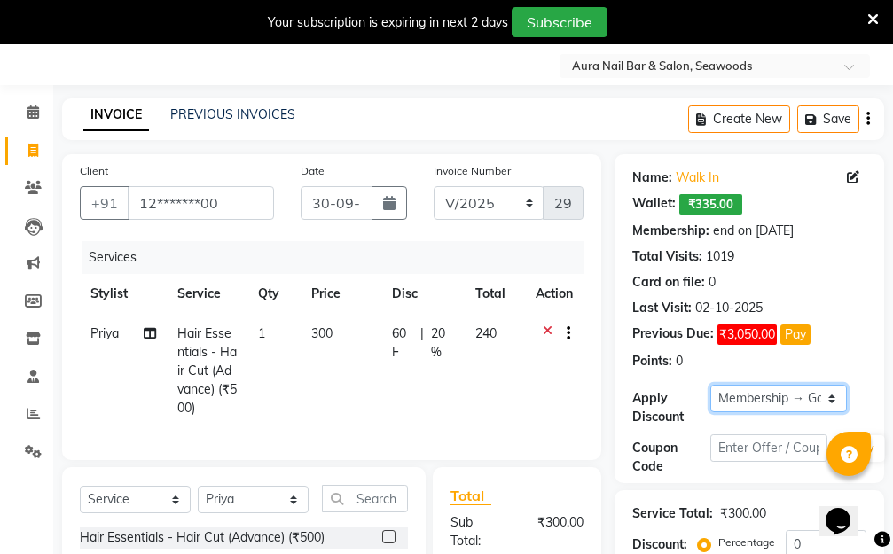
drag, startPoint x: 831, startPoint y: 400, endPoint x: 831, endPoint y: 386, distance: 13.3
click at [831, 396] on select "Select Membership → Golden Membership Membership → Golden Membership Membership…" at bounding box center [778, 398] width 136 height 27
click at [710, 385] on select "Select Membership → Golden Membership Membership → Golden Membership Membership…" at bounding box center [778, 398] width 136 height 27
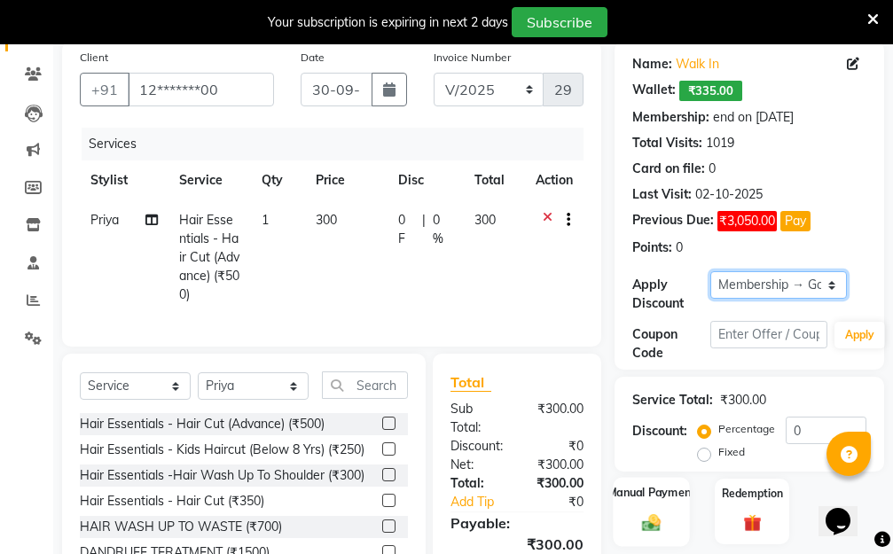
scroll to position [284, 0]
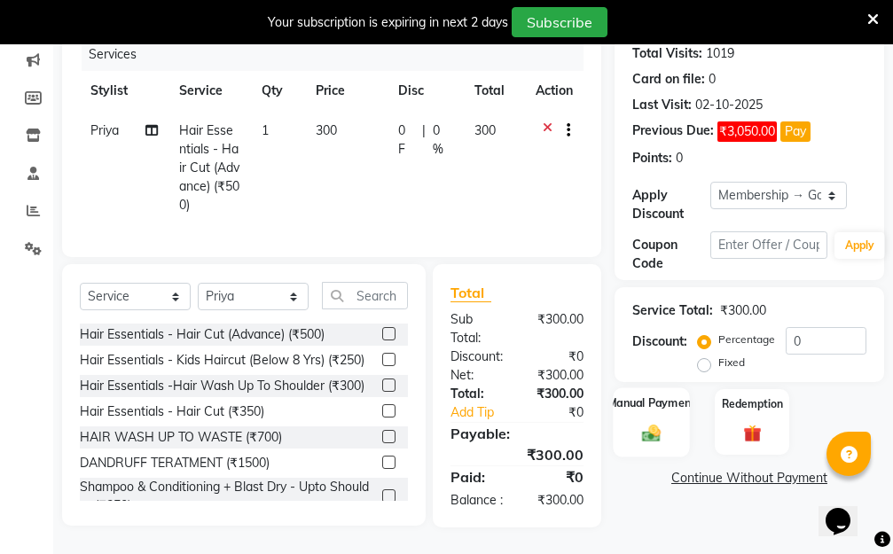
click at [638, 423] on img at bounding box center [651, 433] width 30 height 21
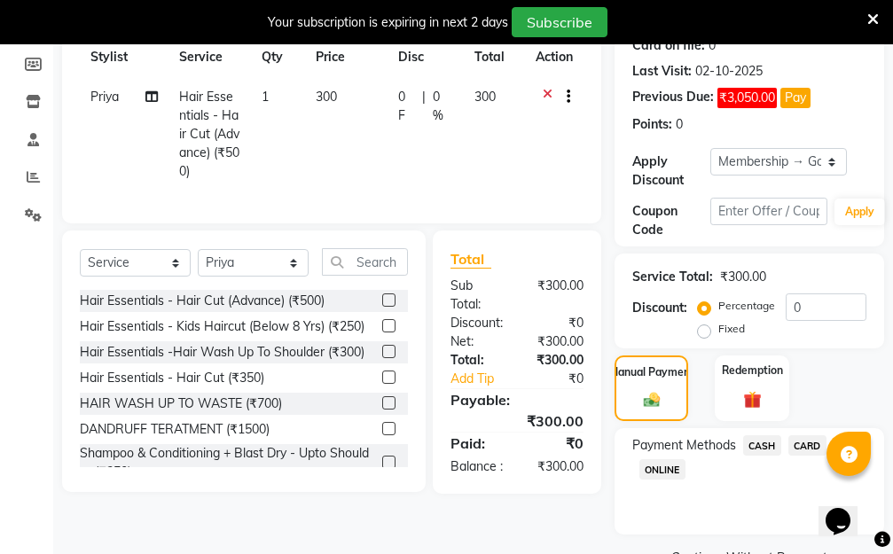
click at [661, 470] on span "ONLINE" at bounding box center [662, 469] width 46 height 20
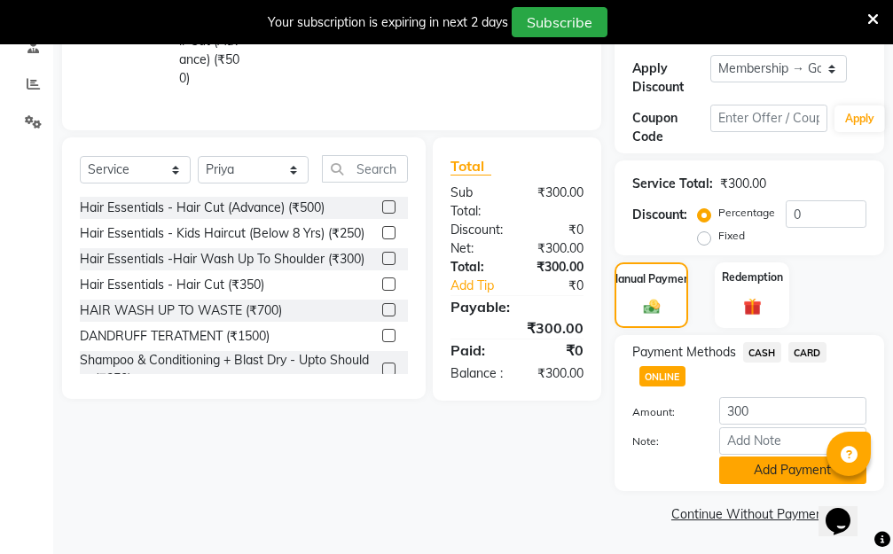
click at [789, 463] on button "Add Payment" at bounding box center [792, 469] width 147 height 27
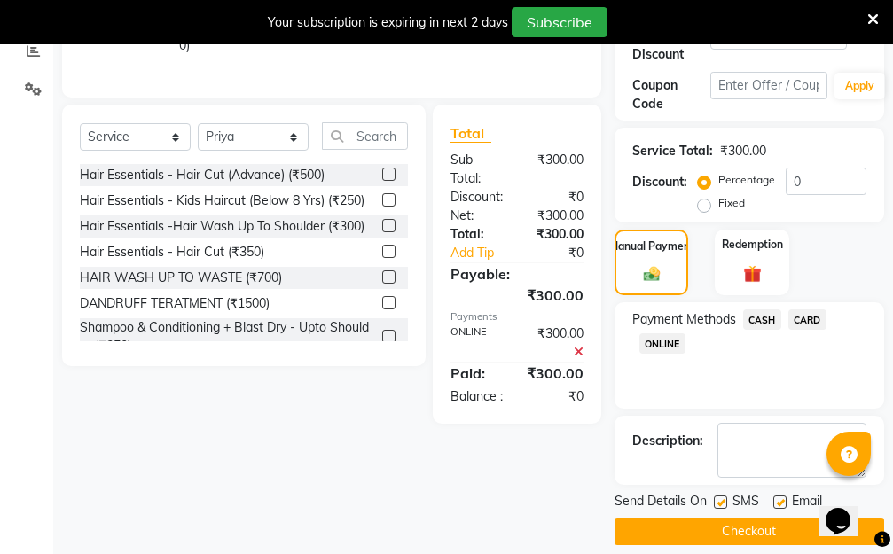
scroll to position [427, 0]
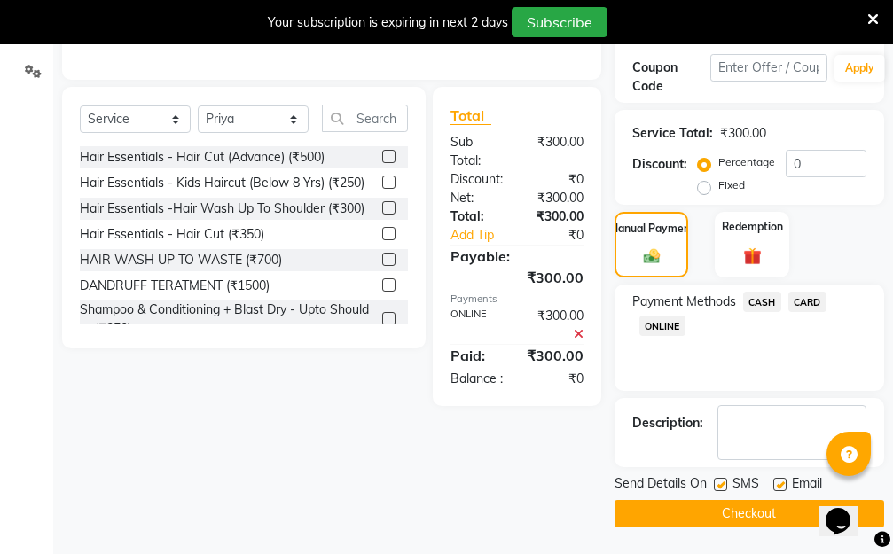
click at [700, 512] on button "Checkout" at bounding box center [748, 513] width 269 height 27
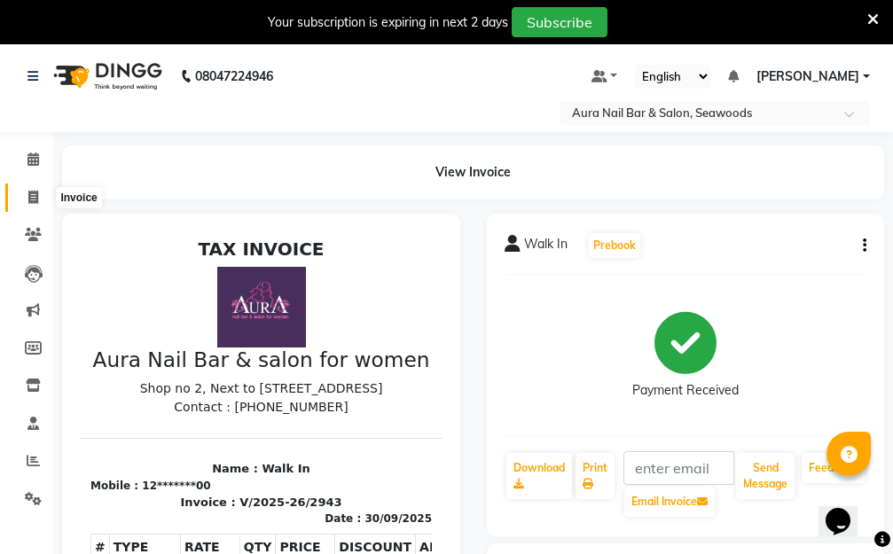
click at [35, 195] on icon at bounding box center [33, 197] width 10 height 13
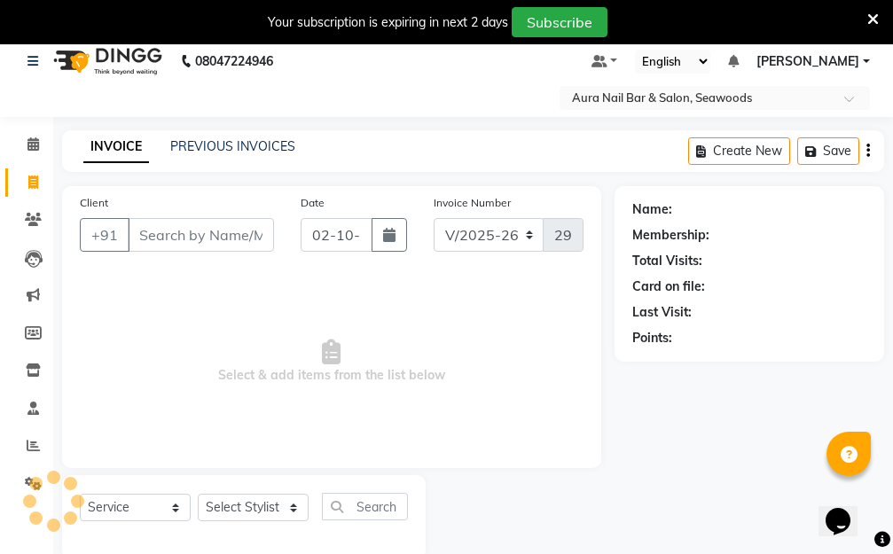
scroll to position [47, 0]
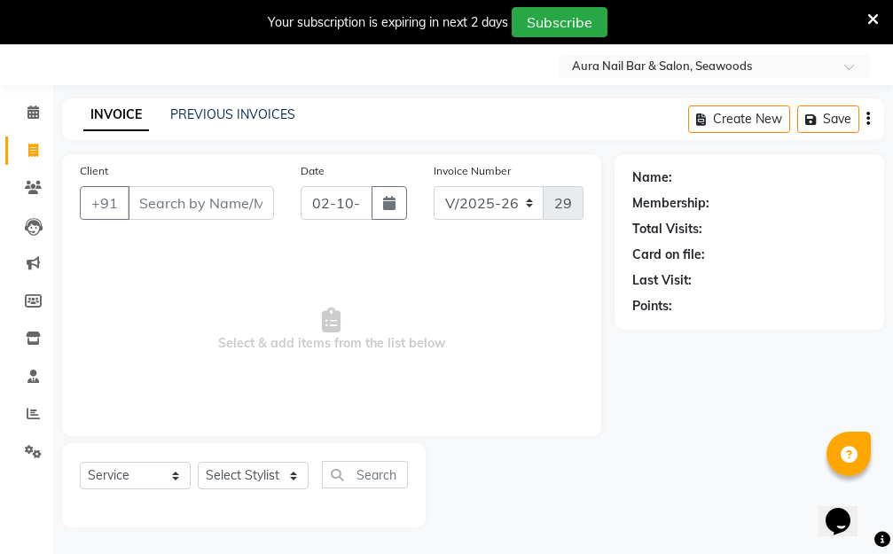
click at [172, 207] on input "Client" at bounding box center [201, 203] width 146 height 34
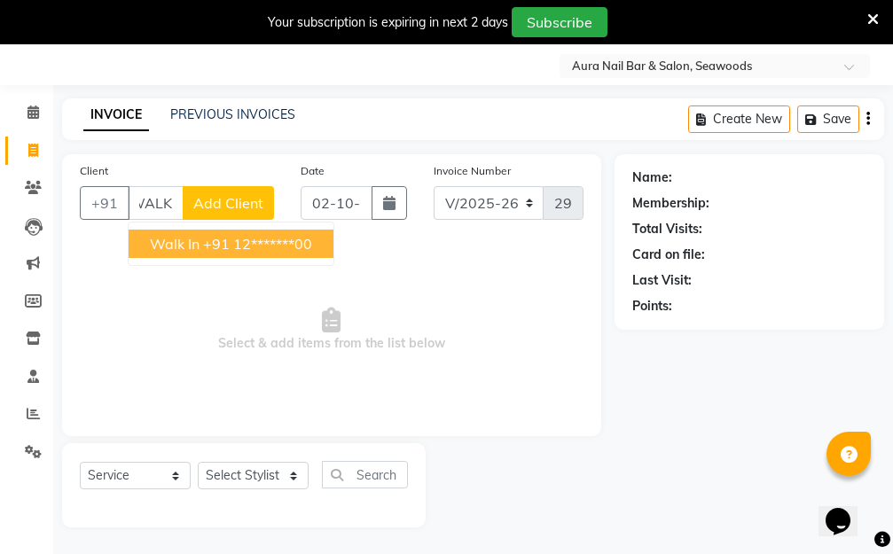
click at [235, 245] on ngb-highlight "+91 12*******00" at bounding box center [257, 244] width 109 height 18
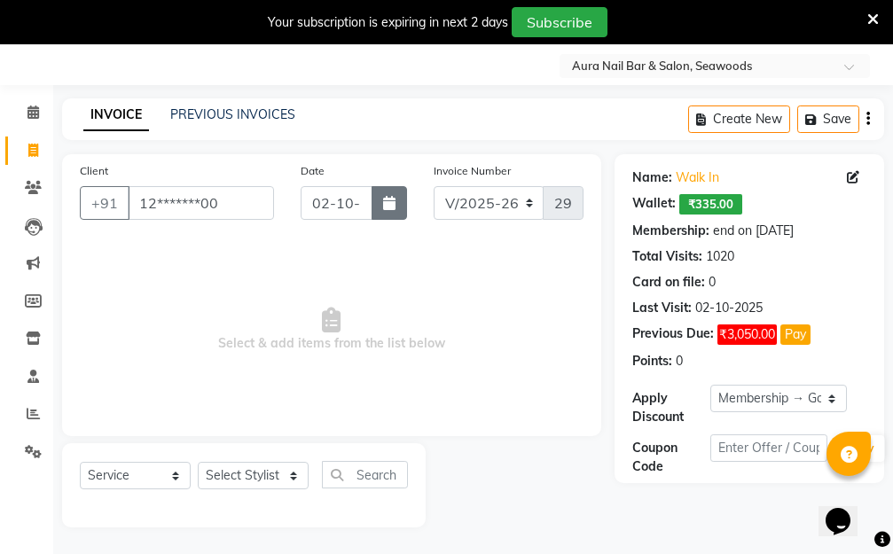
click at [386, 199] on icon "button" at bounding box center [389, 203] width 12 height 14
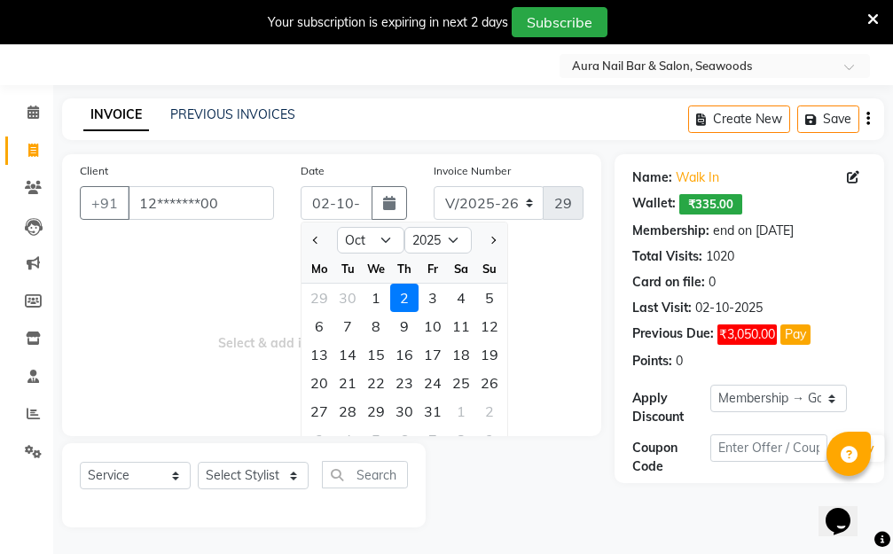
click at [343, 299] on div "30" at bounding box center [347, 298] width 28 height 28
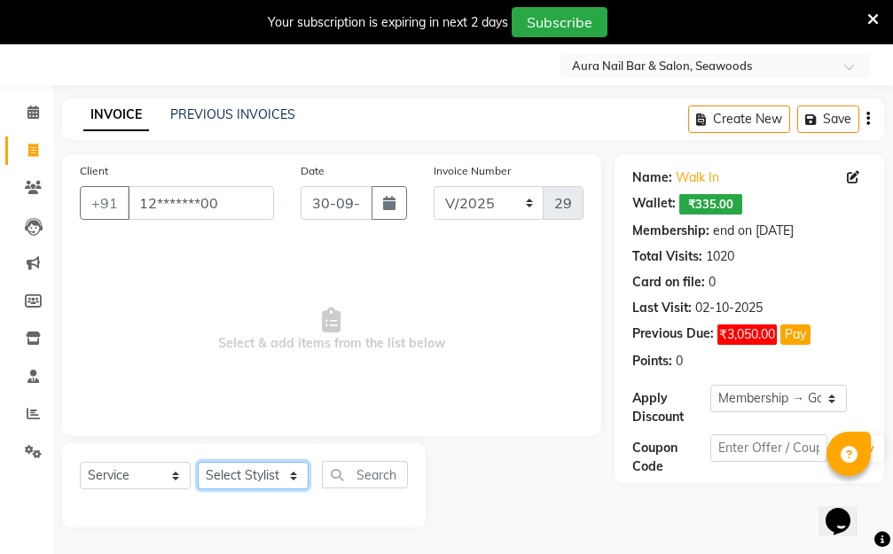
click at [290, 474] on select "Select Stylist Aarti Dipti Manager Pallavi pooja Priya" at bounding box center [253, 475] width 111 height 27
click at [198, 462] on select "Select Stylist Aarti Dipti Manager Pallavi pooja Priya" at bounding box center [253, 475] width 111 height 27
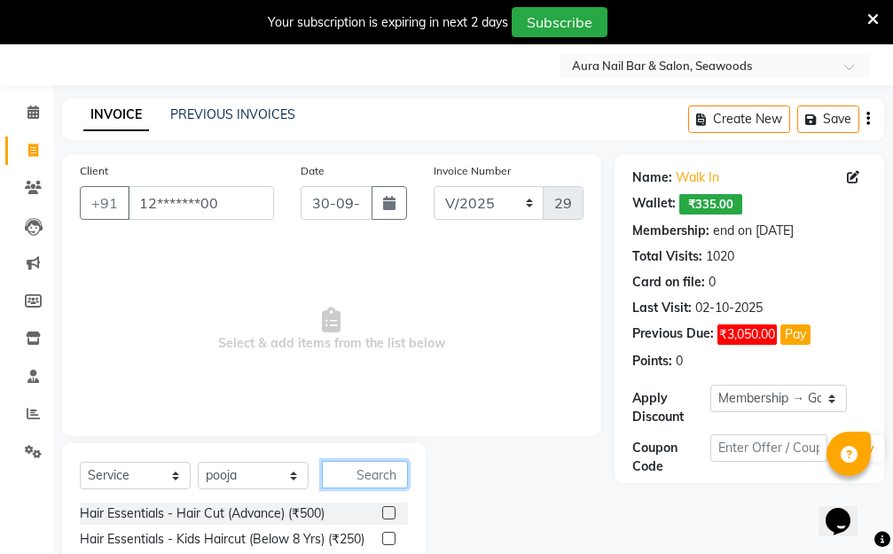
click at [354, 475] on input "text" at bounding box center [365, 474] width 86 height 27
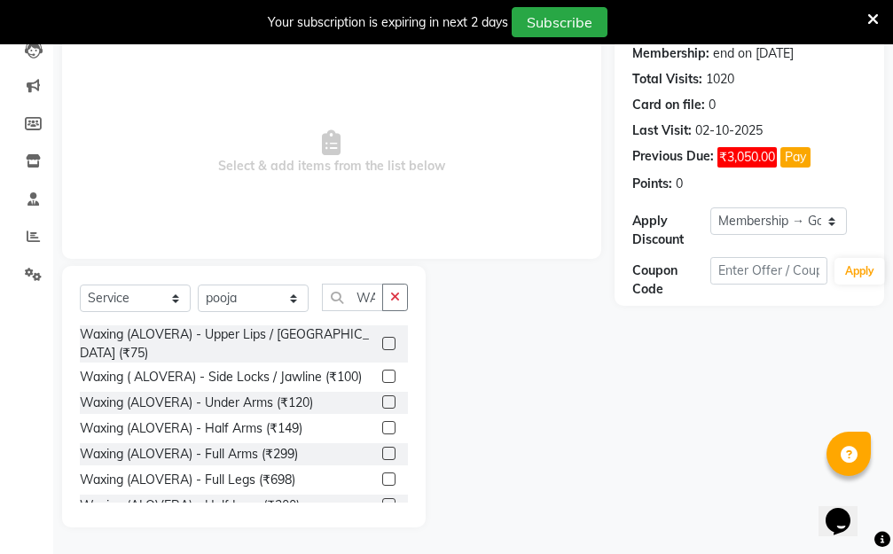
click at [382, 451] on label at bounding box center [388, 453] width 13 height 13
click at [382, 451] on input "checkbox" at bounding box center [388, 454] width 12 height 12
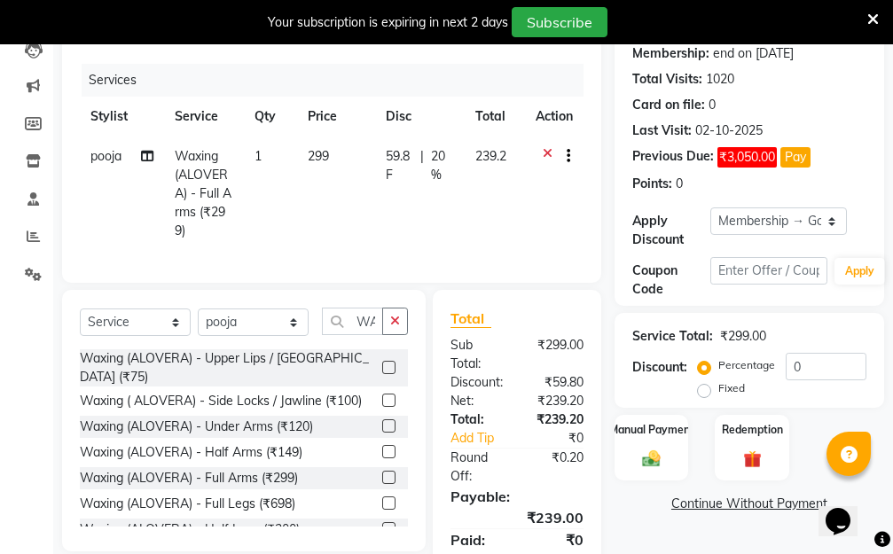
click at [355, 198] on td "299" at bounding box center [336, 193] width 78 height 114
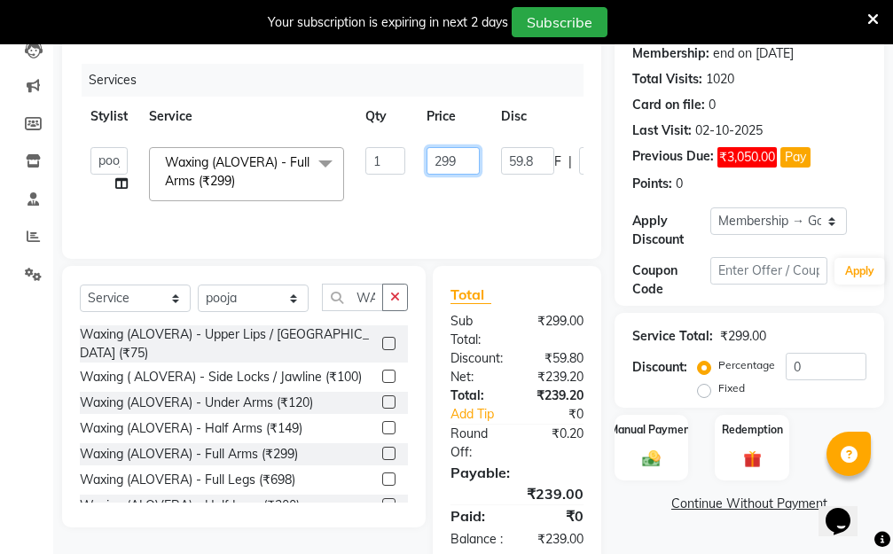
drag, startPoint x: 466, startPoint y: 158, endPoint x: 407, endPoint y: 167, distance: 60.0
click at [407, 167] on tr "Aarti Dipti Manager Pallavi pooja Priya Waxing (ALOVERA) - Full Arms (₹299) x H…" at bounding box center [422, 173] width 684 height 75
click at [490, 182] on tr "Aarti Dipti Manager Pallavi pooja Priya Waxing (ALOVERA) - Full Arms (₹299) x H…" at bounding box center [422, 173] width 684 height 75
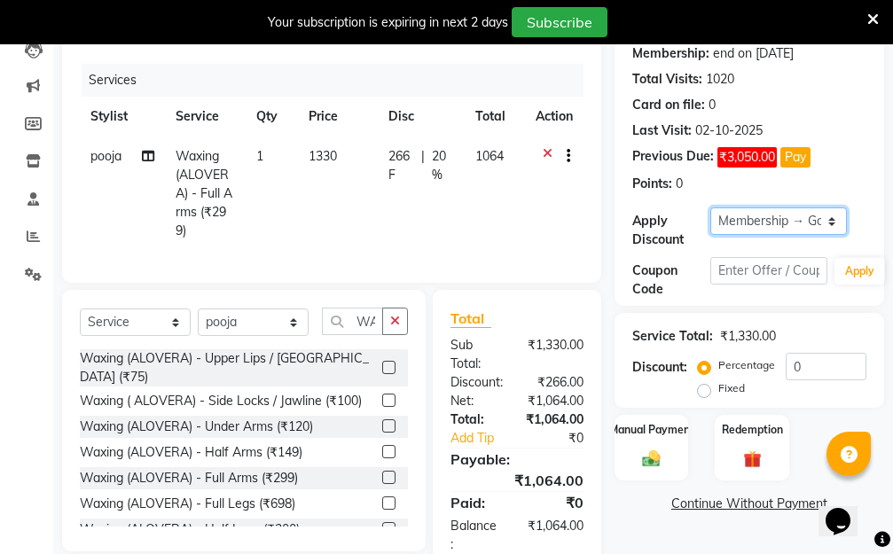
click at [836, 221] on select "Select Membership → Golden Membership Membership → Golden Membership Membership…" at bounding box center [778, 220] width 136 height 27
click at [710, 207] on select "Select Membership → Golden Membership Membership → Golden Membership Membership…" at bounding box center [778, 220] width 136 height 27
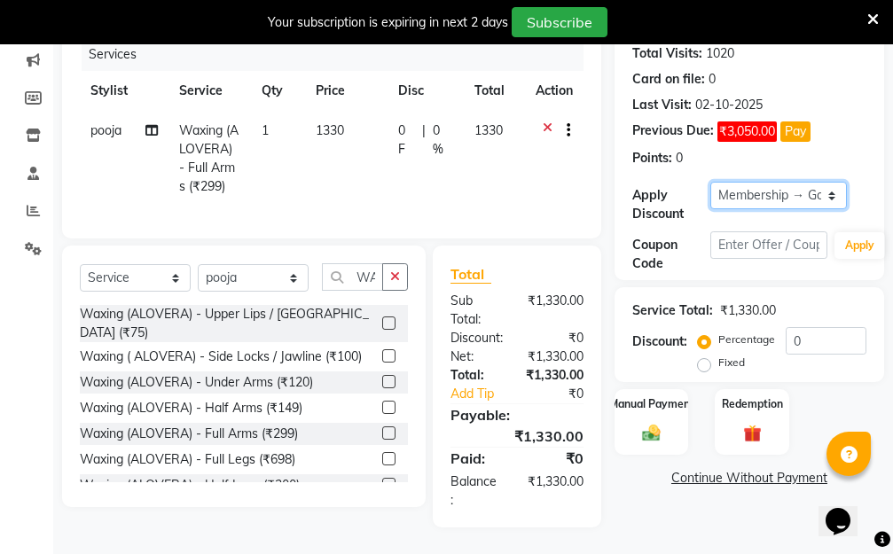
scroll to position [265, 0]
click at [653, 407] on div "Manual Payment" at bounding box center [650, 421] width 77 height 69
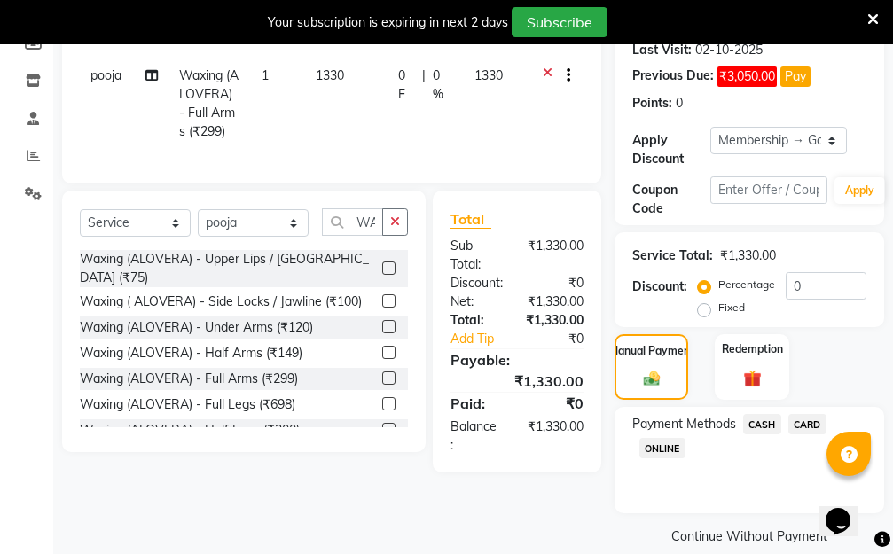
scroll to position [327, 0]
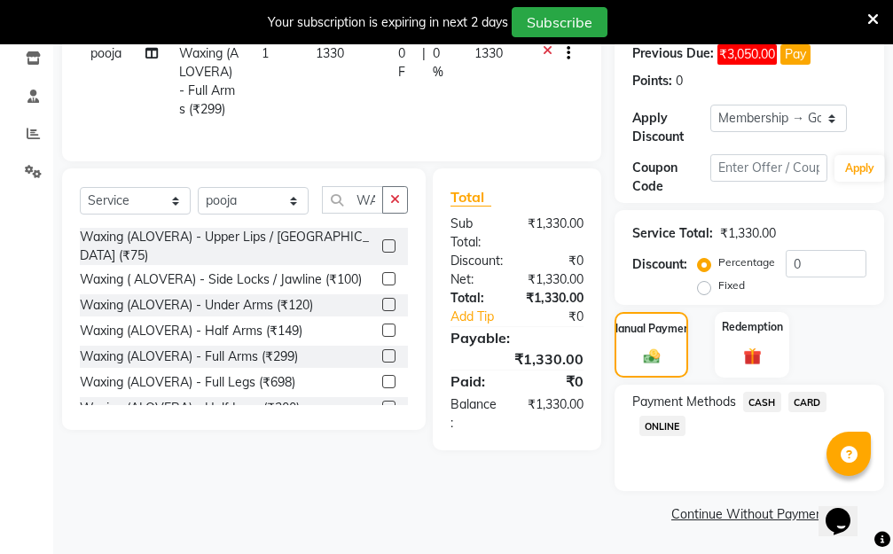
click at [805, 401] on span "CARD" at bounding box center [807, 402] width 38 height 20
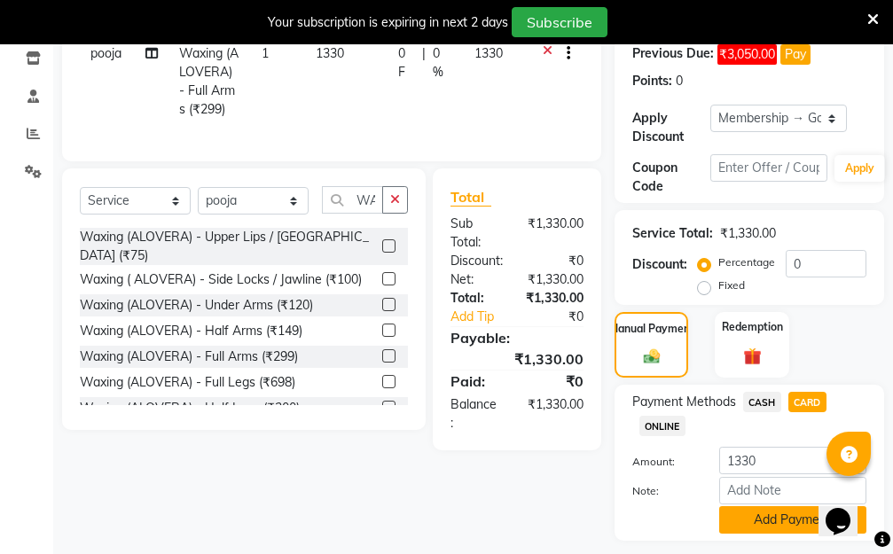
click at [760, 513] on button "Add Payment" at bounding box center [792, 519] width 147 height 27
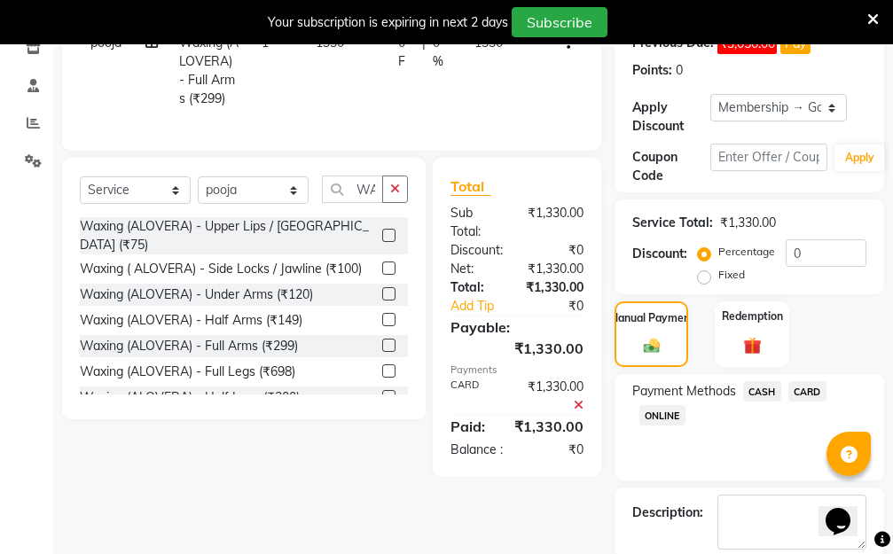
scroll to position [427, 0]
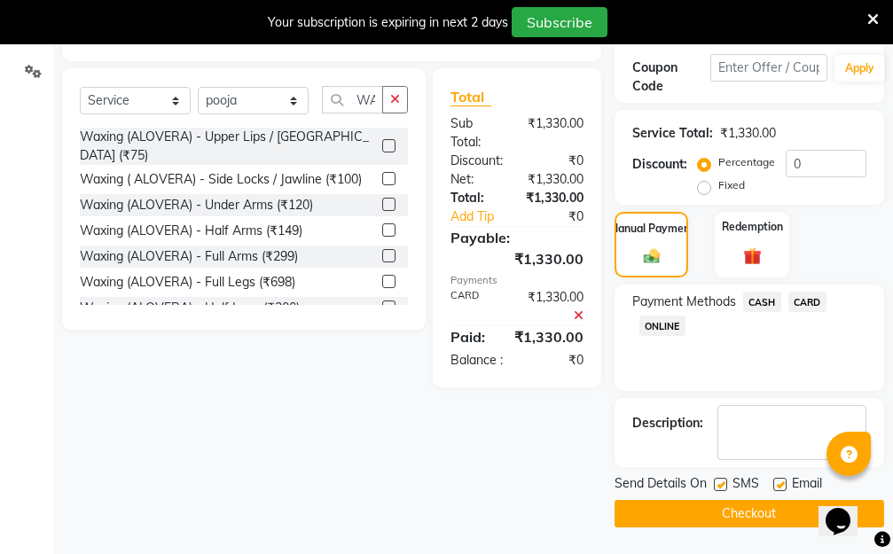
click at [651, 518] on button "Checkout" at bounding box center [748, 513] width 269 height 27
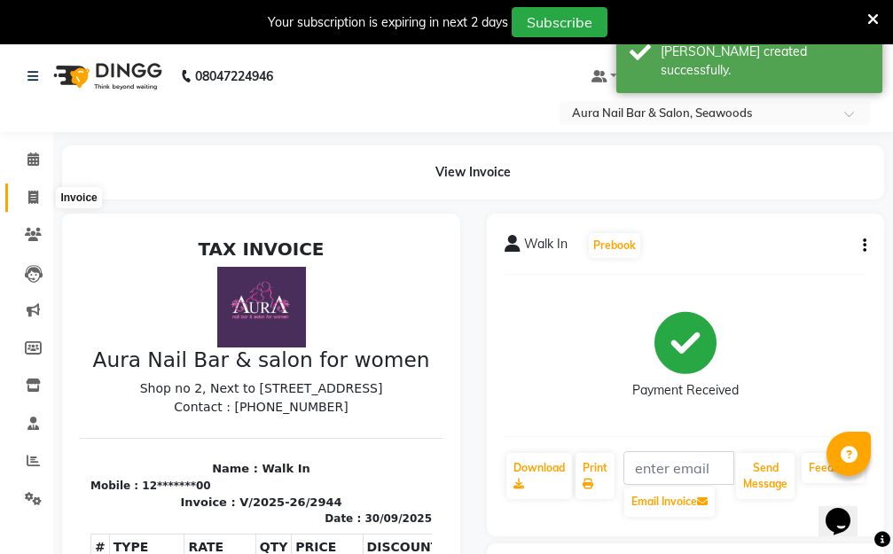
click at [33, 199] on icon at bounding box center [33, 197] width 10 height 13
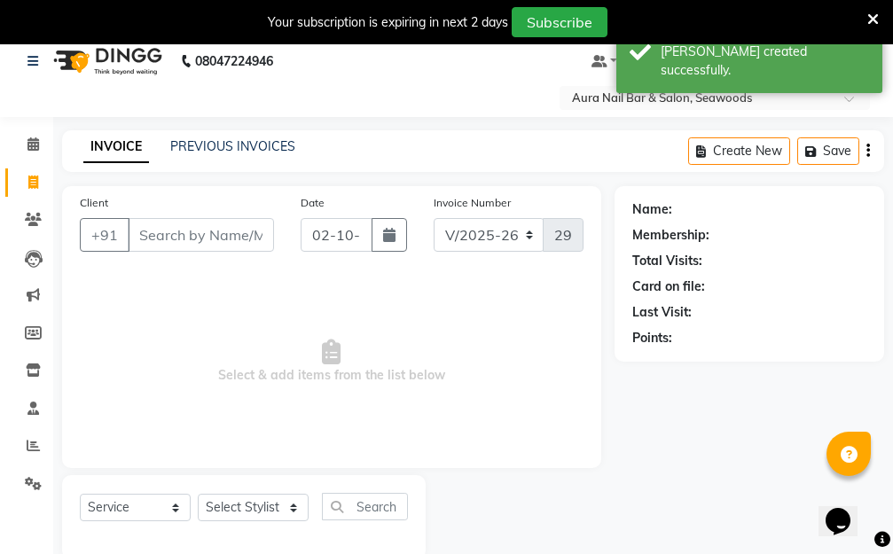
scroll to position [47, 0]
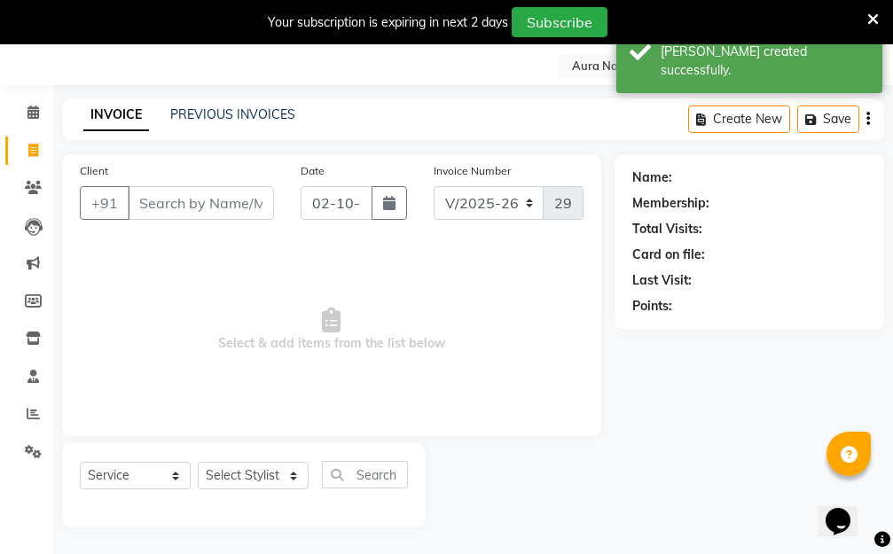
click at [215, 197] on input "Client" at bounding box center [201, 203] width 146 height 34
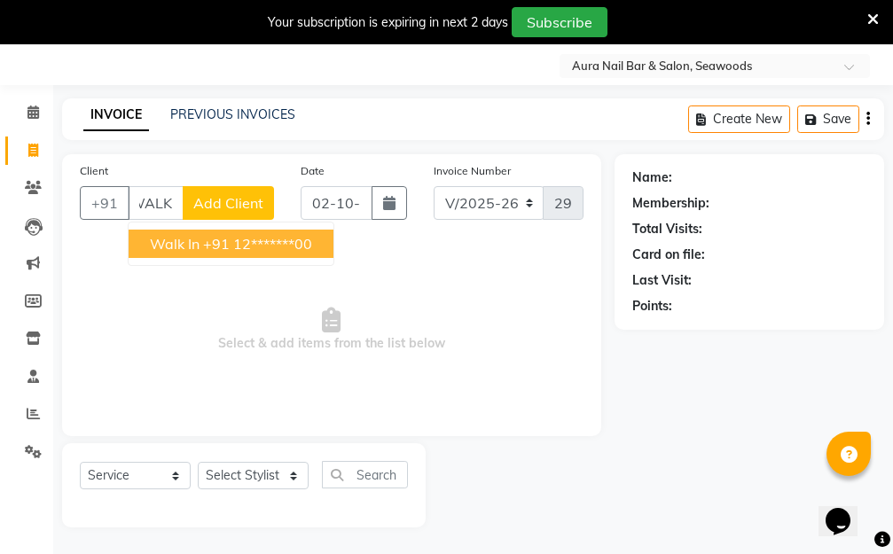
click at [230, 243] on ngb-highlight "+91 12*******00" at bounding box center [257, 244] width 109 height 18
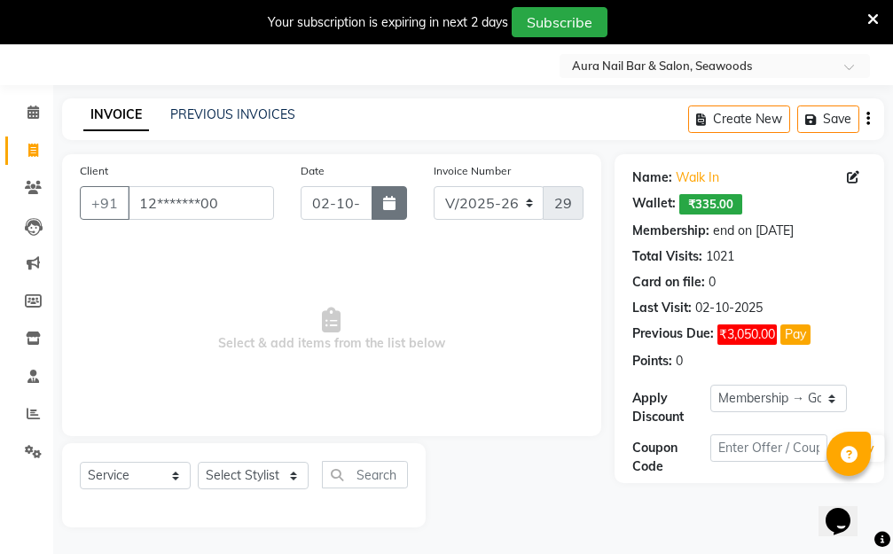
click at [390, 199] on icon "button" at bounding box center [389, 203] width 12 height 14
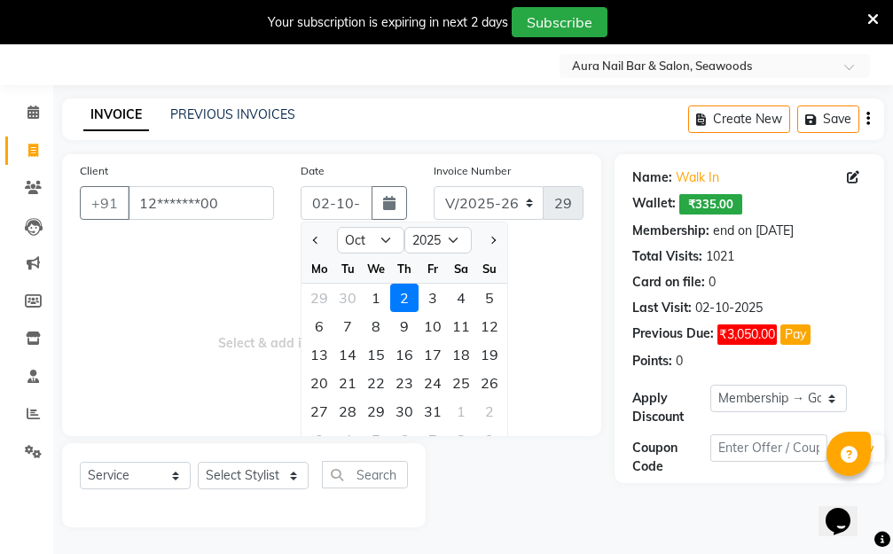
click at [348, 297] on div "30" at bounding box center [347, 298] width 28 height 28
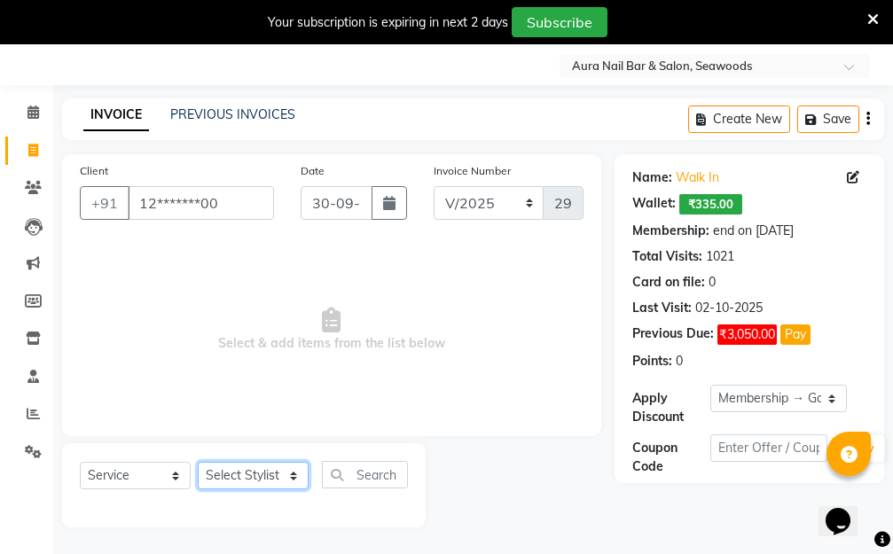
click at [289, 474] on select "Select Stylist Aarti Dipti Manager Pallavi pooja Priya" at bounding box center [253, 475] width 111 height 27
click at [198, 462] on select "Select Stylist Aarti Dipti Manager Pallavi pooja Priya" at bounding box center [253, 475] width 111 height 27
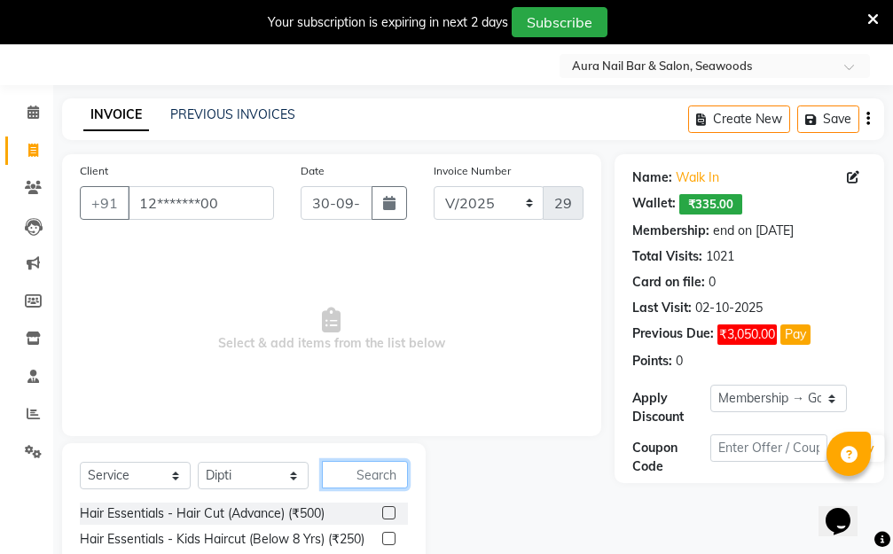
click at [350, 472] on input "text" at bounding box center [365, 474] width 86 height 27
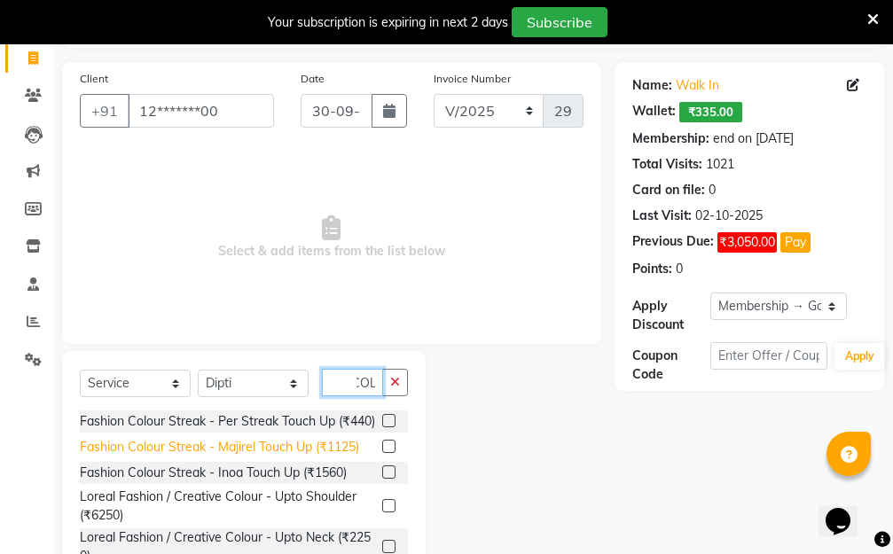
scroll to position [224, 0]
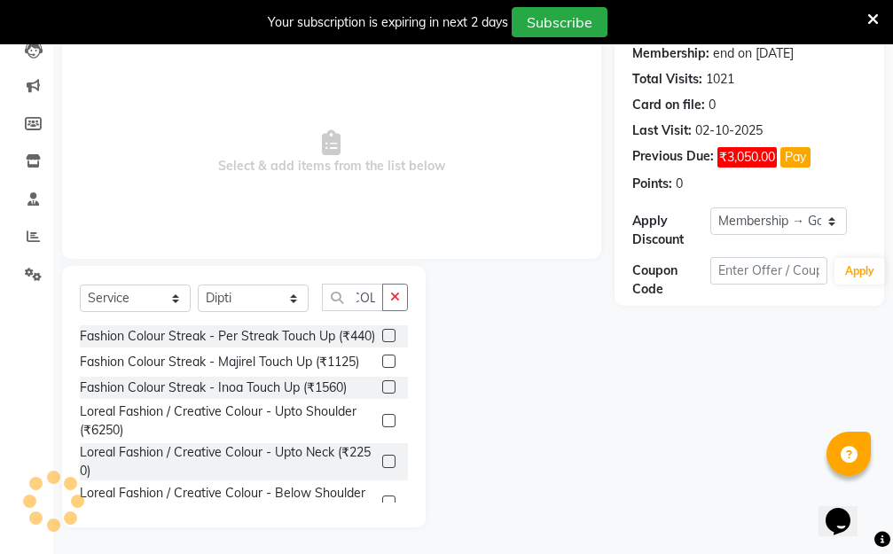
click at [382, 368] on label at bounding box center [388, 361] width 13 height 13
click at [382, 368] on input "checkbox" at bounding box center [388, 362] width 12 height 12
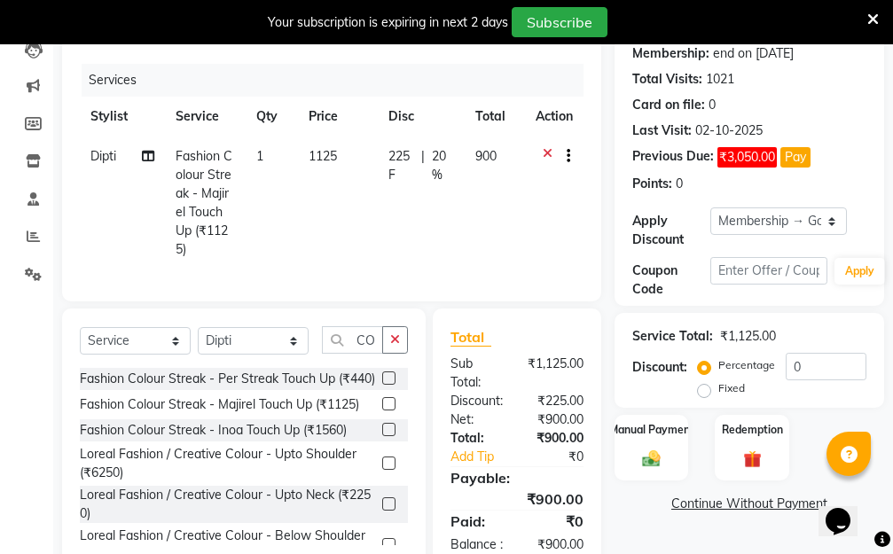
drag, startPoint x: 374, startPoint y: 202, endPoint x: 393, endPoint y: 197, distance: 19.4
click at [374, 201] on td "1125" at bounding box center [337, 202] width 79 height 133
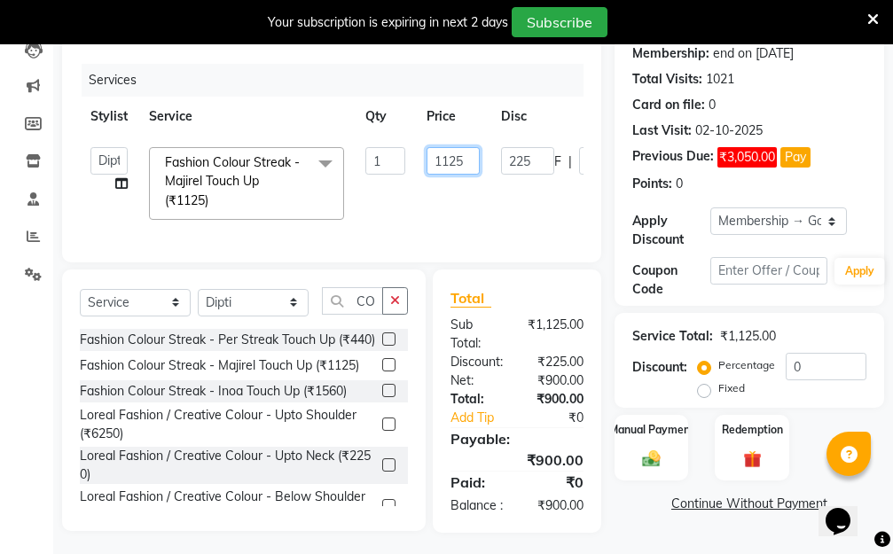
drag, startPoint x: 460, startPoint y: 159, endPoint x: 377, endPoint y: 162, distance: 83.4
click at [377, 162] on tr "Aarti Dipti Manager Pallavi pooja Priya Fashion Colour Streak - Majirel Touch U…" at bounding box center [421, 183] width 683 height 94
click at [513, 210] on tr "Aarti Dipti Manager Pallavi pooja Priya Fashion Colour Streak - Majirel Touch U…" at bounding box center [421, 183] width 683 height 94
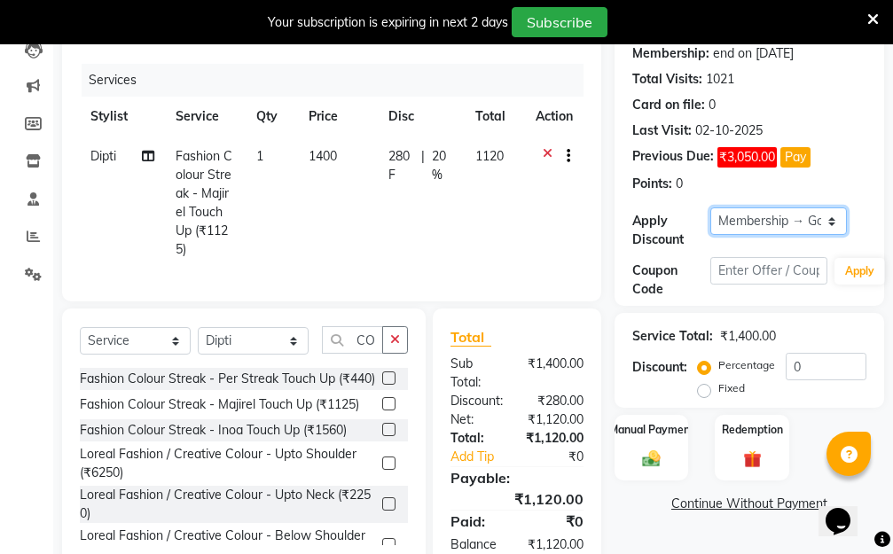
click at [832, 217] on select "Select Membership → Golden Membership Membership → Golden Membership Membership…" at bounding box center [778, 220] width 136 height 27
click at [710, 207] on select "Select Membership → Golden Membership Membership → Golden Membership Membership…" at bounding box center [778, 220] width 136 height 27
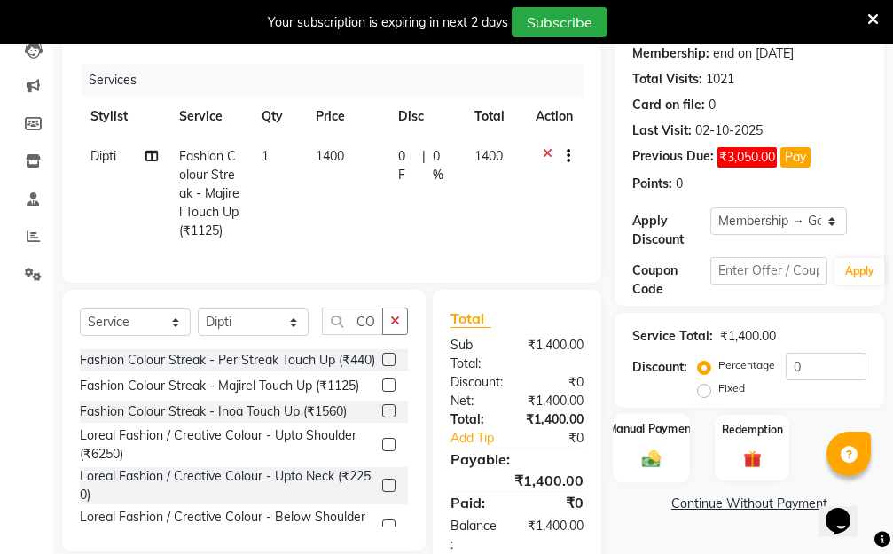
click at [649, 457] on img at bounding box center [651, 458] width 30 height 21
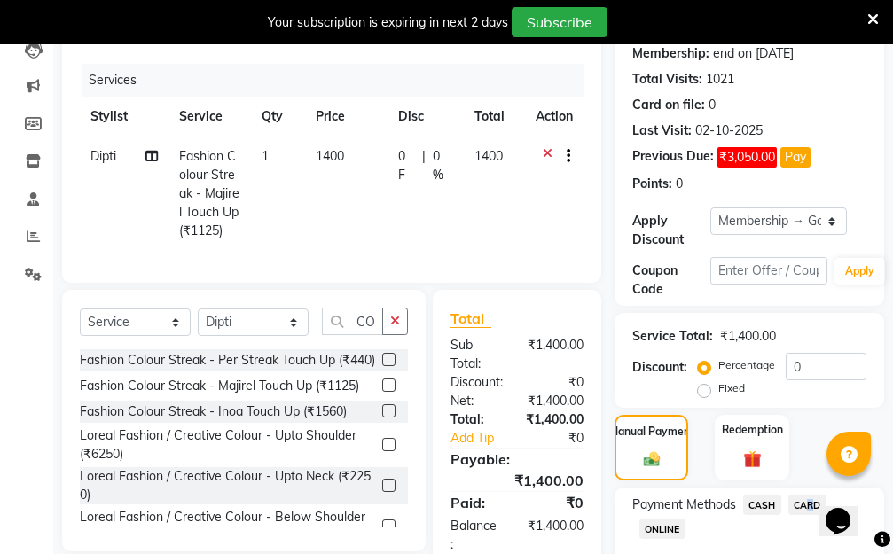
click at [803, 503] on span "CARD" at bounding box center [807, 505] width 38 height 20
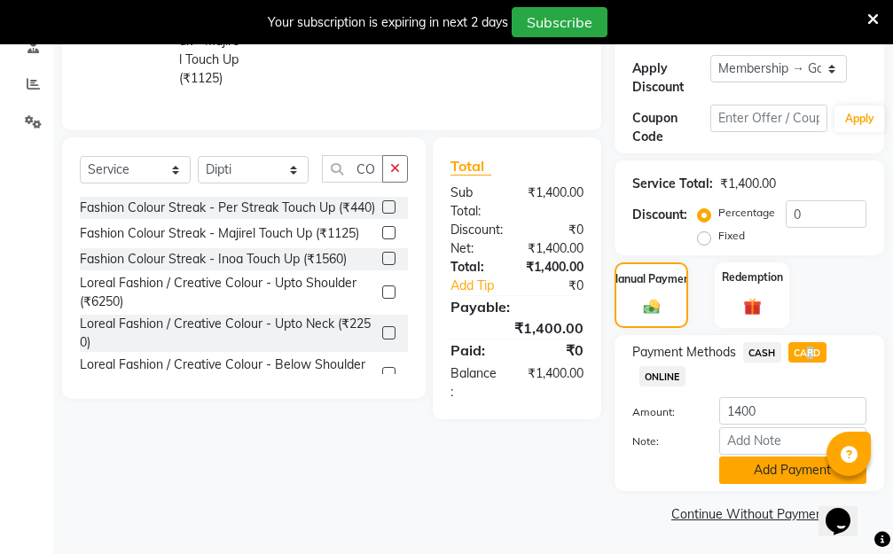
click at [745, 469] on button "Add Payment" at bounding box center [792, 469] width 147 height 27
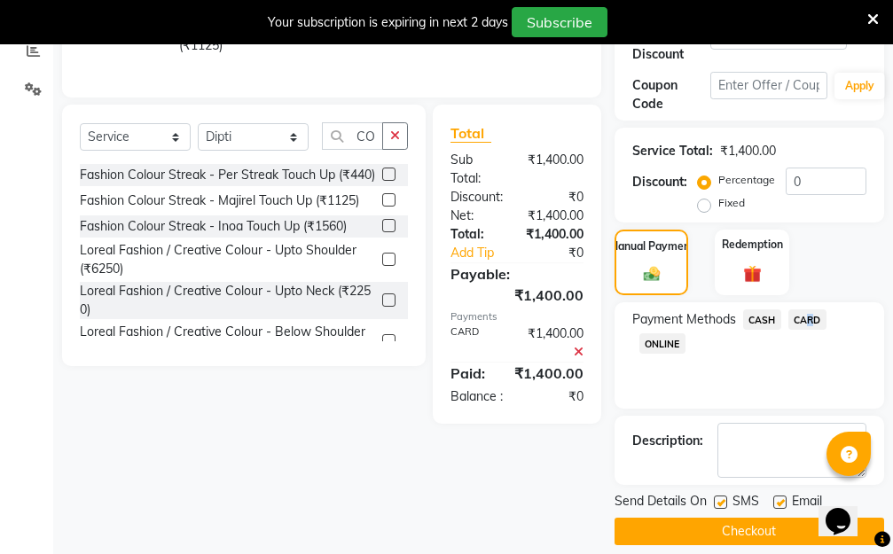
scroll to position [427, 0]
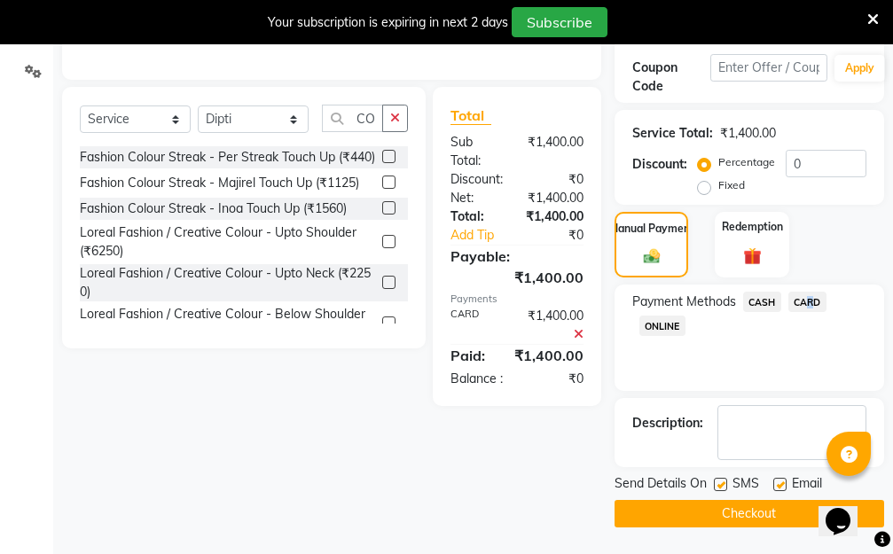
click at [648, 518] on button "Checkout" at bounding box center [748, 513] width 269 height 27
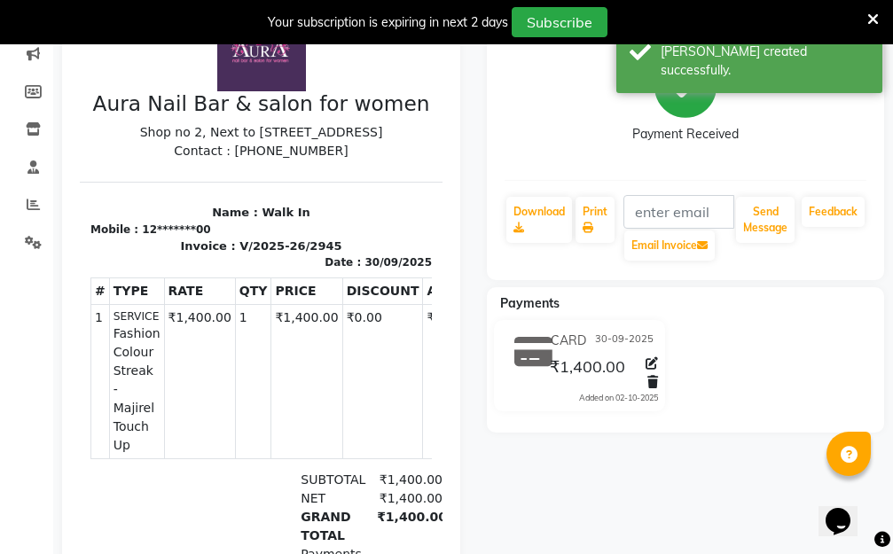
scroll to position [73, 0]
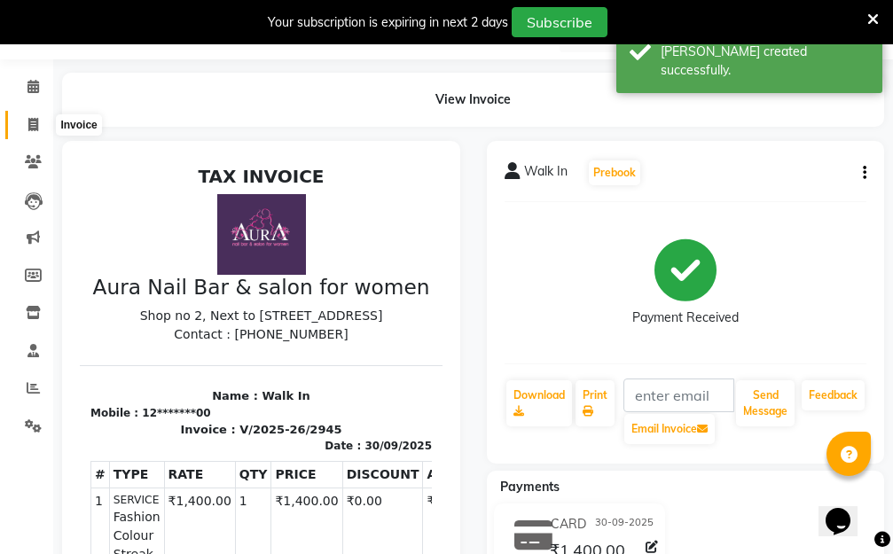
click at [32, 128] on icon at bounding box center [33, 124] width 10 height 13
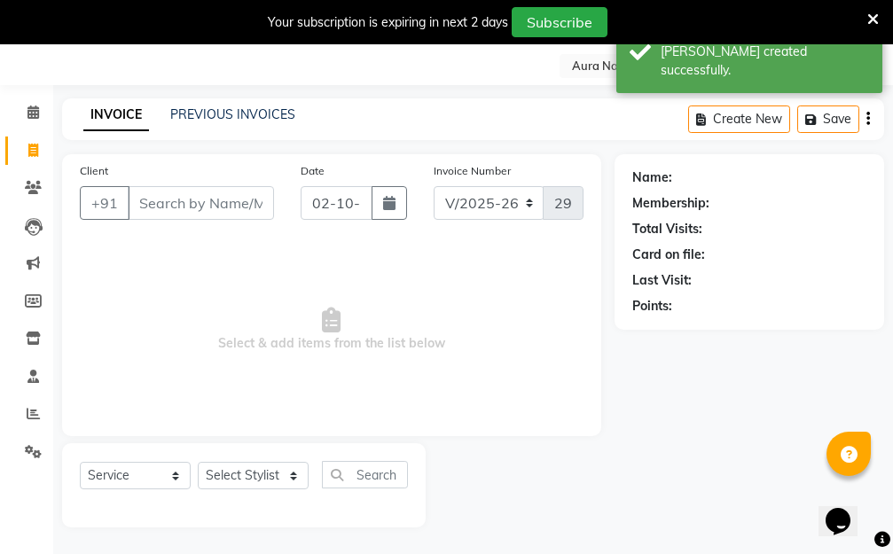
click at [189, 205] on input "Client" at bounding box center [201, 203] width 146 height 34
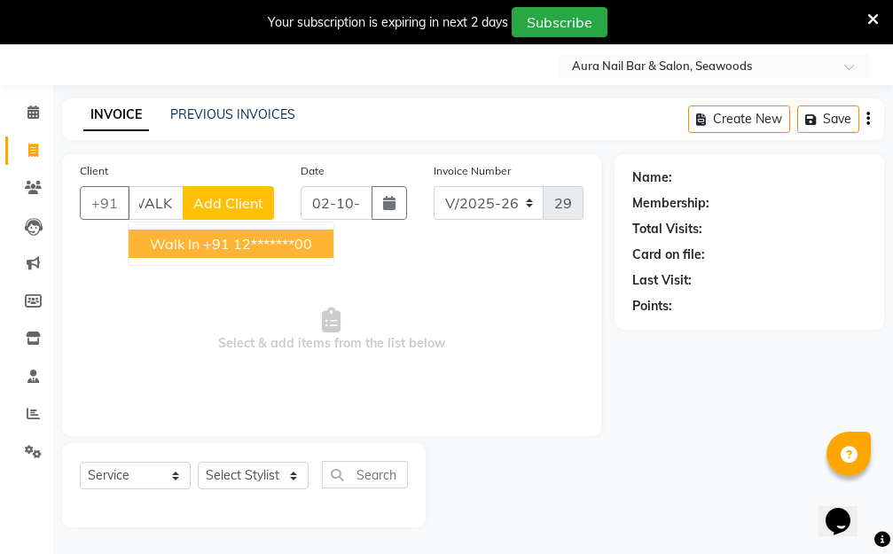
drag, startPoint x: 226, startPoint y: 246, endPoint x: 232, endPoint y: 253, distance: 9.4
click at [228, 250] on ngb-highlight "+91 12*******00" at bounding box center [257, 244] width 109 height 18
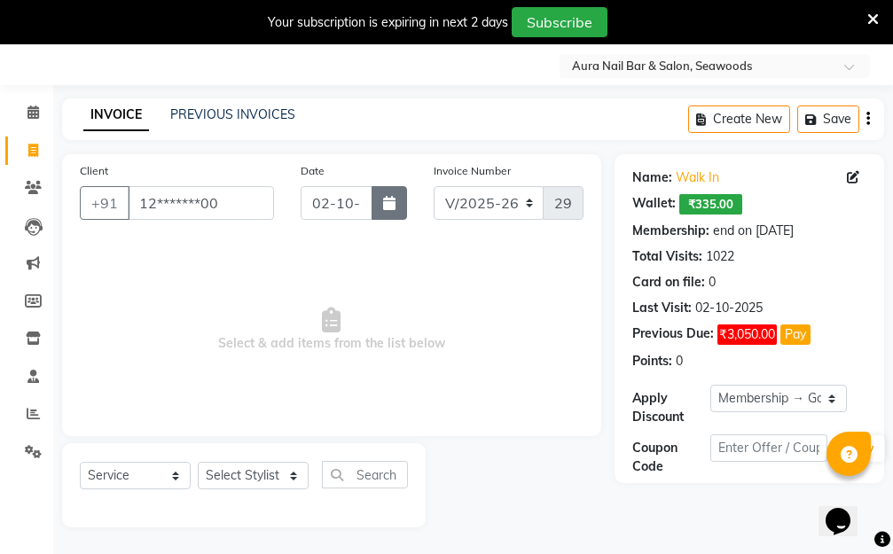
click at [386, 194] on button "button" at bounding box center [388, 203] width 35 height 34
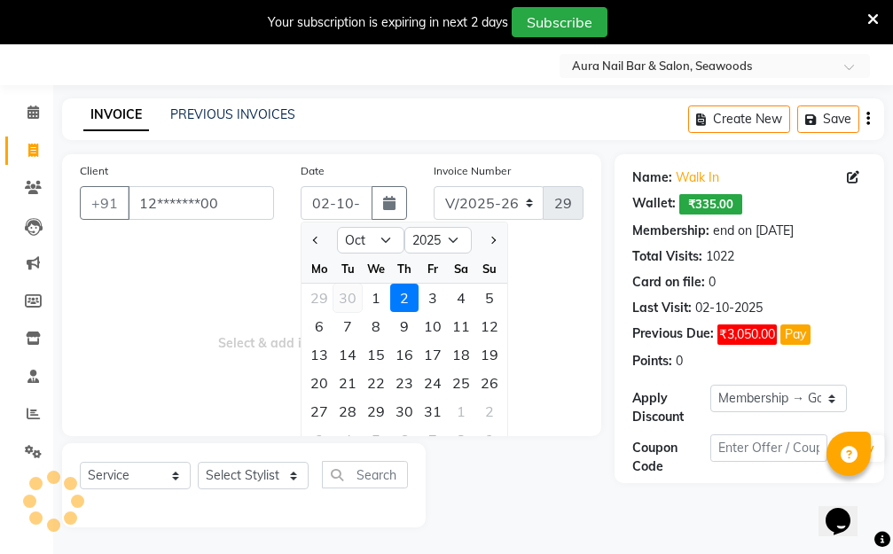
click at [346, 300] on div "30" at bounding box center [347, 298] width 28 height 28
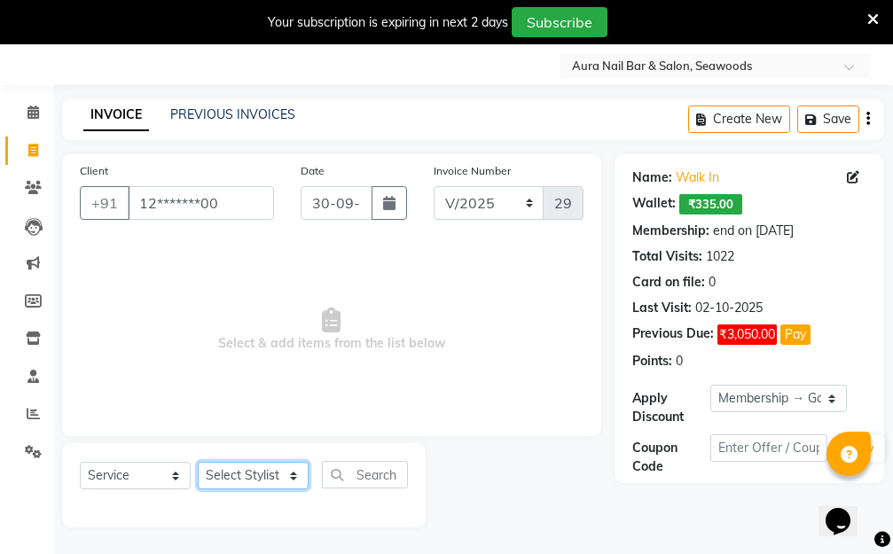
click at [286, 465] on select "Select Stylist Aarti Dipti Manager Pallavi pooja Priya" at bounding box center [253, 475] width 111 height 27
click at [198, 462] on select "Select Stylist Aarti Dipti Manager Pallavi pooja Priya" at bounding box center [253, 475] width 111 height 27
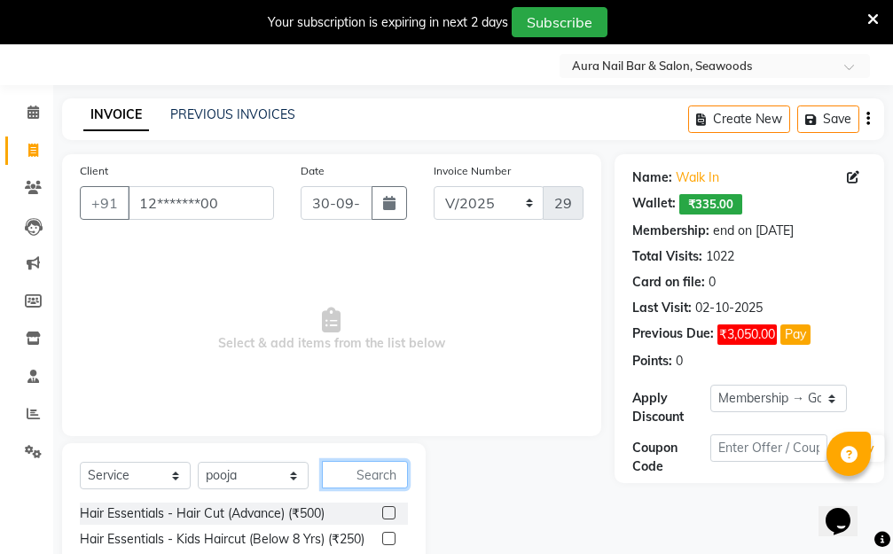
click at [358, 475] on input "text" at bounding box center [365, 474] width 86 height 27
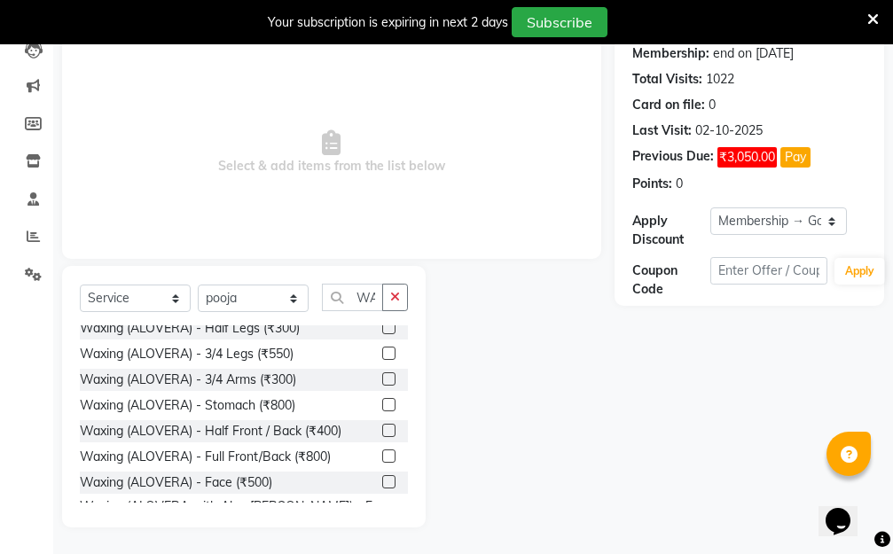
click at [382, 453] on label at bounding box center [388, 455] width 13 height 13
click at [382, 453] on input "checkbox" at bounding box center [388, 457] width 12 height 12
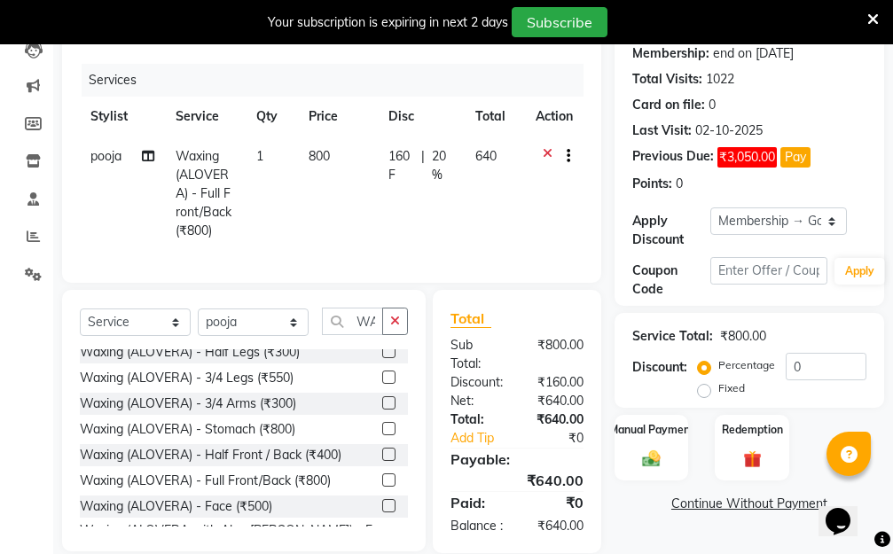
click at [302, 189] on td "800" at bounding box center [337, 193] width 79 height 114
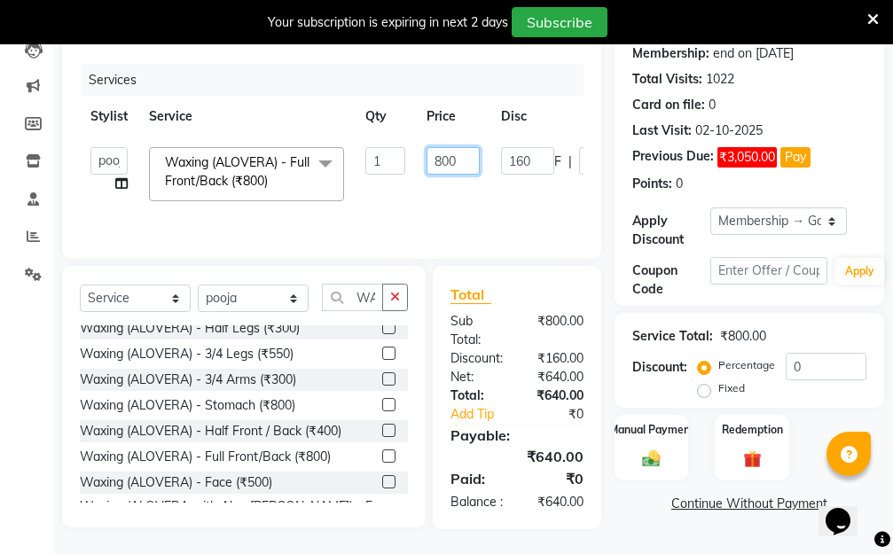
drag, startPoint x: 469, startPoint y: 154, endPoint x: 396, endPoint y: 171, distance: 74.6
click at [396, 171] on tr "Aarti Dipti Manager Pallavi pooja Priya Waxing (ALOVERA) - Full Front/Back (₹80…" at bounding box center [421, 173] width 683 height 75
click at [475, 204] on tr "Aarti Dipti Manager Pallavi pooja Priya Waxing (ALOVERA) - Full Front/Back (₹80…" at bounding box center [421, 173] width 683 height 75
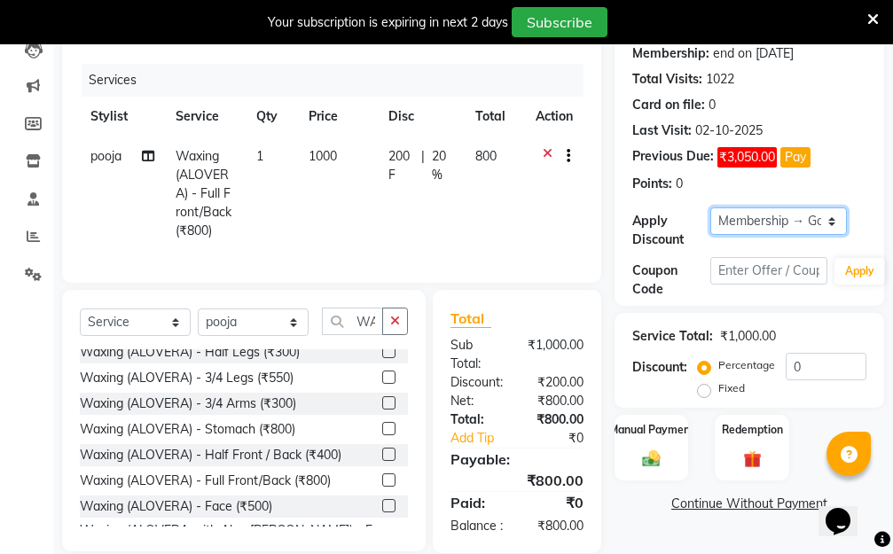
click at [830, 218] on select "Select Membership → Golden Membership Membership → Golden Membership Membership…" at bounding box center [778, 220] width 136 height 27
click at [710, 207] on select "Select Membership → Golden Membership Membership → Golden Membership Membership…" at bounding box center [778, 220] width 136 height 27
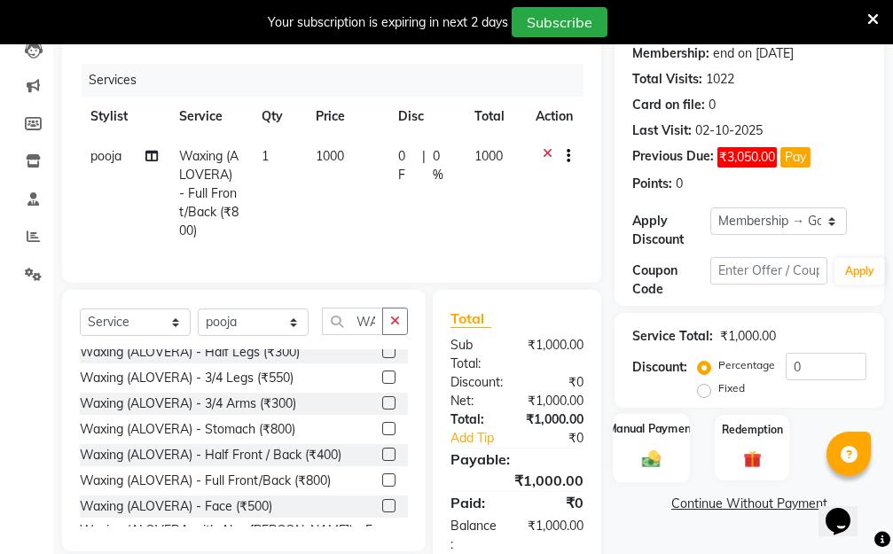
click at [647, 451] on img at bounding box center [651, 458] width 30 height 21
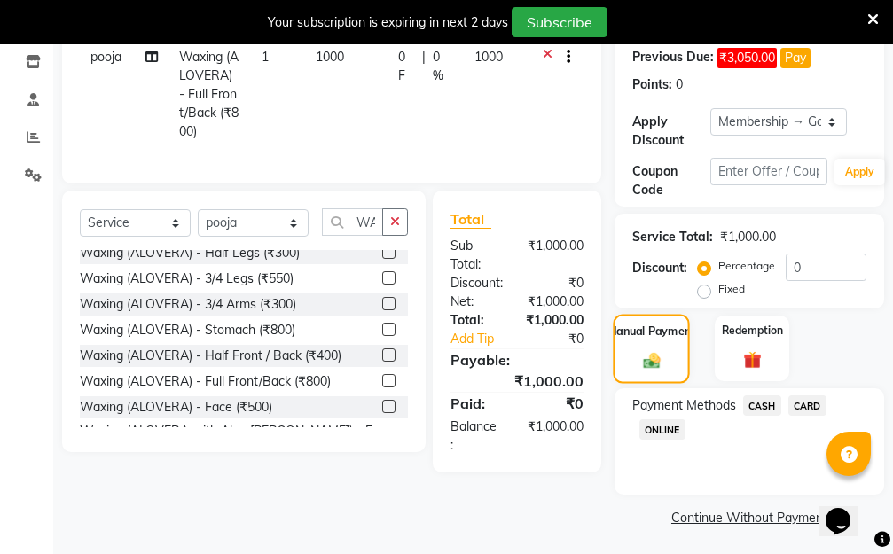
scroll to position [327, 0]
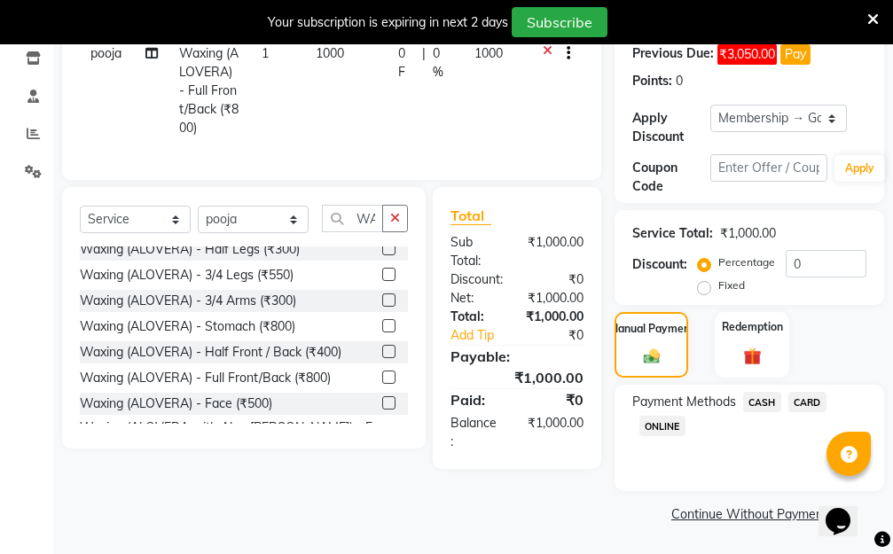
click at [799, 402] on span "CARD" at bounding box center [807, 402] width 38 height 20
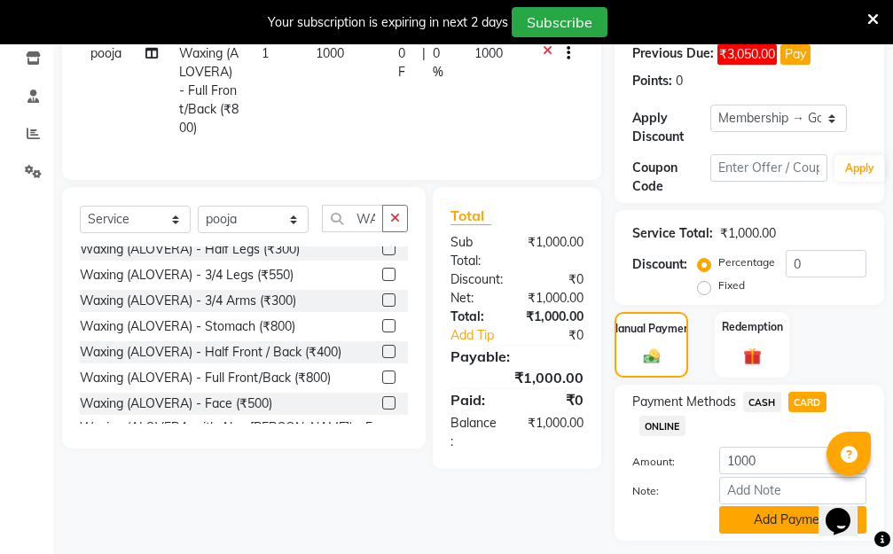
click at [759, 522] on button "Add Payment" at bounding box center [792, 519] width 147 height 27
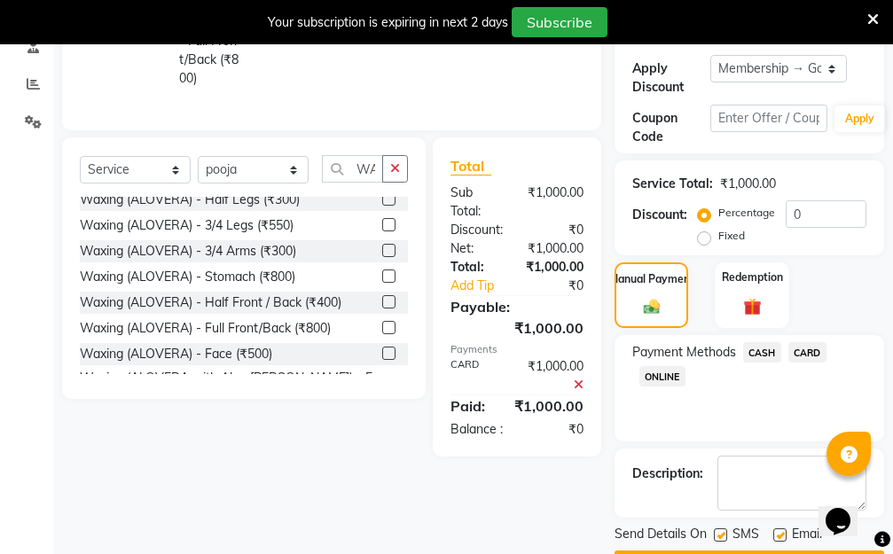
scroll to position [427, 0]
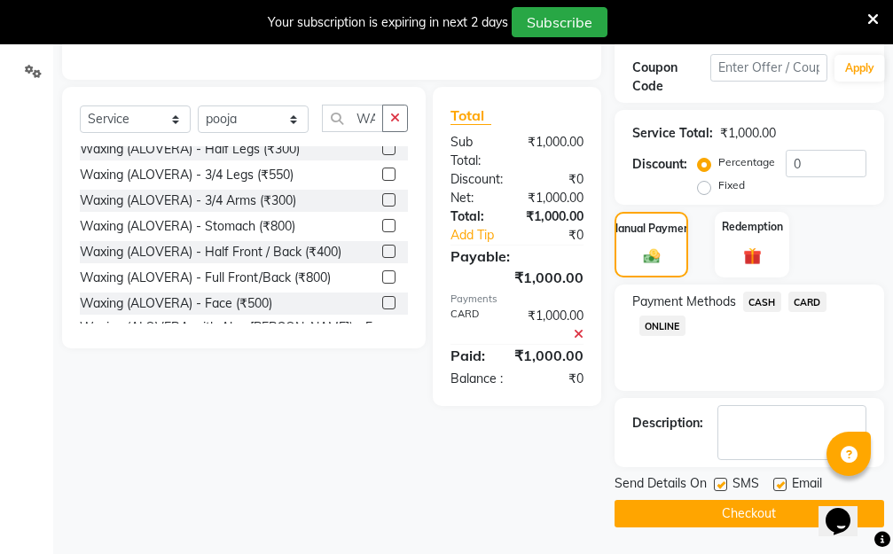
click at [736, 516] on button "Checkout" at bounding box center [748, 513] width 269 height 27
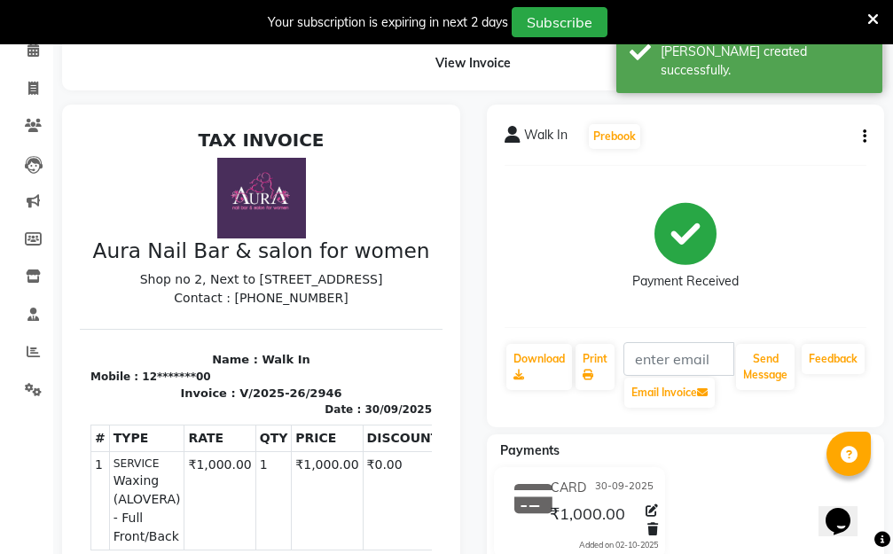
scroll to position [63, 0]
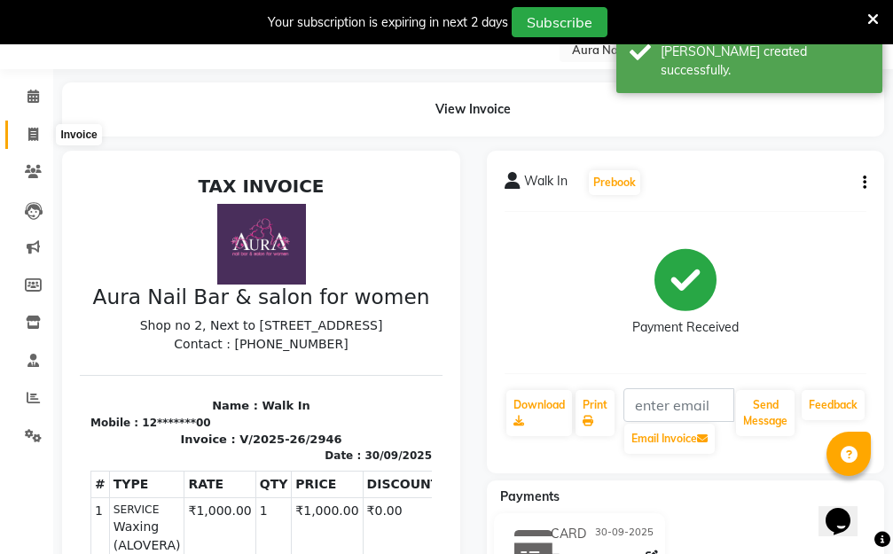
click at [28, 132] on icon at bounding box center [33, 134] width 10 height 13
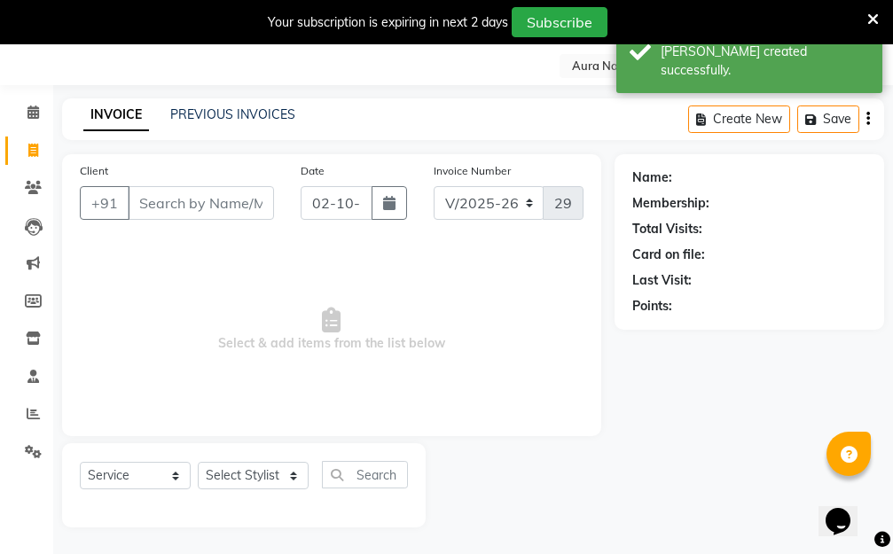
click at [198, 198] on input "Client" at bounding box center [201, 203] width 146 height 34
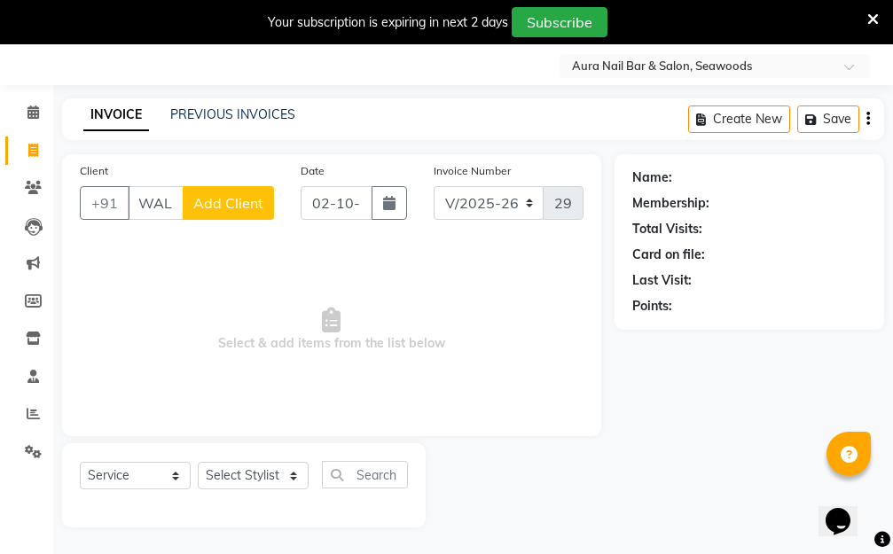
scroll to position [0, 10]
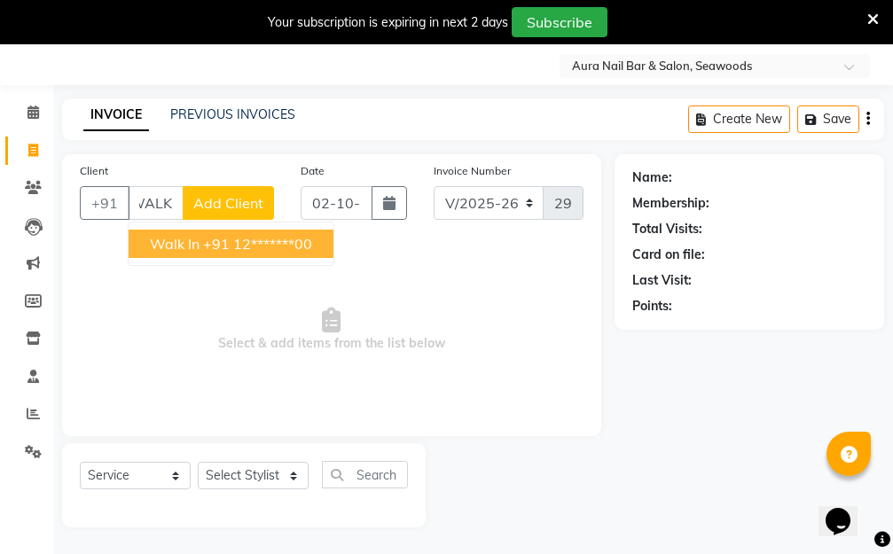
click at [230, 241] on ngb-highlight "+91 12*******00" at bounding box center [257, 244] width 109 height 18
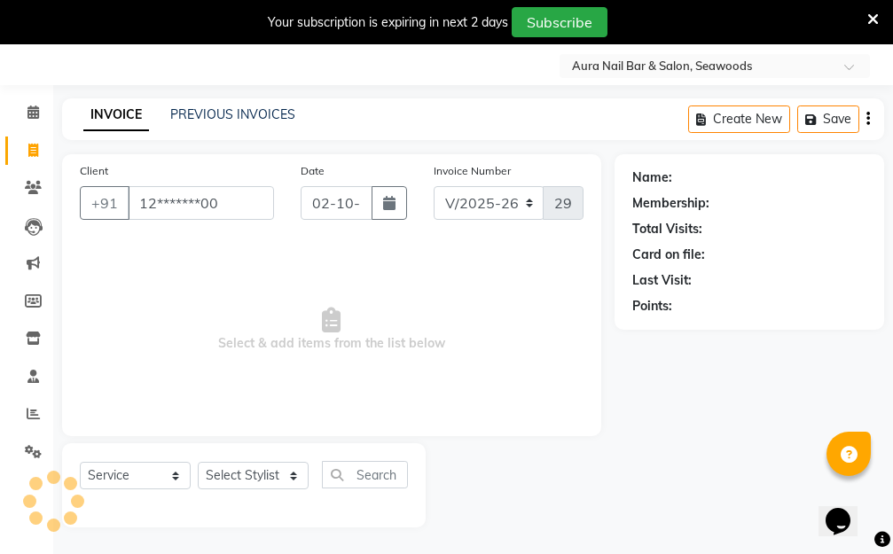
scroll to position [0, 0]
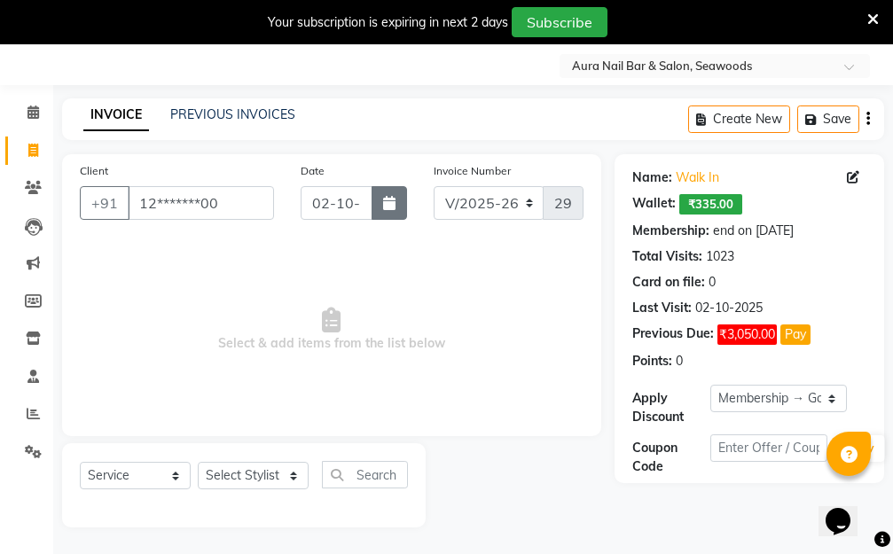
click at [388, 205] on icon "button" at bounding box center [389, 203] width 12 height 14
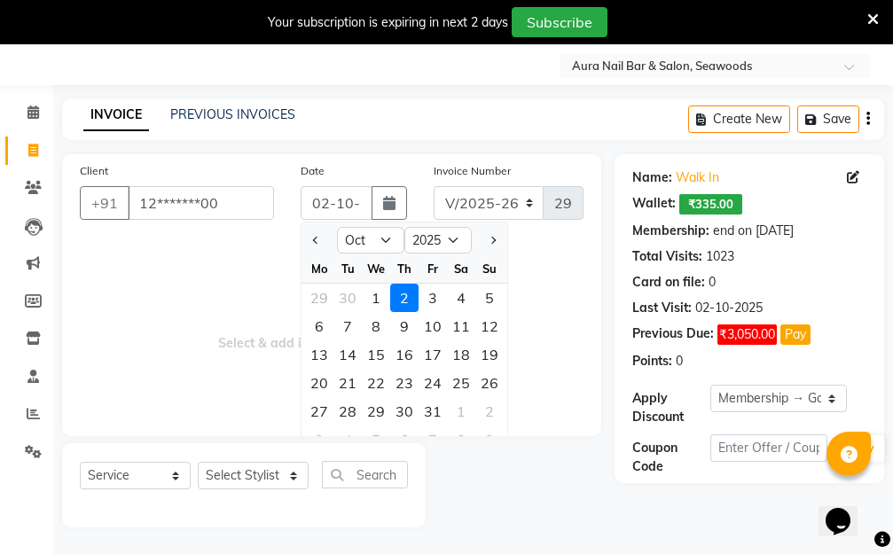
click at [344, 295] on div "30" at bounding box center [347, 298] width 28 height 28
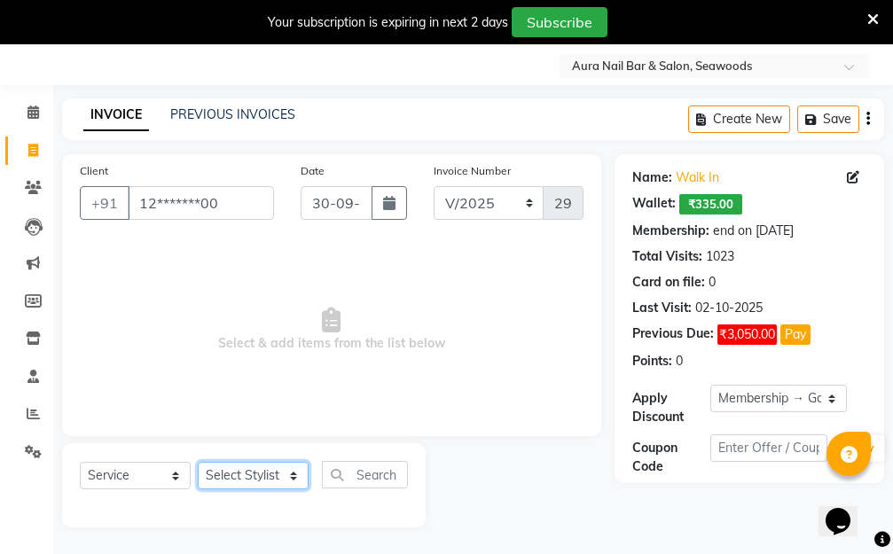
click at [289, 471] on select "Select Stylist Aarti Dipti Manager Pallavi pooja Priya" at bounding box center [253, 475] width 111 height 27
click at [198, 462] on select "Select Stylist Aarti Dipti Manager Pallavi pooja Priya" at bounding box center [253, 475] width 111 height 27
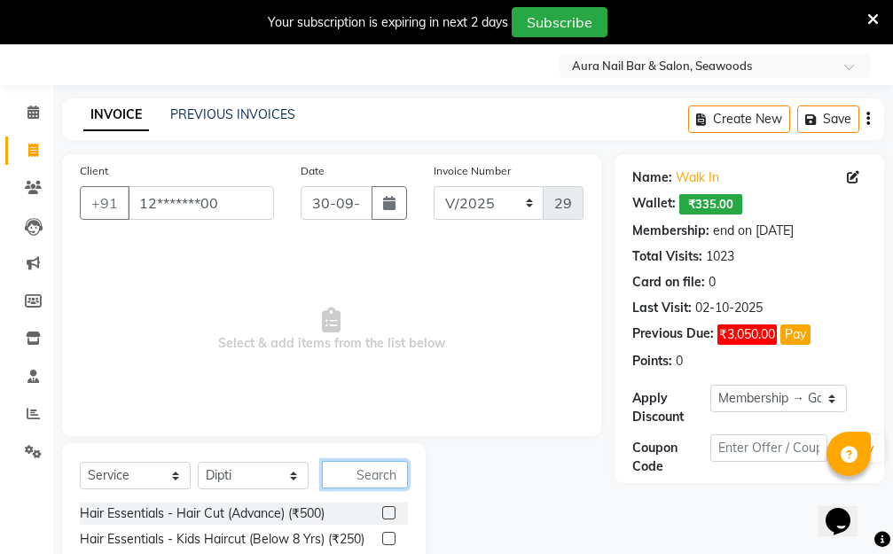
drag, startPoint x: 344, startPoint y: 472, endPoint x: 359, endPoint y: 435, distance: 39.3
click at [387, 509] on label at bounding box center [388, 512] width 13 height 13
click at [387, 509] on input "checkbox" at bounding box center [388, 514] width 12 height 12
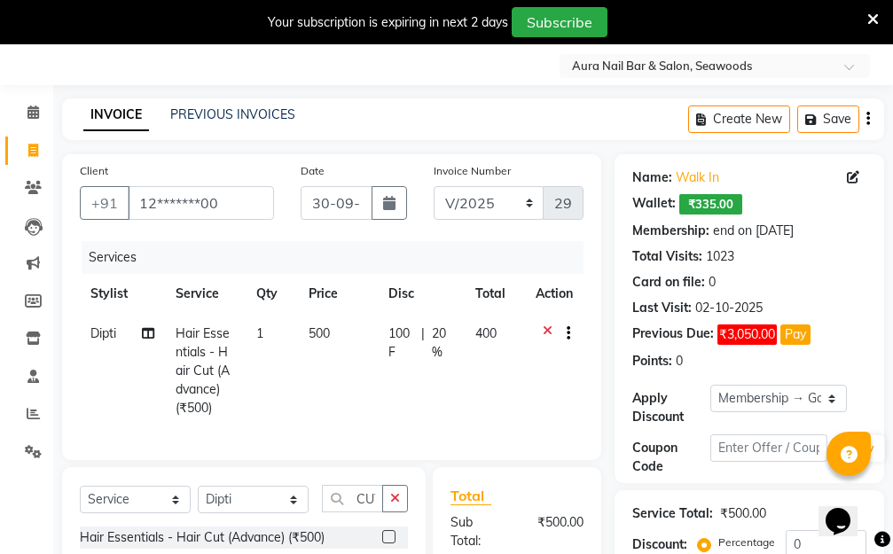
click at [351, 373] on td "500" at bounding box center [337, 371] width 79 height 114
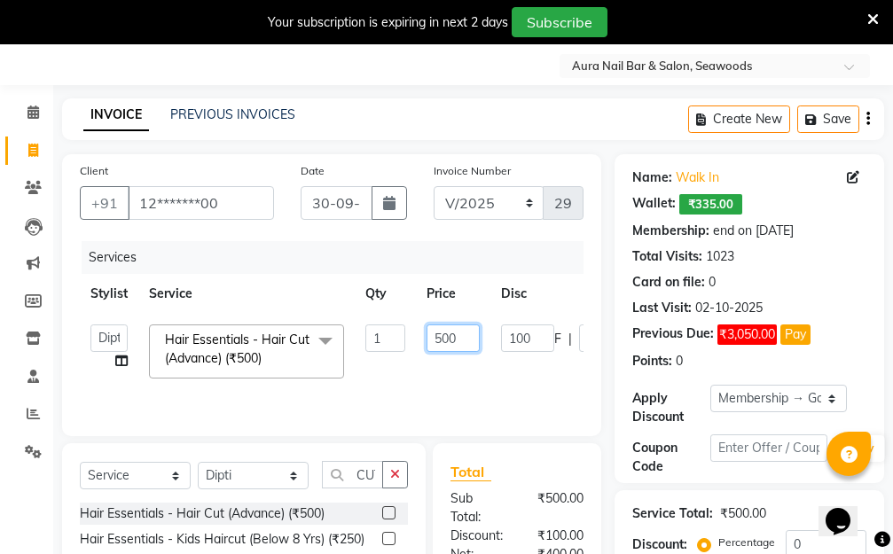
drag, startPoint x: 441, startPoint y: 332, endPoint x: 410, endPoint y: 339, distance: 31.6
click at [411, 339] on tr "Aarti Dipti Manager Pallavi pooja Priya Hair Essentials - Hair Cut (Advance) (₹…" at bounding box center [421, 351] width 683 height 75
click at [487, 384] on tr "Aarti Dipti Manager Pallavi pooja Priya Hair Essentials - Hair Cut (Advance) (₹…" at bounding box center [421, 351] width 683 height 75
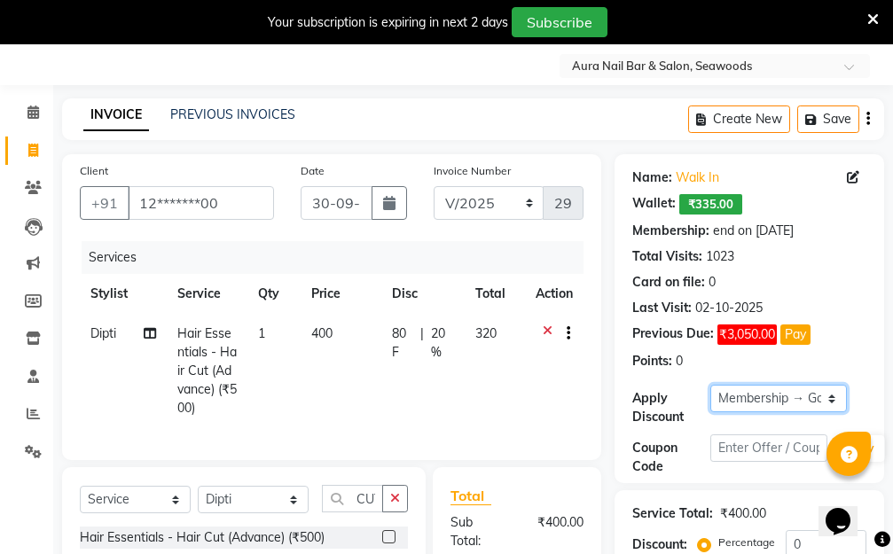
click at [835, 397] on select "Select Membership → Golden Membership Membership → Golden Membership Membership…" at bounding box center [778, 398] width 136 height 27
click at [710, 385] on select "Select Membership → Golden Membership Membership → Golden Membership Membership…" at bounding box center [778, 398] width 136 height 27
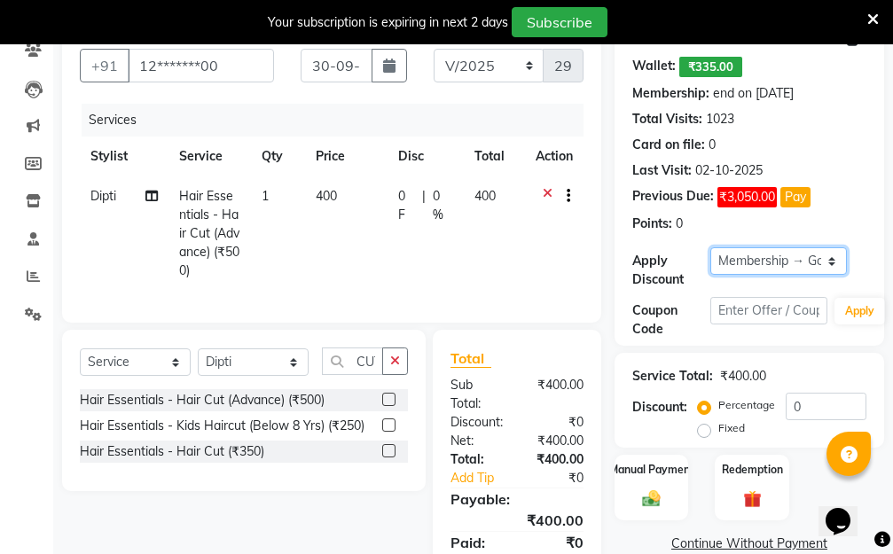
scroll to position [284, 0]
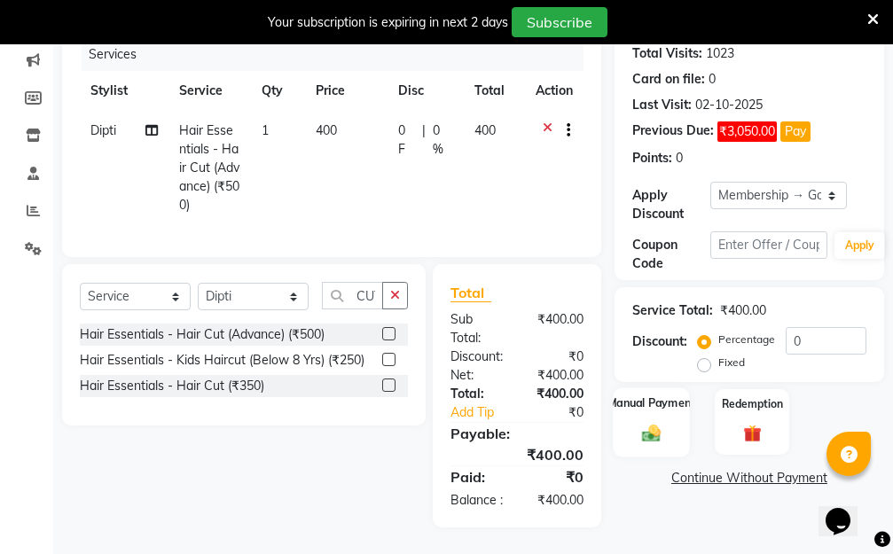
click at [648, 423] on img at bounding box center [651, 433] width 30 height 21
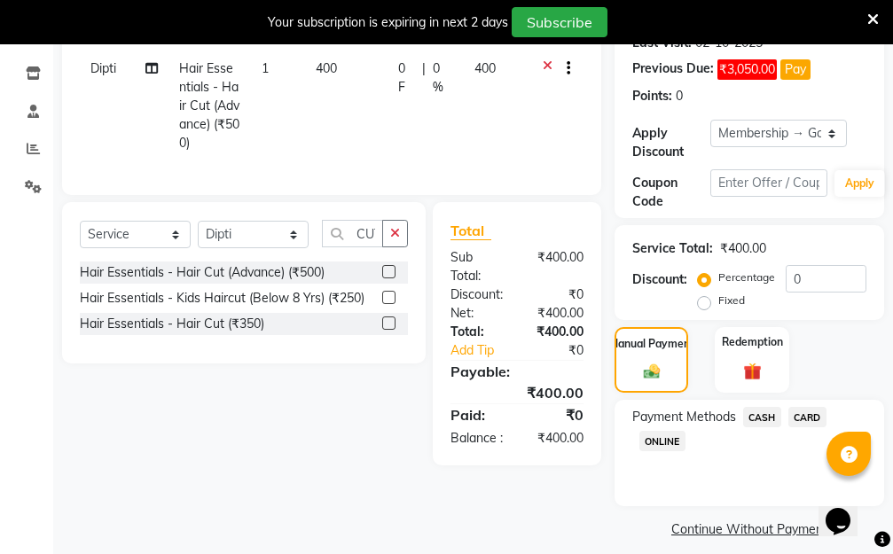
scroll to position [327, 0]
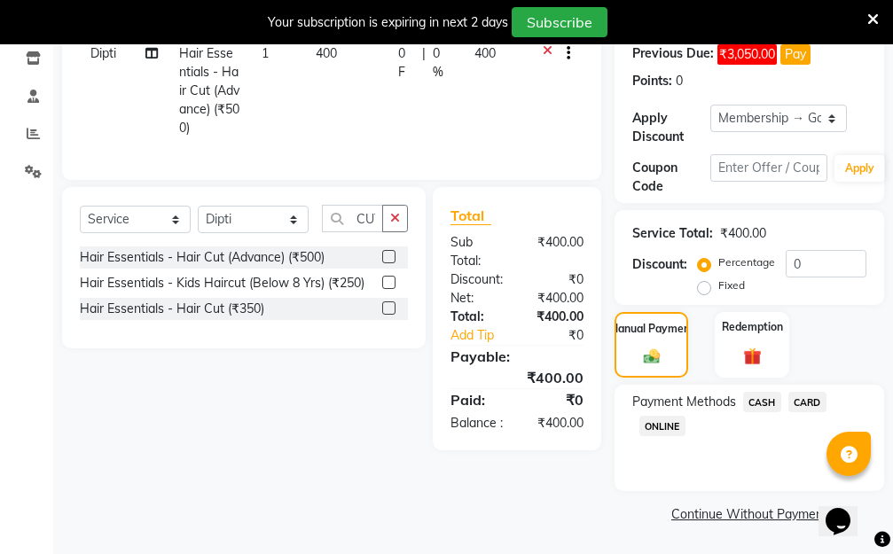
click at [815, 398] on span "CARD" at bounding box center [807, 402] width 38 height 20
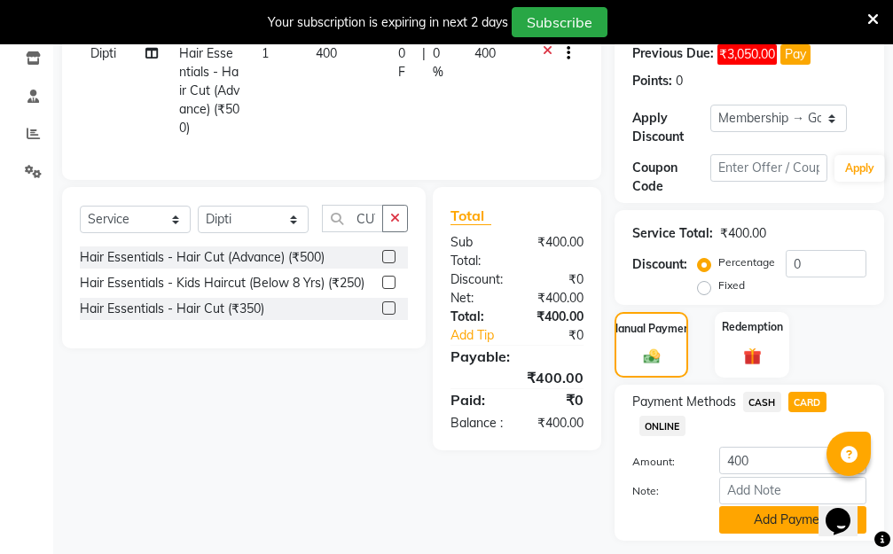
click at [770, 523] on button "Add Payment" at bounding box center [792, 519] width 147 height 27
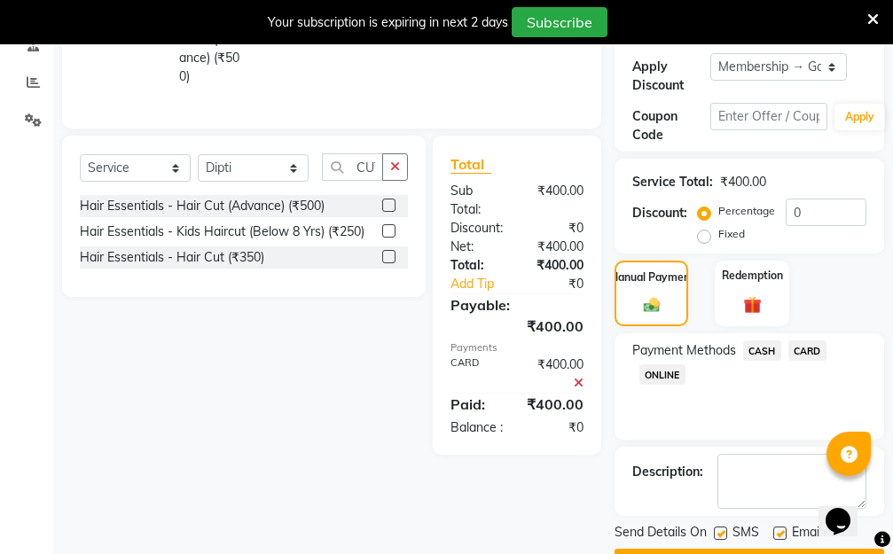
scroll to position [427, 0]
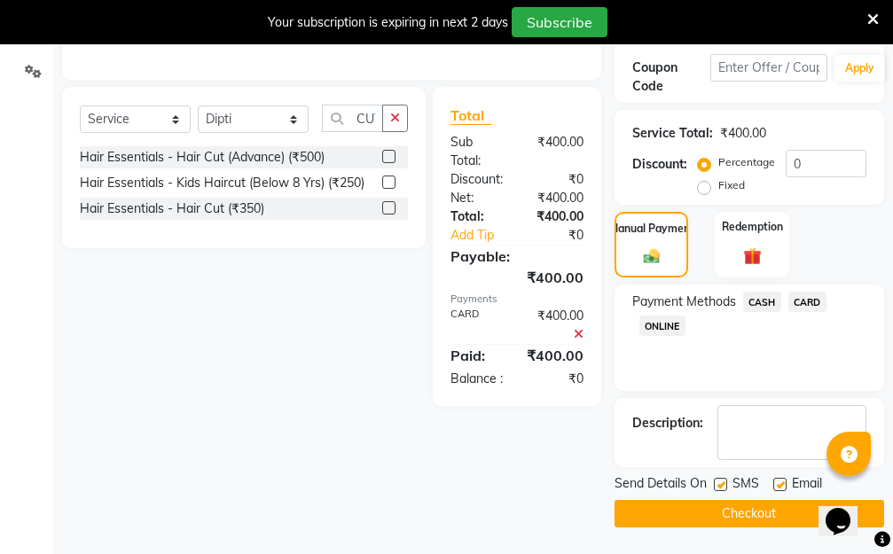
click at [737, 516] on button "Checkout" at bounding box center [748, 513] width 269 height 27
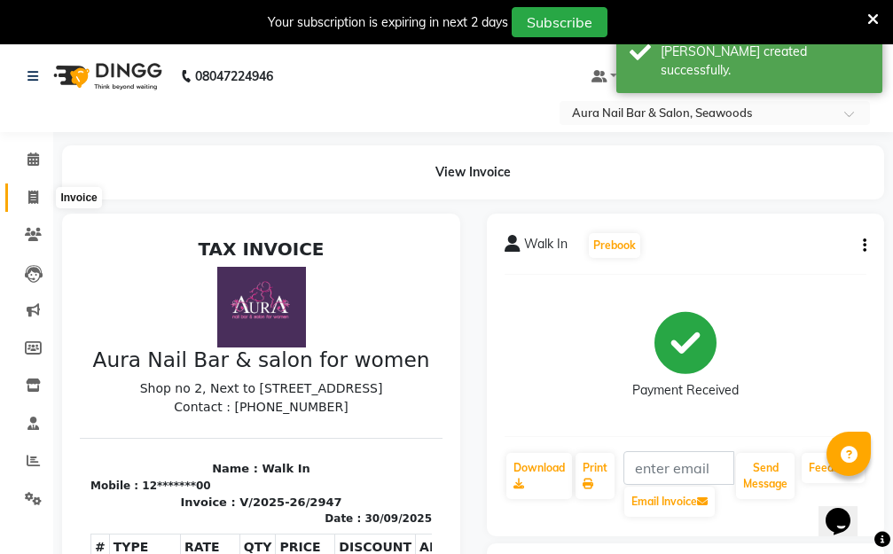
click at [34, 195] on icon at bounding box center [33, 197] width 10 height 13
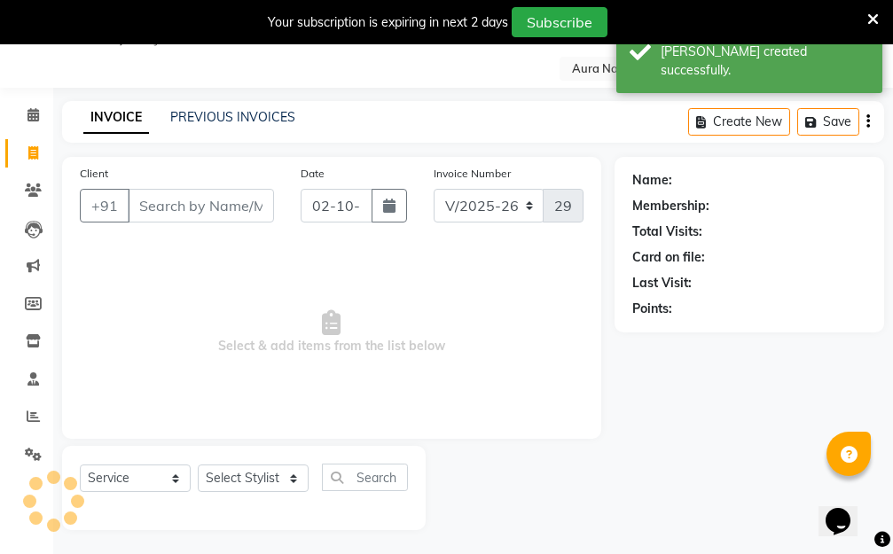
scroll to position [47, 0]
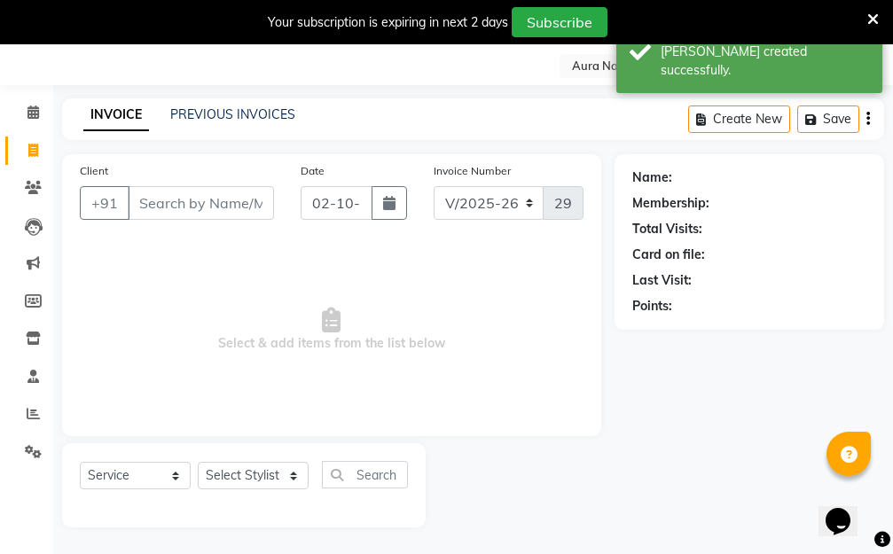
click at [224, 207] on input "Client" at bounding box center [201, 203] width 146 height 34
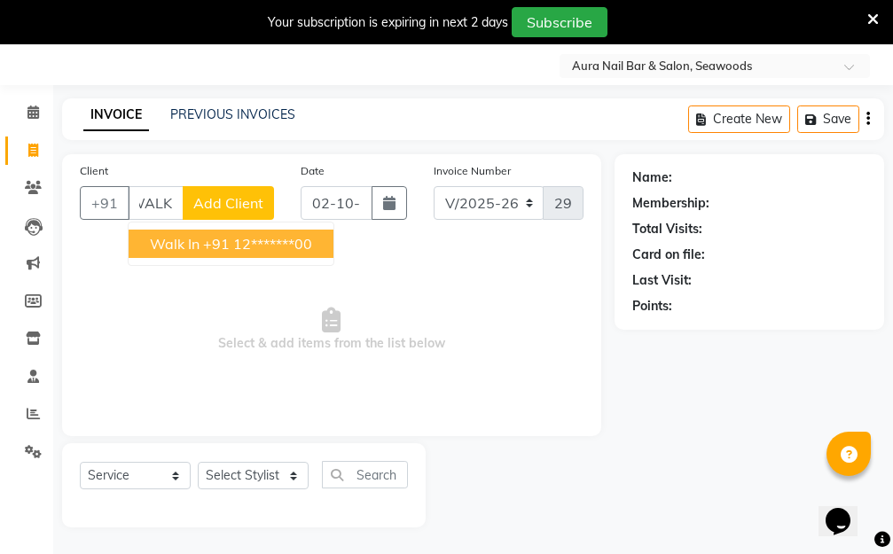
click at [270, 244] on ngb-highlight "+91 12*******00" at bounding box center [257, 244] width 109 height 18
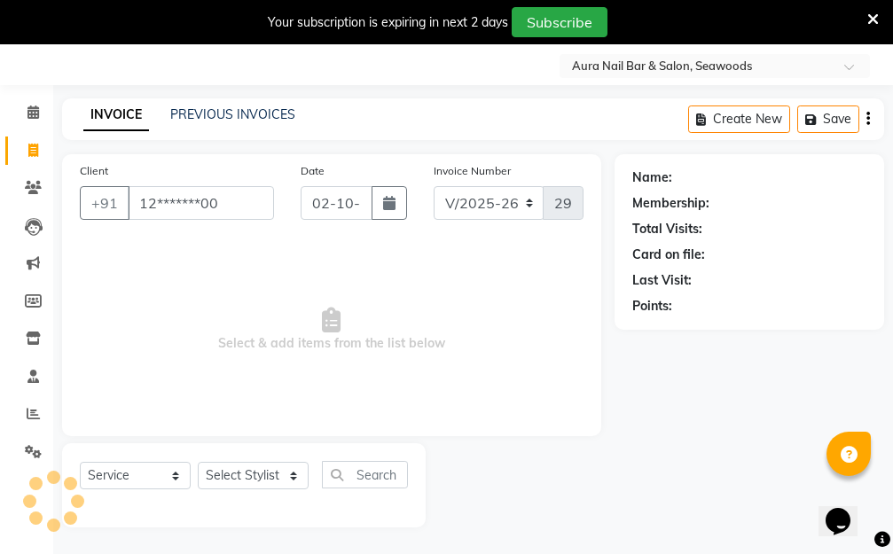
scroll to position [0, 0]
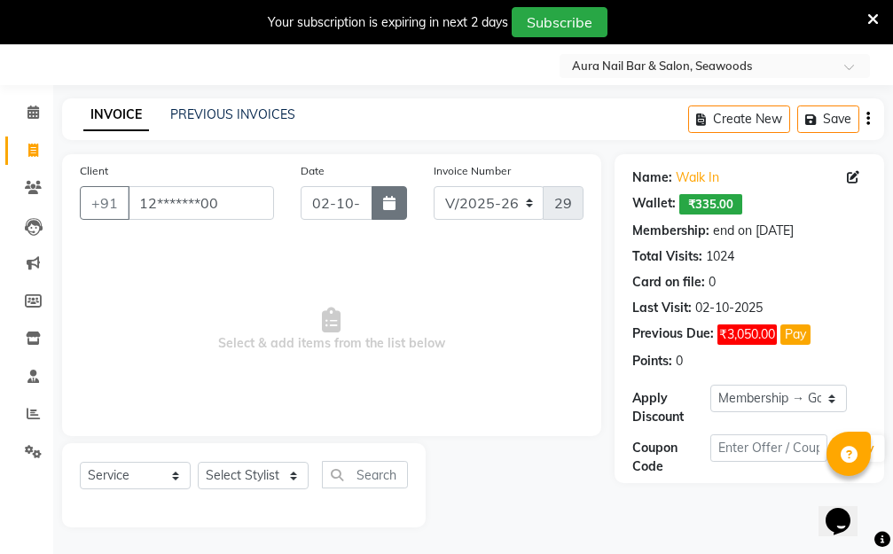
click at [399, 204] on button "button" at bounding box center [388, 203] width 35 height 34
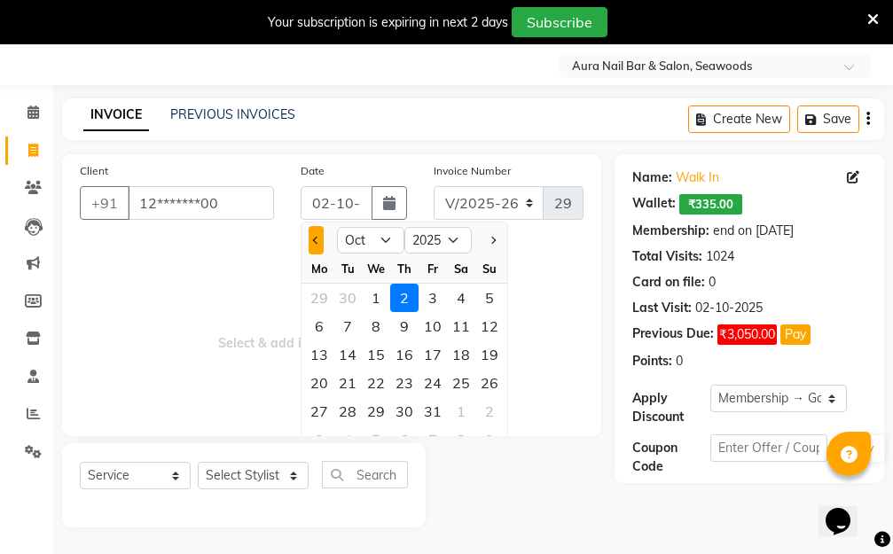
click at [315, 238] on span "Previous month" at bounding box center [316, 240] width 7 height 7
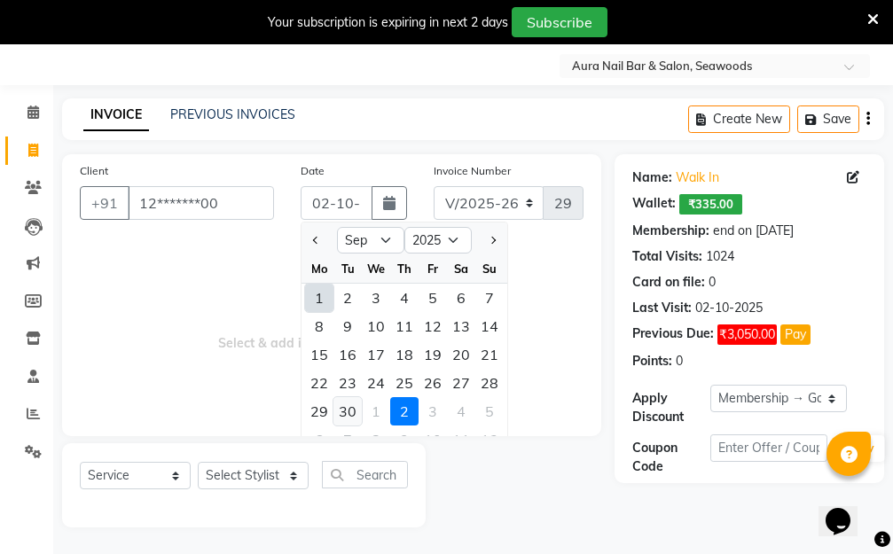
click at [344, 409] on div "30" at bounding box center [347, 411] width 28 height 28
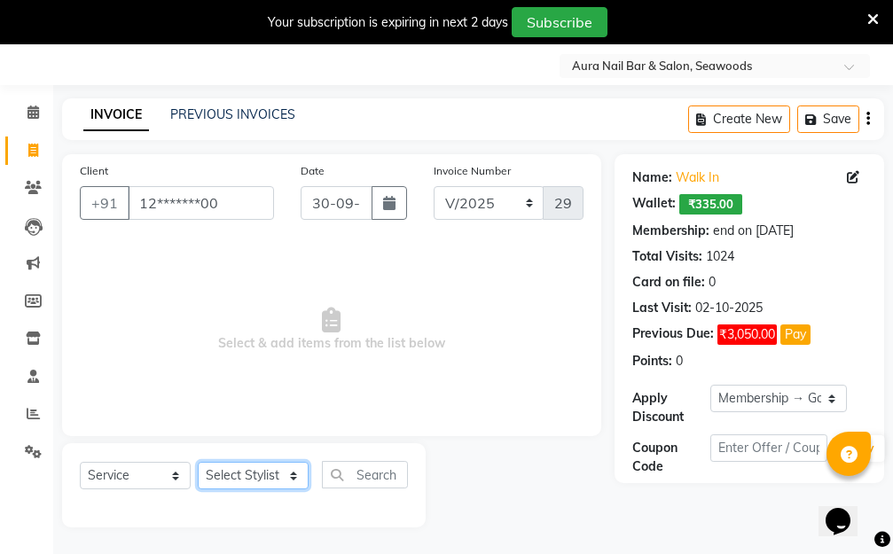
click at [290, 472] on select "Select Stylist Aarti Dipti Manager Pallavi pooja Priya" at bounding box center [253, 475] width 111 height 27
click at [198, 462] on select "Select Stylist Aarti Dipti Manager Pallavi pooja Priya" at bounding box center [253, 475] width 111 height 27
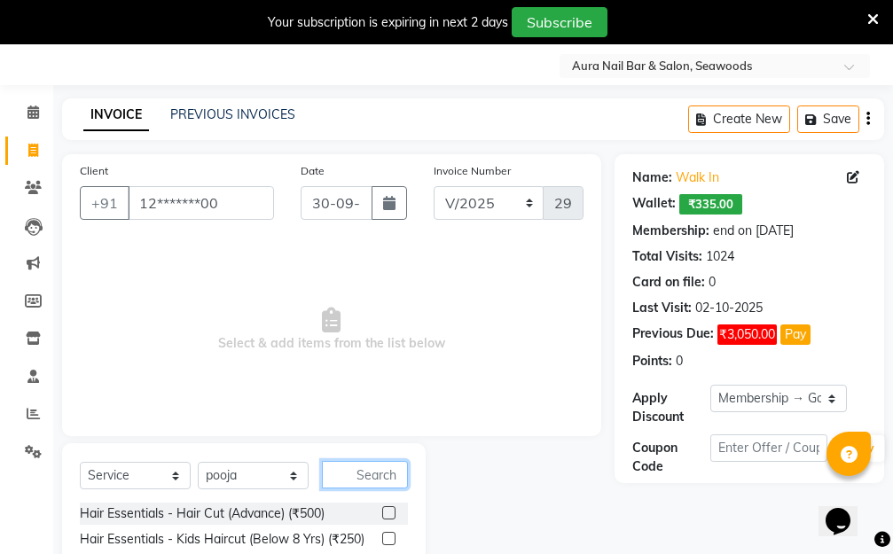
click at [365, 480] on input "text" at bounding box center [365, 474] width 86 height 27
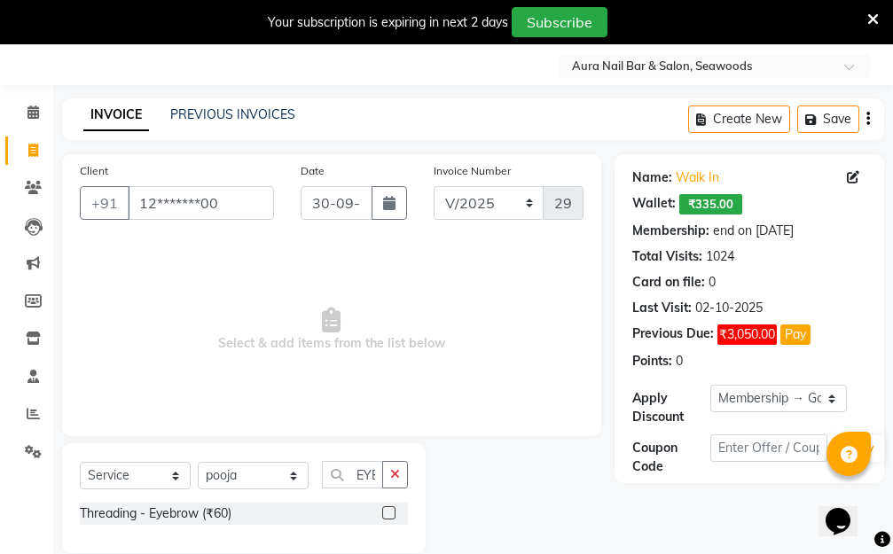
click at [386, 512] on label at bounding box center [388, 512] width 13 height 13
click at [386, 512] on input "checkbox" at bounding box center [388, 514] width 12 height 12
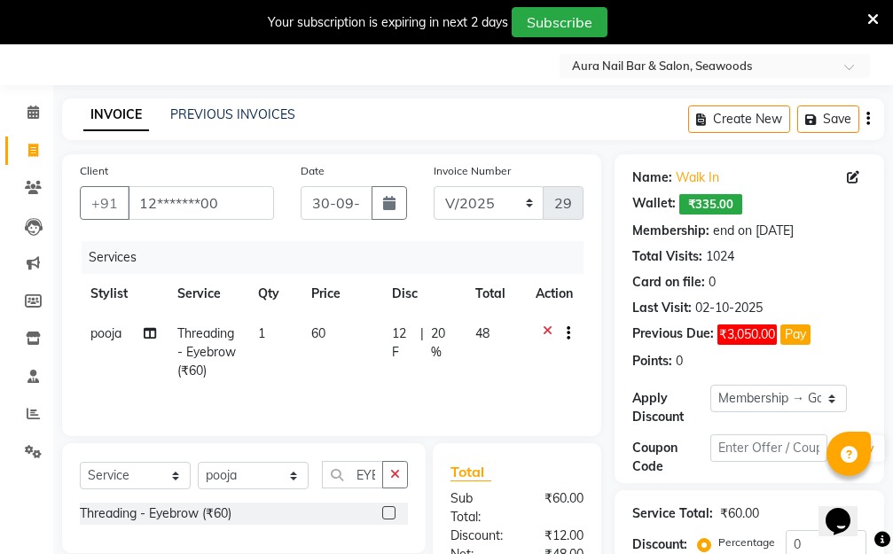
click at [331, 355] on td "60" at bounding box center [340, 352] width 81 height 77
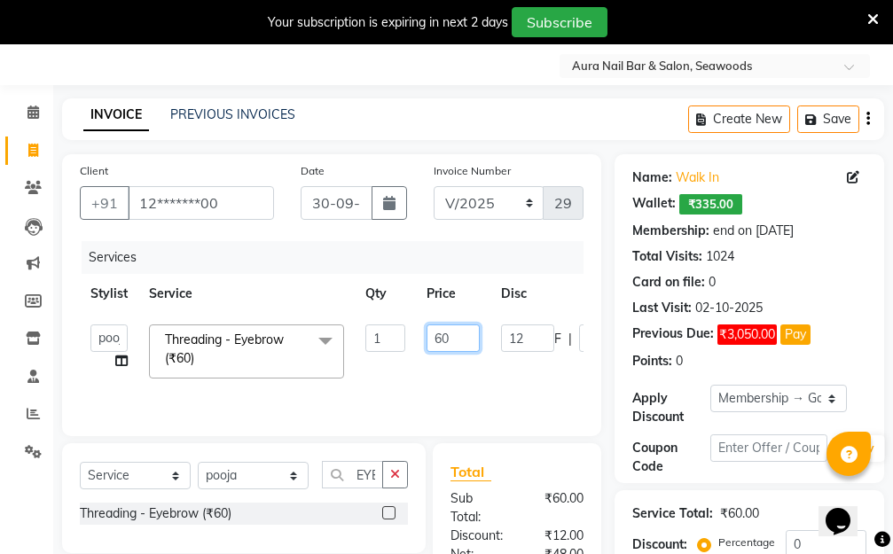
drag, startPoint x: 462, startPoint y: 335, endPoint x: 402, endPoint y: 334, distance: 60.3
click at [410, 331] on tr "Aarti Dipti Manager Pallavi pooja Priya Threading - Eyebrow (₹60) x Hair Essent…" at bounding box center [421, 351] width 683 height 75
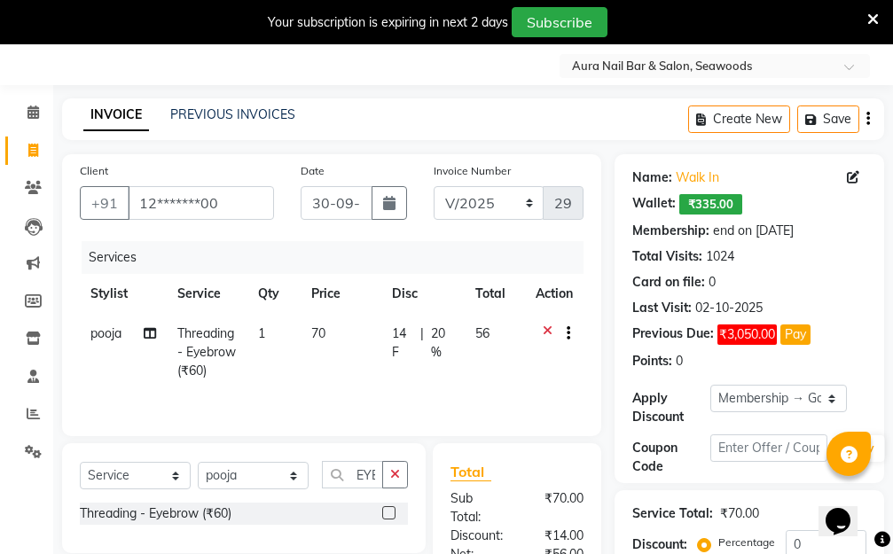
click at [478, 379] on tr "pooja Threading - Eyebrow (₹60) 1 70 14 F | 20 % 56" at bounding box center [331, 352] width 503 height 77
click at [833, 396] on select "Select Membership → Golden Membership Membership → Golden Membership Membership…" at bounding box center [778, 398] width 136 height 27
click at [710, 385] on select "Select Membership → Golden Membership Membership → Golden Membership Membership…" at bounding box center [778, 398] width 136 height 27
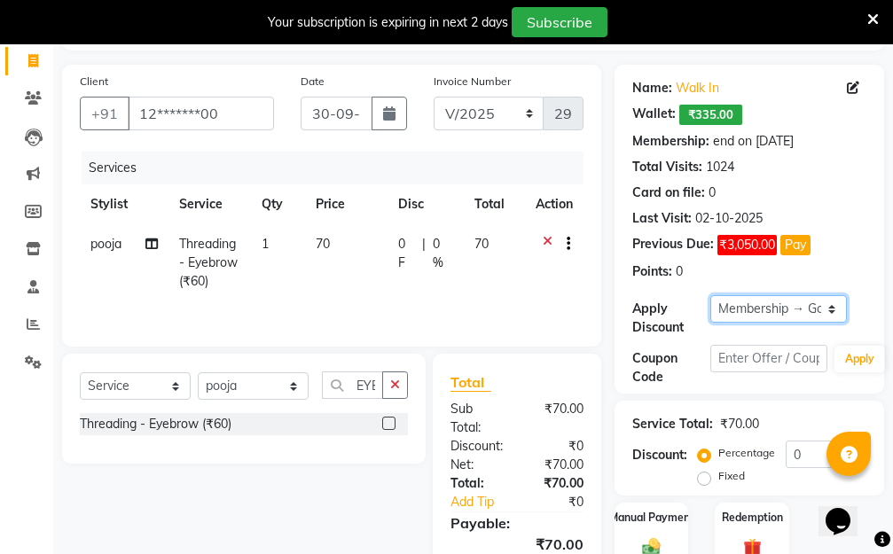
scroll to position [246, 0]
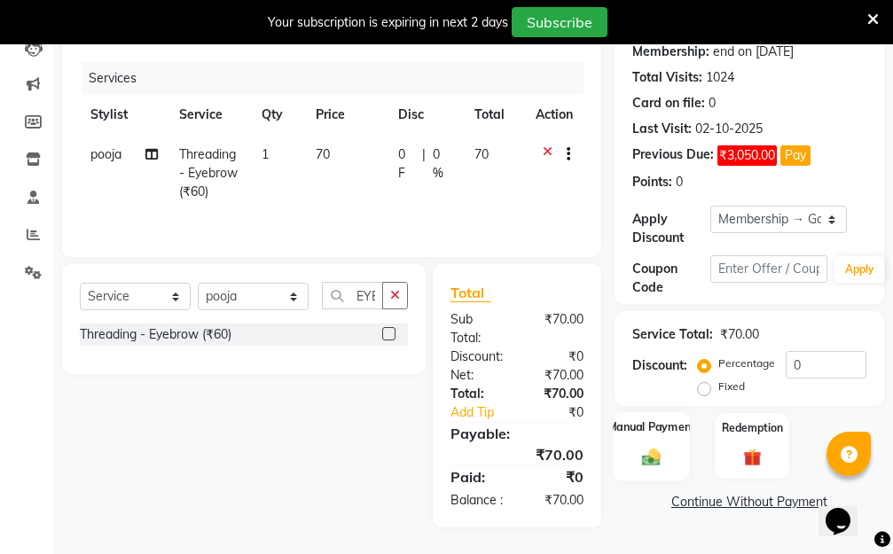
click at [651, 447] on img at bounding box center [651, 457] width 30 height 21
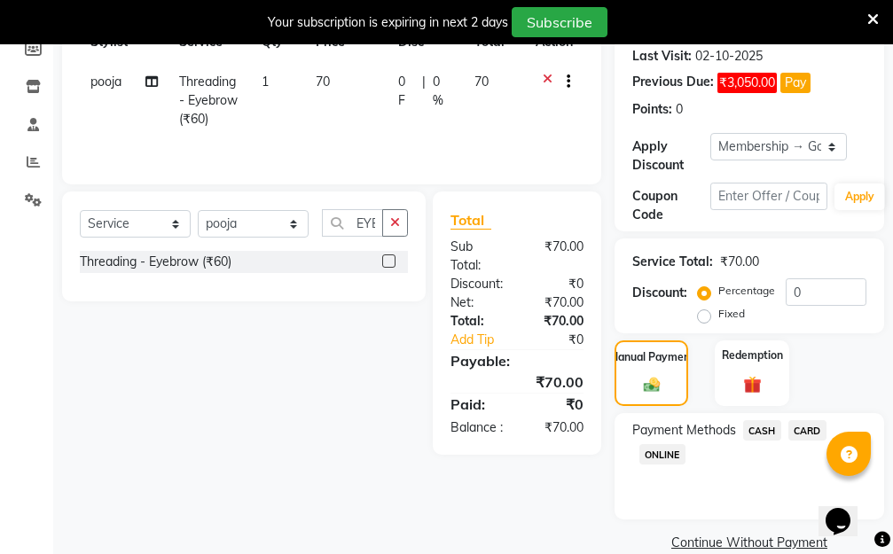
scroll to position [327, 0]
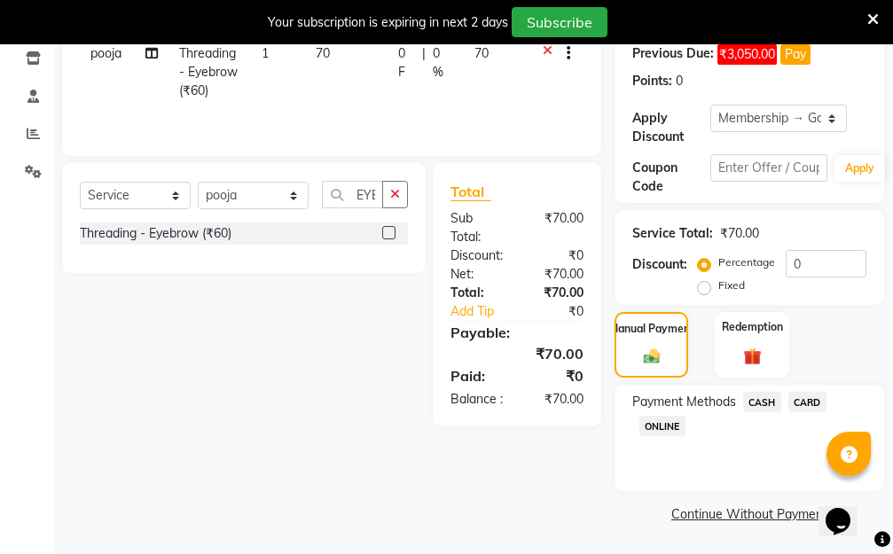
click at [761, 402] on span "CASH" at bounding box center [762, 402] width 38 height 20
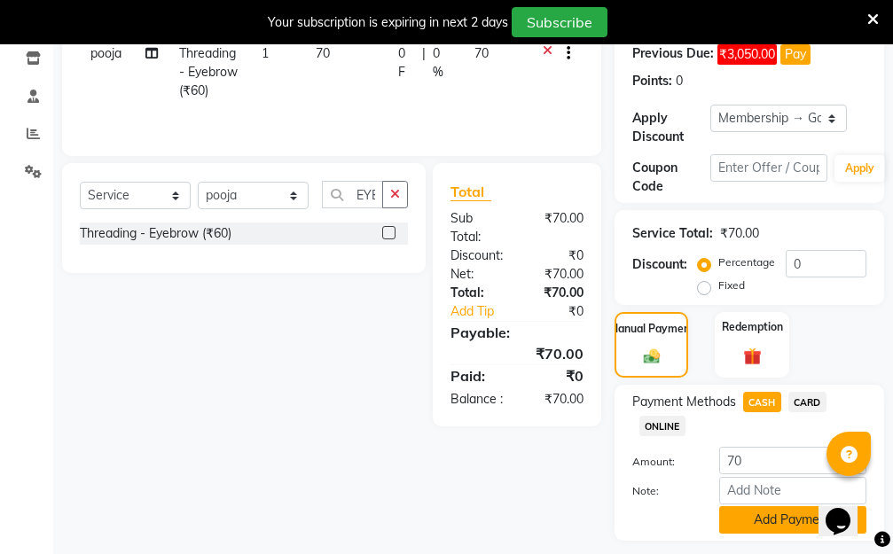
click at [767, 520] on button "Add Payment" at bounding box center [792, 519] width 147 height 27
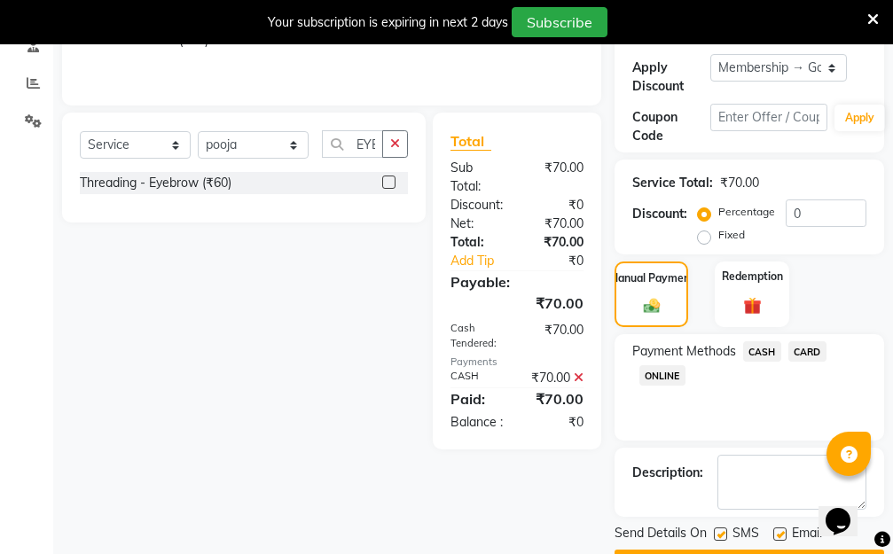
scroll to position [427, 0]
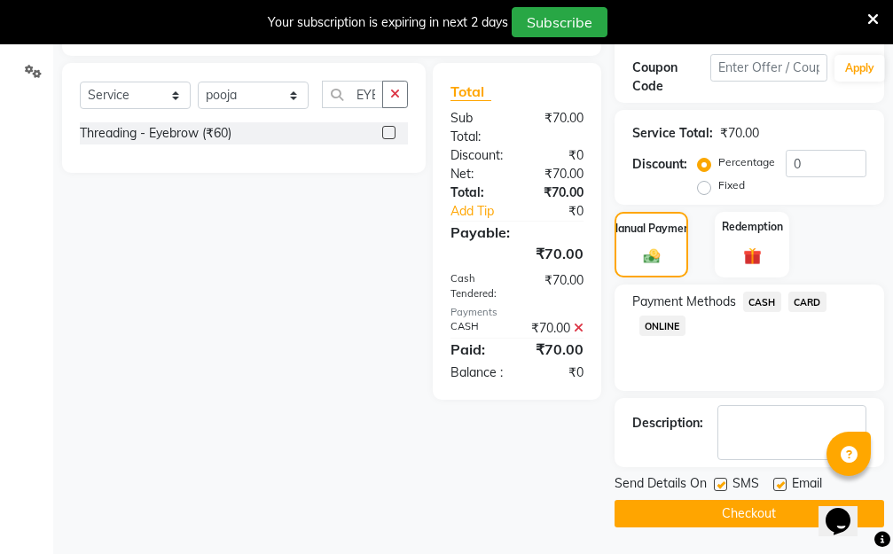
click at [738, 505] on button "Checkout" at bounding box center [748, 513] width 269 height 27
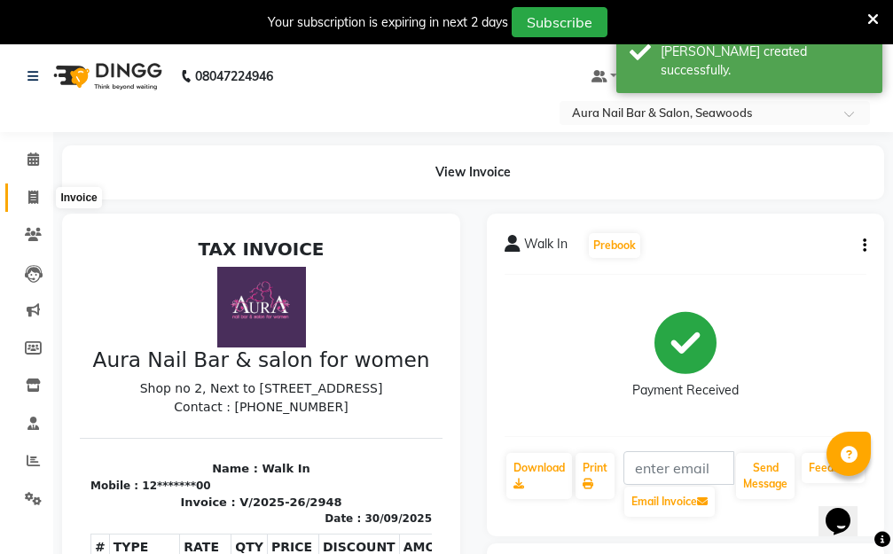
click at [32, 195] on icon at bounding box center [33, 197] width 10 height 13
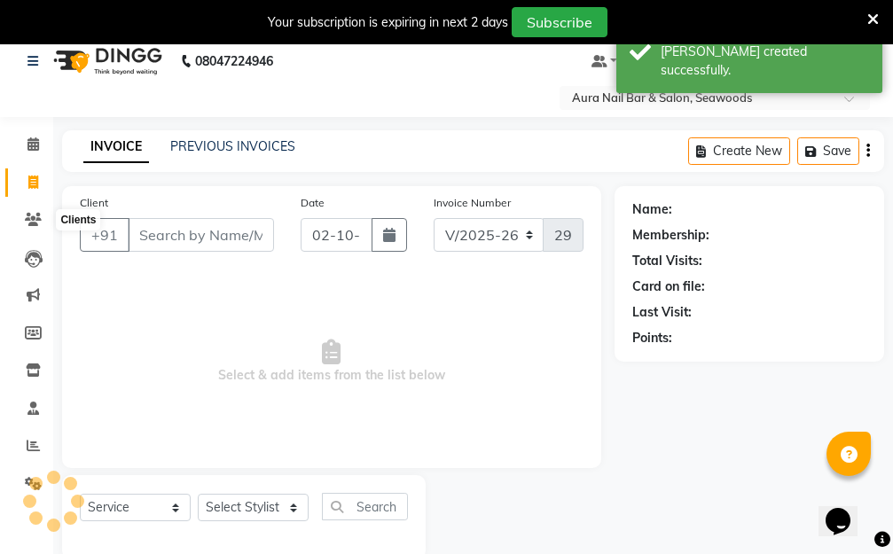
scroll to position [47, 0]
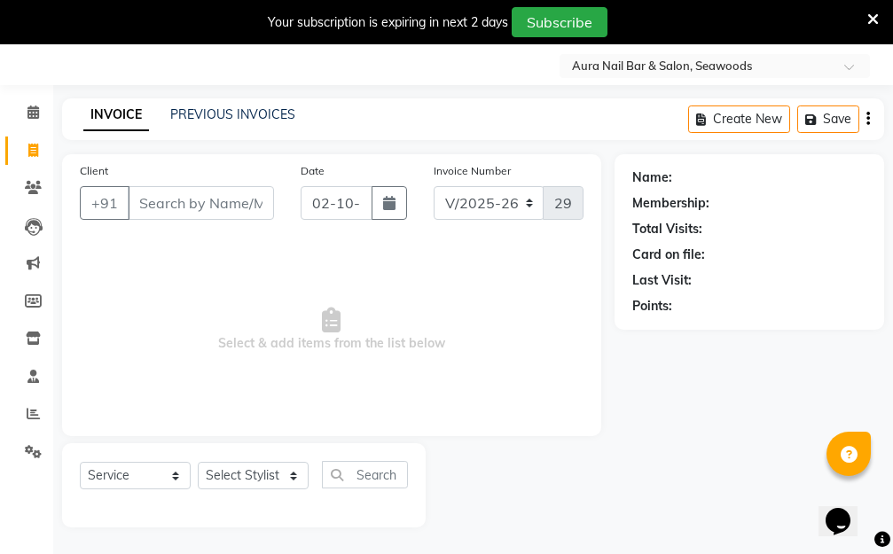
click at [200, 204] on input "Client" at bounding box center [201, 203] width 146 height 34
click at [221, 199] on input "Client" at bounding box center [201, 203] width 146 height 34
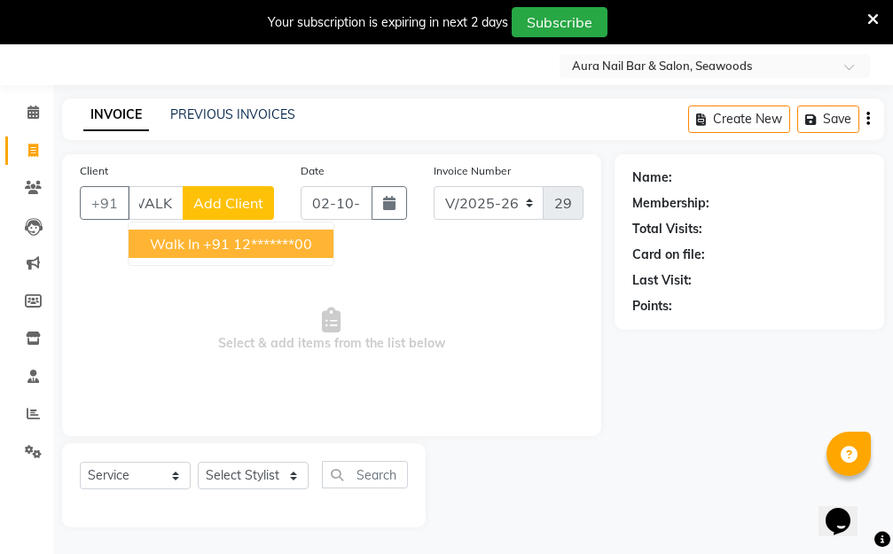
click at [256, 250] on ngb-highlight "+91 12*******00" at bounding box center [257, 244] width 109 height 18
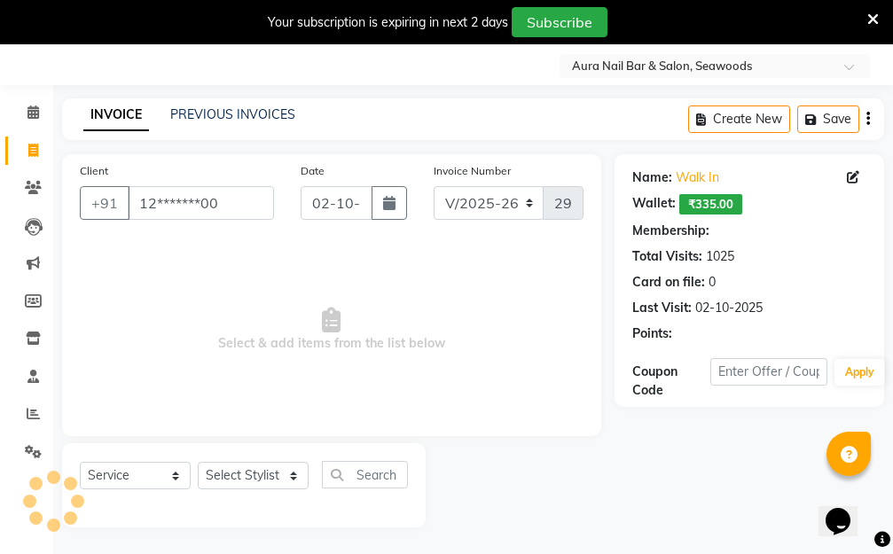
scroll to position [0, 0]
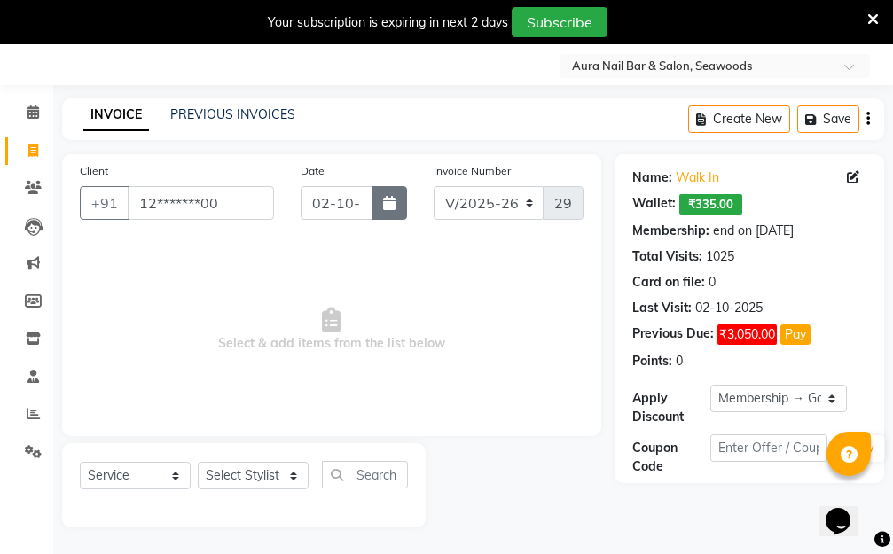
click at [393, 201] on icon "button" at bounding box center [389, 203] width 12 height 14
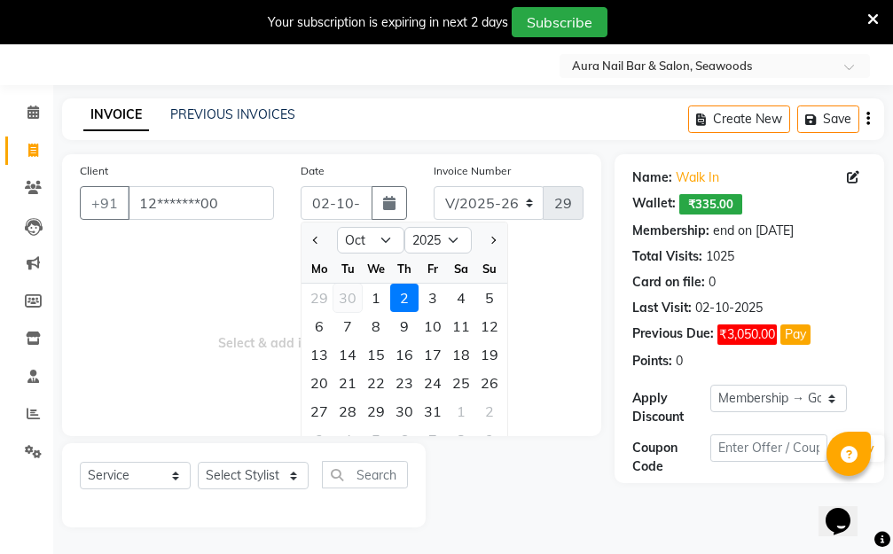
click at [354, 299] on div "30" at bounding box center [347, 298] width 28 height 28
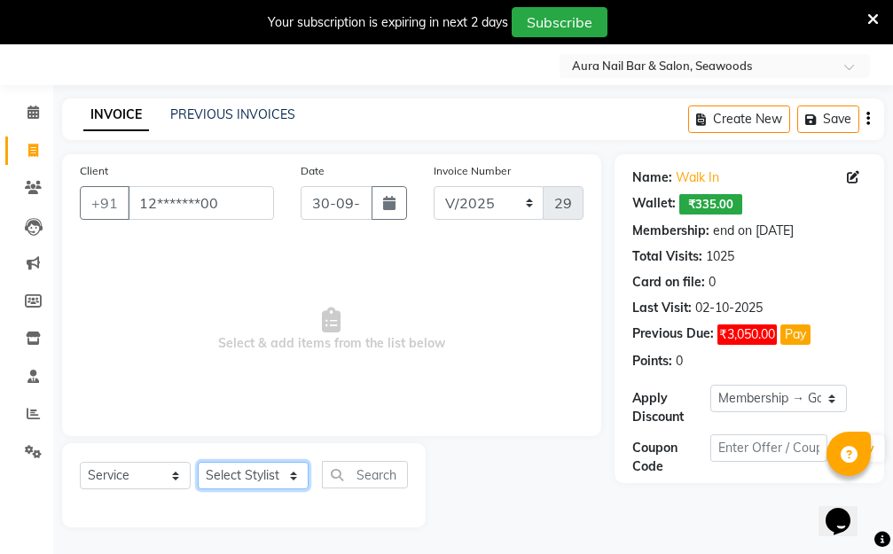
click at [292, 472] on select "Select Stylist Aarti Dipti Manager Pallavi pooja Priya" at bounding box center [253, 475] width 111 height 27
click at [198, 462] on select "Select Stylist Aarti Dipti Manager Pallavi pooja Priya" at bounding box center [253, 475] width 111 height 27
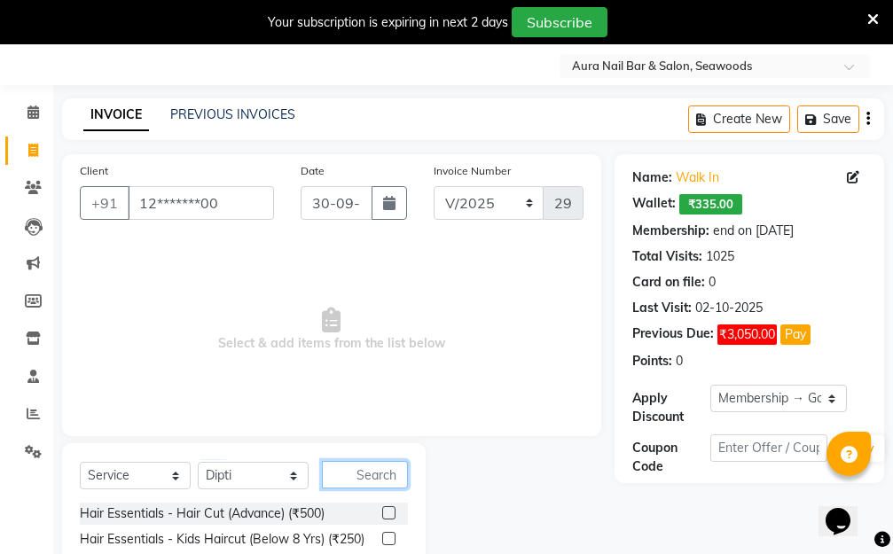
click at [351, 469] on input "text" at bounding box center [365, 474] width 86 height 27
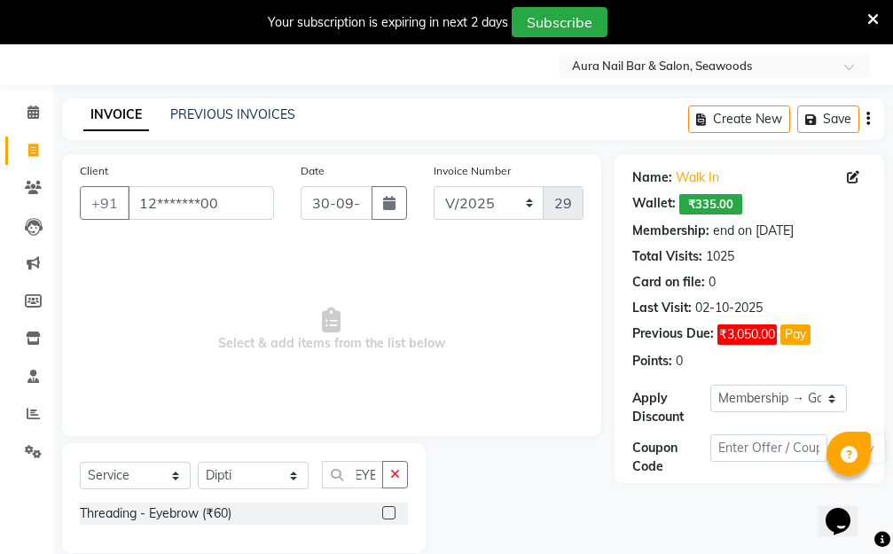
click at [385, 511] on label at bounding box center [388, 512] width 13 height 13
click at [385, 511] on input "checkbox" at bounding box center [388, 514] width 12 height 12
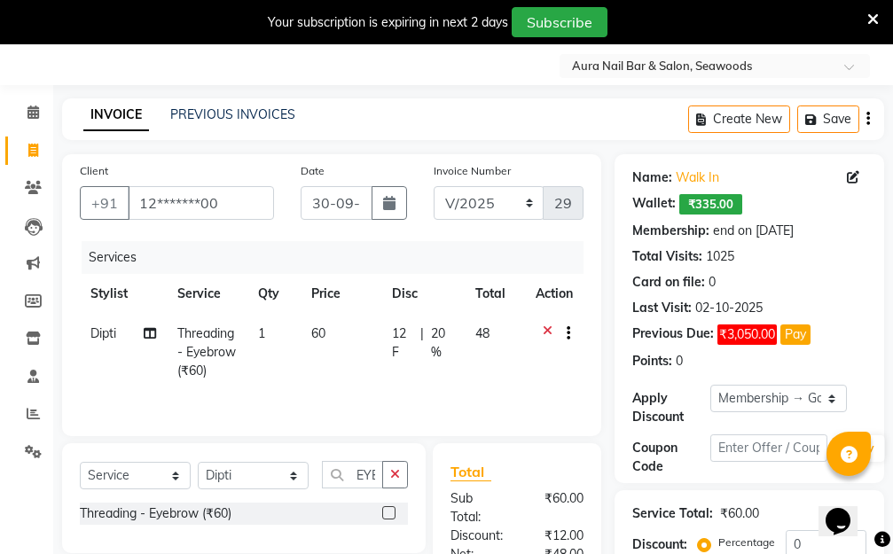
click at [361, 355] on td "60" at bounding box center [340, 352] width 81 height 77
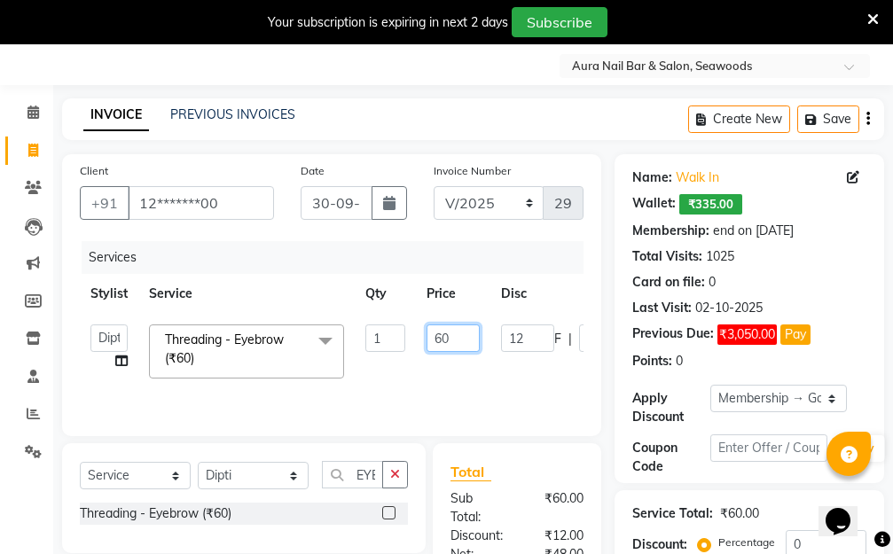
drag, startPoint x: 448, startPoint y: 331, endPoint x: 385, endPoint y: 332, distance: 63.0
click at [389, 332] on tr "Aarti Dipti Manager Pallavi pooja Priya Threading - Eyebrow (₹60) x Hair Essent…" at bounding box center [421, 351] width 683 height 75
click at [514, 371] on tr "Aarti Dipti Manager Pallavi pooja Priya Threading - Eyebrow (₹60) x Hair Essent…" at bounding box center [421, 351] width 683 height 75
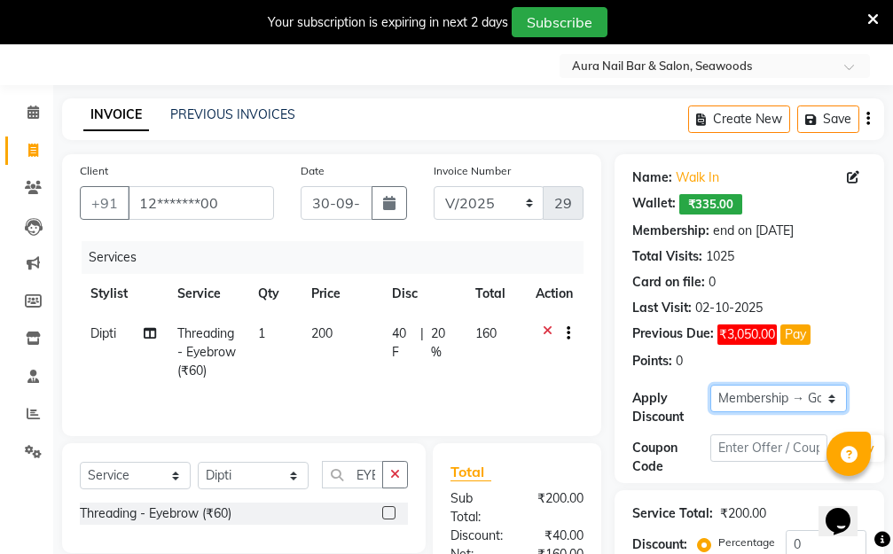
click at [832, 395] on select "Select Membership → Golden Membership Membership → Golden Membership Membership…" at bounding box center [778, 398] width 136 height 27
click at [710, 385] on select "Select Membership → Golden Membership Membership → Golden Membership Membership…" at bounding box center [778, 398] width 136 height 27
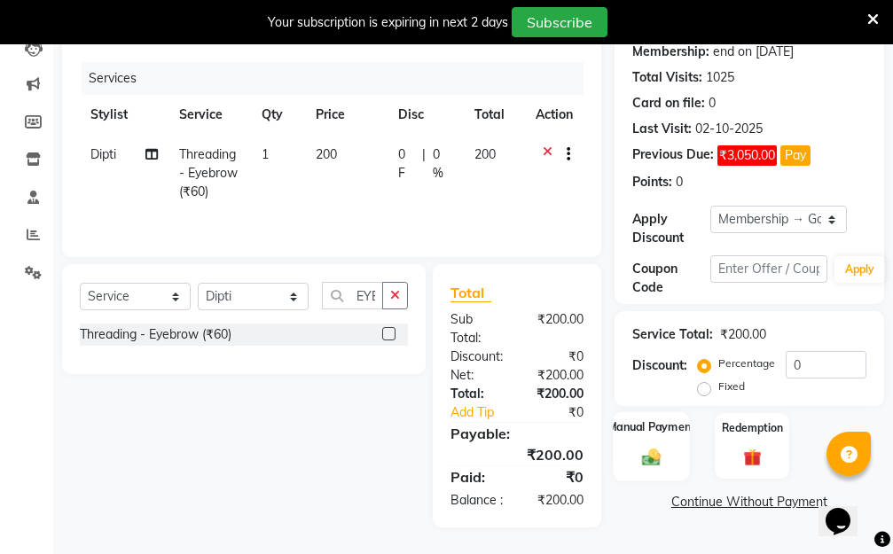
click at [653, 447] on img at bounding box center [651, 457] width 30 height 21
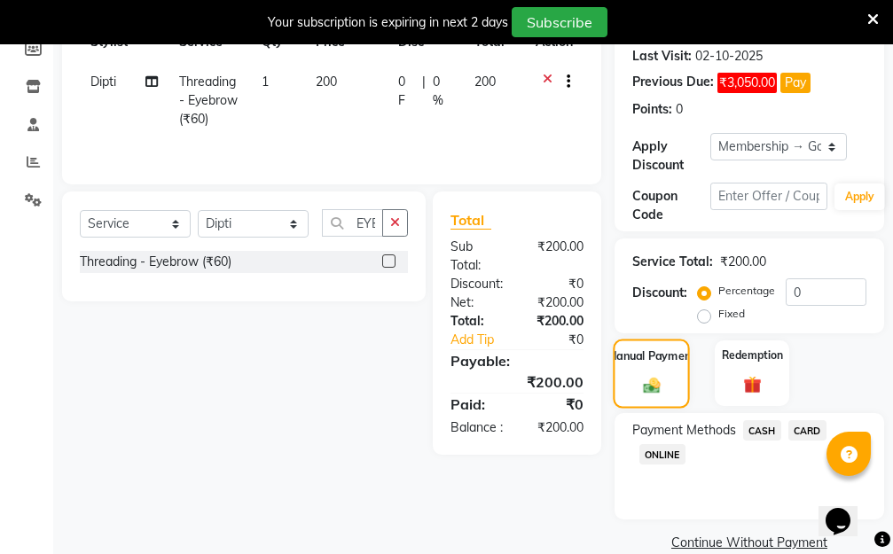
scroll to position [327, 0]
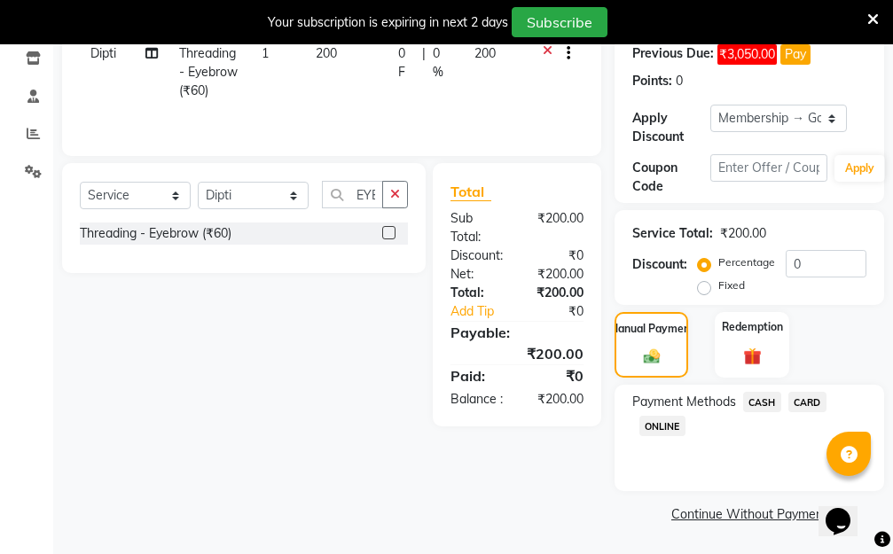
click at [664, 427] on span "ONLINE" at bounding box center [662, 426] width 46 height 20
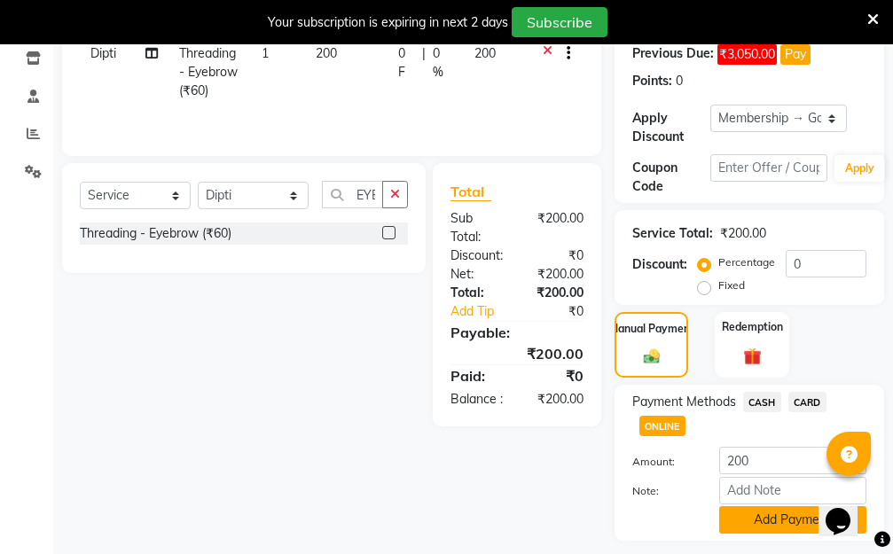
click at [776, 516] on button "Add Payment" at bounding box center [792, 519] width 147 height 27
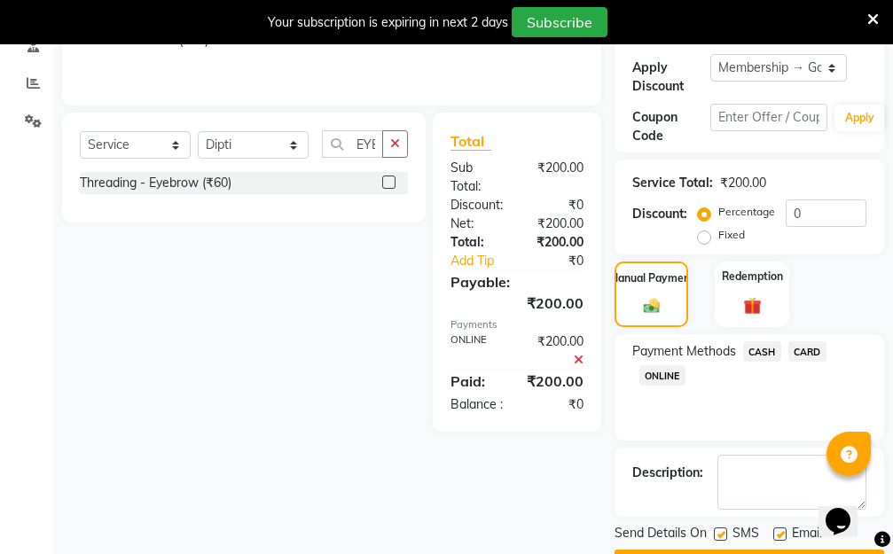
scroll to position [427, 0]
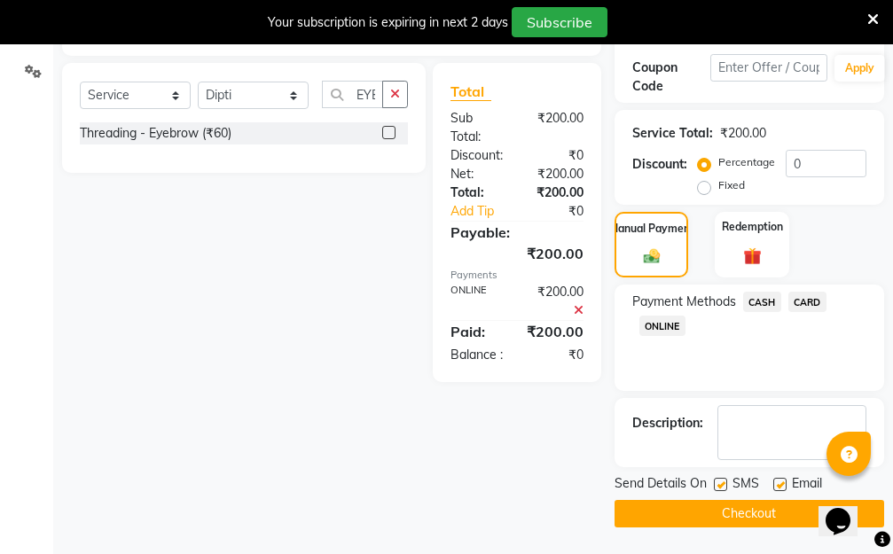
click at [742, 513] on button "Checkout" at bounding box center [748, 513] width 269 height 27
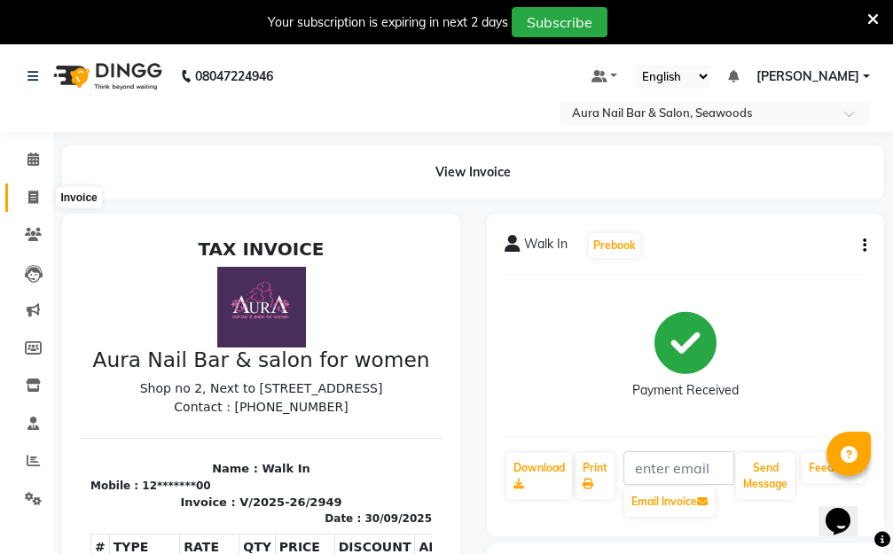
click at [35, 195] on icon at bounding box center [33, 197] width 10 height 13
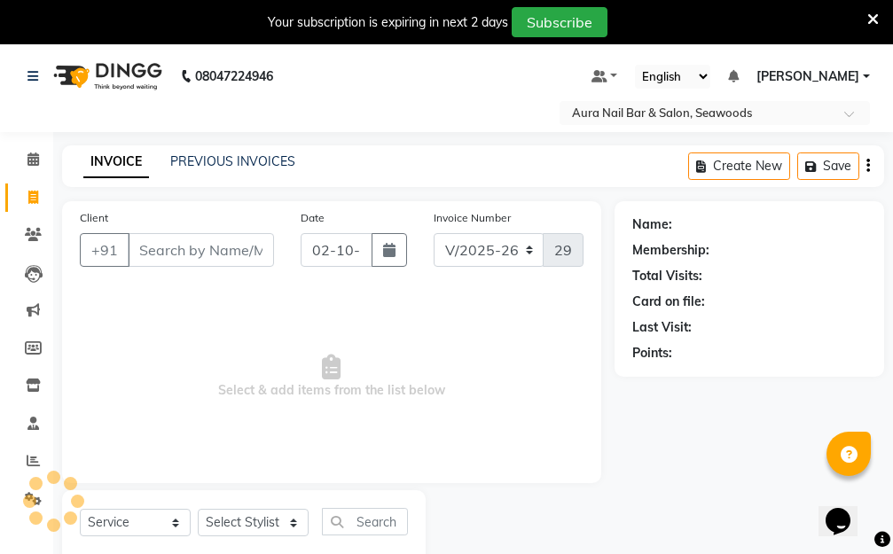
scroll to position [47, 0]
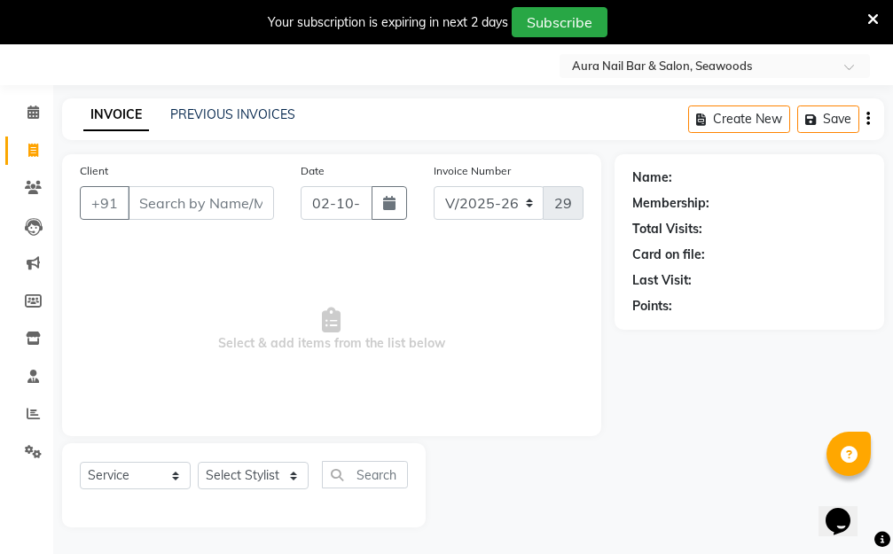
click at [195, 207] on input "Client" at bounding box center [201, 203] width 146 height 34
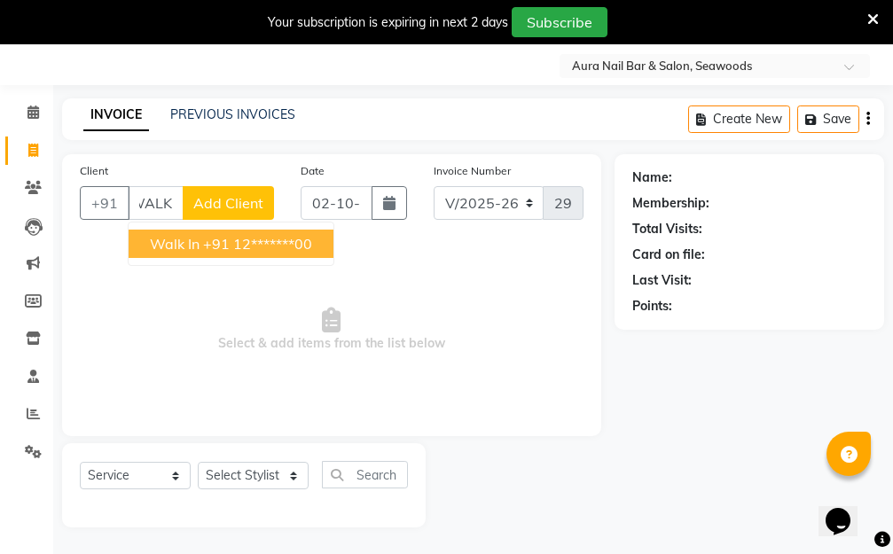
drag, startPoint x: 255, startPoint y: 255, endPoint x: 280, endPoint y: 246, distance: 26.4
click at [255, 254] on button "Walk In +91 12*******00" at bounding box center [231, 244] width 205 height 28
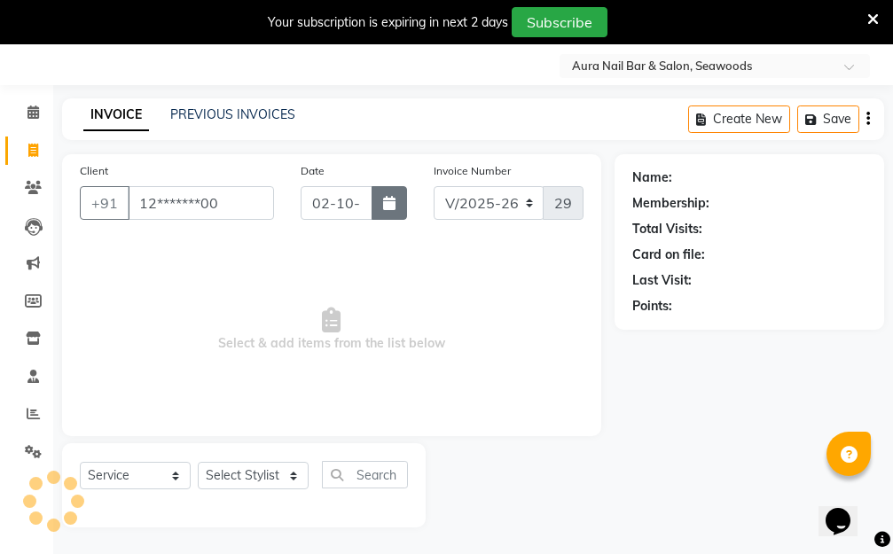
scroll to position [0, 0]
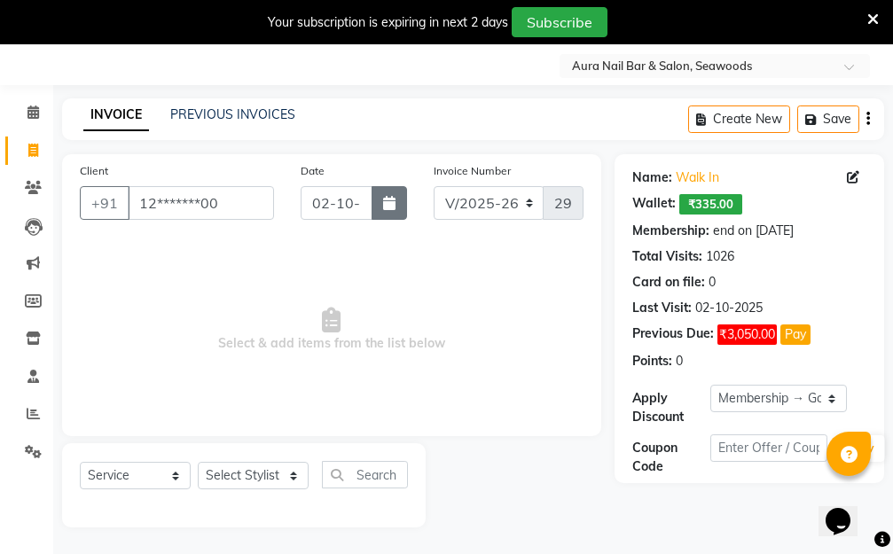
click at [383, 200] on icon "button" at bounding box center [389, 203] width 12 height 14
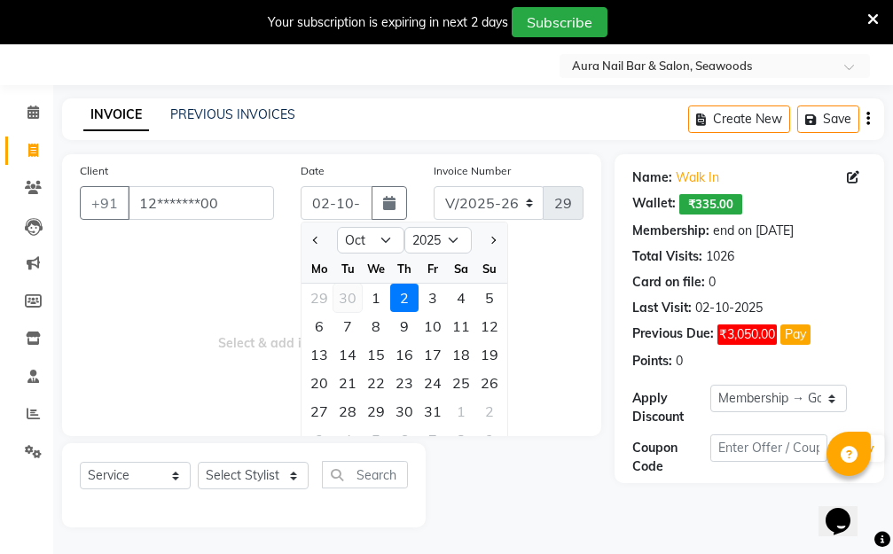
click at [344, 302] on div "30" at bounding box center [347, 298] width 28 height 28
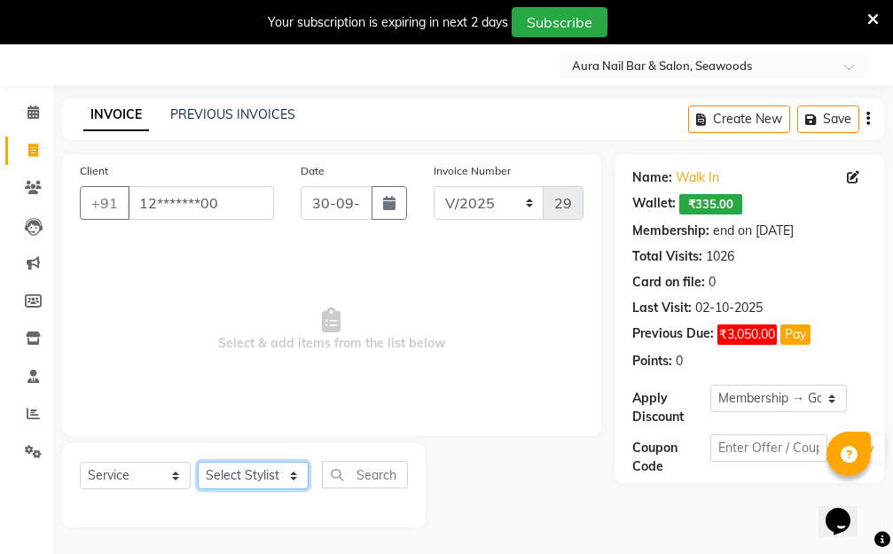
click at [291, 474] on select "Select Stylist Aarti Dipti Manager Pallavi pooja Priya" at bounding box center [253, 475] width 111 height 27
click at [198, 462] on select "Select Stylist Aarti Dipti Manager Pallavi pooja Priya" at bounding box center [253, 475] width 111 height 27
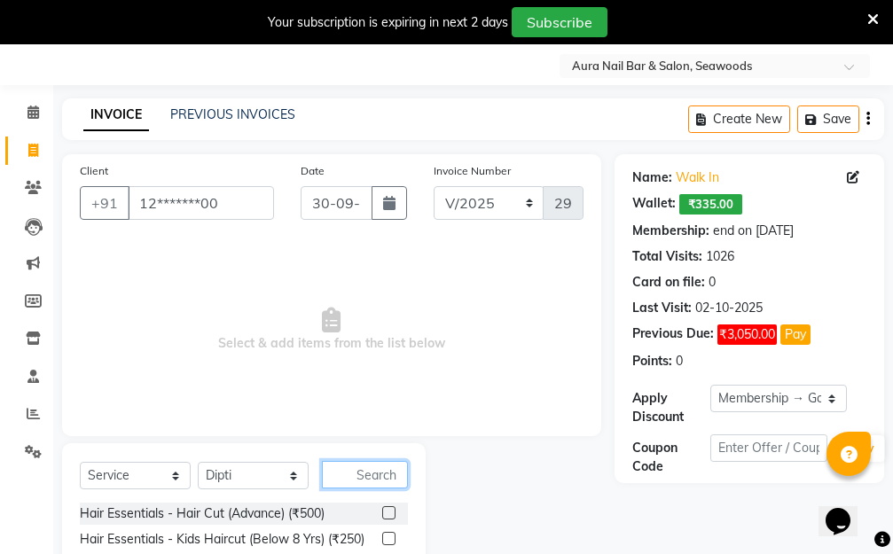
click at [390, 463] on input "text" at bounding box center [365, 474] width 86 height 27
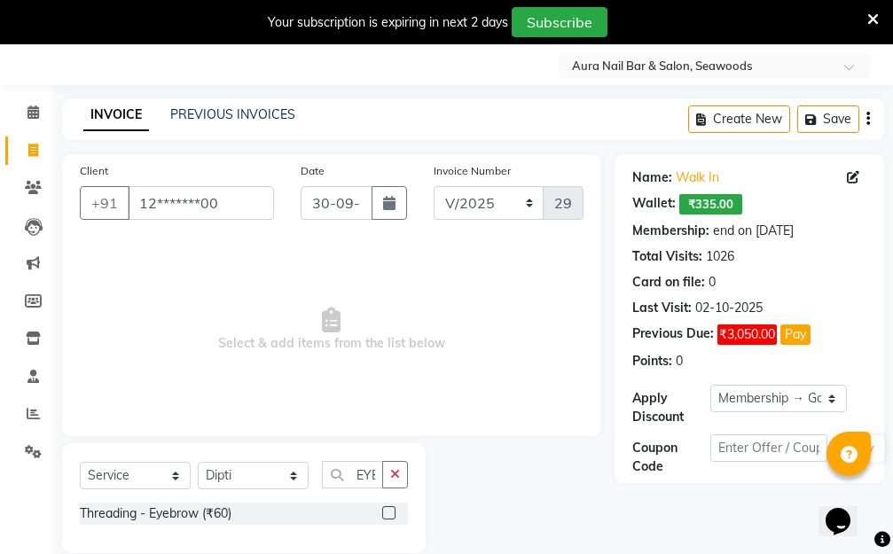
click at [387, 514] on label at bounding box center [388, 512] width 13 height 13
click at [387, 514] on input "checkbox" at bounding box center [388, 514] width 12 height 12
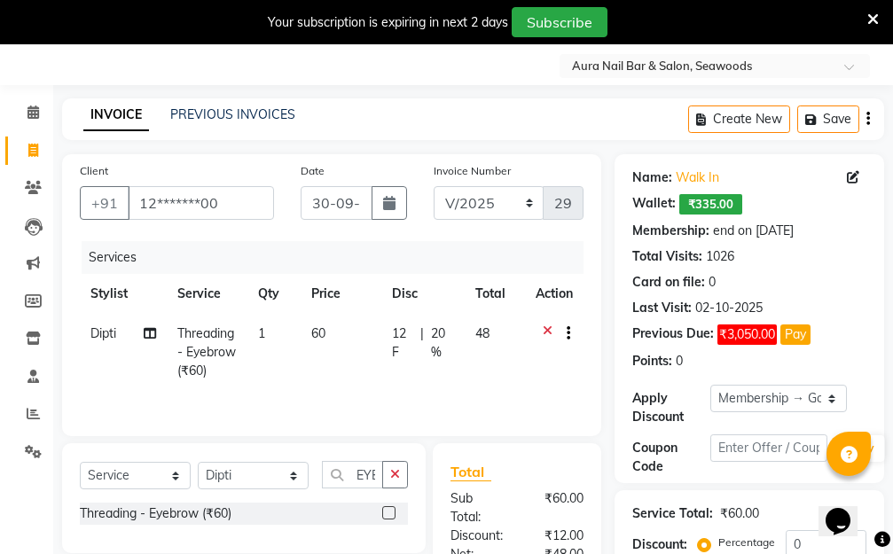
click at [330, 343] on td "60" at bounding box center [340, 352] width 81 height 77
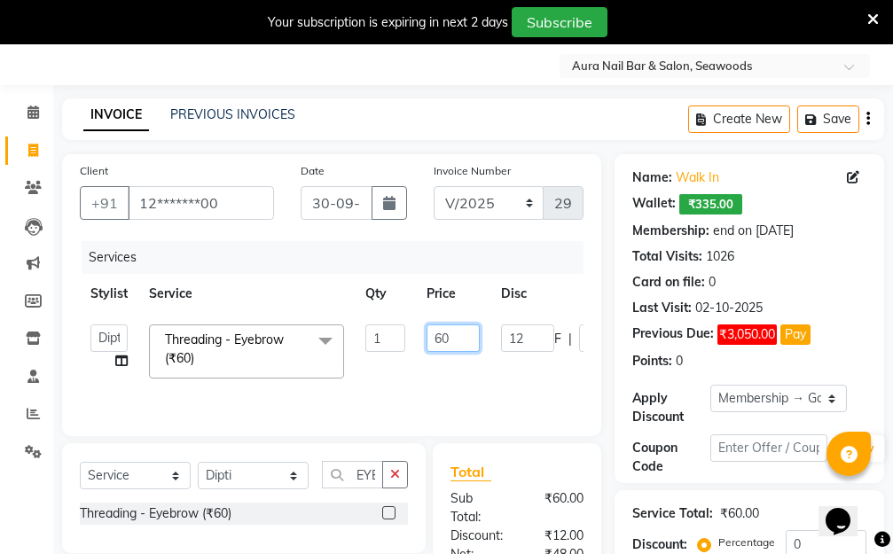
drag, startPoint x: 460, startPoint y: 334, endPoint x: 384, endPoint y: 336, distance: 76.2
click at [385, 337] on tr "Aarti Dipti Manager Pallavi pooja Priya Threading - Eyebrow (₹60) x Hair Essent…" at bounding box center [421, 351] width 683 height 75
click at [533, 375] on tr "Aarti Dipti Manager Pallavi pooja Priya Threading - Eyebrow (₹60) x Hair Essent…" at bounding box center [421, 351] width 683 height 75
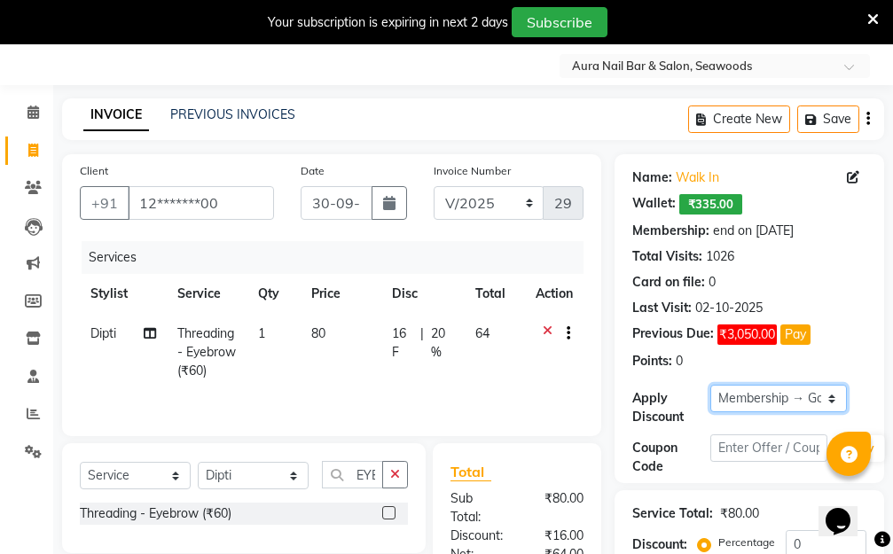
click at [832, 397] on select "Select Membership → Golden Membership Membership → Golden Membership Membership…" at bounding box center [778, 398] width 136 height 27
click at [710, 385] on select "Select Membership → Golden Membership Membership → Golden Membership Membership…" at bounding box center [778, 398] width 136 height 27
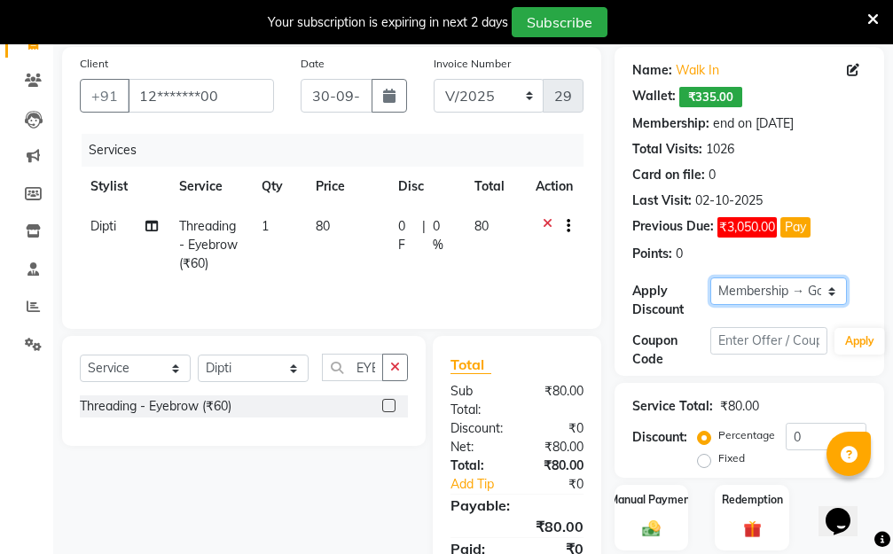
scroll to position [246, 0]
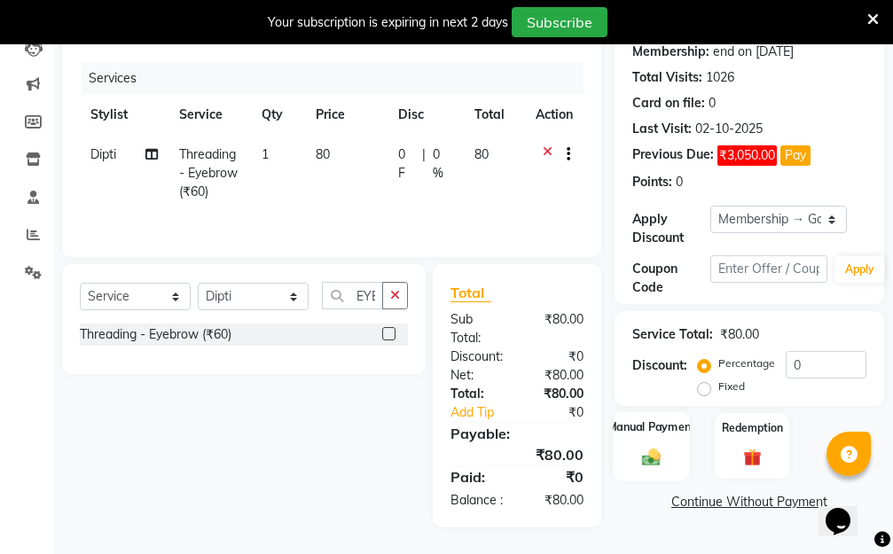
drag, startPoint x: 644, startPoint y: 442, endPoint x: 645, endPoint y: 456, distance: 14.2
click at [645, 447] on img at bounding box center [651, 457] width 30 height 21
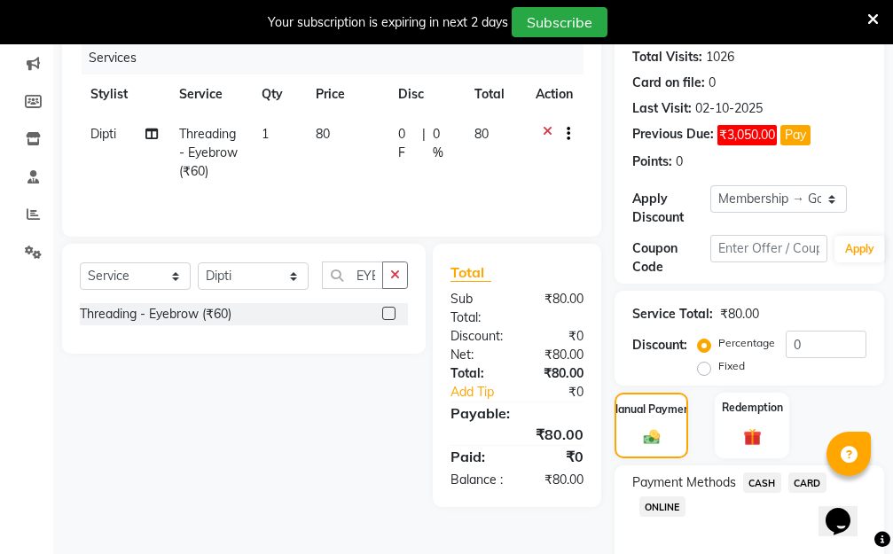
click at [764, 481] on span "CASH" at bounding box center [762, 482] width 38 height 20
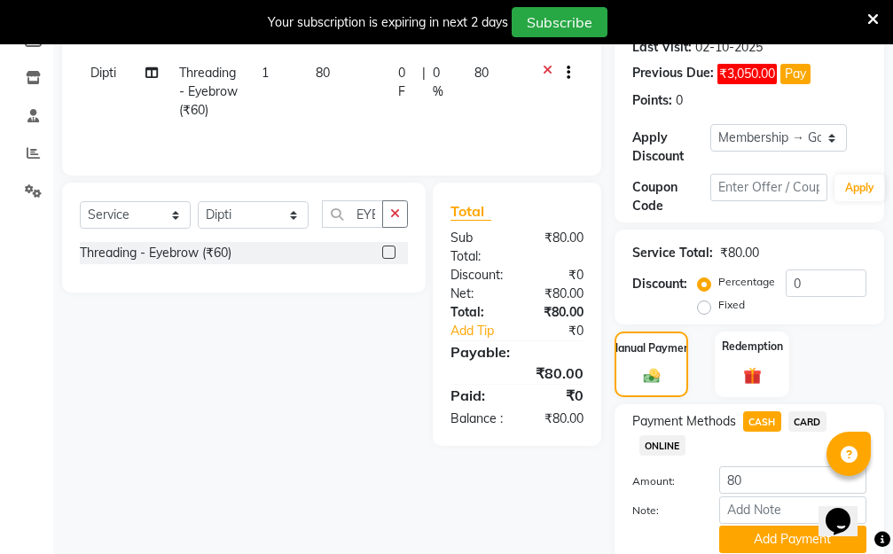
scroll to position [377, 0]
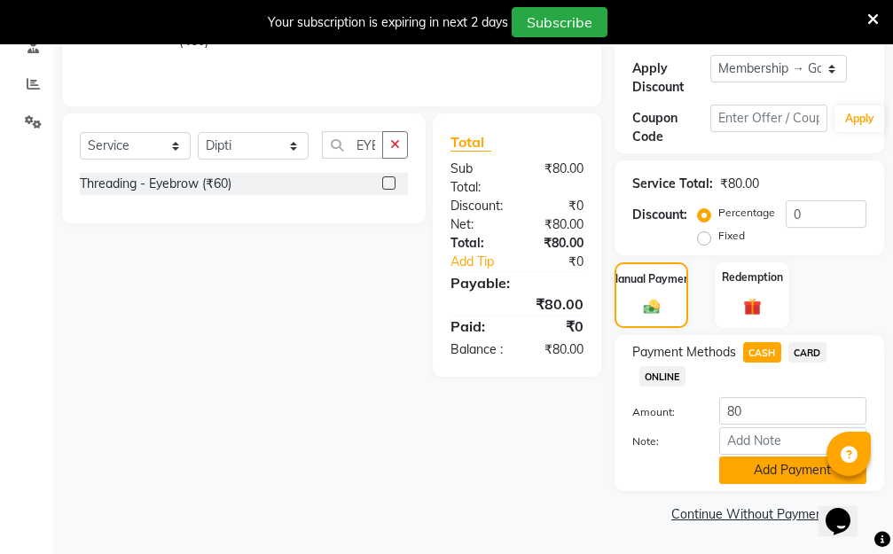
click at [754, 464] on button "Add Payment" at bounding box center [792, 469] width 147 height 27
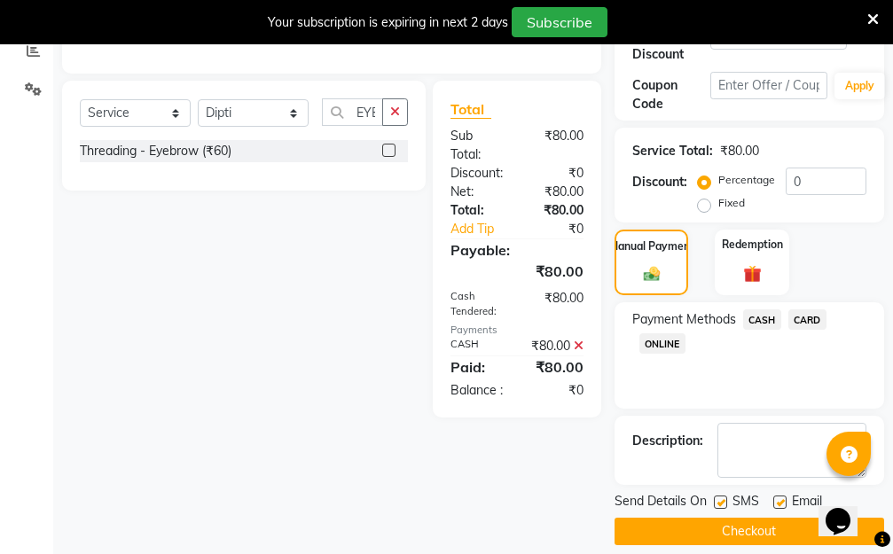
scroll to position [427, 0]
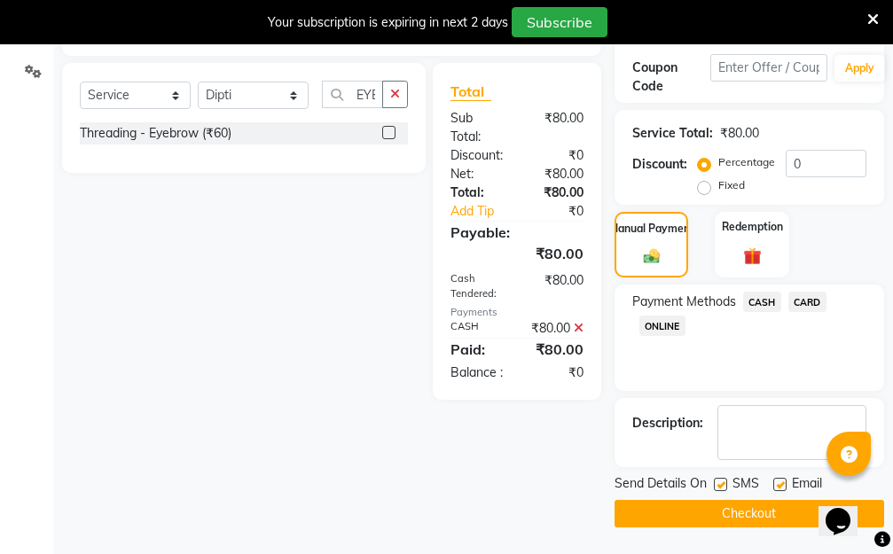
click at [712, 519] on button "Checkout" at bounding box center [748, 513] width 269 height 27
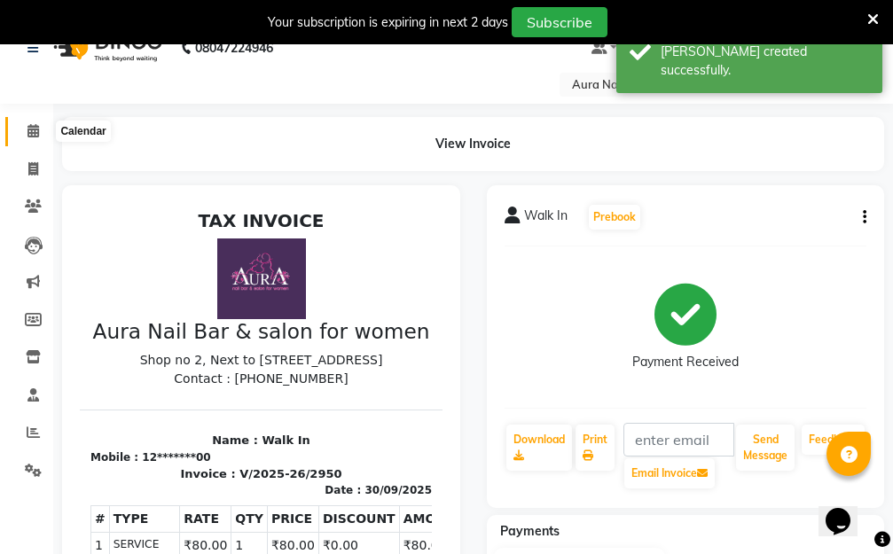
scroll to position [26, 0]
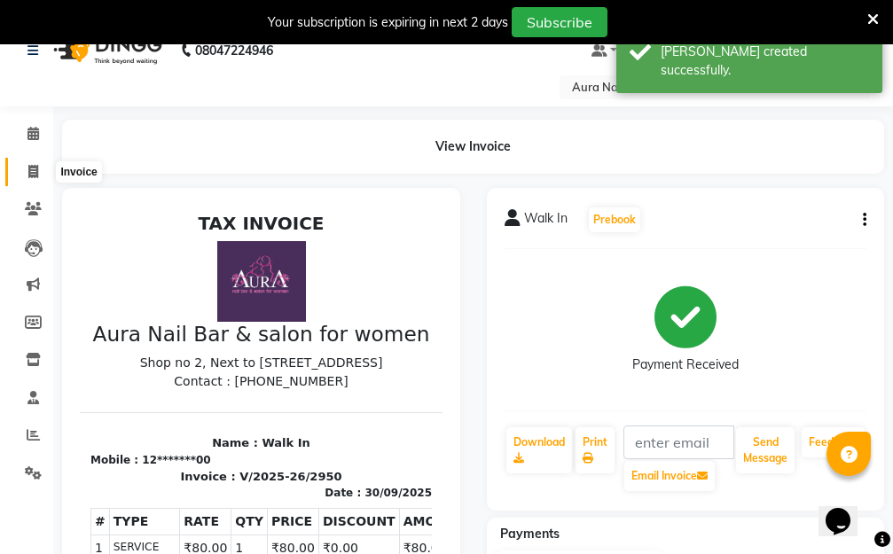
click at [32, 171] on icon at bounding box center [33, 171] width 10 height 13
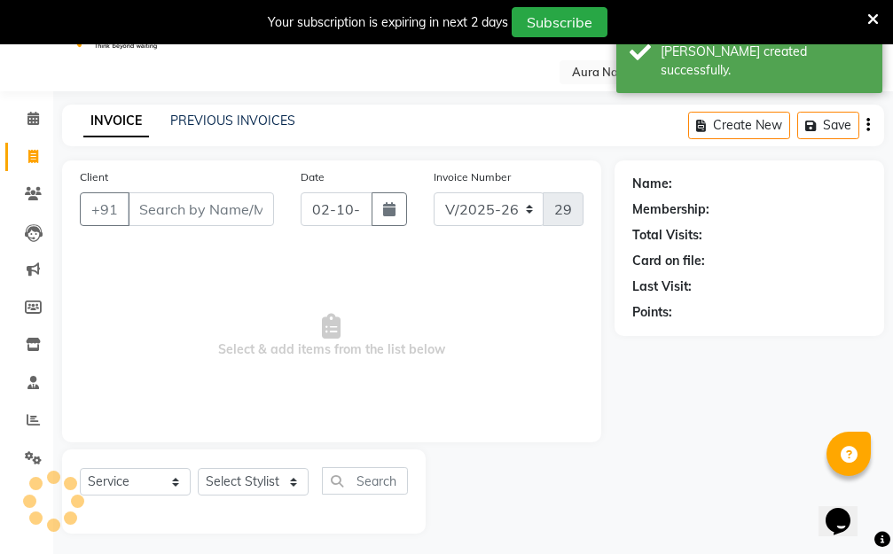
scroll to position [47, 0]
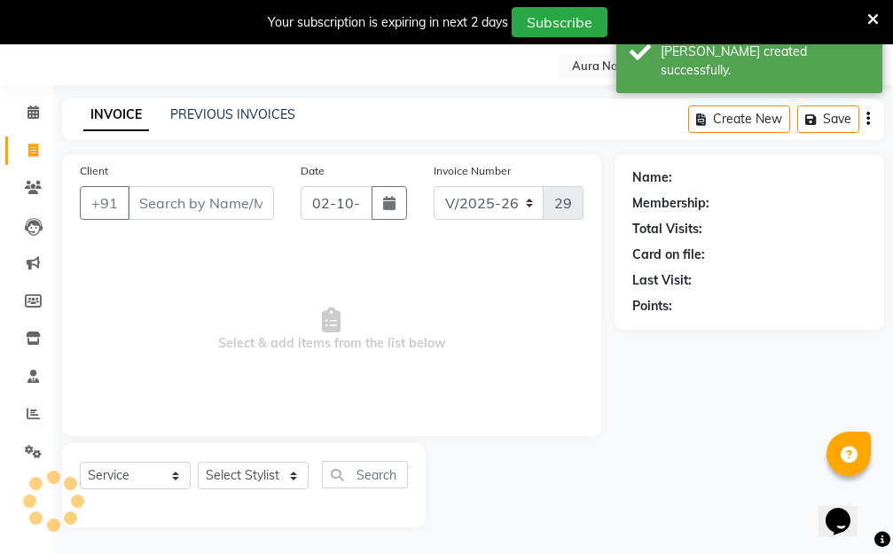
click at [202, 202] on input "Client" at bounding box center [201, 203] width 146 height 34
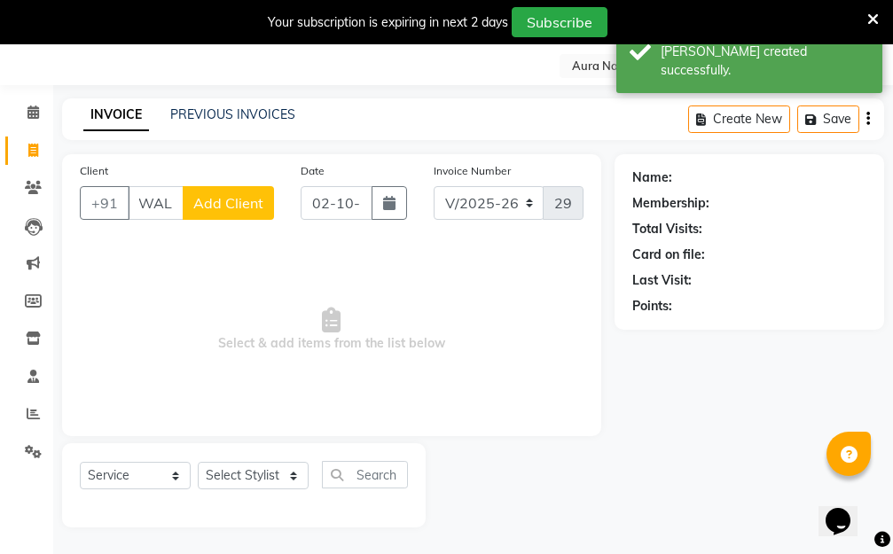
scroll to position [0, 10]
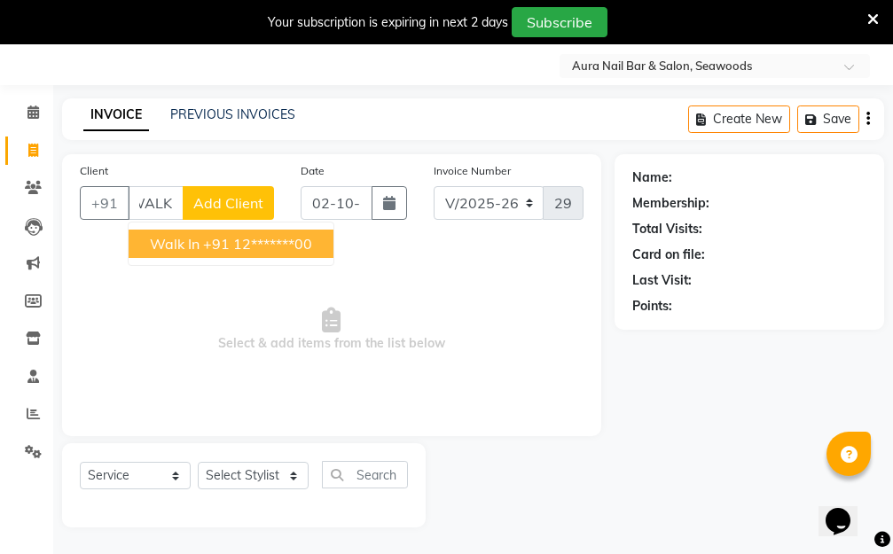
click at [228, 248] on ngb-highlight "+91 12*******00" at bounding box center [257, 244] width 109 height 18
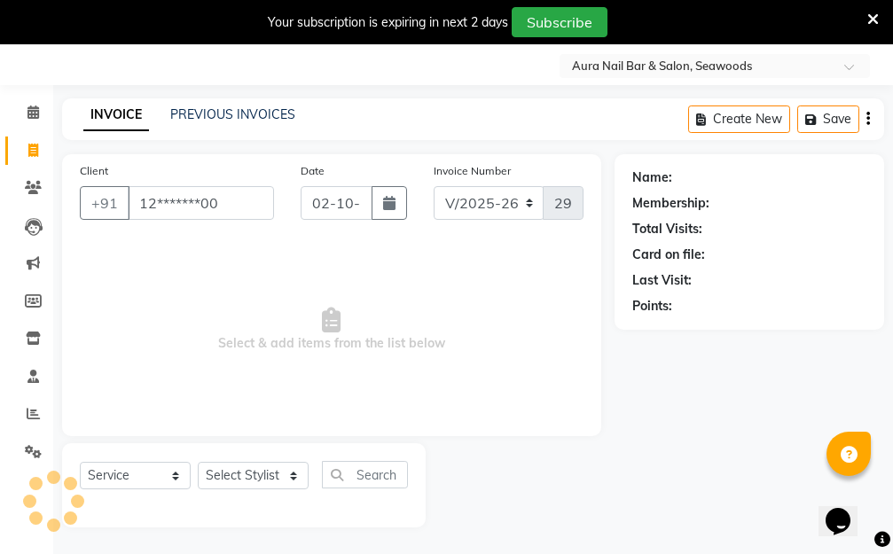
scroll to position [0, 0]
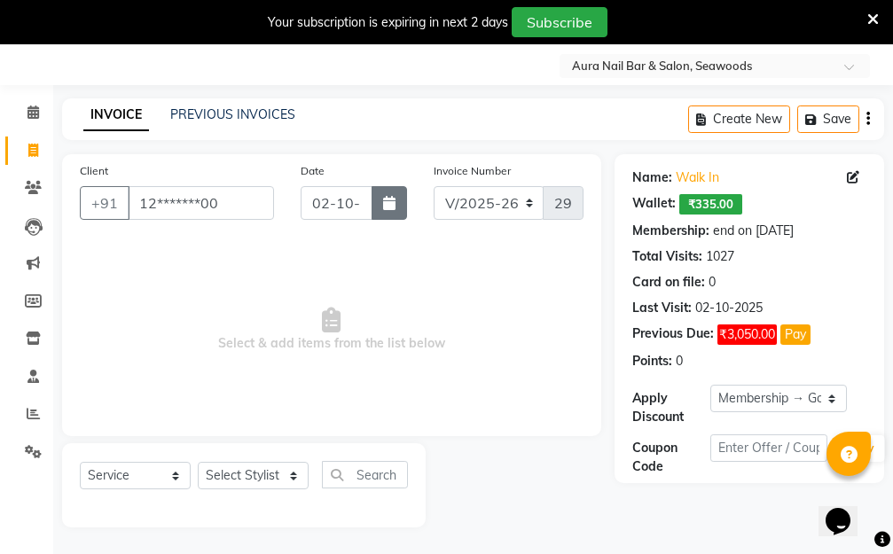
click at [398, 208] on button "button" at bounding box center [388, 203] width 35 height 34
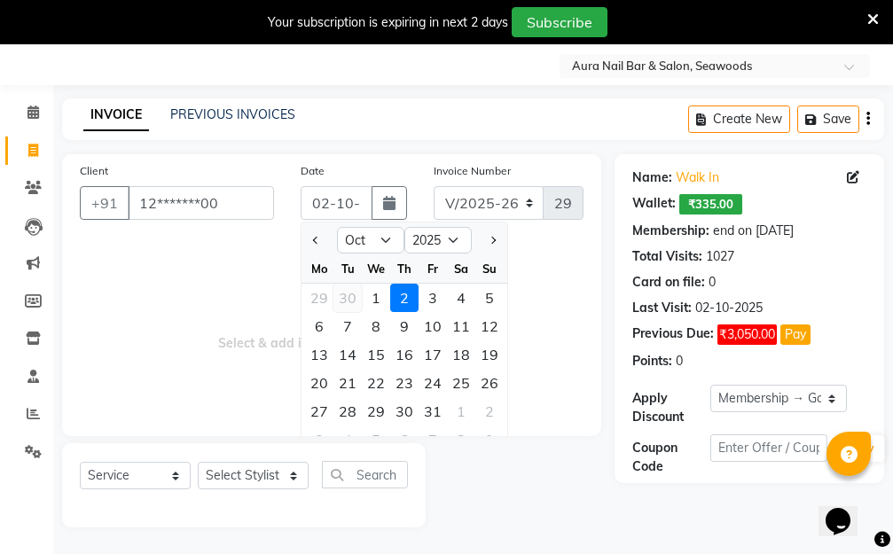
click at [346, 301] on div "30" at bounding box center [347, 298] width 28 height 28
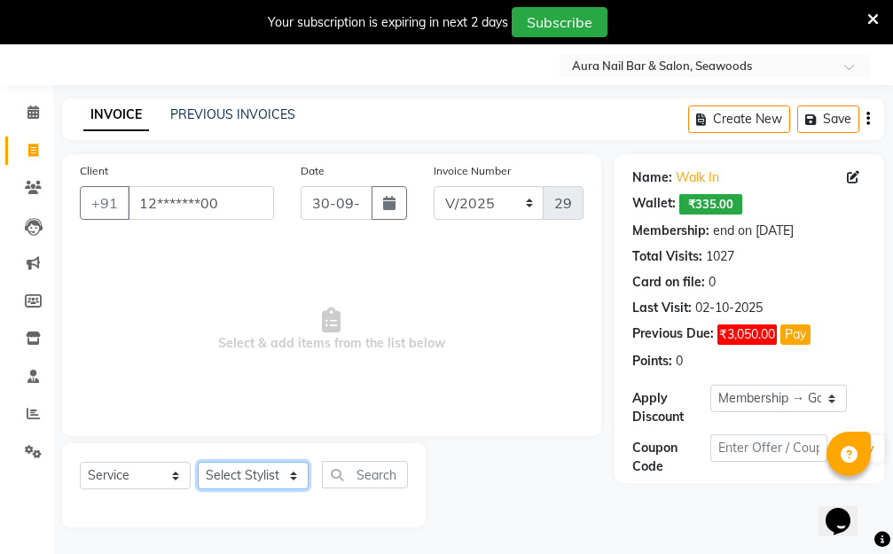
click at [288, 472] on select "Select Stylist Aarti Dipti Manager Pallavi pooja Priya" at bounding box center [253, 475] width 111 height 27
click at [198, 462] on select "Select Stylist Aarti Dipti Manager Pallavi pooja Priya" at bounding box center [253, 475] width 111 height 27
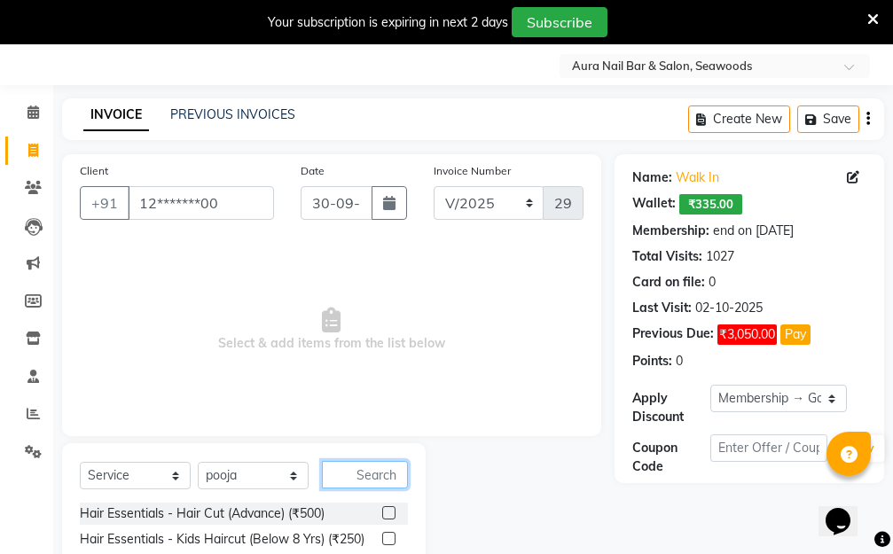
click at [345, 478] on input "text" at bounding box center [365, 474] width 86 height 27
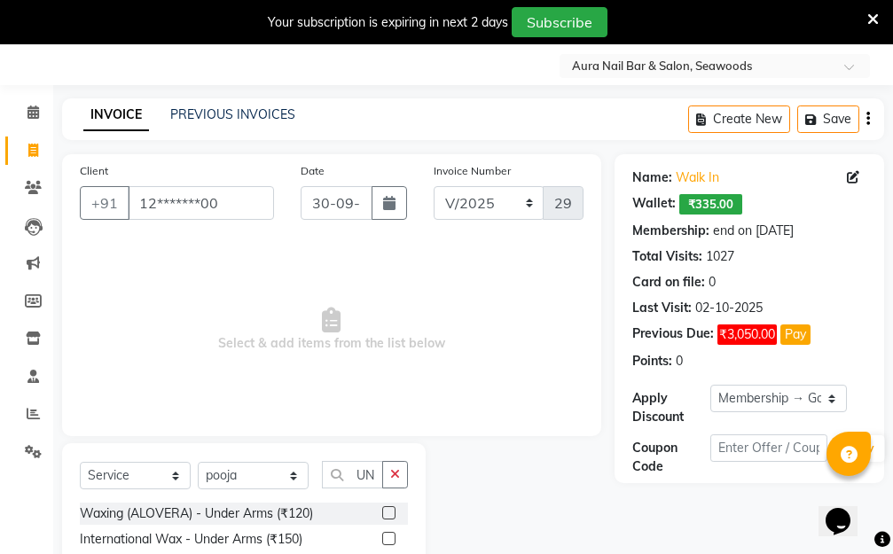
click at [387, 511] on label at bounding box center [388, 512] width 13 height 13
click at [387, 511] on input "checkbox" at bounding box center [388, 514] width 12 height 12
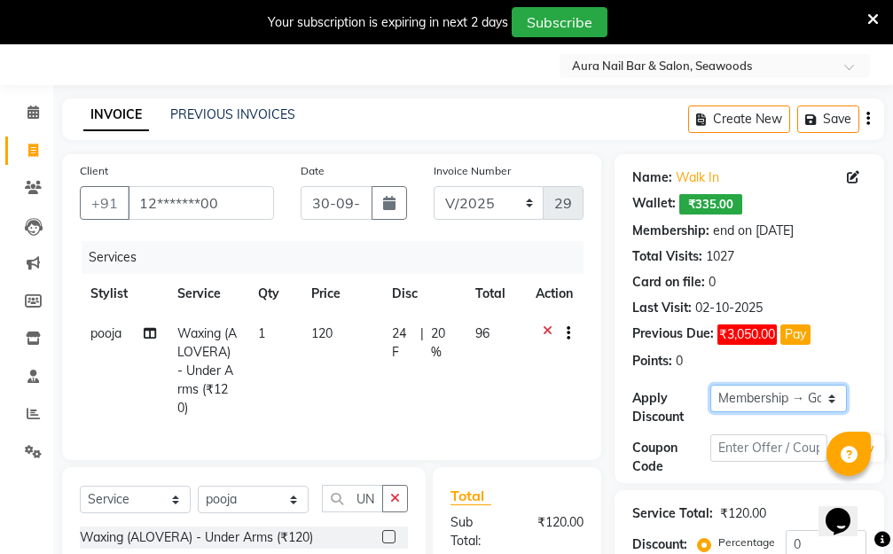
click at [829, 399] on select "Select Membership → Golden Membership Membership → Golden Membership Membership…" at bounding box center [778, 398] width 136 height 27
click at [710, 385] on select "Select Membership → Golden Membership Membership → Golden Membership Membership…" at bounding box center [778, 398] width 136 height 27
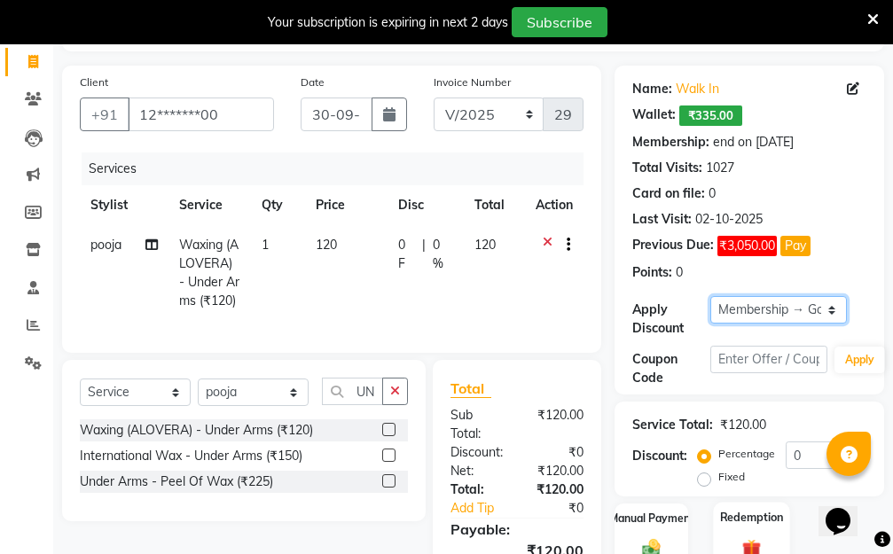
scroll to position [265, 0]
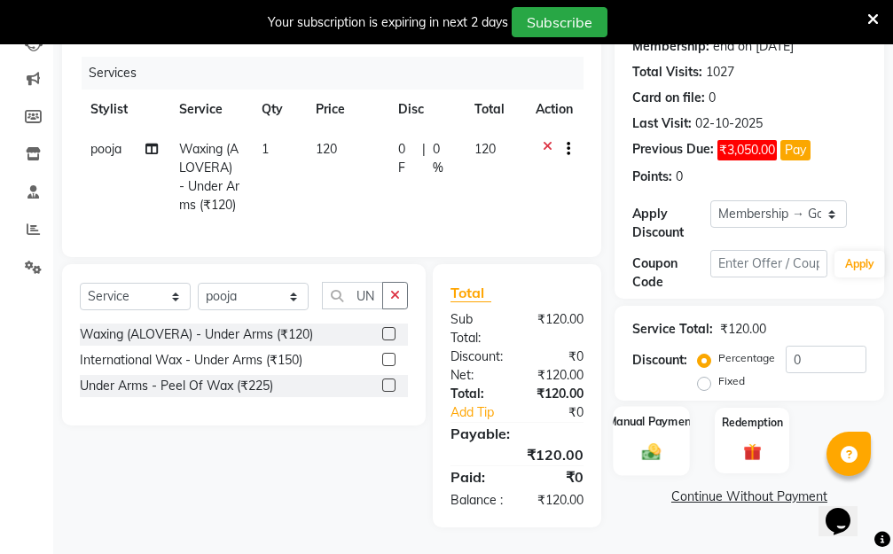
click at [652, 441] on img at bounding box center [651, 451] width 30 height 21
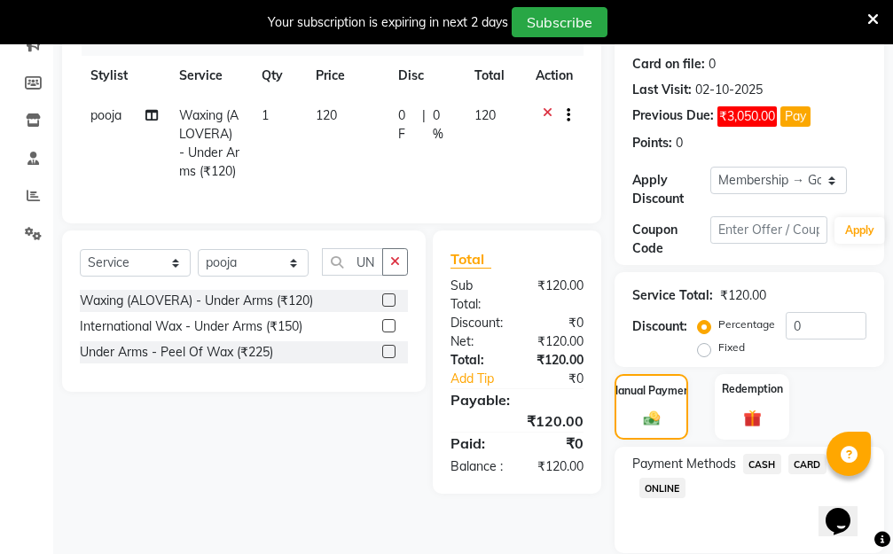
click at [654, 487] on span "ONLINE" at bounding box center [662, 488] width 46 height 20
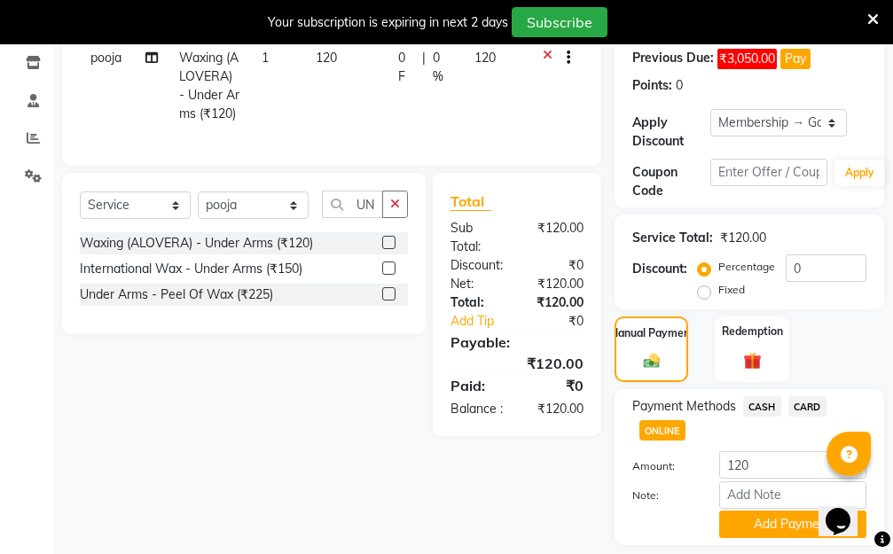
scroll to position [377, 0]
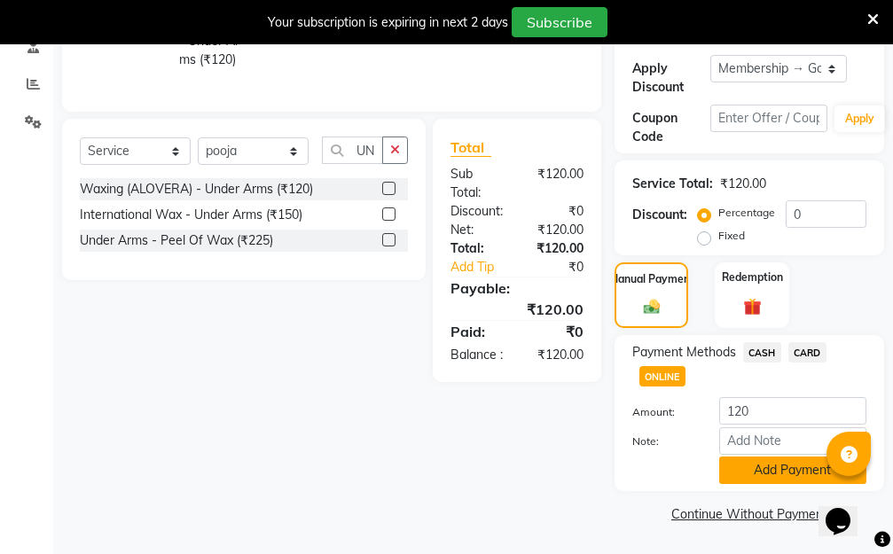
click at [758, 474] on button "Add Payment" at bounding box center [792, 469] width 147 height 27
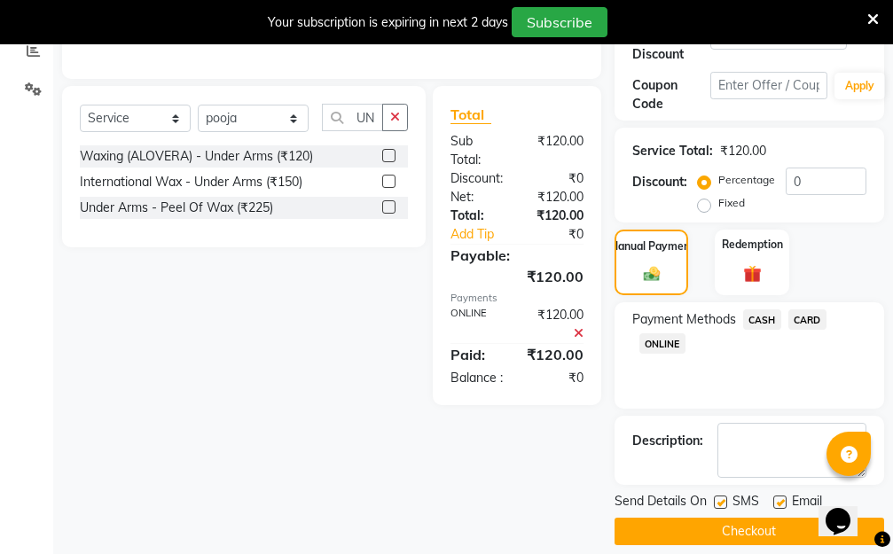
scroll to position [427, 0]
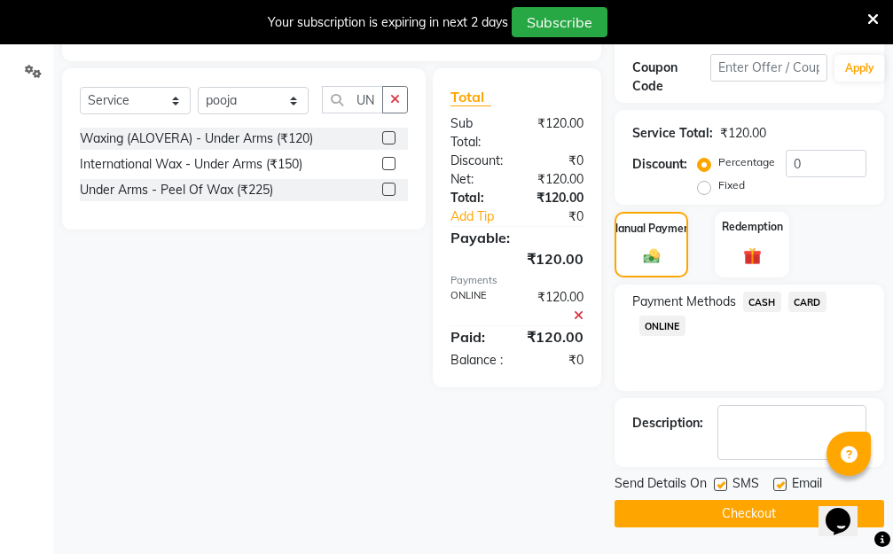
click at [713, 515] on button "Checkout" at bounding box center [748, 513] width 269 height 27
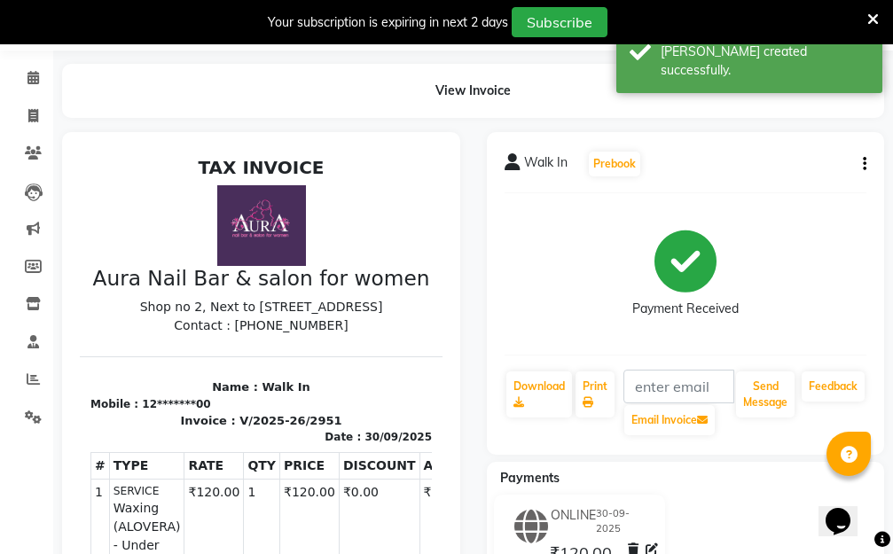
scroll to position [63, 0]
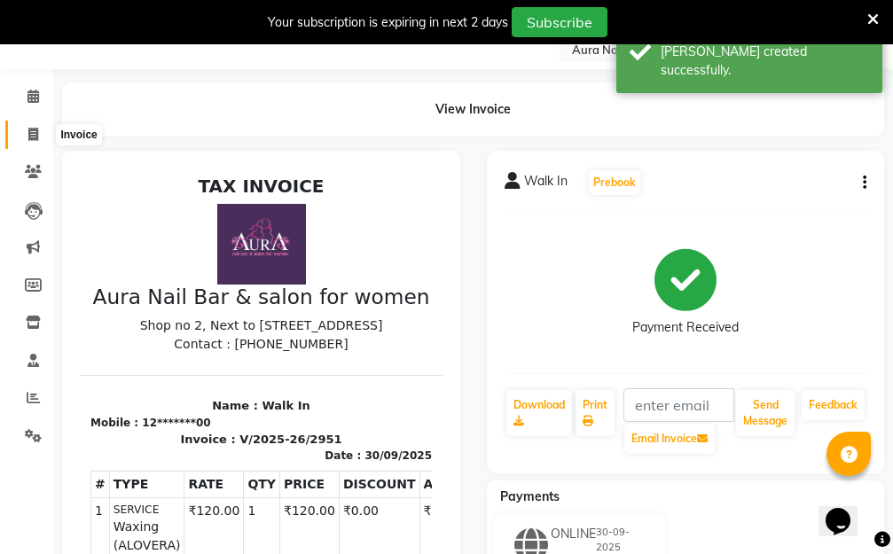
click at [35, 134] on icon at bounding box center [33, 134] width 10 height 13
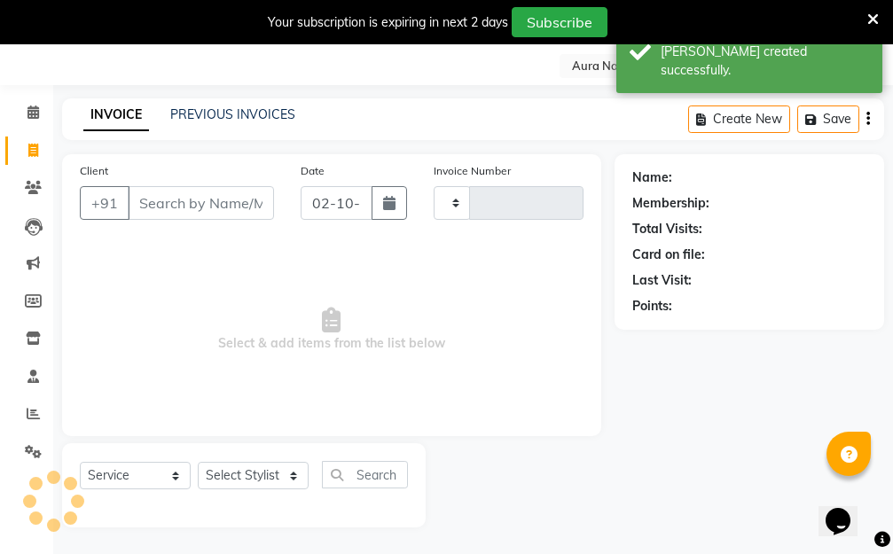
scroll to position [47, 0]
click at [206, 208] on input "Client" at bounding box center [201, 203] width 146 height 34
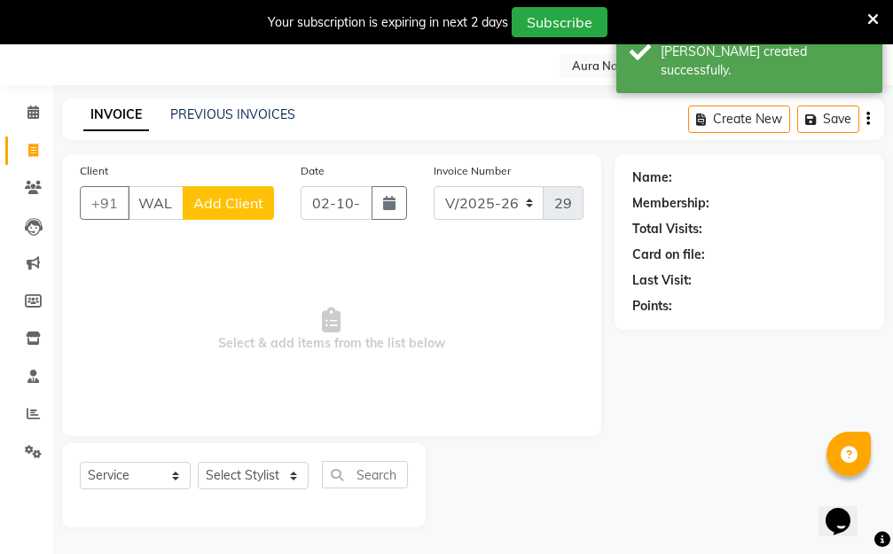
scroll to position [0, 10]
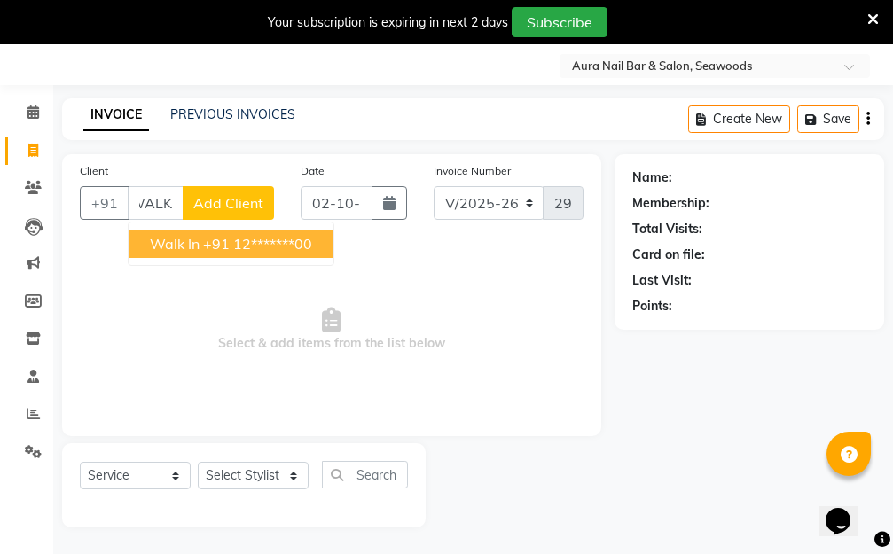
drag, startPoint x: 231, startPoint y: 240, endPoint x: 240, endPoint y: 246, distance: 10.3
click at [233, 244] on ngb-highlight "+91 12*******00" at bounding box center [257, 244] width 109 height 18
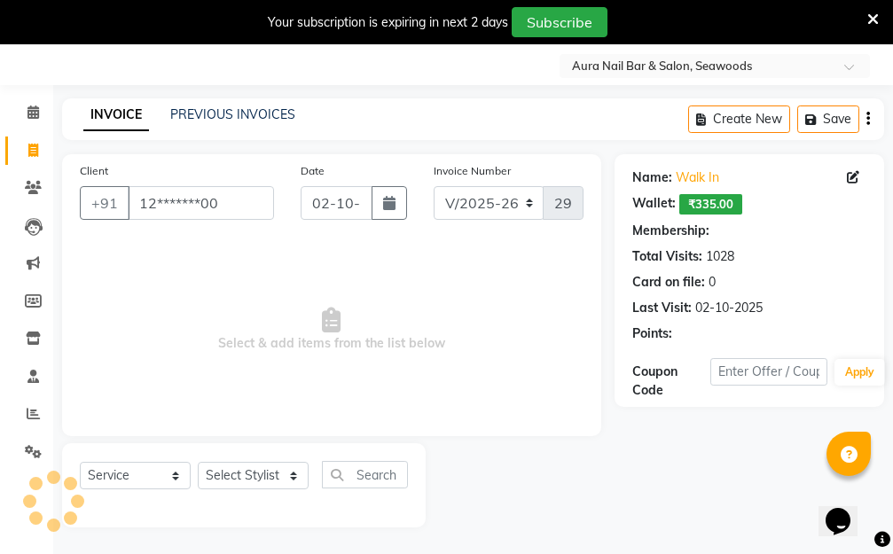
scroll to position [0, 0]
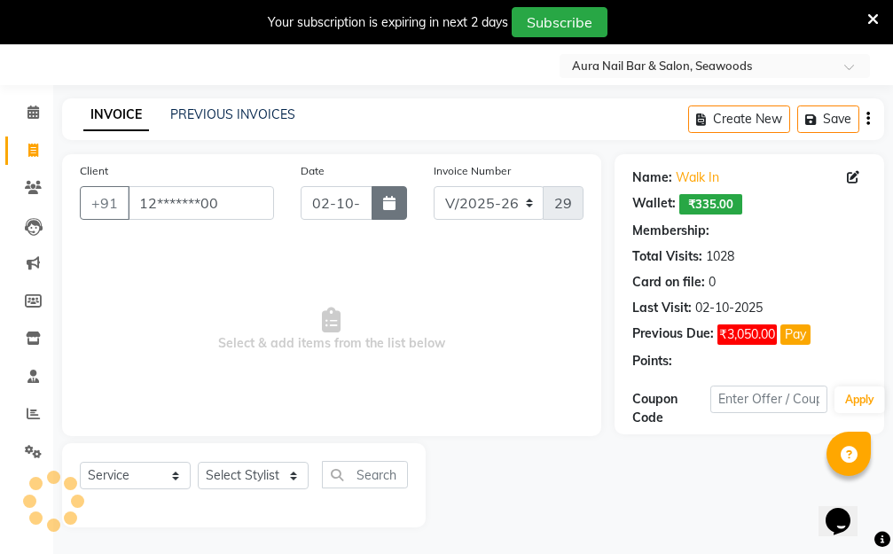
click at [389, 207] on icon "button" at bounding box center [389, 203] width 12 height 14
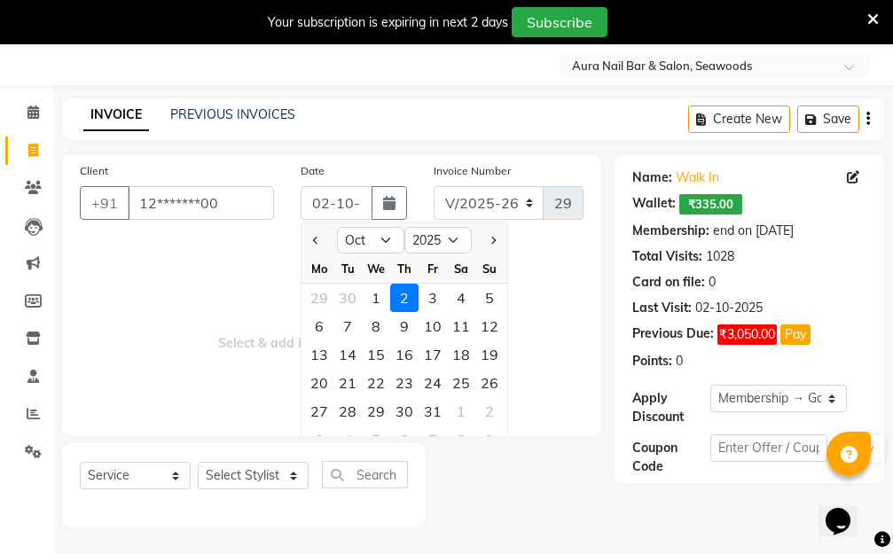
click at [346, 300] on div "30" at bounding box center [347, 298] width 28 height 28
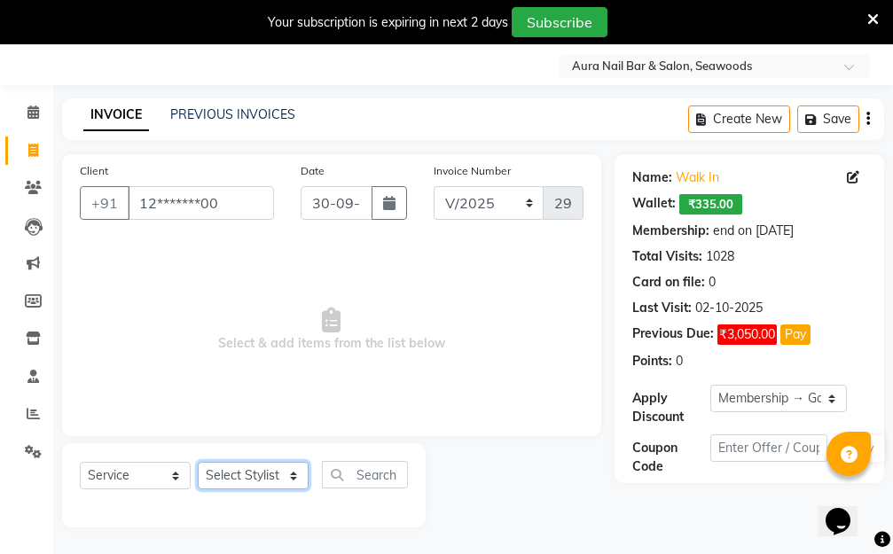
click at [295, 473] on select "Select Stylist Aarti Dipti Manager Pallavi pooja Priya" at bounding box center [253, 475] width 111 height 27
click at [198, 462] on select "Select Stylist Aarti Dipti Manager Pallavi pooja Priya" at bounding box center [253, 475] width 111 height 27
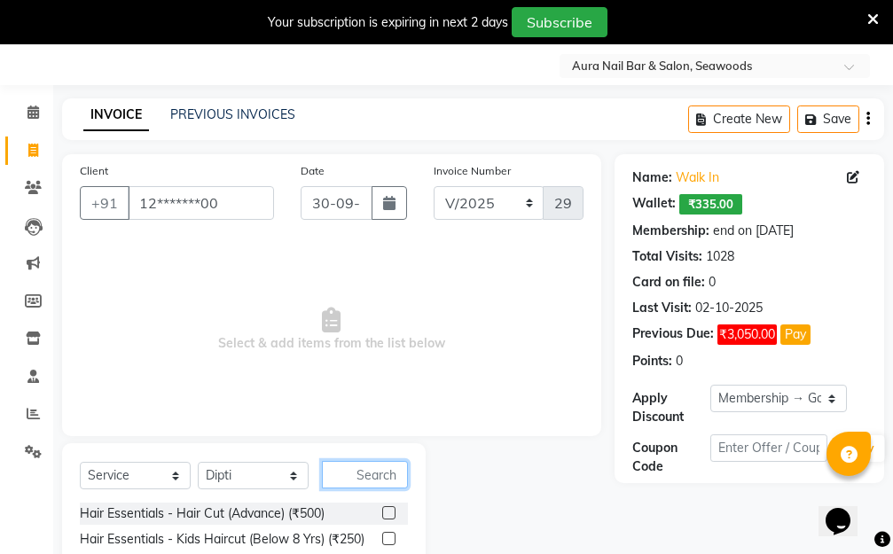
click at [351, 470] on input "text" at bounding box center [365, 474] width 86 height 27
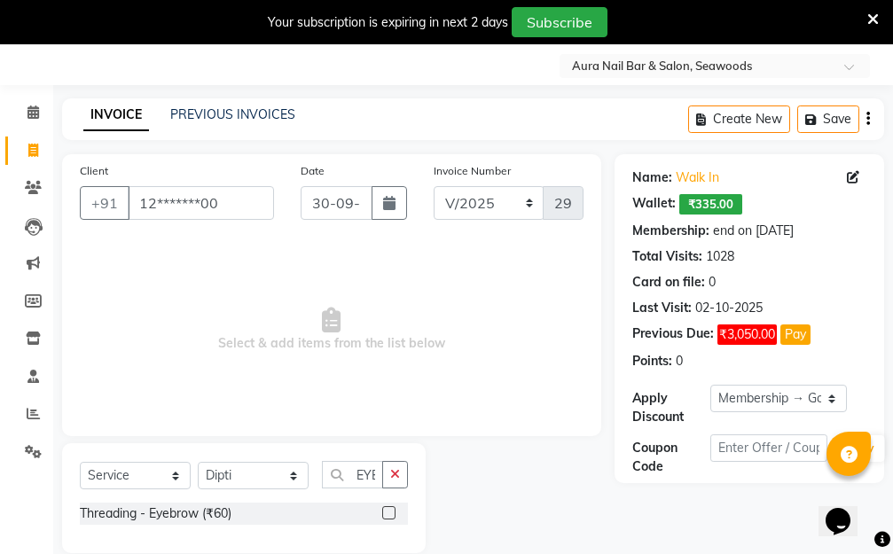
click at [387, 511] on label at bounding box center [388, 512] width 13 height 13
click at [387, 511] on input "checkbox" at bounding box center [388, 514] width 12 height 12
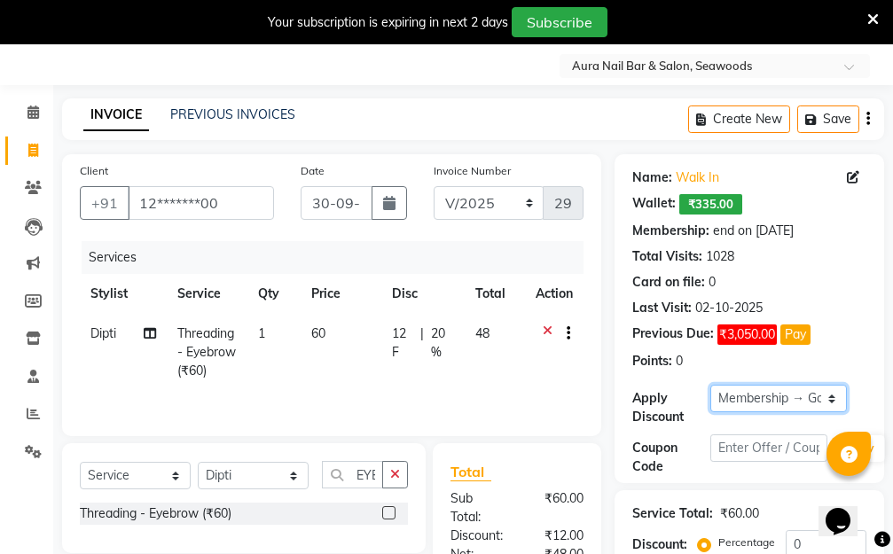
click at [826, 396] on select "Select Membership → Golden Membership Membership → Golden Membership Membership…" at bounding box center [778, 398] width 136 height 27
click at [710, 385] on select "Select Membership → Golden Membership Membership → Golden Membership Membership…" at bounding box center [778, 398] width 136 height 27
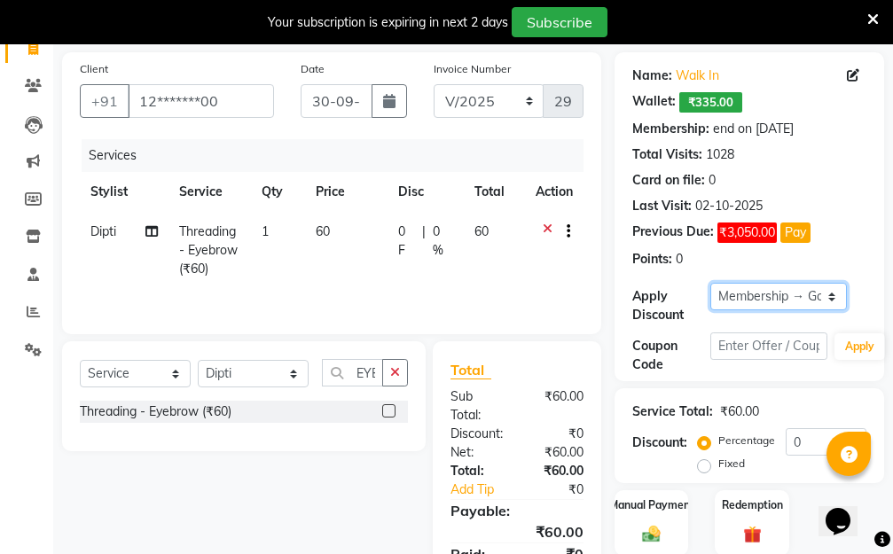
scroll to position [246, 0]
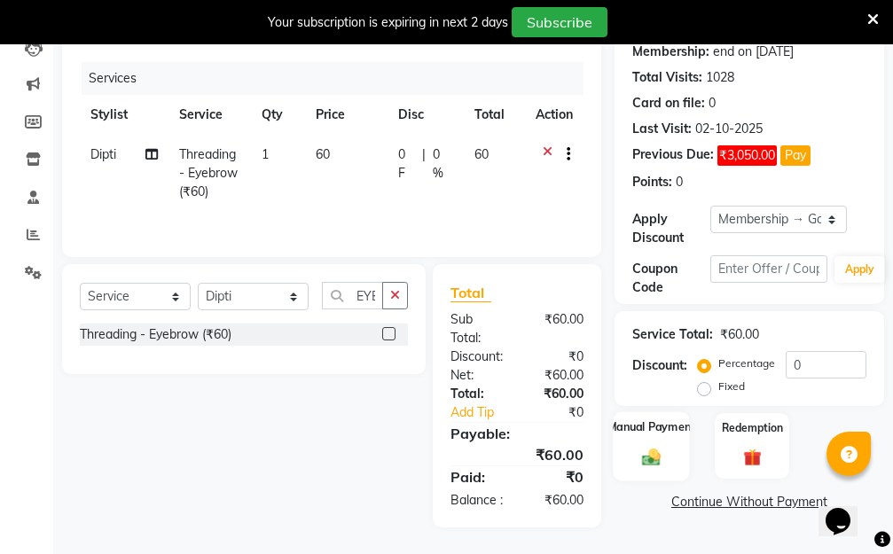
drag, startPoint x: 656, startPoint y: 433, endPoint x: 655, endPoint y: 460, distance: 26.6
click at [658, 447] on img at bounding box center [651, 457] width 30 height 21
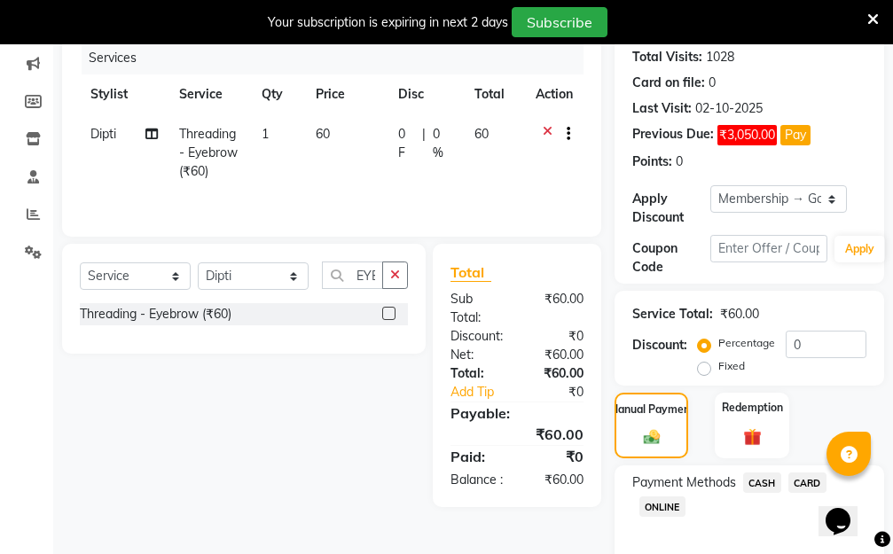
click at [660, 505] on span "ONLINE" at bounding box center [662, 506] width 46 height 20
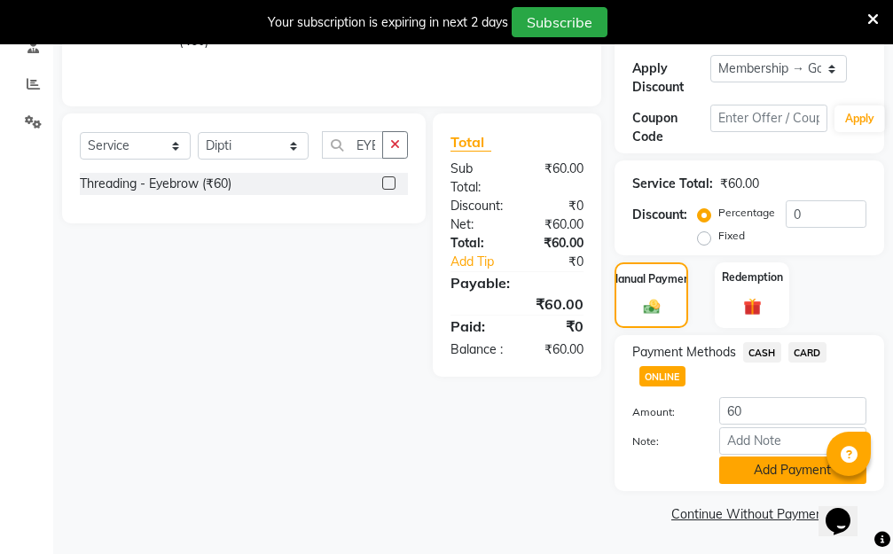
click at [772, 473] on button "Add Payment" at bounding box center [792, 469] width 147 height 27
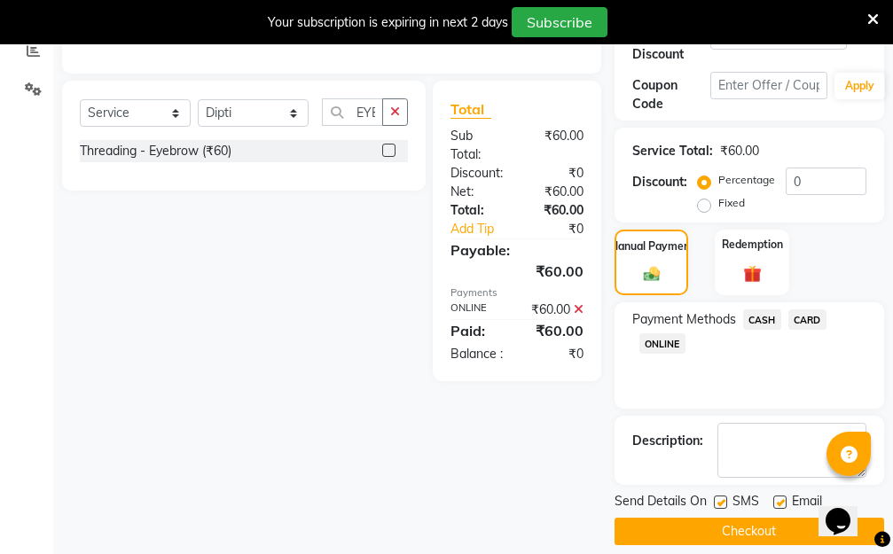
scroll to position [427, 0]
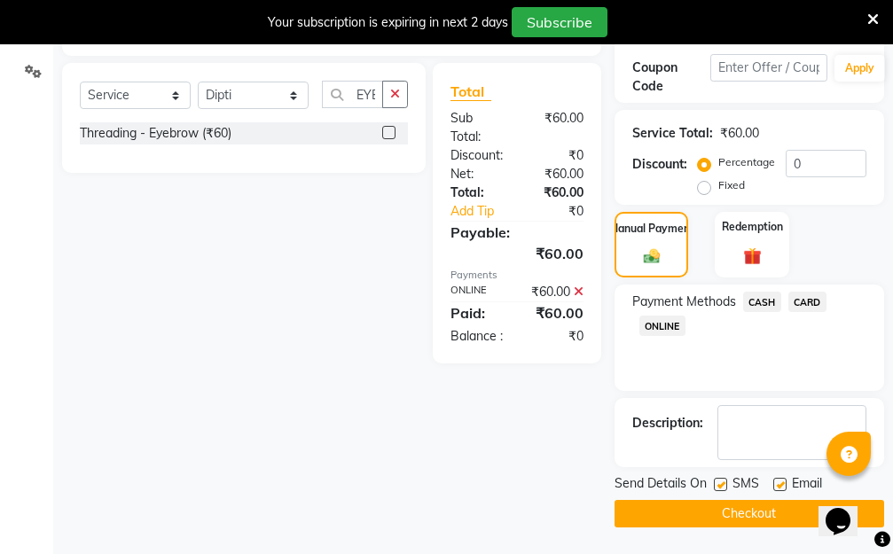
click at [734, 513] on button "Checkout" at bounding box center [748, 513] width 269 height 27
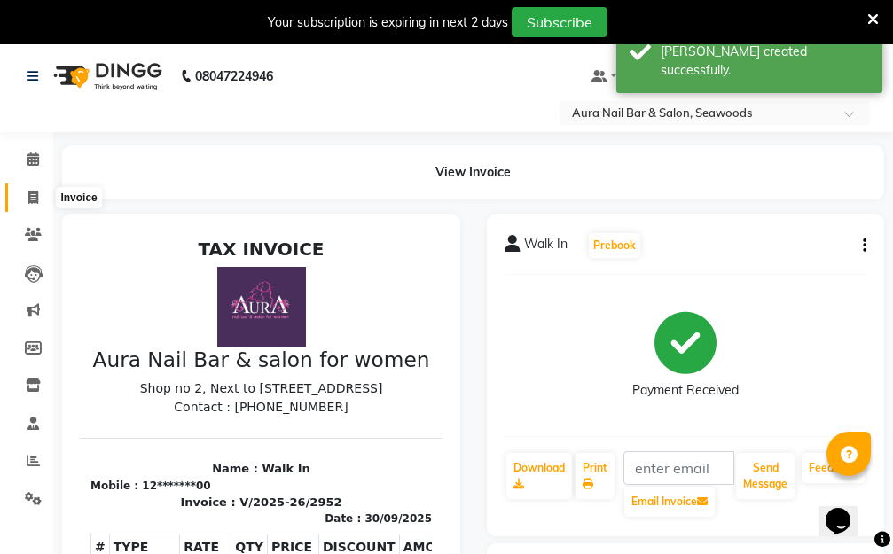
click at [36, 195] on icon at bounding box center [33, 197] width 10 height 13
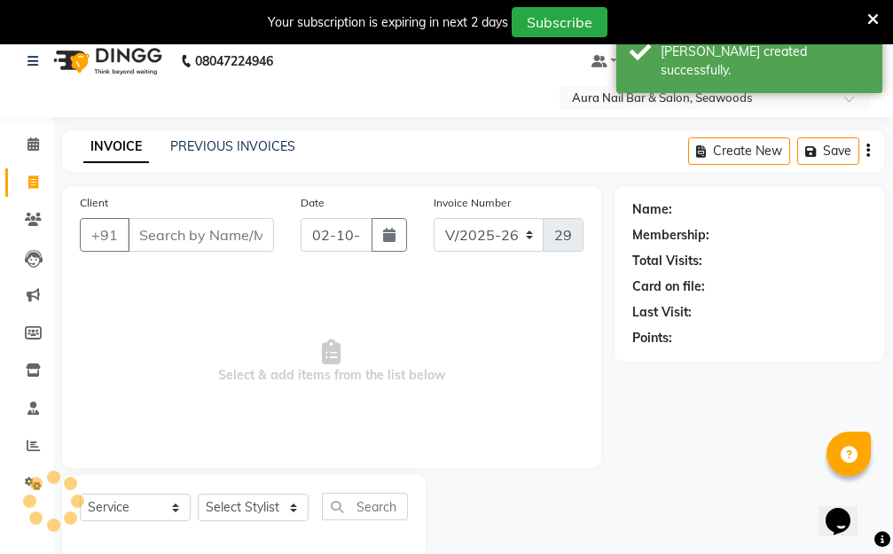
scroll to position [47, 0]
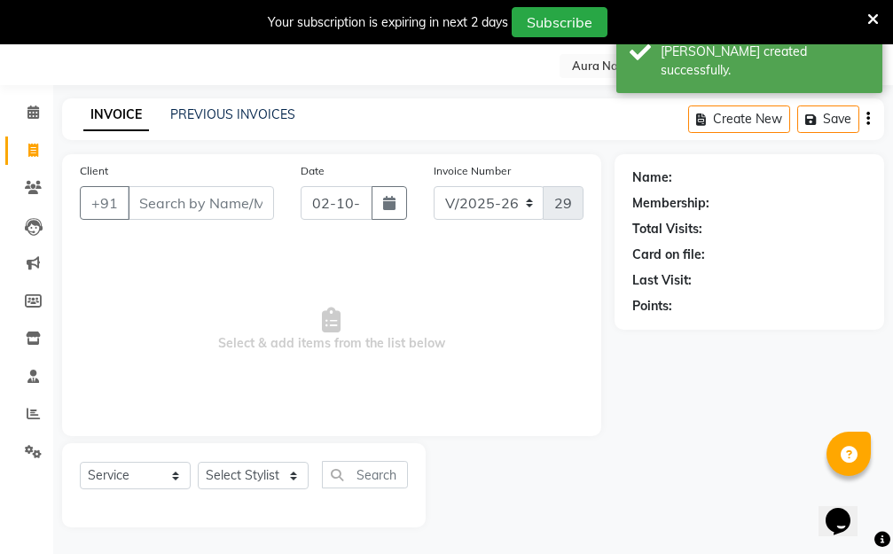
drag, startPoint x: 203, startPoint y: 200, endPoint x: 193, endPoint y: 208, distance: 12.6
click at [203, 202] on input "Client" at bounding box center [201, 203] width 146 height 34
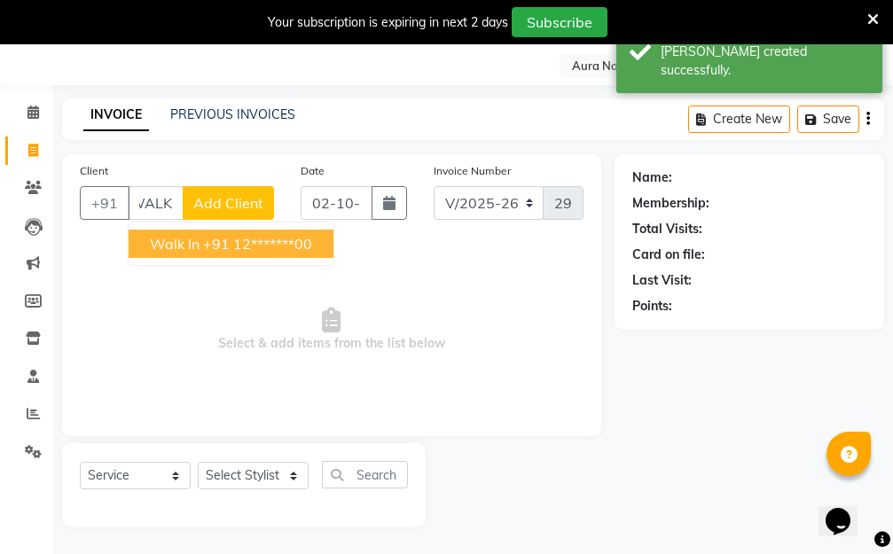
drag, startPoint x: 212, startPoint y: 249, endPoint x: 229, endPoint y: 248, distance: 16.9
click at [214, 248] on ngb-highlight "+91 12*******00" at bounding box center [257, 244] width 109 height 18
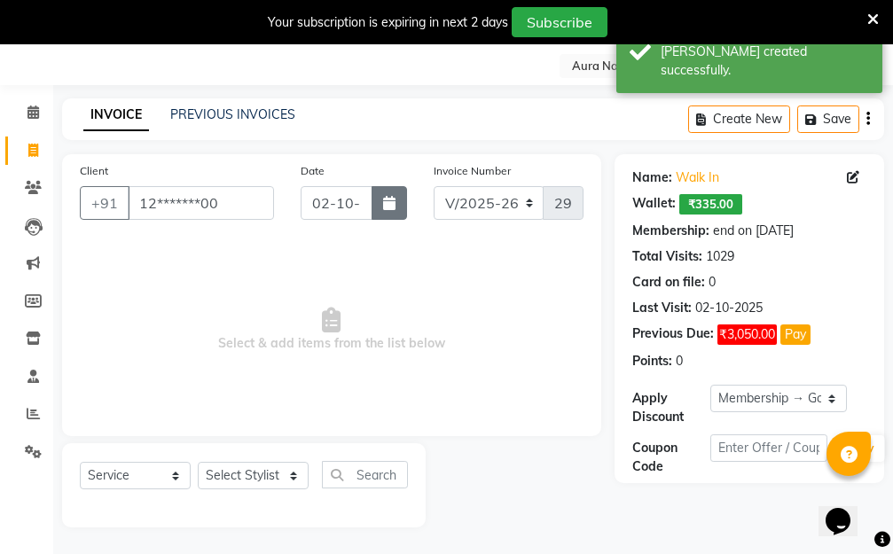
drag, startPoint x: 409, startPoint y: 200, endPoint x: 389, endPoint y: 207, distance: 20.7
click at [402, 200] on div "Date 02-10-2025" at bounding box center [353, 197] width 132 height 73
click at [386, 207] on icon "button" at bounding box center [389, 203] width 12 height 14
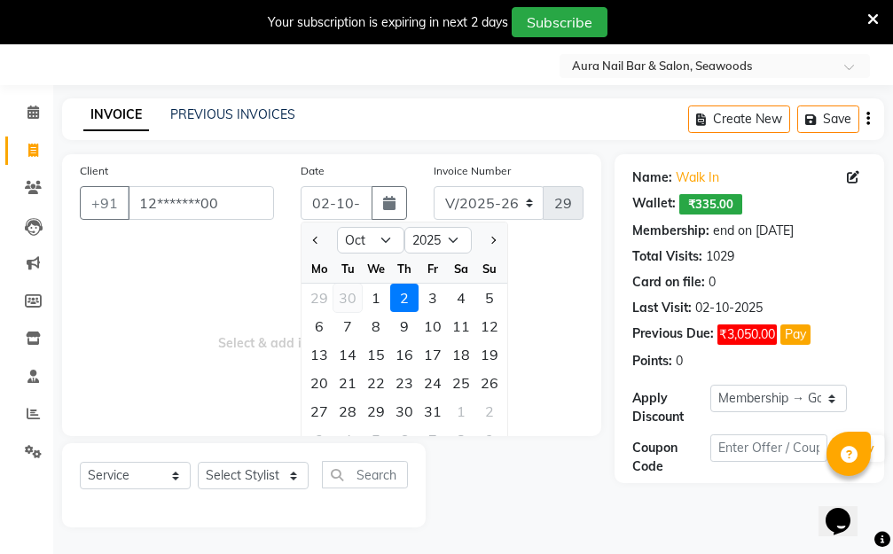
click at [354, 298] on div "30" at bounding box center [347, 298] width 28 height 28
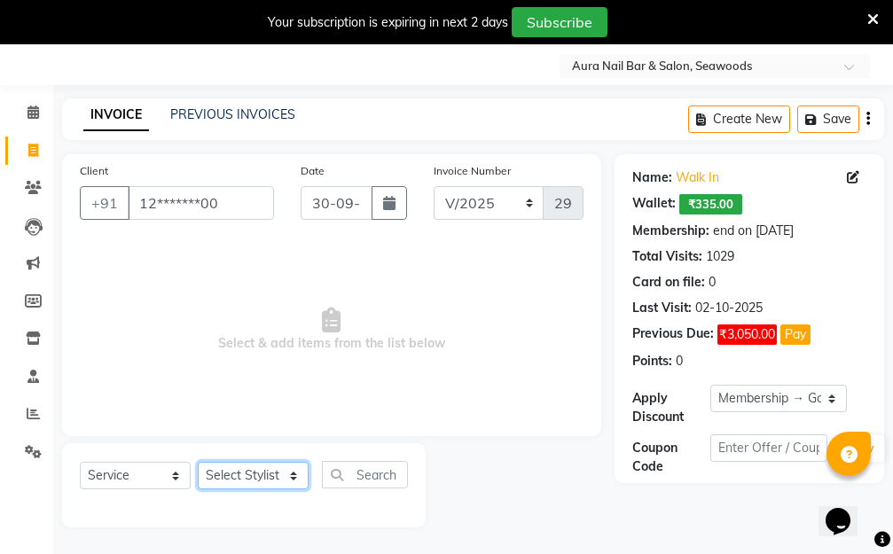
click at [287, 468] on select "Select Stylist Aarti Dipti Manager Pallavi pooja Priya" at bounding box center [253, 475] width 111 height 27
click at [198, 462] on select "Select Stylist Aarti Dipti Manager Pallavi pooja Priya" at bounding box center [253, 475] width 111 height 27
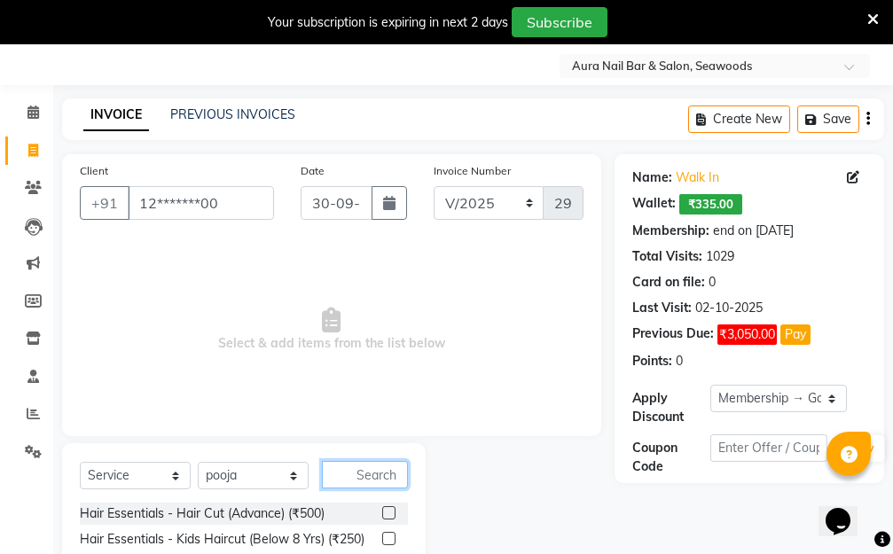
click at [362, 476] on input "text" at bounding box center [365, 474] width 86 height 27
drag, startPoint x: 376, startPoint y: 506, endPoint x: 355, endPoint y: 450, distance: 59.4
click at [382, 505] on div at bounding box center [395, 514] width 26 height 22
drag, startPoint x: 375, startPoint y: 512, endPoint x: 376, endPoint y: 503, distance: 9.8
click at [382, 512] on label at bounding box center [388, 512] width 13 height 13
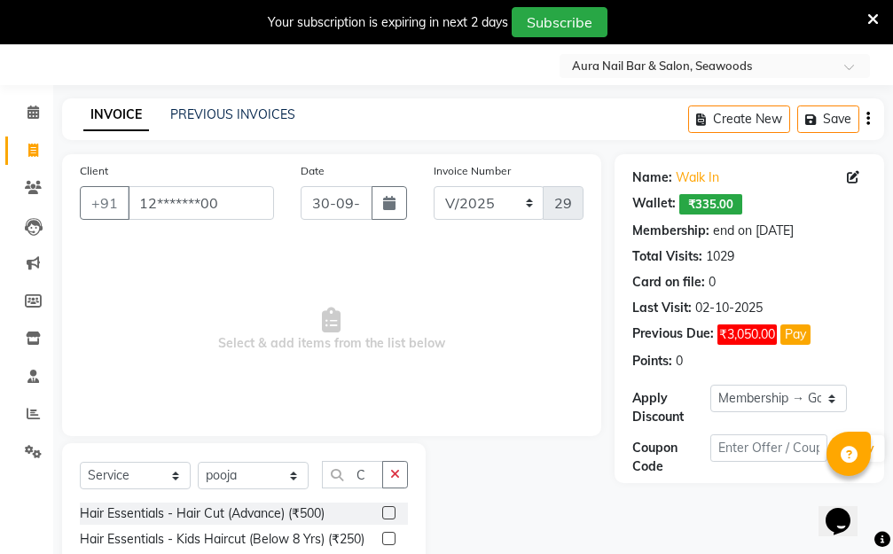
click at [382, 512] on input "checkbox" at bounding box center [388, 514] width 12 height 12
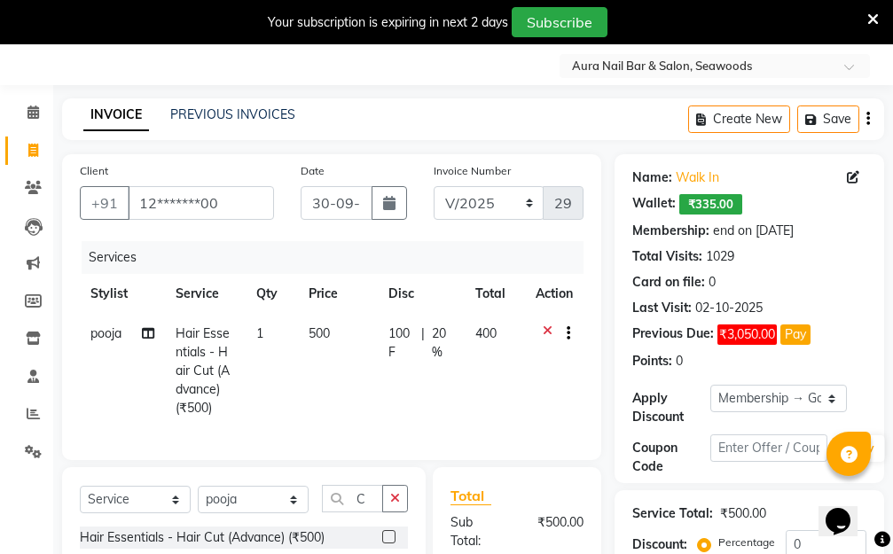
click at [340, 339] on td "500" at bounding box center [337, 371] width 79 height 114
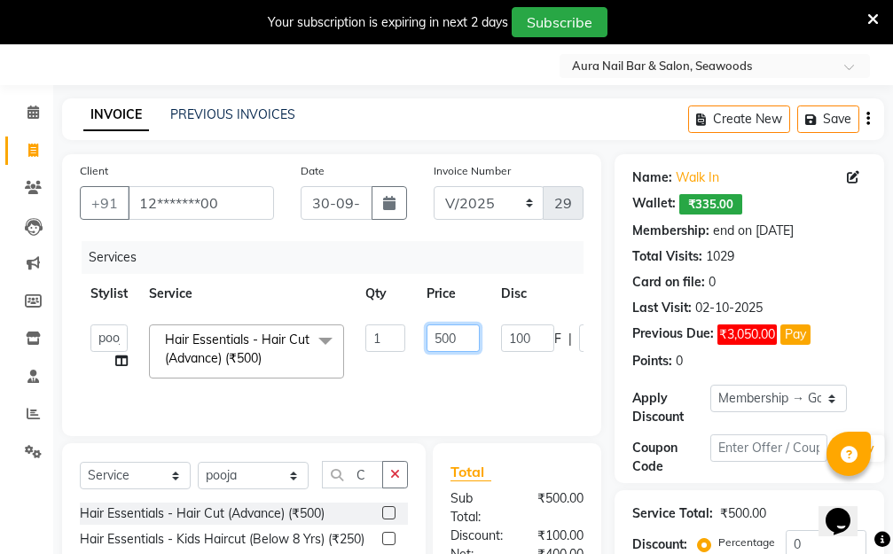
drag, startPoint x: 458, startPoint y: 338, endPoint x: 402, endPoint y: 331, distance: 56.2
click at [404, 331] on tr "Aarti Dipti Manager Pallavi pooja Priya Hair Essentials - Hair Cut (Advance) (₹…" at bounding box center [421, 351] width 683 height 75
click at [511, 370] on tr "Aarti Dipti Manager Pallavi pooja Priya Hair Essentials - Hair Cut (Advance) (₹…" at bounding box center [421, 351] width 683 height 75
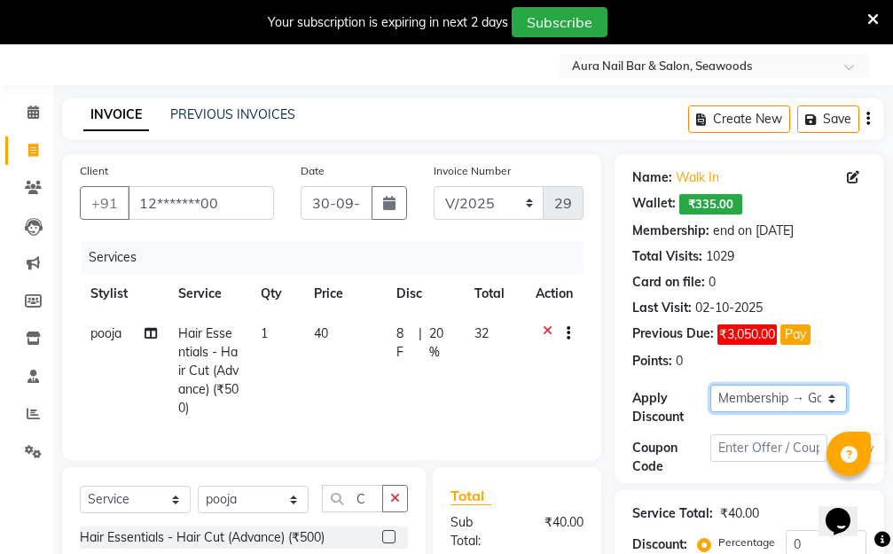
click at [837, 395] on select "Select Membership → Golden Membership Membership → Golden Membership Membership…" at bounding box center [778, 398] width 136 height 27
click at [710, 385] on select "Select Membership → Golden Membership Membership → Golden Membership Membership…" at bounding box center [778, 398] width 136 height 27
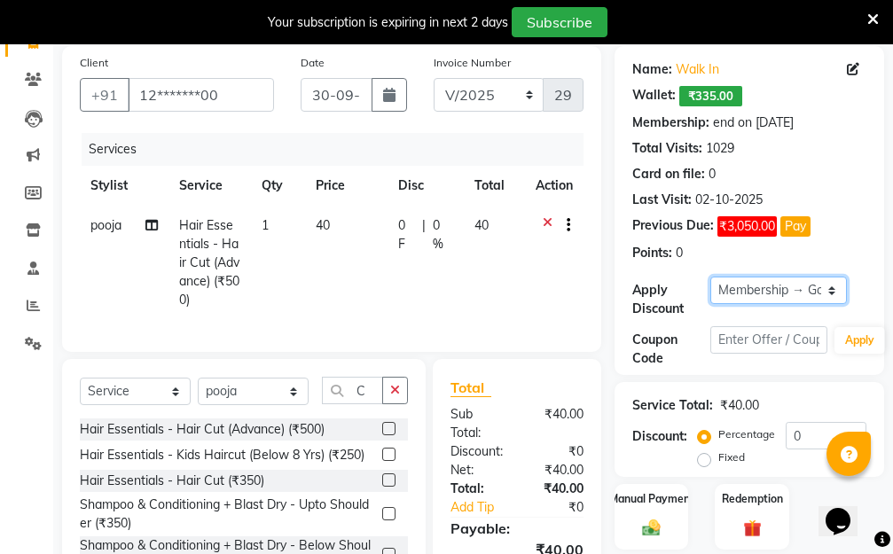
scroll to position [284, 0]
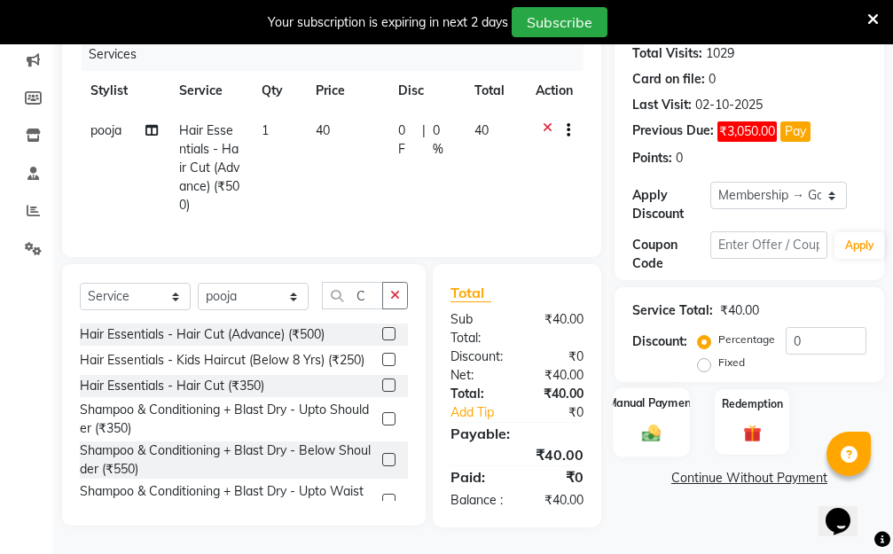
click at [645, 423] on img at bounding box center [651, 433] width 30 height 21
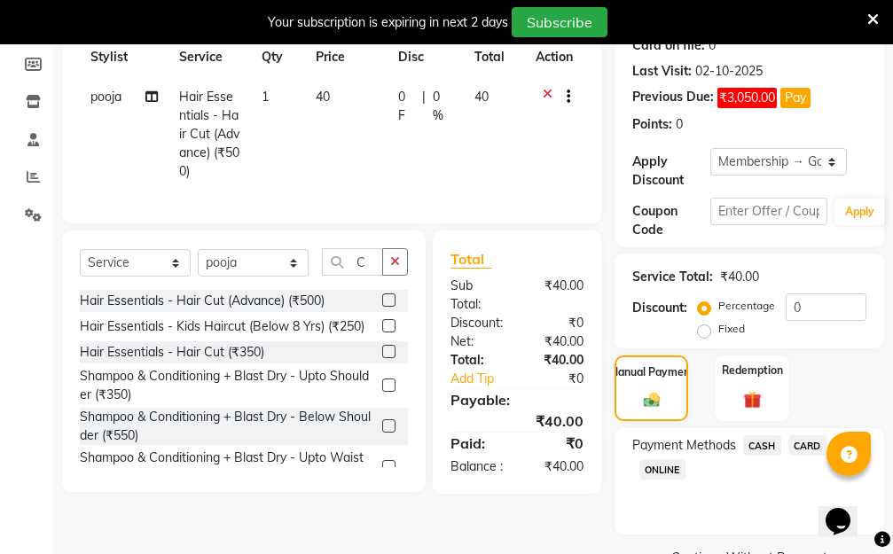
click at [659, 471] on span "ONLINE" at bounding box center [662, 469] width 46 height 20
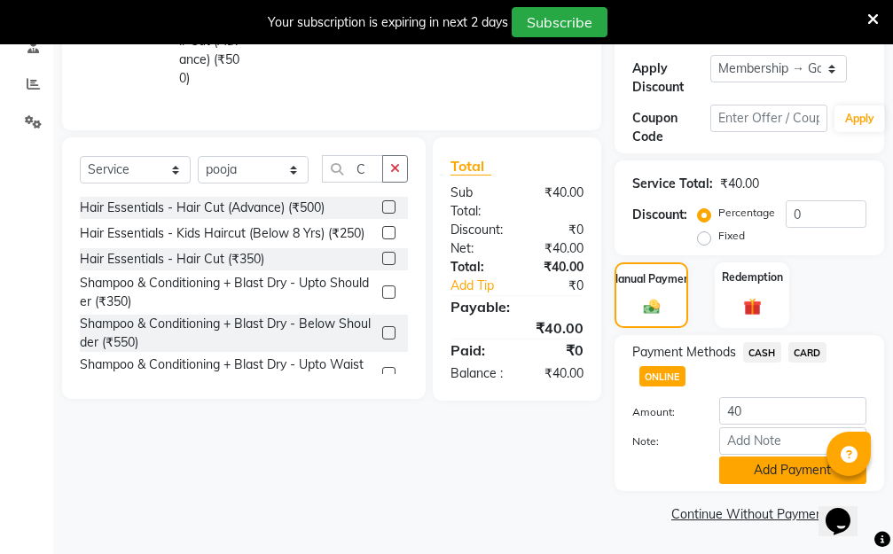
click at [768, 468] on button "Add Payment" at bounding box center [792, 469] width 147 height 27
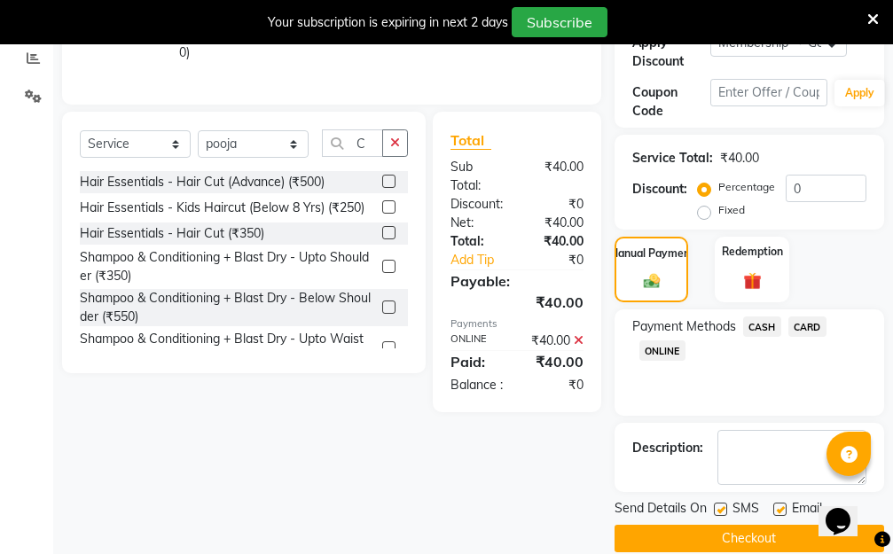
scroll to position [427, 0]
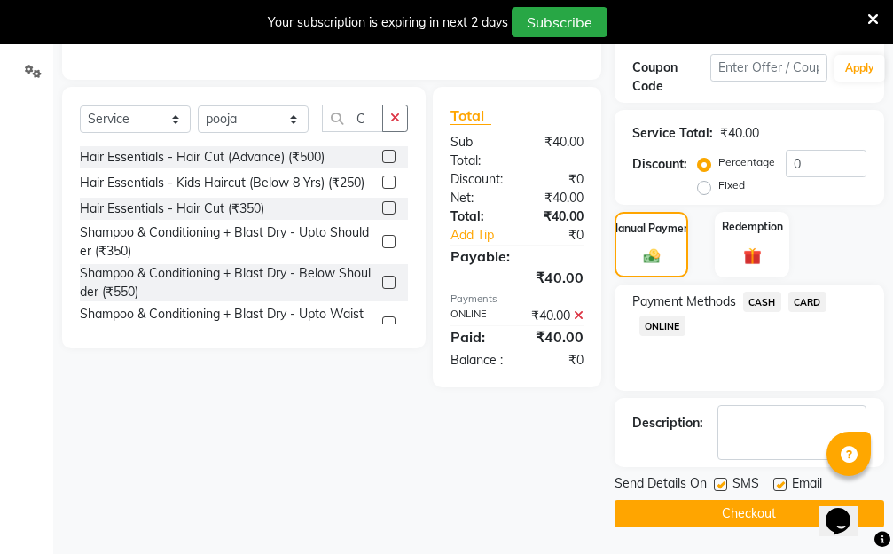
click at [658, 518] on button "Checkout" at bounding box center [748, 513] width 269 height 27
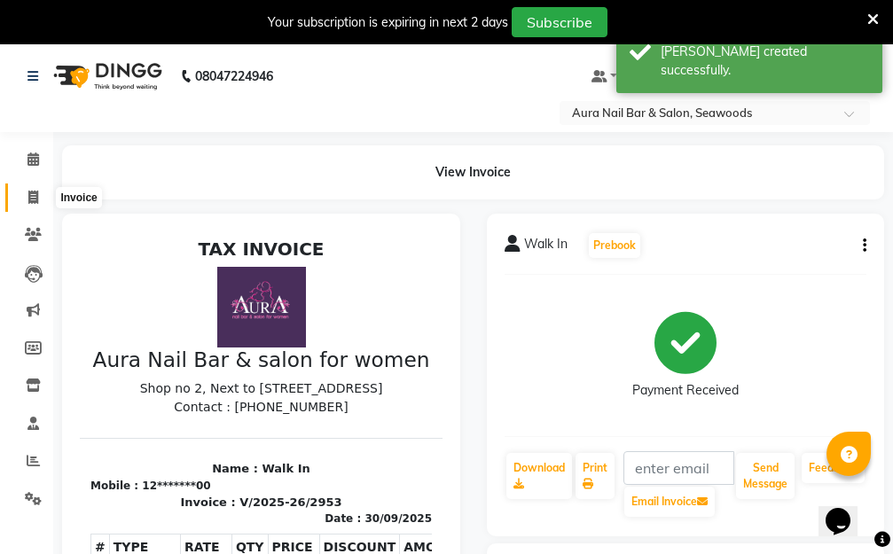
click at [34, 198] on icon at bounding box center [33, 197] width 10 height 13
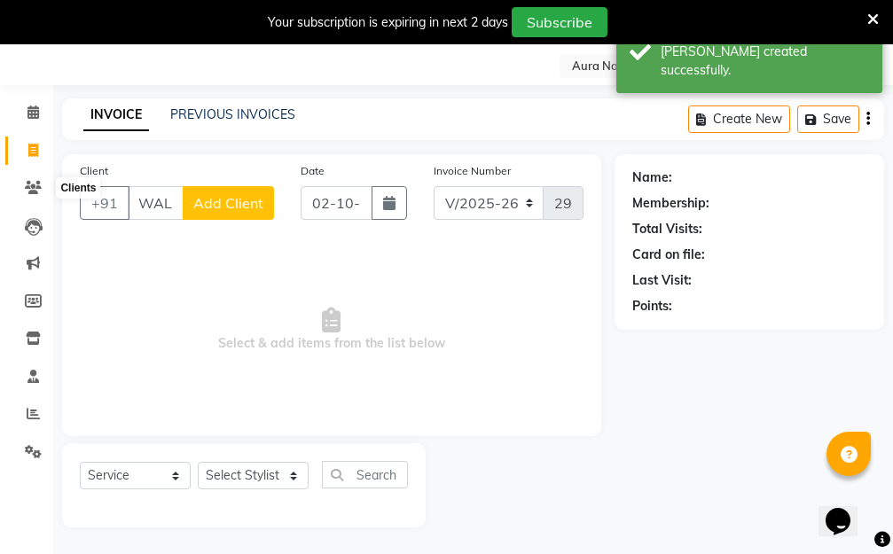
scroll to position [0, 10]
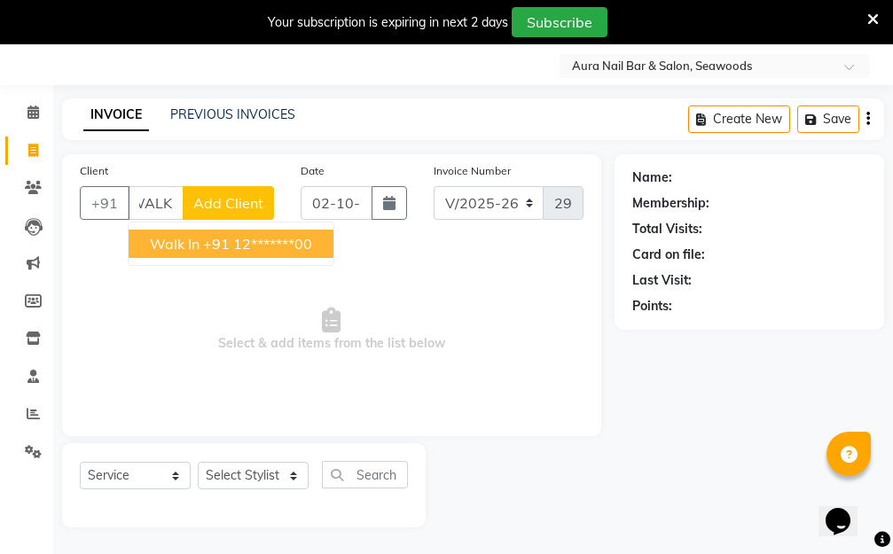
click at [236, 241] on ngb-highlight "+91 12*******00" at bounding box center [257, 244] width 109 height 18
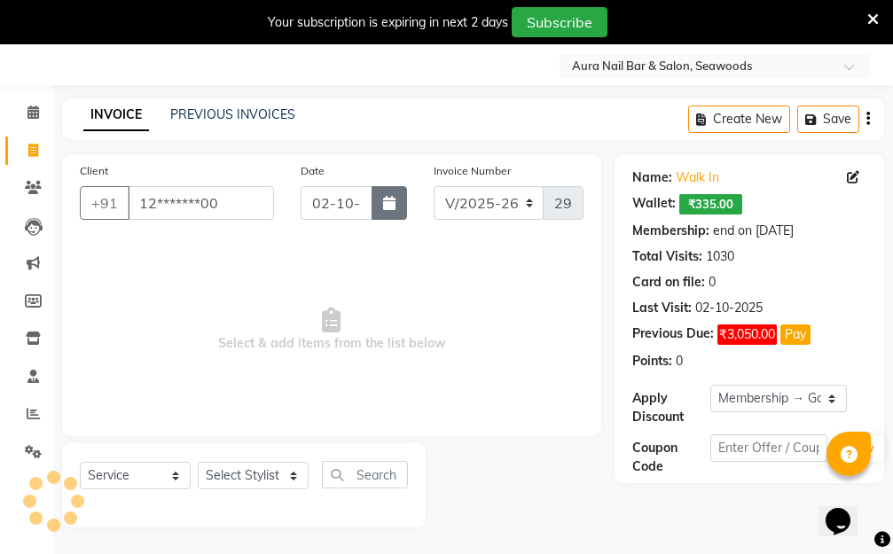
click at [380, 207] on button "button" at bounding box center [388, 203] width 35 height 34
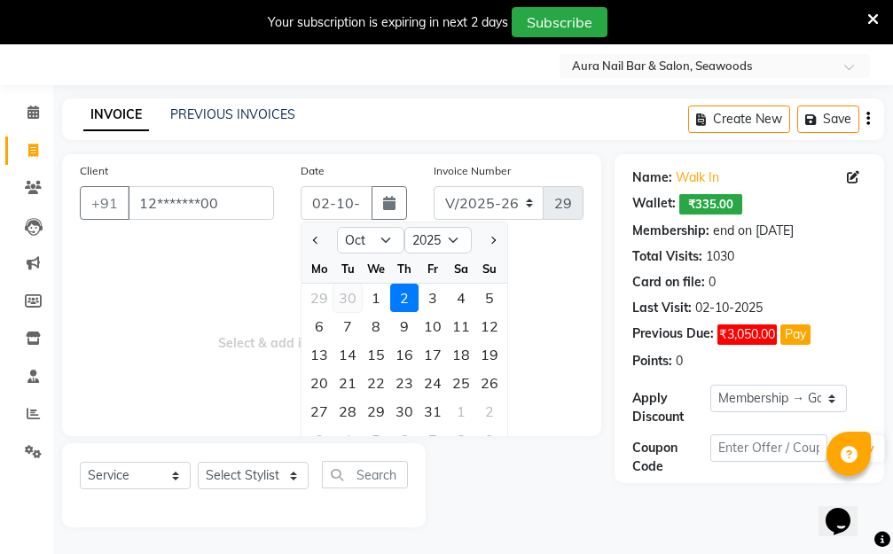
click at [347, 297] on div "30" at bounding box center [347, 298] width 28 height 28
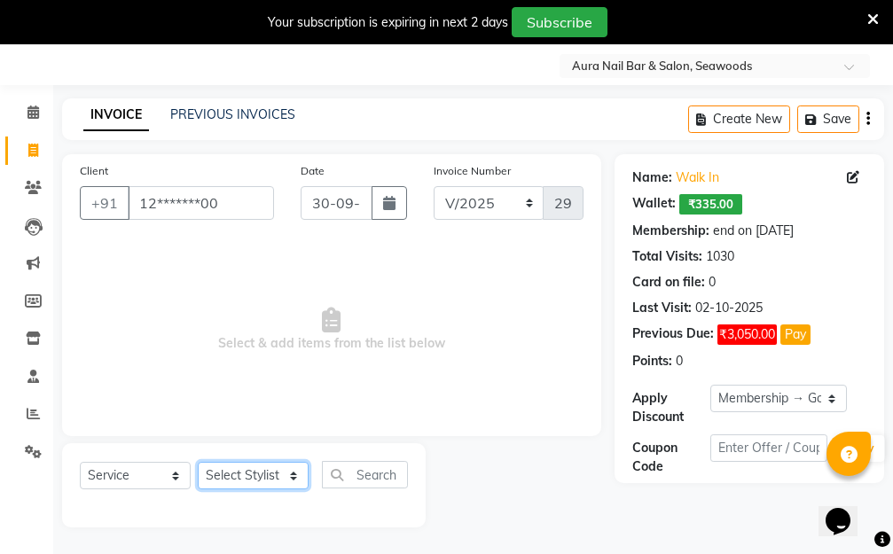
click at [294, 473] on select "Select Stylist Aarti Dipti Manager Pallavi pooja Priya" at bounding box center [253, 475] width 111 height 27
click at [198, 462] on select "Select Stylist Aarti Dipti Manager Pallavi pooja Priya" at bounding box center [253, 475] width 111 height 27
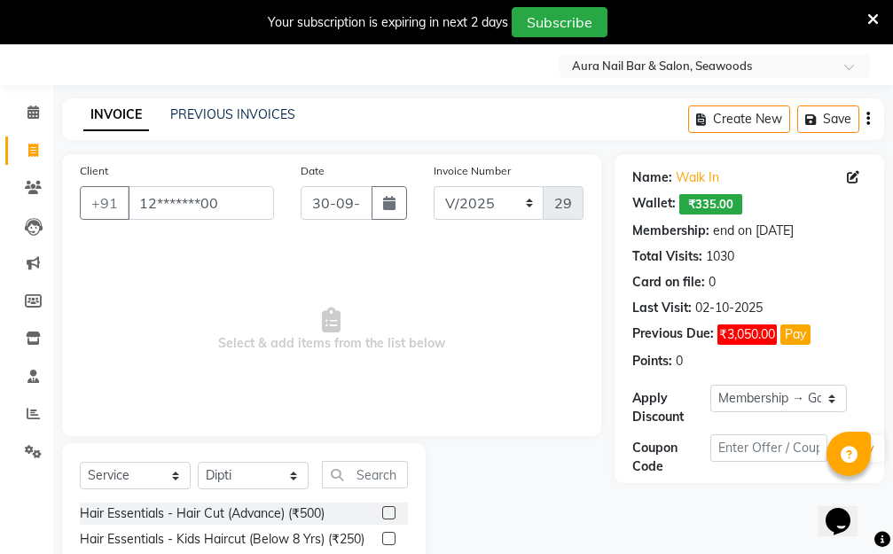
click at [382, 511] on label at bounding box center [388, 512] width 13 height 13
click at [382, 511] on input "checkbox" at bounding box center [388, 514] width 12 height 12
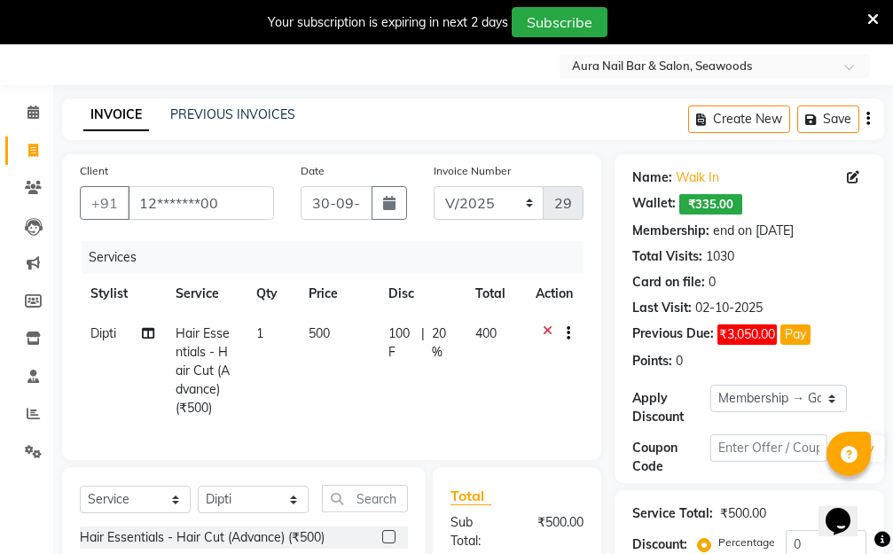
click at [363, 385] on td "500" at bounding box center [337, 371] width 79 height 114
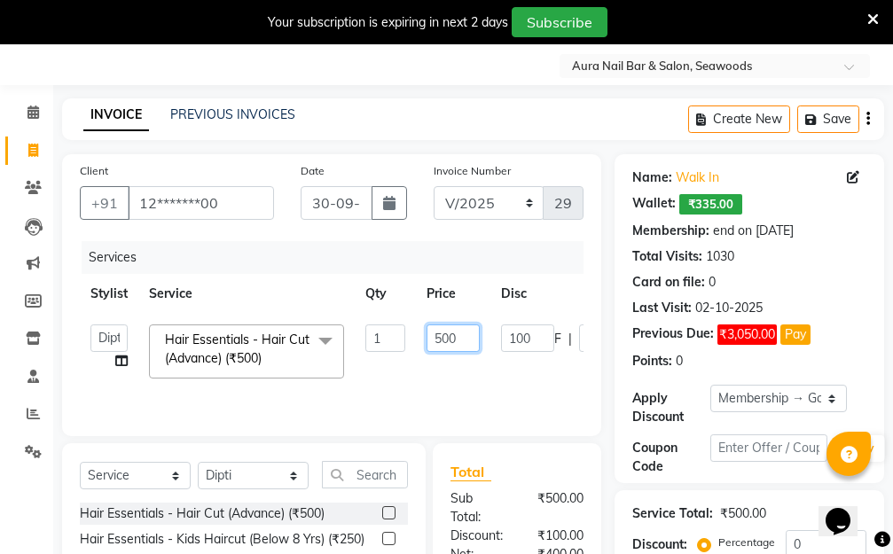
drag, startPoint x: 480, startPoint y: 330, endPoint x: 390, endPoint y: 339, distance: 90.0
click at [394, 339] on tr "Aarti Dipti Manager Pallavi pooja Priya Hair Essentials - Hair Cut (Advance) (₹…" at bounding box center [421, 351] width 683 height 75
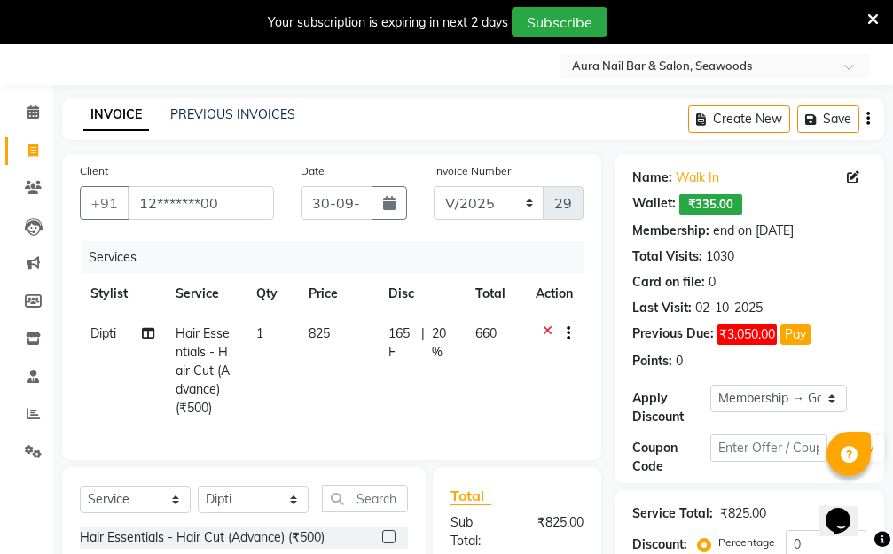
click at [473, 370] on tr "Dipti Hair Essentials - Hair Cut (Advance) (₹500) 1 825 165 F | 20 % 660" at bounding box center [331, 371] width 503 height 114
click at [833, 396] on select "Select Membership → Golden Membership Membership → Golden Membership Membership…" at bounding box center [778, 398] width 136 height 27
click at [710, 385] on select "Select Membership → Golden Membership Membership → Golden Membership Membership…" at bounding box center [778, 398] width 136 height 27
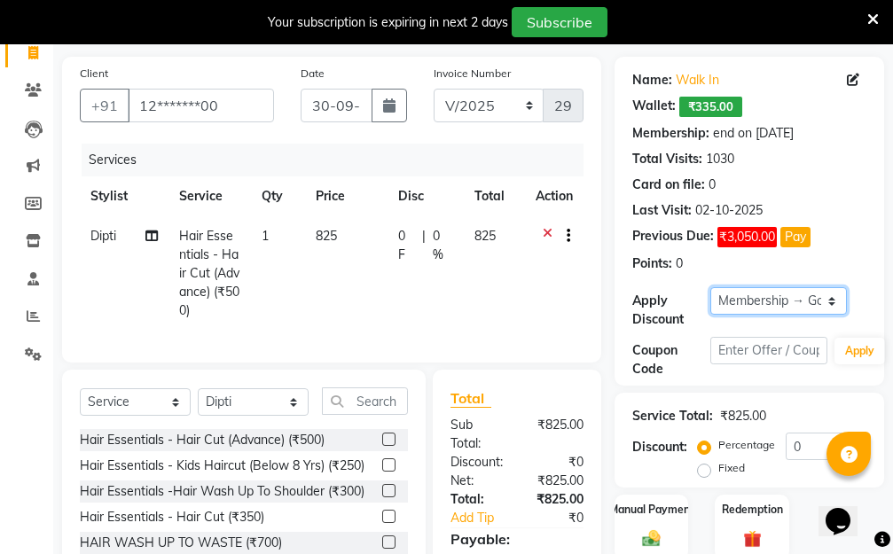
scroll to position [284, 0]
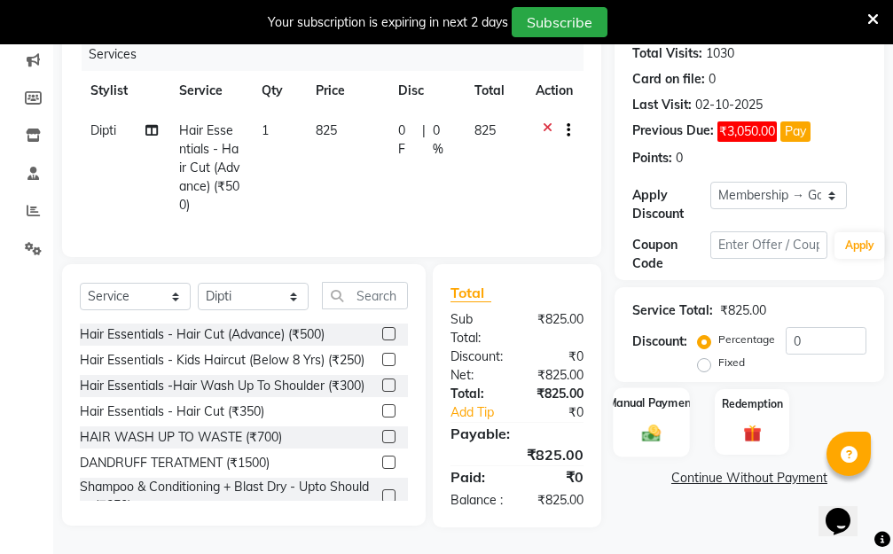
click at [656, 423] on img at bounding box center [651, 433] width 30 height 21
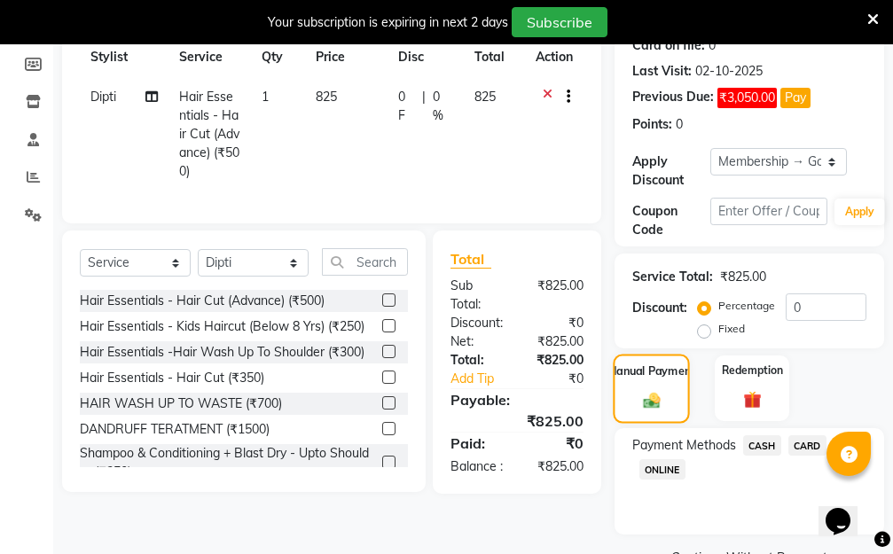
scroll to position [327, 0]
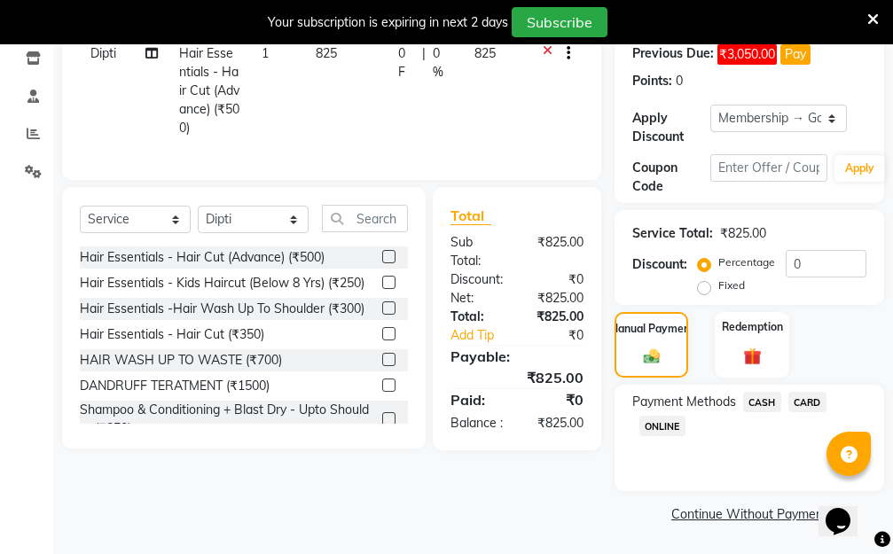
click at [768, 400] on span "CASH" at bounding box center [762, 402] width 38 height 20
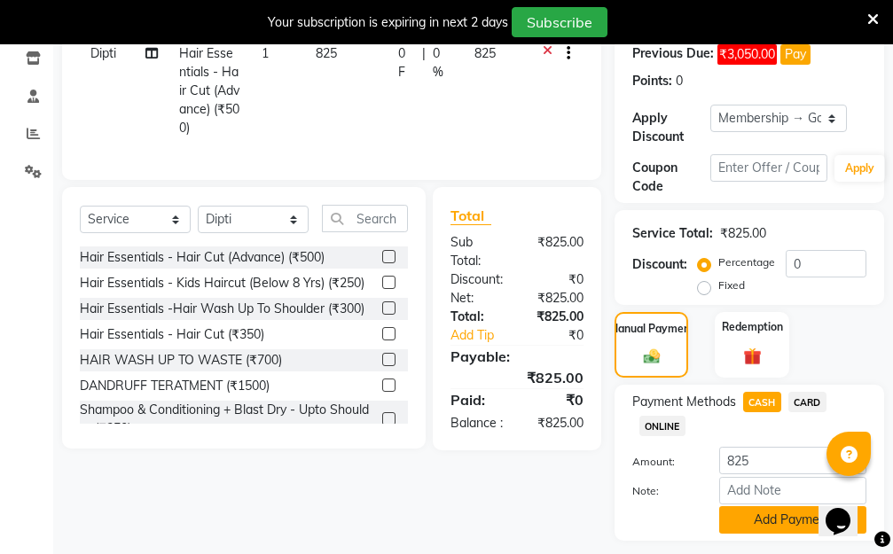
click at [757, 519] on button "Add Payment" at bounding box center [792, 519] width 147 height 27
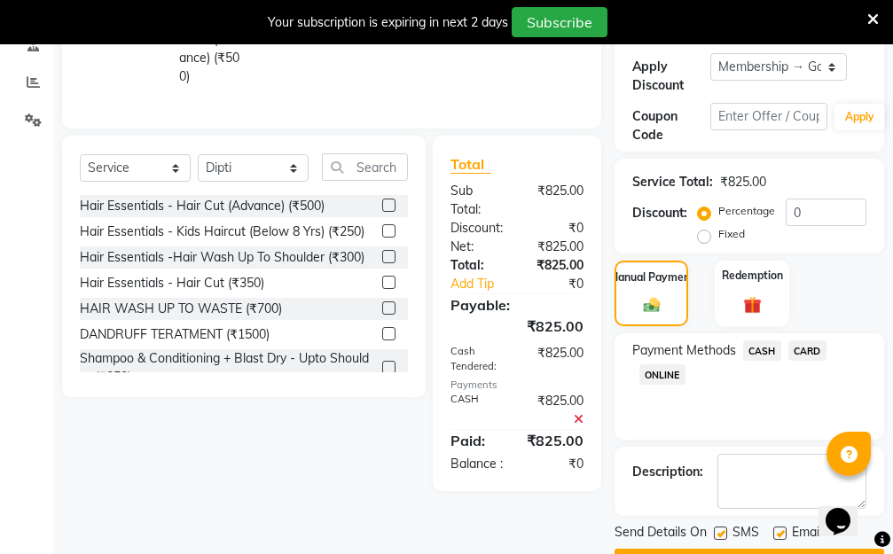
scroll to position [427, 0]
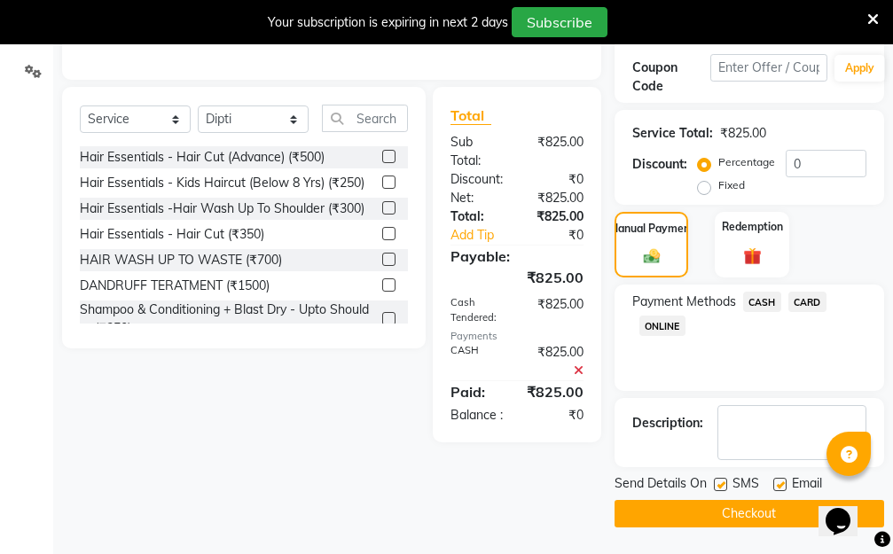
click at [749, 510] on button "Checkout" at bounding box center [748, 513] width 269 height 27
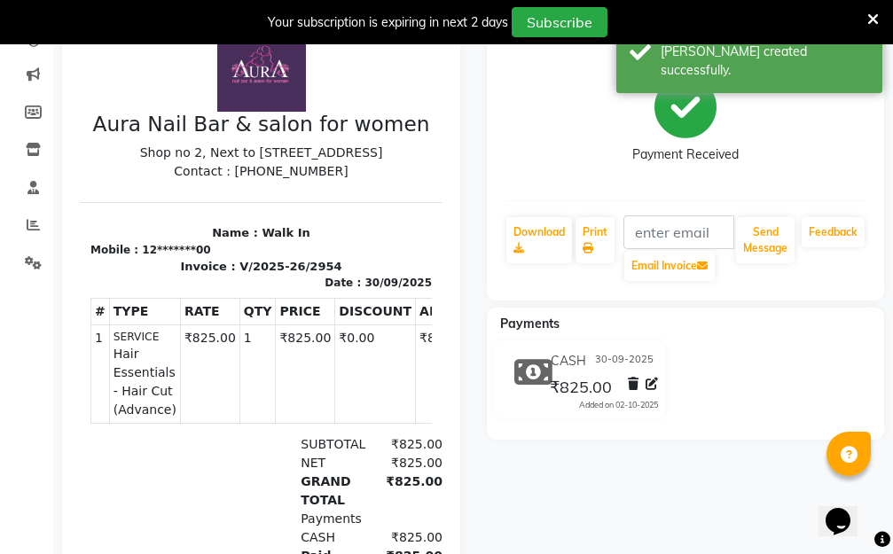
scroll to position [63, 0]
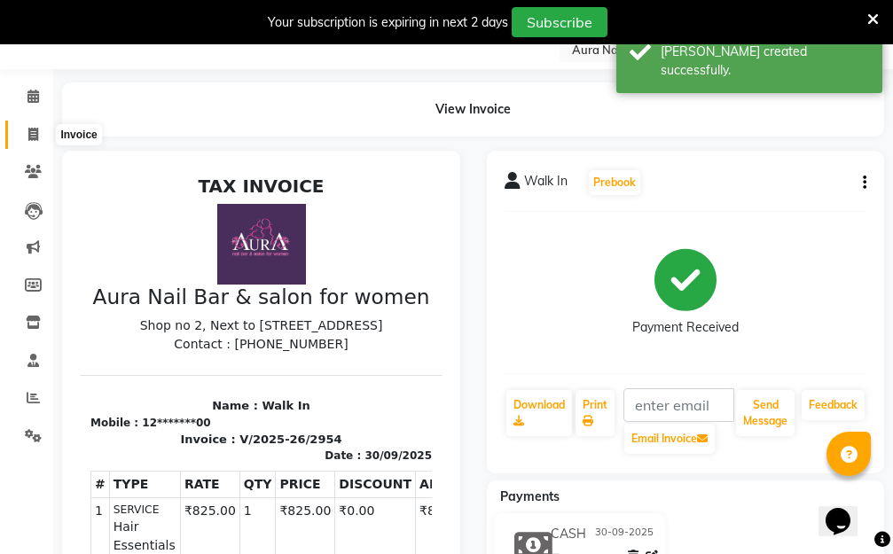
click at [28, 132] on icon at bounding box center [33, 134] width 10 height 13
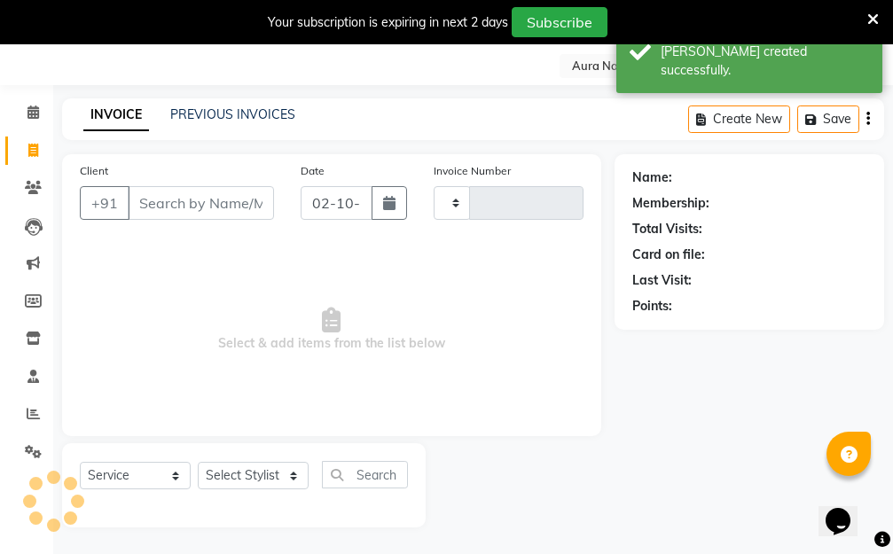
scroll to position [47, 0]
click at [199, 200] on input "Client" at bounding box center [201, 203] width 146 height 34
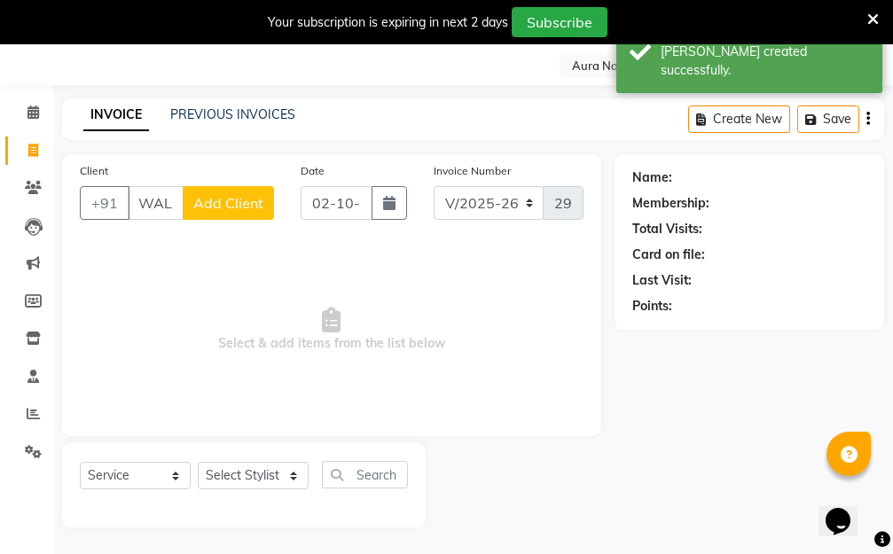
scroll to position [0, 10]
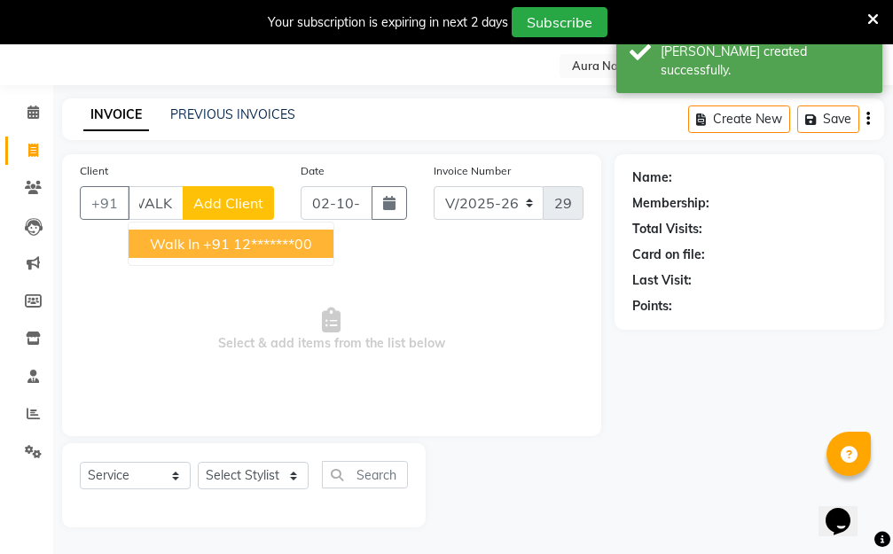
click at [220, 242] on ngb-highlight "+91 12*******00" at bounding box center [257, 244] width 109 height 18
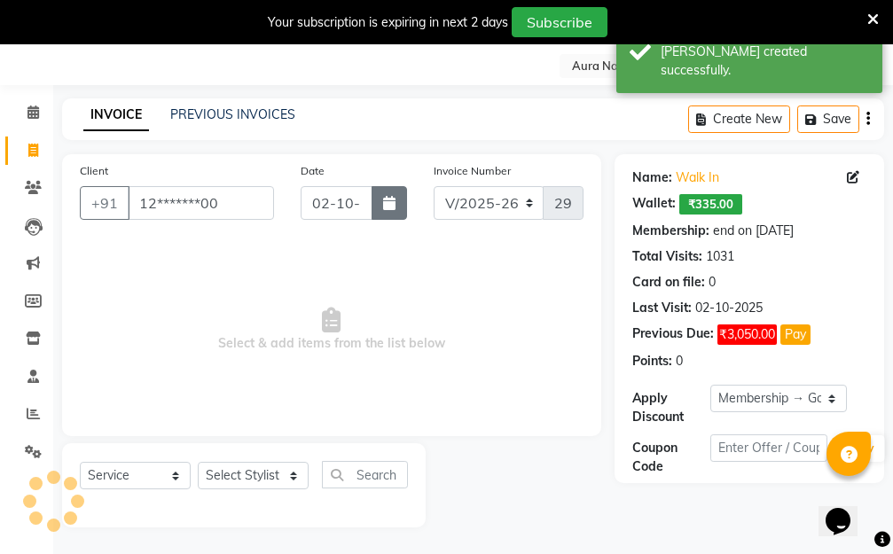
click at [386, 195] on button "button" at bounding box center [388, 203] width 35 height 34
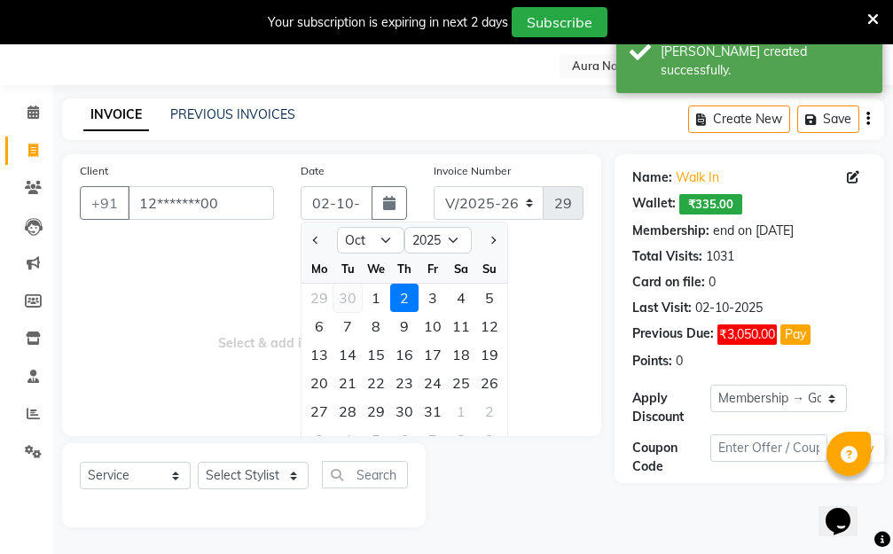
click at [349, 300] on div "30" at bounding box center [347, 298] width 28 height 28
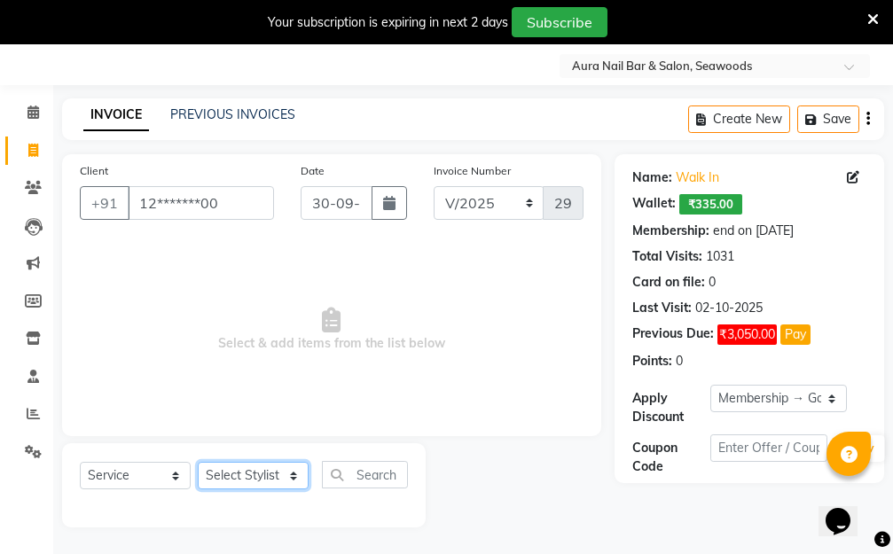
click at [267, 469] on select "Select Stylist Aarti Dipti Manager Pallavi pooja Priya" at bounding box center [253, 475] width 111 height 27
click at [198, 462] on select "Select Stylist Aarti Dipti Manager Pallavi pooja Priya" at bounding box center [253, 475] width 111 height 27
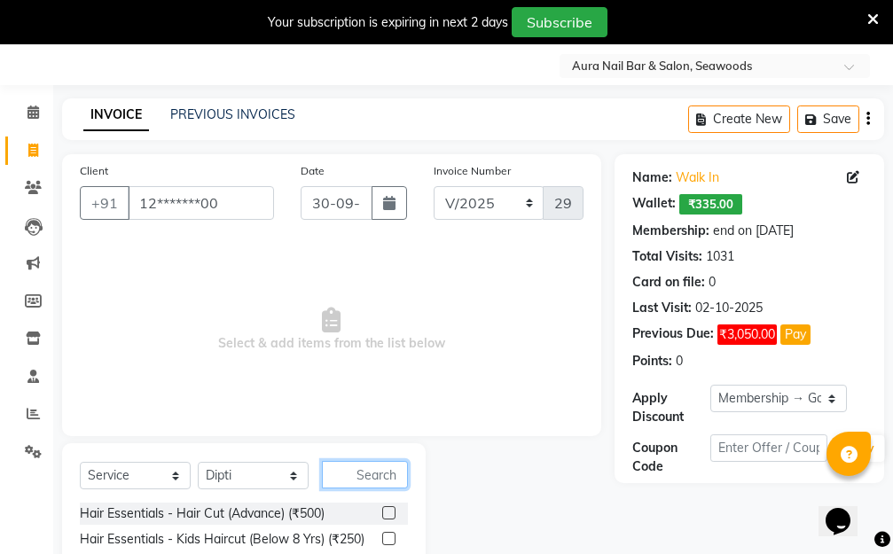
click at [347, 479] on input "text" at bounding box center [365, 474] width 86 height 27
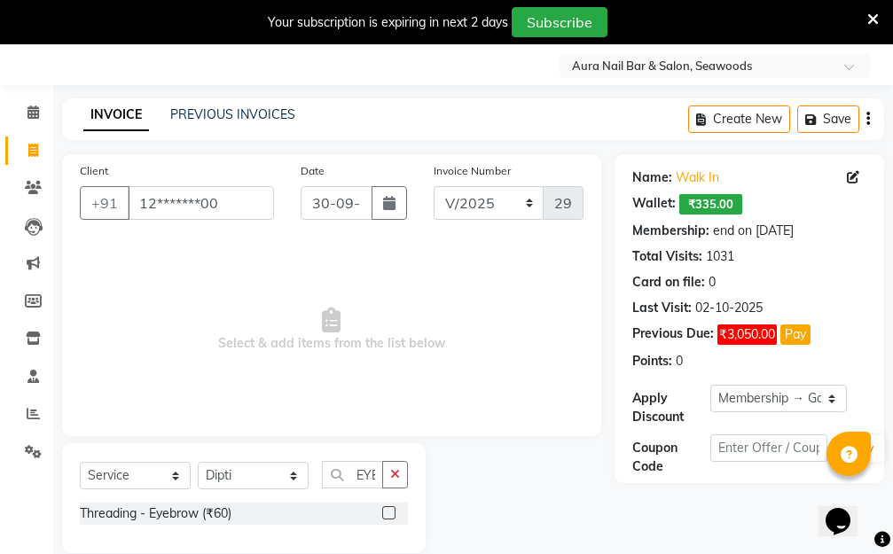
click at [386, 508] on label at bounding box center [388, 512] width 13 height 13
click at [386, 508] on input "checkbox" at bounding box center [388, 514] width 12 height 12
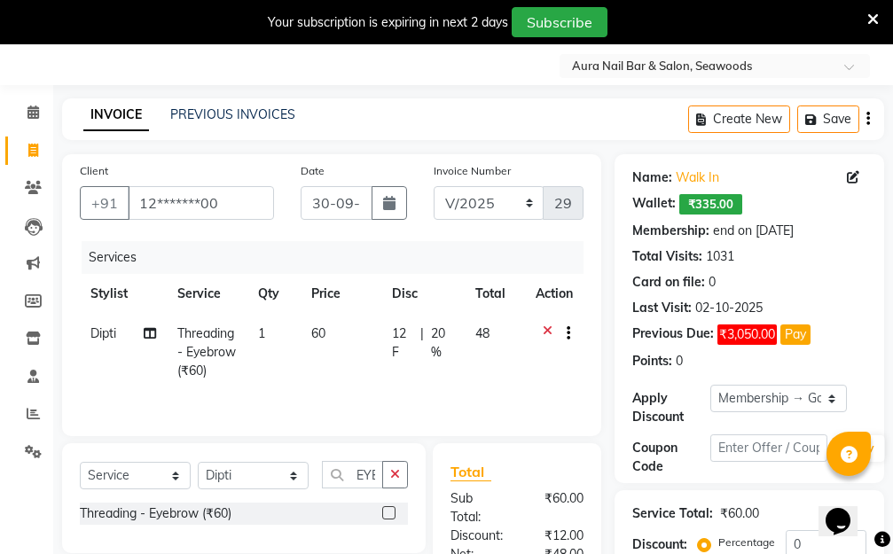
click at [318, 342] on td "60" at bounding box center [340, 352] width 81 height 77
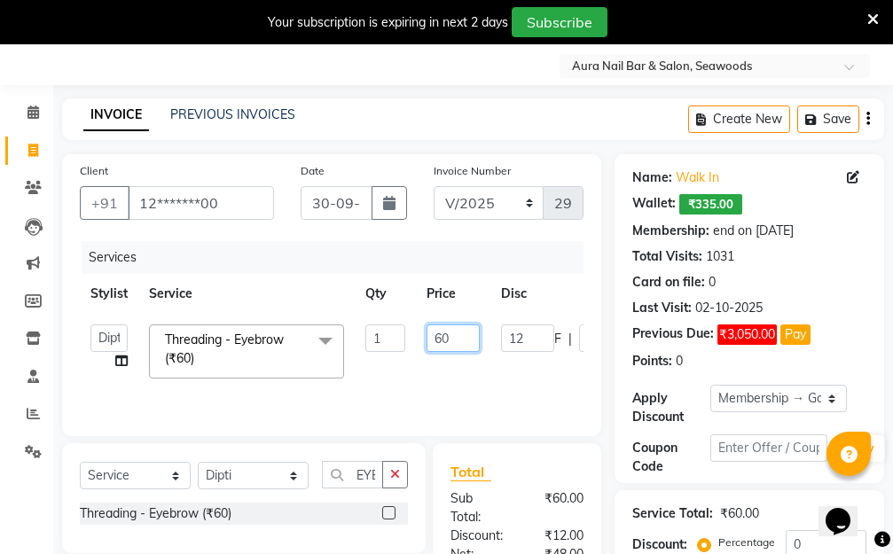
drag, startPoint x: 451, startPoint y: 334, endPoint x: 385, endPoint y: 326, distance: 67.0
click at [402, 328] on tr "Aarti Dipti Manager Pallavi pooja Priya Threading - Eyebrow (₹60) x Hair Essent…" at bounding box center [421, 351] width 683 height 75
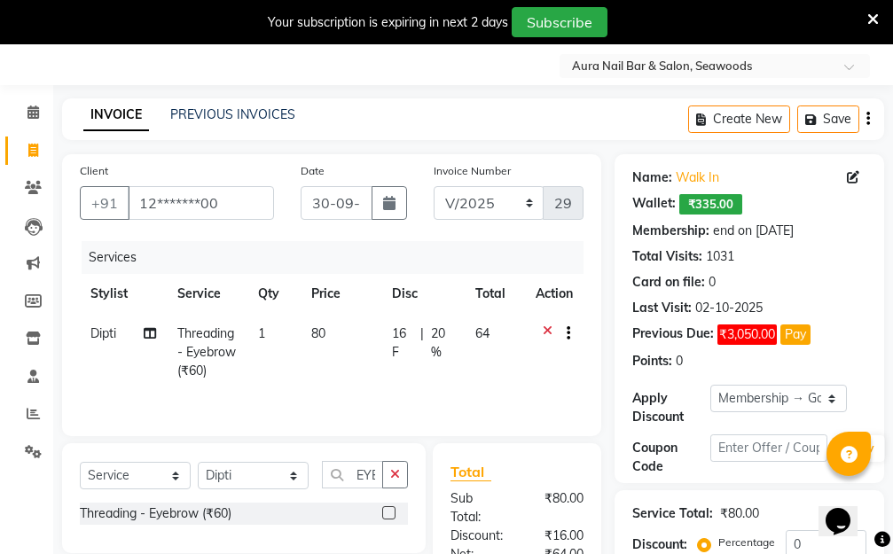
click at [516, 377] on tr "Dipti Threading - Eyebrow (₹60) 1 80 16 F | 20 % 64" at bounding box center [331, 352] width 503 height 77
click at [831, 397] on select "Select Membership → Golden Membership Membership → Golden Membership Membership…" at bounding box center [778, 398] width 136 height 27
click at [710, 385] on select "Select Membership → Golden Membership Membership → Golden Membership Membership…" at bounding box center [778, 398] width 136 height 27
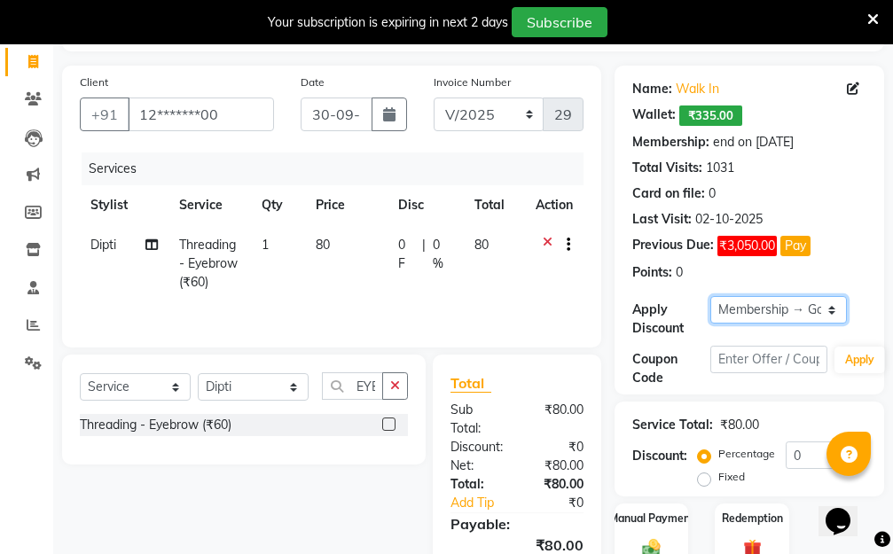
scroll to position [246, 0]
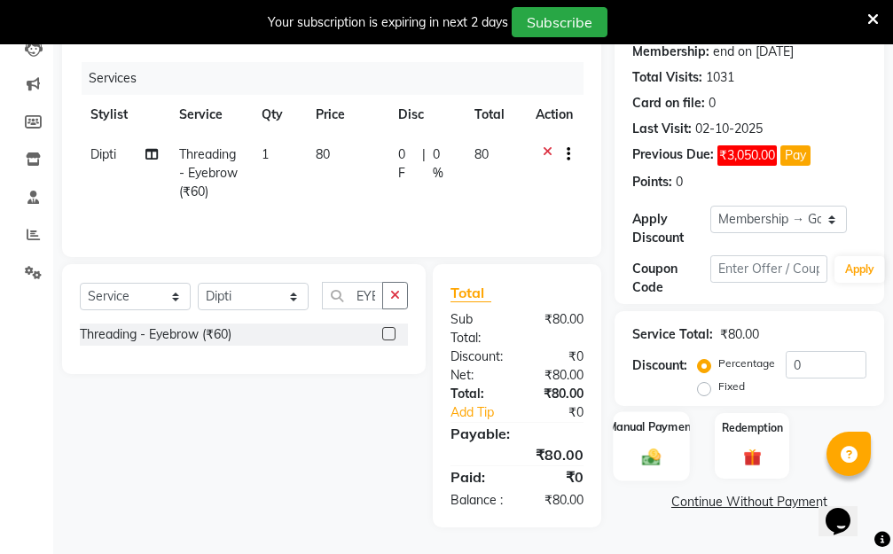
click at [644, 418] on div "Manual Payment" at bounding box center [650, 445] width 77 height 69
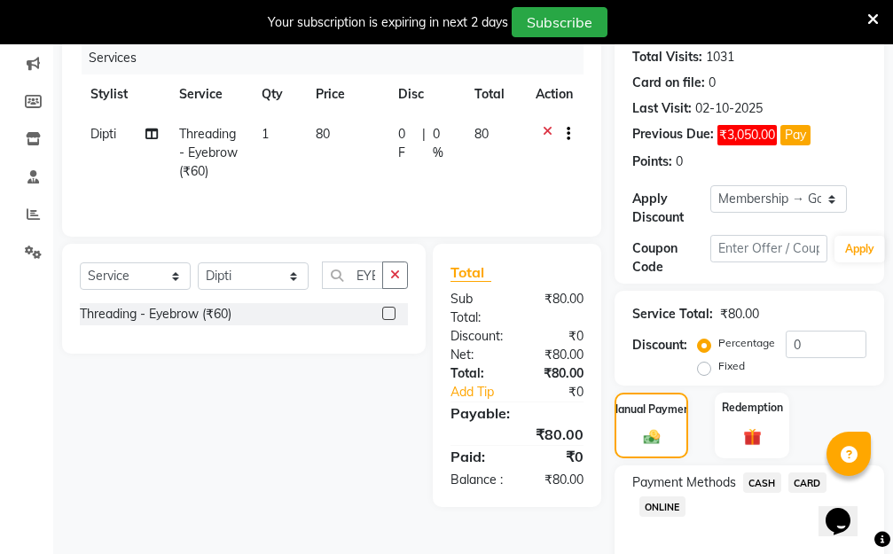
click at [680, 506] on span "ONLINE" at bounding box center [662, 506] width 46 height 20
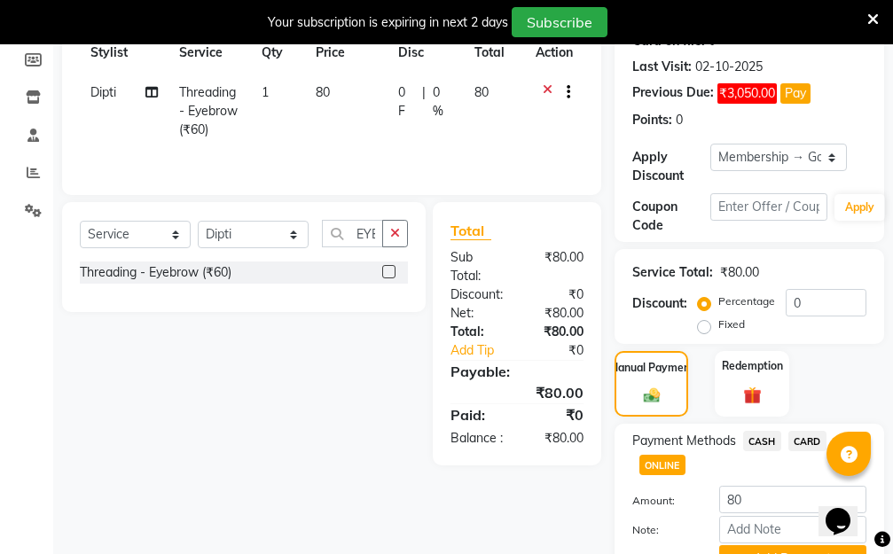
scroll to position [377, 0]
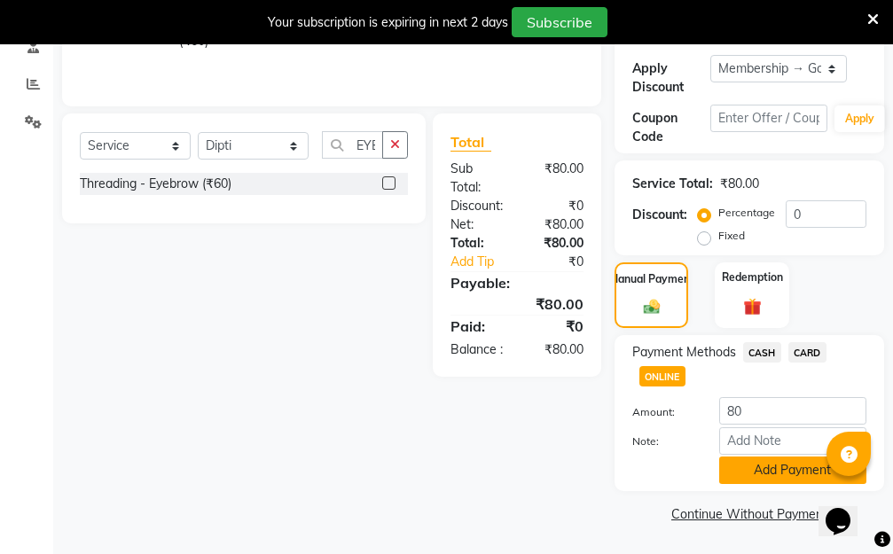
click at [777, 465] on button "Add Payment" at bounding box center [792, 469] width 147 height 27
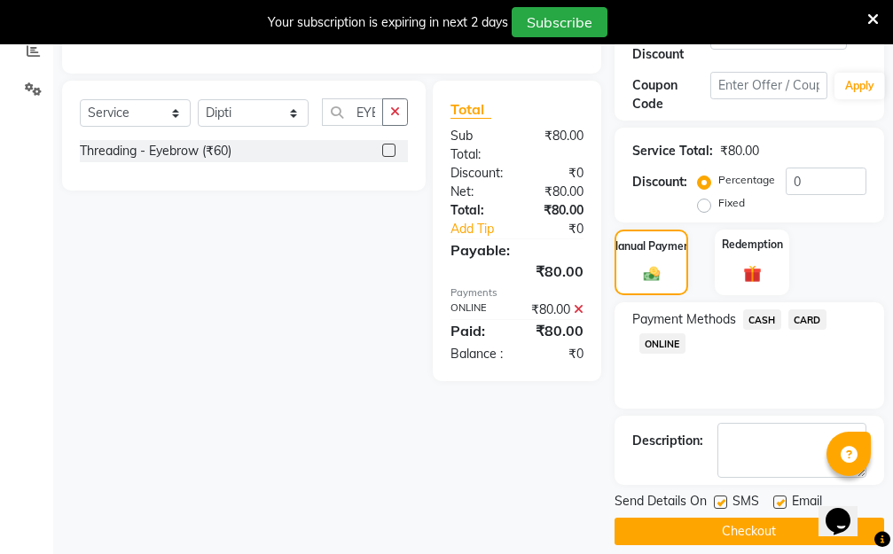
scroll to position [427, 0]
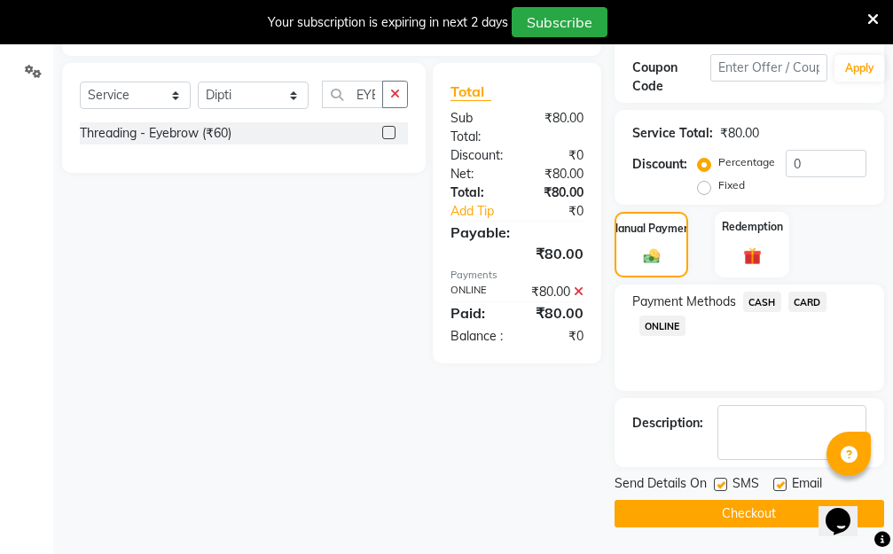
click at [734, 520] on button "Checkout" at bounding box center [748, 513] width 269 height 27
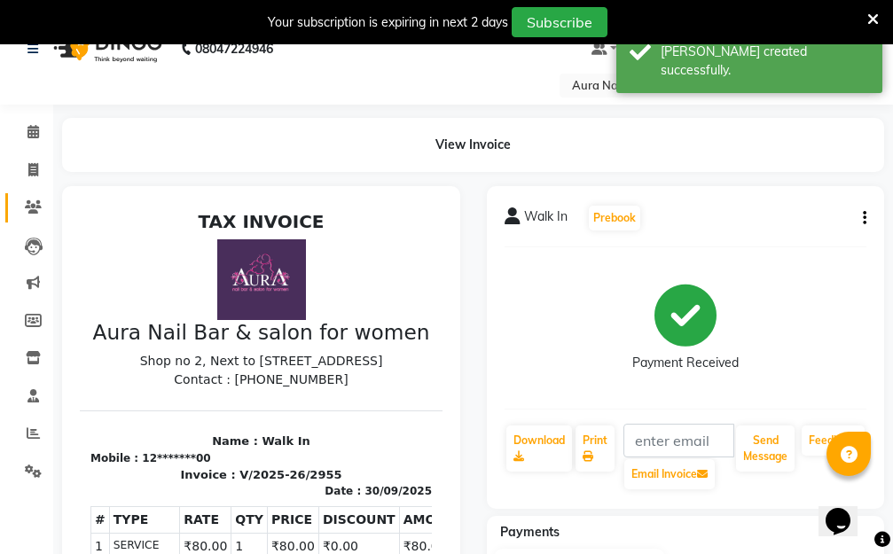
scroll to position [26, 0]
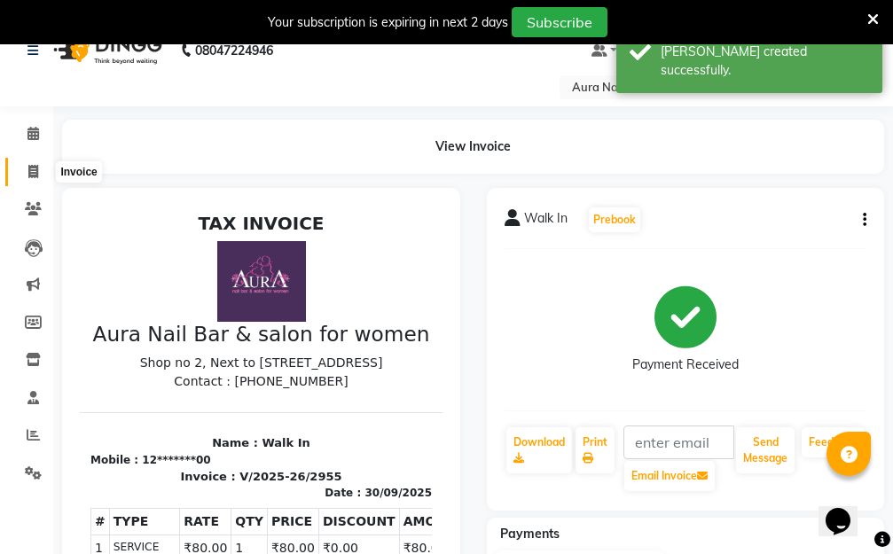
click at [30, 171] on icon at bounding box center [33, 171] width 10 height 13
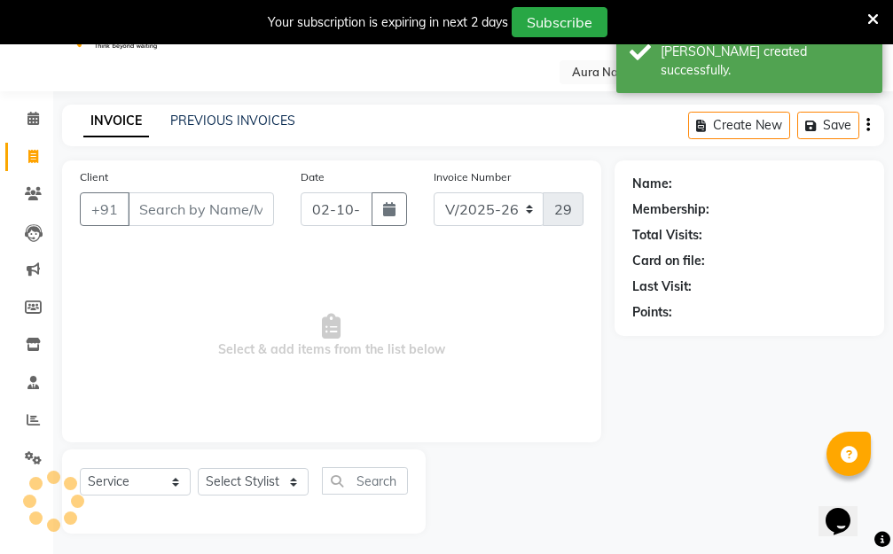
scroll to position [47, 0]
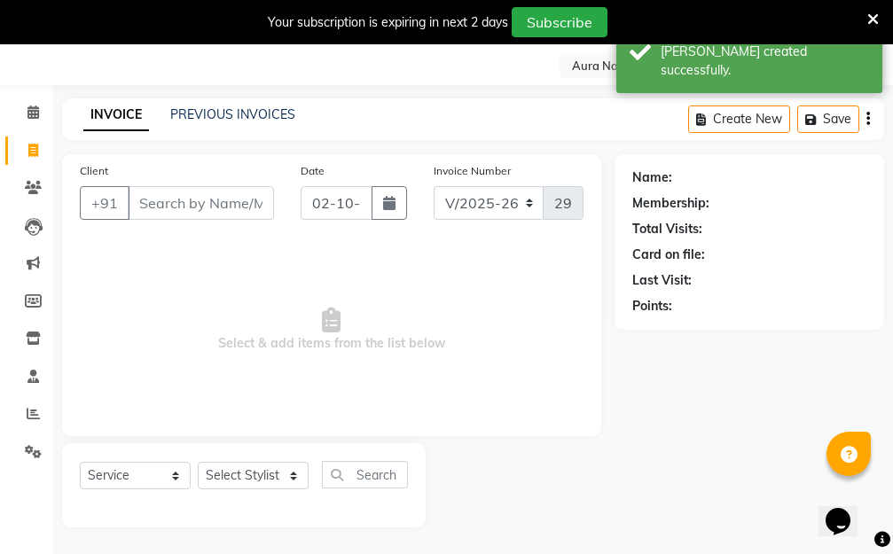
click at [191, 211] on input "Client" at bounding box center [201, 203] width 146 height 34
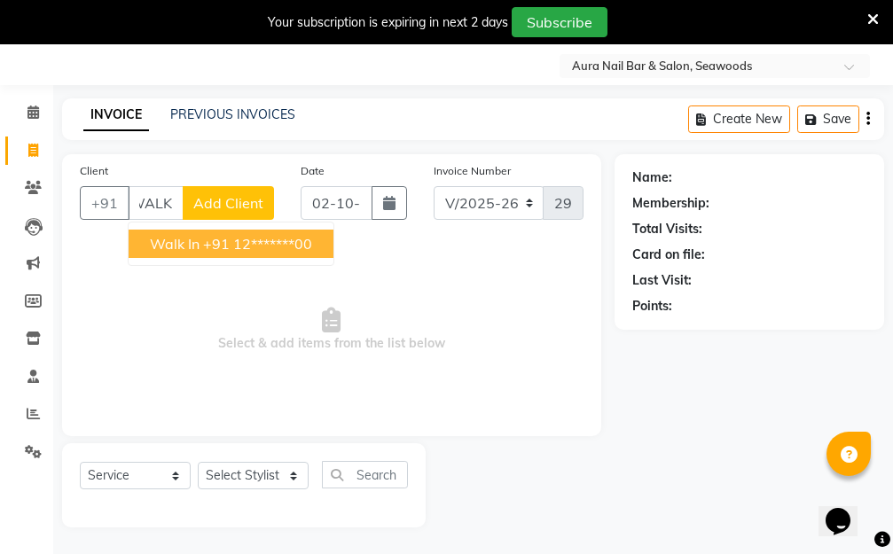
click at [221, 243] on ngb-highlight "+91 12*******00" at bounding box center [257, 244] width 109 height 18
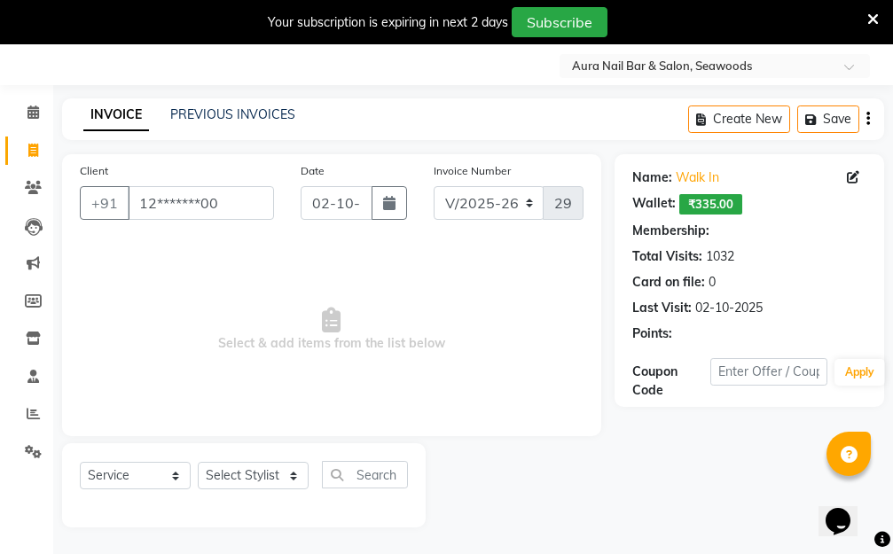
scroll to position [0, 0]
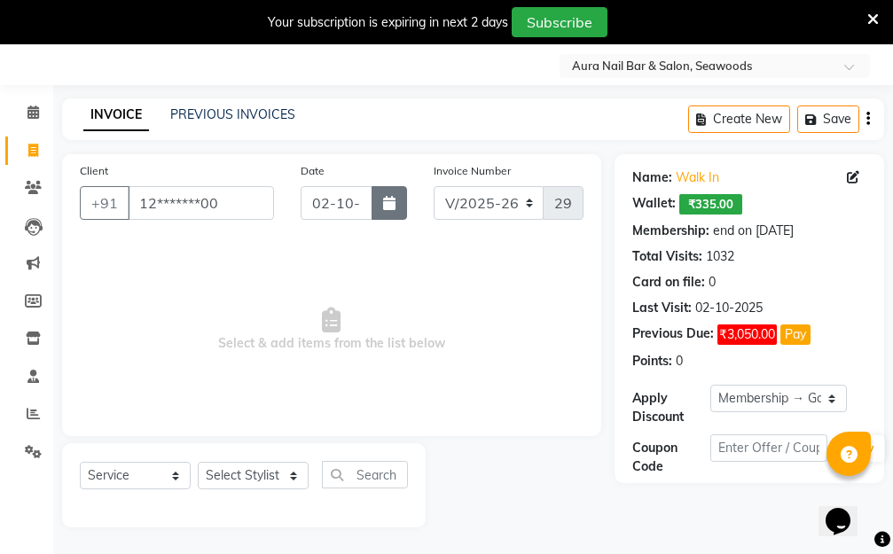
click at [384, 206] on icon "button" at bounding box center [389, 203] width 12 height 14
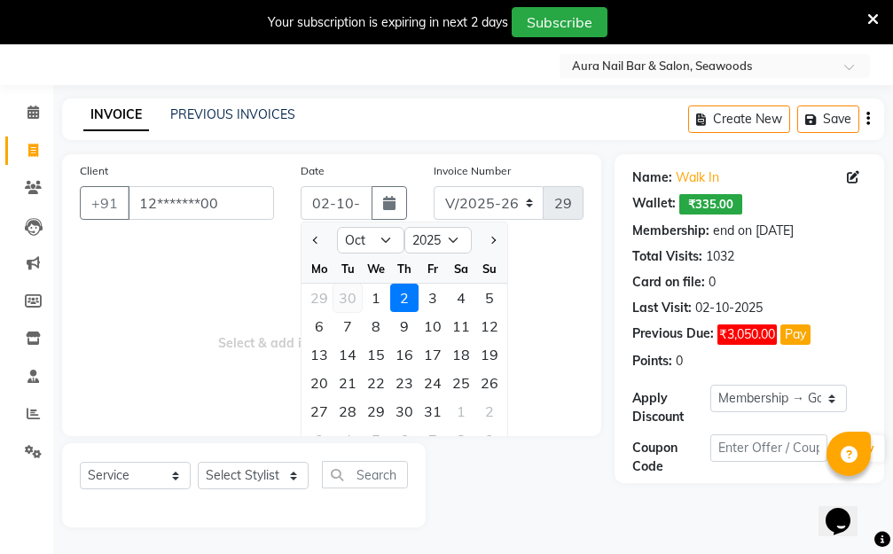
click at [350, 296] on div "30" at bounding box center [347, 298] width 28 height 28
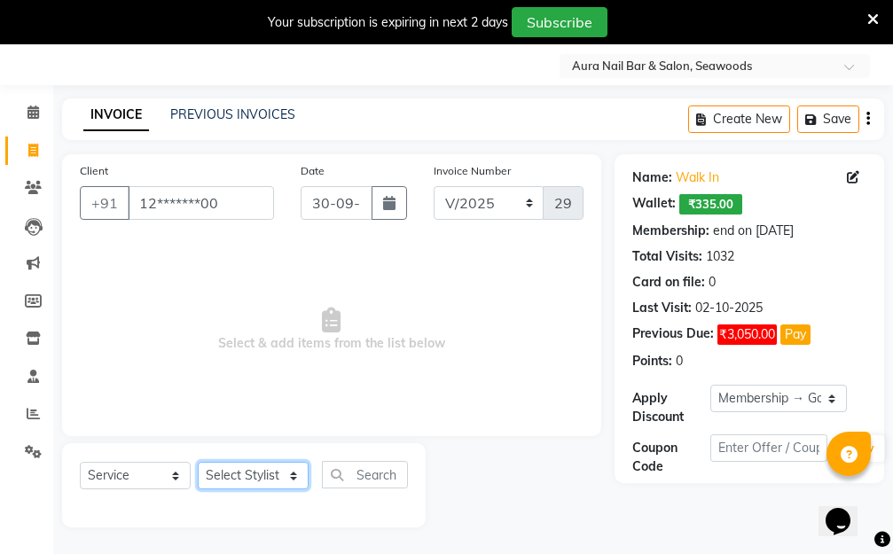
click at [276, 470] on select "Select Stylist Aarti Dipti Manager Pallavi pooja Priya" at bounding box center [253, 475] width 111 height 27
click at [198, 462] on select "Select Stylist Aarti Dipti Manager Pallavi pooja Priya" at bounding box center [253, 475] width 111 height 27
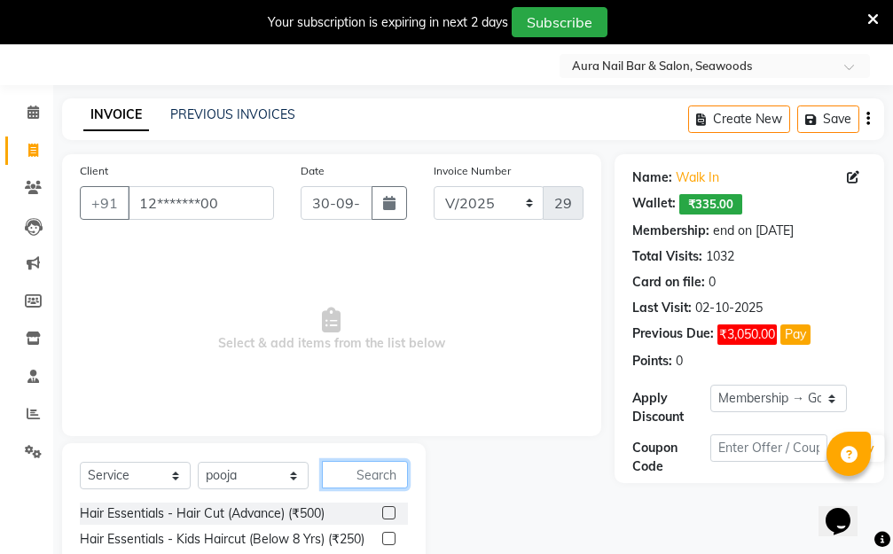
click at [363, 473] on input "text" at bounding box center [365, 474] width 86 height 27
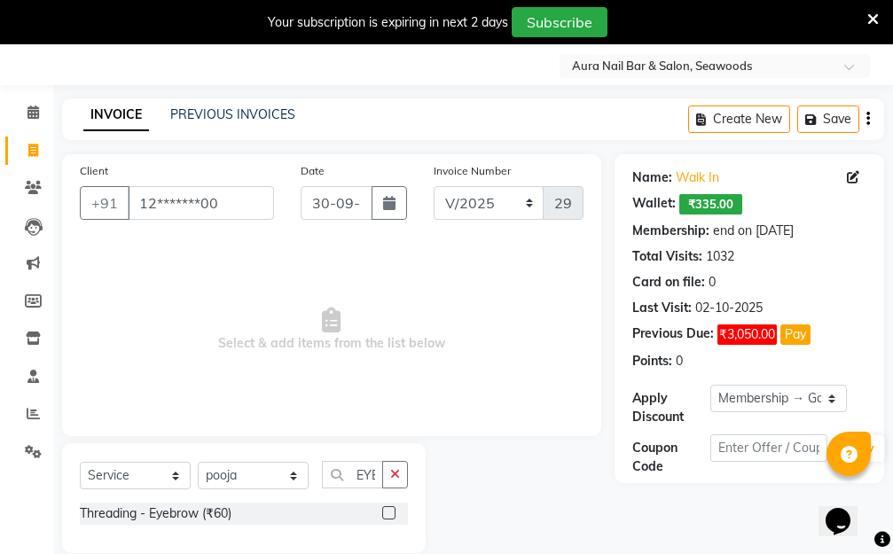
click at [386, 510] on label at bounding box center [388, 512] width 13 height 13
click at [386, 510] on input "checkbox" at bounding box center [388, 514] width 12 height 12
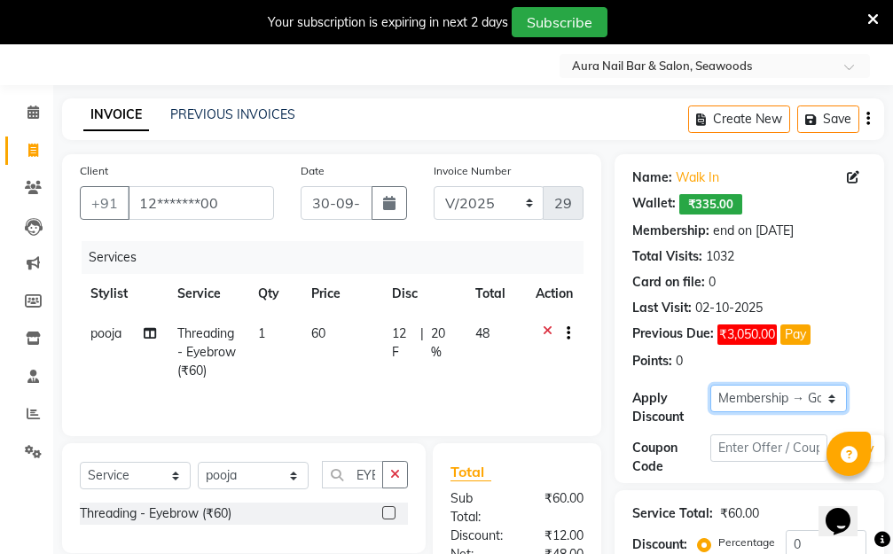
click at [832, 397] on select "Select Membership → Golden Membership Membership → Golden Membership Membership…" at bounding box center [778, 398] width 136 height 27
click at [710, 385] on select "Select Membership → Golden Membership Membership → Golden Membership Membership…" at bounding box center [778, 398] width 136 height 27
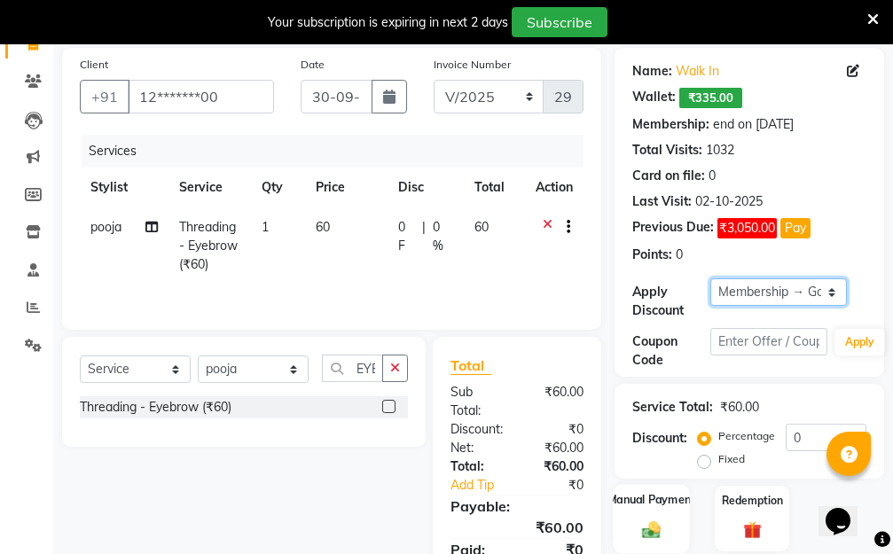
scroll to position [246, 0]
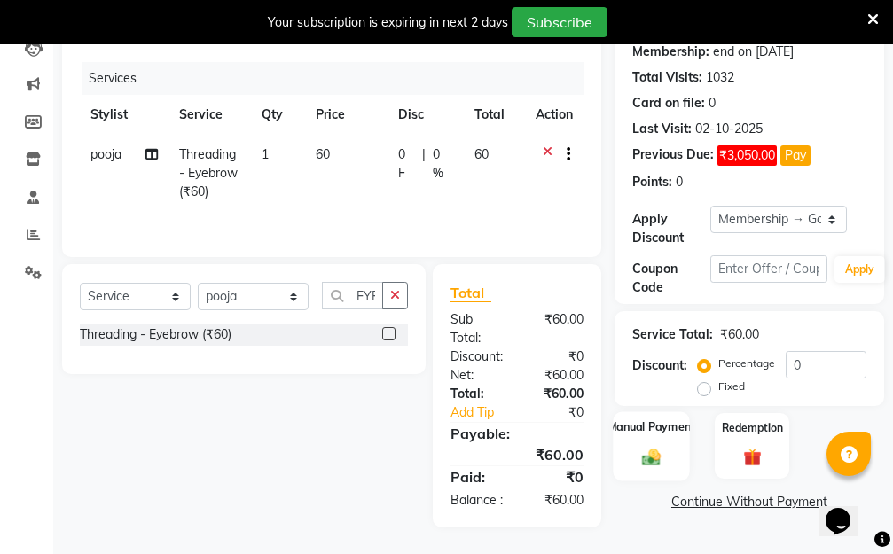
click at [643, 418] on label "Manual Payment" at bounding box center [651, 426] width 89 height 17
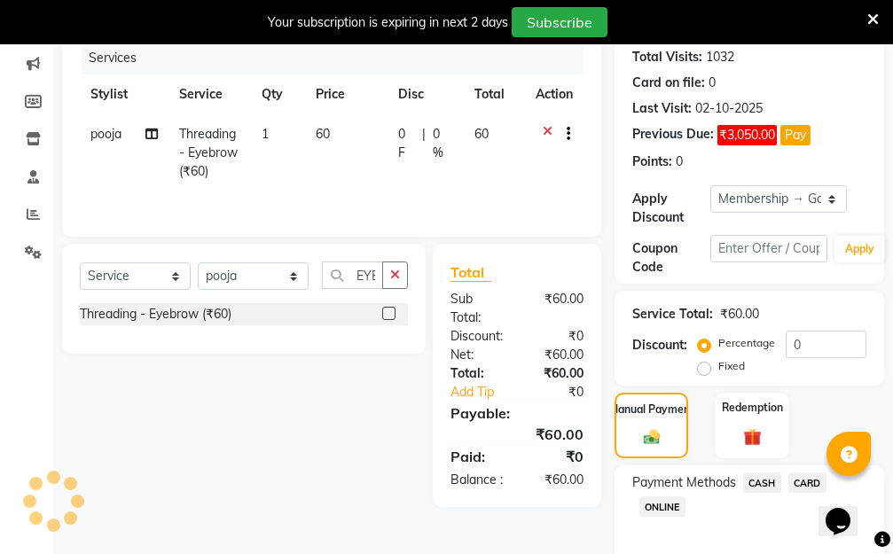
click at [768, 479] on span "CASH" at bounding box center [762, 482] width 38 height 20
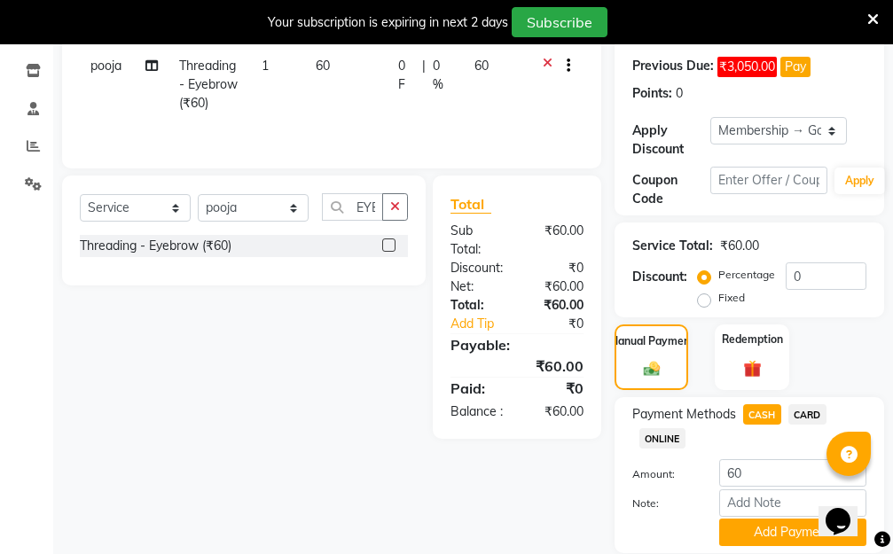
scroll to position [377, 0]
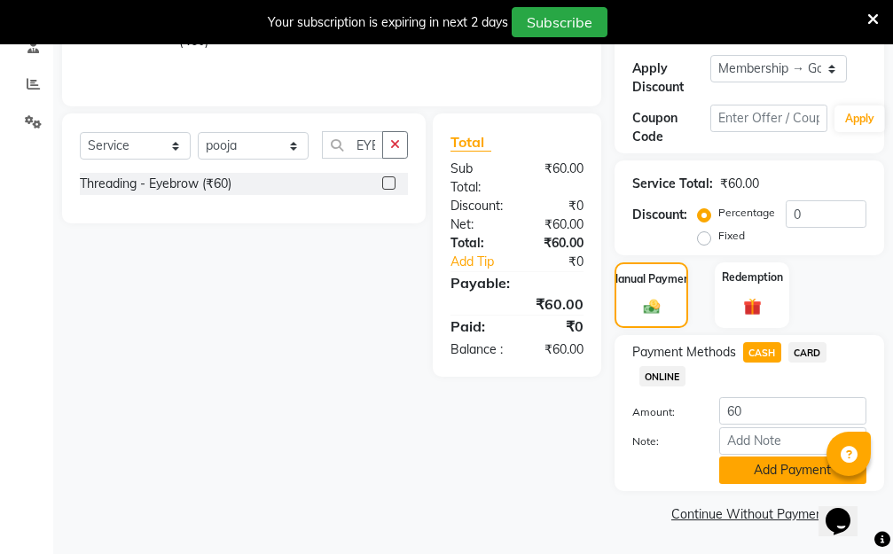
click at [744, 475] on button "Add Payment" at bounding box center [792, 469] width 147 height 27
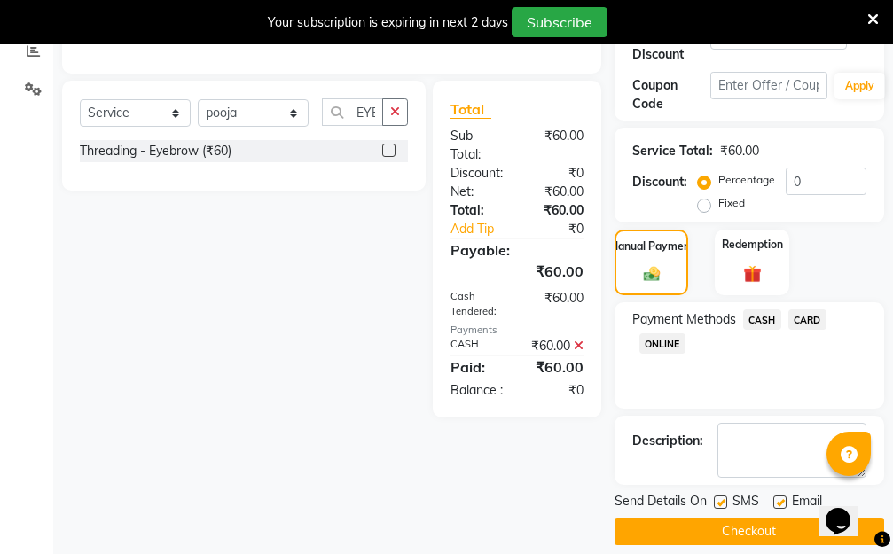
scroll to position [427, 0]
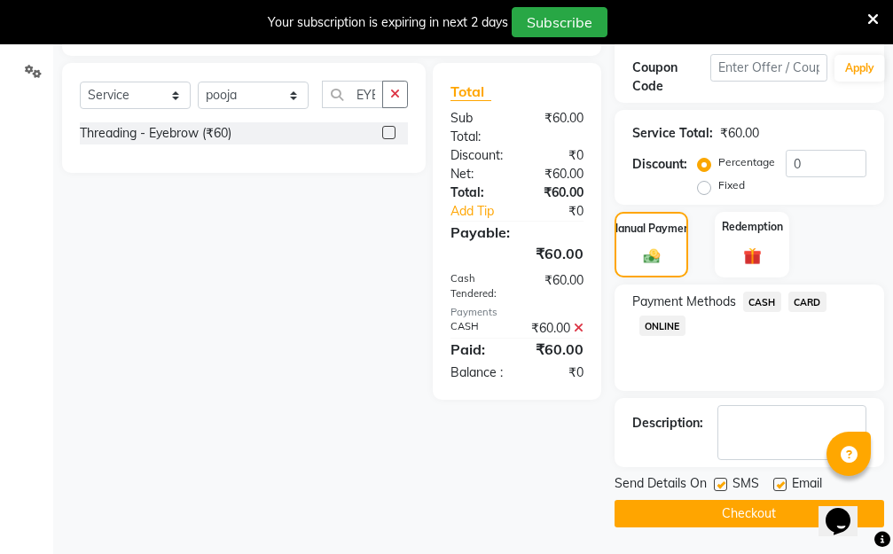
click at [692, 515] on button "Checkout" at bounding box center [748, 513] width 269 height 27
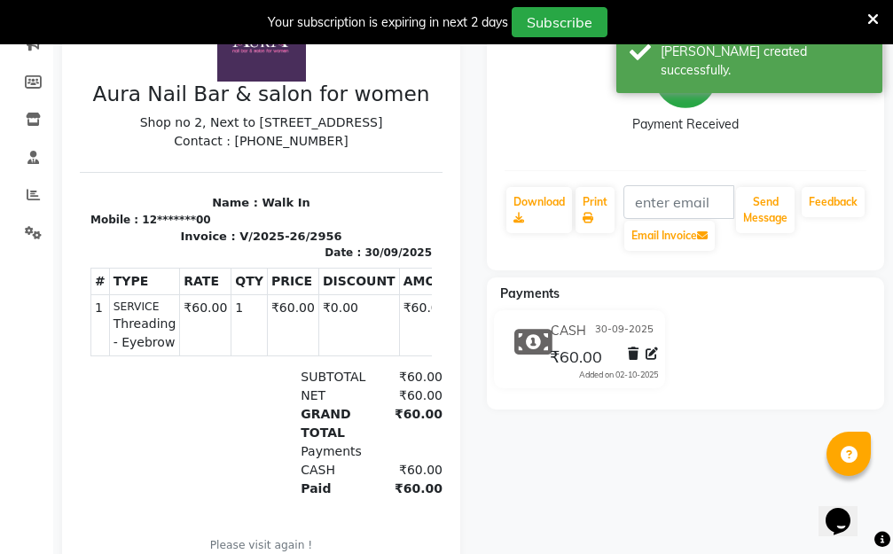
scroll to position [26, 0]
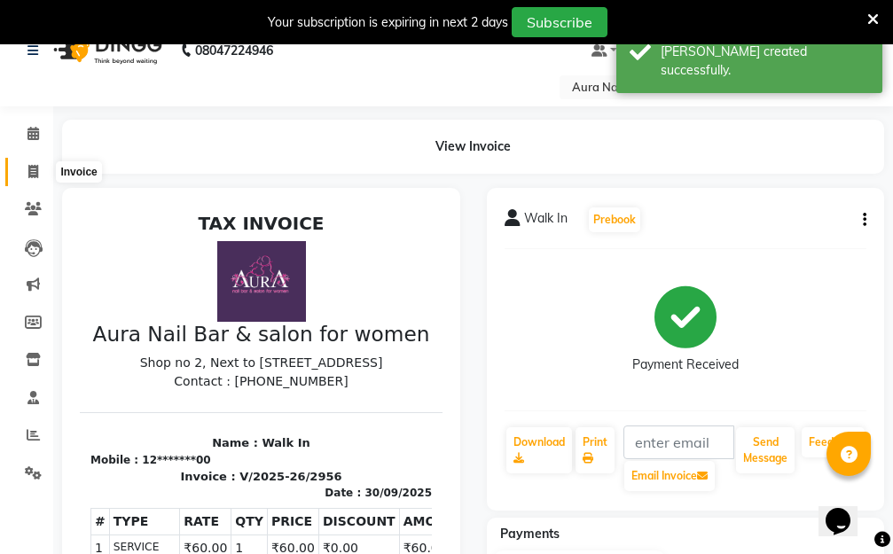
click at [36, 170] on icon at bounding box center [33, 171] width 10 height 13
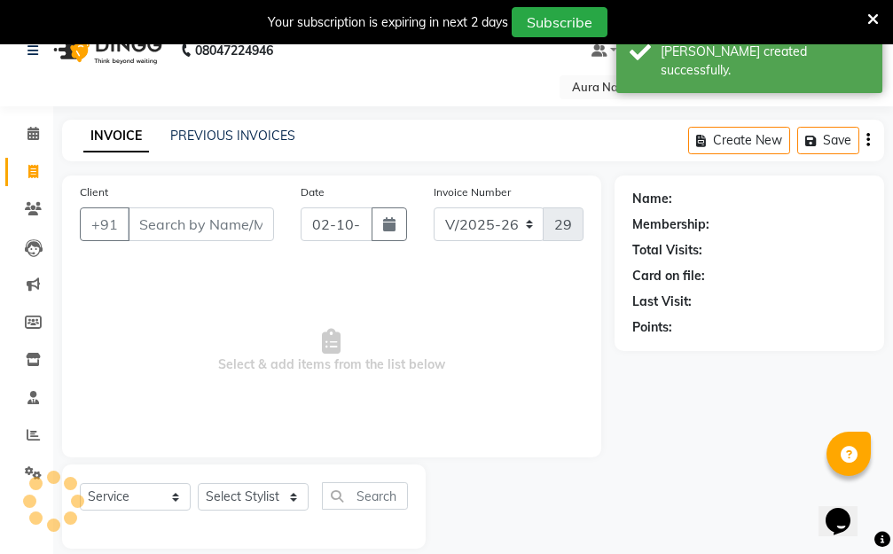
scroll to position [47, 0]
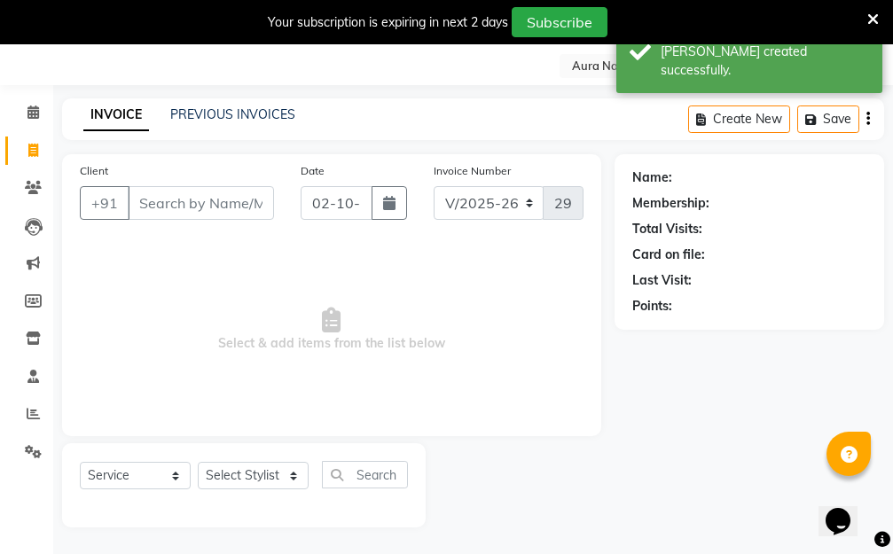
click at [191, 198] on input "Client" at bounding box center [201, 203] width 146 height 34
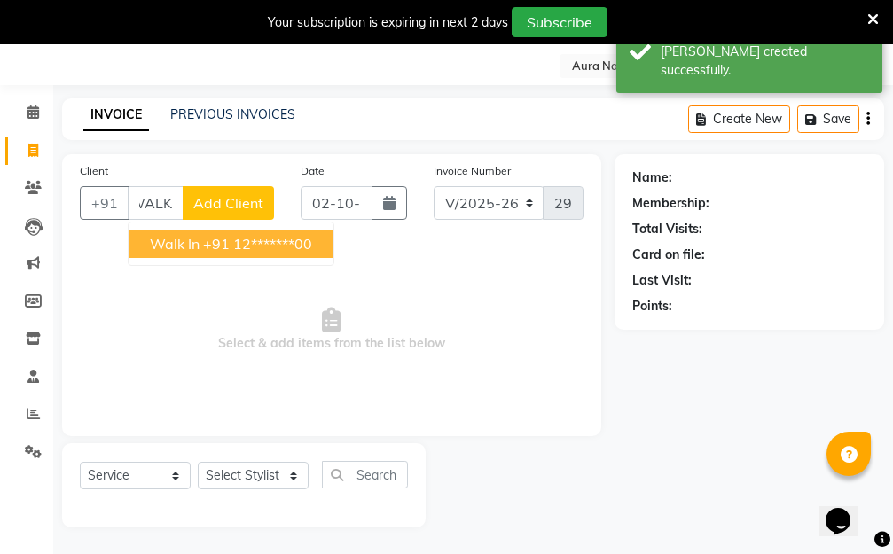
click at [237, 246] on ngb-highlight "+91 12*******00" at bounding box center [257, 244] width 109 height 18
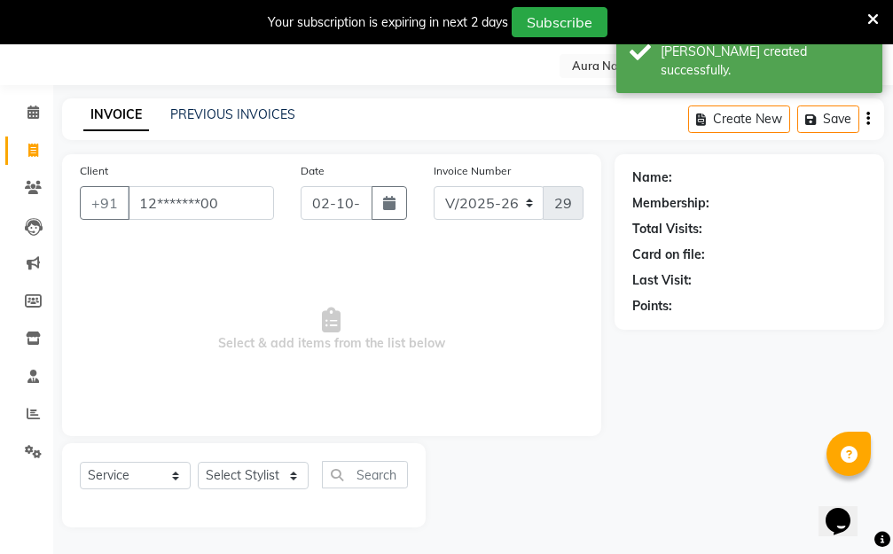
scroll to position [0, 0]
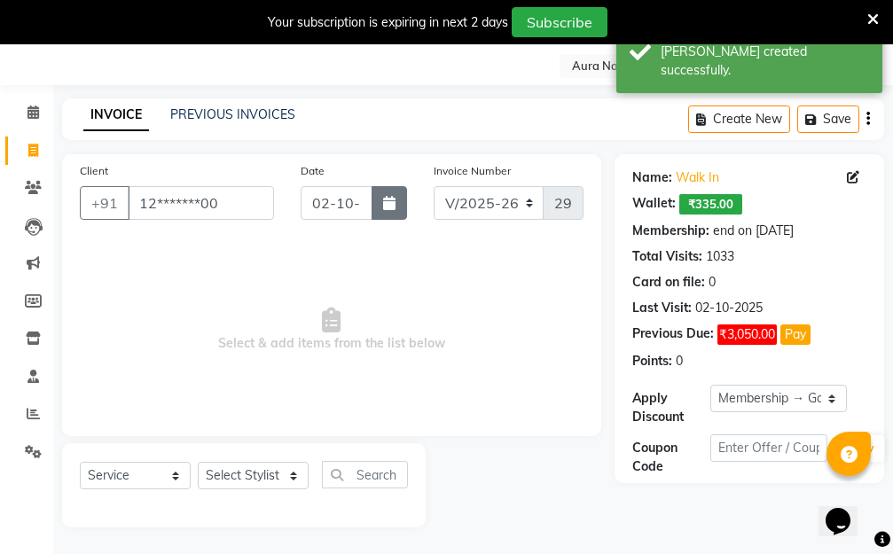
click at [378, 205] on button "button" at bounding box center [388, 203] width 35 height 34
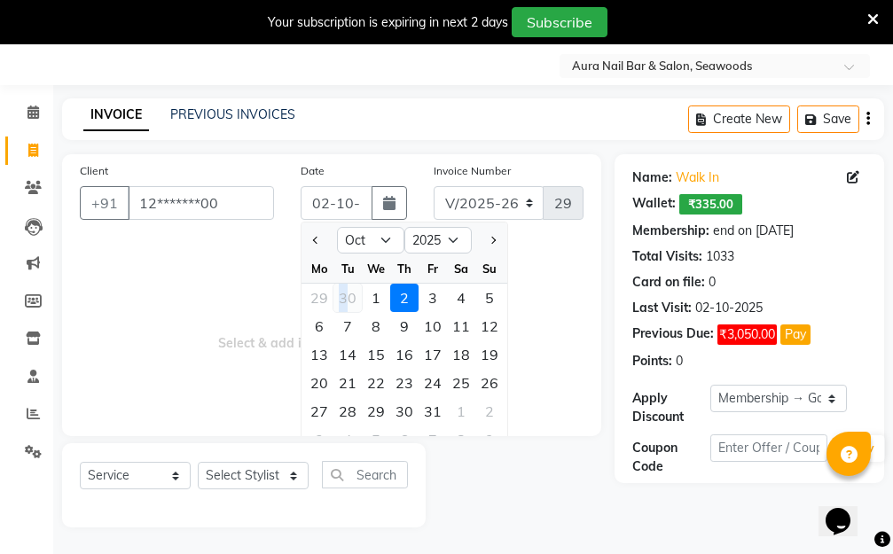
click at [344, 298] on div "30" at bounding box center [347, 298] width 28 height 28
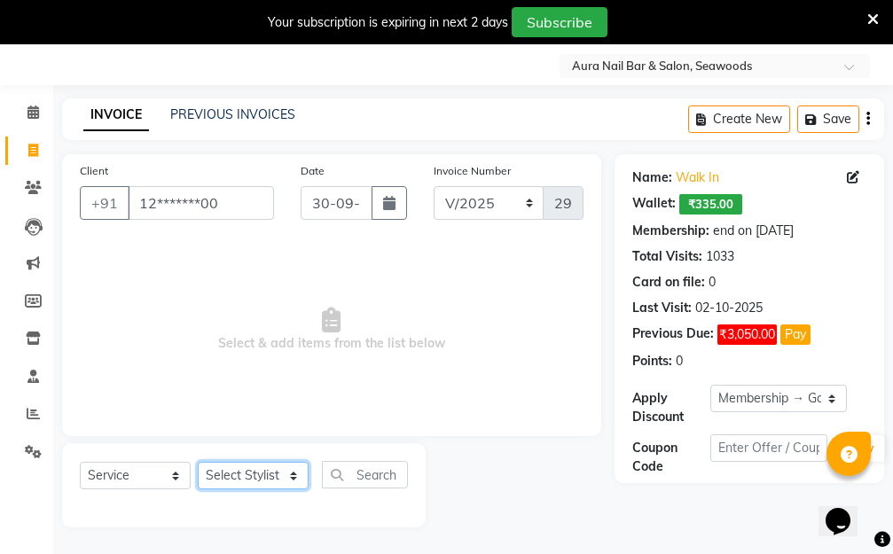
click at [298, 476] on select "Select Stylist Aarti Dipti Manager Pallavi pooja Priya" at bounding box center [253, 475] width 111 height 27
click at [198, 462] on select "Select Stylist Aarti Dipti Manager Pallavi pooja Priya" at bounding box center [253, 475] width 111 height 27
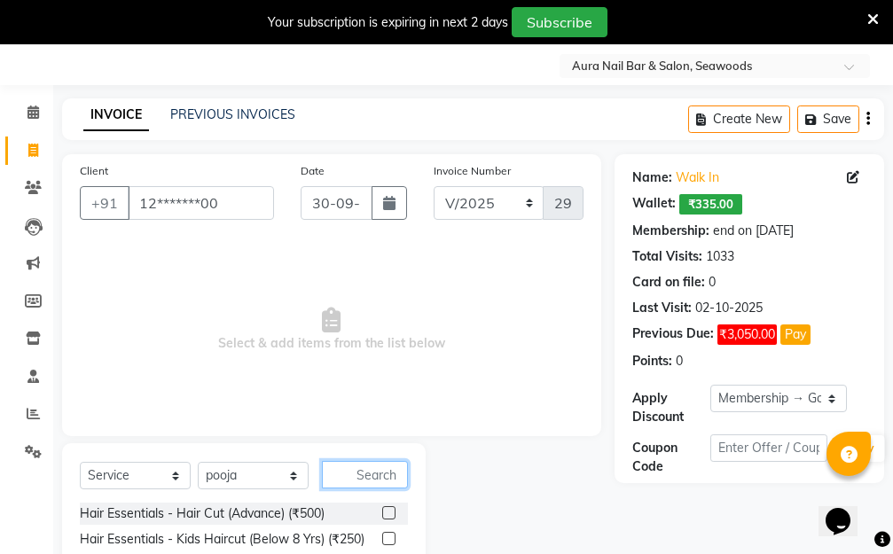
click at [352, 474] on input "text" at bounding box center [365, 474] width 86 height 27
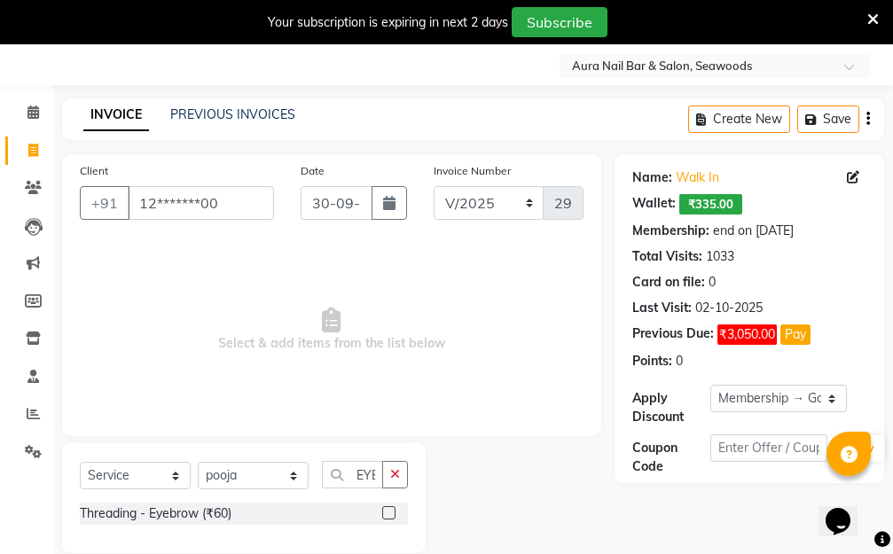
click at [388, 509] on label at bounding box center [388, 512] width 13 height 13
click at [388, 509] on input "checkbox" at bounding box center [388, 514] width 12 height 12
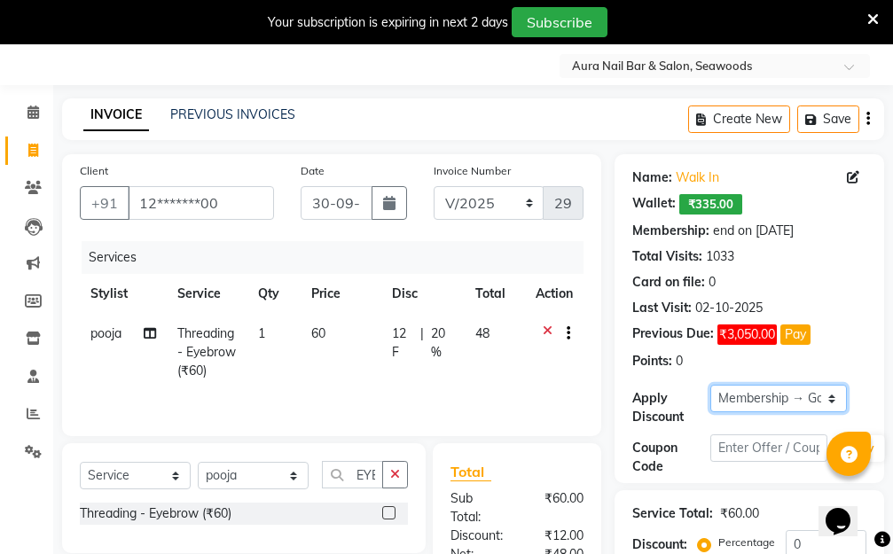
click at [833, 397] on select "Select Membership → Golden Membership Membership → Golden Membership Membership…" at bounding box center [778, 398] width 136 height 27
click at [710, 385] on select "Select Membership → Golden Membership Membership → Golden Membership Membership…" at bounding box center [778, 398] width 136 height 27
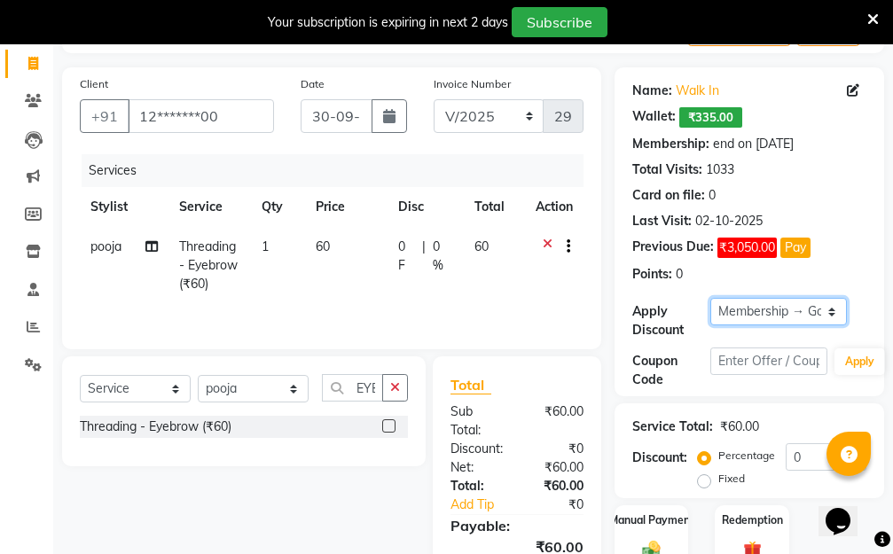
scroll to position [246, 0]
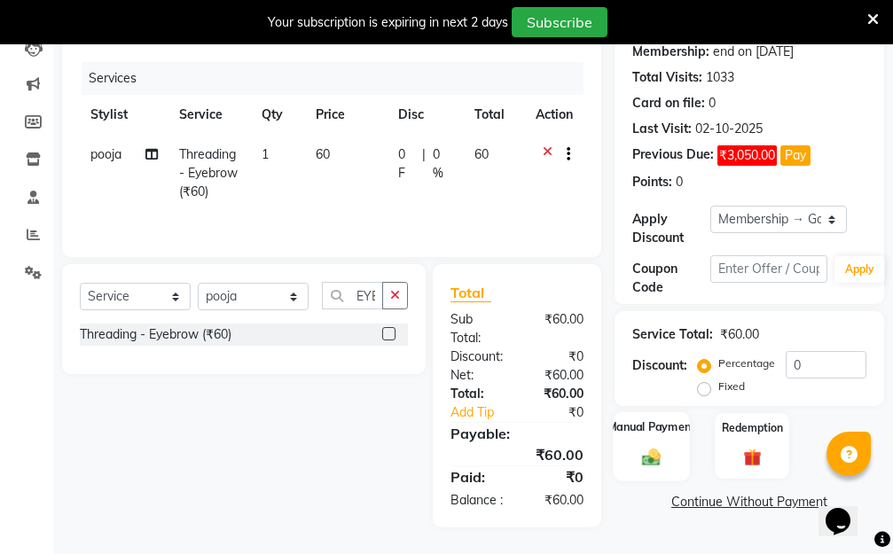
click at [647, 447] on img at bounding box center [651, 457] width 30 height 21
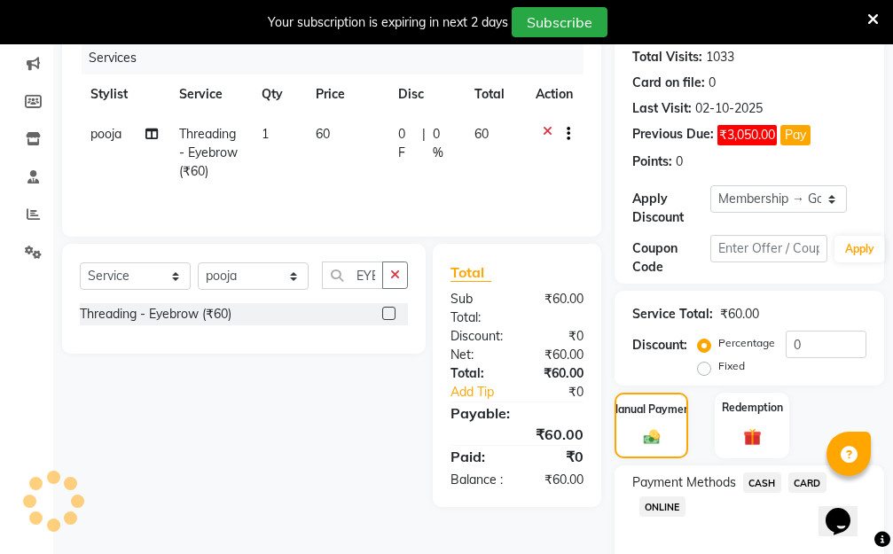
click at [673, 504] on span "ONLINE" at bounding box center [662, 506] width 46 height 20
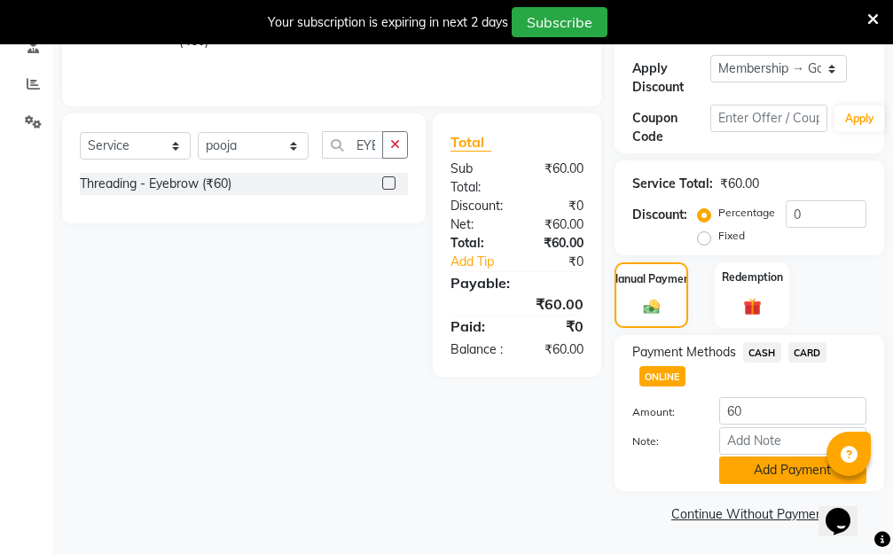
click at [768, 472] on button "Add Payment" at bounding box center [792, 469] width 147 height 27
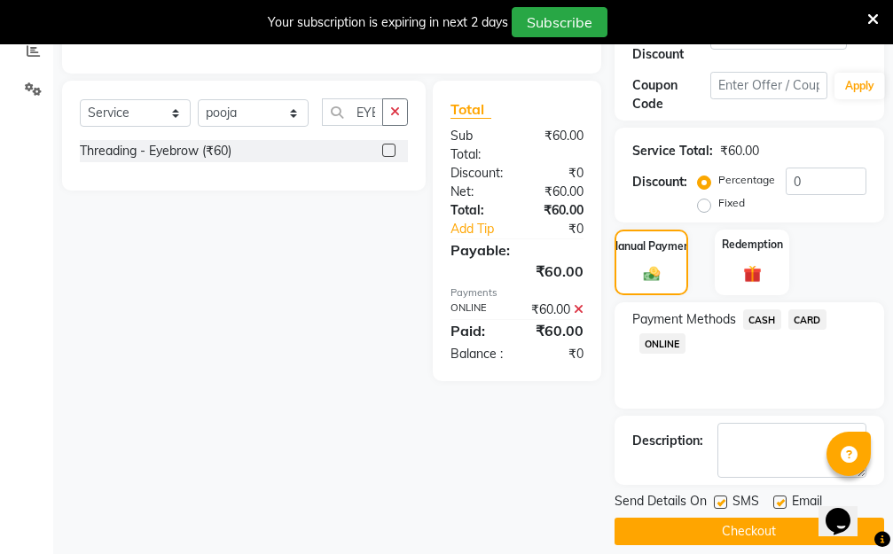
scroll to position [427, 0]
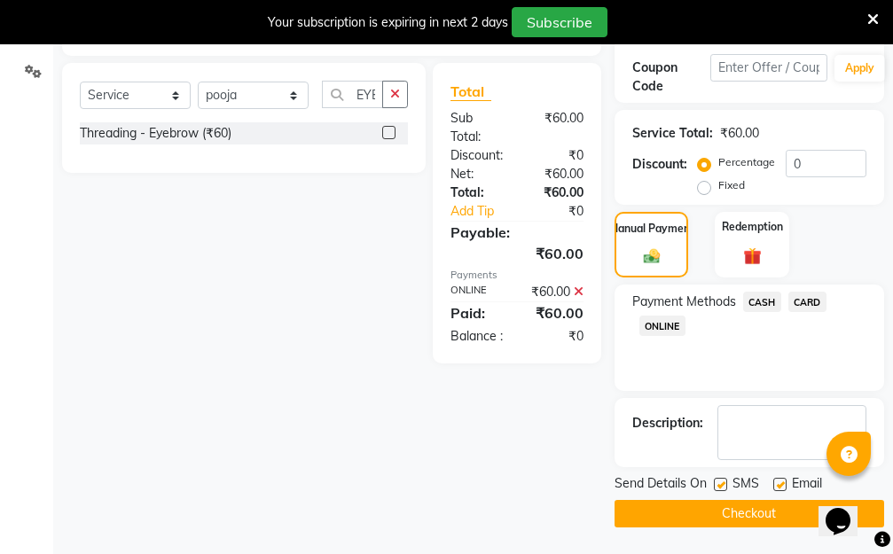
click at [717, 513] on button "Checkout" at bounding box center [748, 513] width 269 height 27
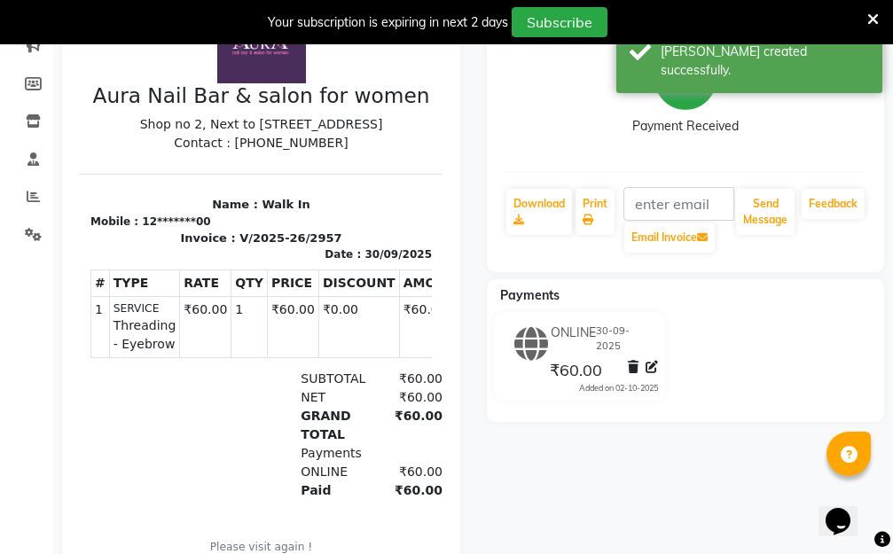
scroll to position [26, 0]
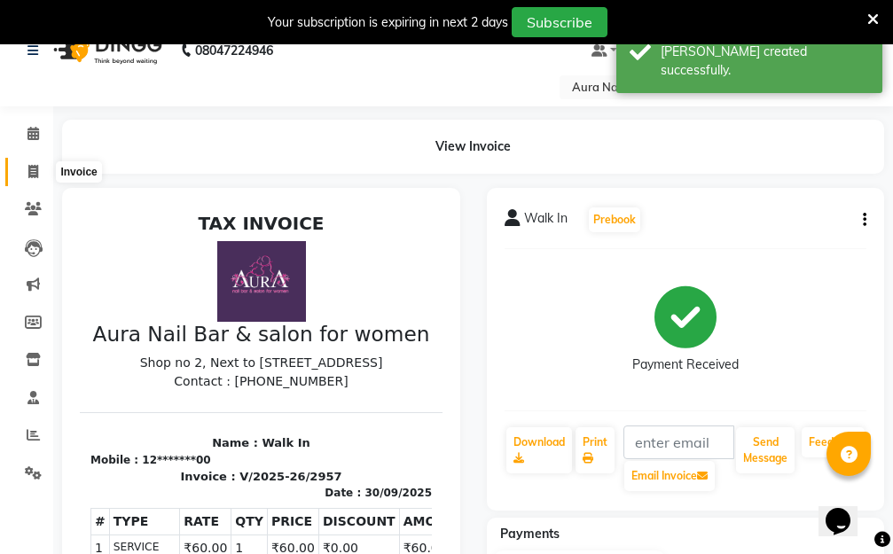
click at [31, 171] on icon at bounding box center [33, 171] width 10 height 13
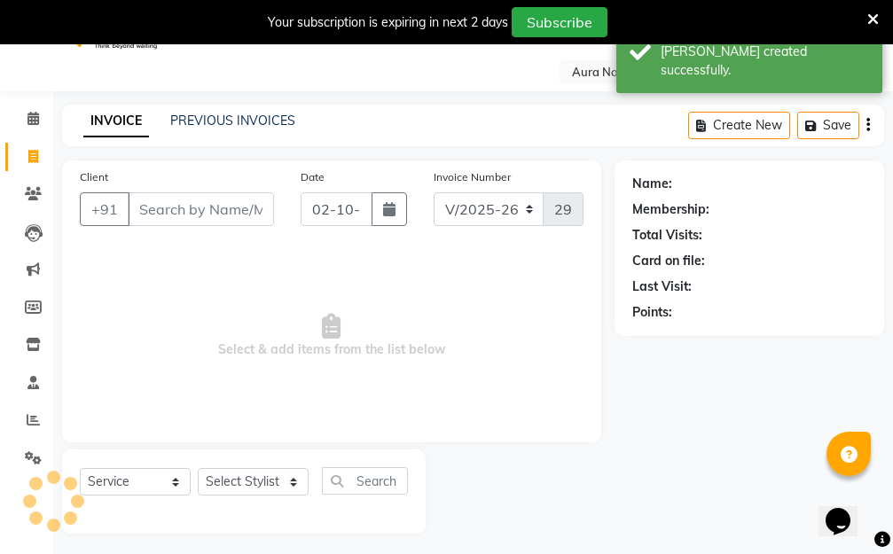
scroll to position [47, 0]
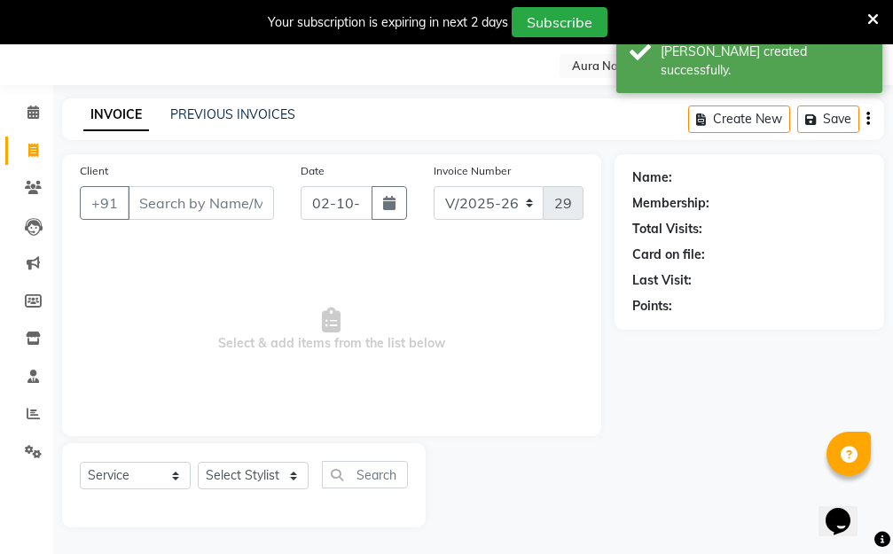
click at [168, 207] on input "Client" at bounding box center [201, 203] width 146 height 34
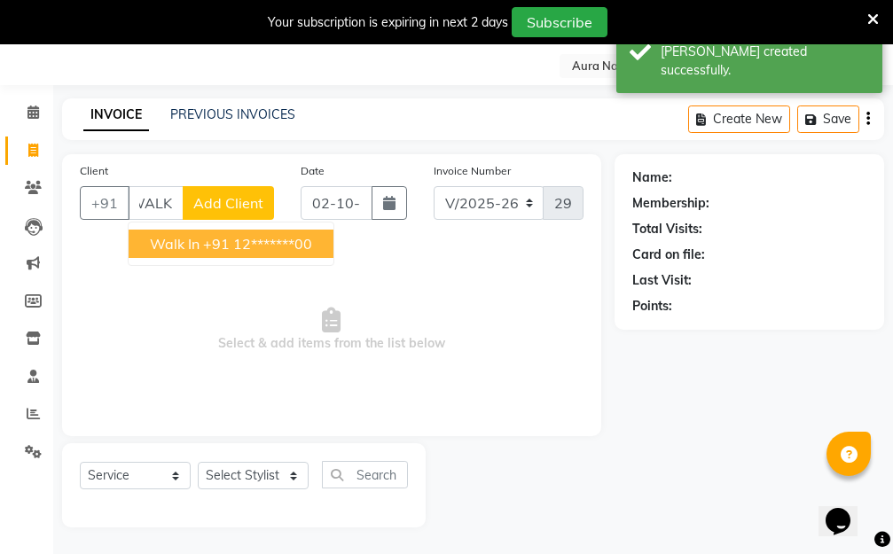
click at [238, 248] on ngb-highlight "+91 12*******00" at bounding box center [257, 244] width 109 height 18
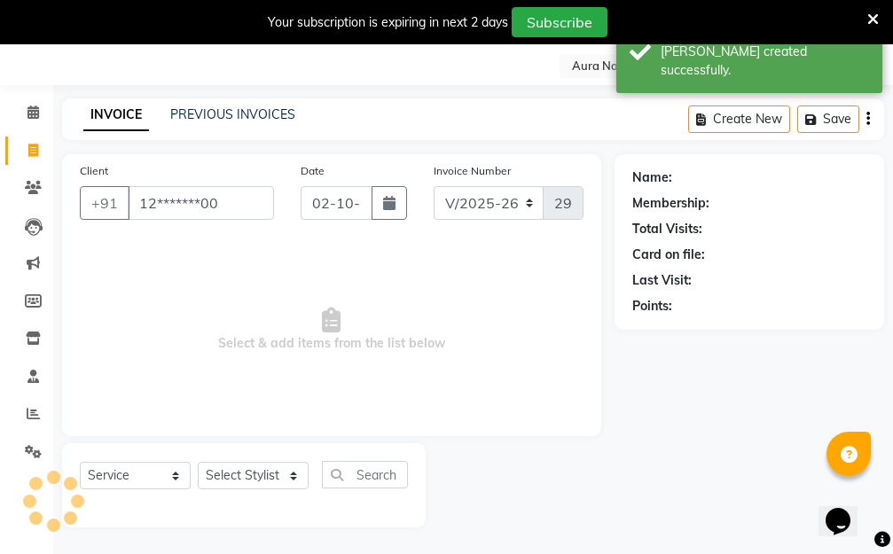
scroll to position [0, 0]
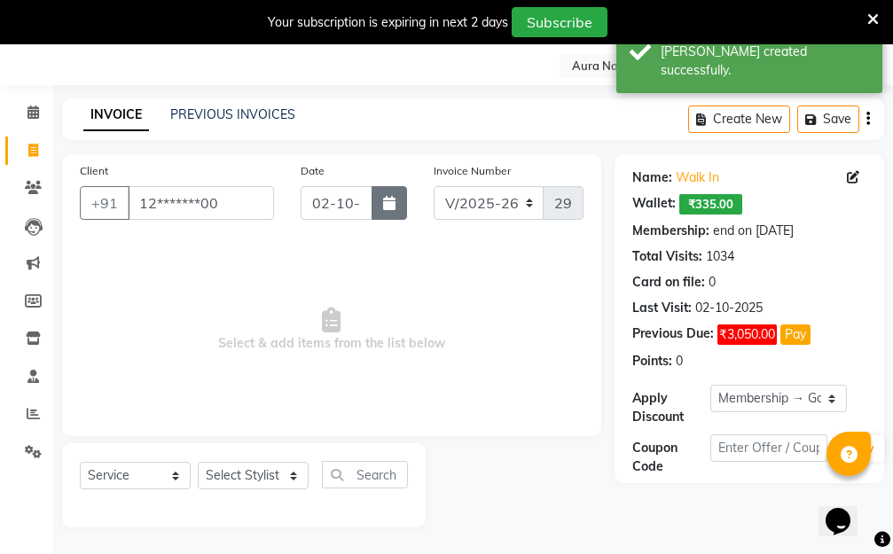
click at [386, 200] on icon "button" at bounding box center [389, 203] width 12 height 14
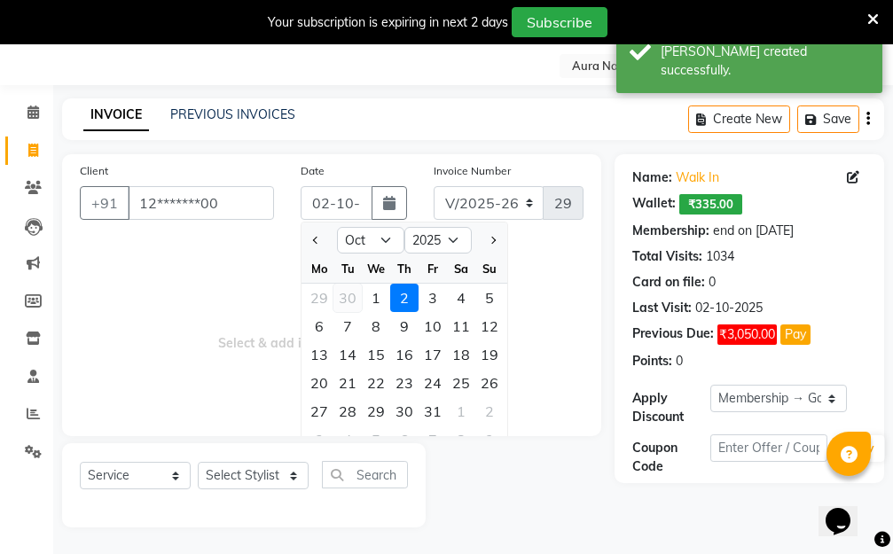
click at [352, 300] on div "30" at bounding box center [347, 298] width 28 height 28
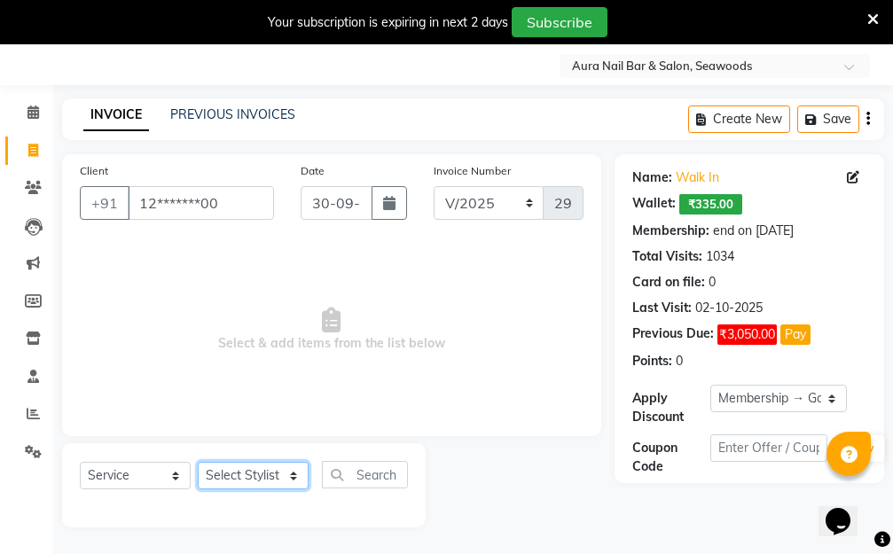
click at [280, 473] on select "Select Stylist Aarti Dipti Manager Pallavi pooja Priya" at bounding box center [253, 475] width 111 height 27
click at [198, 462] on select "Select Stylist Aarti Dipti Manager Pallavi pooja Priya" at bounding box center [253, 475] width 111 height 27
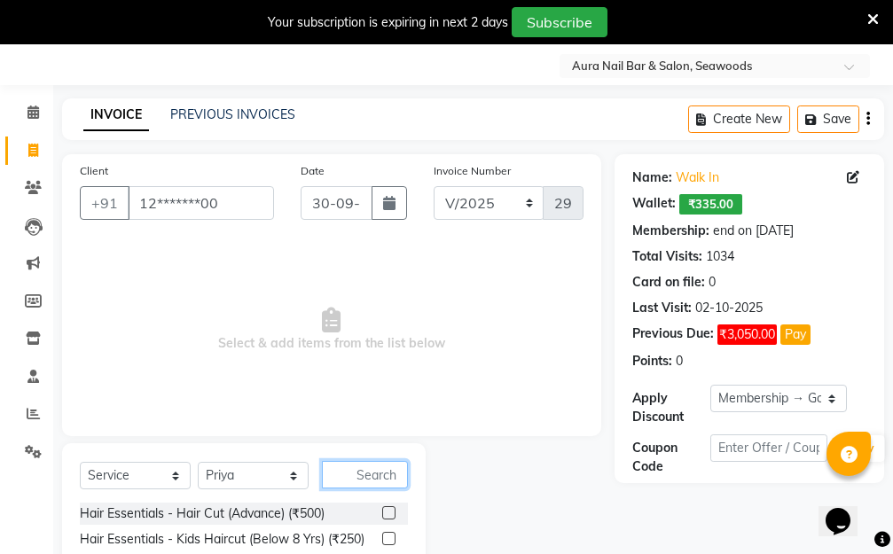
click at [349, 474] on input "text" at bounding box center [365, 474] width 86 height 27
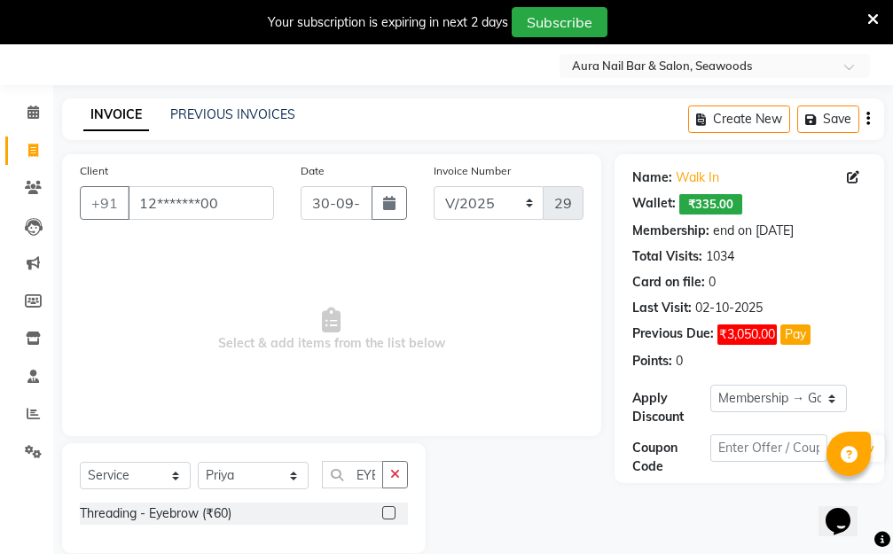
click at [388, 509] on label at bounding box center [388, 512] width 13 height 13
click at [388, 509] on input "checkbox" at bounding box center [388, 514] width 12 height 12
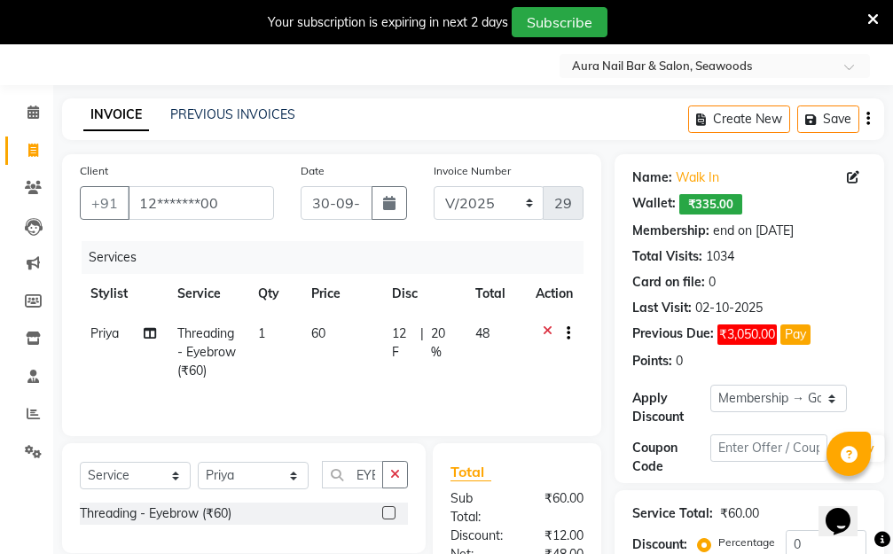
click at [339, 342] on td "60" at bounding box center [340, 352] width 81 height 77
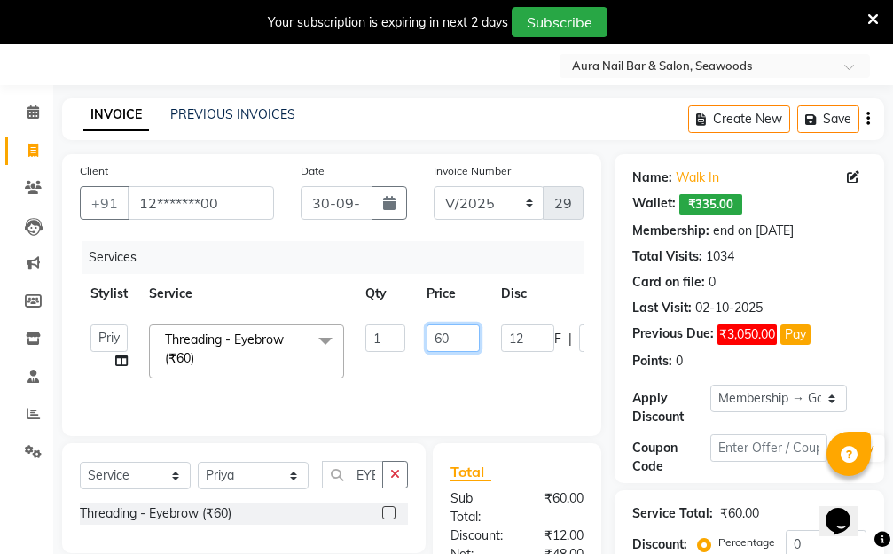
drag, startPoint x: 447, startPoint y: 336, endPoint x: 416, endPoint y: 330, distance: 31.6
click at [417, 331] on td "60" at bounding box center [453, 351] width 74 height 75
click at [510, 373] on tr "Aarti Dipti Manager Pallavi pooja Priya Threading - Eyebrow (₹60) x Hair Essent…" at bounding box center [421, 351] width 683 height 75
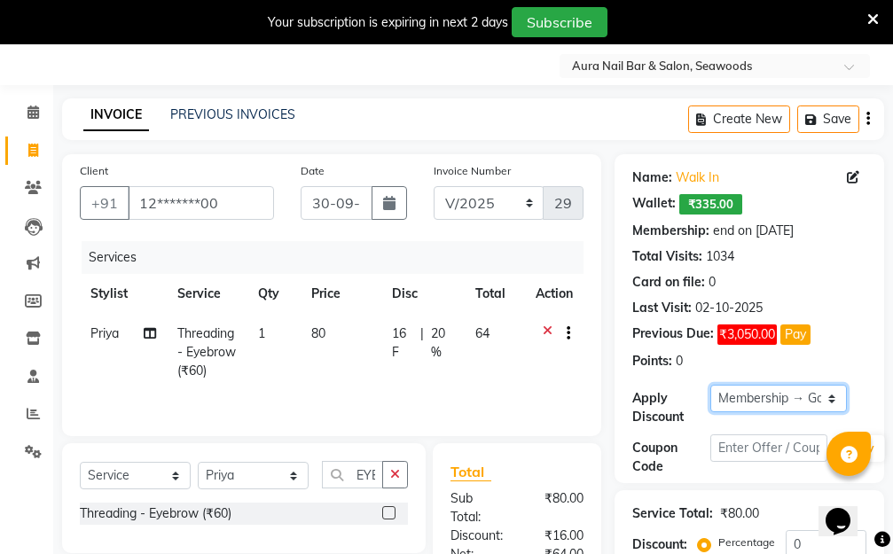
click at [836, 396] on select "Select Membership → Golden Membership Membership → Golden Membership Membership…" at bounding box center [778, 398] width 136 height 27
click at [710, 385] on select "Select Membership → Golden Membership Membership → Golden Membership Membership…" at bounding box center [778, 398] width 136 height 27
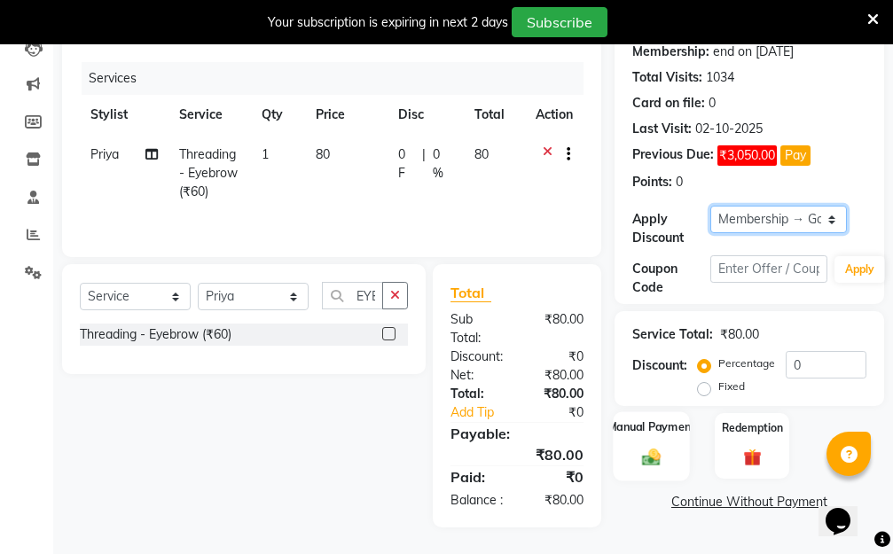
scroll to position [246, 0]
click at [659, 423] on div "Manual Payment" at bounding box center [650, 445] width 77 height 69
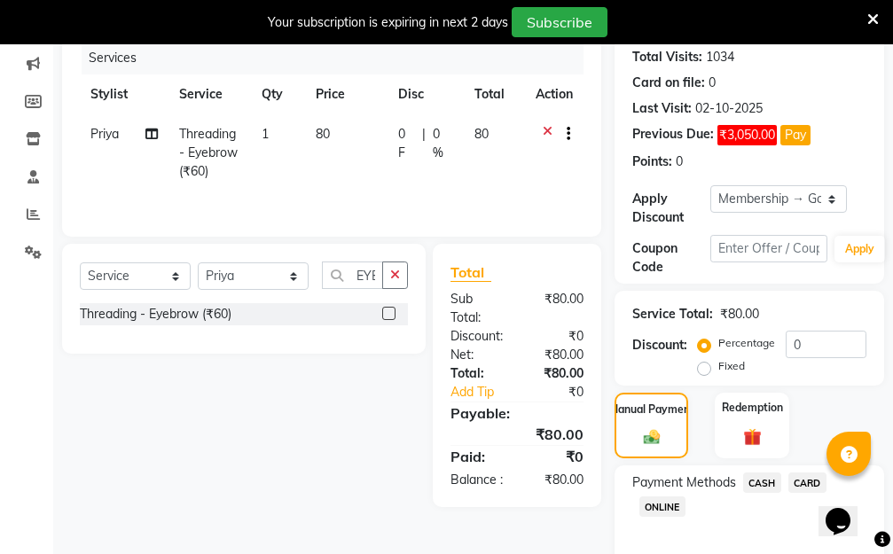
click at [768, 484] on span "CASH" at bounding box center [762, 482] width 38 height 20
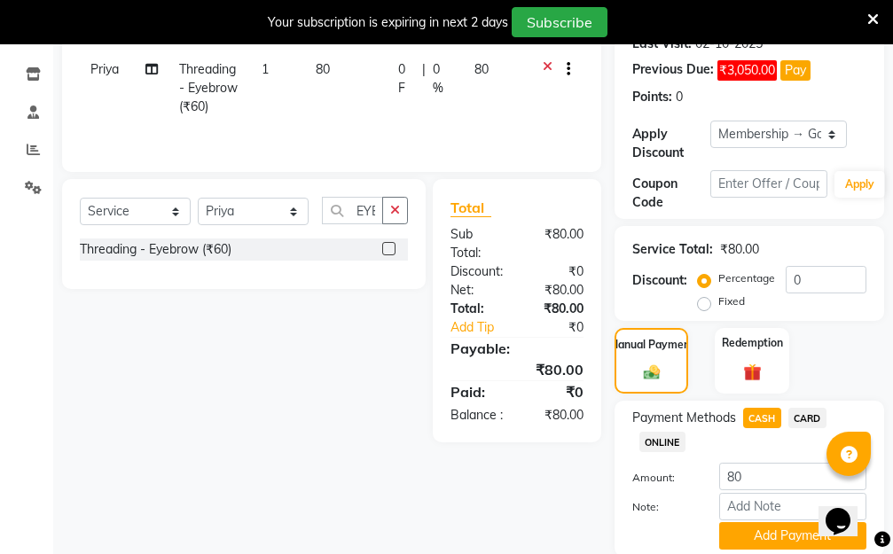
scroll to position [377, 0]
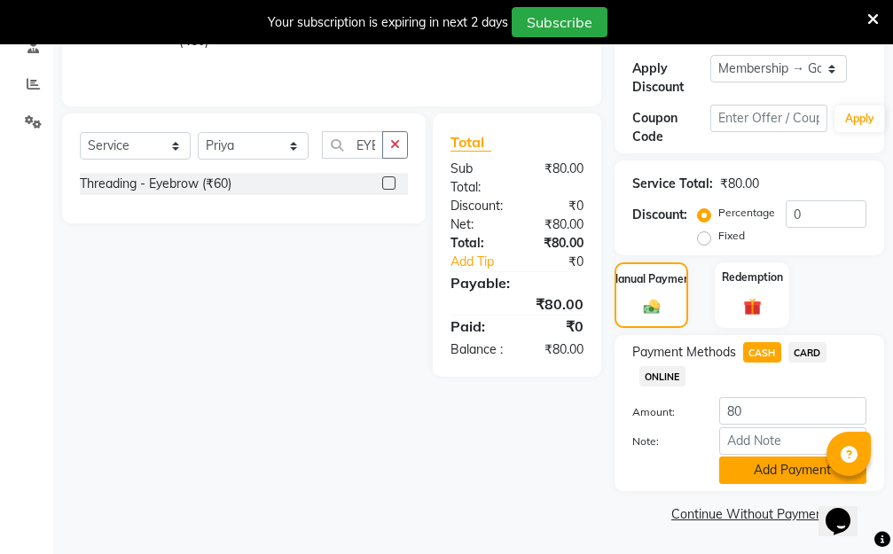
click at [767, 472] on button "Add Payment" at bounding box center [792, 469] width 147 height 27
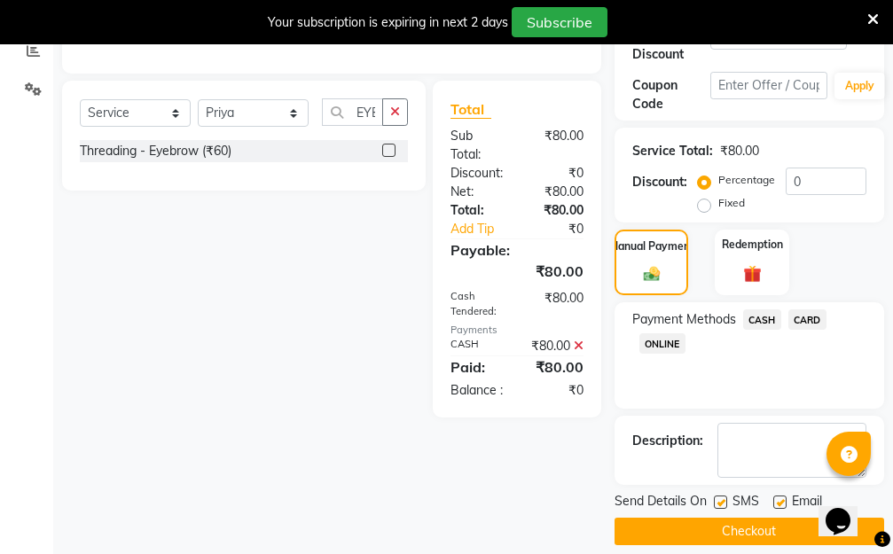
scroll to position [427, 0]
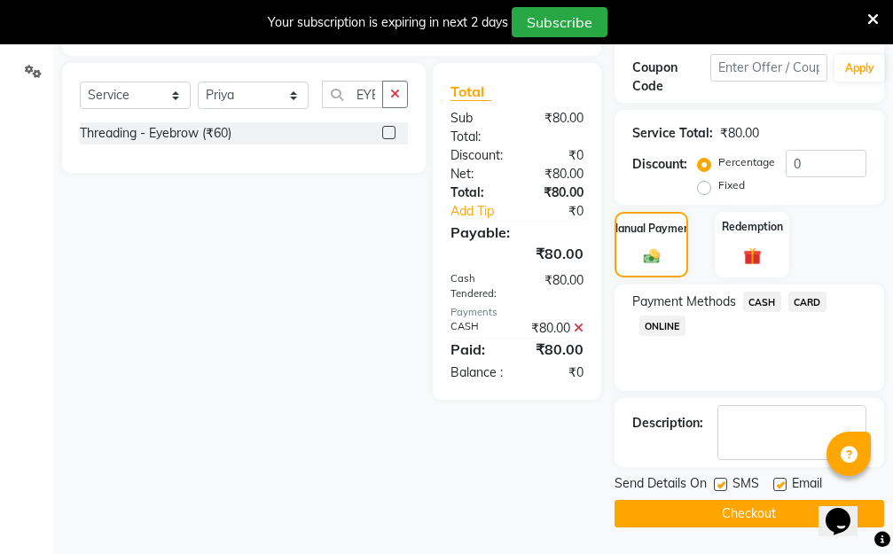
click at [682, 516] on button "Checkout" at bounding box center [748, 513] width 269 height 27
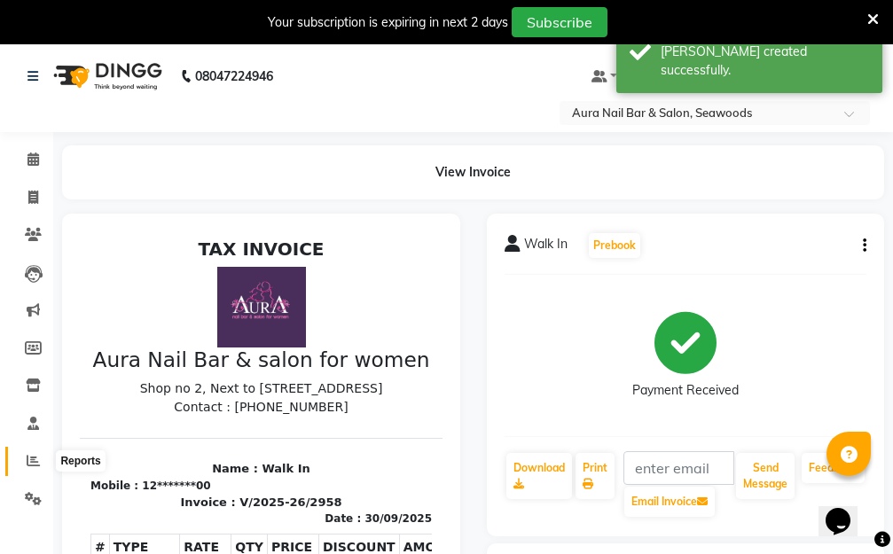
click at [24, 461] on span at bounding box center [33, 461] width 31 height 20
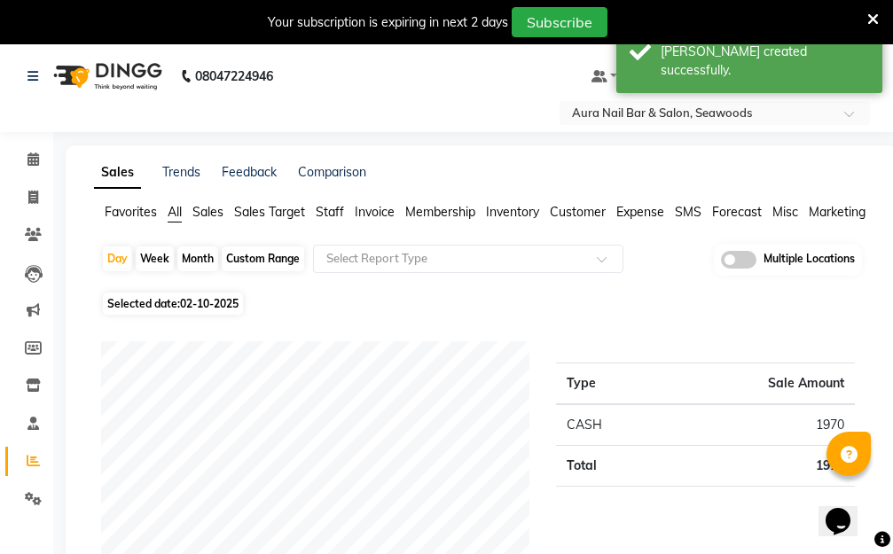
click at [336, 207] on span "Staff" at bounding box center [330, 212] width 28 height 16
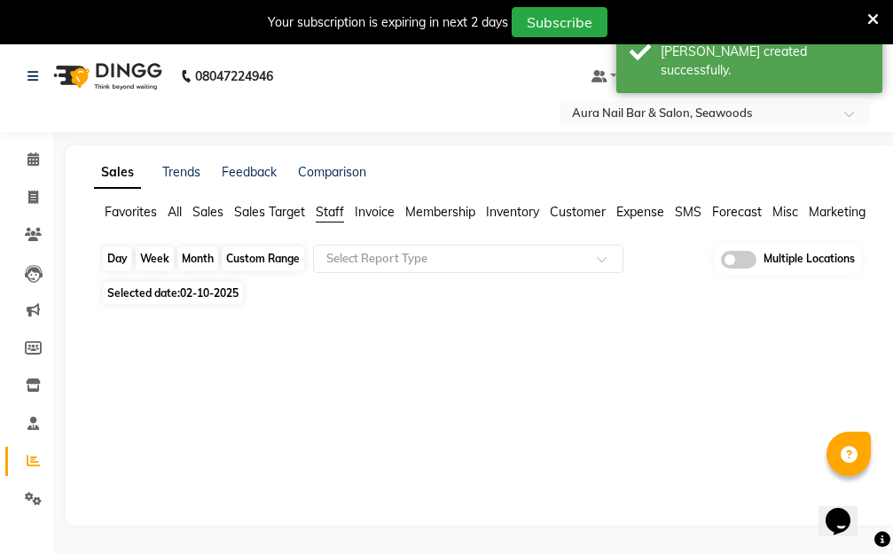
click at [109, 256] on div "Day" at bounding box center [117, 258] width 29 height 25
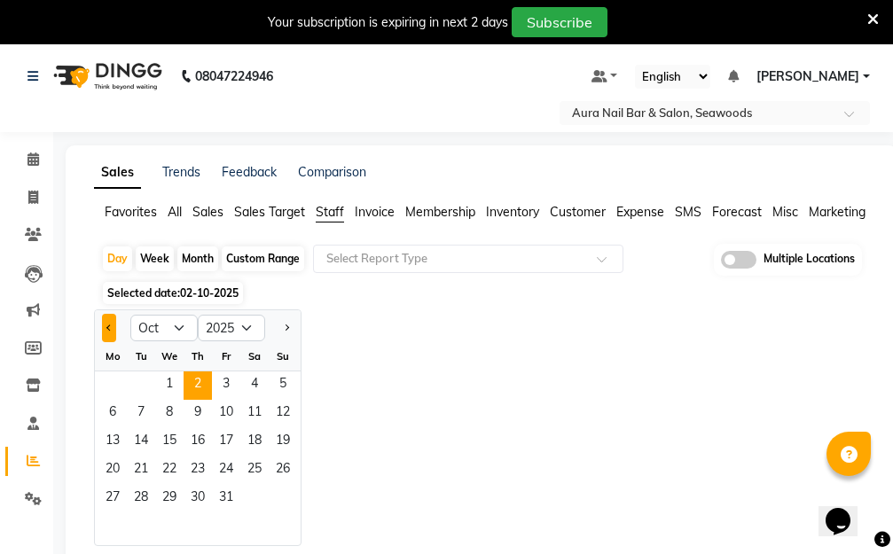
click at [111, 326] on span "Previous month" at bounding box center [109, 327] width 6 height 6
click at [139, 496] on span "30" at bounding box center [141, 499] width 28 height 28
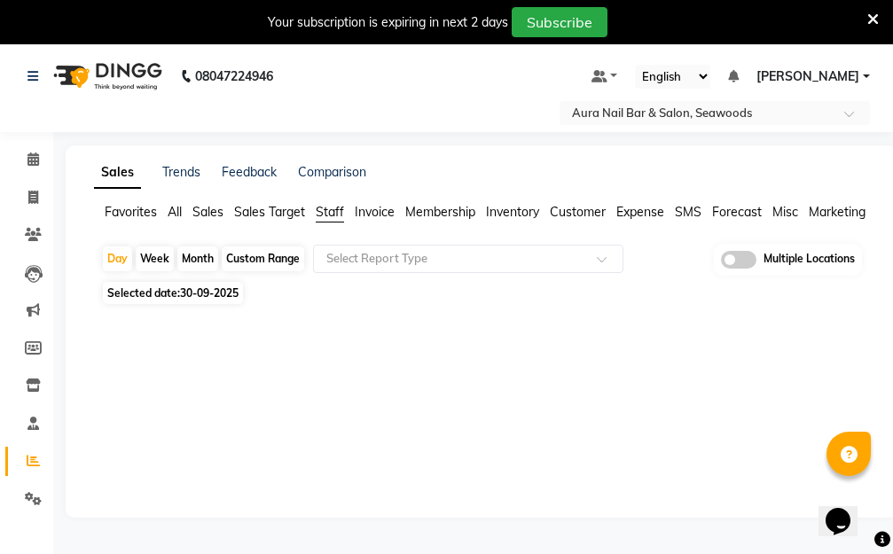
click at [331, 212] on span "Staff" at bounding box center [330, 212] width 28 height 16
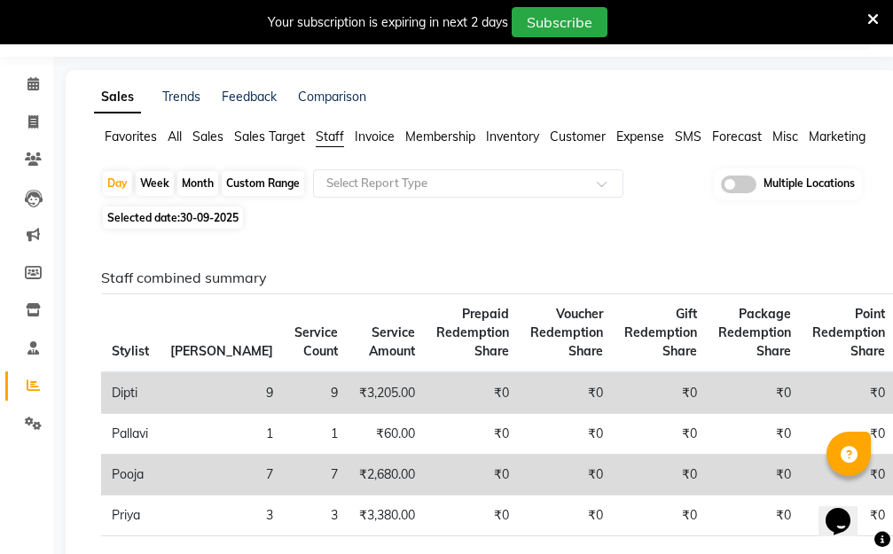
scroll to position [177, 0]
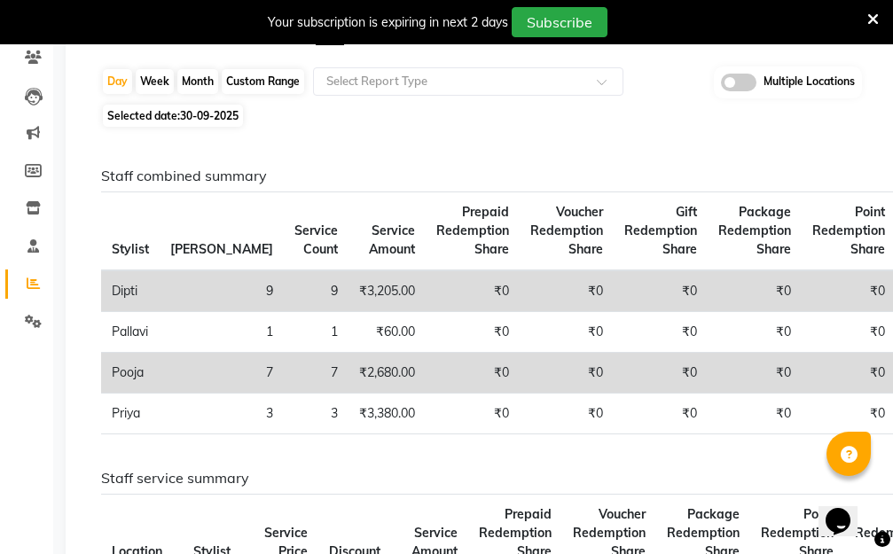
click at [409, 481] on h6 "Staff service summary" at bounding box center [477, 478] width 753 height 17
click at [412, 482] on h6 "Staff service summary" at bounding box center [477, 478] width 753 height 17
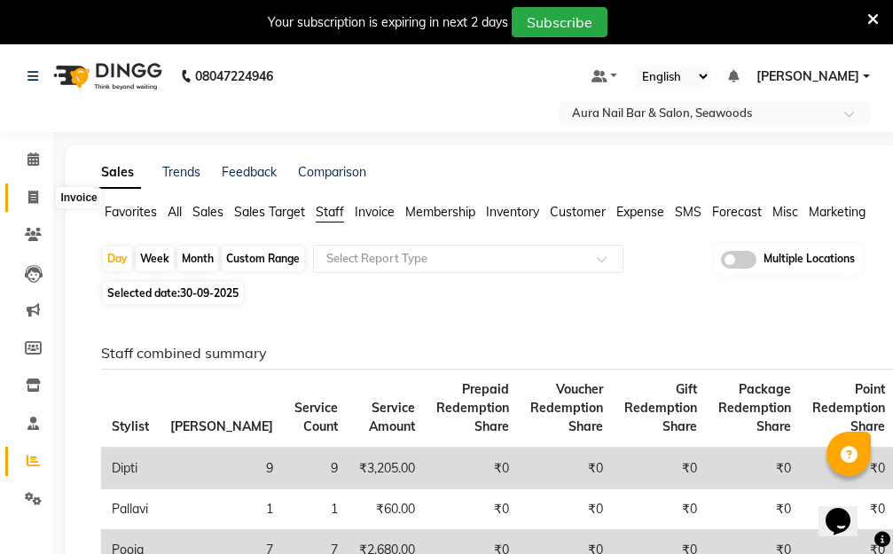
click at [28, 194] on icon at bounding box center [33, 197] width 10 height 13
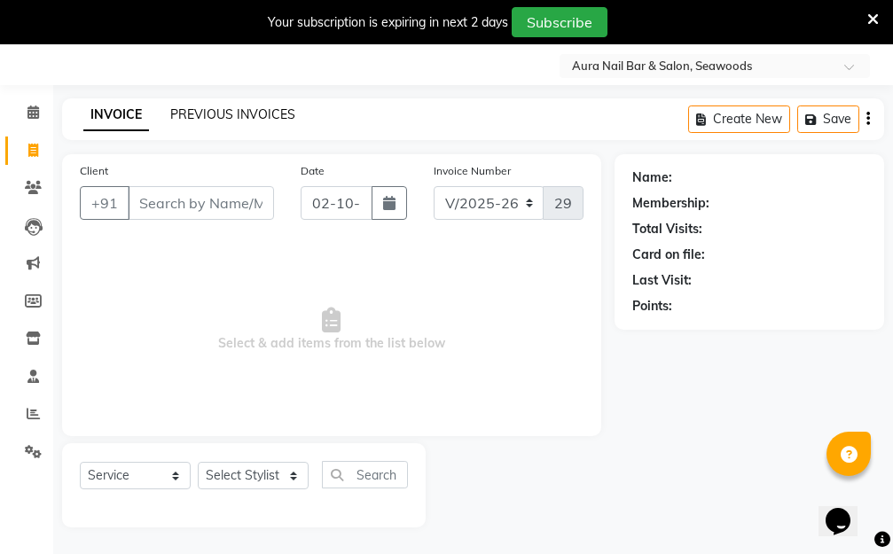
click at [265, 114] on link "PREVIOUS INVOICES" at bounding box center [232, 114] width 125 height 16
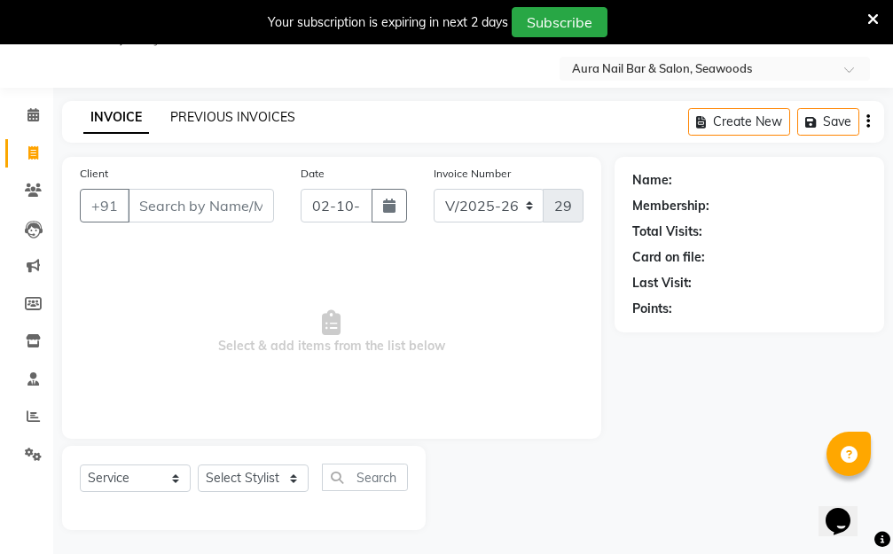
scroll to position [47, 0]
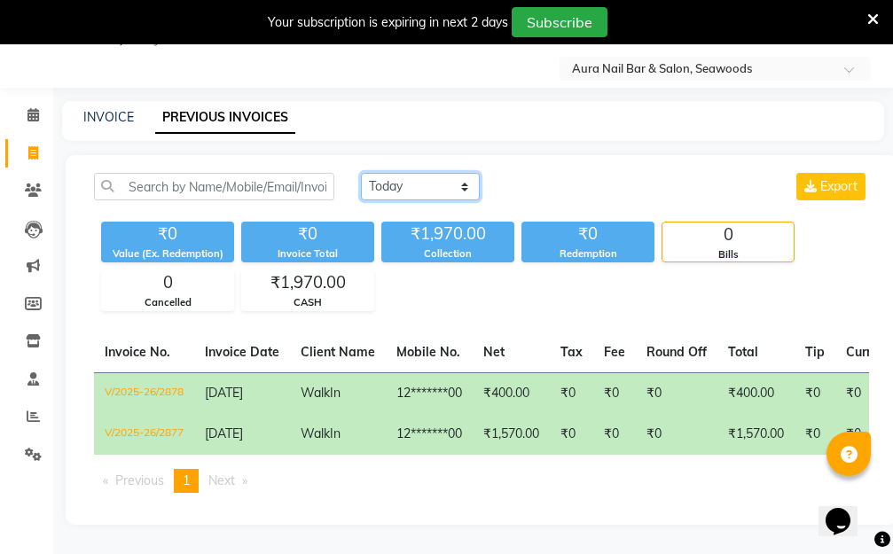
click at [464, 179] on select "Today Yesterday Custom Range" at bounding box center [420, 186] width 119 height 27
click at [361, 173] on select "Today Yesterday Custom Range" at bounding box center [420, 186] width 119 height 27
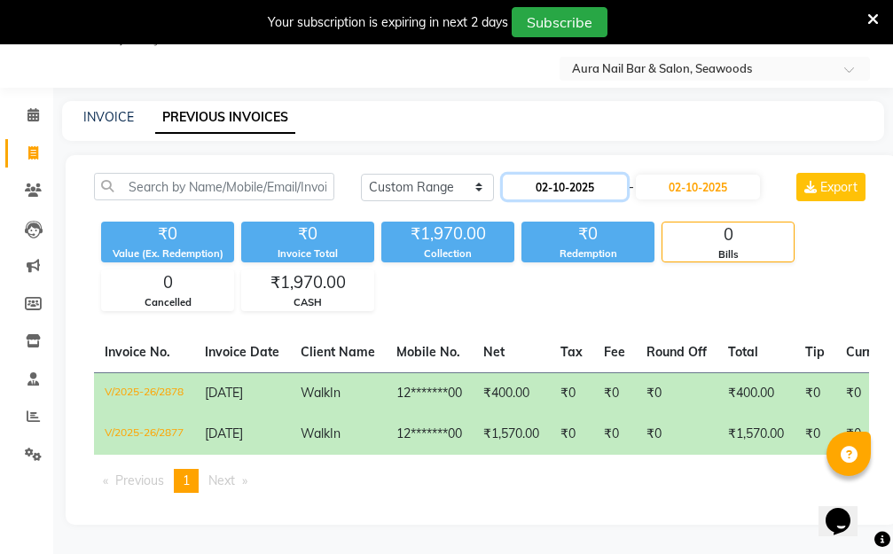
click at [547, 177] on input "02-10-2025" at bounding box center [565, 187] width 124 height 25
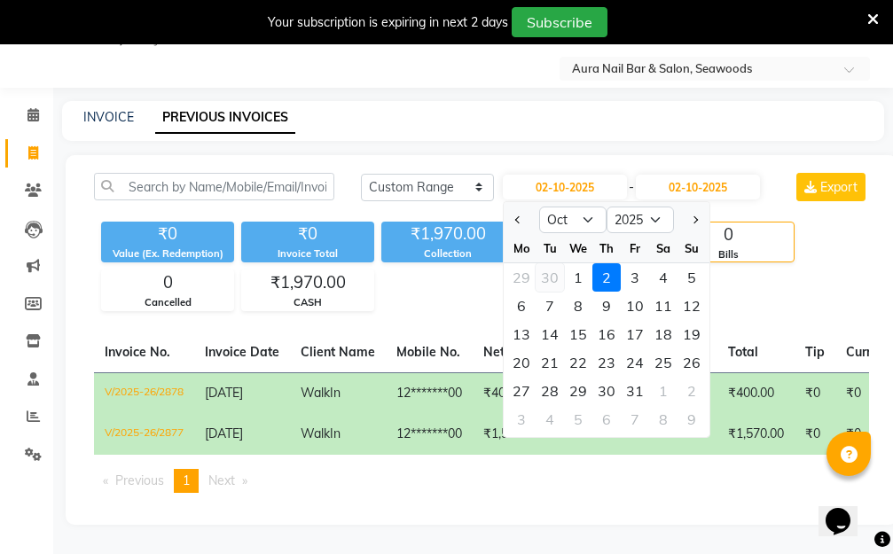
click at [550, 276] on div "30" at bounding box center [549, 277] width 28 height 28
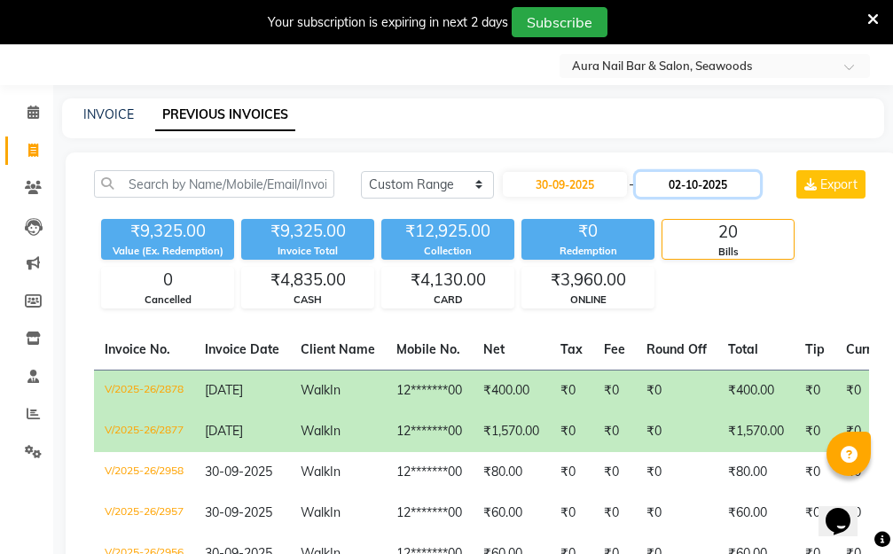
click at [693, 179] on input "02-10-2025" at bounding box center [698, 184] width 124 height 25
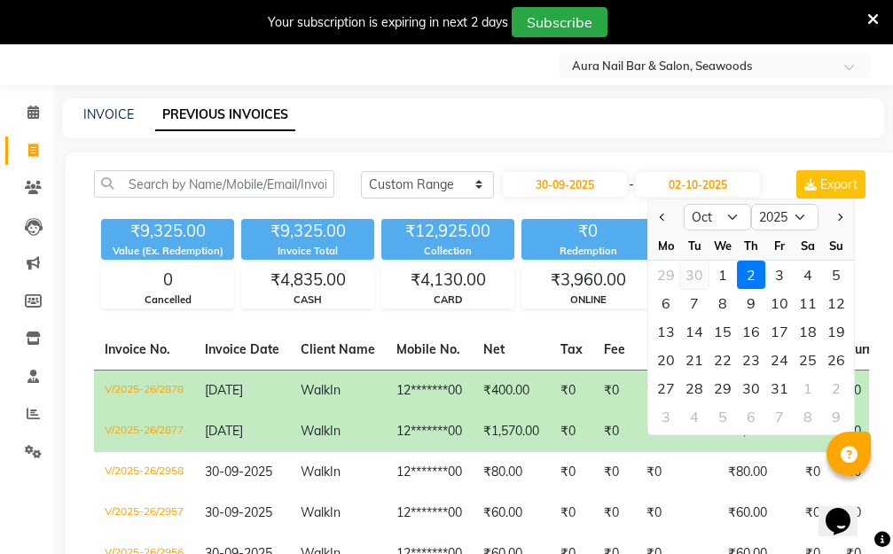
click at [693, 278] on div "30" at bounding box center [694, 275] width 28 height 28
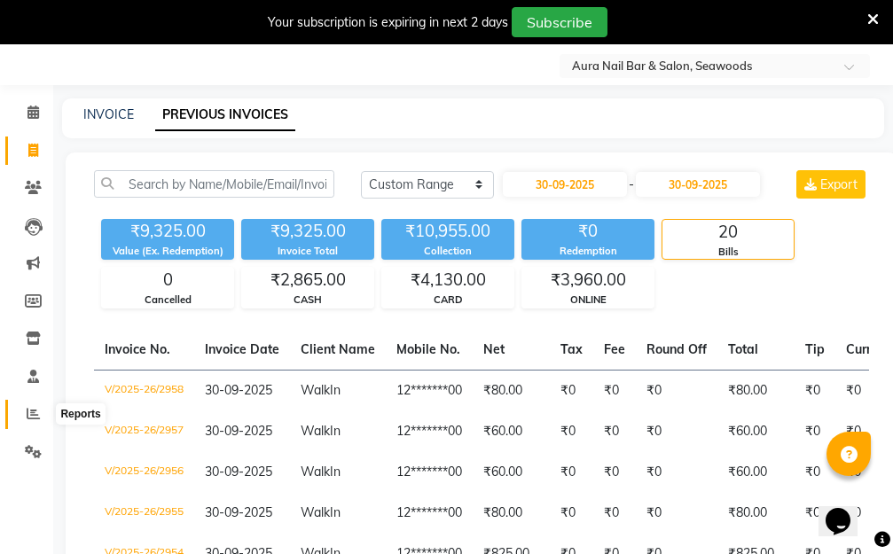
click at [34, 415] on icon at bounding box center [33, 413] width 13 height 13
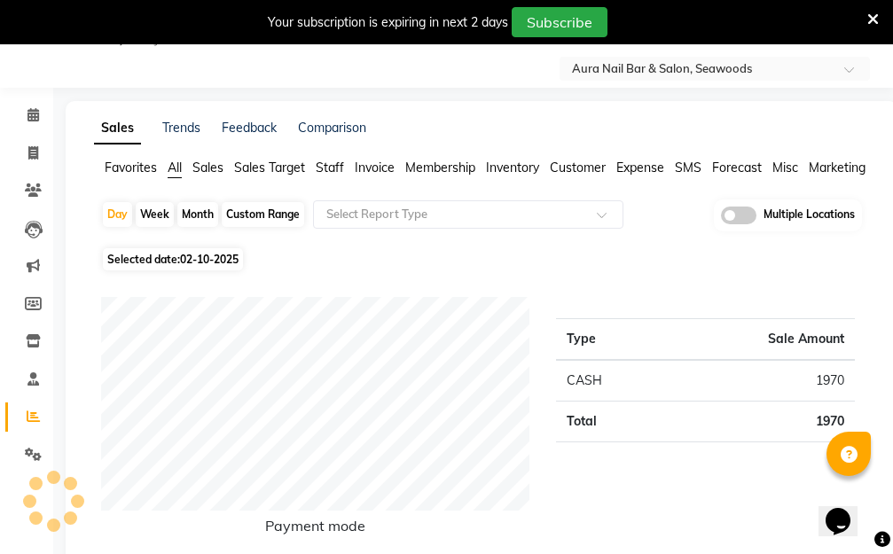
scroll to position [47, 0]
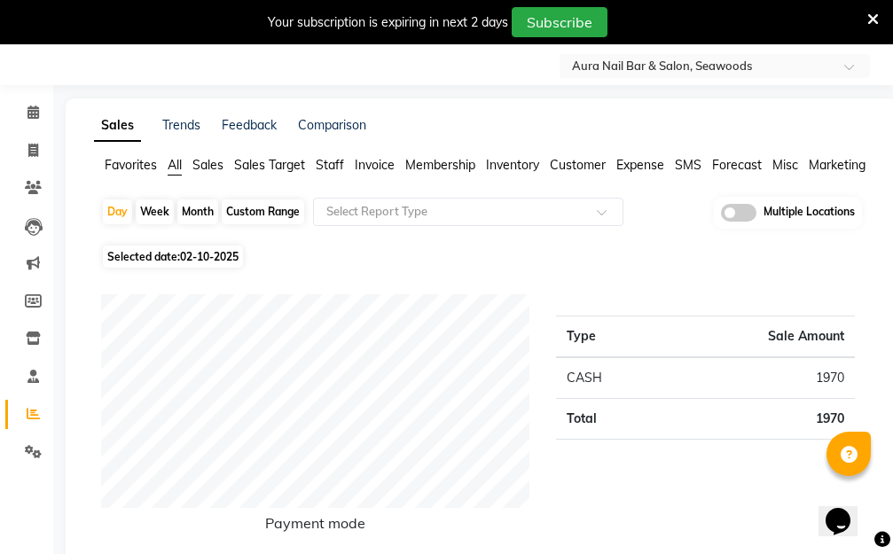
click at [195, 212] on div "Month" at bounding box center [197, 211] width 41 height 25
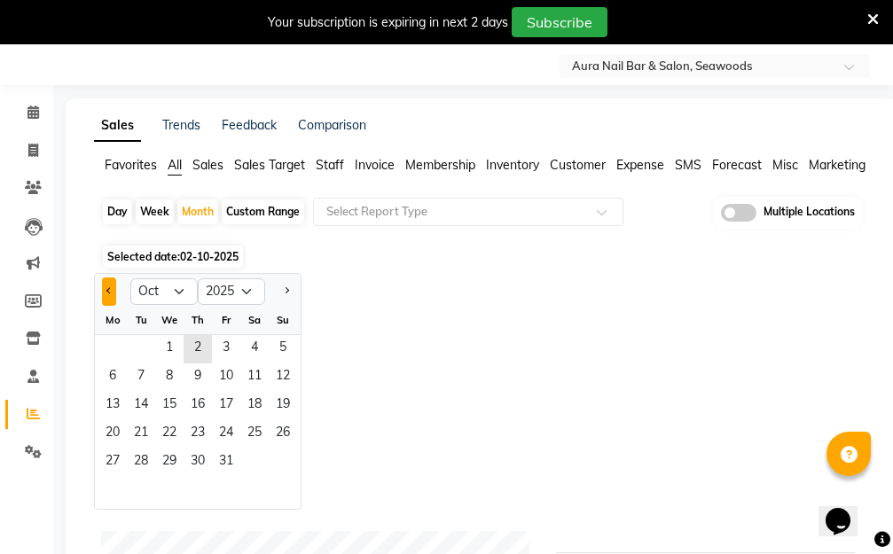
click at [105, 292] on button "Previous month" at bounding box center [109, 291] width 14 height 28
click at [115, 351] on span "1" at bounding box center [112, 349] width 28 height 28
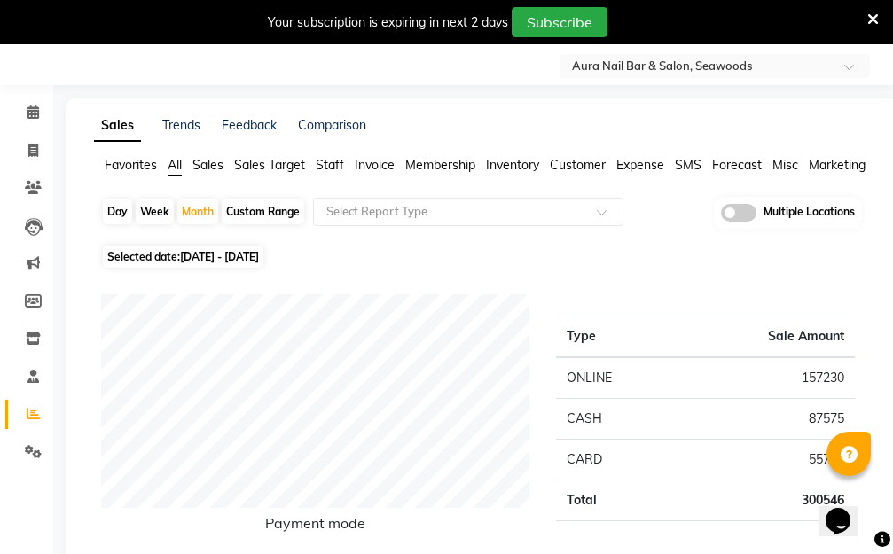
click at [333, 165] on span "Staff" at bounding box center [330, 165] width 28 height 16
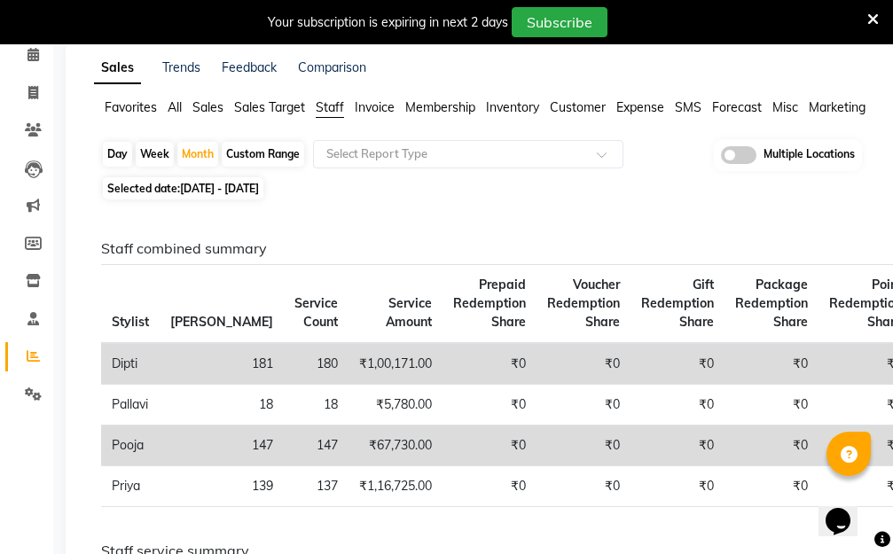
scroll to position [136, 0]
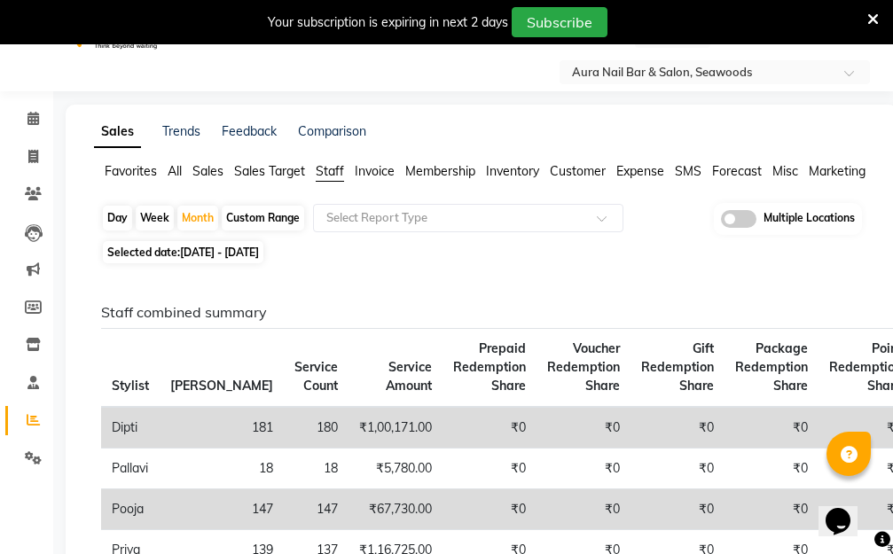
scroll to position [32, 0]
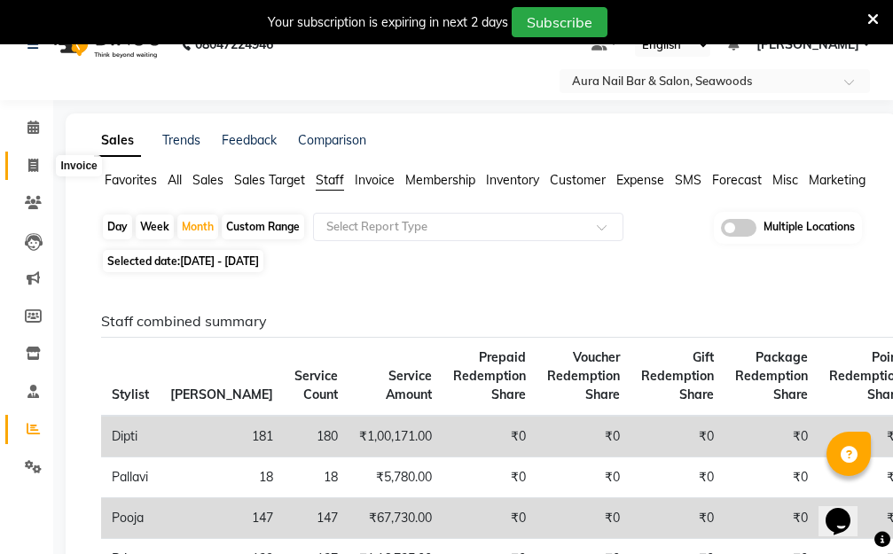
click at [28, 166] on icon at bounding box center [33, 165] width 10 height 13
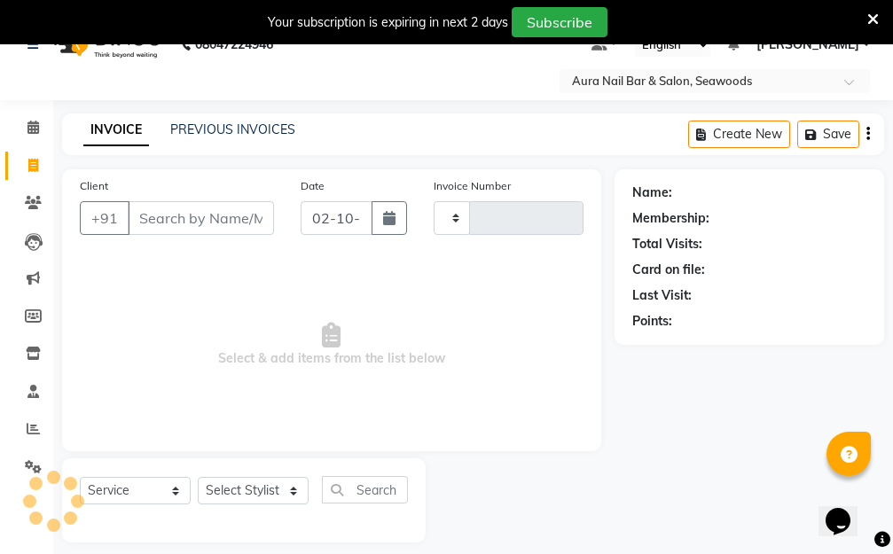
scroll to position [47, 0]
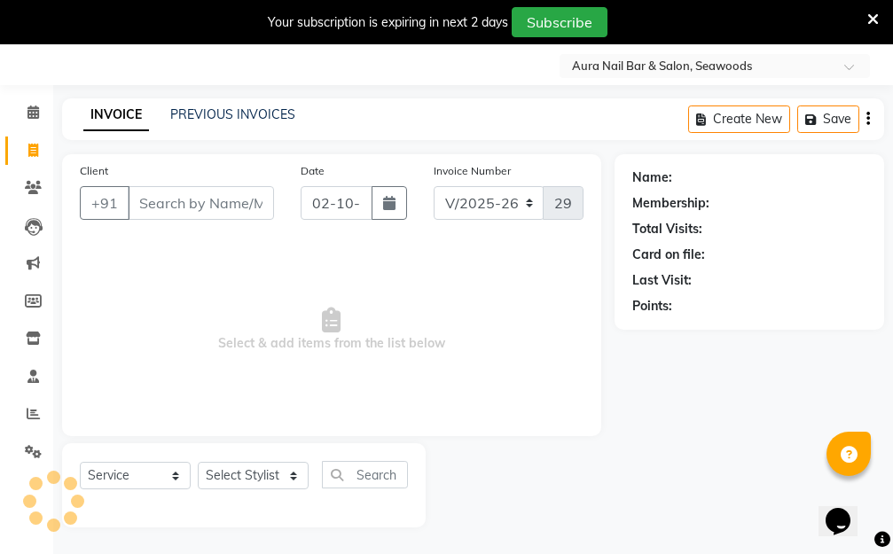
click at [230, 105] on div "PREVIOUS INVOICES" at bounding box center [232, 114] width 125 height 19
click at [246, 114] on link "PREVIOUS INVOICES" at bounding box center [232, 114] width 125 height 16
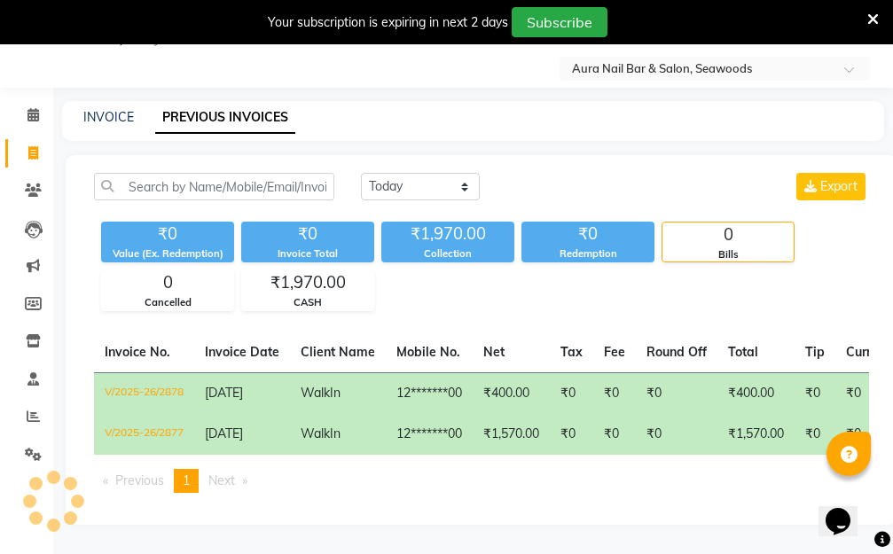
scroll to position [47, 0]
click at [465, 184] on select "Today Yesterday Custom Range" at bounding box center [420, 186] width 119 height 27
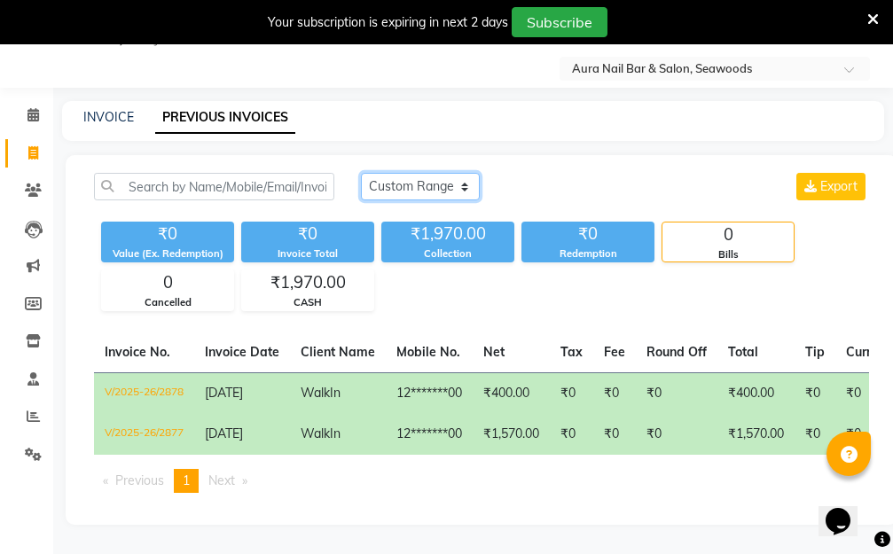
click at [361, 173] on select "Today Yesterday Custom Range" at bounding box center [420, 186] width 119 height 27
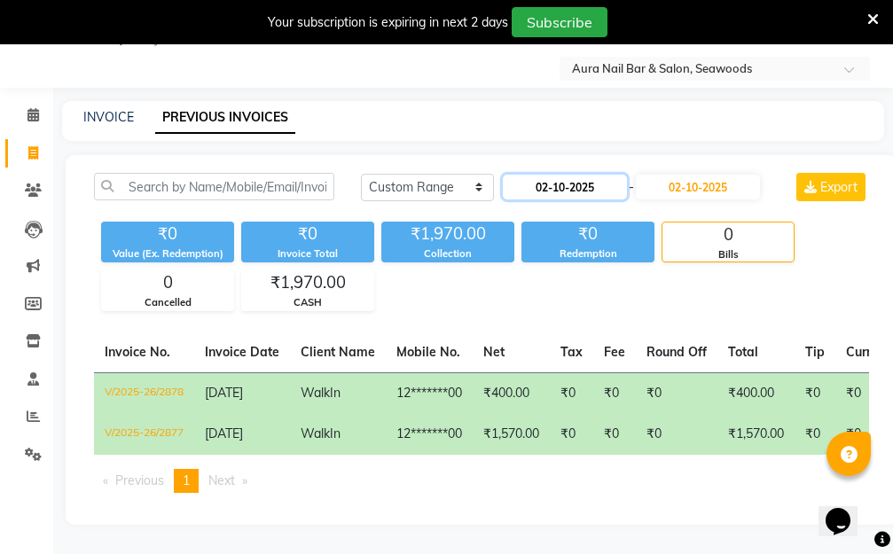
click at [545, 183] on input "02-10-2025" at bounding box center [565, 187] width 124 height 25
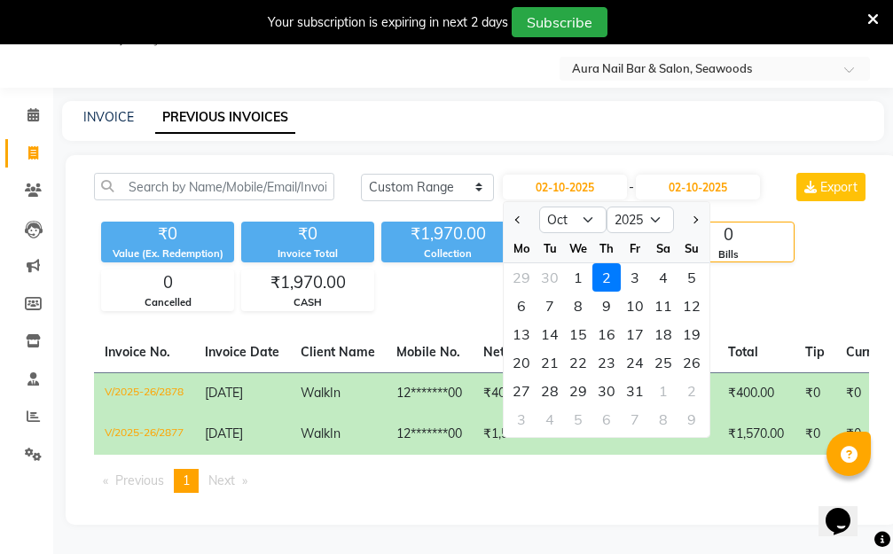
click at [510, 215] on div at bounding box center [520, 220] width 35 height 28
click at [515, 216] on span "Previous month" at bounding box center [518, 219] width 7 height 7
click at [518, 277] on div "1" at bounding box center [521, 277] width 28 height 28
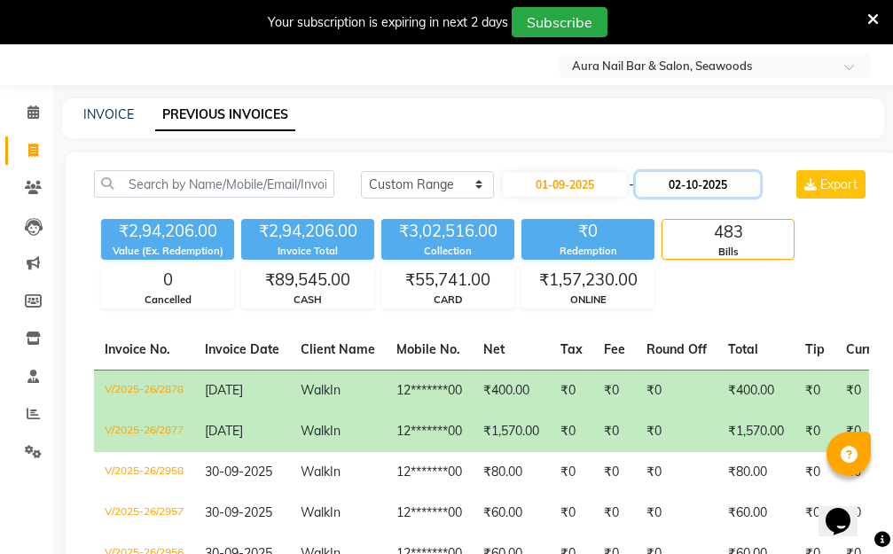
click at [689, 183] on input "02-10-2025" at bounding box center [698, 184] width 124 height 25
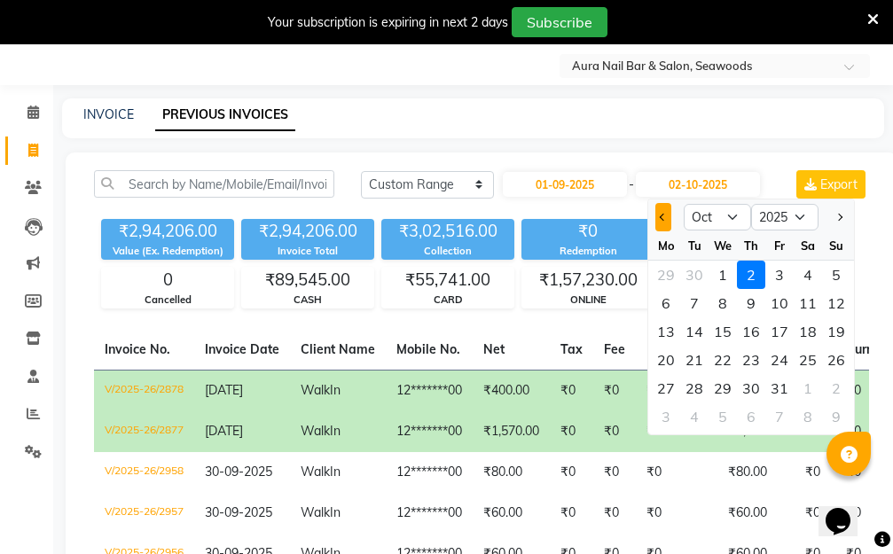
click at [661, 220] on span "Previous month" at bounding box center [662, 217] width 7 height 7
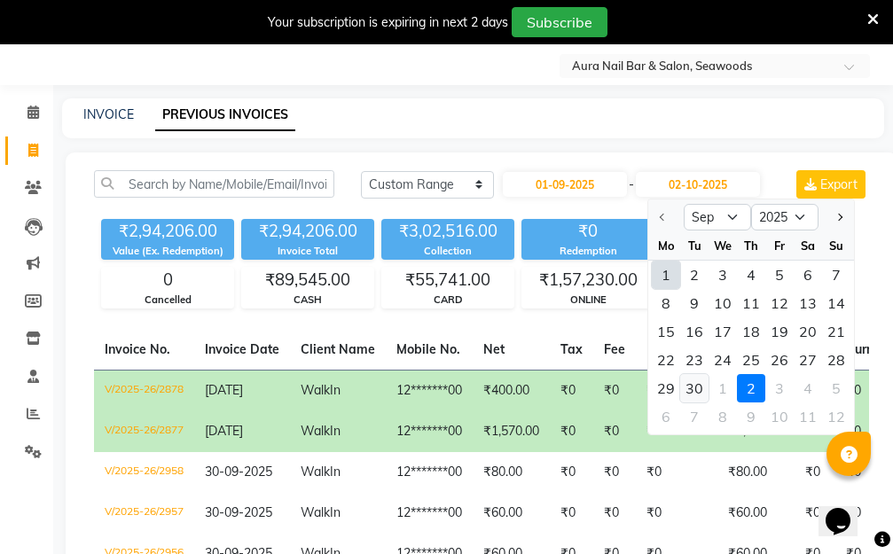
click at [695, 386] on div "30" at bounding box center [694, 388] width 28 height 28
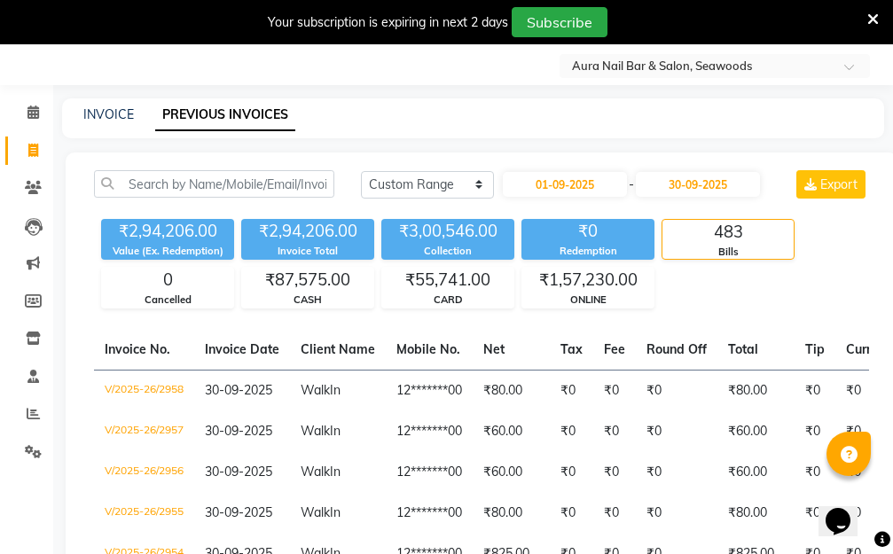
click at [826, 291] on div "₹2,94,206.00 Value (Ex. Redemption) ₹2,94,206.00 Invoice Total ₹3,00,546.00 Col…" at bounding box center [481, 260] width 775 height 97
click at [33, 111] on icon at bounding box center [33, 111] width 12 height 13
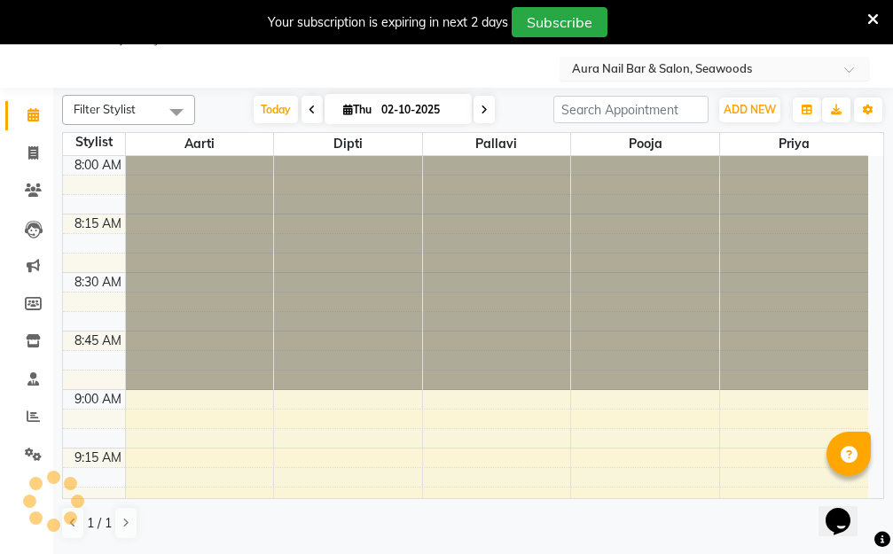
click at [846, 72] on span at bounding box center [855, 75] width 22 height 18
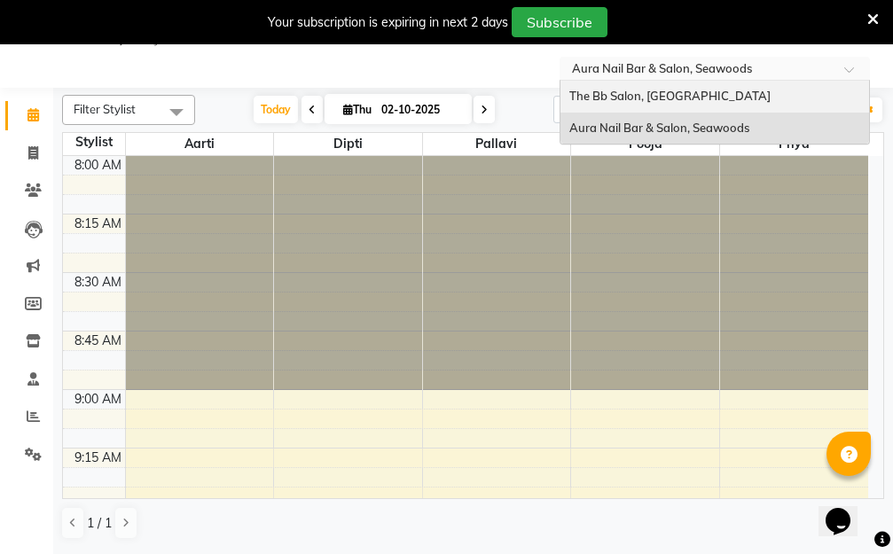
click at [692, 97] on span "The Bb Salon, [GEOGRAPHIC_DATA]" at bounding box center [669, 96] width 201 height 14
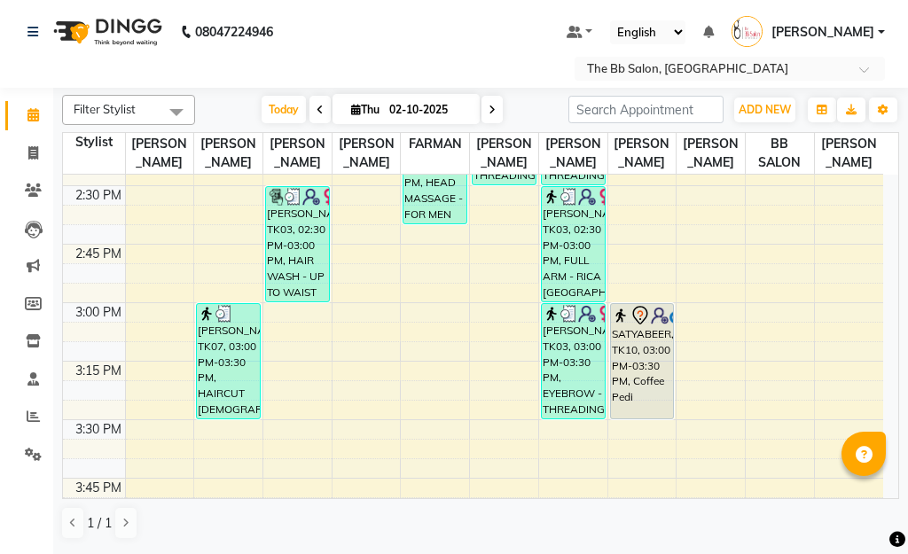
scroll to position [1330, 0]
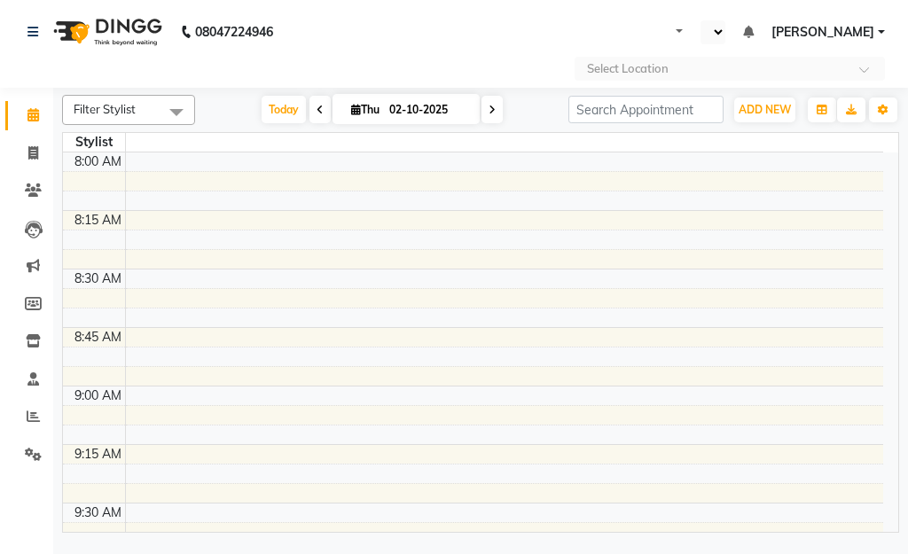
select select "en"
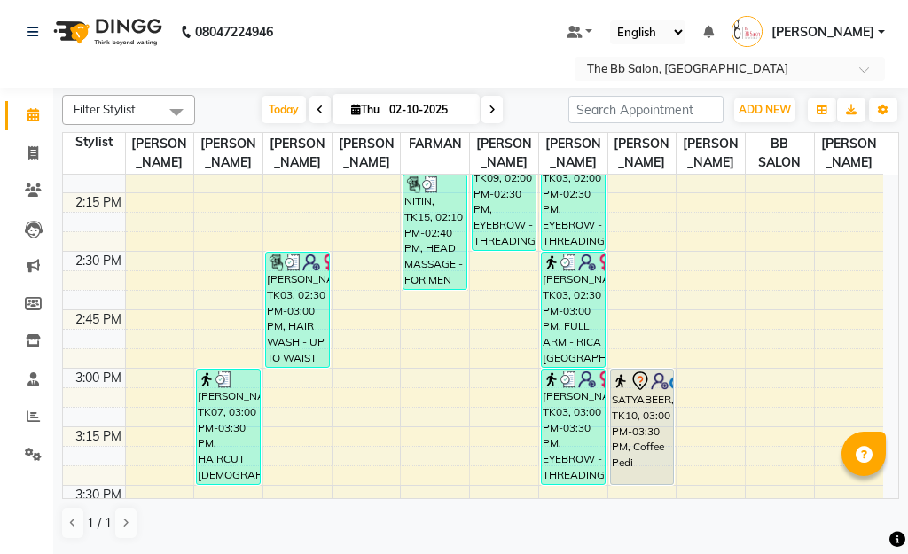
scroll to position [1241, 0]
